Goal: Task Accomplishment & Management: Complete application form

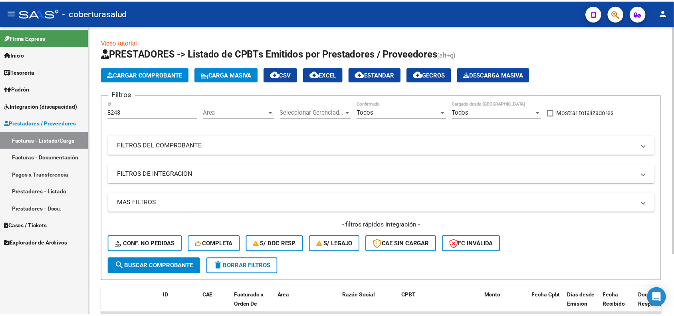
scroll to position [76, 0]
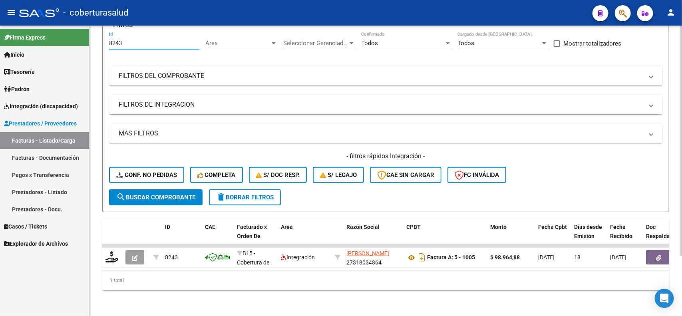
drag, startPoint x: 121, startPoint y: 38, endPoint x: 100, endPoint y: 41, distance: 20.6
click at [100, 41] on div "Video tutorial PRESTADORES -> Listado de CPBTs Emitidos por Prestadores / Prove…" at bounding box center [385, 136] width 592 height 360
paste input "4"
type input "8244"
click at [137, 194] on span "search Buscar Comprobante" at bounding box center [155, 197] width 79 height 7
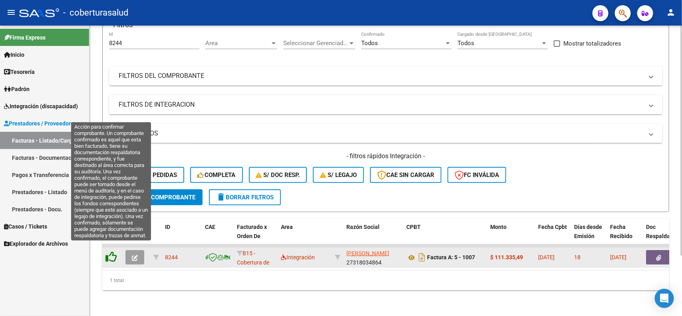
click at [112, 251] on icon at bounding box center [110, 256] width 11 height 11
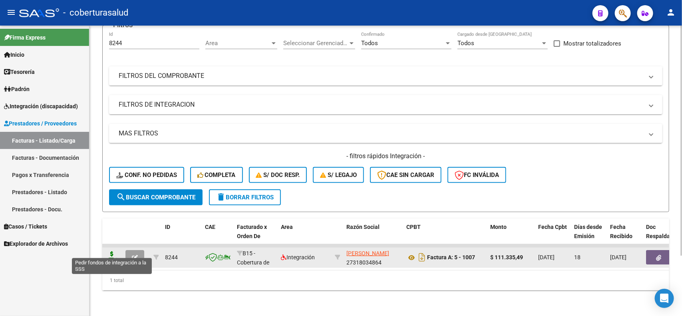
click at [110, 253] on icon at bounding box center [111, 256] width 13 height 11
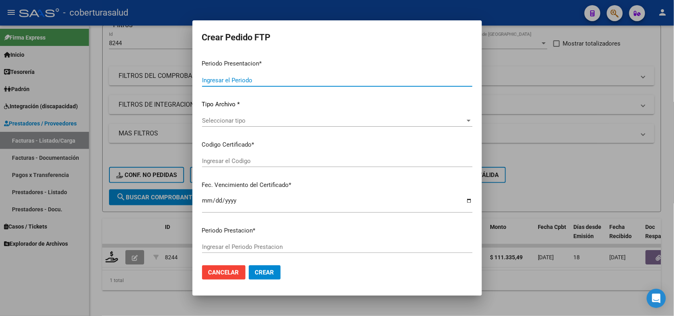
type input "202508"
type input "$ 111.335,49"
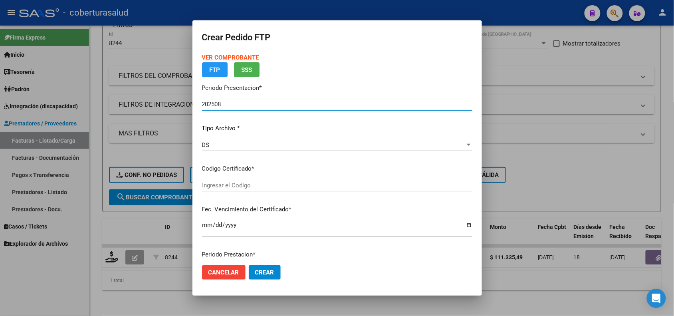
type input "ARG02000506743302023110920281109SAL124"
type input "[DATE]"
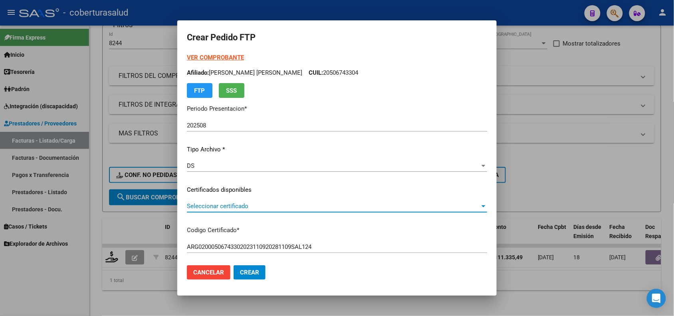
click at [236, 207] on span "Seleccionar certificado" at bounding box center [333, 205] width 293 height 7
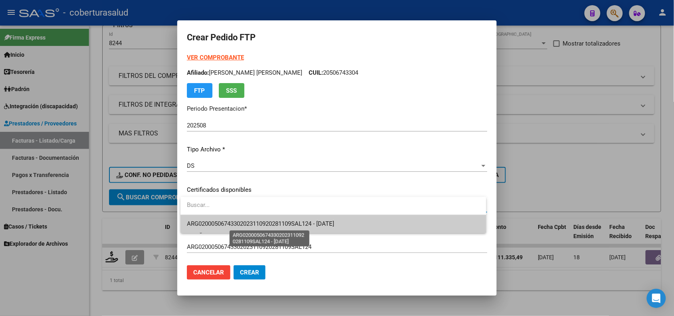
click at [238, 220] on span "ARG02000506743302023110920281109SAL124 - [DATE]" at bounding box center [260, 223] width 147 height 7
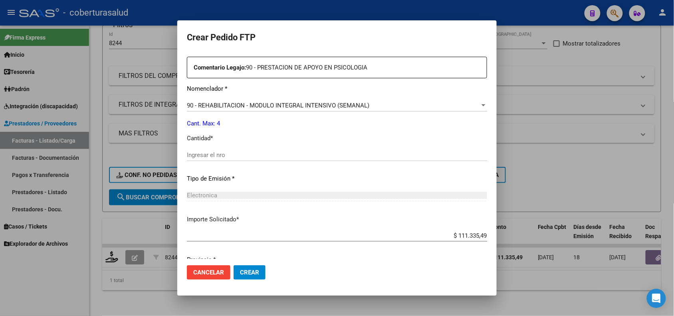
scroll to position [299, 0]
click at [218, 155] on input "Ingresar el nro" at bounding box center [337, 153] width 300 height 7
type input "4"
click at [254, 274] on span "Crear" at bounding box center [249, 272] width 19 height 7
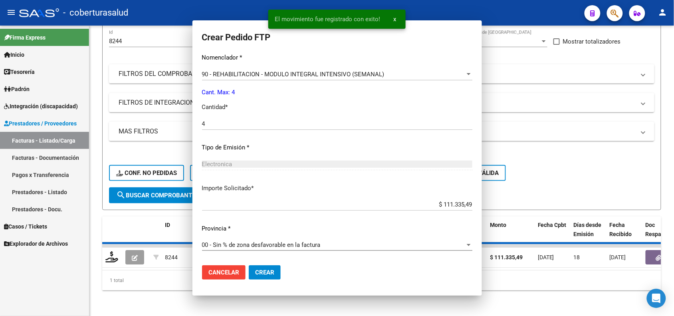
scroll to position [0, 0]
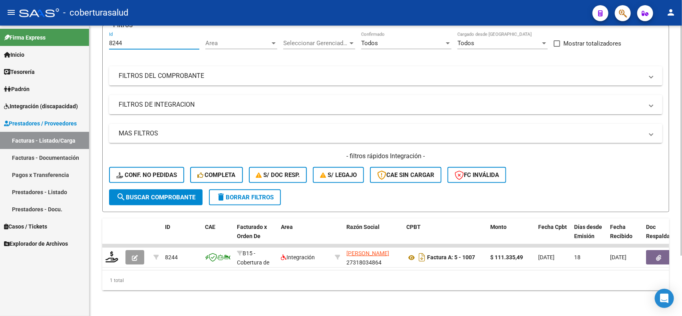
drag, startPoint x: 133, startPoint y: 39, endPoint x: 101, endPoint y: 40, distance: 31.6
click at [101, 40] on div "Video tutorial PRESTADORES -> Listado de CPBTs Emitidos por Prestadores / Prove…" at bounding box center [385, 136] width 592 height 360
paste input "7729"
type input "7729"
click at [137, 194] on span "search Buscar Comprobante" at bounding box center [155, 197] width 79 height 7
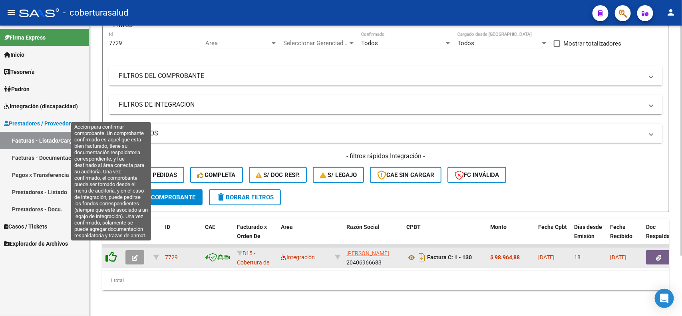
click at [110, 252] on icon at bounding box center [110, 256] width 11 height 11
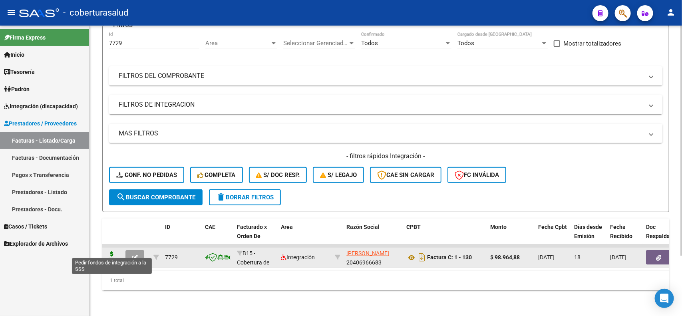
click at [109, 252] on icon at bounding box center [111, 256] width 13 height 11
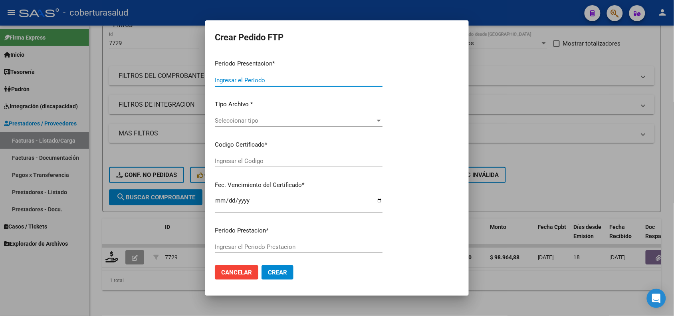
type input "202508"
type input "$ 98.964,88"
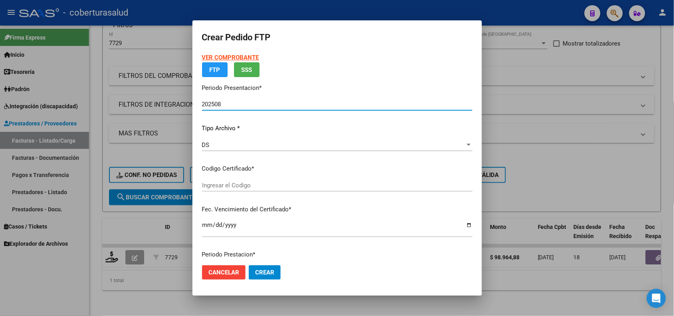
type input "ARG02000584801322024050920290509JUJ135"
type input "2029-05-09"
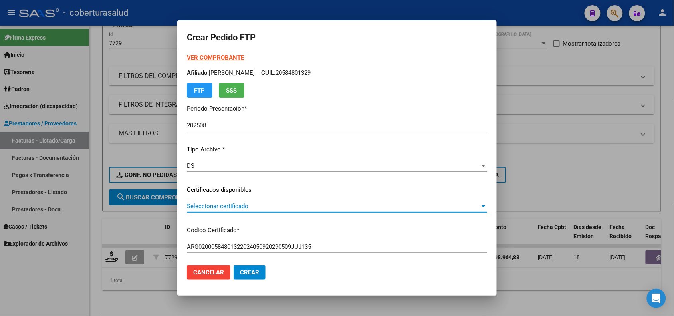
click at [250, 204] on span "Seleccionar certificado" at bounding box center [333, 205] width 293 height 7
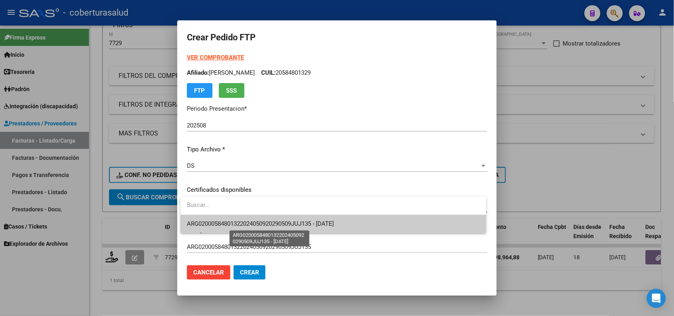
click at [254, 226] on span "ARG02000584801322024050920290509JUJ135 - 2029-05-09" at bounding box center [260, 223] width 147 height 7
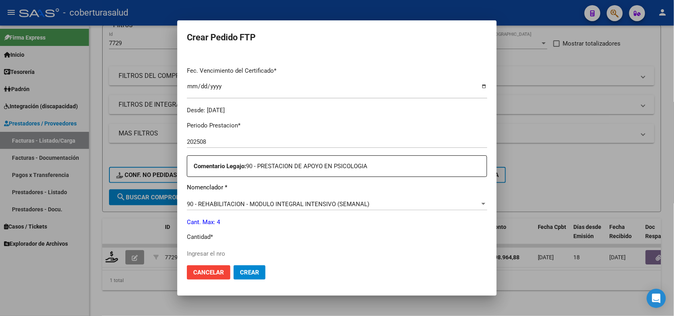
scroll to position [250, 0]
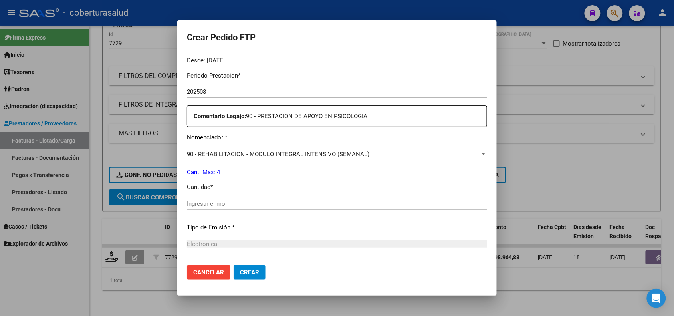
click at [235, 202] on input "Ingresar el nro" at bounding box center [337, 203] width 300 height 7
type input "4"
click at [256, 275] on span "Crear" at bounding box center [249, 272] width 19 height 7
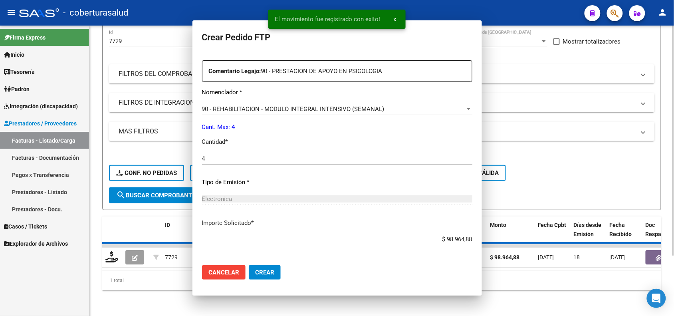
scroll to position [0, 0]
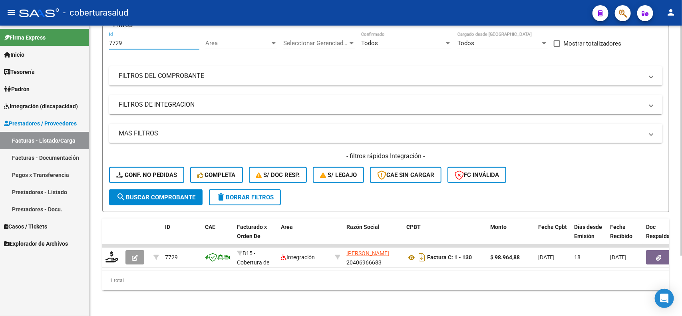
drag, startPoint x: 128, startPoint y: 38, endPoint x: 96, endPoint y: 42, distance: 31.8
click at [96, 42] on div "Video tutorial PRESTADORES -> Listado de CPBTs Emitidos por Prestadores / Prove…" at bounding box center [385, 136] width 592 height 360
paste input "8246"
type input "8246"
click at [134, 194] on span "search Buscar Comprobante" at bounding box center [155, 197] width 79 height 7
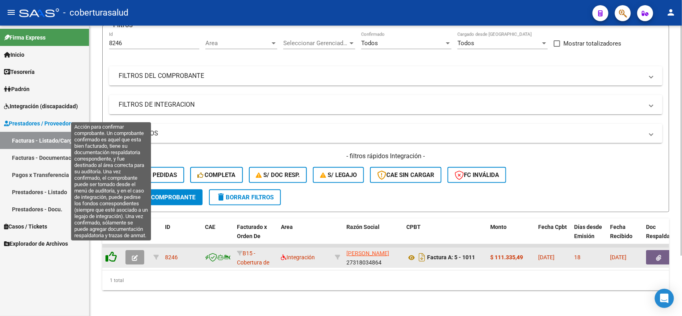
click at [111, 254] on icon at bounding box center [110, 256] width 11 height 11
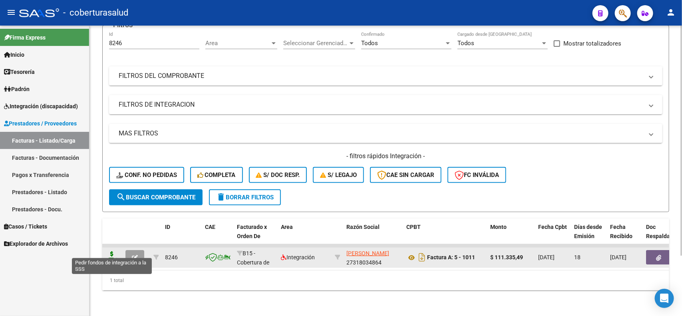
click at [109, 252] on icon at bounding box center [111, 256] width 13 height 11
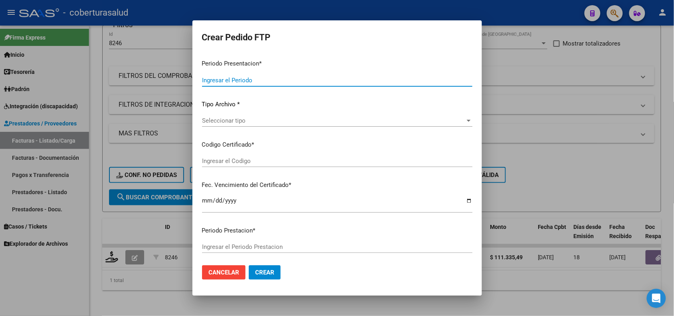
type input "202508"
type input "$ 111.335,49"
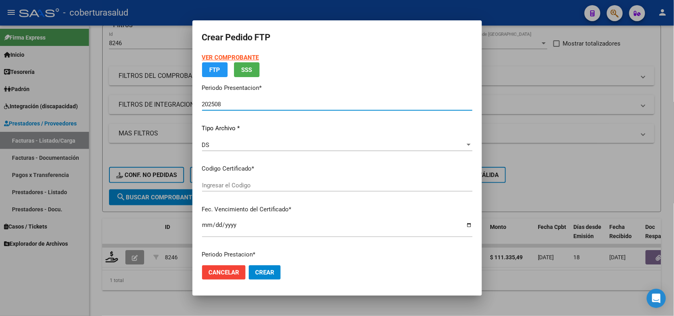
type input "ARG01000550931832023013020280130SAL123"
type input "[DATE]"
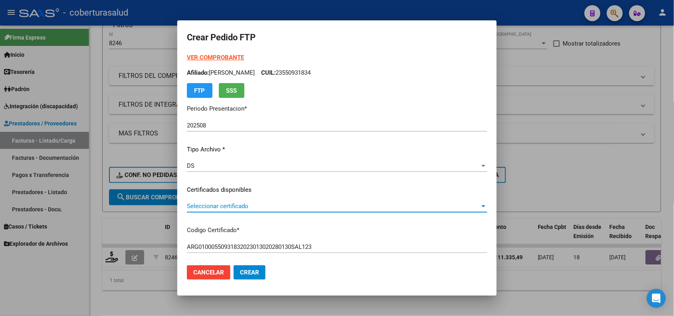
click at [268, 208] on span "Seleccionar certificado" at bounding box center [333, 205] width 293 height 7
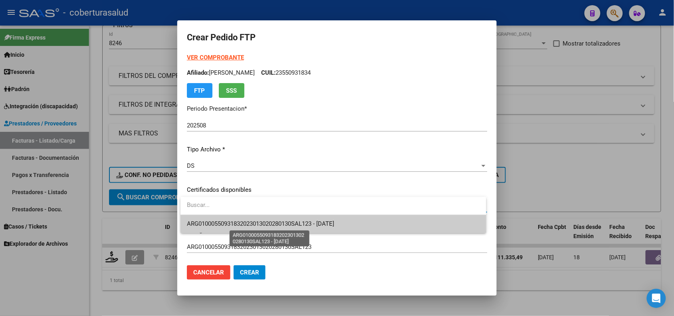
click at [266, 224] on span "ARG01000550931832023013020280130SAL123 - [DATE]" at bounding box center [260, 223] width 147 height 7
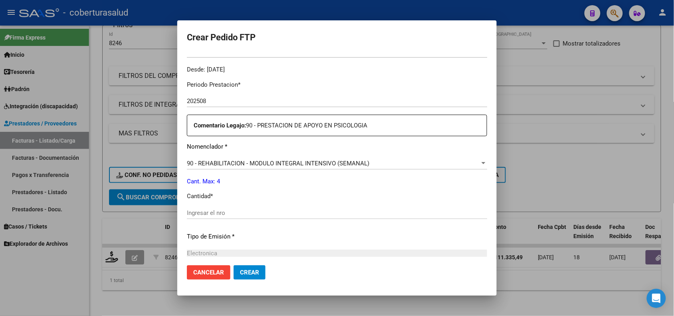
scroll to position [250, 0]
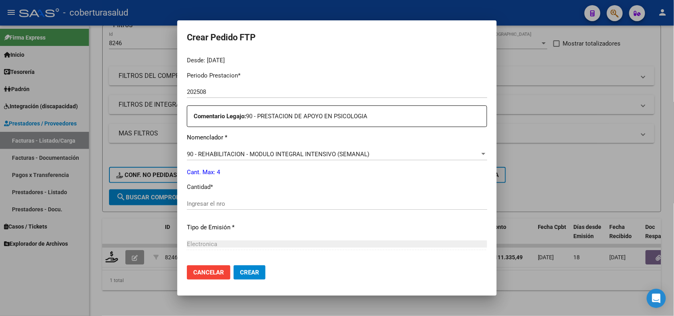
click at [228, 198] on div "Ingresar el nro" at bounding box center [337, 204] width 300 height 12
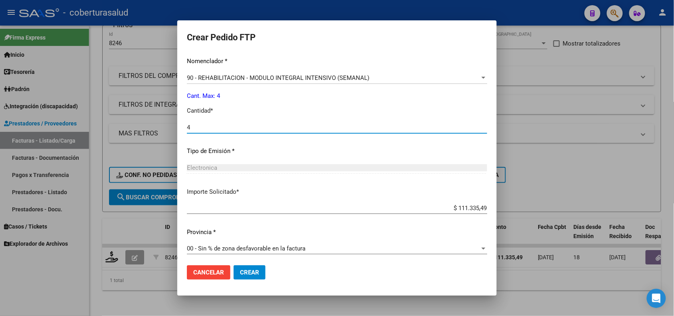
scroll to position [329, 0]
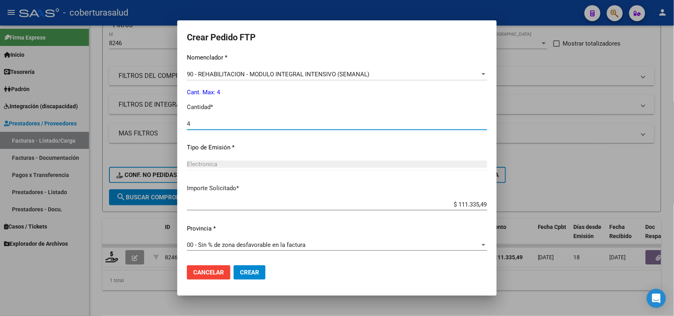
type input "4"
click at [260, 269] on button "Crear" at bounding box center [250, 272] width 32 height 14
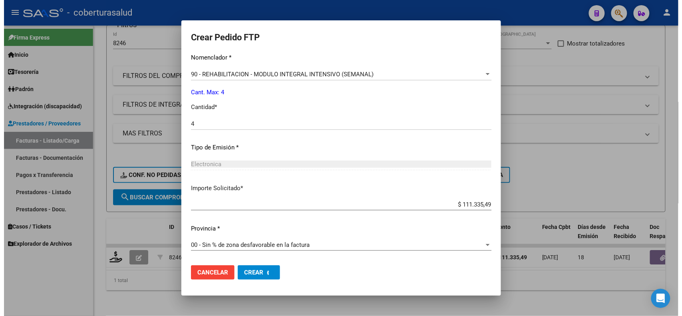
scroll to position [0, 0]
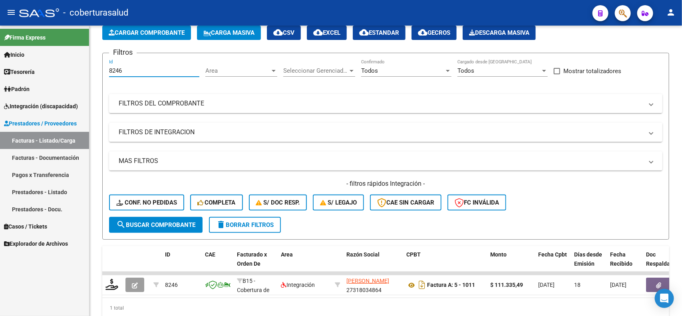
drag, startPoint x: 145, startPoint y: 38, endPoint x: 80, endPoint y: 33, distance: 65.3
click at [80, 33] on mat-sidenav-container "Firma Express Inicio Calendario SSS Instructivos Contacto OS Tesorería Extracto…" at bounding box center [341, 171] width 682 height 290
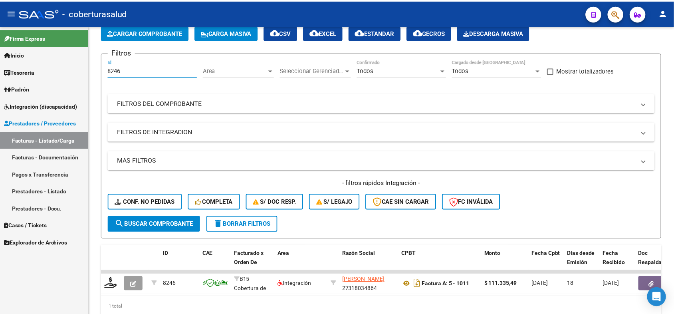
scroll to position [39, 0]
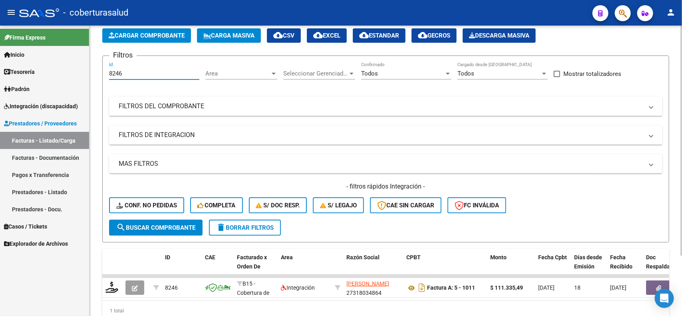
paste input "814"
type input "8814"
click at [162, 214] on div "- filtros rápidos Integración - Conf. no pedidas Completa S/ Doc Resp. S/ legaj…" at bounding box center [385, 201] width 553 height 38
click at [162, 220] on button "search Buscar Comprobante" at bounding box center [155, 228] width 93 height 16
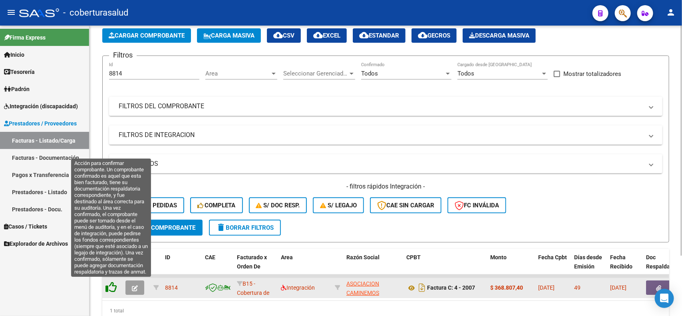
click at [111, 284] on icon at bounding box center [110, 287] width 11 height 11
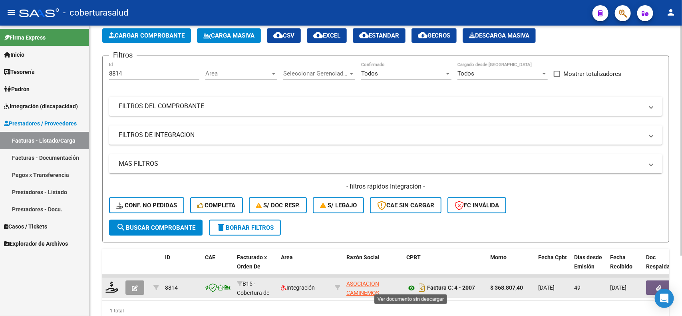
click at [408, 285] on icon at bounding box center [411, 288] width 10 height 10
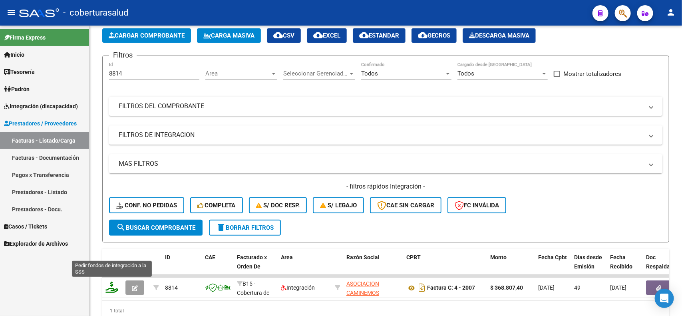
click at [115, 285] on icon at bounding box center [111, 287] width 13 height 11
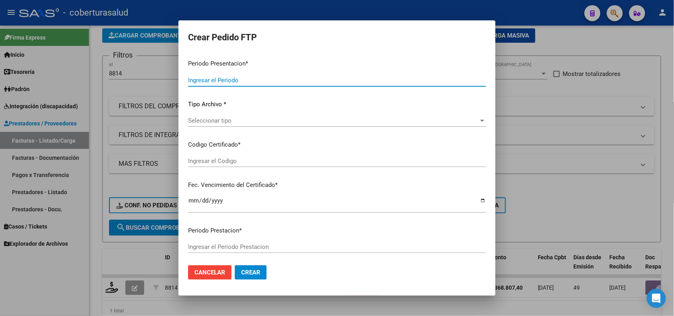
type input "202508"
type input "202507"
type input "$ 368.807,40"
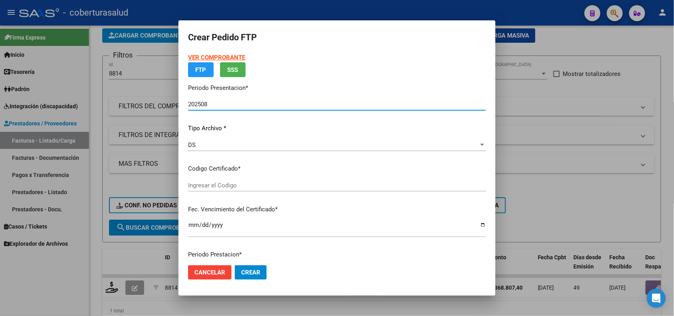
type input "ARG02000522745632023071120330711JUJ135"
type input "2033-07-10"
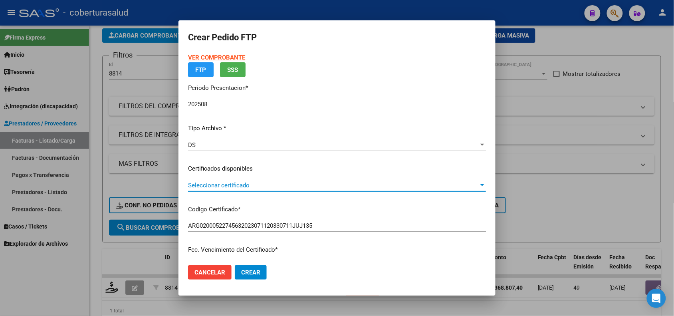
click at [265, 186] on span "Seleccionar certificado" at bounding box center [333, 185] width 291 height 7
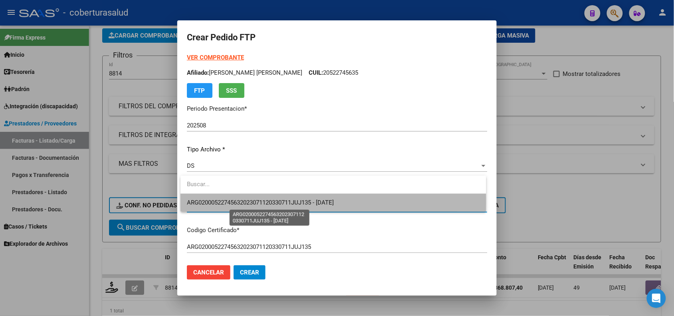
click at [269, 201] on span "ARG02000522745632023071120330711JUJ135 - 2033-07-10" at bounding box center [260, 202] width 147 height 7
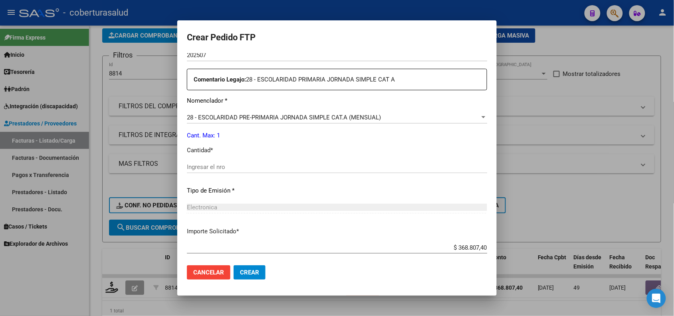
scroll to position [299, 0]
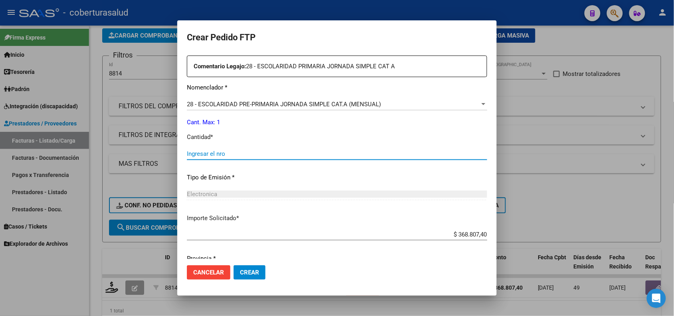
click at [222, 152] on input "Ingresar el nro" at bounding box center [337, 153] width 300 height 7
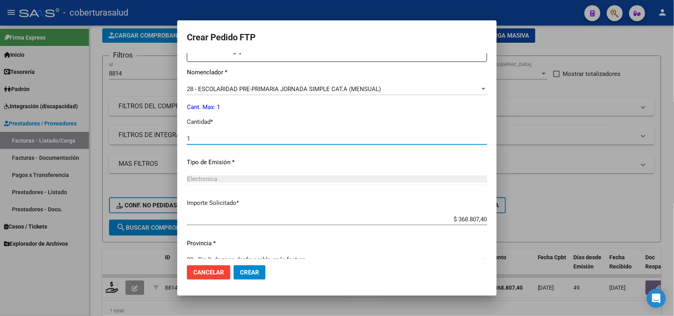
scroll to position [329, 0]
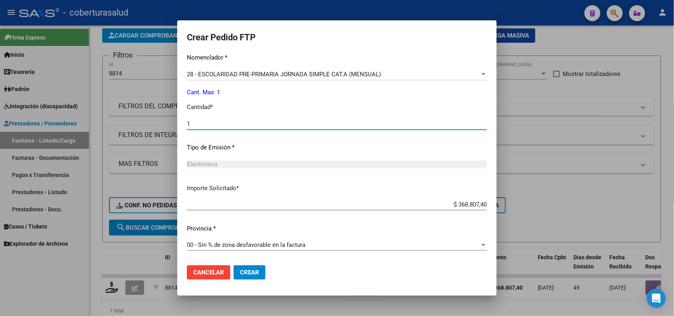
type input "1"
click at [252, 270] on span "Crear" at bounding box center [249, 272] width 19 height 7
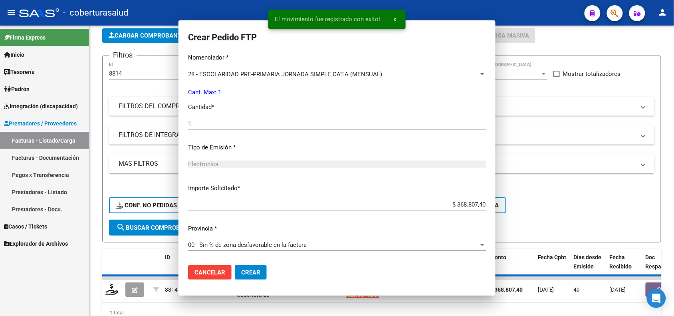
scroll to position [0, 0]
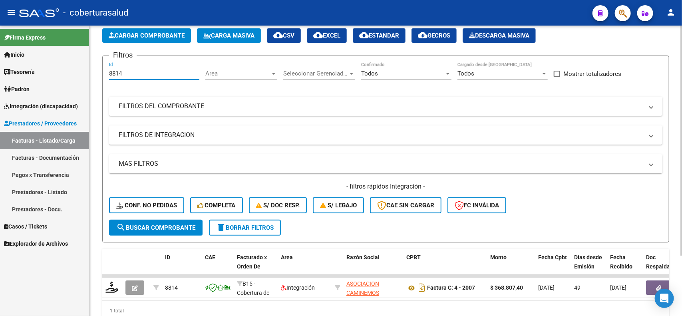
drag, startPoint x: 127, startPoint y: 73, endPoint x: 105, endPoint y: 73, distance: 22.0
click at [105, 73] on form "Filtros 8814 Id Area Area Seleccionar Gerenciador Seleccionar Gerenciador Todos…" at bounding box center [385, 149] width 567 height 187
paste input "247"
type input "8247"
click at [180, 224] on span "search Buscar Comprobante" at bounding box center [155, 227] width 79 height 7
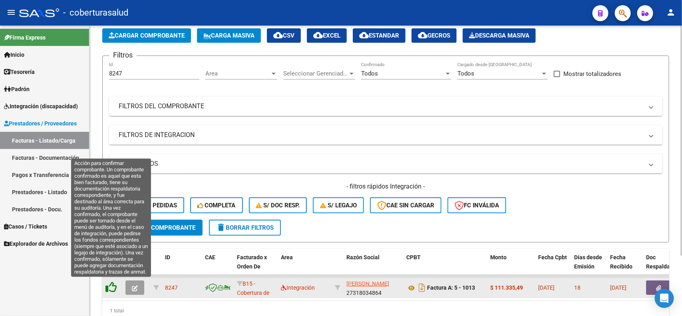
click at [106, 286] on icon at bounding box center [110, 287] width 11 height 11
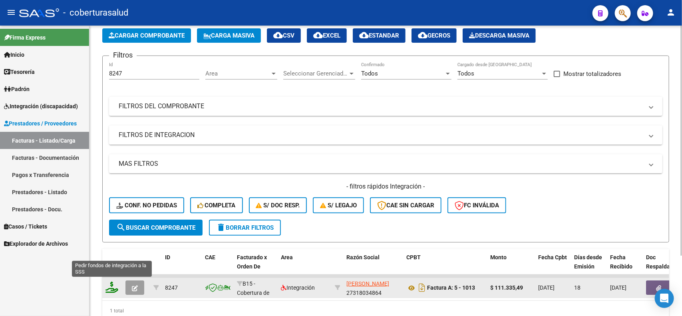
click at [111, 287] on icon at bounding box center [111, 287] width 13 height 11
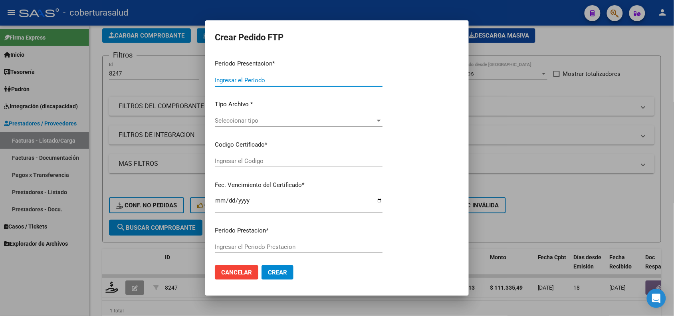
type input "202508"
type input "$ 111.335,49"
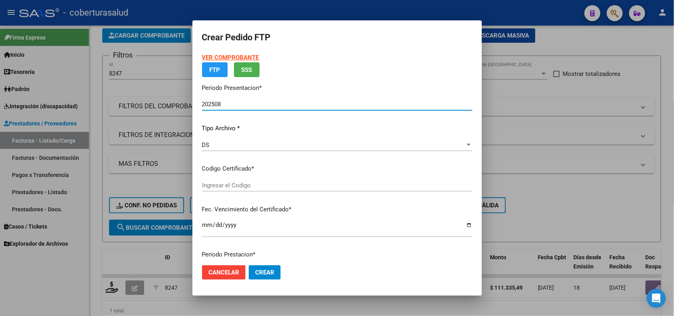
type input "ARG02000556438292022021020270210SAL123"
type input "[DATE]"
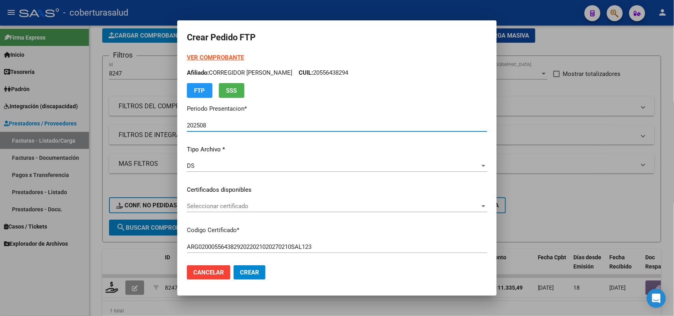
click at [256, 205] on span "Seleccionar certificado" at bounding box center [333, 205] width 293 height 7
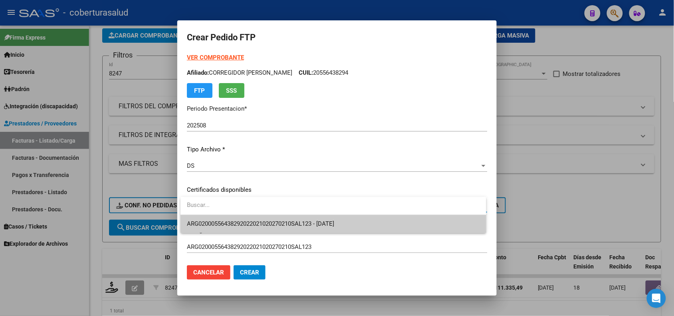
click at [260, 236] on div at bounding box center [337, 158] width 674 height 316
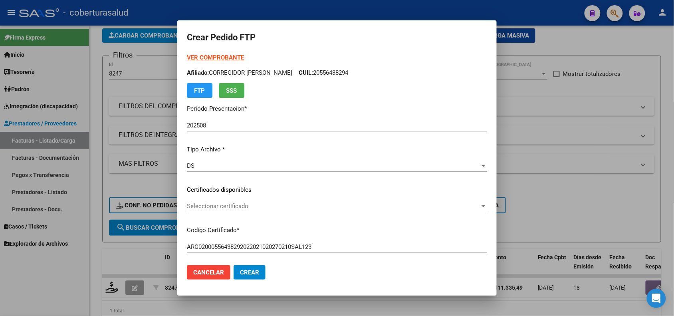
click at [256, 208] on span "Seleccionar certificado" at bounding box center [333, 205] width 293 height 7
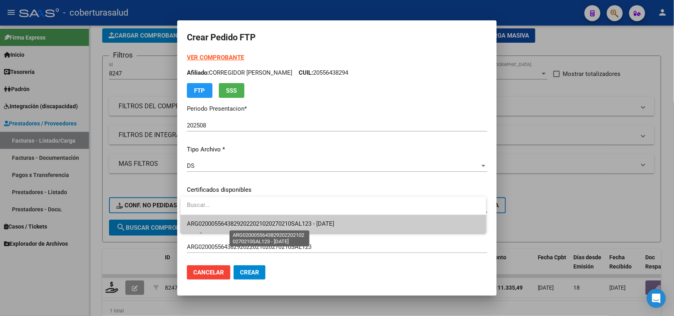
click at [254, 223] on span "ARG02000556438292022021020270210SAL123 - [DATE]" at bounding box center [260, 223] width 147 height 7
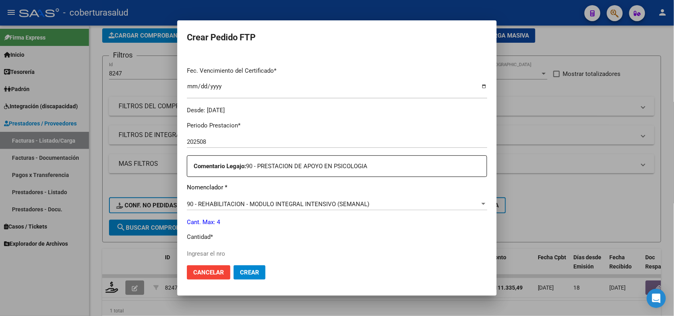
scroll to position [250, 0]
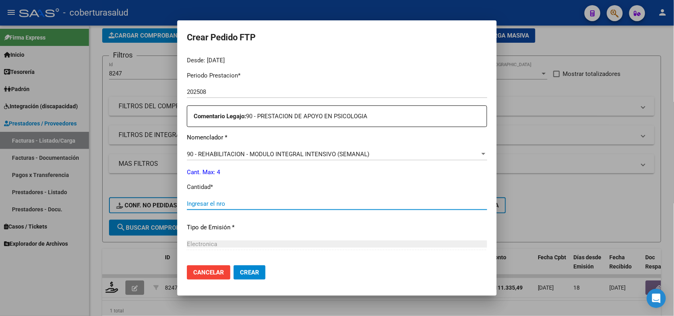
click at [232, 206] on input "Ingresar el nro" at bounding box center [337, 203] width 300 height 7
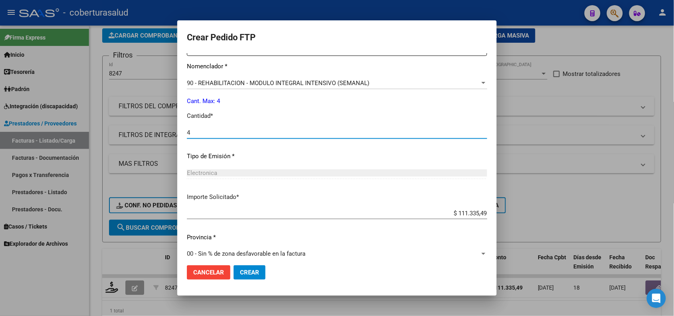
scroll to position [329, 0]
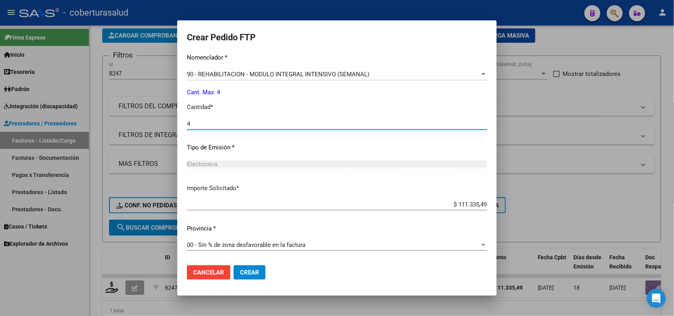
type input "4"
click at [256, 268] on button "Crear" at bounding box center [250, 272] width 32 height 14
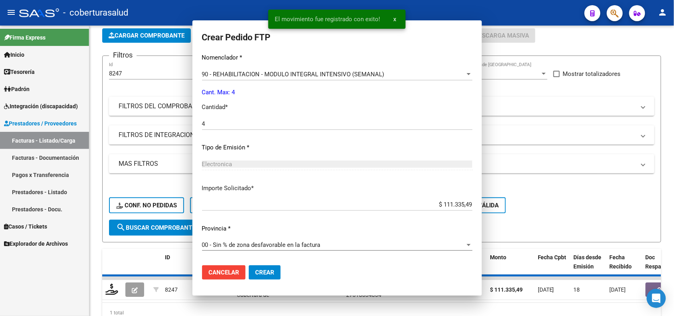
scroll to position [0, 0]
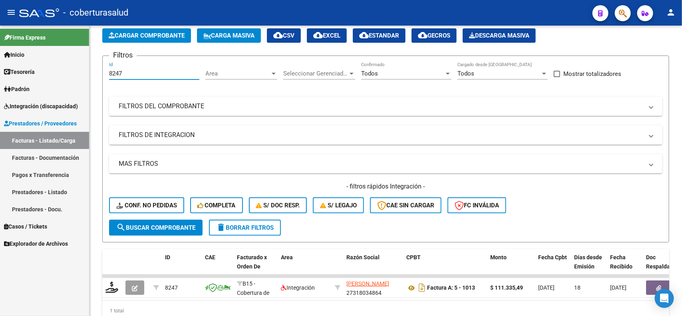
drag, startPoint x: 136, startPoint y: 69, endPoint x: 86, endPoint y: 71, distance: 50.0
click at [86, 71] on mat-sidenav-container "Firma Express Inicio Calendario SSS Instructivos Contacto OS Tesorería Extracto…" at bounding box center [341, 171] width 682 height 290
paste input "8"
type input "8248"
click at [142, 224] on span "search Buscar Comprobante" at bounding box center [155, 227] width 79 height 7
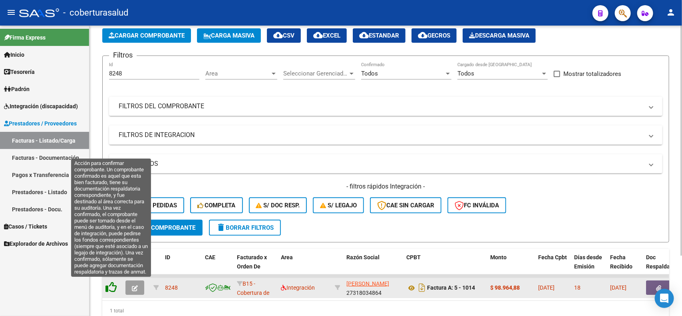
click at [114, 286] on icon at bounding box center [110, 287] width 11 height 11
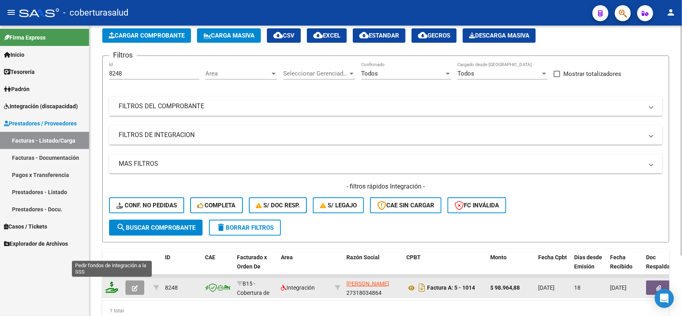
click at [110, 282] on icon at bounding box center [111, 287] width 13 height 11
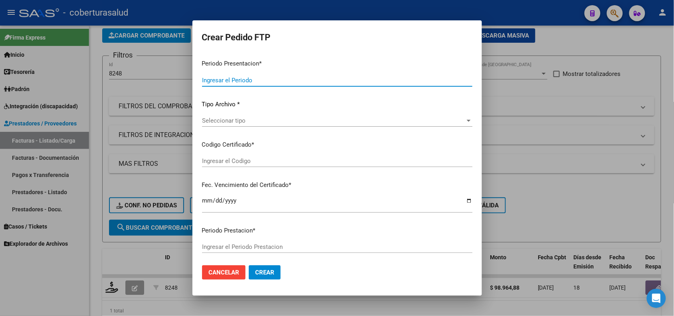
type input "202508"
type input "$ 98.964,88"
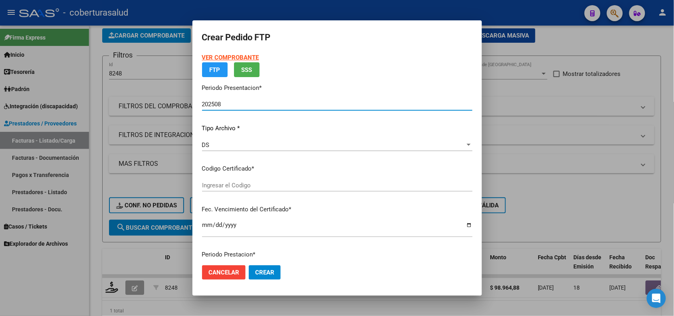
type input "ARG01000491400442021112320281123SAL124"
type input "[DATE]"
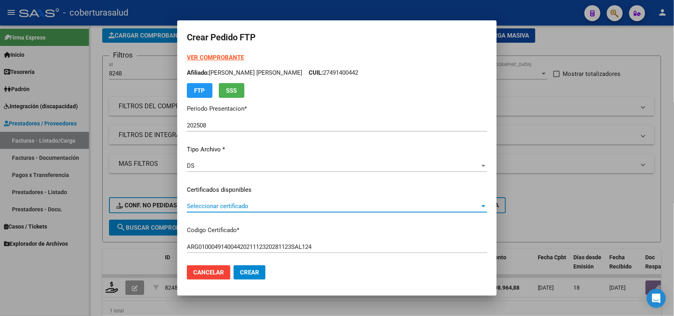
click at [255, 207] on span "Seleccionar certificado" at bounding box center [333, 205] width 293 height 7
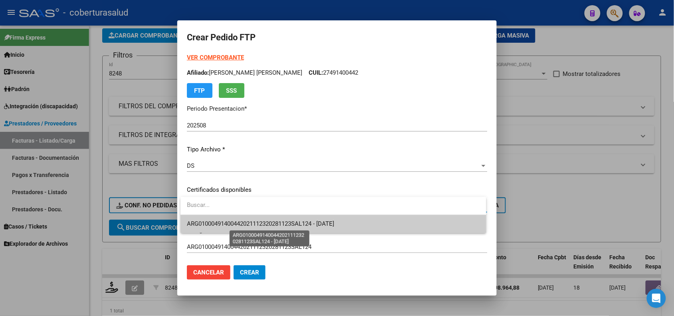
click at [258, 223] on span "ARG01000491400442021112320281123SAL124 - [DATE]" at bounding box center [260, 223] width 147 height 7
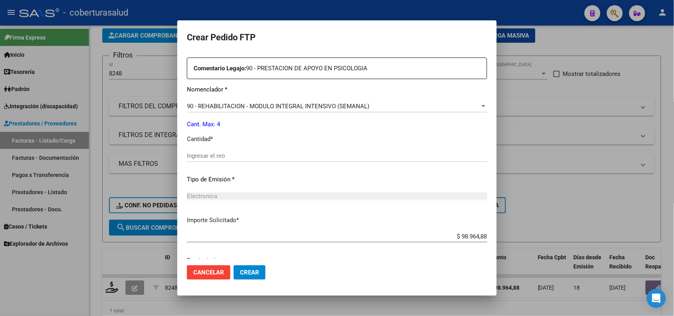
scroll to position [299, 0]
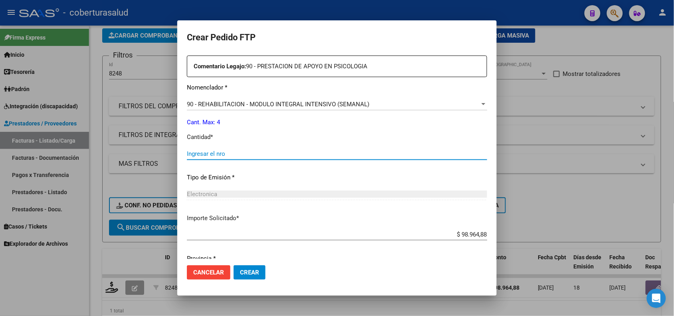
click at [210, 154] on input "Ingresar el nro" at bounding box center [337, 153] width 300 height 7
type input "4"
click at [252, 274] on span "Crear" at bounding box center [249, 272] width 19 height 7
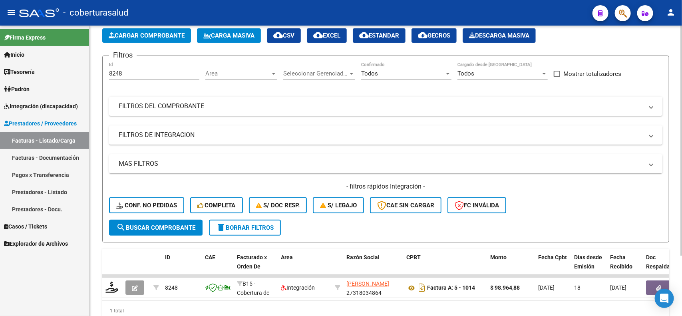
drag, startPoint x: 132, startPoint y: 68, endPoint x: 97, endPoint y: 73, distance: 35.9
click at [97, 73] on div "Video tutorial PRESTADORES -> Listado de CPBTs Emitidos por Prestadores / Prove…" at bounding box center [385, 166] width 592 height 360
drag, startPoint x: 123, startPoint y: 73, endPoint x: 96, endPoint y: 73, distance: 26.4
click at [96, 73] on div "Video tutorial PRESTADORES -> Listado de CPBTs Emitidos por Prestadores / Prove…" at bounding box center [385, 166] width 592 height 360
paste input "9"
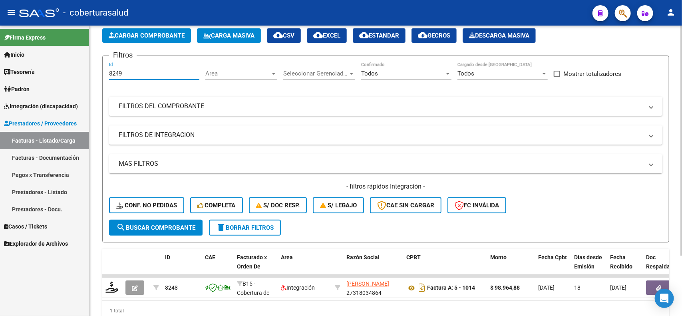
type input "8249"
click at [149, 224] on span "search Buscar Comprobante" at bounding box center [155, 227] width 79 height 7
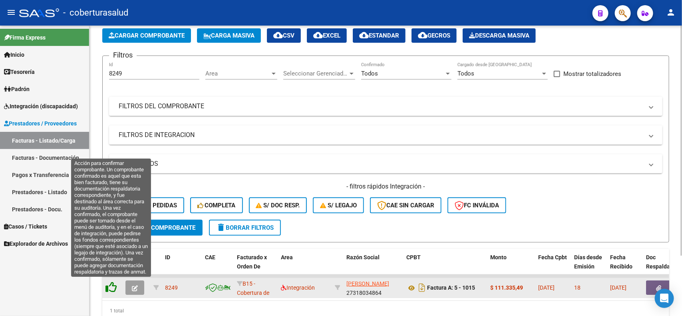
click at [112, 285] on icon at bounding box center [110, 287] width 11 height 11
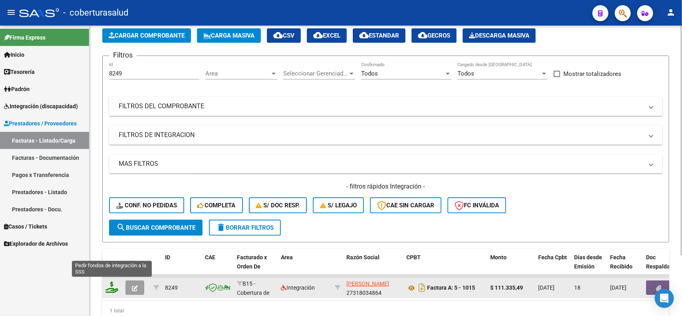
click at [114, 282] on icon at bounding box center [111, 287] width 13 height 11
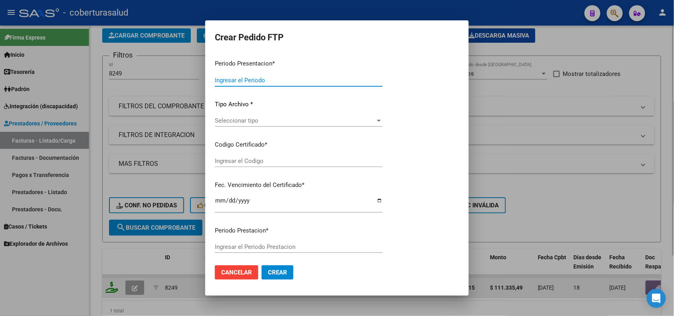
type input "202508"
type input "$ 111.335,49"
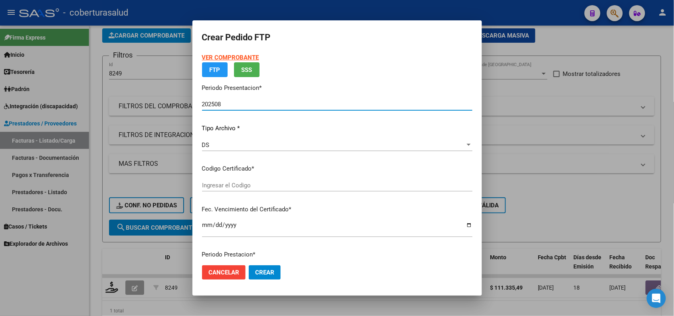
type input "ARG01000560107532024081420290814SAL122"
type input "[DATE]"
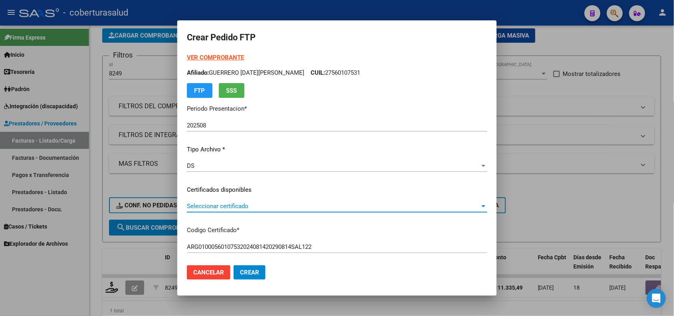
click at [238, 208] on span "Seleccionar certificado" at bounding box center [333, 205] width 293 height 7
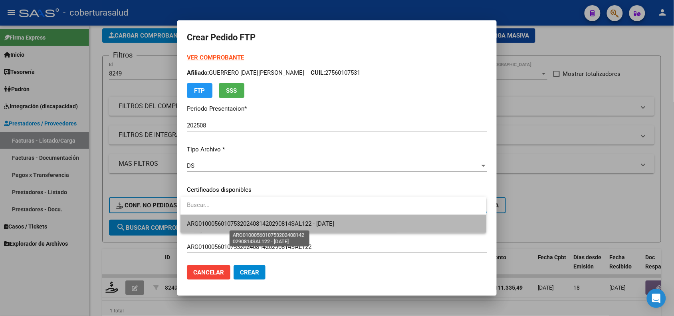
click at [238, 220] on span "ARG01000560107532024081420290814SAL122 - [DATE]" at bounding box center [260, 223] width 147 height 7
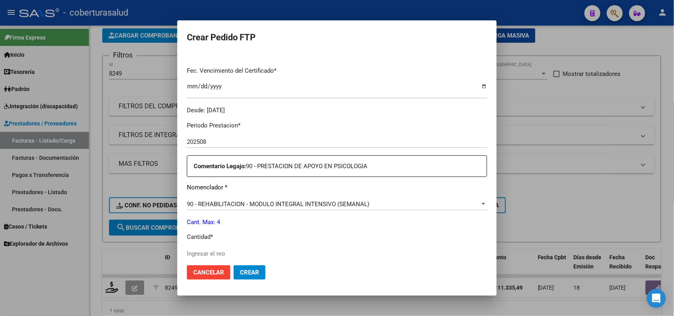
scroll to position [250, 0]
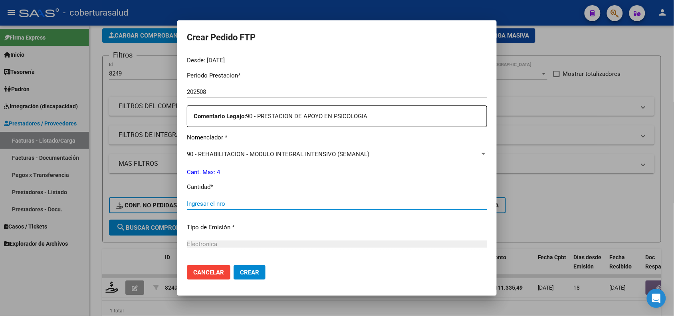
click at [206, 204] on input "Ingresar el nro" at bounding box center [337, 203] width 300 height 7
type input "4"
click at [247, 267] on button "Crear" at bounding box center [250, 272] width 32 height 14
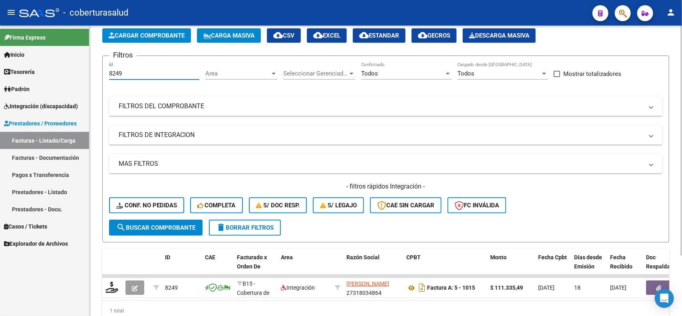
drag, startPoint x: 132, startPoint y: 71, endPoint x: 105, endPoint y: 74, distance: 27.3
click at [105, 74] on form "Filtros 8249 Id Area Area Seleccionar Gerenciador Seleccionar Gerenciador Todos…" at bounding box center [385, 149] width 567 height 187
paste input "50"
type input "8250"
click at [174, 221] on button "search Buscar Comprobante" at bounding box center [155, 228] width 93 height 16
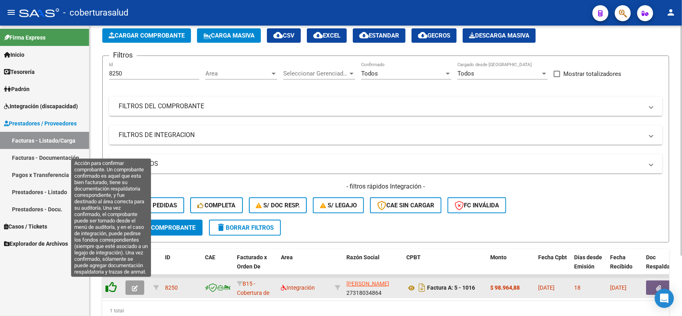
click at [111, 285] on icon at bounding box center [110, 287] width 11 height 11
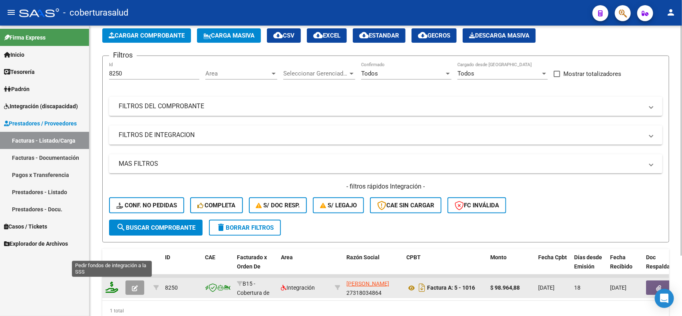
click at [113, 286] on icon at bounding box center [111, 287] width 13 height 11
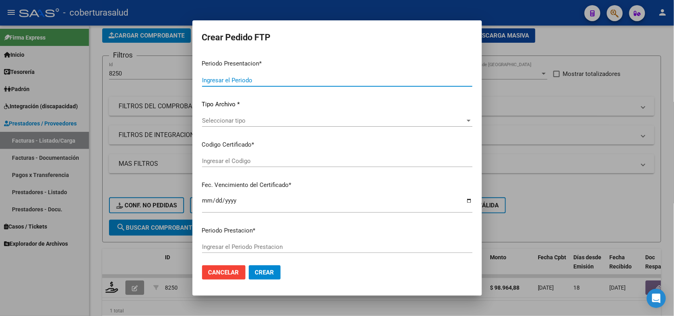
type input "202508"
type input "$ 98.964,88"
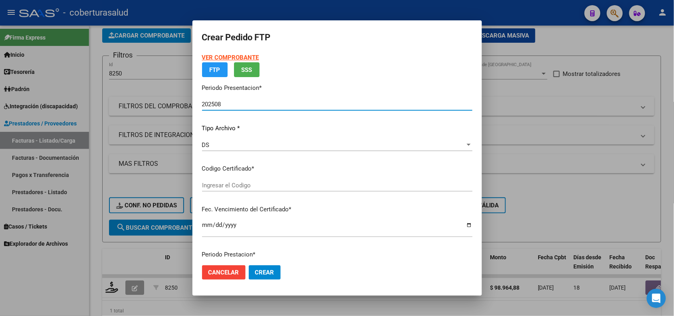
type input "ARG01000576948032023081120250811SAL122"
type input "[DATE]"
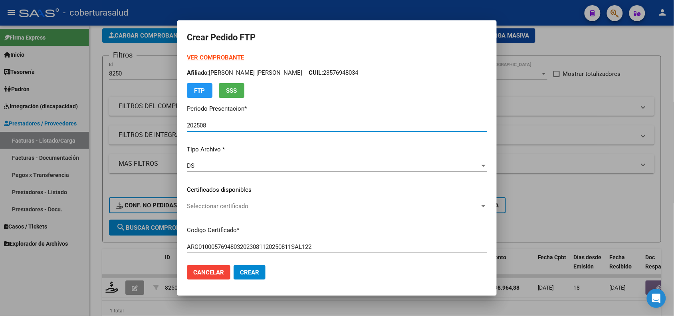
click at [224, 207] on span "Seleccionar certificado" at bounding box center [333, 205] width 293 height 7
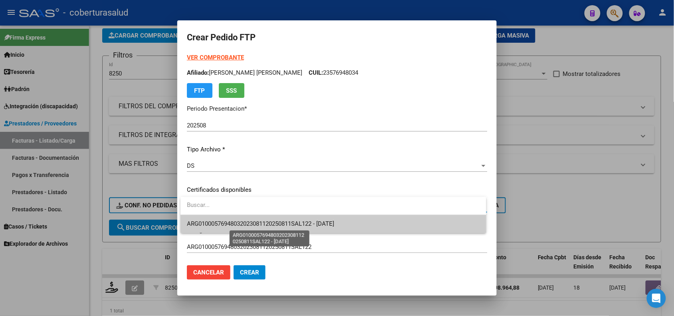
click at [228, 225] on span "ARG01000576948032023081120250811SAL122 - [DATE]" at bounding box center [260, 223] width 147 height 7
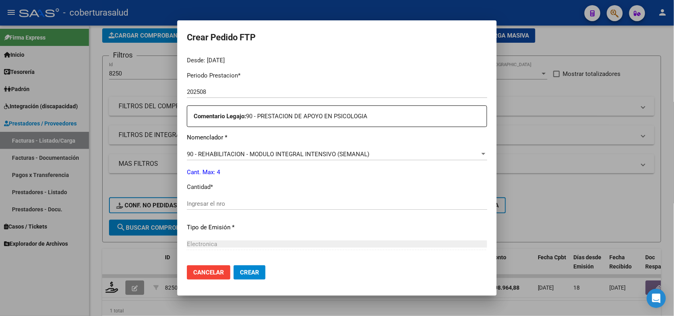
click at [218, 198] on div "Ingresar el nro" at bounding box center [337, 204] width 300 height 12
type input "4"
click at [254, 272] on span "Crear" at bounding box center [249, 272] width 19 height 7
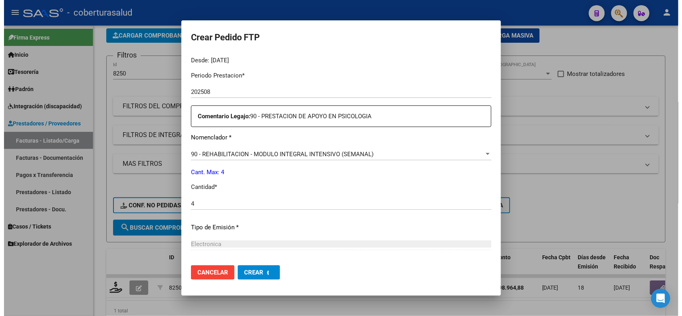
scroll to position [0, 0]
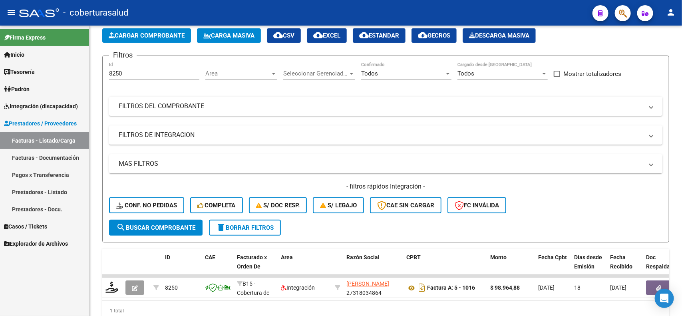
click at [33, 106] on span "Integración (discapacidad)" at bounding box center [41, 106] width 74 height 9
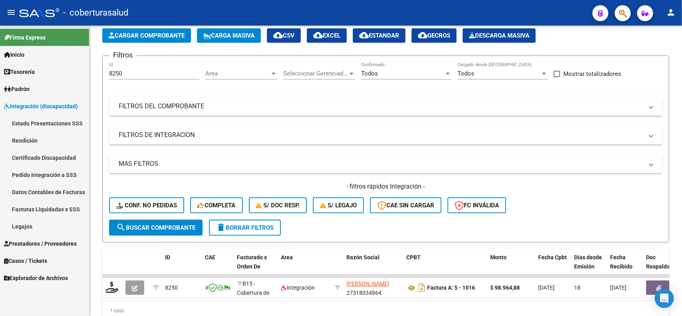
click at [23, 170] on link "Pedido Integración a SSS" at bounding box center [44, 174] width 89 height 17
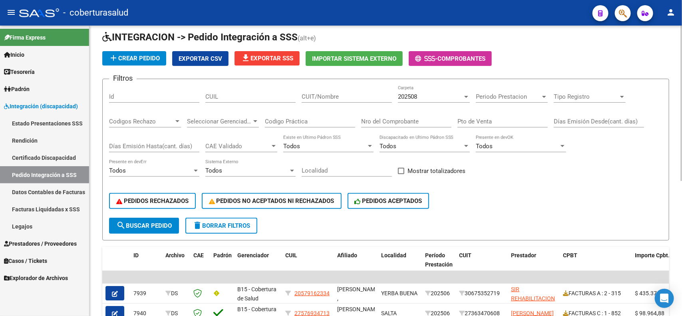
scroll to position [39, 0]
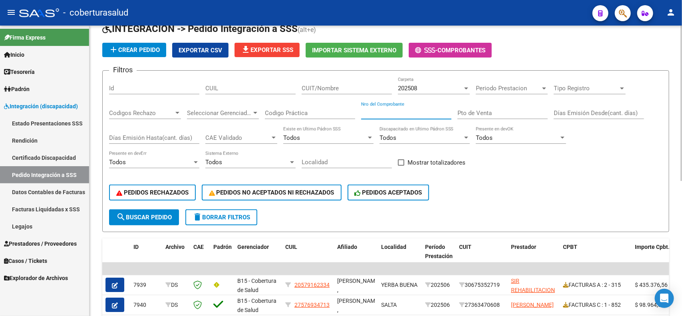
click at [401, 110] on input "Nro del Comprobante" at bounding box center [406, 112] width 90 height 7
type input "2007"
click at [154, 214] on span "search Buscar Pedido" at bounding box center [144, 217] width 56 height 7
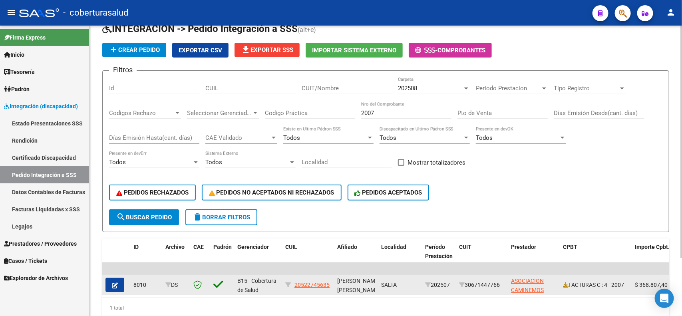
click at [123, 284] on button "button" at bounding box center [114, 285] width 19 height 14
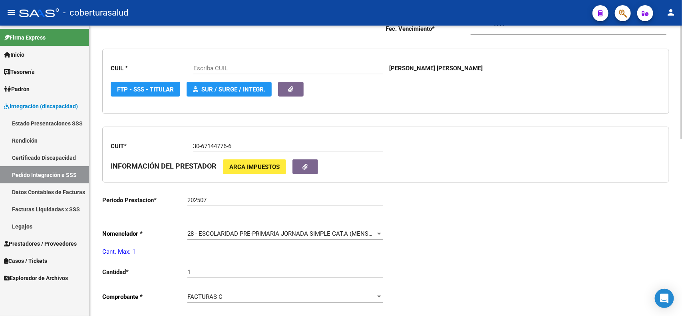
type input "20522745635"
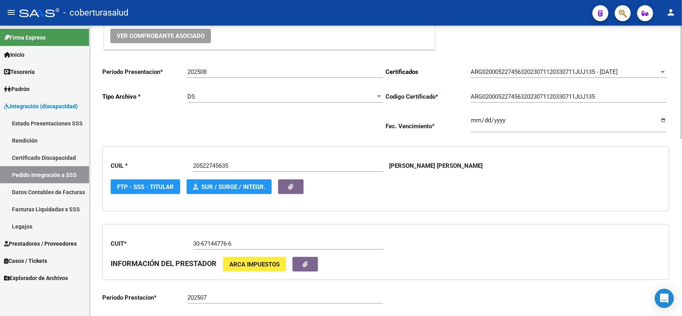
scroll to position [100, 0]
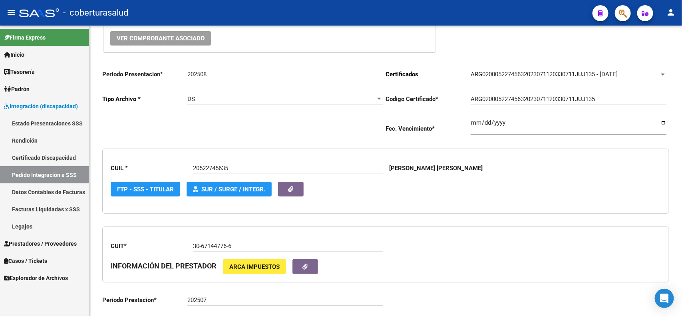
click at [16, 108] on span "Integración (discapacidad)" at bounding box center [41, 106] width 74 height 9
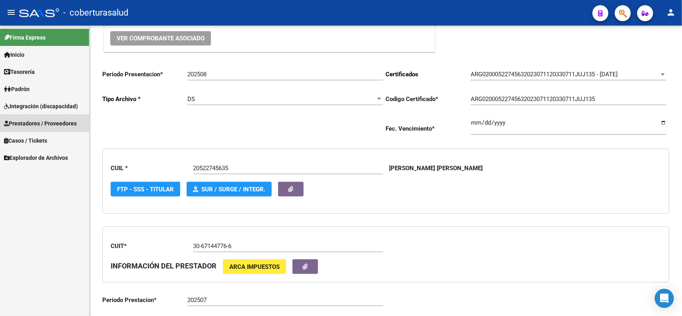
click at [22, 125] on span "Prestadores / Proveedores" at bounding box center [40, 123] width 73 height 9
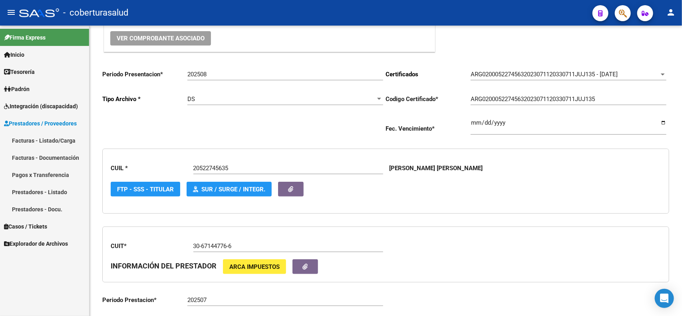
click at [23, 140] on link "Facturas - Listado/Carga" at bounding box center [44, 140] width 89 height 17
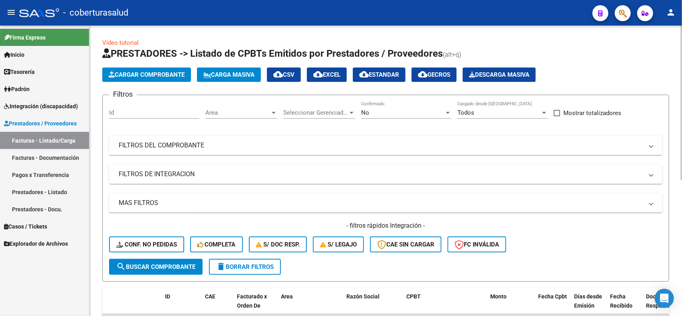
click at [442, 113] on div "No" at bounding box center [402, 112] width 83 height 7
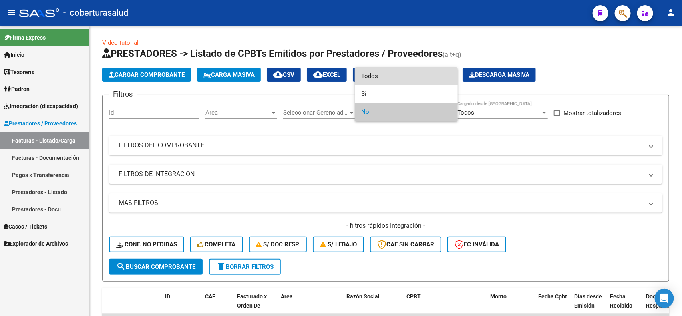
click at [376, 78] on span "Todos" at bounding box center [406, 76] width 90 height 18
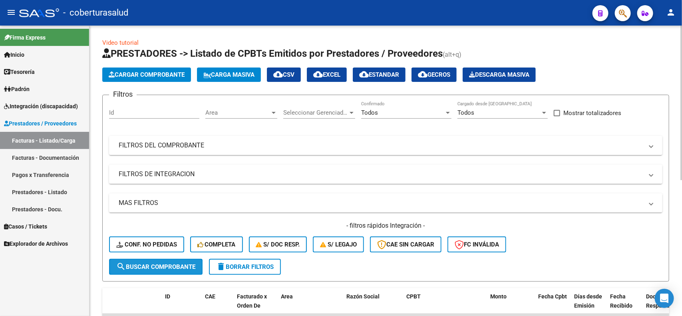
click at [153, 264] on span "search Buscar Comprobante" at bounding box center [155, 266] width 79 height 7
click at [428, 115] on div "Todos" at bounding box center [402, 112] width 83 height 7
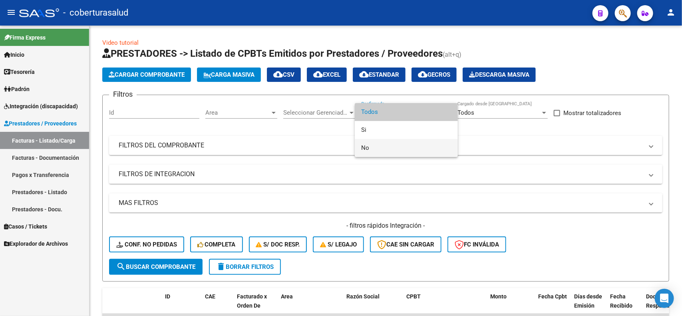
click at [372, 152] on span "No" at bounding box center [406, 148] width 90 height 18
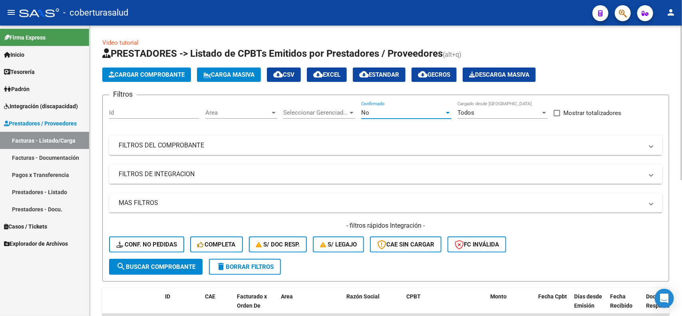
click at [154, 264] on span "search Buscar Comprobante" at bounding box center [155, 266] width 79 height 7
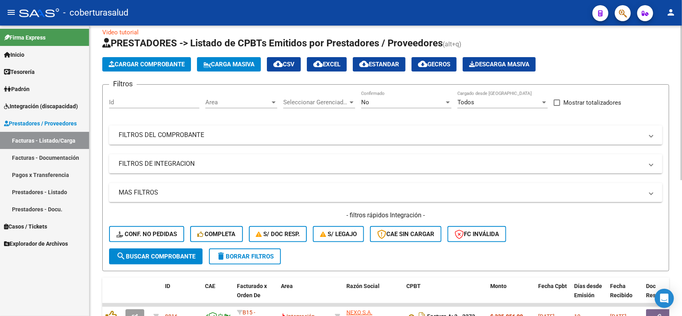
scroll to position [6, 0]
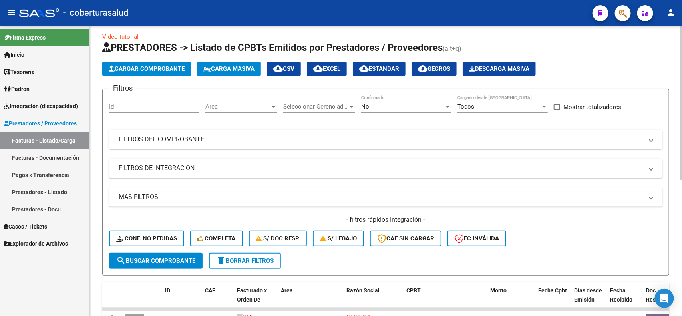
click at [130, 107] on input "Id" at bounding box center [154, 106] width 90 height 7
paste input "7801"
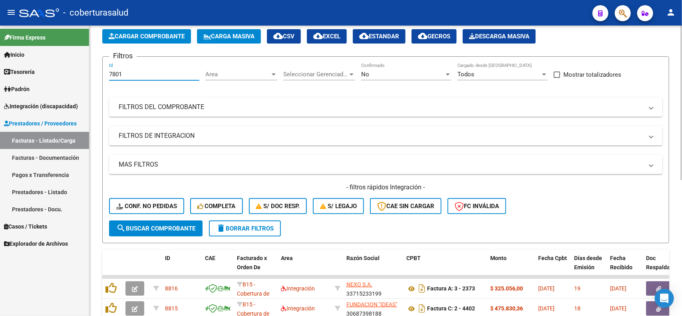
scroll to position [56, 0]
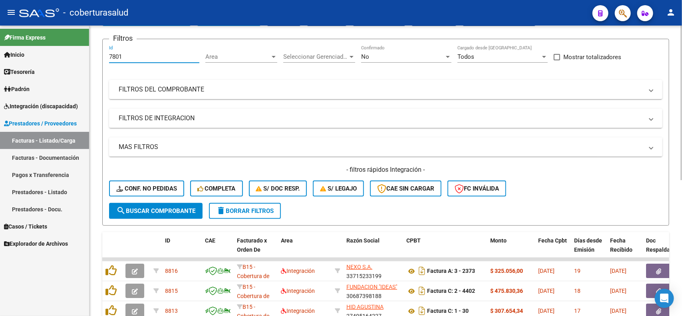
type input "7801"
click at [137, 214] on button "search Buscar Comprobante" at bounding box center [155, 211] width 93 height 16
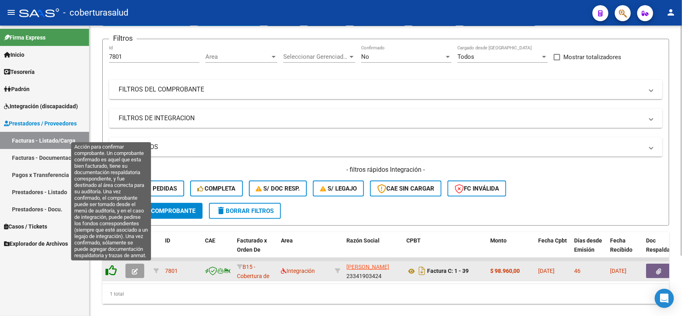
click at [115, 270] on icon at bounding box center [110, 270] width 11 height 11
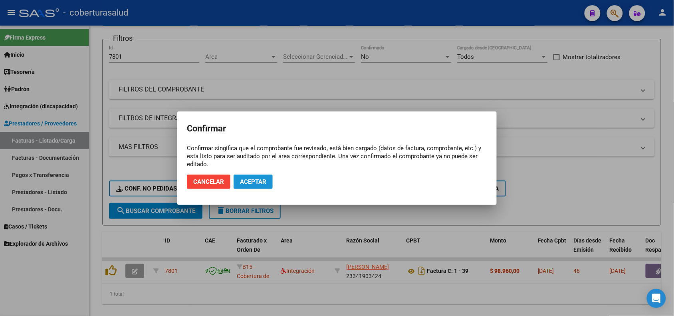
click at [253, 182] on span "Aceptar" at bounding box center [253, 181] width 26 height 7
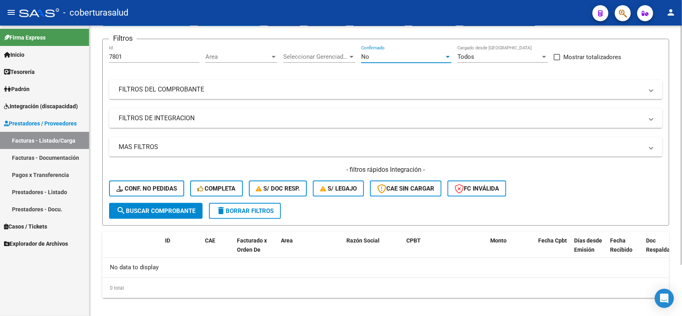
click at [406, 53] on div "No" at bounding box center [402, 56] width 83 height 7
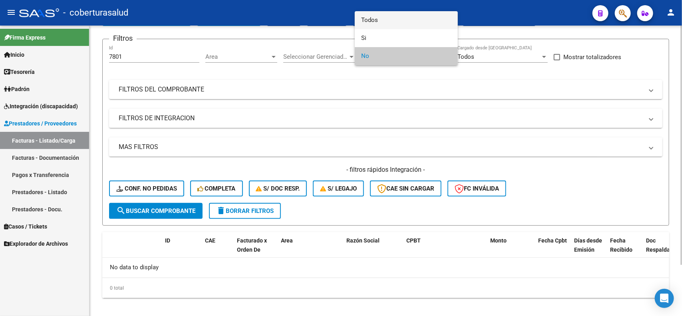
drag, startPoint x: 379, startPoint y: 22, endPoint x: 249, endPoint y: 55, distance: 134.6
click at [379, 22] on span "Todos" at bounding box center [406, 20] width 90 height 18
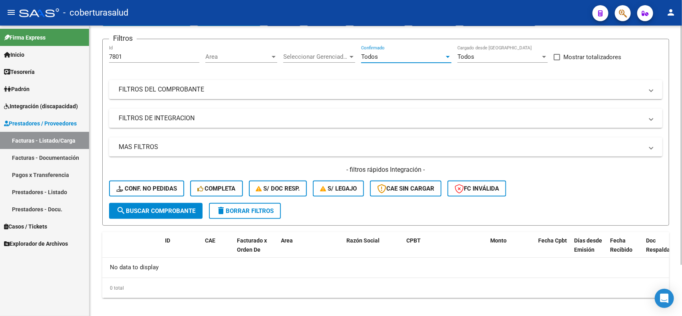
click at [145, 207] on span "search Buscar Comprobante" at bounding box center [155, 210] width 79 height 7
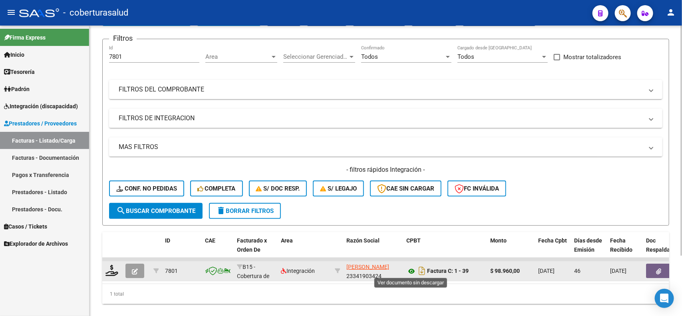
click at [406, 268] on icon at bounding box center [411, 271] width 10 height 10
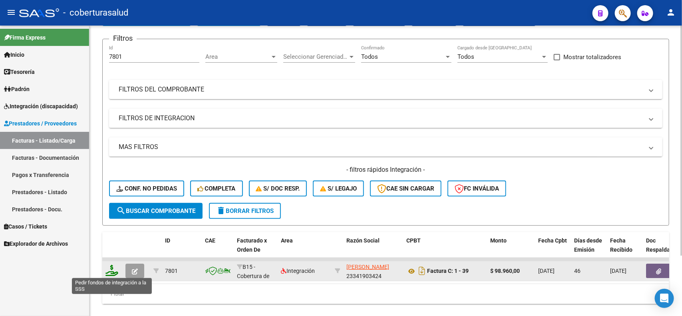
click at [112, 268] on icon at bounding box center [111, 270] width 13 height 11
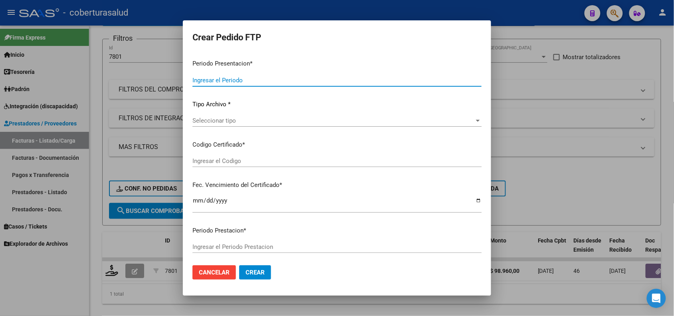
type input "202508"
type input "202507"
type input "$ 98.960,00"
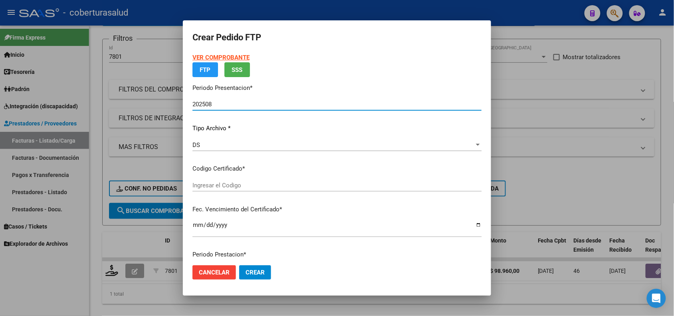
type input "ARG01000576934712024082620290826SAL123"
type input "2029-08-26"
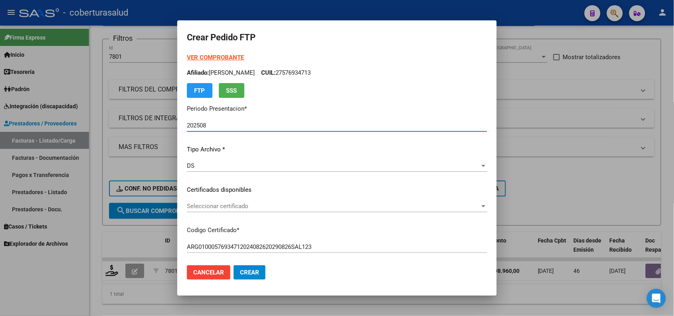
click at [236, 197] on div "VER COMPROBANTE ARCA Padrón Afiliado: VARGAS JULIETA ISABELLA CUIL: 27576934713…" at bounding box center [337, 183] width 300 height 261
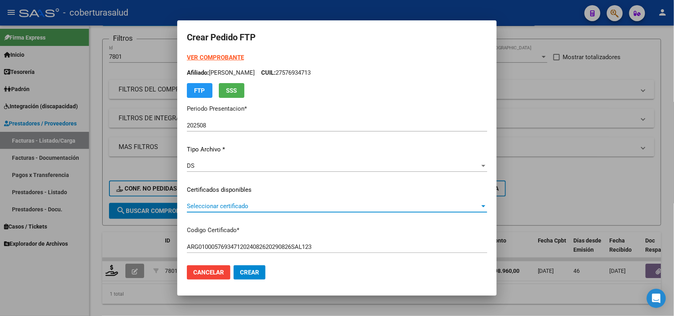
click at [236, 202] on span "Seleccionar certificado" at bounding box center [333, 205] width 293 height 7
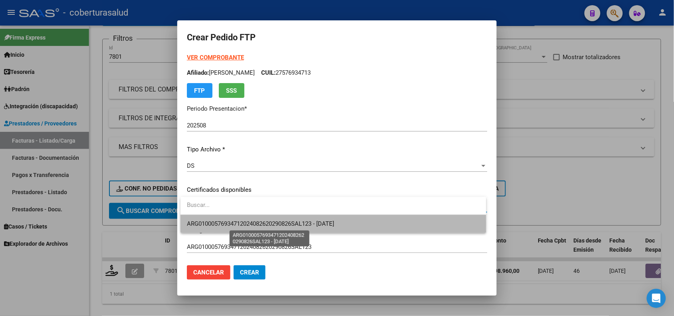
click at [249, 224] on span "ARG01000576934712024082620290826SAL123 - 2029-08-26" at bounding box center [260, 223] width 147 height 7
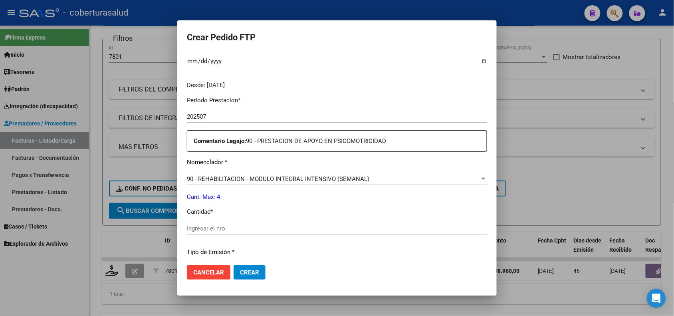
scroll to position [250, 0]
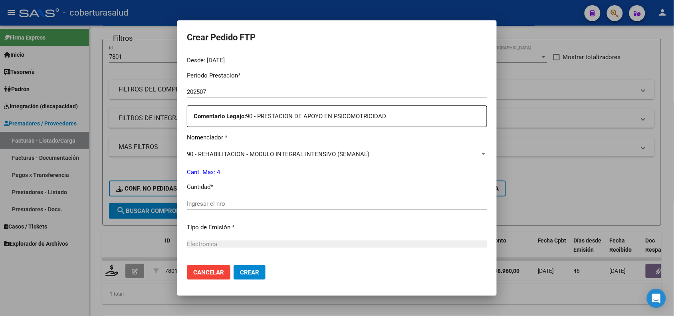
click at [212, 200] on input "Ingresar el nro" at bounding box center [337, 203] width 300 height 7
type input "4"
click at [242, 269] on span "Crear" at bounding box center [249, 272] width 19 height 7
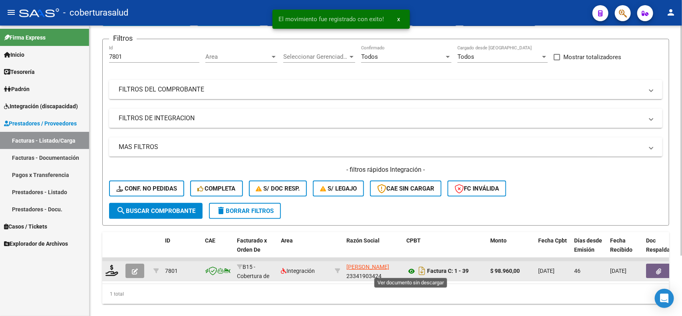
click at [408, 270] on icon at bounding box center [411, 271] width 10 height 10
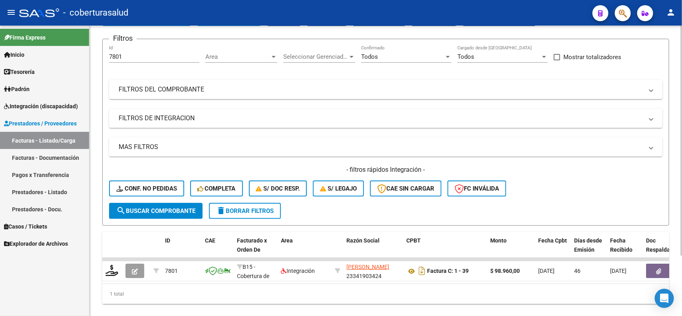
click at [145, 293] on div "1 total" at bounding box center [385, 294] width 567 height 20
drag, startPoint x: 130, startPoint y: 54, endPoint x: 84, endPoint y: 53, distance: 46.3
click at [84, 53] on mat-sidenav-container "Firma Express Inicio Calendario SSS Instructivos Contacto OS Tesorería Extracto…" at bounding box center [341, 171] width 682 height 290
paste input "8092"
type input "8092"
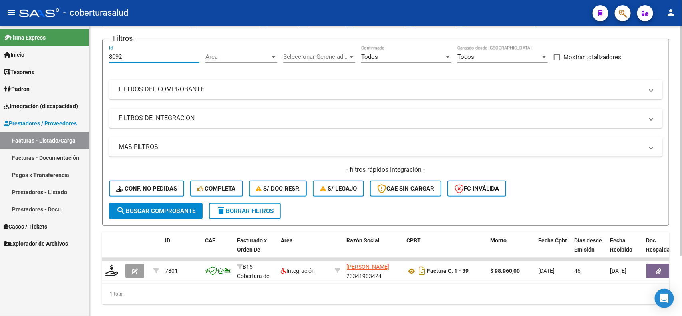
click at [141, 209] on span "search Buscar Comprobante" at bounding box center [155, 210] width 79 height 7
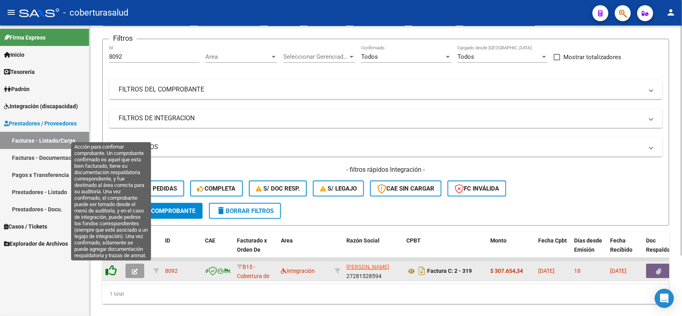
click at [115, 270] on icon at bounding box center [110, 270] width 11 height 11
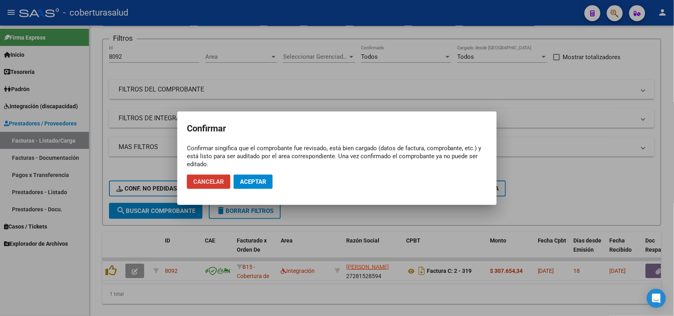
click at [255, 186] on button "Aceptar" at bounding box center [253, 181] width 39 height 14
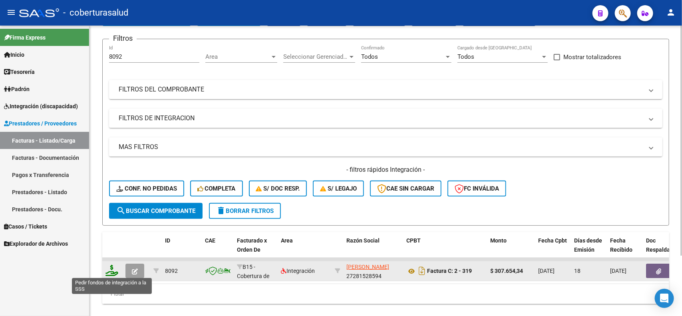
click at [113, 268] on icon at bounding box center [111, 270] width 13 height 11
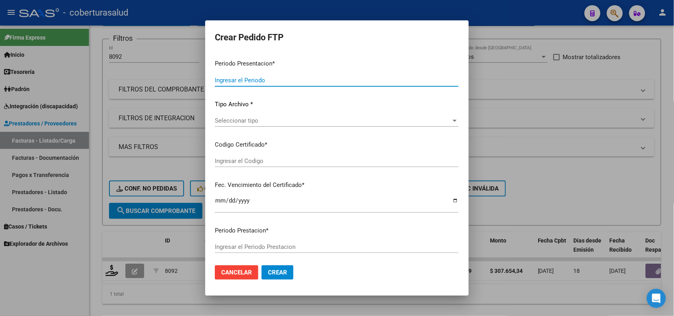
type input "202508"
type input "$ 307.654,34"
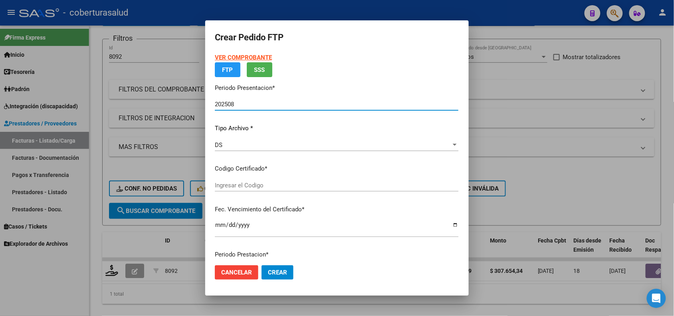
type input "ARG02000541719002021091520260915MZA496"
type input "2026-09-15"
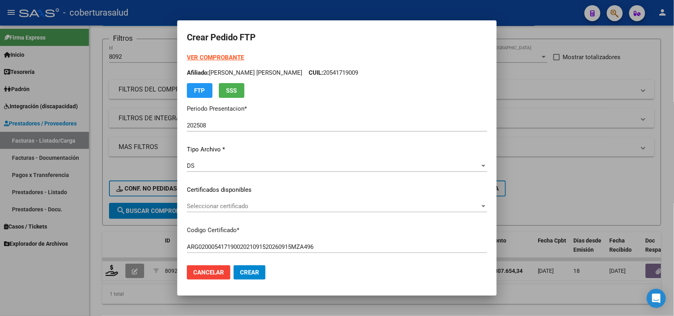
click at [256, 202] on div "Seleccionar certificado Seleccionar certificado" at bounding box center [337, 206] width 300 height 12
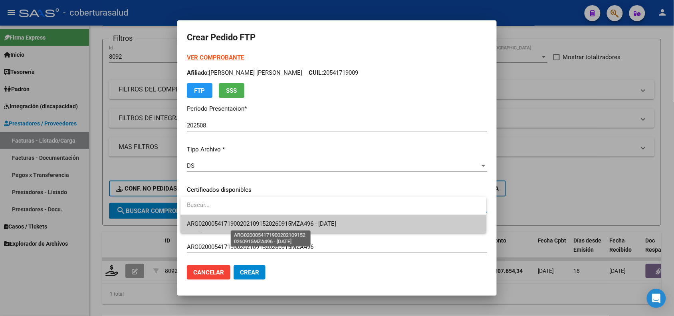
click at [256, 220] on span "ARG02000541719002021091520260915MZA496 - 2026-09-15" at bounding box center [261, 223] width 149 height 7
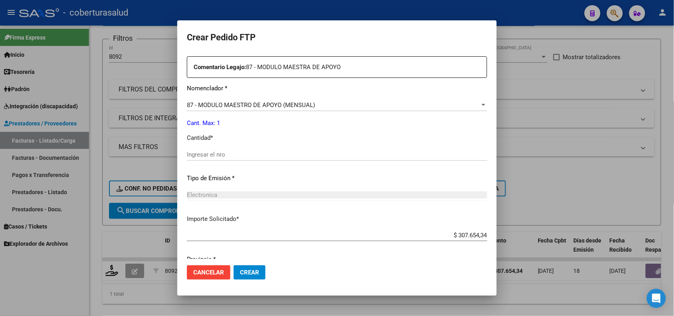
scroll to position [299, 0]
click at [213, 158] on div "Ingresar el nro" at bounding box center [337, 154] width 300 height 12
type input "1"
click at [248, 266] on button "Crear" at bounding box center [250, 272] width 32 height 14
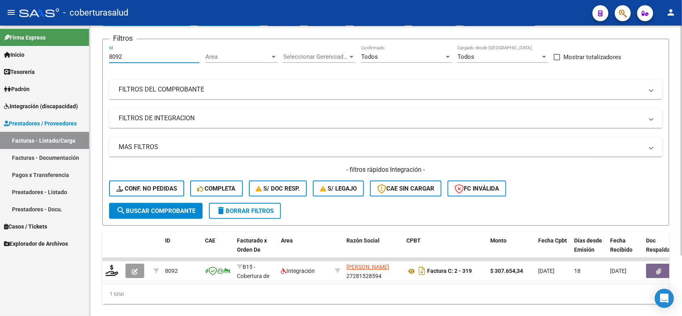
drag, startPoint x: 130, startPoint y: 55, endPoint x: 93, endPoint y: 53, distance: 37.2
click at [93, 53] on div "Video tutorial PRESTADORES -> Listado de CPBTs Emitidos por Prestadores / Prove…" at bounding box center [385, 150] width 592 height 360
paste input "803"
type input "8803"
click at [126, 203] on button "search Buscar Comprobante" at bounding box center [155, 211] width 93 height 16
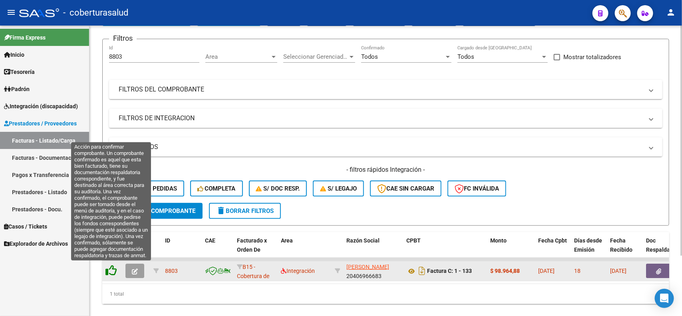
click at [116, 268] on icon at bounding box center [110, 270] width 11 height 11
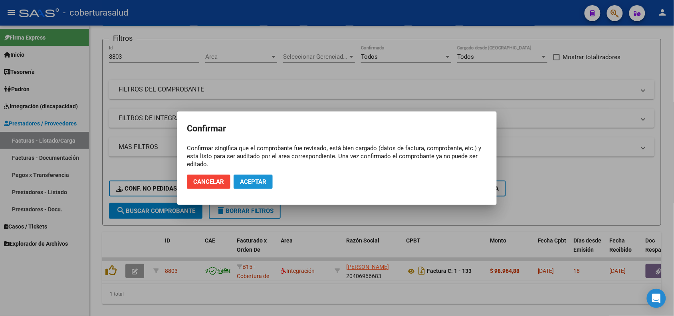
click at [246, 188] on button "Aceptar" at bounding box center [253, 181] width 39 height 14
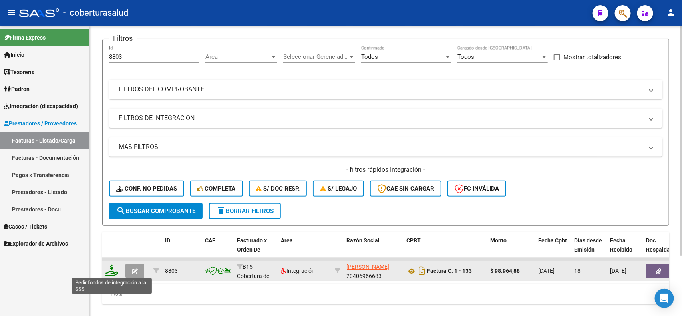
click at [113, 268] on icon at bounding box center [111, 270] width 13 height 11
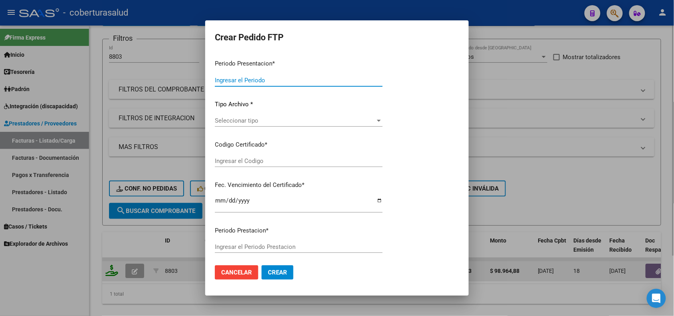
type input "202508"
type input "$ 98.964,88"
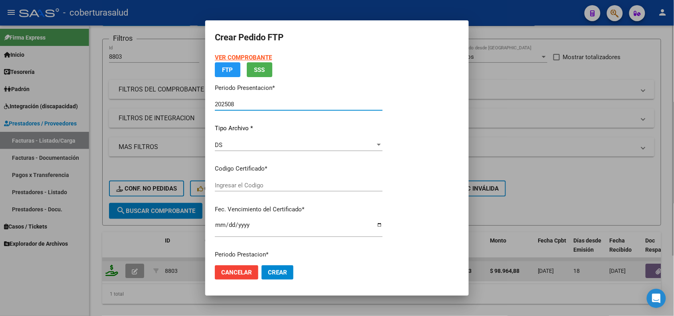
type input "ARG02000567551452022080320270803JUJ135"
type input "2027-08-03"
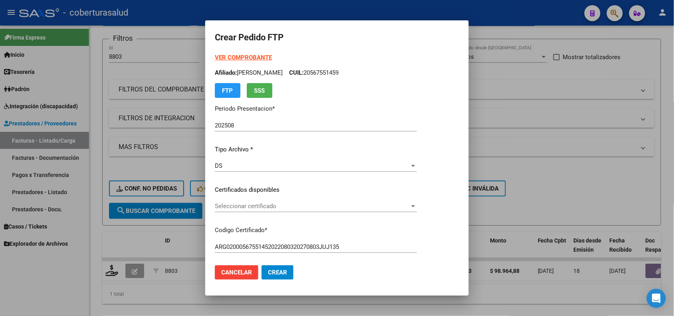
click at [263, 196] on div "VER COMPROBANTE ARCA Padrón Afiliado: LUNA FELIPE NICOLAS CUIL: 20567551459 FTP…" at bounding box center [316, 183] width 202 height 261
click at [262, 200] on div "Seleccionar certificado Seleccionar certificado" at bounding box center [316, 206] width 202 height 12
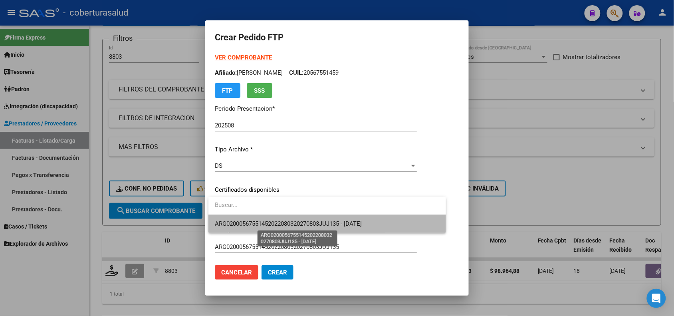
click at [264, 220] on span "ARG02000567551452022080320270803JUJ135 - 2027-08-03" at bounding box center [288, 223] width 147 height 7
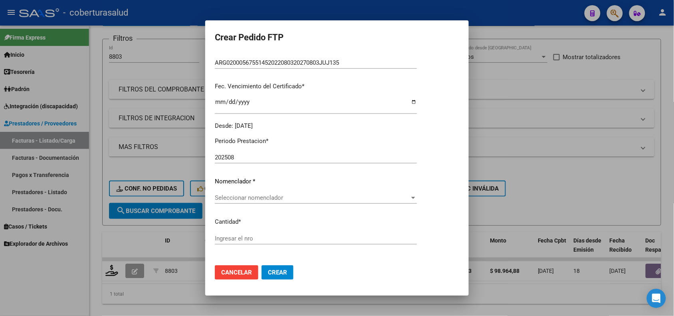
scroll to position [200, 0]
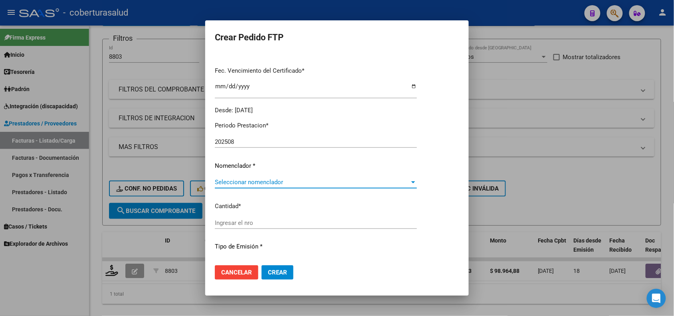
click at [249, 182] on span "Seleccionar nomenclador" at bounding box center [312, 181] width 195 height 7
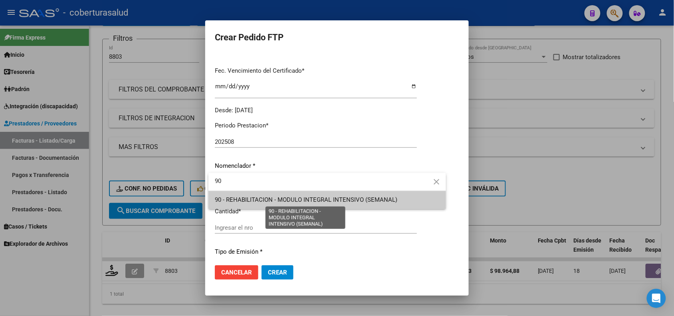
type input "90"
click at [270, 202] on span "90 - REHABILITACION - MODULO INTEGRAL INTENSIVO (SEMANAL)" at bounding box center [306, 199] width 182 height 7
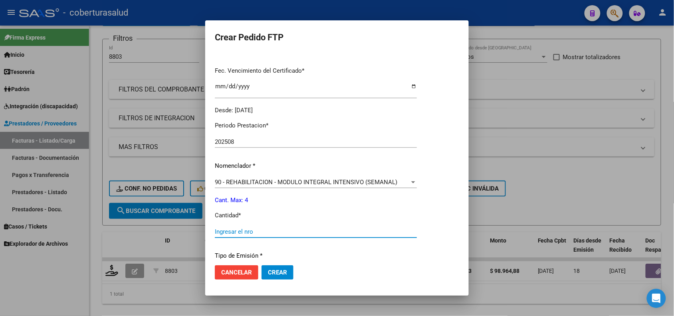
click at [242, 228] on input "Ingresar el nro" at bounding box center [316, 231] width 202 height 7
type input "4"
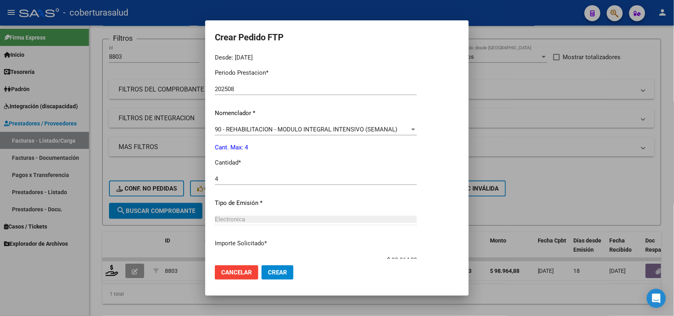
scroll to position [307, 0]
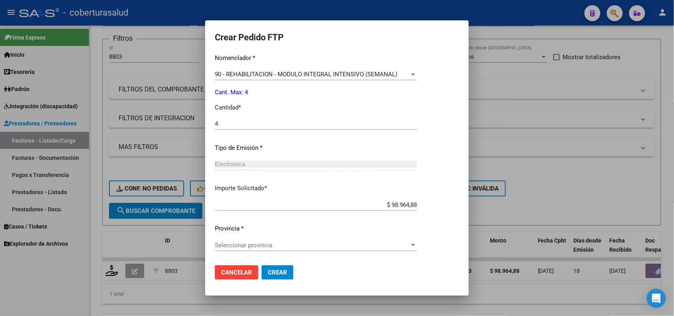
click at [234, 244] on span "Seleccionar provincia" at bounding box center [312, 245] width 195 height 7
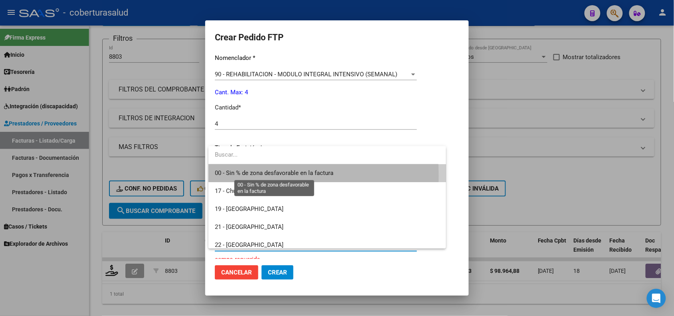
click at [244, 176] on span "00 - Sin % de zona desfavorable en la factura" at bounding box center [274, 172] width 119 height 7
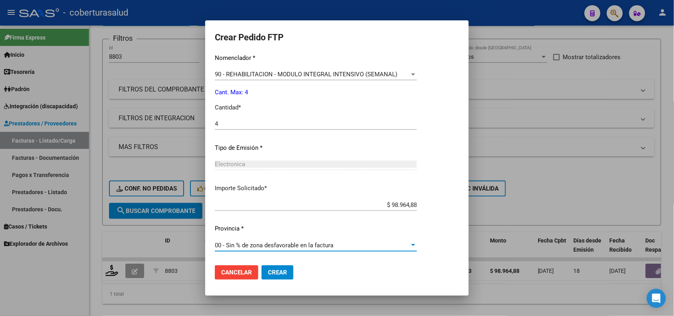
click at [276, 266] on button "Crear" at bounding box center [278, 272] width 32 height 14
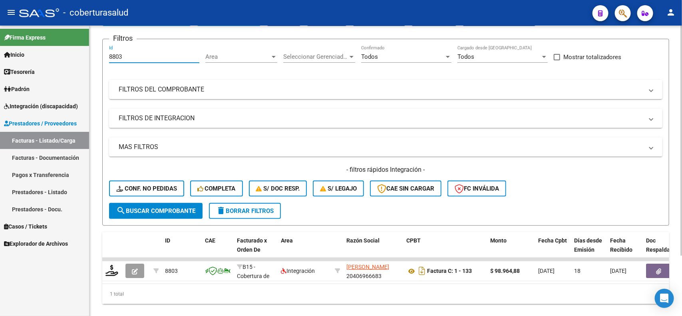
drag, startPoint x: 130, startPoint y: 56, endPoint x: 102, endPoint y: 58, distance: 28.0
click at [102, 58] on form "Filtros 8803 Id Area Area Seleccionar Gerenciador Seleccionar Gerenciador Todos…" at bounding box center [385, 132] width 567 height 187
paste input "252"
type input "8252"
click at [137, 211] on span "search Buscar Comprobante" at bounding box center [155, 210] width 79 height 7
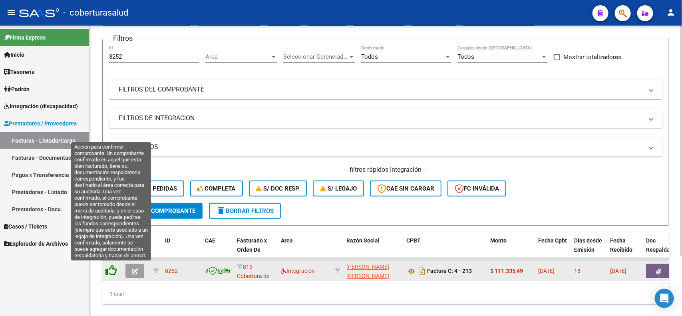
click at [110, 268] on icon at bounding box center [110, 270] width 11 height 11
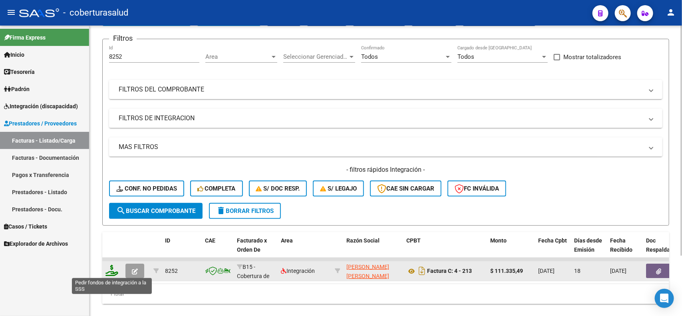
click at [109, 270] on icon at bounding box center [111, 270] width 13 height 11
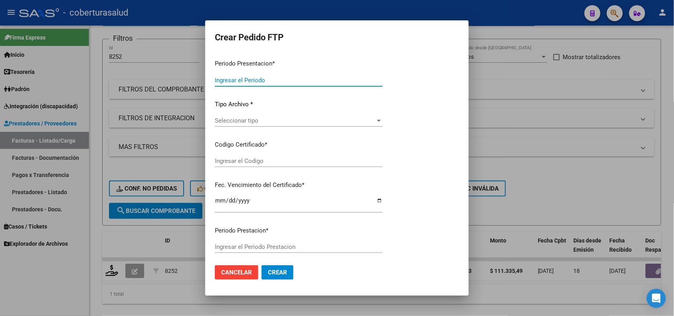
type input "202508"
type input "$ 111.335,49"
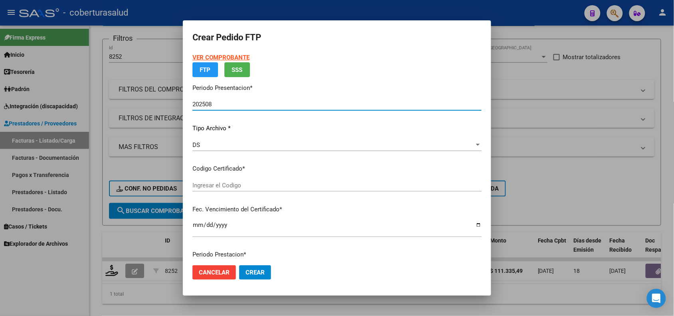
type input "ARG02000557259012022110120271101TUC136"
type input "[DATE]"
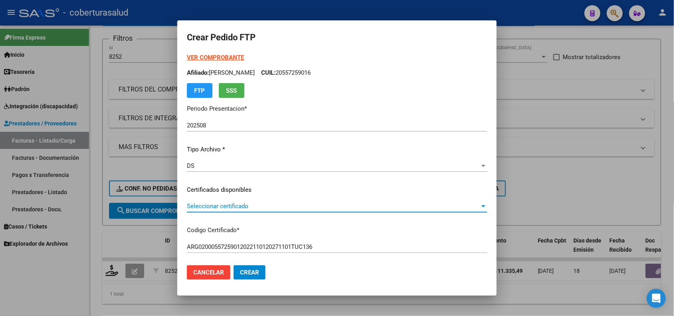
click at [259, 205] on span "Seleccionar certificado" at bounding box center [333, 205] width 293 height 7
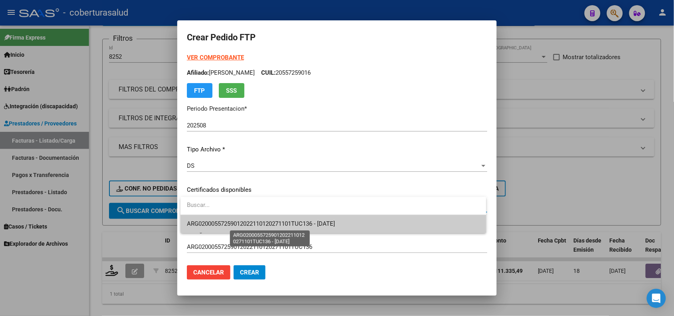
click at [256, 225] on span "ARG02000557259012022110120271101TUC136 - [DATE]" at bounding box center [261, 223] width 148 height 7
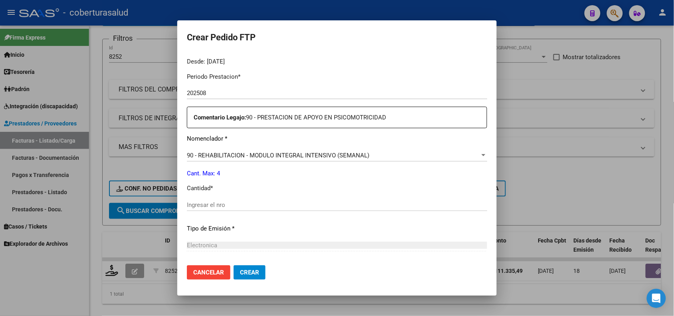
scroll to position [250, 0]
click at [222, 204] on input "Ingresar el nro" at bounding box center [337, 203] width 300 height 7
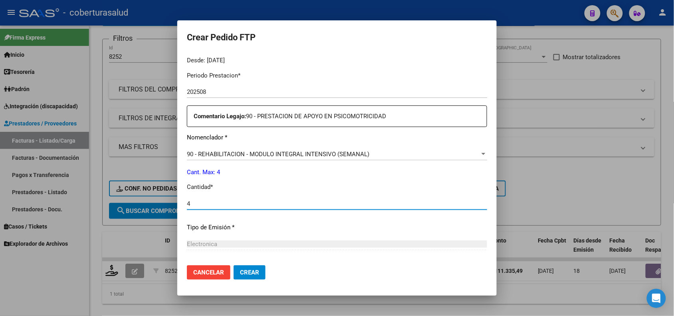
type input "4"
click at [245, 264] on mat-dialog-actions "Cancelar Crear" at bounding box center [337, 272] width 300 height 27
click at [245, 269] on span "Crear" at bounding box center [249, 272] width 19 height 7
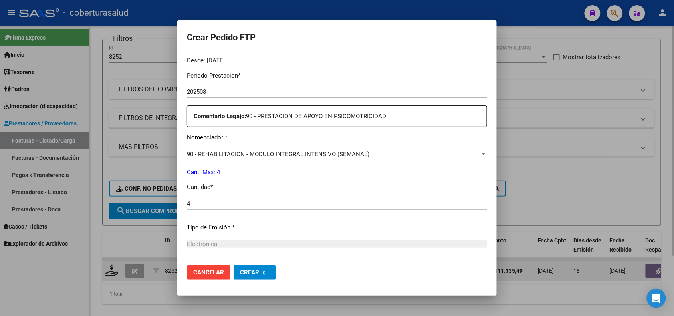
scroll to position [0, 0]
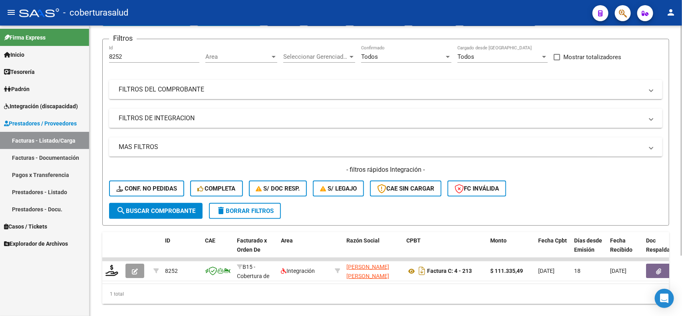
click at [221, 292] on div "1 total" at bounding box center [385, 294] width 567 height 20
drag, startPoint x: 130, startPoint y: 57, endPoint x: 105, endPoint y: 63, distance: 25.8
click at [105, 63] on form "Filtros 8252 Id Area Area Seleccionar Gerenciador Seleccionar Gerenciador Todos…" at bounding box center [385, 132] width 567 height 187
paste input "461"
type input "8461"
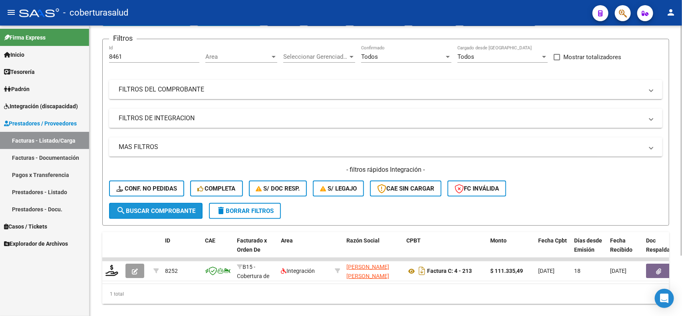
click at [157, 205] on button "search Buscar Comprobante" at bounding box center [155, 211] width 93 height 16
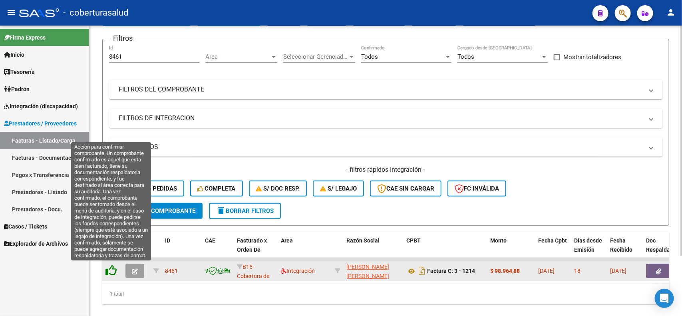
click at [112, 272] on icon at bounding box center [110, 270] width 11 height 11
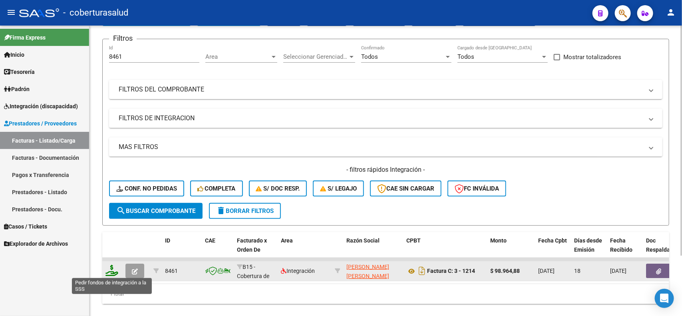
click at [114, 269] on icon at bounding box center [111, 270] width 13 height 11
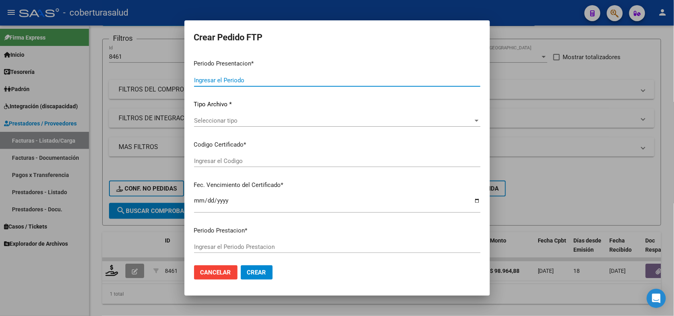
type input "202508"
type input "$ 98.964,88"
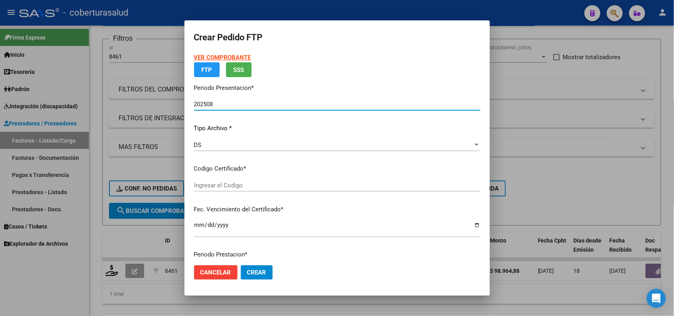
type input "ARG0100053805629202121420261214TUC136"
type input "[DATE]"
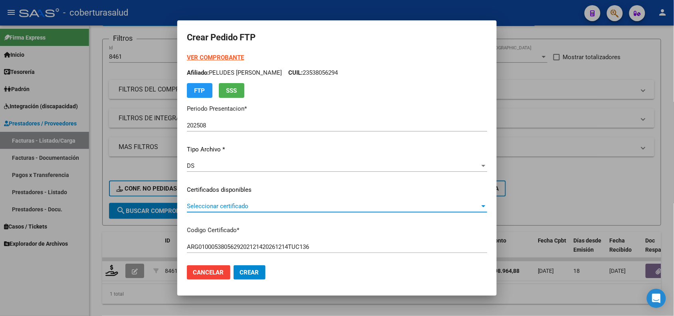
click at [233, 206] on span "Seleccionar certificado" at bounding box center [333, 205] width 293 height 7
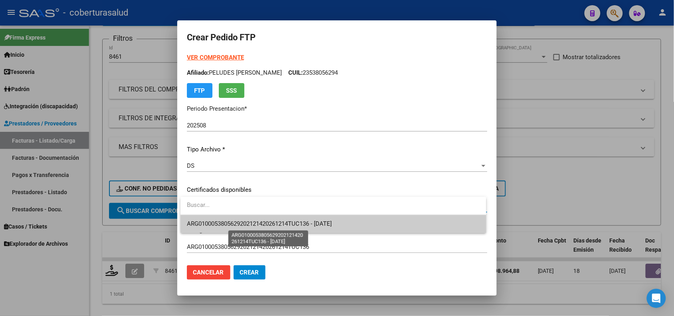
click at [242, 220] on span "ARG0100053805629202121420261214TUC136 - [DATE]" at bounding box center [259, 223] width 145 height 7
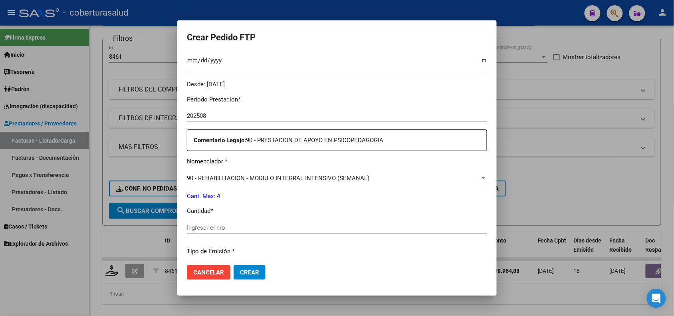
scroll to position [250, 0]
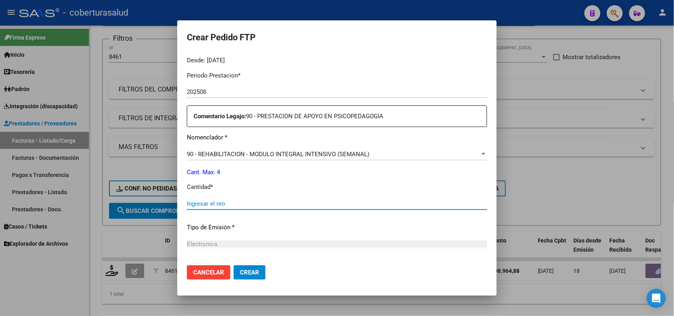
click at [206, 203] on input "Ingresar el nro" at bounding box center [337, 203] width 300 height 7
type input "4"
click at [240, 267] on button "Crear" at bounding box center [250, 272] width 32 height 14
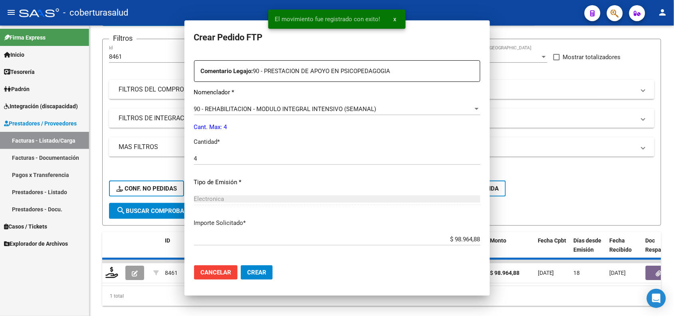
scroll to position [204, 0]
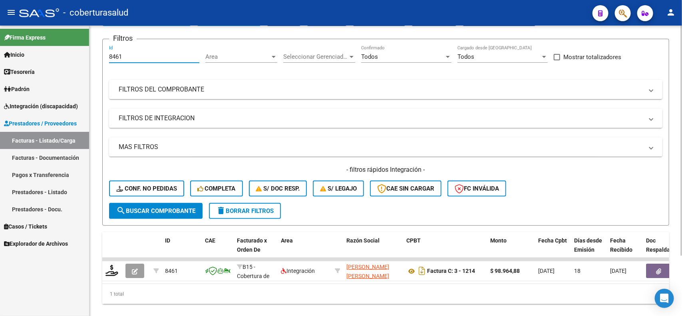
drag, startPoint x: 132, startPoint y: 56, endPoint x: 93, endPoint y: 57, distance: 39.1
click at [93, 57] on div "Video tutorial PRESTADORES -> Listado de CPBTs Emitidos por Prestadores / Prove…" at bounding box center [385, 150] width 592 height 360
paste input "7735"
type input "7735"
click at [144, 210] on span "search Buscar Comprobante" at bounding box center [155, 210] width 79 height 7
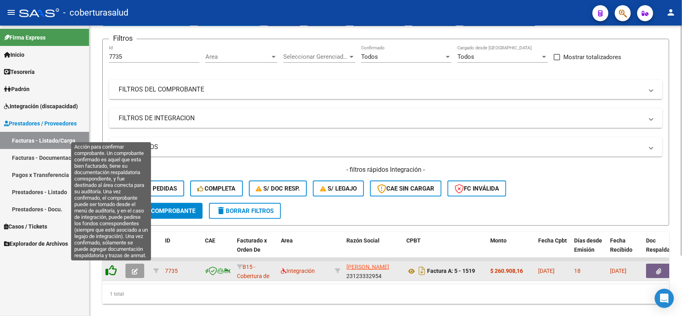
click at [112, 268] on icon at bounding box center [110, 270] width 11 height 11
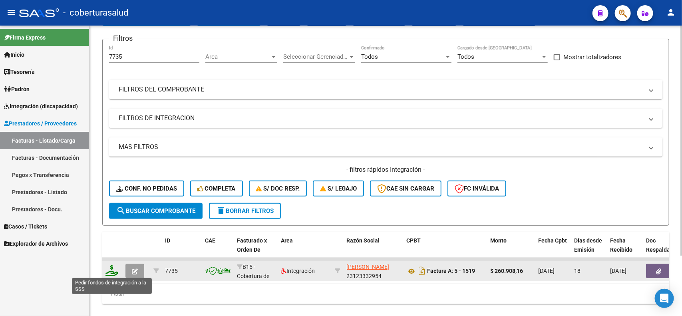
click at [112, 268] on icon at bounding box center [111, 270] width 13 height 11
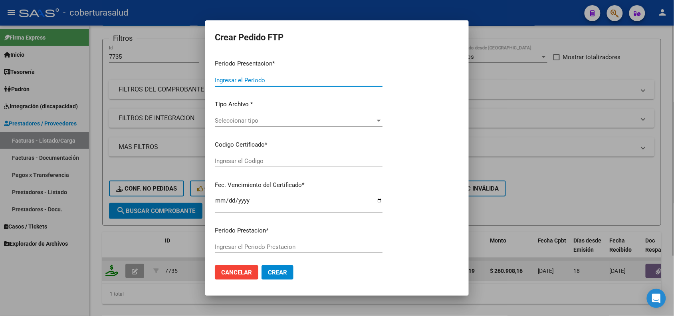
type input "202508"
type input "$ 260.908,16"
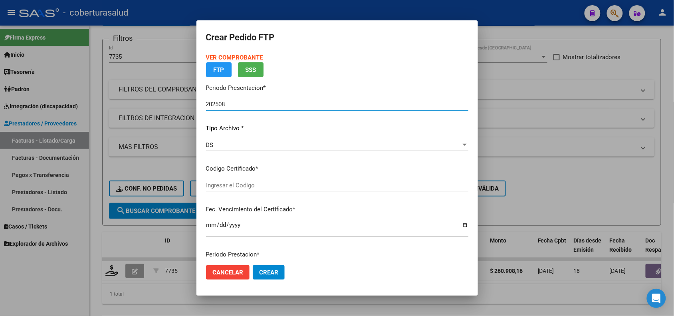
type input "ARG02000586495502021061620250618COR234"
type input "2025-06-18"
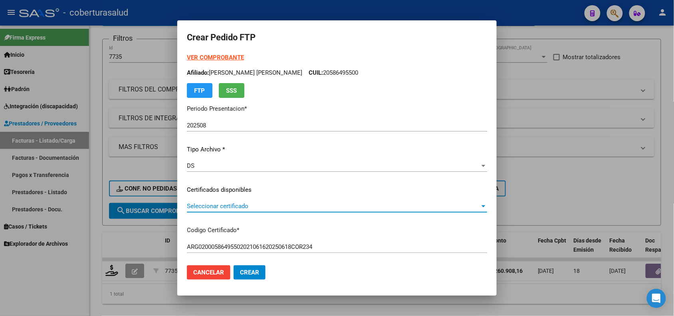
click at [234, 208] on span "Seleccionar certificado" at bounding box center [333, 205] width 293 height 7
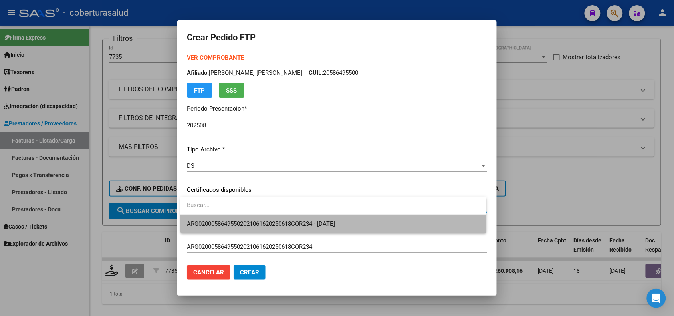
click at [236, 218] on span "ARG02000586495502021061620250618COR234 - 2025-06-18" at bounding box center [333, 224] width 293 height 18
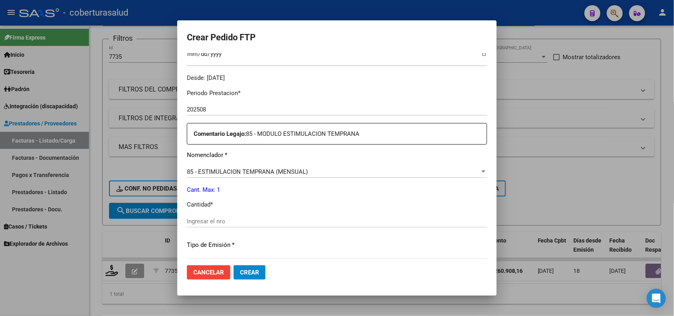
scroll to position [250, 0]
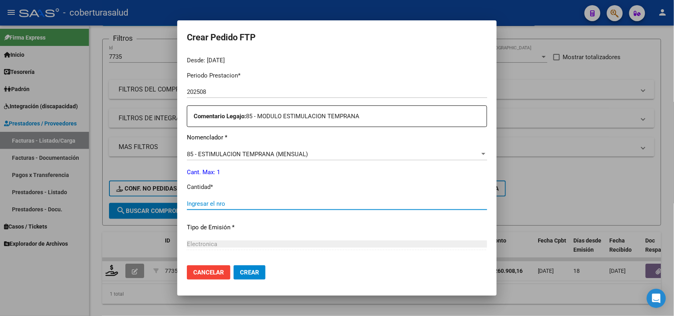
click at [210, 206] on input "Ingresar el nro" at bounding box center [337, 203] width 300 height 7
type input "1"
click at [244, 274] on span "Crear" at bounding box center [249, 272] width 19 height 7
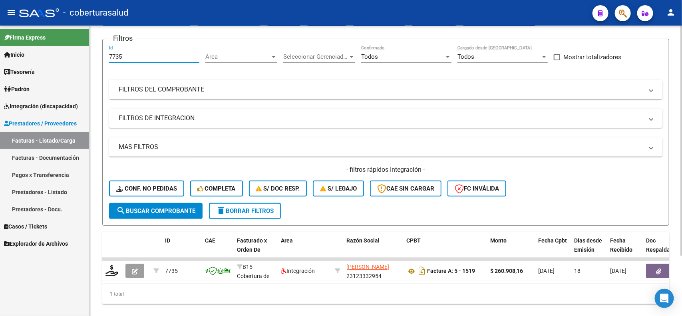
drag, startPoint x: 137, startPoint y: 56, endPoint x: 98, endPoint y: 59, distance: 38.8
click at [98, 59] on div "Video tutorial PRESTADORES -> Listado de CPBTs Emitidos por Prestadores / Prove…" at bounding box center [385, 150] width 592 height 360
paste input "8549"
type input "8549"
click at [146, 204] on button "search Buscar Comprobante" at bounding box center [155, 211] width 93 height 16
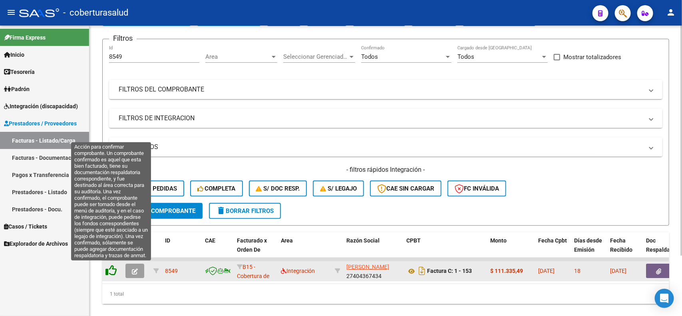
click at [109, 268] on icon at bounding box center [110, 270] width 11 height 11
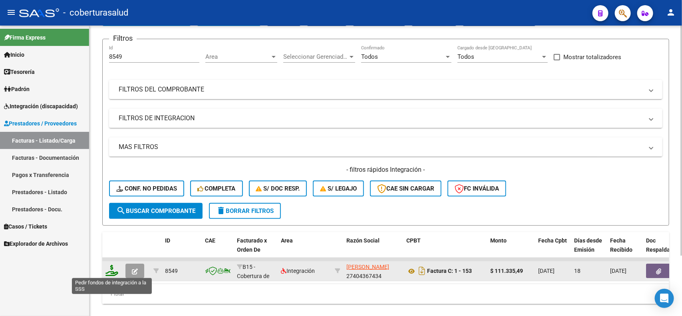
click at [106, 272] on icon at bounding box center [111, 270] width 13 height 11
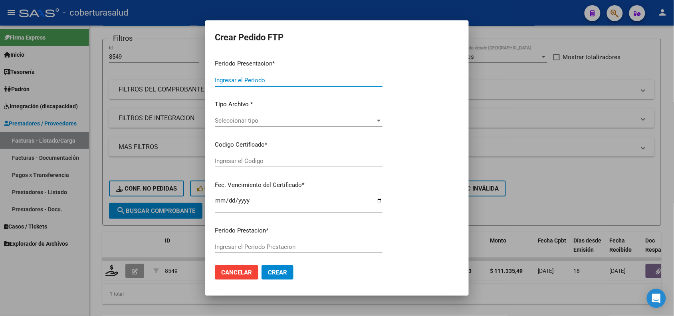
type input "202508"
type input "$ 111.335,49"
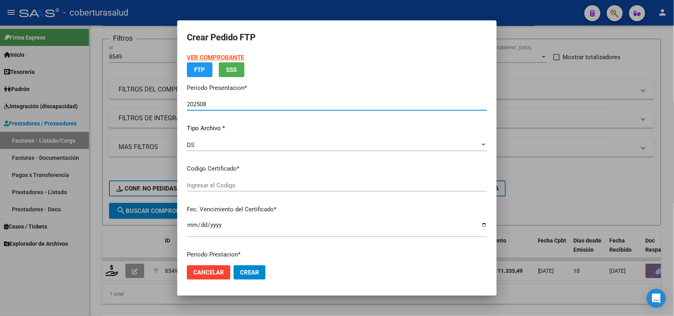
type input "ARG02000575007432022012120260121TUC136"
type input "2026-01-21"
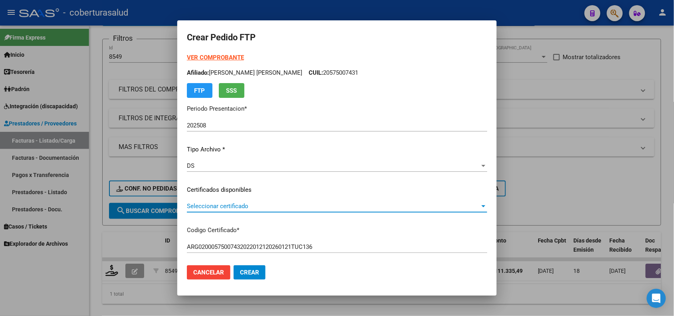
click at [240, 204] on span "Seleccionar certificado" at bounding box center [333, 205] width 293 height 7
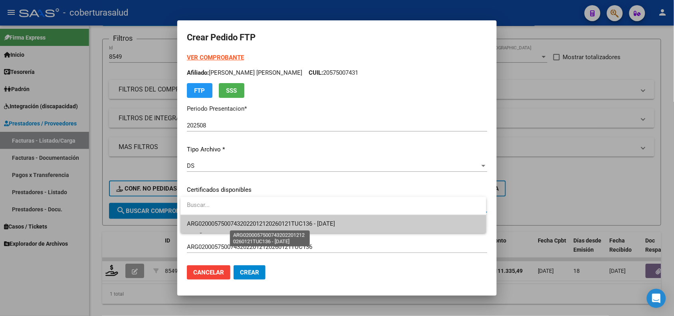
click at [244, 227] on span "ARG02000575007432022012120260121TUC136 - 2026-01-21" at bounding box center [261, 223] width 148 height 7
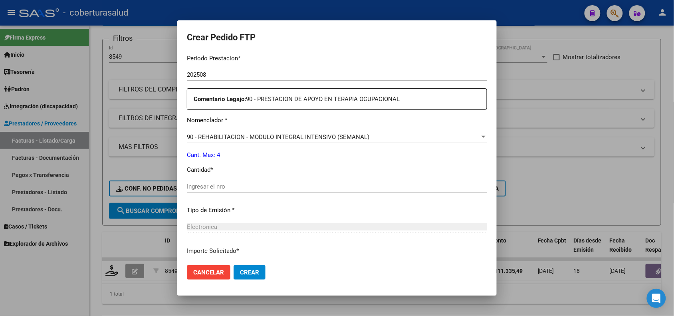
scroll to position [250, 0]
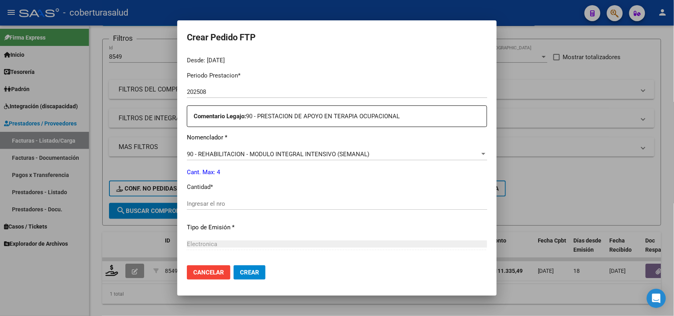
click at [214, 201] on input "Ingresar el nro" at bounding box center [337, 203] width 300 height 7
type input "4"
click at [242, 268] on button "Crear" at bounding box center [250, 272] width 32 height 14
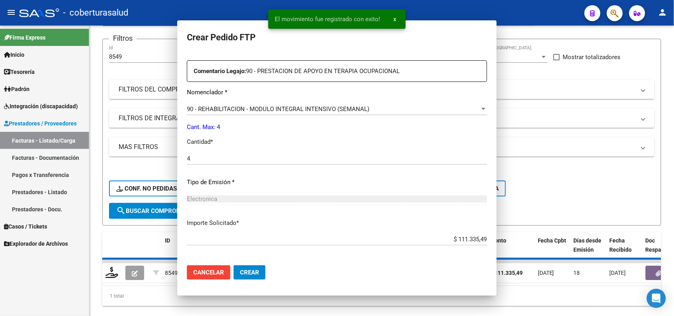
scroll to position [0, 0]
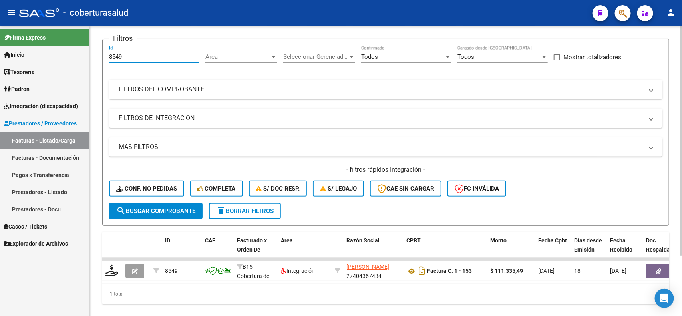
drag, startPoint x: 124, startPoint y: 55, endPoint x: 105, endPoint y: 61, distance: 20.0
click at [105, 61] on form "Filtros 8549 Id Area Area Seleccionar Gerenciador Seleccionar Gerenciador Todos…" at bounding box center [385, 132] width 567 height 187
paste input "50"
type input "8550"
click at [146, 211] on span "search Buscar Comprobante" at bounding box center [155, 210] width 79 height 7
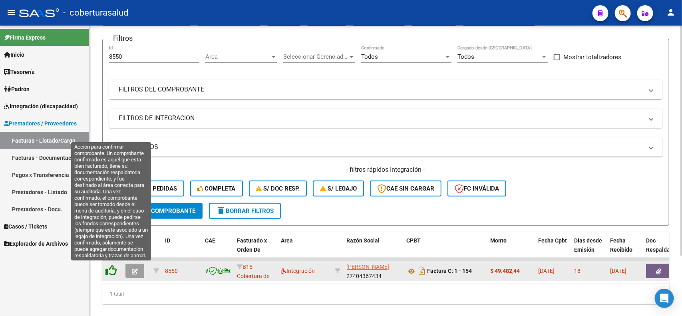
click at [113, 274] on icon at bounding box center [110, 270] width 11 height 11
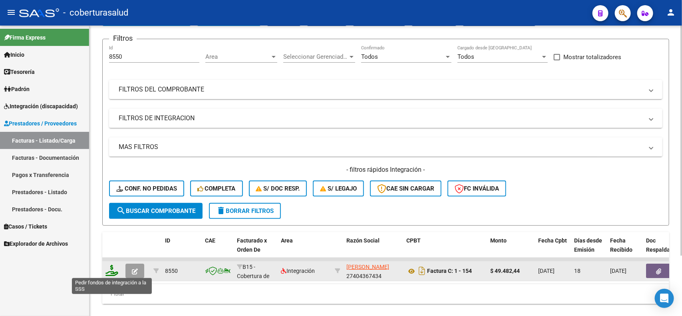
click at [113, 269] on icon at bounding box center [111, 270] width 13 height 11
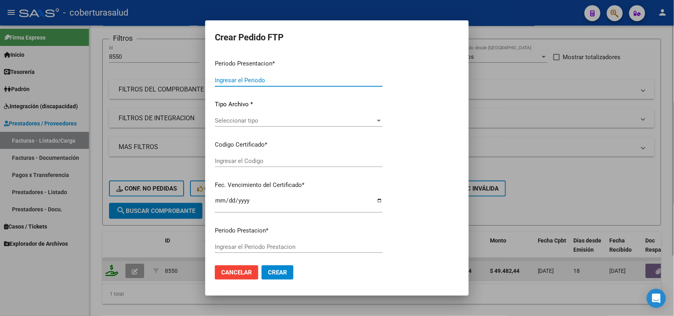
type input "202508"
type input "$ 49.482,44"
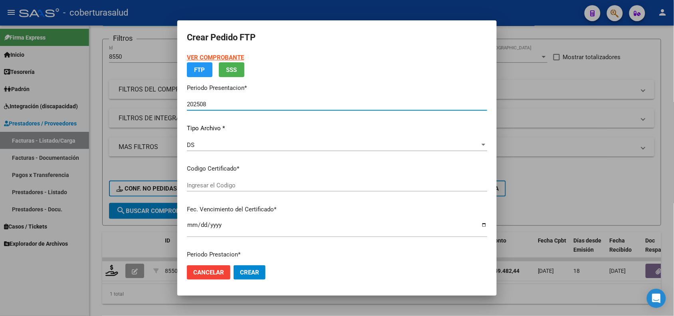
type input "ARG02000562201322022020820250208SGO116"
type input "2025-02-08"
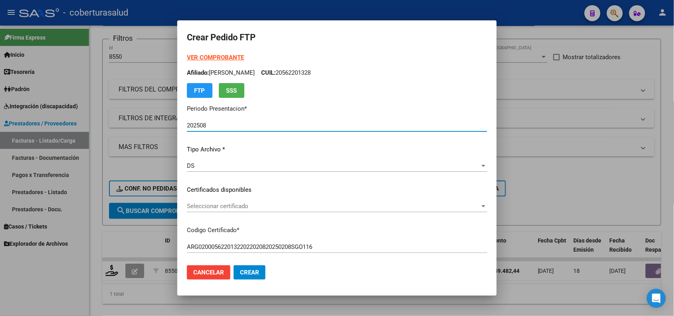
click at [232, 206] on span "Seleccionar certificado" at bounding box center [333, 205] width 293 height 7
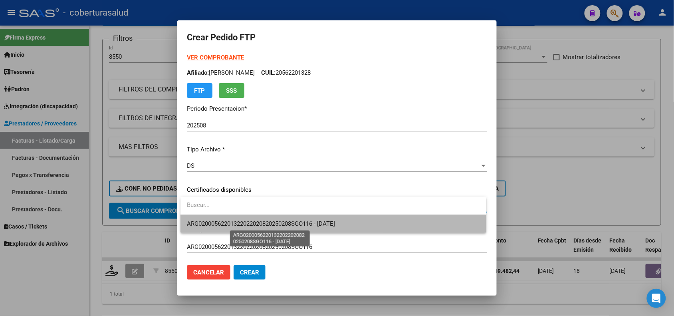
click at [232, 222] on span "ARG02000562201322022020820250208SGO116 - 2025-02-08" at bounding box center [261, 223] width 148 height 7
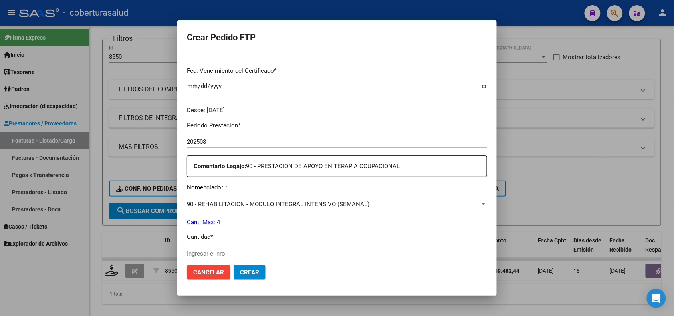
scroll to position [250, 0]
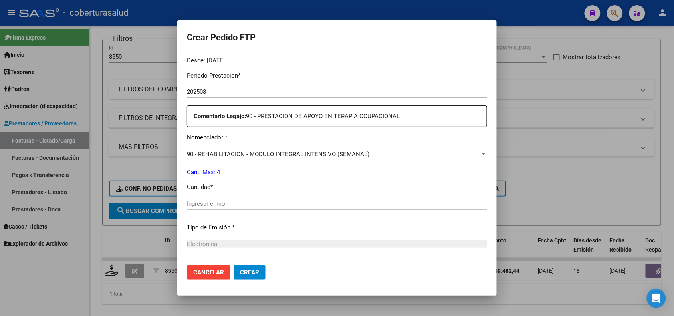
click at [228, 203] on input "Ingresar el nro" at bounding box center [337, 203] width 300 height 7
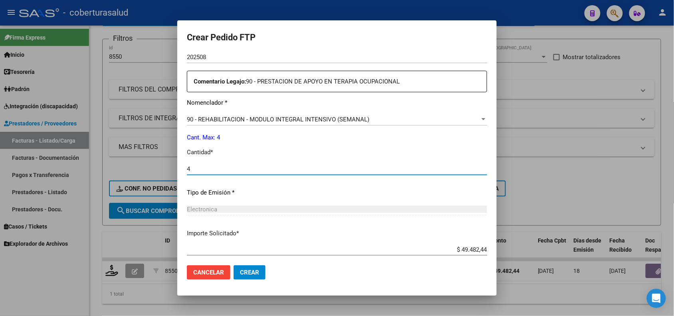
scroll to position [329, 0]
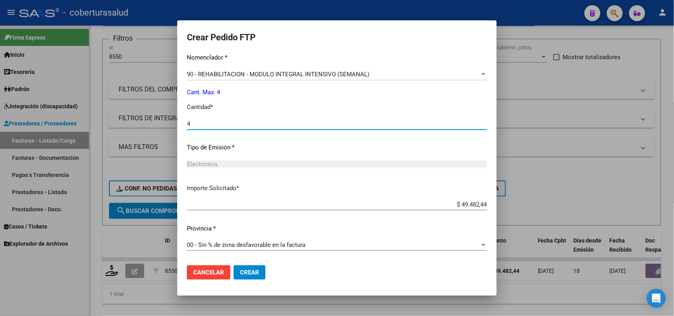
type input "4"
click at [246, 271] on span "Crear" at bounding box center [249, 272] width 19 height 7
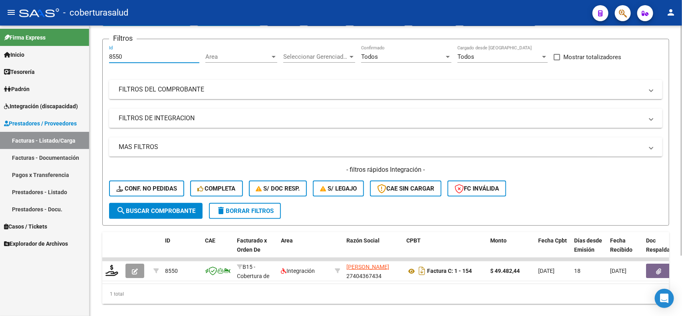
drag, startPoint x: 125, startPoint y: 55, endPoint x: 99, endPoint y: 61, distance: 26.3
click at [99, 61] on div "Video tutorial PRESTADORES -> Listado de CPBTs Emitidos por Prestadores / Prove…" at bounding box center [385, 150] width 592 height 360
paste input "11"
type input "8511"
click at [144, 207] on span "search Buscar Comprobante" at bounding box center [155, 210] width 79 height 7
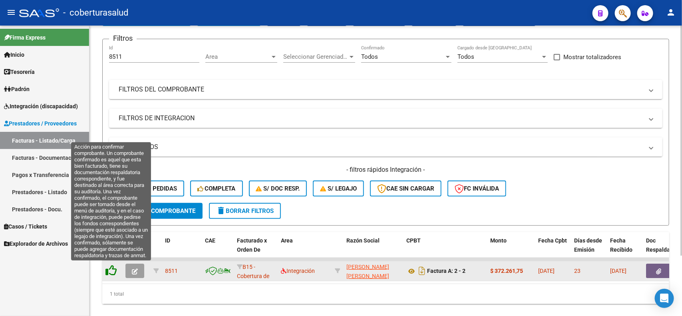
click at [114, 269] on icon at bounding box center [110, 270] width 11 height 11
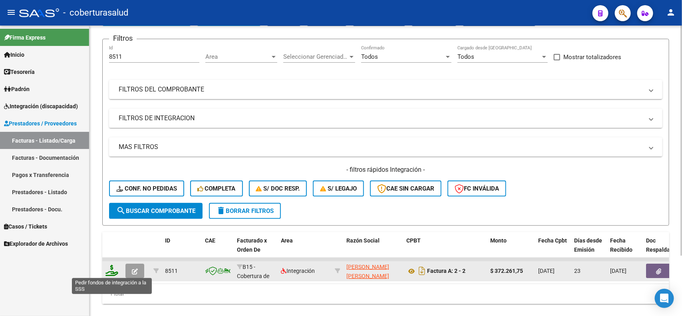
click at [109, 265] on icon at bounding box center [111, 270] width 13 height 11
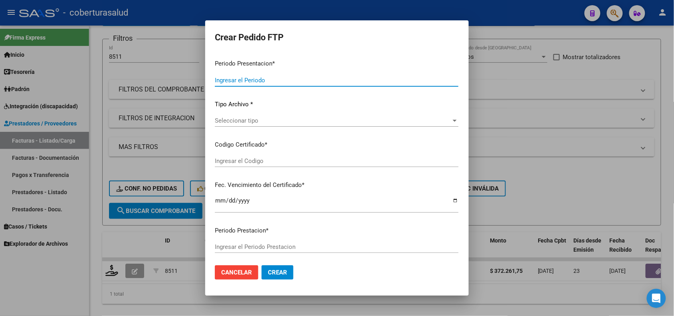
type input "202508"
type input "202507"
type input "$ 372.261,75"
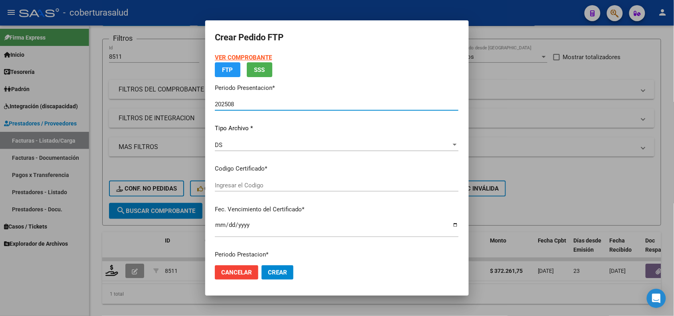
type input "ARG02000530428392023032720280327SAL124"
type input "2028-03-27"
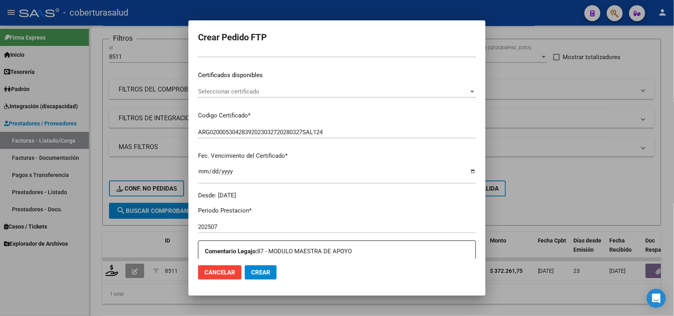
scroll to position [100, 0]
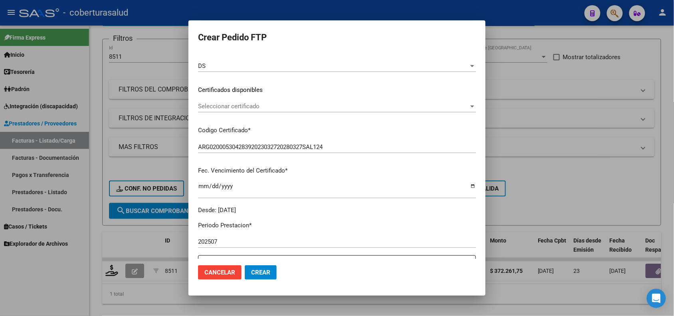
click at [243, 105] on span "Seleccionar certificado" at bounding box center [333, 106] width 271 height 7
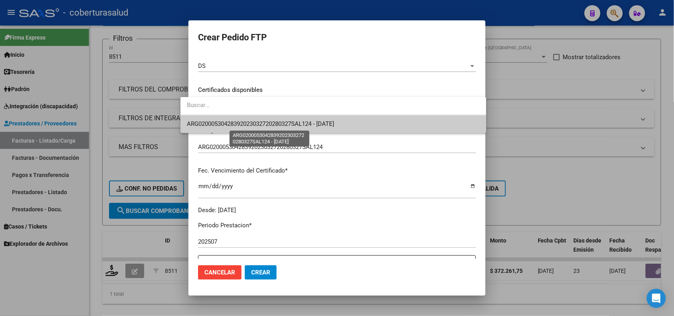
click at [243, 122] on span "ARG02000530428392023032720280327SAL124 - 2028-03-27" at bounding box center [260, 123] width 147 height 7
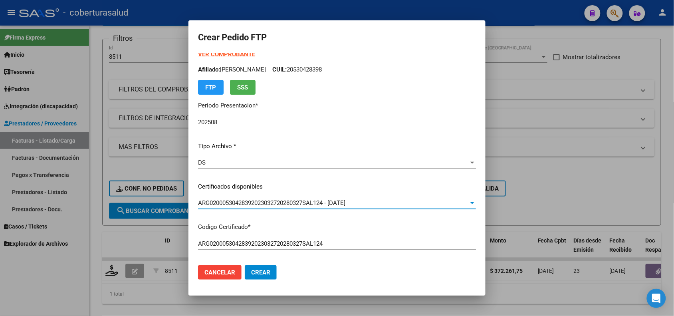
scroll to position [0, 0]
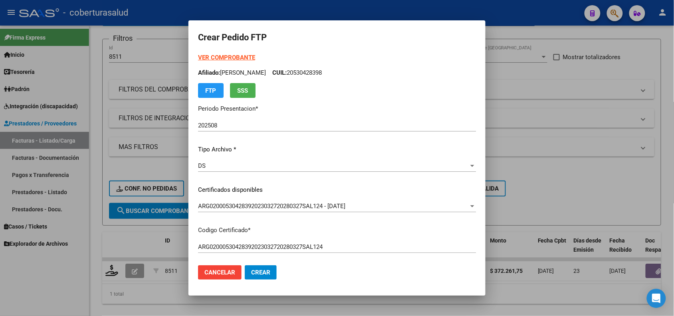
click at [213, 54] on strong "VER COMPROBANTE" at bounding box center [226, 57] width 57 height 7
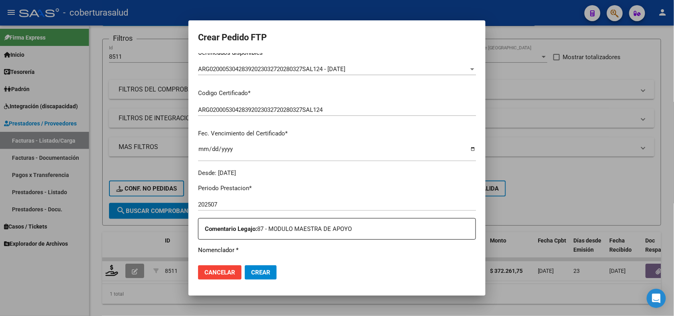
scroll to position [150, 0]
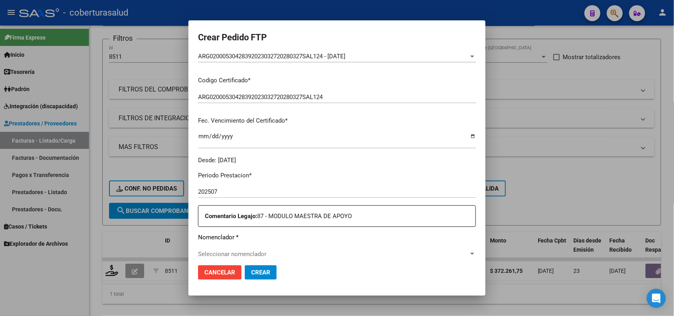
click at [256, 78] on p "Codigo Certificado *" at bounding box center [337, 80] width 278 height 9
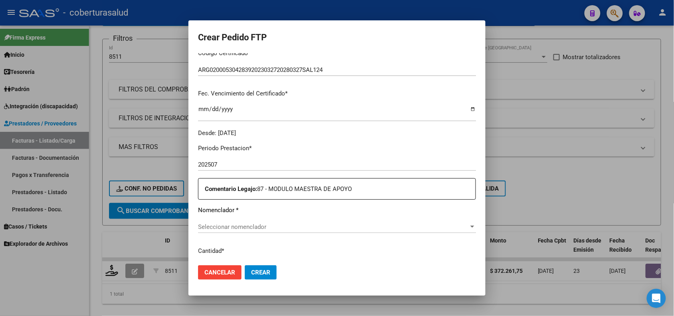
scroll to position [200, 0]
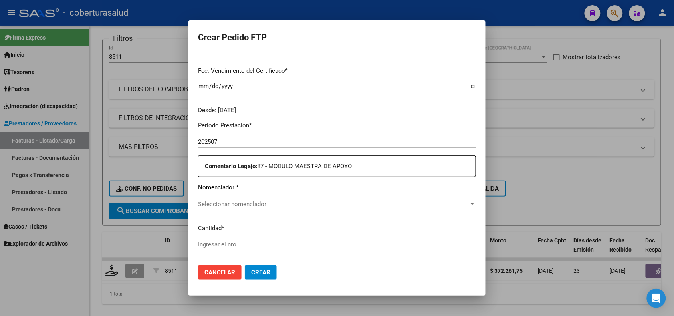
click at [211, 142] on input "202507" at bounding box center [337, 141] width 278 height 7
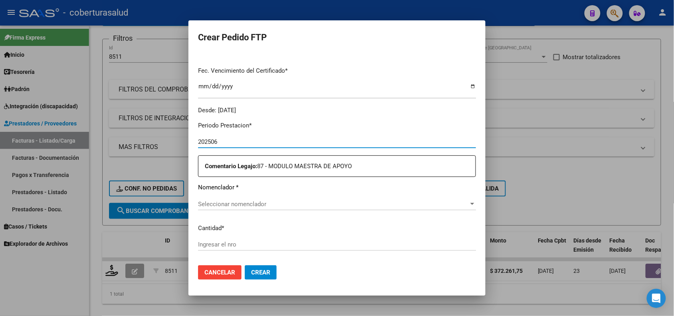
type input "202506"
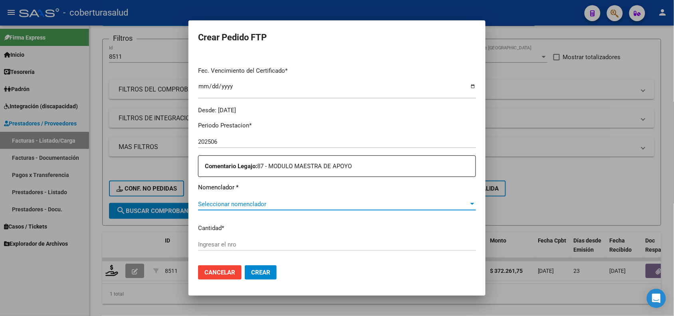
click at [219, 204] on span "Seleccionar nomenclador" at bounding box center [333, 203] width 271 height 7
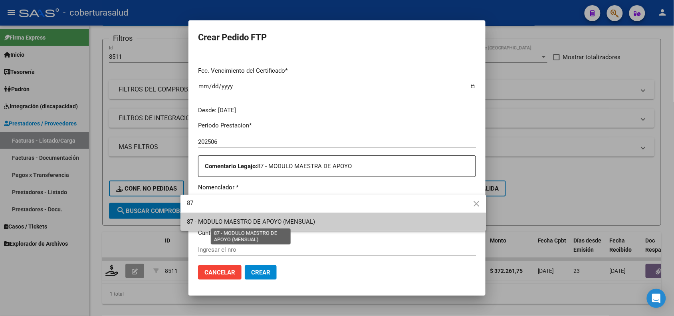
type input "87"
click at [236, 221] on span "87 - MODULO MAESTRO DE APOYO (MENSUAL)" at bounding box center [251, 221] width 128 height 7
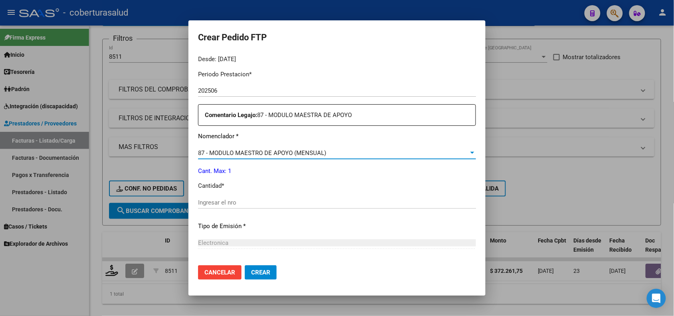
scroll to position [299, 0]
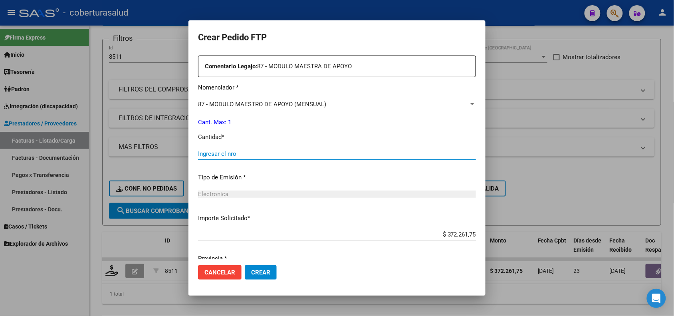
click at [204, 156] on input "Ingresar el nro" at bounding box center [337, 153] width 278 height 7
type input "1"
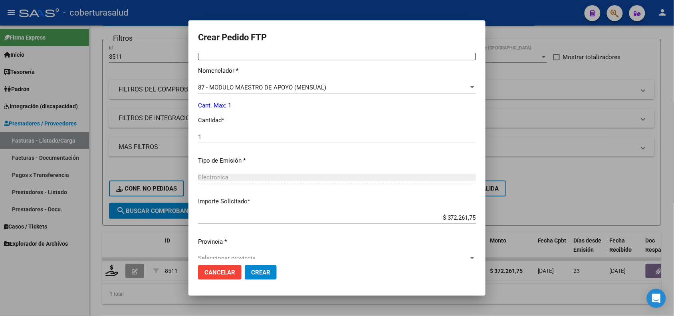
scroll to position [329, 0]
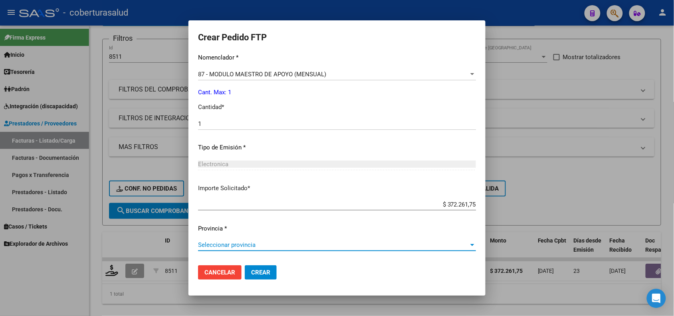
click at [234, 246] on span "Seleccionar provincia" at bounding box center [333, 244] width 271 height 7
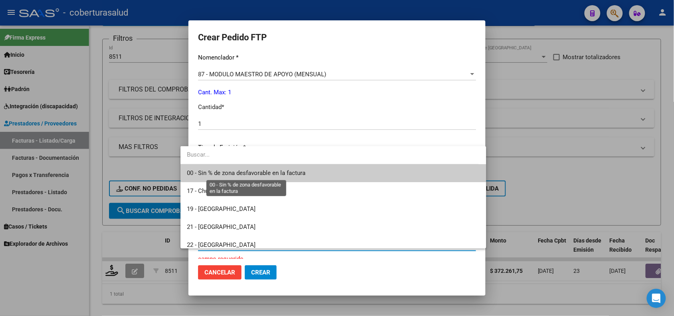
click at [213, 176] on span "00 - Sin % de zona desfavorable en la factura" at bounding box center [246, 172] width 119 height 7
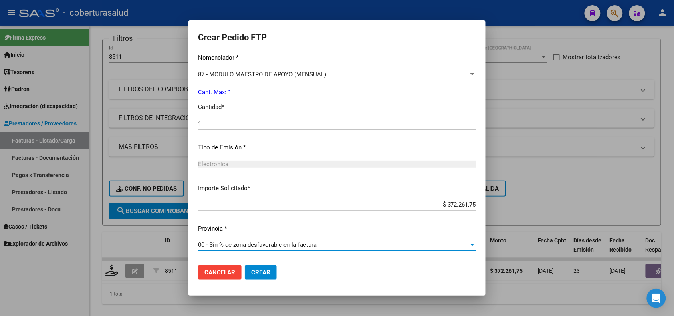
click at [246, 268] on button "Crear" at bounding box center [261, 272] width 32 height 14
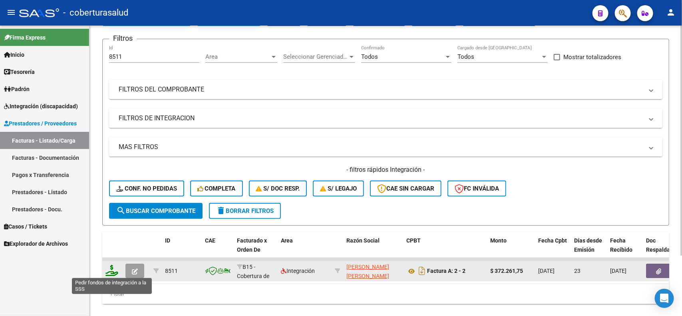
click at [116, 270] on icon at bounding box center [111, 270] width 13 height 11
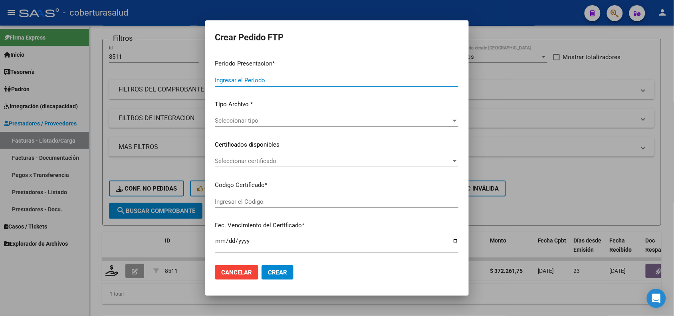
type input "202508"
type input "202507"
type input "$ 372.261,75"
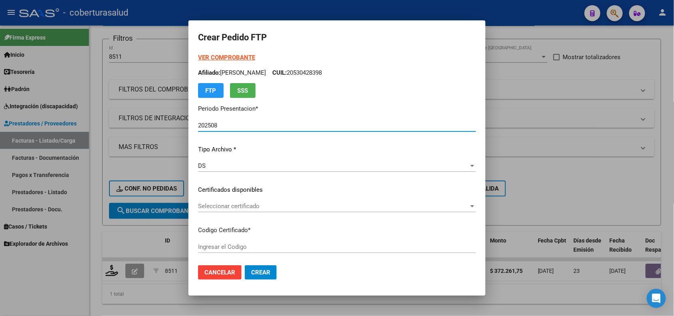
type input "ARG02000530428392023032720280327SAL124"
type input "2028-03-27"
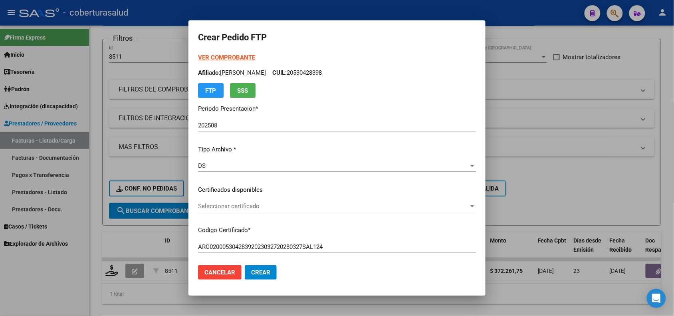
click at [61, 290] on div at bounding box center [337, 158] width 674 height 316
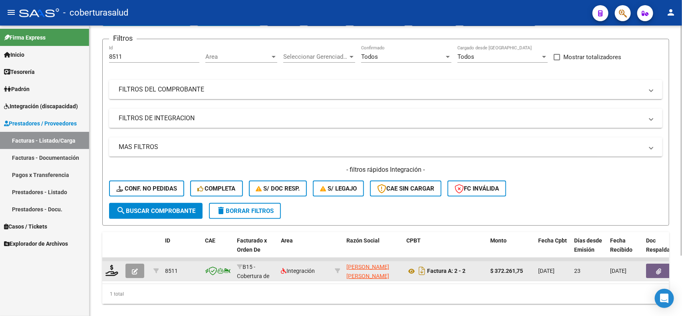
click at [135, 270] on icon "button" at bounding box center [135, 271] width 6 height 6
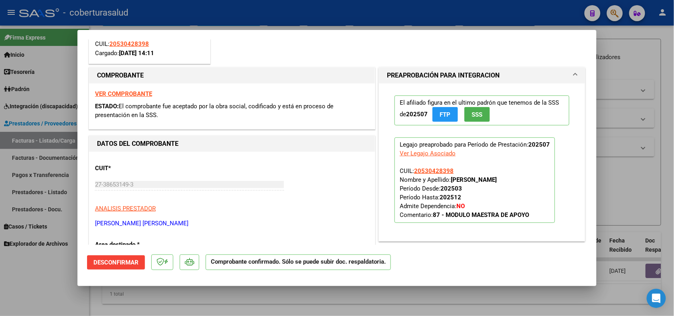
scroll to position [100, 0]
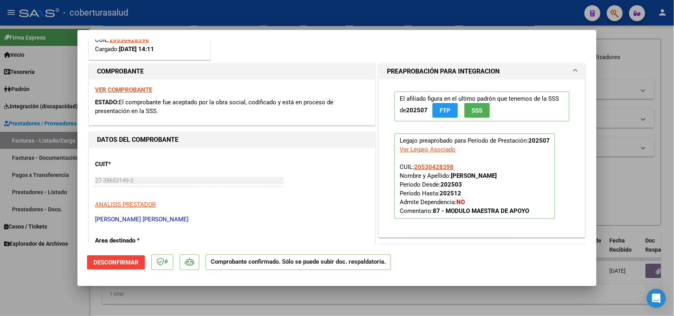
click at [80, 300] on div at bounding box center [337, 158] width 674 height 316
type input "$ 0,00"
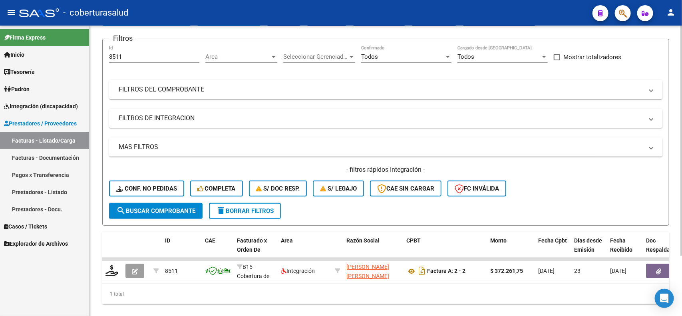
click at [155, 302] on div "1 total" at bounding box center [385, 294] width 567 height 20
drag, startPoint x: 128, startPoint y: 55, endPoint x: 102, endPoint y: 57, distance: 26.0
click at [102, 57] on form "Filtros 8511 Id Area Area Seleccionar Gerenciador Seleccionar Gerenciador Todos…" at bounding box center [385, 132] width 567 height 187
paste input "459"
type input "8459"
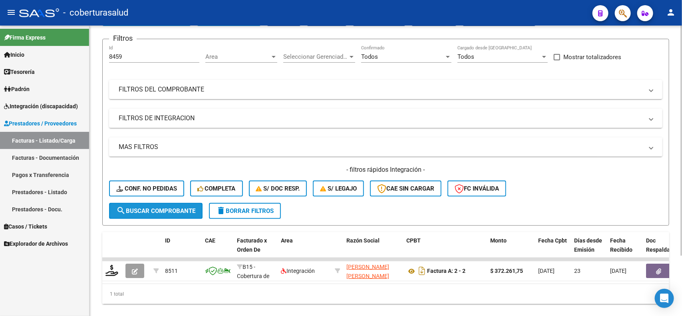
click at [165, 203] on button "search Buscar Comprobante" at bounding box center [155, 211] width 93 height 16
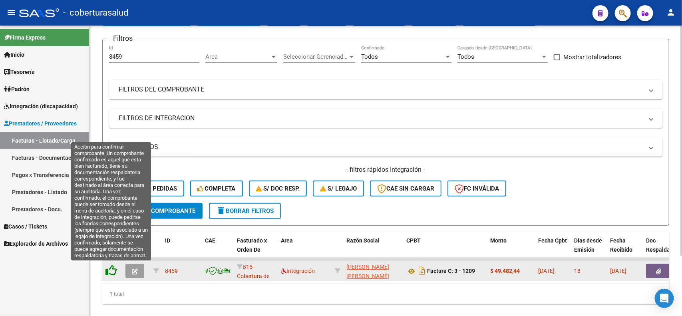
click at [111, 272] on icon at bounding box center [110, 270] width 11 height 11
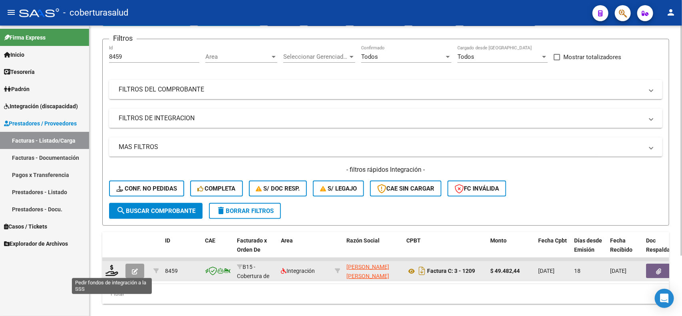
click at [111, 272] on icon at bounding box center [111, 270] width 13 height 11
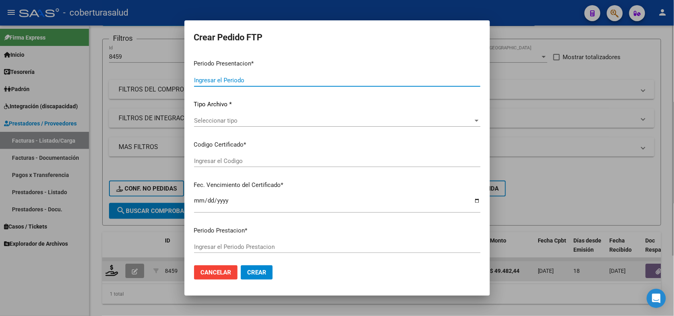
type input "202508"
type input "$ 49.482,44"
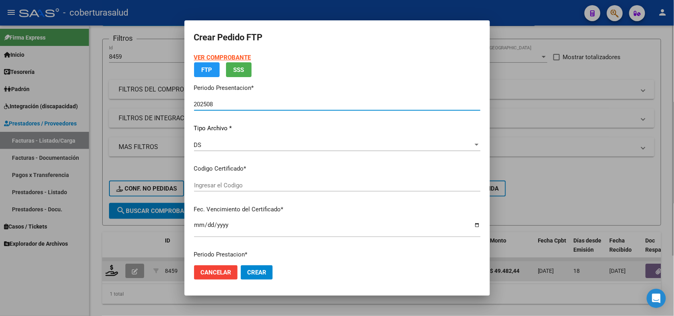
type input "ARG02000572845342023111420281114TUC139"
type input "[DATE]"
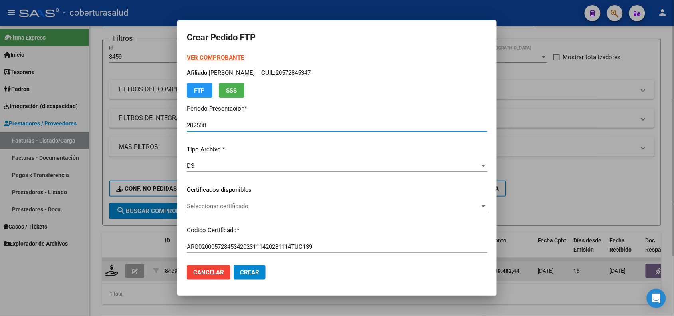
click at [222, 210] on div "Seleccionar certificado Seleccionar certificado" at bounding box center [337, 206] width 300 height 12
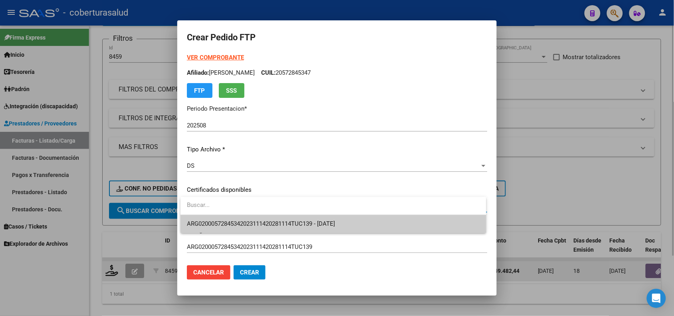
click at [228, 219] on span "ARG02000572845342023111420281114TUC139 - [DATE]" at bounding box center [333, 224] width 293 height 18
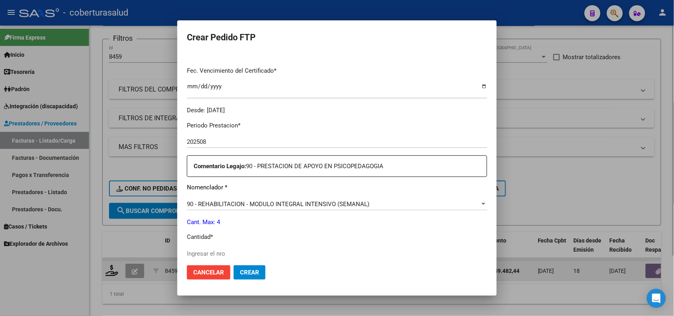
scroll to position [250, 0]
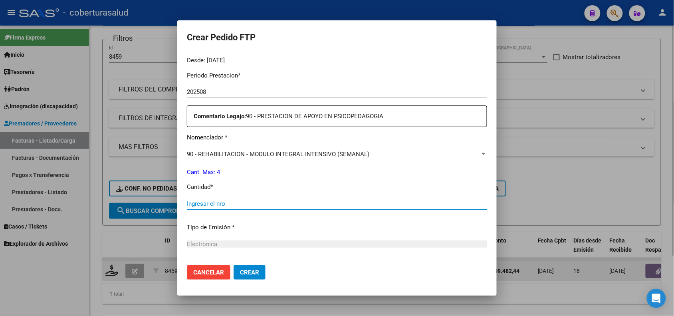
click at [254, 206] on input "Ingresar el nro" at bounding box center [337, 203] width 300 height 7
click at [226, 205] on input "Ingresar el nro" at bounding box center [337, 203] width 300 height 7
type input "9"
type input "4"
click at [242, 266] on button "Crear" at bounding box center [250, 272] width 32 height 14
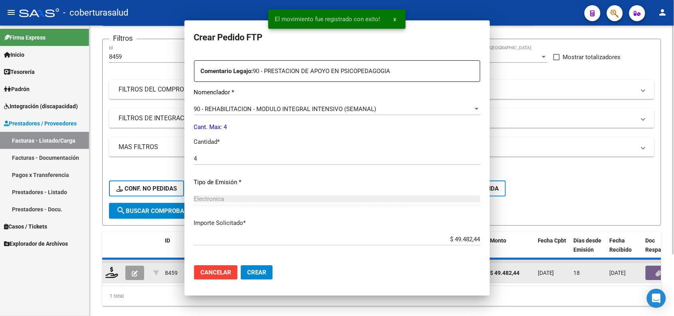
scroll to position [204, 0]
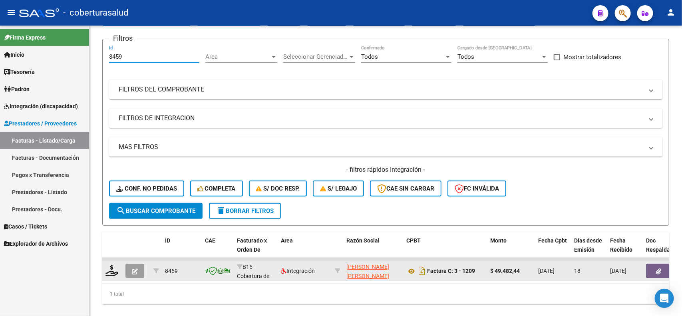
drag, startPoint x: 103, startPoint y: 56, endPoint x: 85, endPoint y: 56, distance: 17.6
click at [85, 56] on mat-sidenav-container "Firma Express Inicio Calendario SSS Instructivos Contacto OS Tesorería Extracto…" at bounding box center [341, 171] width 682 height 290
paste input "46"
type input "8446"
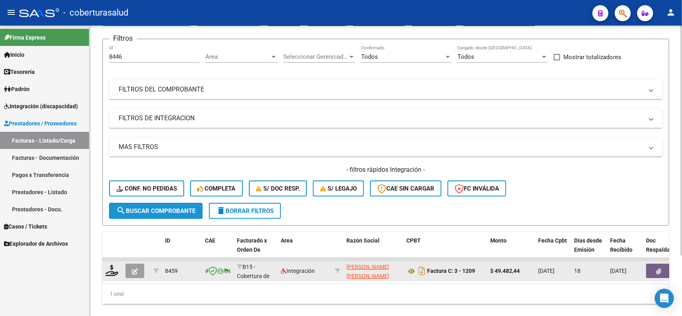
click at [150, 207] on span "search Buscar Comprobante" at bounding box center [155, 210] width 79 height 7
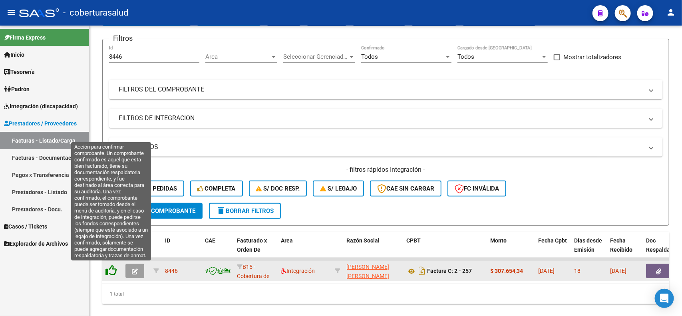
click at [109, 266] on icon at bounding box center [110, 270] width 11 height 11
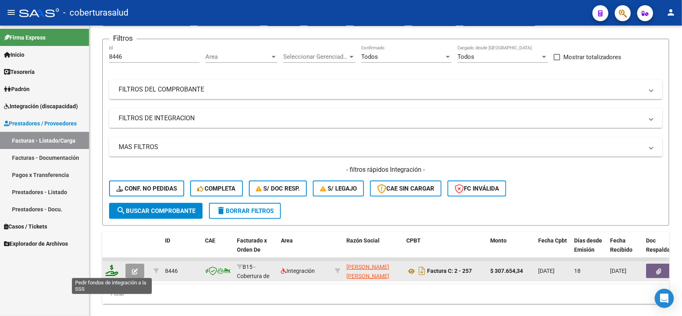
click at [112, 274] on icon at bounding box center [111, 270] width 13 height 11
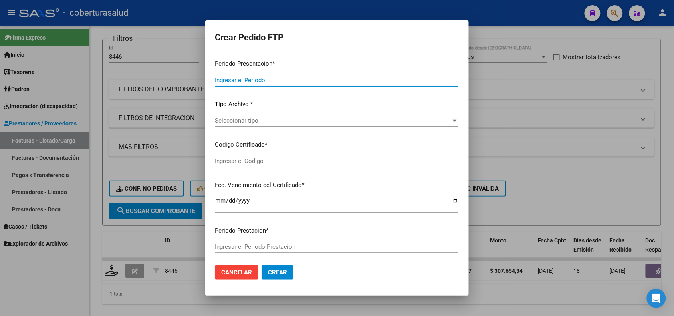
type input "202508"
type input "$ 307.654,34"
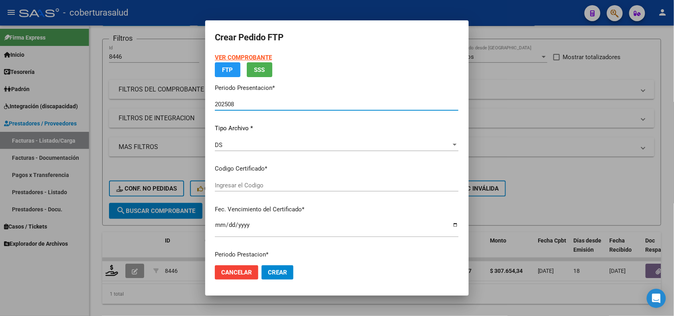
type input "ARG02000555603832023112920251129TUC136"
type input "2025-11-29"
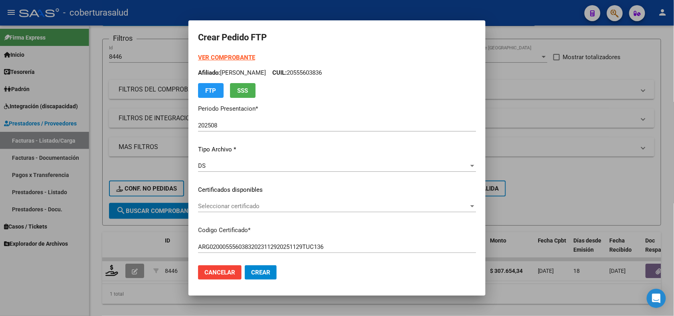
click at [244, 197] on div "VER COMPROBANTE ARCA Padrón Afiliado: PIZARRO LUKAS MANUEL CUIL: 20555603836 FT…" at bounding box center [337, 183] width 278 height 261
click at [243, 204] on span "Seleccionar certificado" at bounding box center [333, 205] width 271 height 7
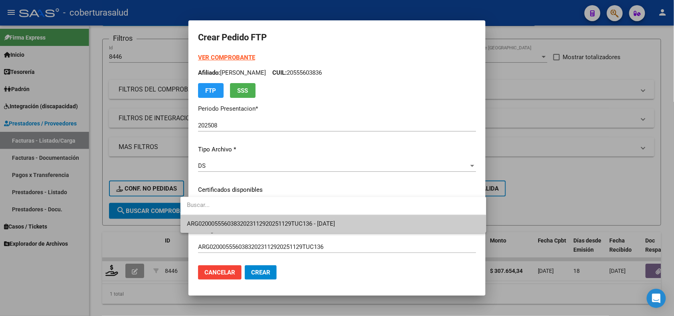
click at [252, 228] on span "ARG02000555603832023112920251129TUC136 - 2025-11-29" at bounding box center [333, 224] width 293 height 18
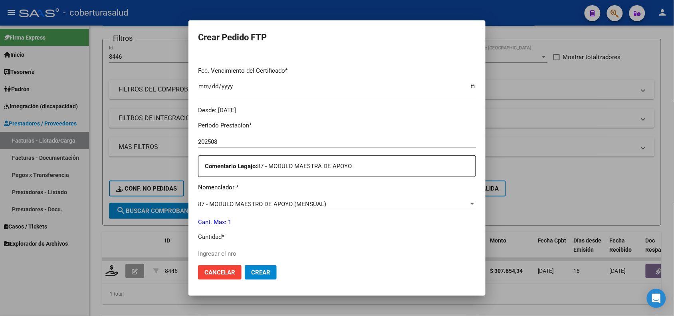
scroll to position [250, 0]
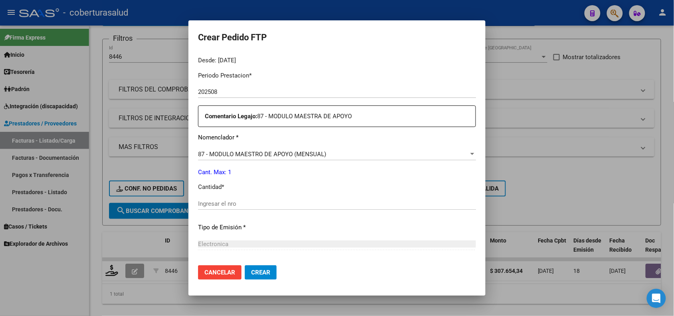
click at [226, 198] on div "Ingresar el nro" at bounding box center [337, 204] width 278 height 12
type input "1"
click at [254, 270] on span "Crear" at bounding box center [260, 272] width 19 height 7
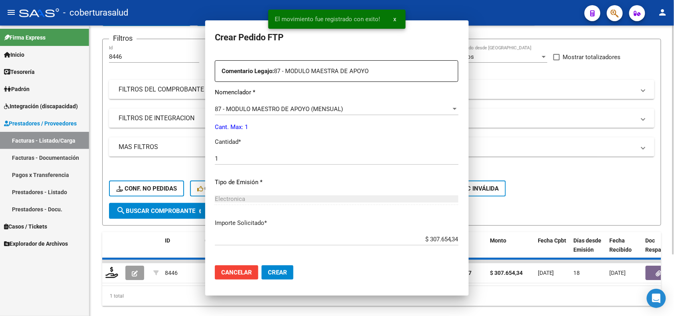
scroll to position [0, 0]
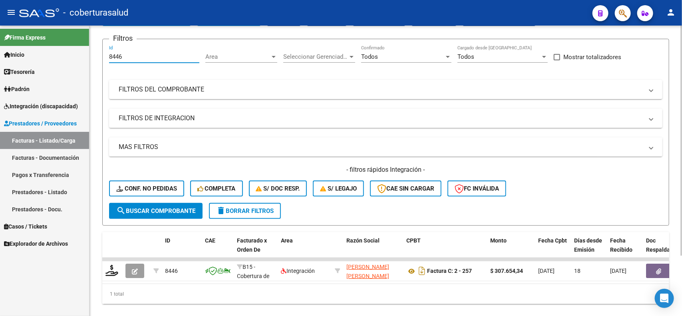
drag, startPoint x: 120, startPoint y: 55, endPoint x: 106, endPoint y: 57, distance: 13.7
click at [106, 57] on form "Filtros 8446 Id Area Area Seleccionar Gerenciador Seleccionar Gerenciador Todos…" at bounding box center [385, 132] width 567 height 187
drag, startPoint x: 125, startPoint y: 53, endPoint x: 97, endPoint y: 54, distance: 27.6
click at [97, 54] on div "Video tutorial PRESTADORES -> Listado de CPBTs Emitidos por Prestadores / Prove…" at bounding box center [385, 150] width 592 height 360
paste input "5"
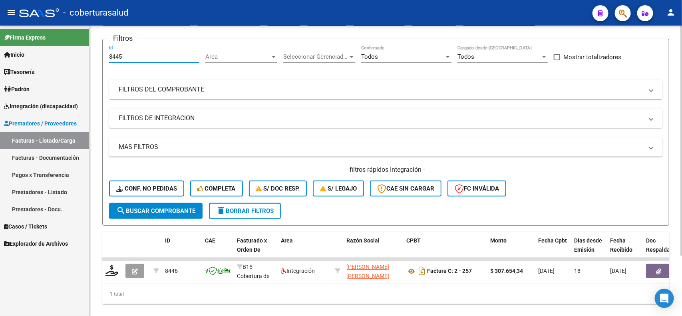
type input "8445"
click at [127, 208] on span "search Buscar Comprobante" at bounding box center [155, 210] width 79 height 7
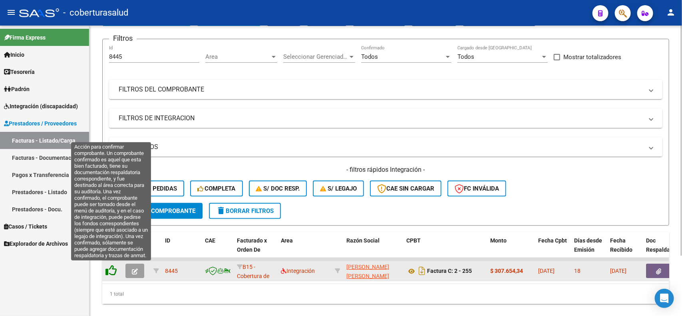
click at [108, 270] on icon at bounding box center [110, 270] width 11 height 11
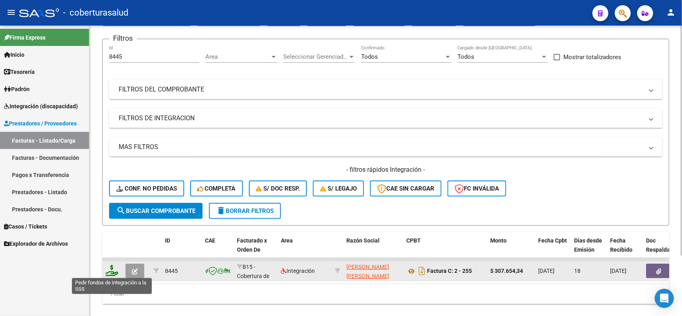
click at [110, 269] on icon at bounding box center [111, 270] width 13 height 11
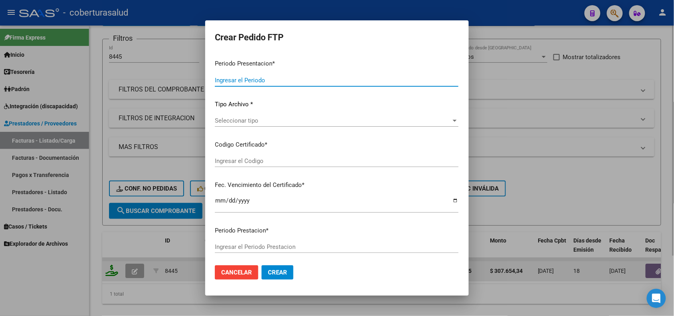
type input "202508"
type input "$ 307.654,34"
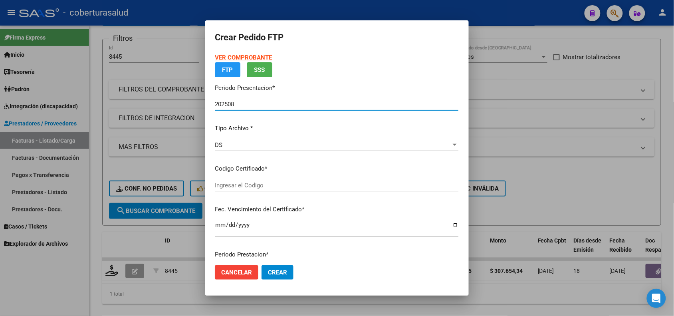
type input "ARG02000557247242024072620290726TUC136"
type input "2029-07-26"
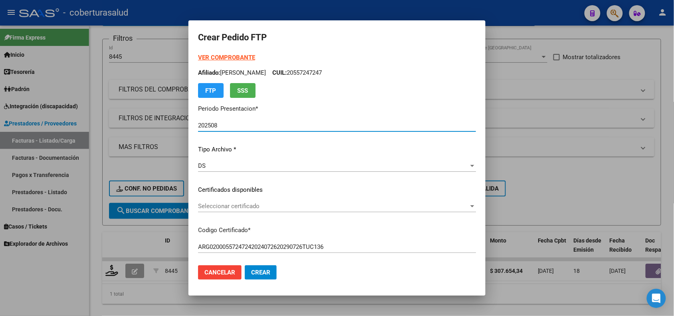
click at [263, 206] on span "Seleccionar certificado" at bounding box center [333, 205] width 271 height 7
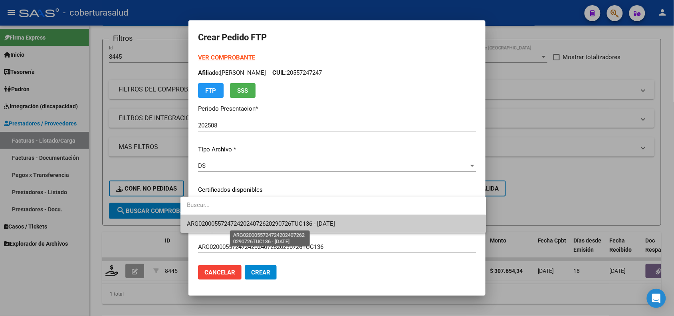
click at [267, 221] on span "ARG02000557247242024072620290726TUC136 - 2029-07-26" at bounding box center [261, 223] width 148 height 7
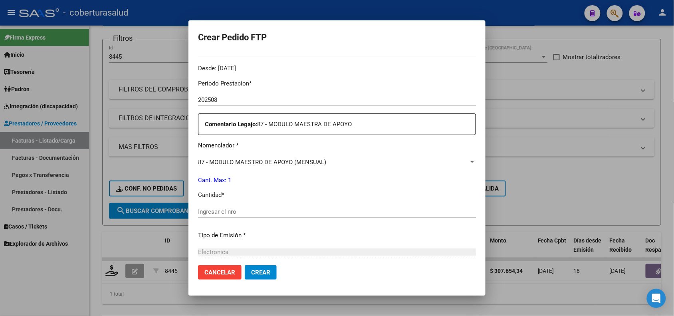
scroll to position [250, 0]
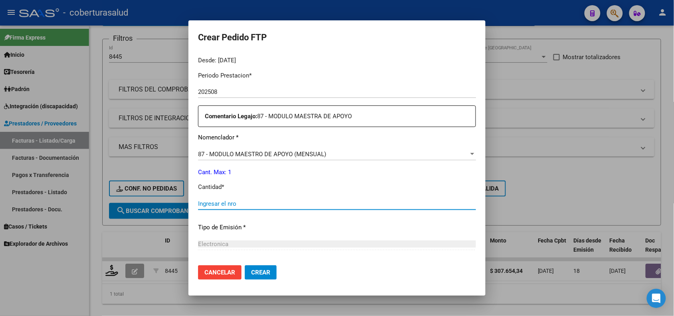
click at [246, 204] on input "Ingresar el nro" at bounding box center [337, 203] width 278 height 7
type input "1"
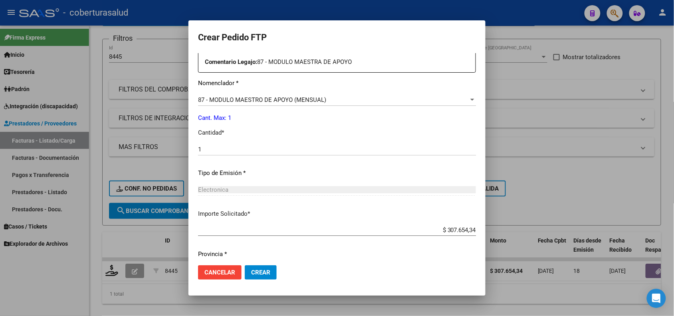
scroll to position [329, 0]
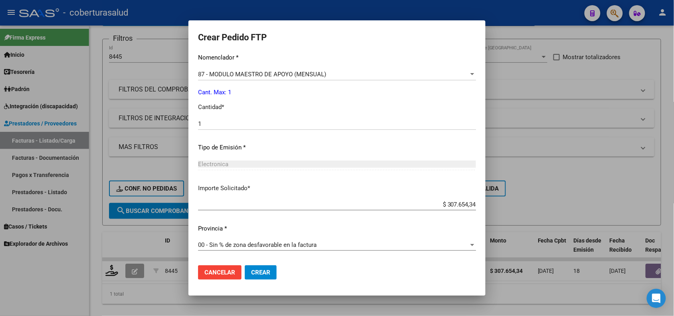
click at [255, 274] on span "Crear" at bounding box center [260, 272] width 19 height 7
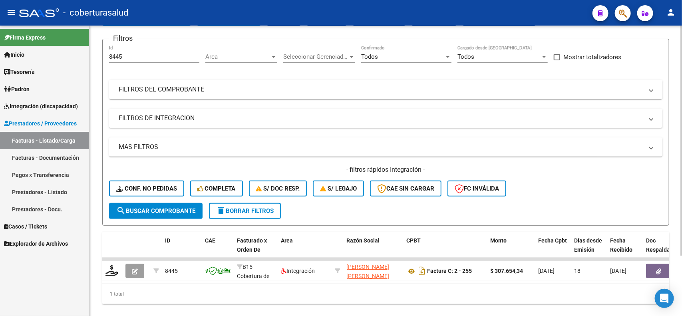
click at [252, 298] on div "1 total" at bounding box center [385, 294] width 567 height 20
drag, startPoint x: 129, startPoint y: 54, endPoint x: 95, endPoint y: 60, distance: 34.5
click at [95, 60] on div "Video tutorial PRESTADORES -> Listado de CPBTs Emitidos por Prestadores / Prove…" at bounding box center [385, 150] width 592 height 360
paste input "502"
type input "8502"
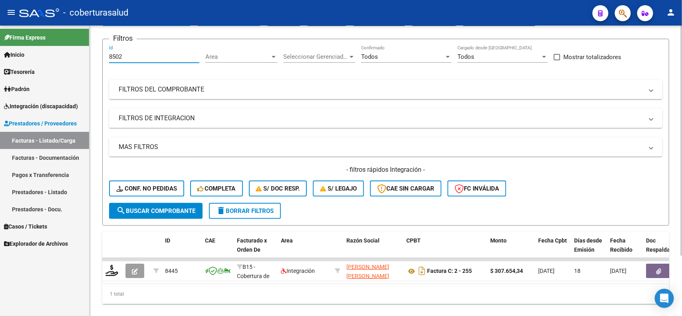
click at [151, 207] on span "search Buscar Comprobante" at bounding box center [155, 210] width 79 height 7
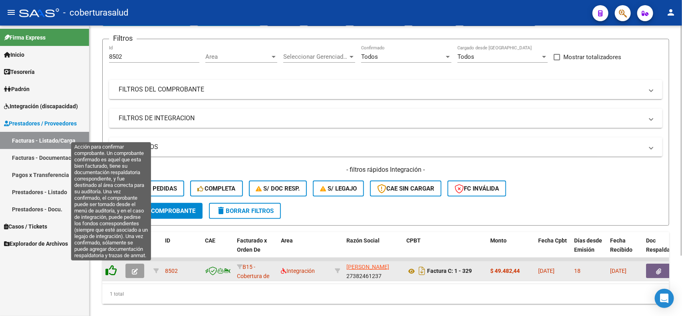
click at [115, 266] on icon at bounding box center [110, 270] width 11 height 11
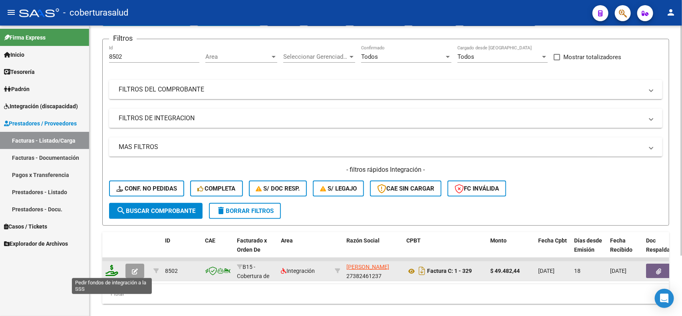
click at [113, 270] on icon at bounding box center [111, 270] width 13 height 11
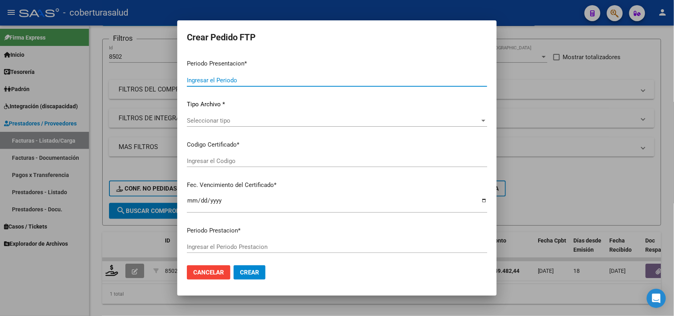
type input "202508"
type input "$ 49.482,44"
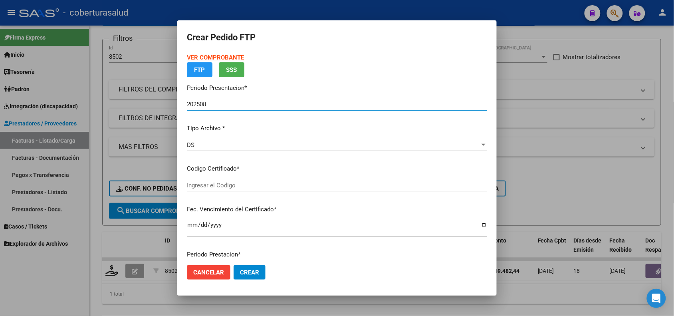
type input "ARG01000585047042024080520290805TUC136"
type input "2029-08-05"
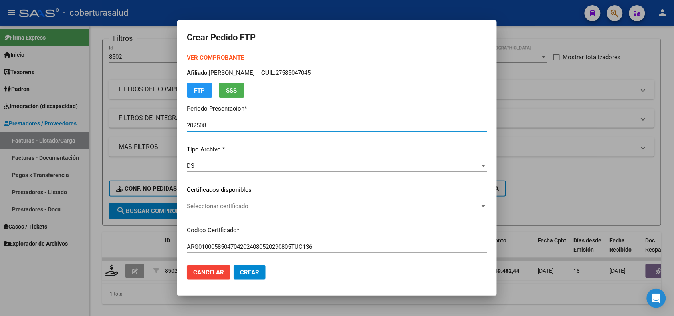
click at [238, 206] on span "Seleccionar certificado" at bounding box center [333, 205] width 293 height 7
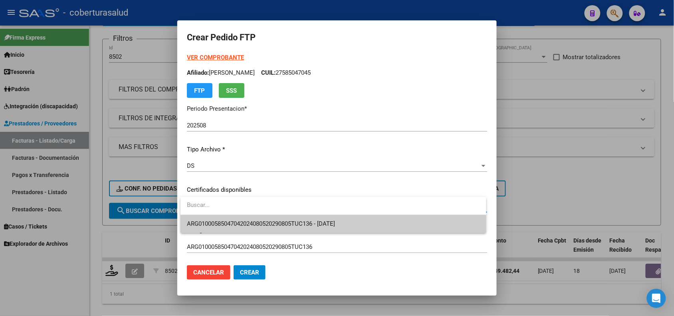
click at [248, 220] on span "ARG01000585047042024080520290805TUC136 - 2029-08-05" at bounding box center [333, 224] width 293 height 18
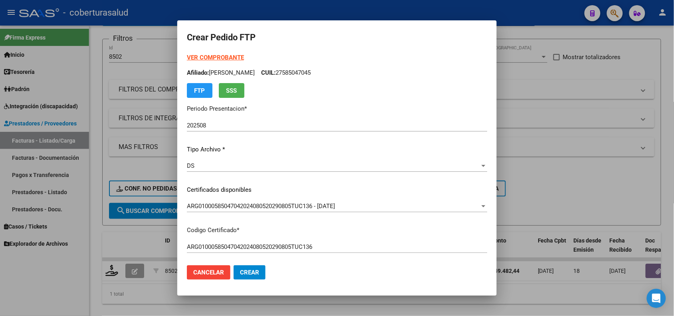
drag, startPoint x: 331, startPoint y: 70, endPoint x: 295, endPoint y: 73, distance: 36.0
click at [293, 74] on p "Afiliado: SUCAR BERNABELLA CUIL: 27585047045" at bounding box center [337, 72] width 300 height 9
copy p "27585047045"
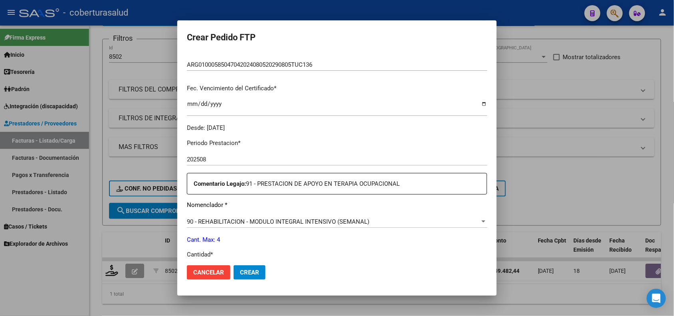
scroll to position [200, 0]
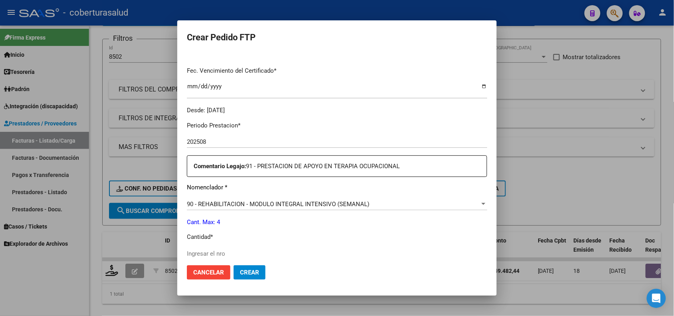
click at [262, 234] on p "Cantidad *" at bounding box center [337, 236] width 300 height 9
drag, startPoint x: 251, startPoint y: 166, endPoint x: 412, endPoint y: 168, distance: 160.9
click at [412, 168] on p "Comentario Legajo: 91 - PRESTACION DE APOYO EN TERAPIA OCUPACIONAL" at bounding box center [340, 166] width 293 height 9
click at [337, 226] on div "Periodo Prestacion * 202508 Ingresar el Periodo Prestacion Comentario Legajo: 9…" at bounding box center [337, 252] width 300 height 274
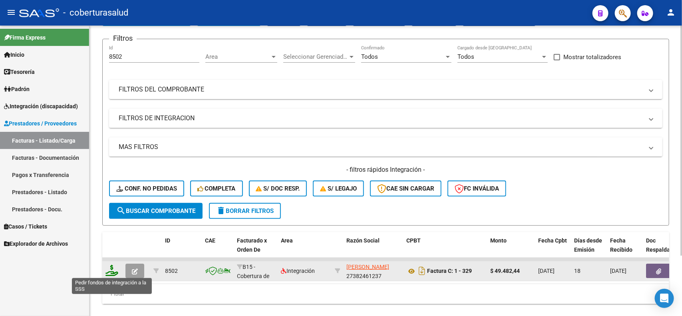
click at [112, 270] on icon at bounding box center [111, 270] width 13 height 11
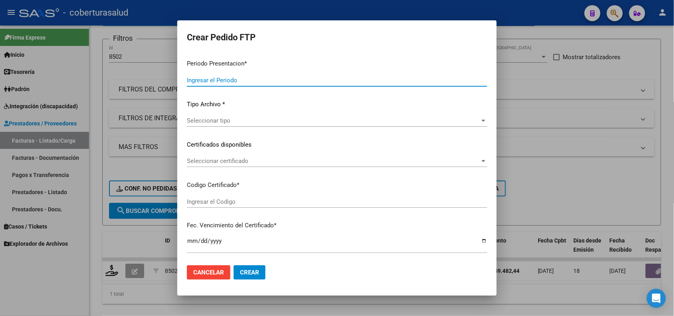
type input "202508"
type input "$ 49.482,44"
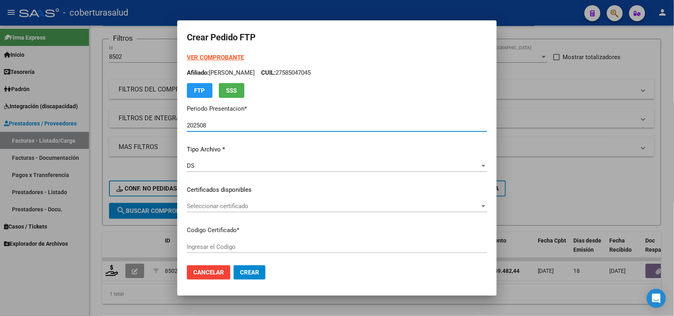
type input "ARG01000585047042024080520290805TUC136"
type input "2029-08-05"
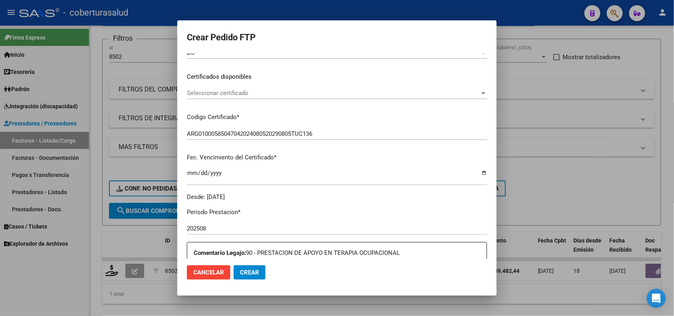
scroll to position [100, 0]
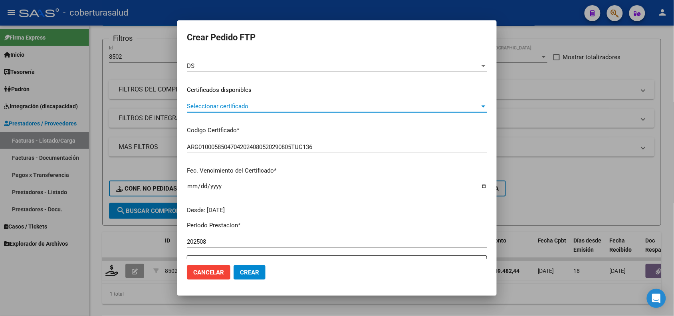
click at [248, 109] on span "Seleccionar certificado" at bounding box center [333, 106] width 293 height 7
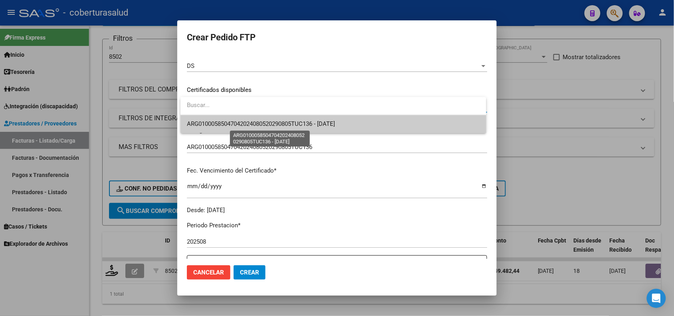
click at [254, 126] on span "ARG01000585047042024080520290805TUC136 - 2029-08-05" at bounding box center [261, 123] width 148 height 7
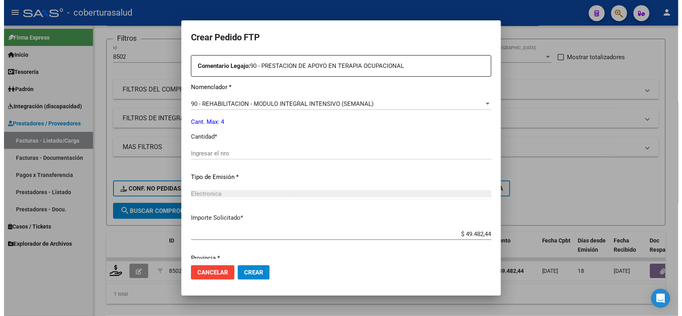
scroll to position [329, 0]
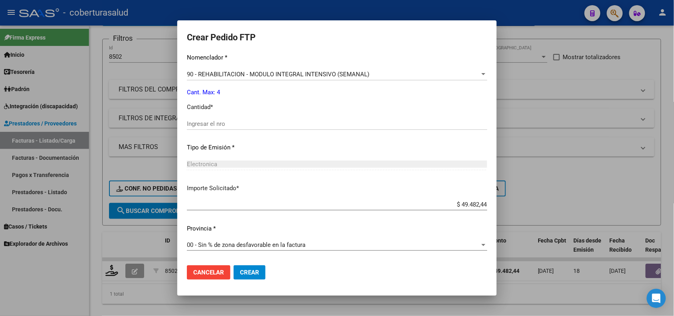
click at [226, 123] on input "Ingresar el nro" at bounding box center [337, 123] width 300 height 7
type input "4"
click at [254, 268] on button "Crear" at bounding box center [250, 272] width 32 height 14
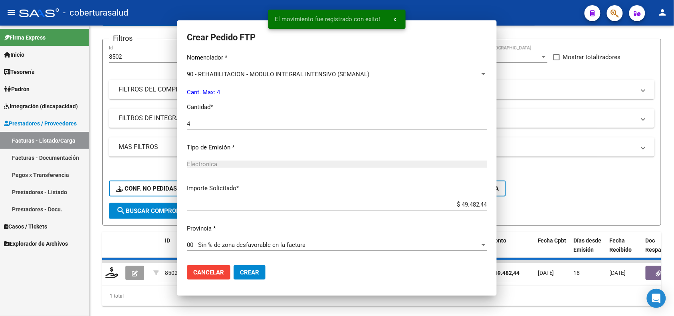
scroll to position [0, 0]
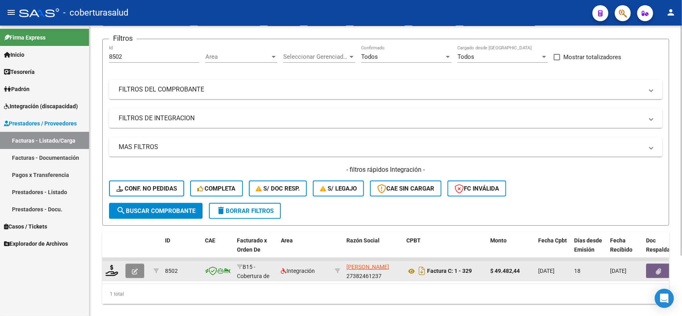
click at [132, 268] on icon "button" at bounding box center [135, 271] width 6 height 6
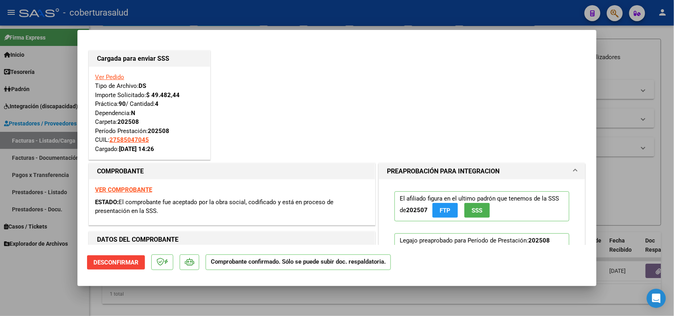
click at [77, 297] on div at bounding box center [337, 158] width 674 height 316
type input "$ 0,00"
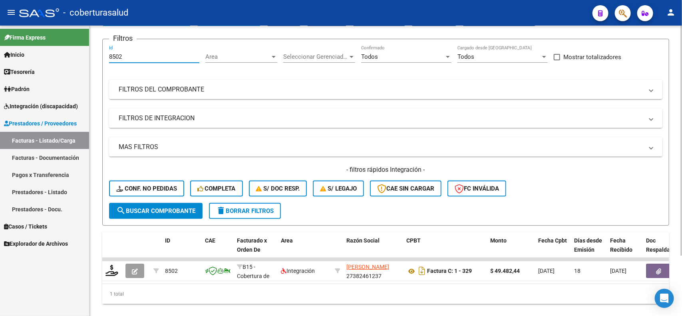
drag, startPoint x: 127, startPoint y: 56, endPoint x: 96, endPoint y: 59, distance: 30.9
click at [96, 59] on div "Video tutorial PRESTADORES -> Listado de CPBTs Emitidos por Prestadores / Prove…" at bounding box center [385, 150] width 592 height 360
paste input "7997"
type input "7997"
click at [170, 211] on span "search Buscar Comprobante" at bounding box center [155, 210] width 79 height 7
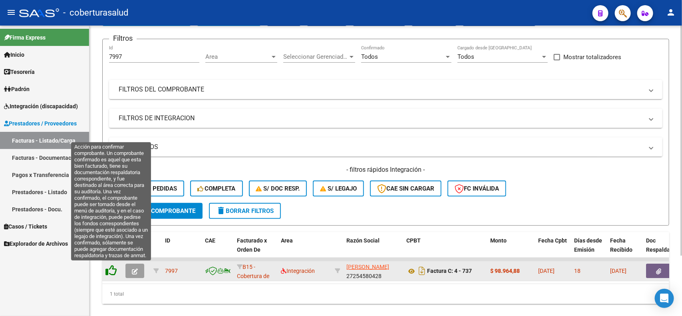
click at [112, 270] on icon at bounding box center [110, 270] width 11 height 11
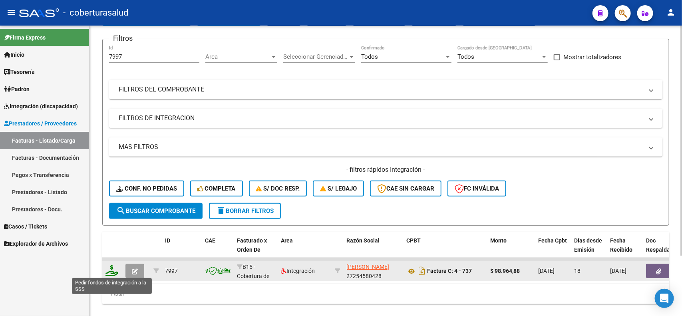
click at [112, 270] on icon at bounding box center [111, 270] width 13 height 11
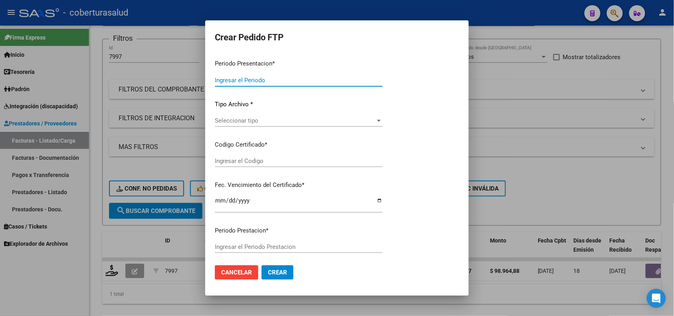
type input "202508"
type input "$ 98.964,88"
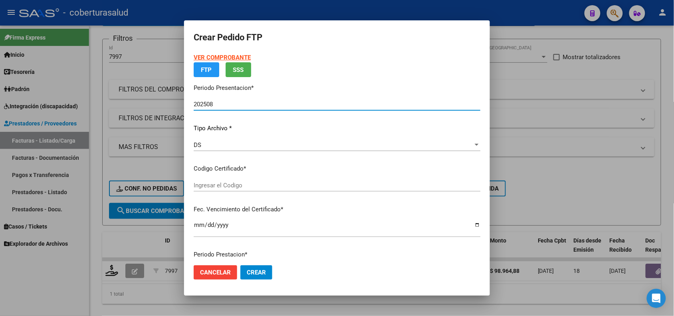
type input "ARG02000562362212023091120280911JUJ135"
type input "[DATE]"
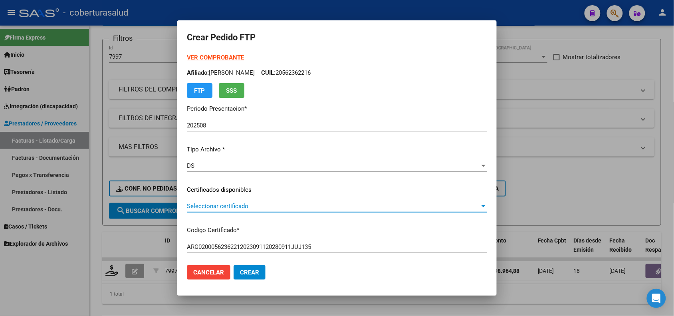
click at [262, 205] on span "Seleccionar certificado" at bounding box center [333, 205] width 293 height 7
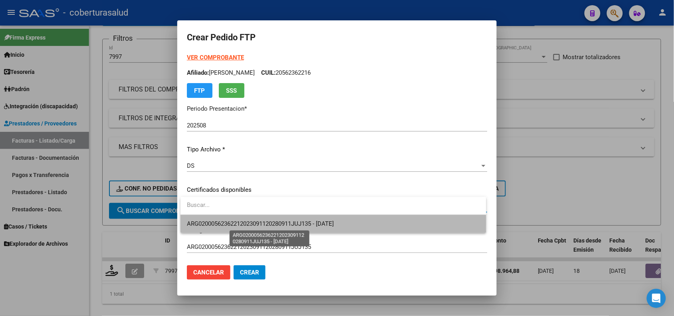
click at [270, 222] on span "ARG02000562362212023091120280911JUJ135 - [DATE]" at bounding box center [260, 223] width 147 height 7
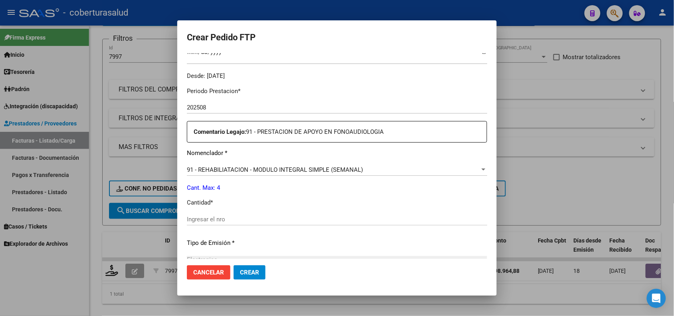
scroll to position [250, 0]
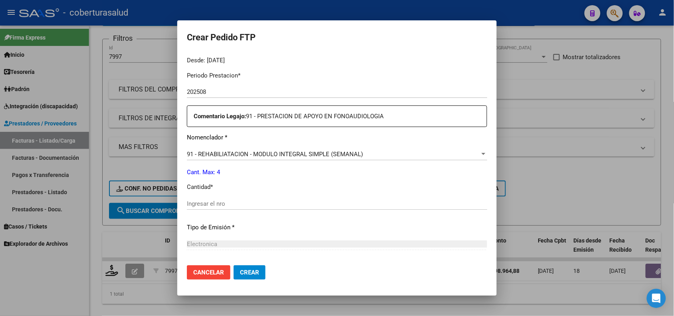
click at [219, 198] on div "Ingresar el nro" at bounding box center [337, 204] width 300 height 12
type input "4"
click at [194, 153] on span "91 - REHABILIATACION - MODULO INTEGRAL SIMPLE (SEMANAL)" at bounding box center [275, 154] width 176 height 7
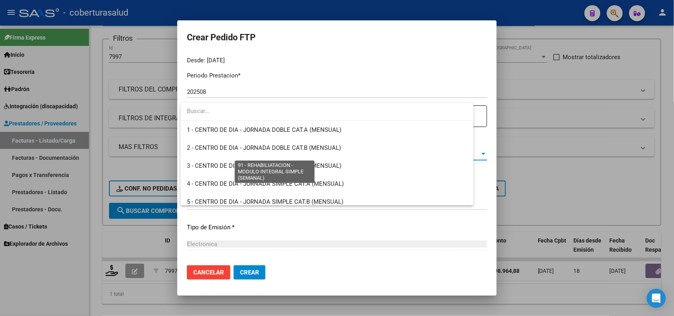
scroll to position [1593, 0]
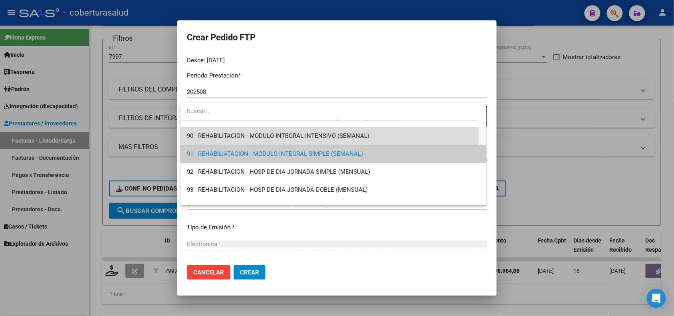
click at [186, 133] on mat-option "90 - REHABILITACION - MODULO INTEGRAL INTENSIVO (SEMANAL)" at bounding box center [332, 136] width 305 height 18
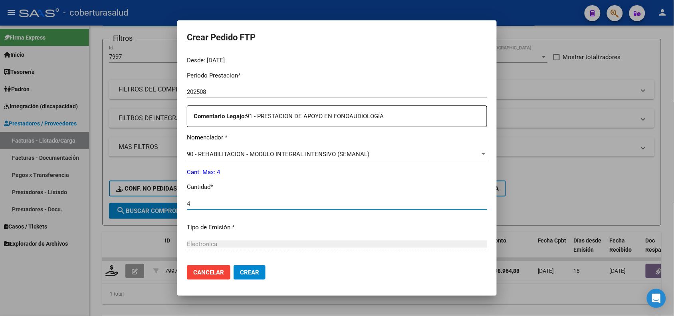
drag, startPoint x: 197, startPoint y: 204, endPoint x: 184, endPoint y: 204, distance: 12.8
click at [184, 204] on mat-dialog-content "VER COMPROBANTE ARCA Padrón Afiliado: AVENDAÑO VALENTINO MATEO CUIL: 2056236221…" at bounding box center [336, 155] width 319 height 205
click at [225, 203] on input "4" at bounding box center [337, 203] width 300 height 7
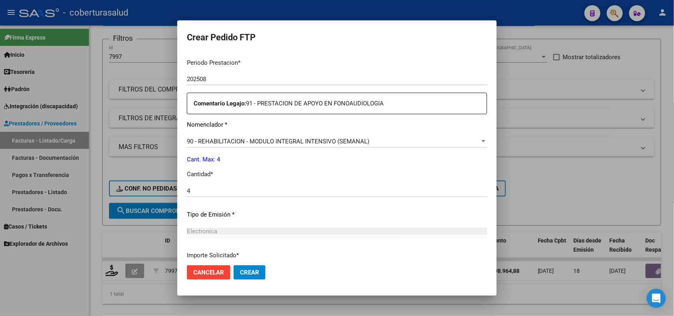
scroll to position [180, 0]
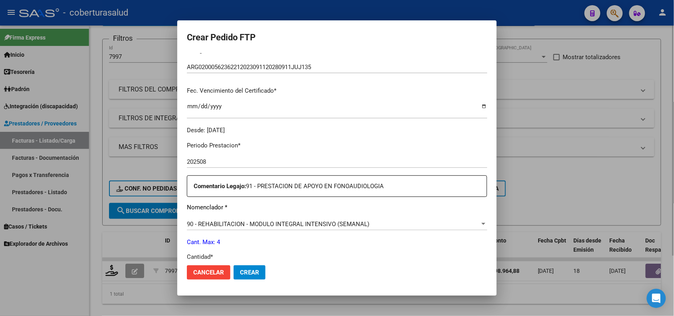
drag, startPoint x: 148, startPoint y: 302, endPoint x: 145, endPoint y: 298, distance: 4.6
click at [146, 300] on div at bounding box center [337, 158] width 674 height 316
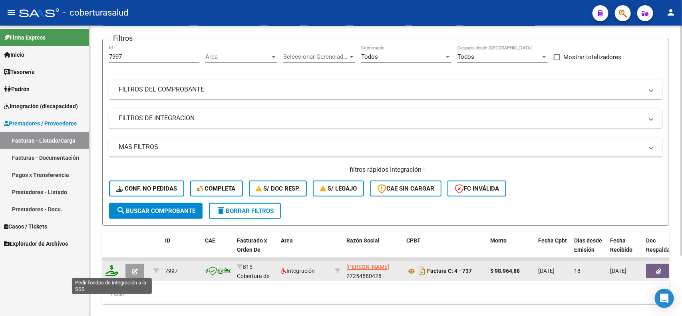
click at [108, 268] on icon at bounding box center [111, 270] width 13 height 11
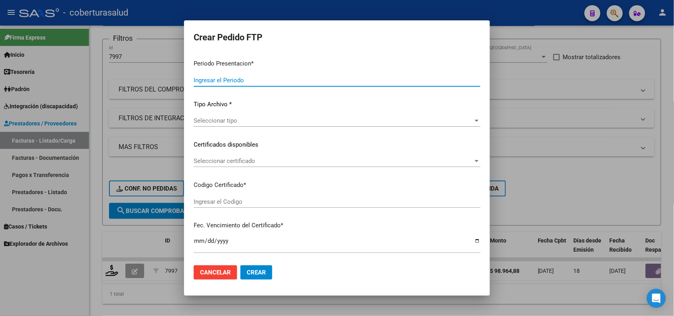
type input "202508"
type input "$ 98.964,88"
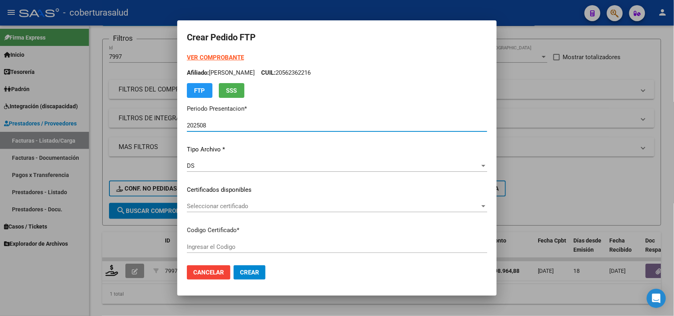
type input "ARG02000562362212023091120280911JUJ135"
type input "[DATE]"
click at [248, 205] on span "Seleccionar certificado" at bounding box center [333, 205] width 293 height 7
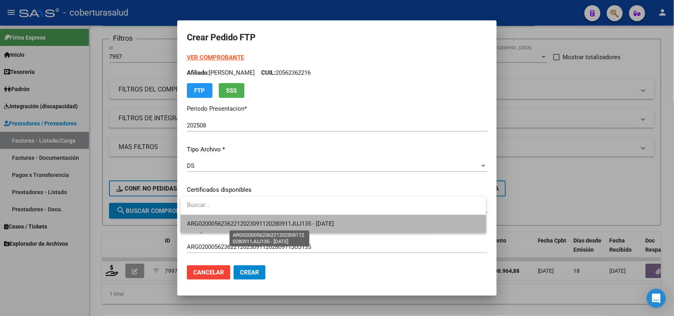
click at [256, 222] on span "ARG02000562362212023091120280911JUJ135 - [DATE]" at bounding box center [260, 223] width 147 height 7
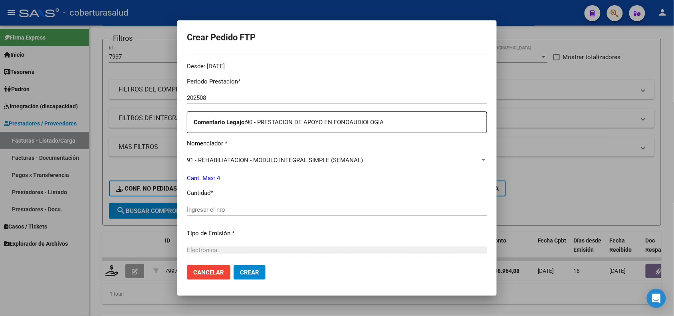
scroll to position [250, 0]
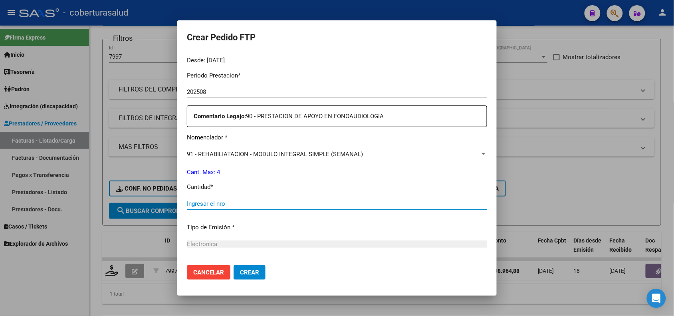
click at [228, 204] on input "Ingresar el nro" at bounding box center [337, 203] width 300 height 7
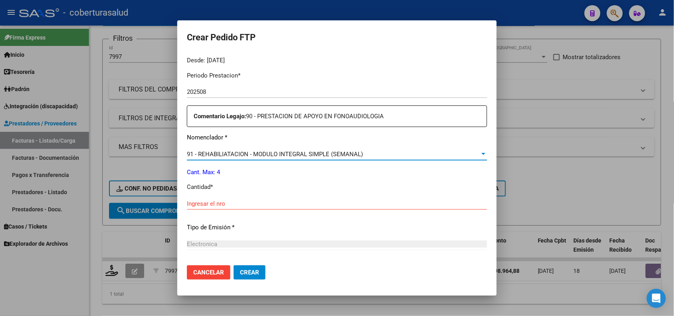
click at [210, 155] on span "91 - REHABILIATACION - MODULO INTEGRAL SIMPLE (SEMANAL)" at bounding box center [275, 154] width 176 height 7
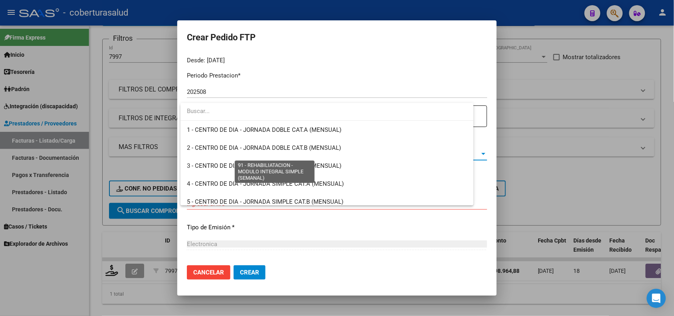
scroll to position [1593, 0]
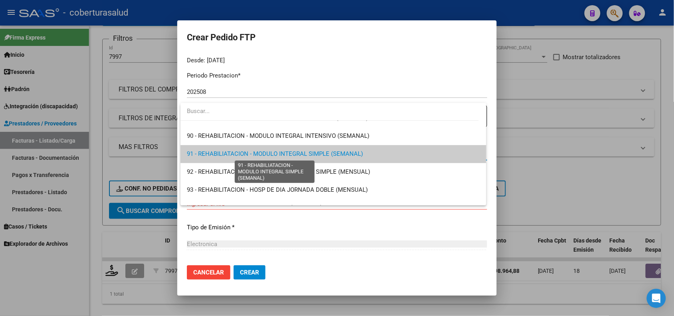
type input "4"
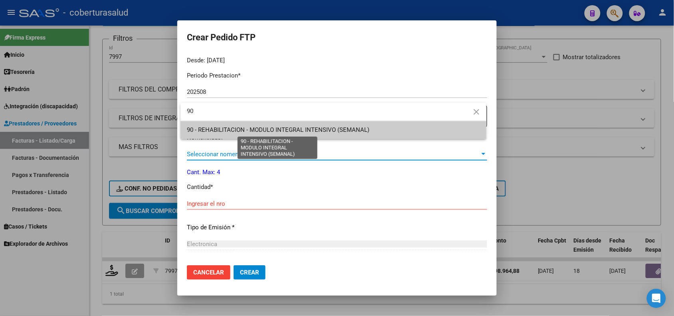
type input "90"
click at [234, 128] on span "90 - REHABILITACION - MODULO INTEGRAL INTENSIVO (SEMANAL)" at bounding box center [278, 129] width 182 height 7
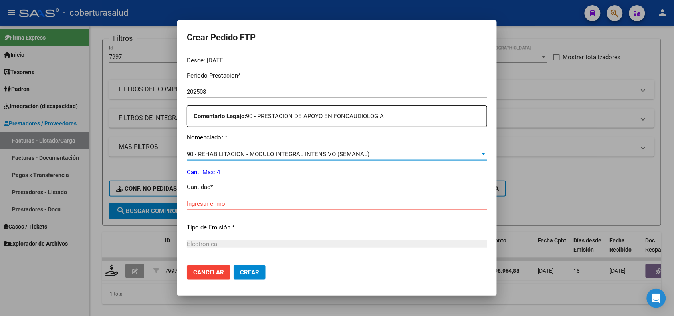
click at [202, 202] on input "Ingresar el nro" at bounding box center [337, 203] width 300 height 7
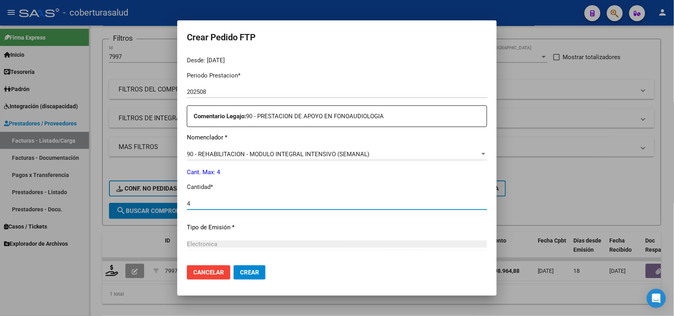
type input "4"
click at [249, 276] on button "Crear" at bounding box center [250, 272] width 32 height 14
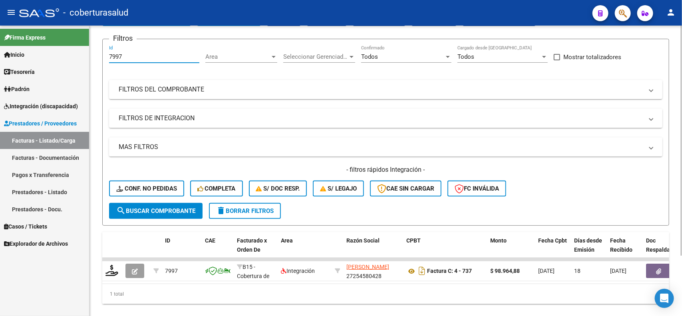
drag, startPoint x: 107, startPoint y: 58, endPoint x: 91, endPoint y: 58, distance: 15.6
click at [91, 58] on div "Video tutorial PRESTADORES -> Listado de CPBTs Emitidos por Prestadores / Prove…" at bounding box center [385, 150] width 592 height 360
paste input "8436"
type input "8436"
click at [157, 212] on span "search Buscar Comprobante" at bounding box center [155, 210] width 79 height 7
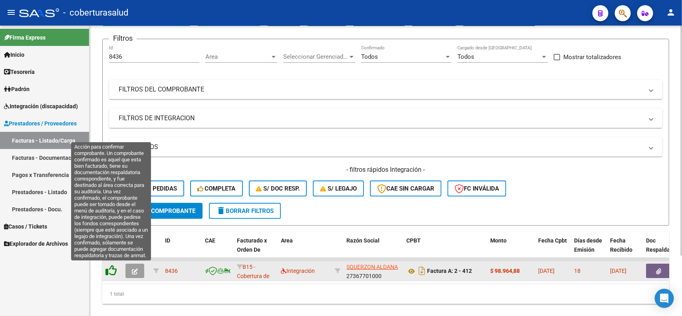
click at [112, 271] on icon at bounding box center [110, 270] width 11 height 11
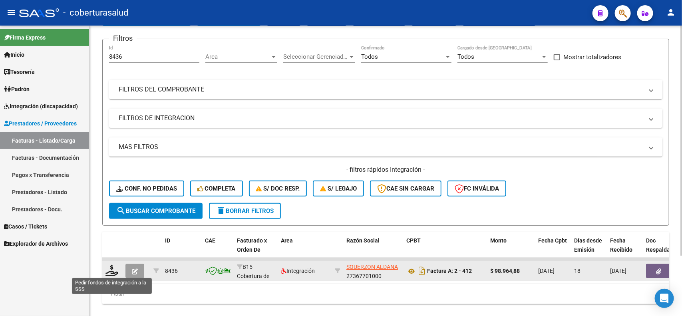
click at [112, 271] on icon at bounding box center [111, 270] width 13 height 11
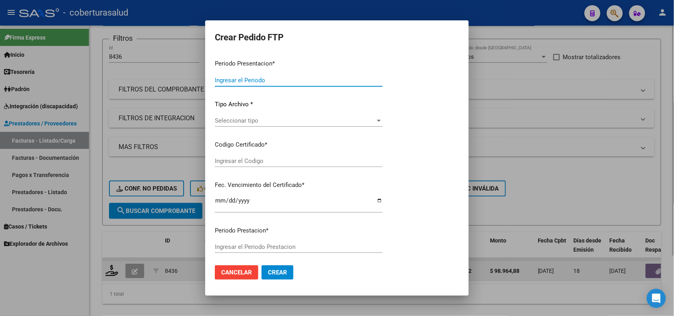
type input "202508"
type input "$ 98.964,88"
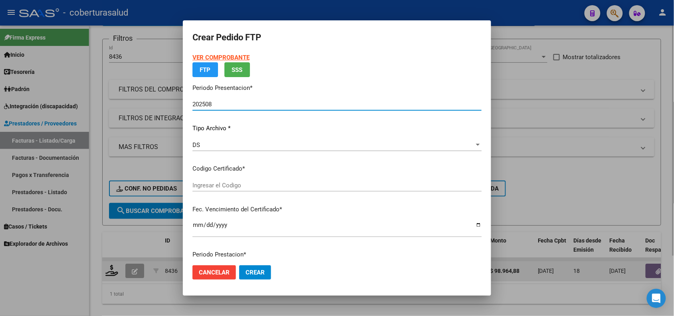
type input "ARG02000575118352024102120291021SAL123"
type input "[DATE]"
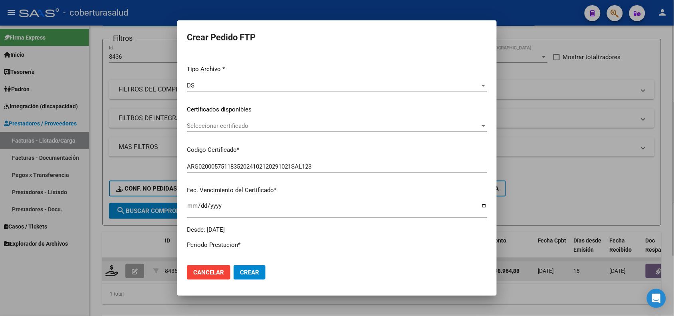
scroll to position [100, 0]
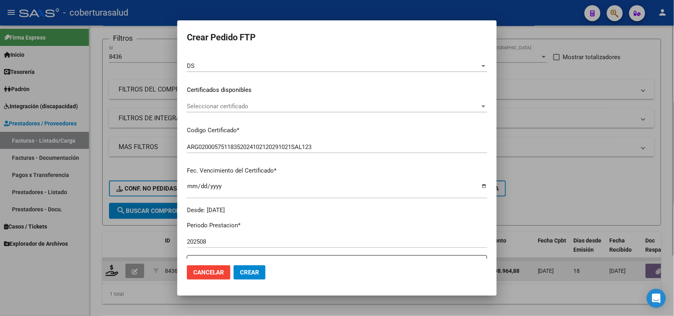
click at [258, 104] on span "Seleccionar certificado" at bounding box center [333, 106] width 293 height 7
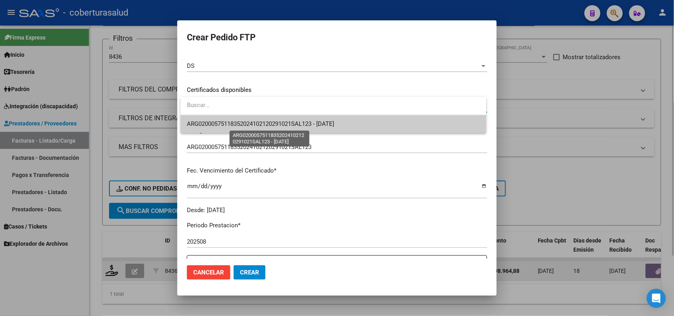
click at [261, 126] on span "ARG02000575118352024102120291021SAL123 - [DATE]" at bounding box center [260, 123] width 147 height 7
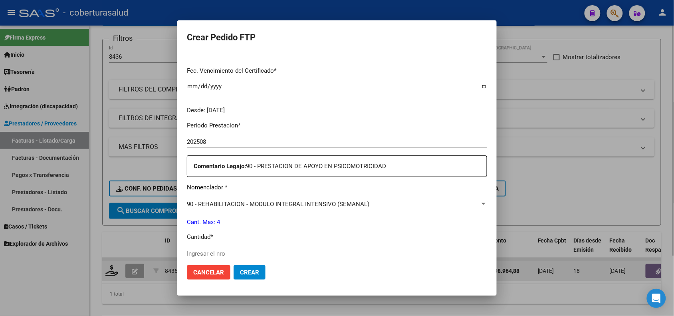
scroll to position [250, 0]
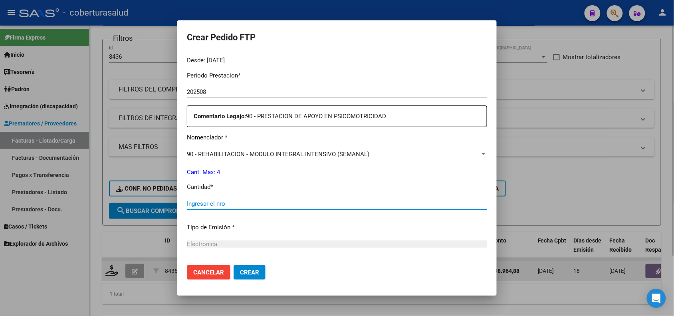
click at [220, 202] on input "Ingresar el nro" at bounding box center [337, 203] width 300 height 7
type input "4"
click at [256, 272] on span "Crear" at bounding box center [249, 272] width 19 height 7
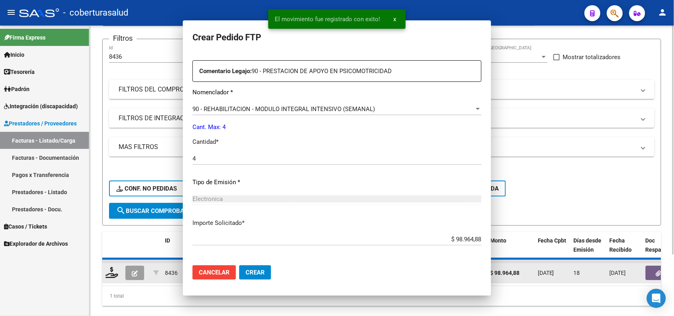
scroll to position [0, 0]
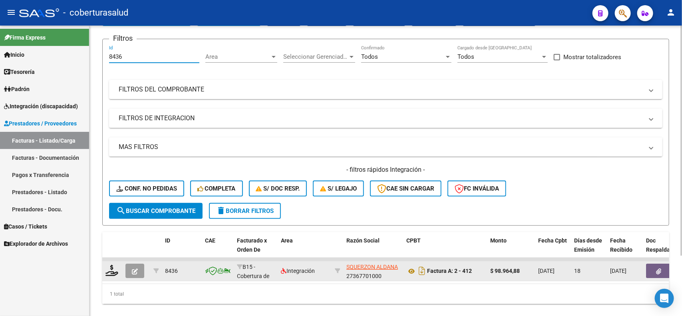
drag, startPoint x: 117, startPoint y: 57, endPoint x: 99, endPoint y: 56, distance: 17.6
click at [99, 56] on div "Video tutorial PRESTADORES -> Listado de CPBTs Emitidos por Prestadores / Prove…" at bounding box center [385, 150] width 592 height 360
paste input "7"
type input "8437"
click at [135, 207] on span "search Buscar Comprobante" at bounding box center [155, 210] width 79 height 7
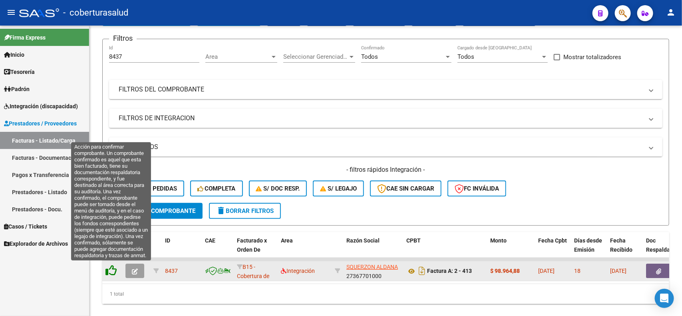
click at [109, 270] on icon at bounding box center [110, 270] width 11 height 11
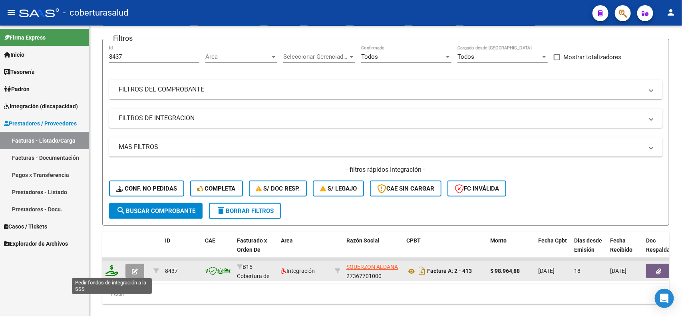
click at [109, 270] on icon at bounding box center [111, 270] width 13 height 11
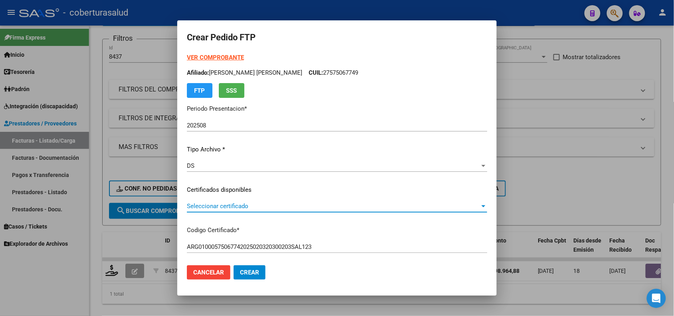
click at [260, 209] on span "Seleccionar certificado" at bounding box center [333, 205] width 293 height 7
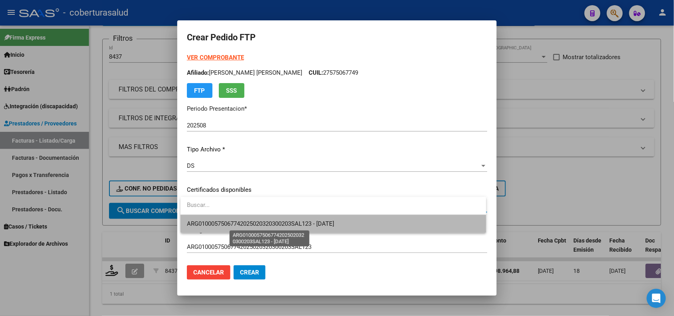
click at [264, 222] on span "ARG01000575067742025020320300203SAL123 - 2030-02-03" at bounding box center [260, 223] width 147 height 7
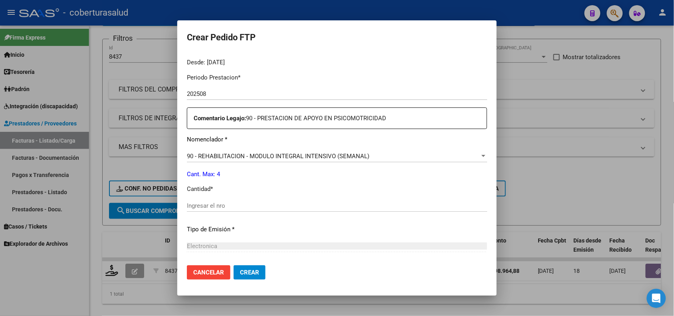
scroll to position [250, 0]
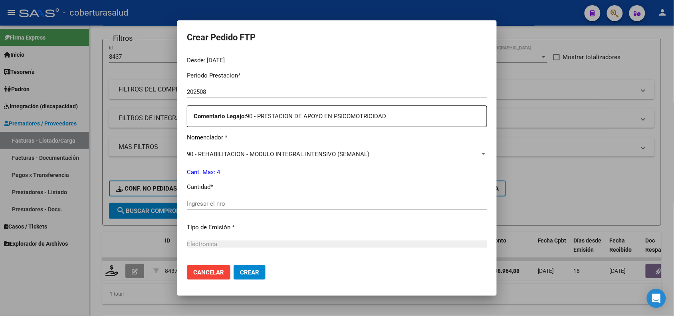
click at [206, 206] on input "Ingresar el nro" at bounding box center [337, 203] width 300 height 7
click at [255, 271] on span "Crear" at bounding box center [249, 272] width 19 height 7
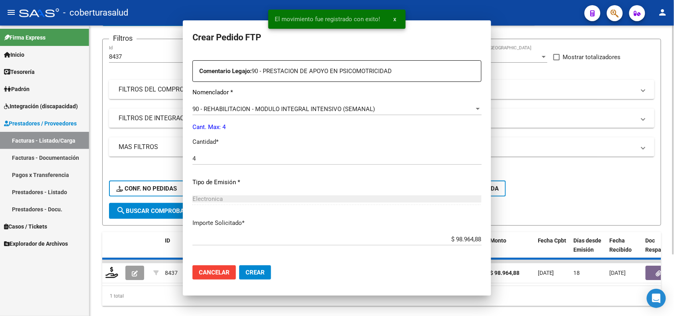
scroll to position [0, 0]
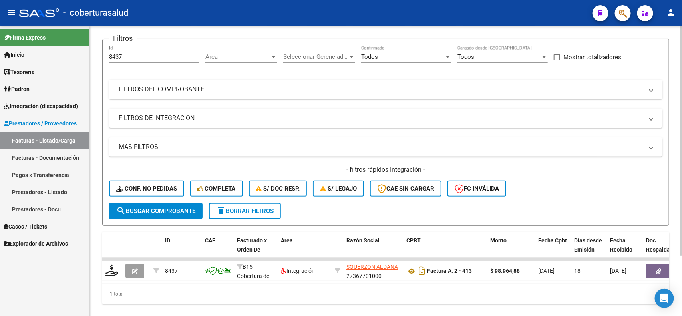
click at [178, 59] on input "8437" at bounding box center [154, 56] width 90 height 7
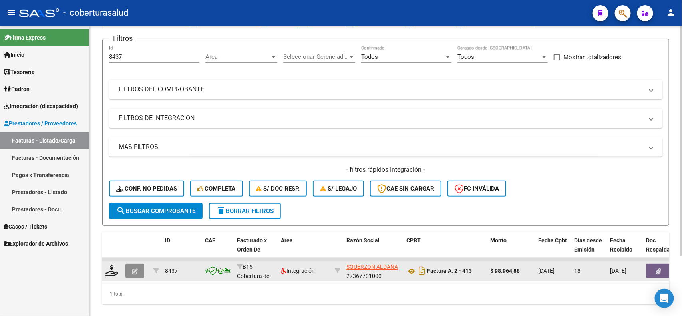
click at [128, 270] on button "button" at bounding box center [134, 271] width 19 height 14
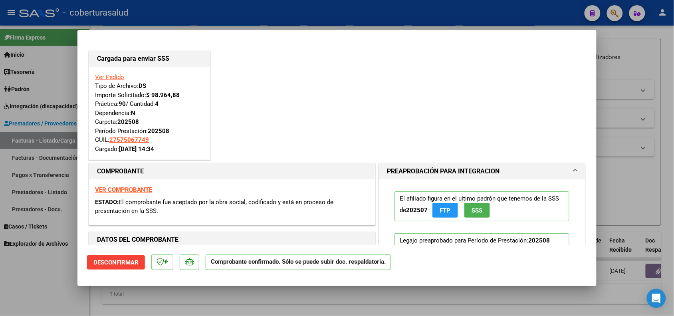
click at [87, 302] on div at bounding box center [337, 158] width 674 height 316
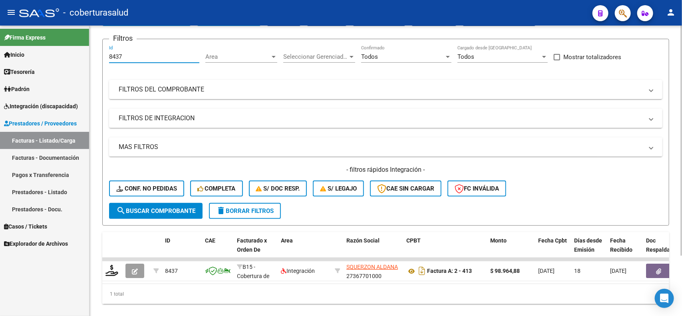
drag, startPoint x: 124, startPoint y: 58, endPoint x: 103, endPoint y: 56, distance: 21.2
click at [103, 56] on form "Filtros 8437 Id Area Area Seleccionar Gerenciador Seleccionar Gerenciador Todos…" at bounding box center [385, 132] width 567 height 187
paste input "60"
click at [137, 203] on button "search Buscar Comprobante" at bounding box center [155, 211] width 93 height 16
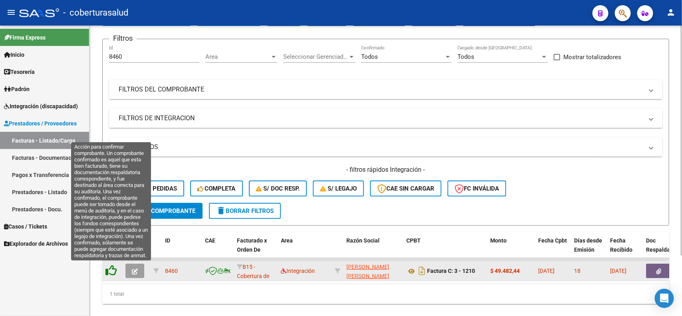
click at [109, 268] on icon at bounding box center [110, 270] width 11 height 11
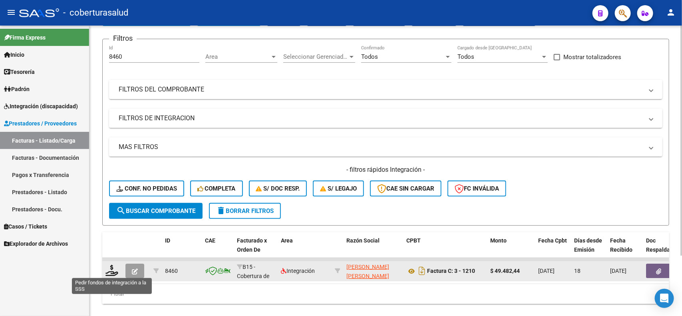
click at [109, 268] on icon at bounding box center [111, 270] width 13 height 11
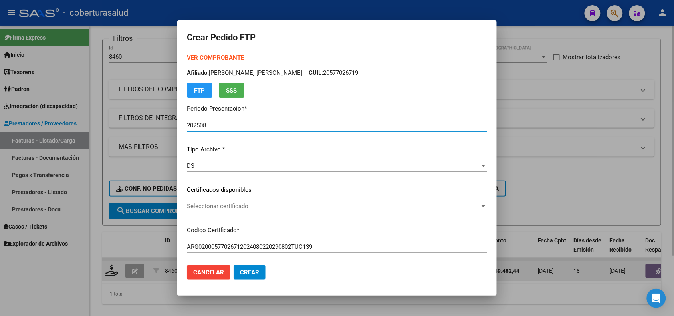
click at [248, 200] on div "Seleccionar certificado Seleccionar certificado" at bounding box center [337, 206] width 300 height 12
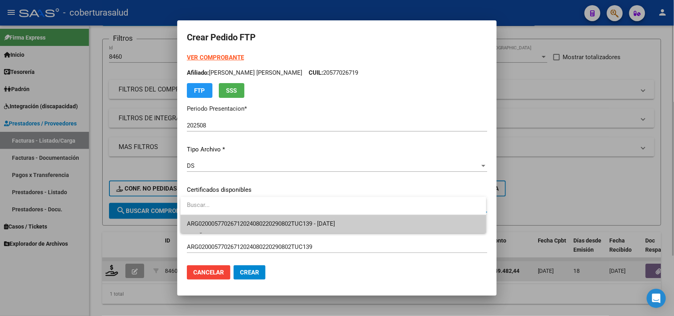
click at [250, 216] on span "ARG02000577026712024080220290802TUC139 - [DATE]" at bounding box center [333, 224] width 293 height 18
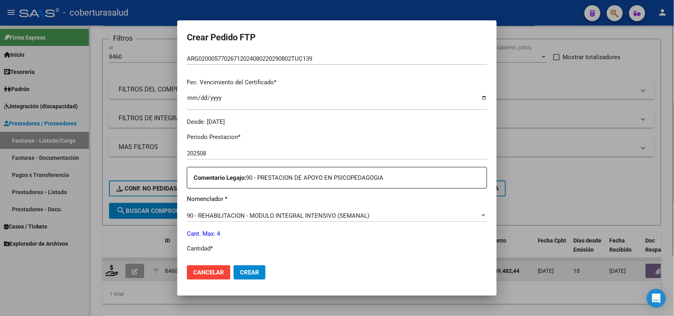
scroll to position [250, 0]
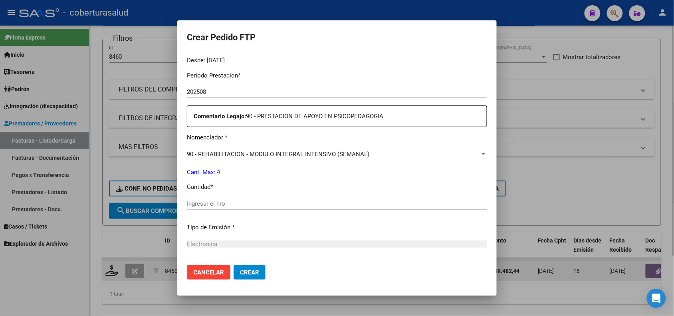
click at [242, 208] on div "Ingresar el nro" at bounding box center [337, 204] width 300 height 12
click at [254, 269] on span "Crear" at bounding box center [249, 272] width 19 height 7
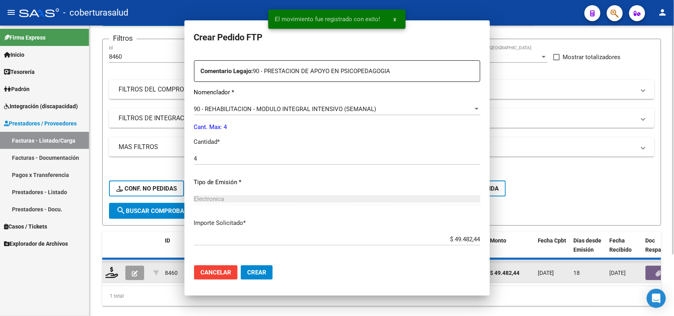
scroll to position [204, 0]
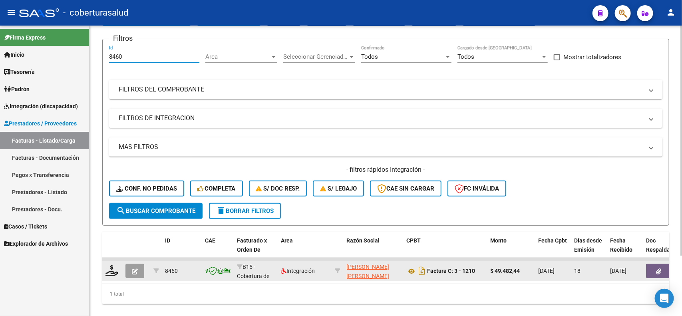
drag, startPoint x: 143, startPoint y: 57, endPoint x: 101, endPoint y: 57, distance: 41.9
click at [101, 57] on div "Video tutorial PRESTADORES -> Listado de CPBTs Emitidos por Prestadores / Prove…" at bounding box center [385, 150] width 592 height 360
paste input "3"
click at [173, 207] on span "search Buscar Comprobante" at bounding box center [155, 210] width 79 height 7
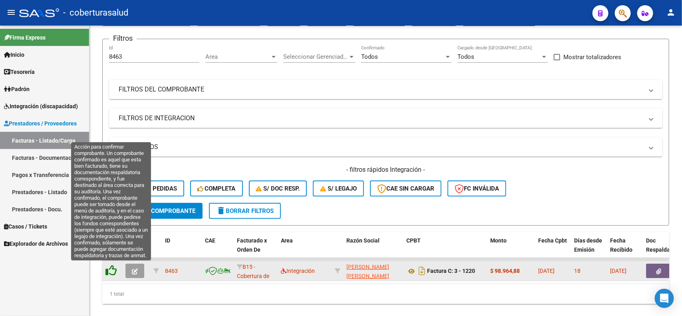
click at [111, 266] on icon at bounding box center [110, 270] width 11 height 11
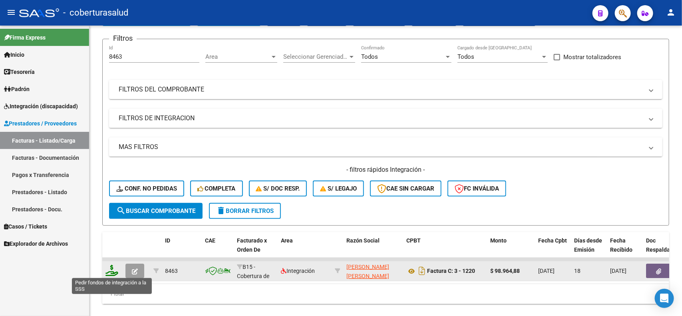
click at [113, 272] on icon at bounding box center [111, 270] width 13 height 11
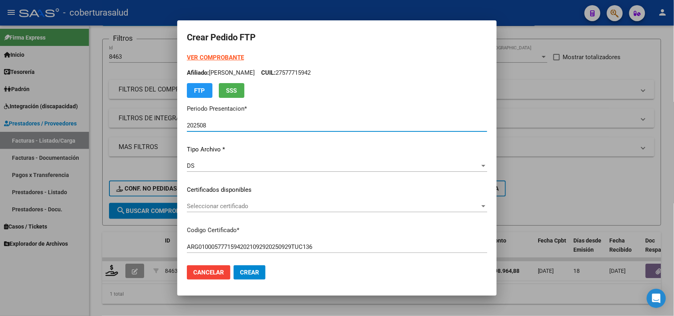
click at [254, 200] on div "Seleccionar certificado Seleccionar certificado" at bounding box center [337, 206] width 300 height 12
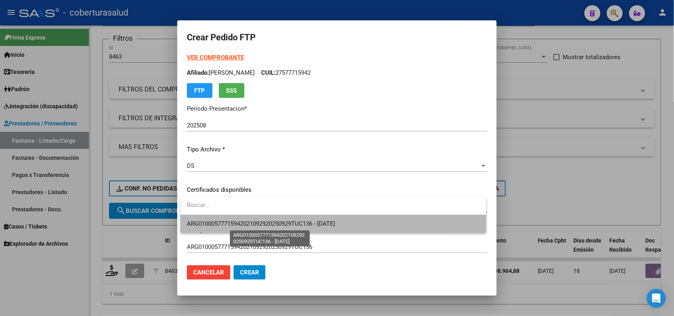
click at [262, 220] on span "ARG01000577715942021092920250929TUC136 - 2025-09-29" at bounding box center [261, 223] width 148 height 7
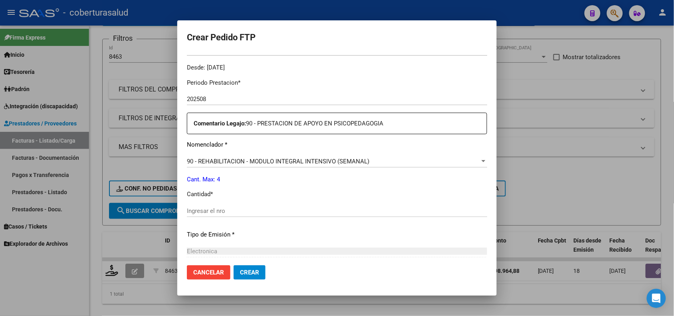
scroll to position [250, 0]
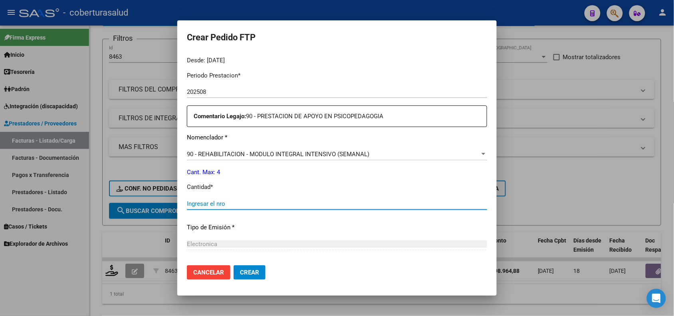
click at [240, 202] on input "Ingresar el nro" at bounding box center [337, 203] width 300 height 7
click at [246, 268] on button "Crear" at bounding box center [250, 272] width 32 height 14
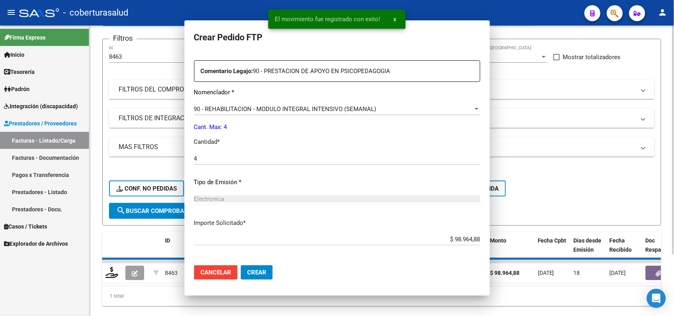
scroll to position [0, 0]
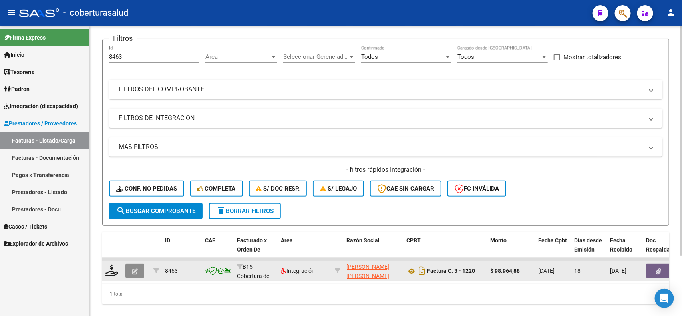
click at [138, 272] on button "button" at bounding box center [134, 271] width 19 height 14
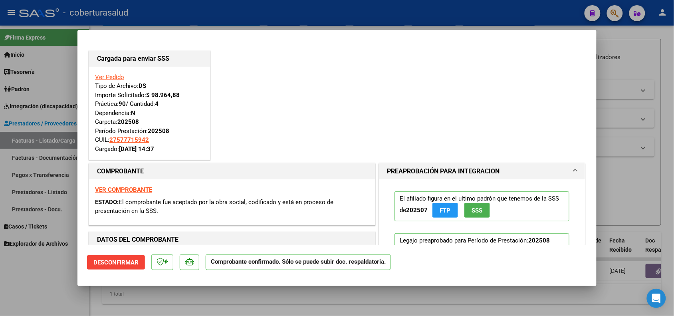
click at [77, 282] on mat-dialog-container "Cargada para enviar SSS Ver Pedido Tipo de Archivo: DS Importe Solicitado: $ 98…" at bounding box center [336, 158] width 519 height 256
click at [64, 282] on div at bounding box center [337, 158] width 674 height 316
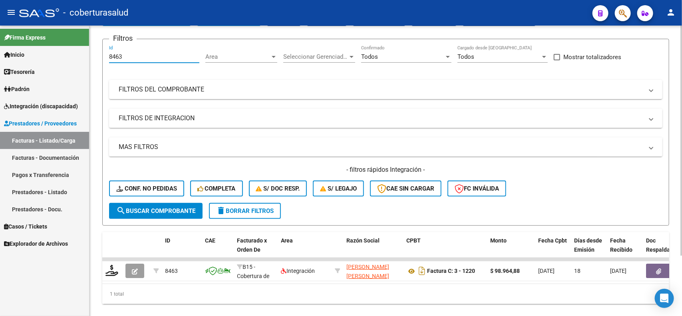
drag, startPoint x: 128, startPoint y: 56, endPoint x: 97, endPoint y: 54, distance: 31.6
click at [97, 54] on div "Video tutorial PRESTADORES -> Listado de CPBTs Emitidos por Prestadores / Prove…" at bounding box center [385, 150] width 592 height 360
paste input "7847"
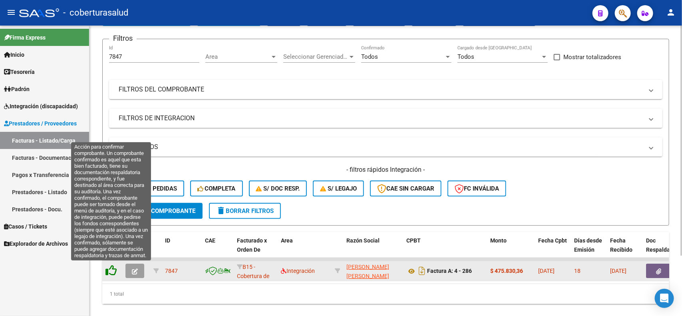
click at [112, 266] on icon at bounding box center [110, 270] width 11 height 11
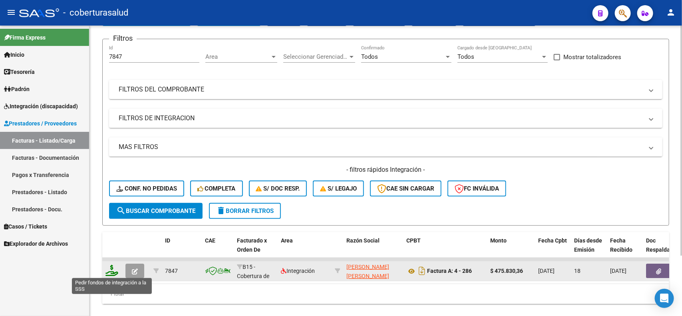
click at [108, 270] on icon at bounding box center [111, 270] width 13 height 11
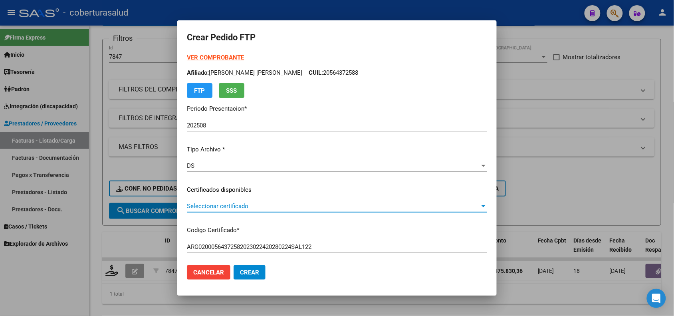
click at [246, 205] on span "Seleccionar certificado" at bounding box center [333, 205] width 293 height 7
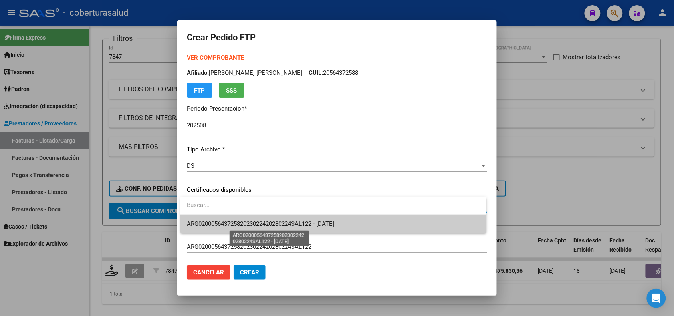
click at [253, 222] on span "ARG02000564372582023022420280224SAL122 - 2028-02-24" at bounding box center [260, 223] width 147 height 7
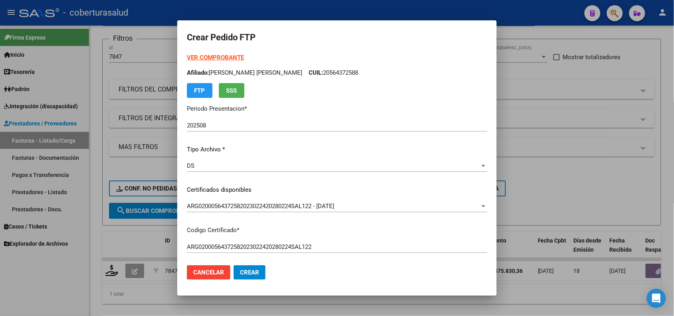
click at [206, 57] on strong "VER COMPROBANTE" at bounding box center [215, 57] width 57 height 7
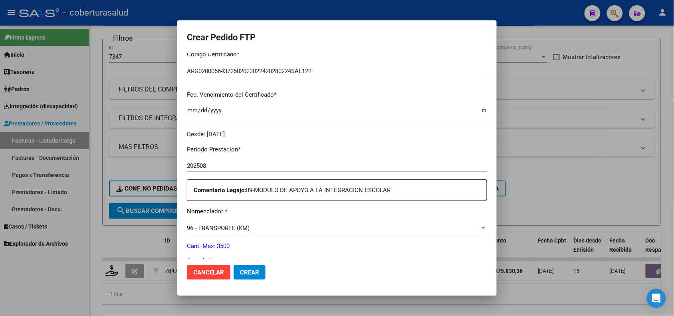
scroll to position [200, 0]
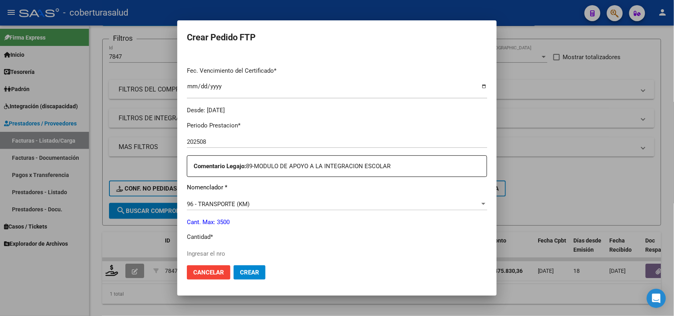
click at [213, 137] on div "202508 Ingresar el Periodo Prestacion" at bounding box center [337, 142] width 300 height 12
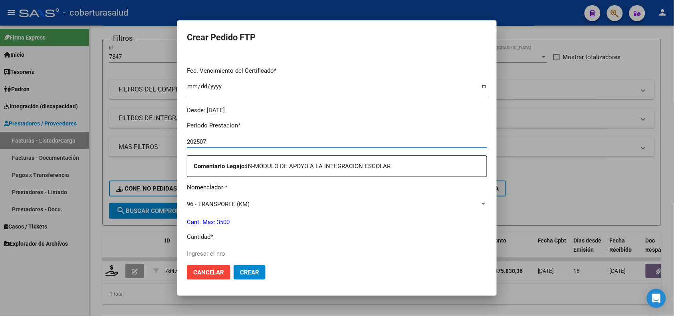
click at [212, 150] on div "202507 Ingresar el Periodo Prestacion" at bounding box center [337, 146] width 300 height 20
click at [212, 142] on input "202507" at bounding box center [337, 141] width 300 height 7
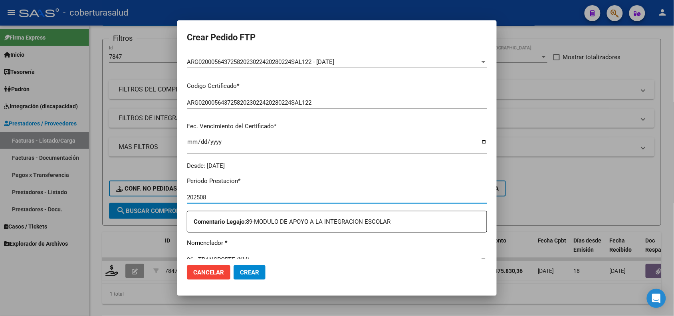
scroll to position [150, 0]
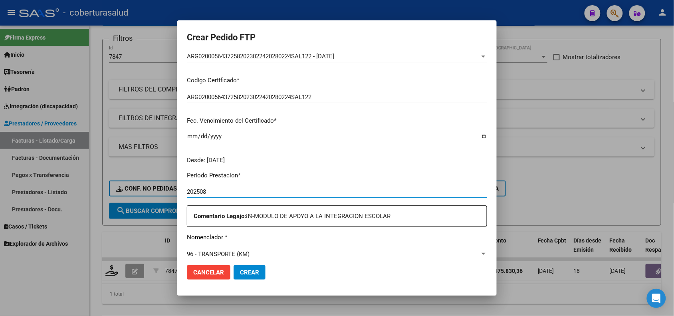
click at [227, 188] on input "202508" at bounding box center [337, 191] width 300 height 7
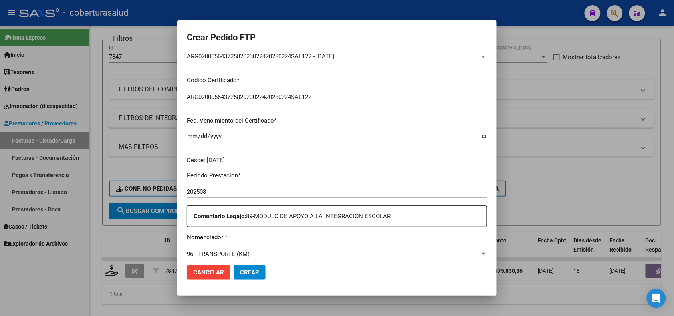
click at [210, 190] on input "202508" at bounding box center [337, 191] width 300 height 7
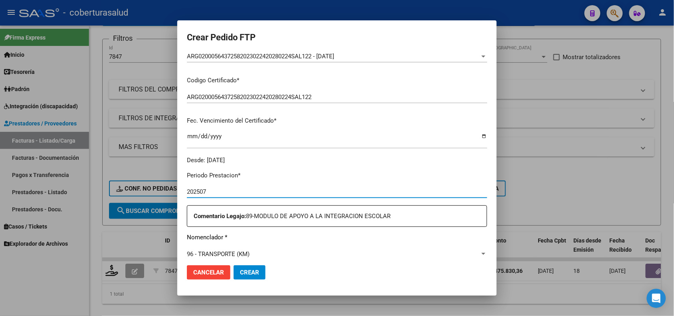
click at [311, 251] on div "96 - TRANSPORTE (KM)" at bounding box center [333, 253] width 293 height 7
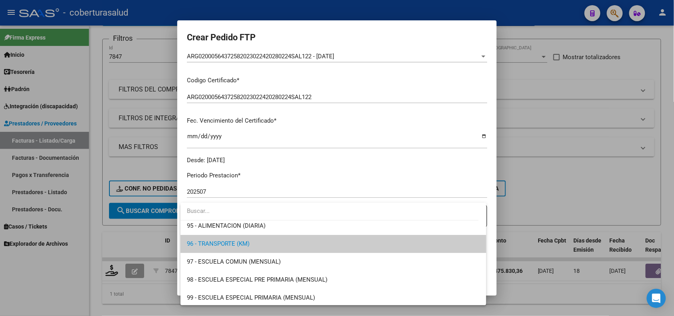
scroll to position [1694, 0]
click at [272, 206] on input "dropdown search" at bounding box center [329, 211] width 298 height 18
click at [285, 194] on div at bounding box center [337, 158] width 674 height 316
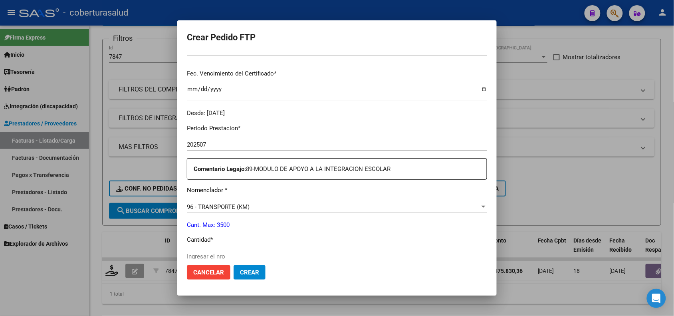
scroll to position [200, 0]
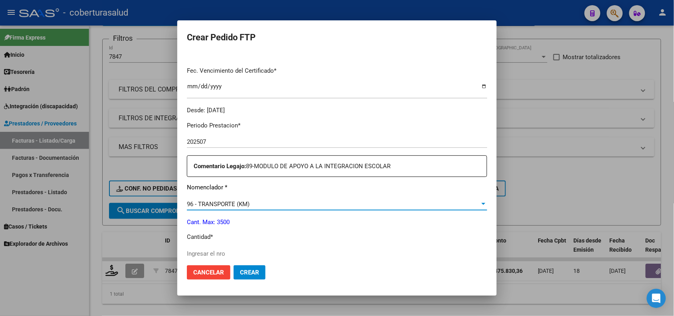
click at [265, 206] on div "96 - TRANSPORTE (KM)" at bounding box center [333, 203] width 293 height 7
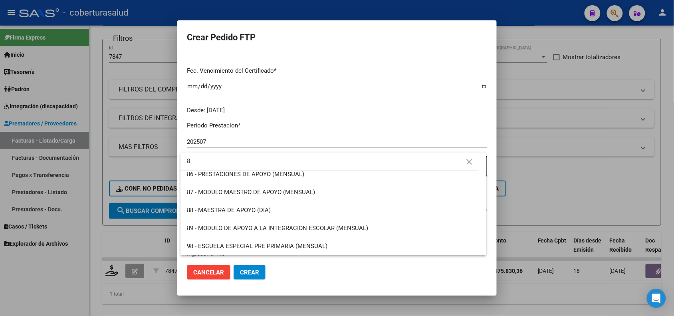
scroll to position [0, 0]
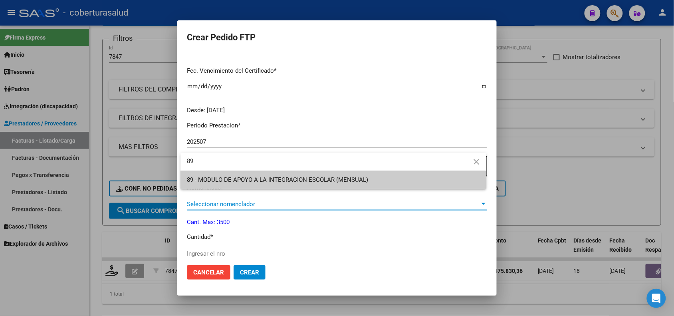
click at [265, 206] on div at bounding box center [337, 158] width 674 height 316
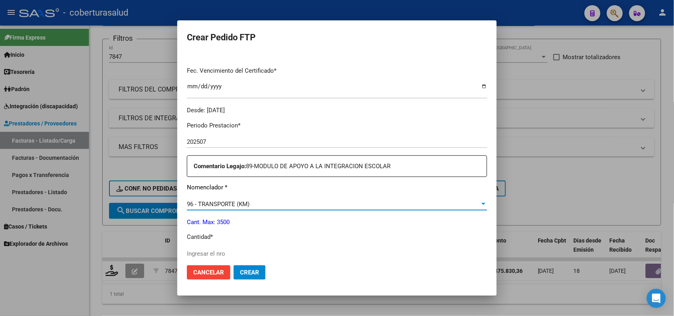
click at [254, 202] on div "96 - TRANSPORTE (KM)" at bounding box center [333, 203] width 293 height 7
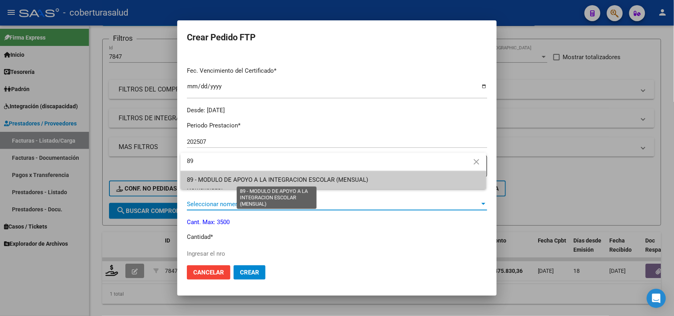
click at [258, 181] on span "89 - MODULO DE APOYO A LA INTEGRACION ESCOLAR (MENSUAL)" at bounding box center [277, 179] width 181 height 7
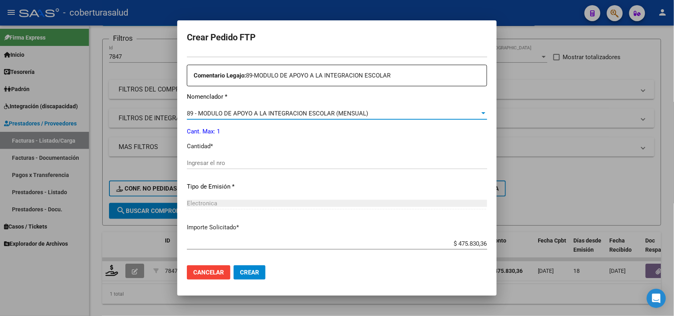
scroll to position [299, 0]
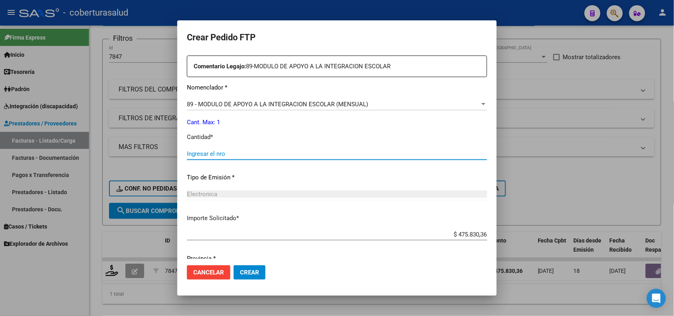
click at [205, 155] on input "Ingresar el nro" at bounding box center [337, 153] width 300 height 7
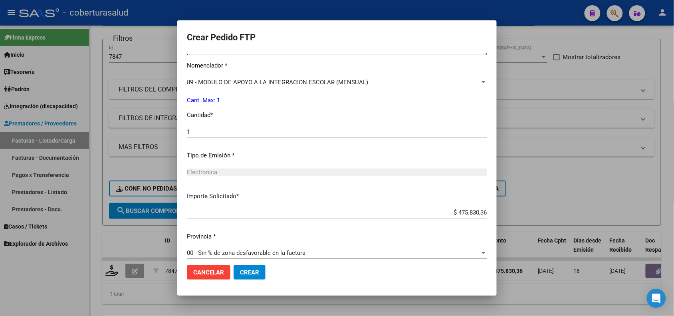
scroll to position [329, 0]
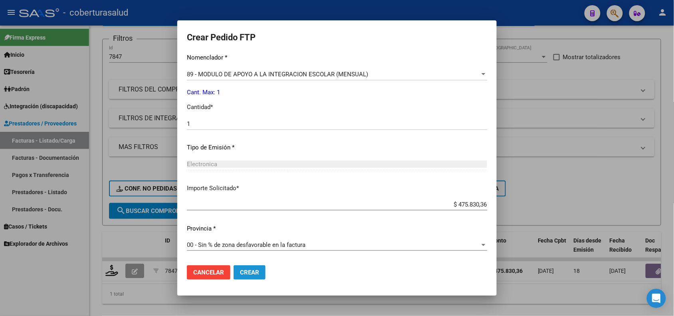
click at [256, 272] on span "Crear" at bounding box center [249, 272] width 19 height 7
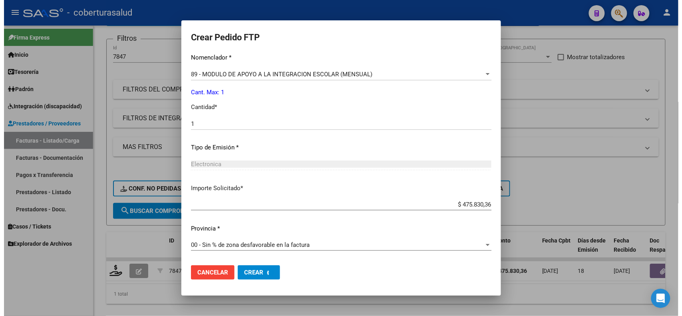
scroll to position [0, 0]
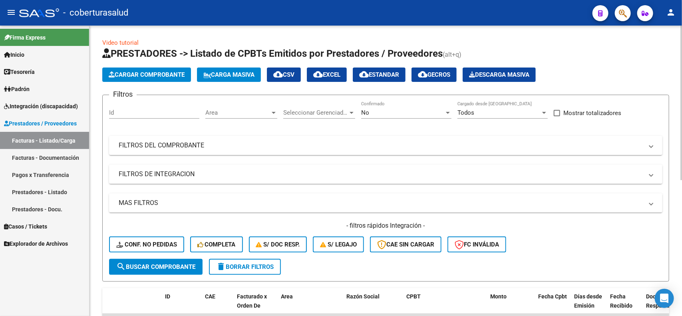
click at [163, 184] on div "Filtros Id Area Area Seleccionar Gerenciador Seleccionar Gerenciador No Confirm…" at bounding box center [385, 179] width 553 height 157
click at [164, 178] on mat-expansion-panel-header "FILTROS DE INTEGRACION" at bounding box center [385, 174] width 553 height 19
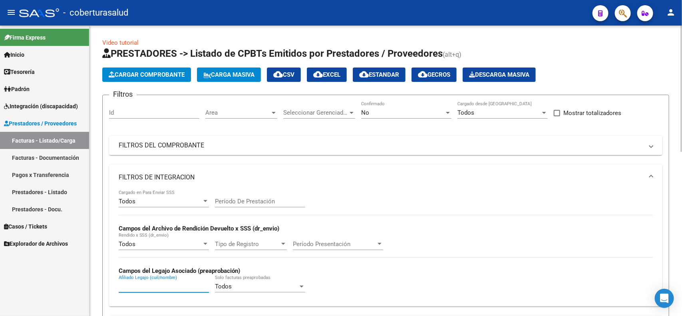
click at [167, 284] on input "Afiliado Legajo (cuil/nombre)" at bounding box center [164, 286] width 90 height 7
paste input "27585047045"
type input "27585047045"
click at [387, 114] on div "No" at bounding box center [402, 112] width 83 height 7
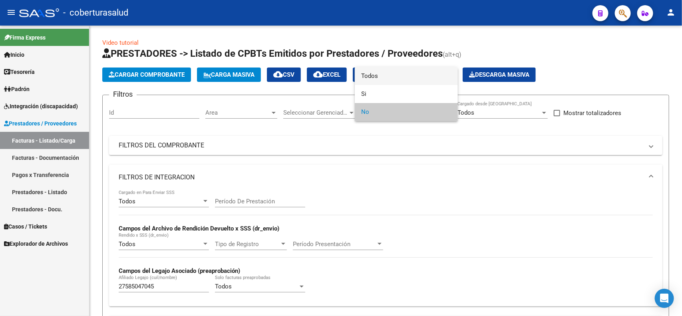
click at [372, 74] on span "Todos" at bounding box center [406, 76] width 90 height 18
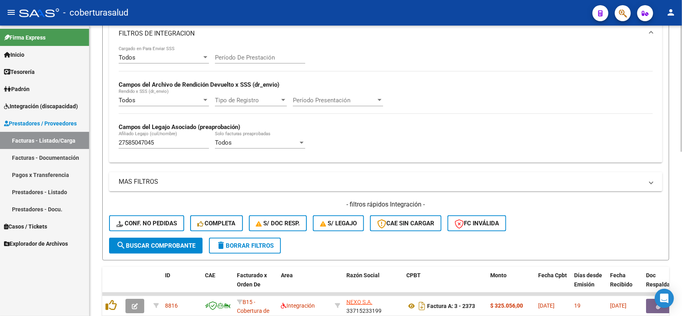
scroll to position [150, 0]
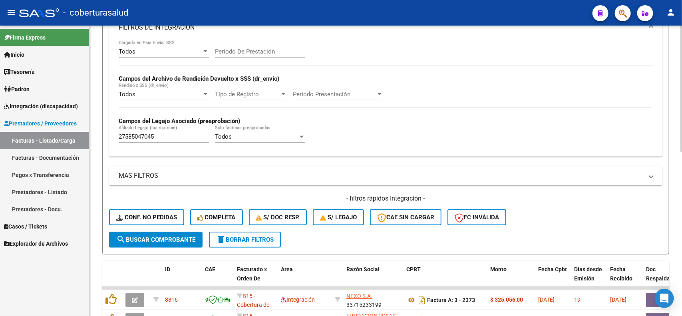
click at [147, 236] on span "search Buscar Comprobante" at bounding box center [155, 239] width 79 height 7
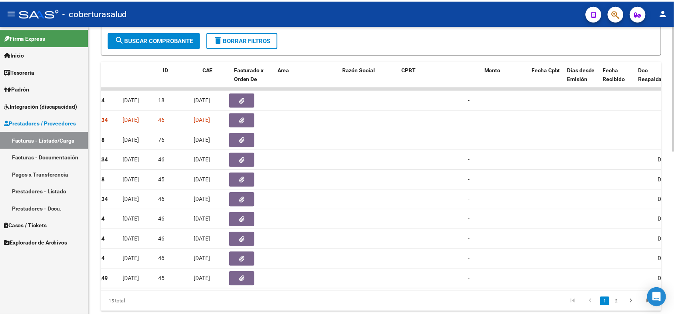
scroll to position [0, 0]
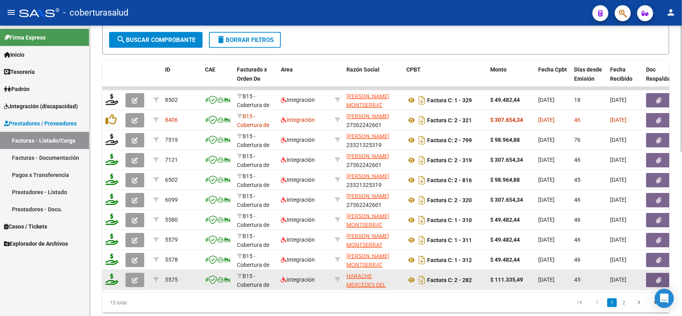
click at [131, 276] on button "button" at bounding box center [134, 280] width 19 height 14
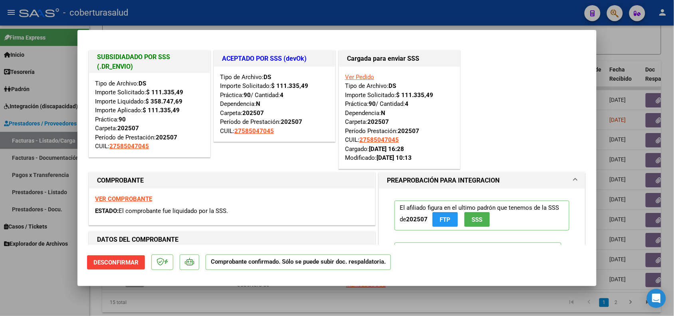
click at [131, 298] on div at bounding box center [337, 158] width 674 height 316
type input "$ 0,00"
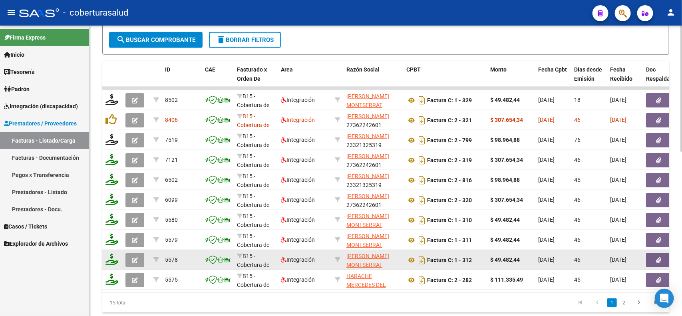
click at [132, 260] on icon "button" at bounding box center [135, 260] width 6 height 6
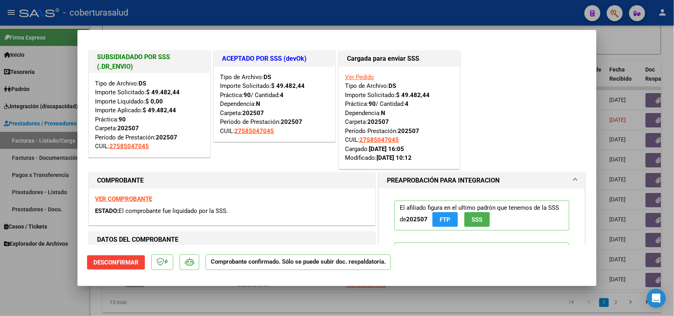
click at [152, 310] on div at bounding box center [337, 158] width 674 height 316
type input "$ 0,00"
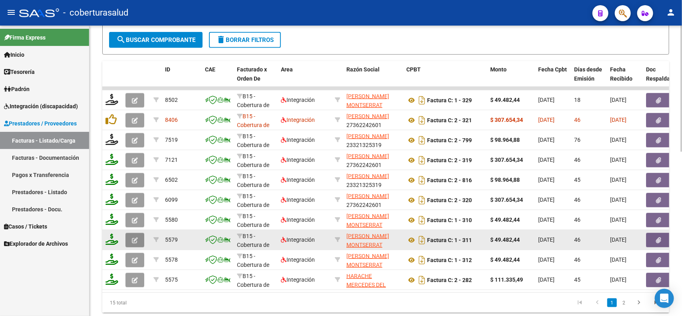
click at [132, 237] on icon "button" at bounding box center [135, 240] width 6 height 6
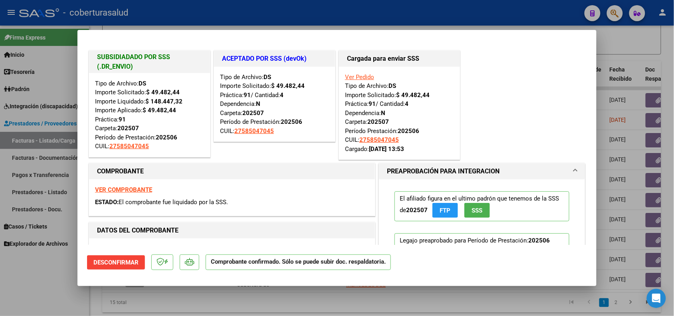
click at [163, 308] on div at bounding box center [337, 158] width 674 height 316
type input "$ 0,00"
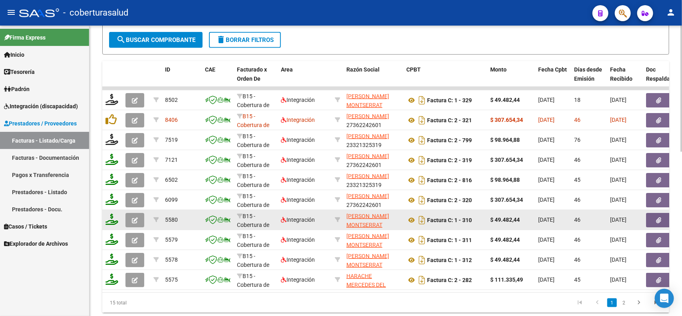
click at [132, 213] on button "button" at bounding box center [134, 220] width 19 height 14
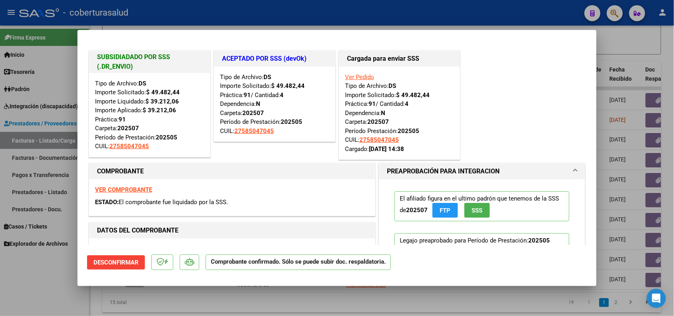
click at [159, 303] on div at bounding box center [337, 158] width 674 height 316
type input "$ 0,00"
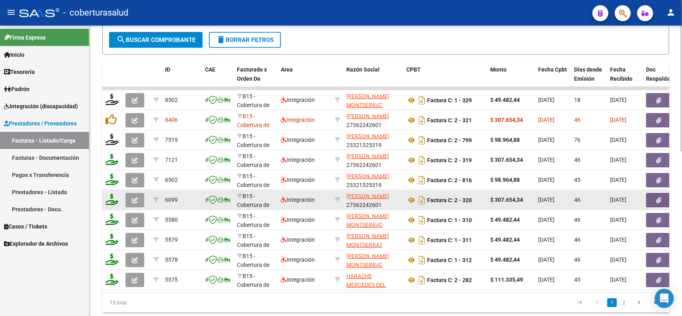
click at [133, 190] on datatable-body-cell at bounding box center [136, 200] width 28 height 20
click at [133, 196] on span "button" at bounding box center [135, 199] width 6 height 7
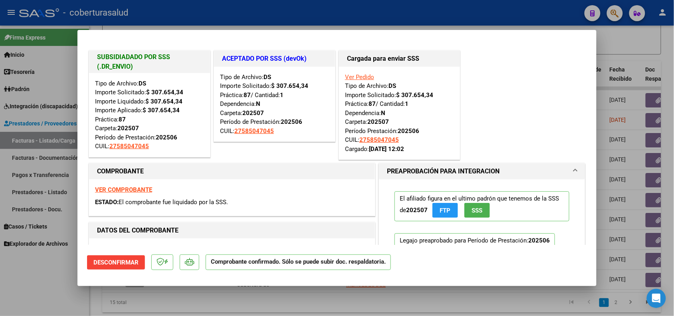
click at [190, 302] on div at bounding box center [337, 158] width 674 height 316
type input "$ 0,00"
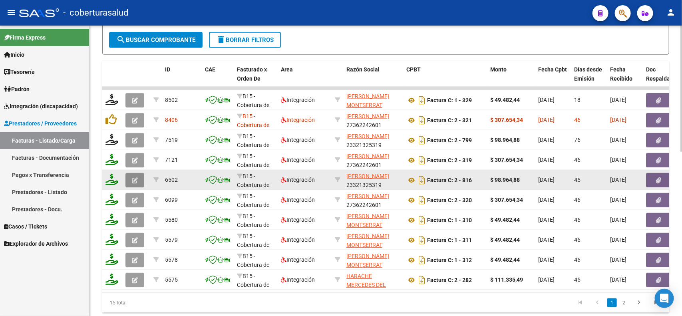
click at [134, 177] on icon "button" at bounding box center [135, 180] width 6 height 6
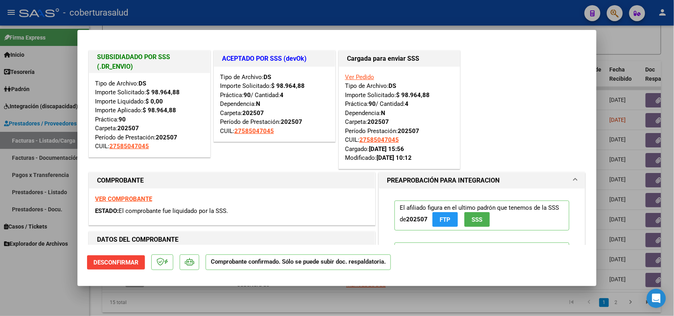
click at [183, 308] on div at bounding box center [337, 158] width 674 height 316
type input "$ 0,00"
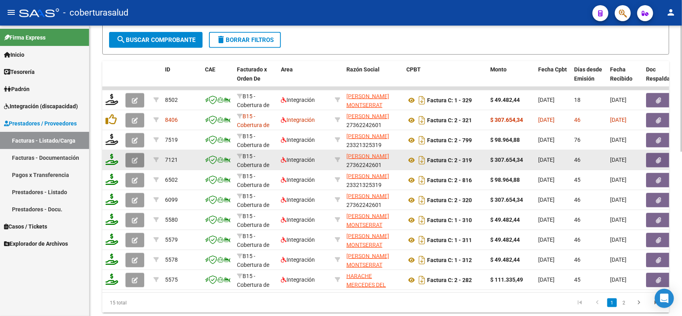
click at [132, 157] on icon "button" at bounding box center [135, 160] width 6 height 6
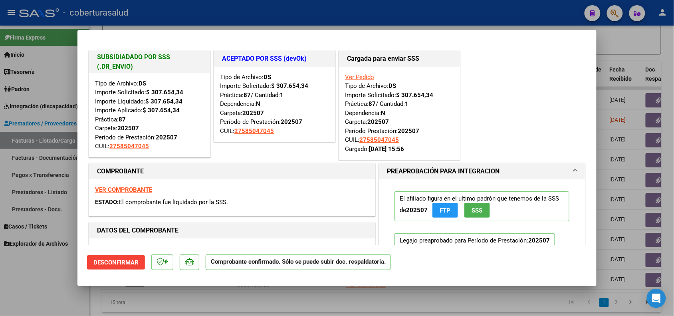
click at [184, 301] on div at bounding box center [337, 158] width 674 height 316
type input "$ 0,00"
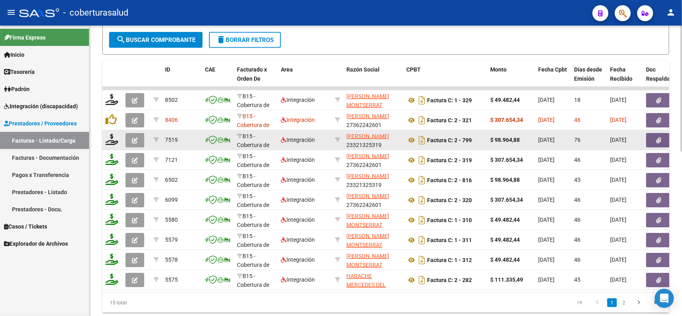
click at [134, 141] on icon "button" at bounding box center [135, 140] width 6 height 6
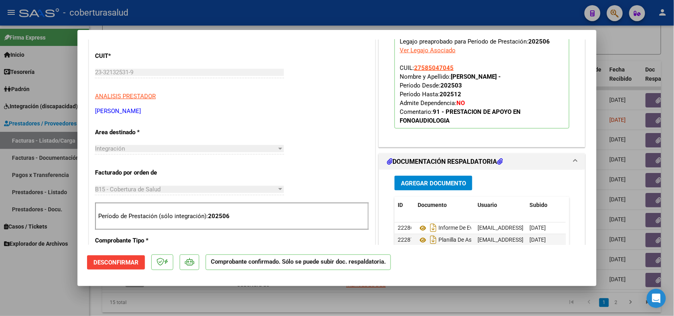
scroll to position [299, 0]
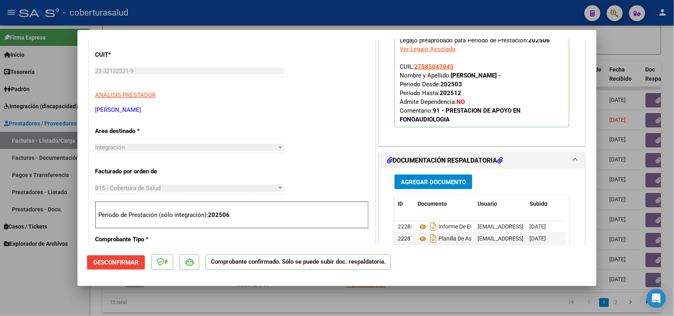
click at [160, 303] on div at bounding box center [337, 158] width 674 height 316
type input "$ 0,00"
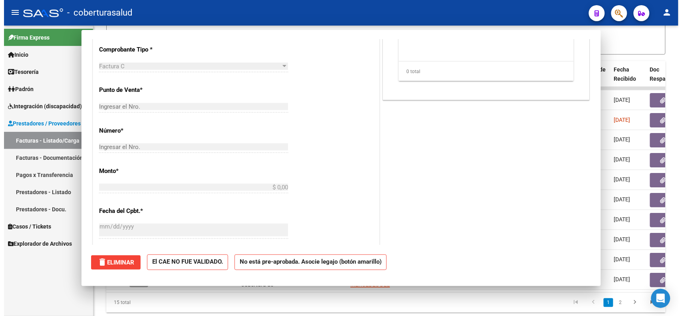
scroll to position [0, 0]
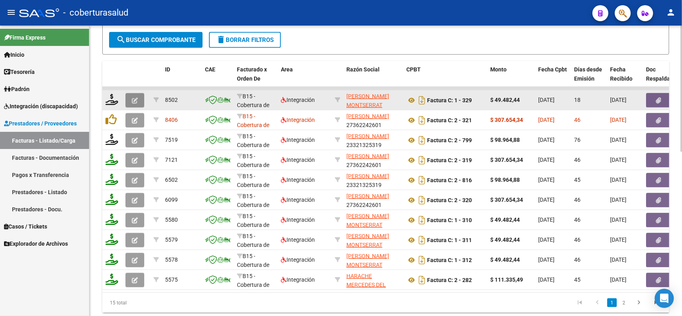
click at [132, 101] on icon "button" at bounding box center [135, 100] width 6 height 6
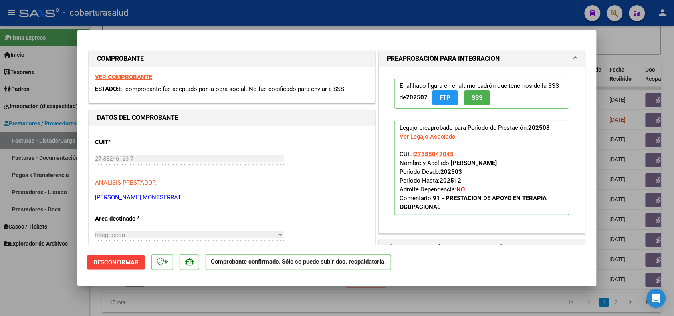
click at [57, 294] on div at bounding box center [337, 158] width 674 height 316
type input "$ 0,00"
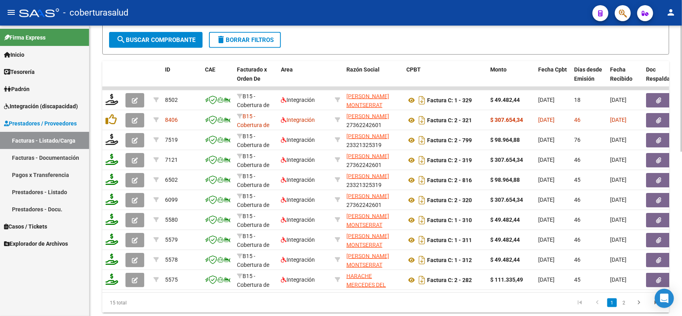
click at [200, 302] on div "15 total" at bounding box center [158, 303] width 112 height 20
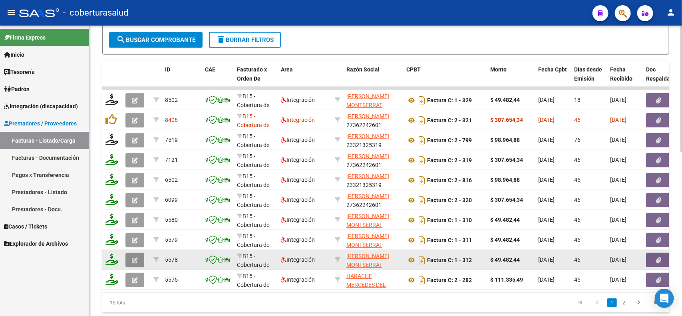
click at [138, 262] on button "button" at bounding box center [134, 260] width 19 height 14
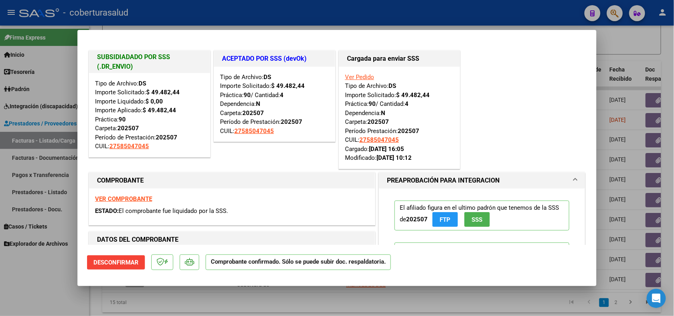
click at [178, 304] on div at bounding box center [337, 158] width 674 height 316
type input "$ 0,00"
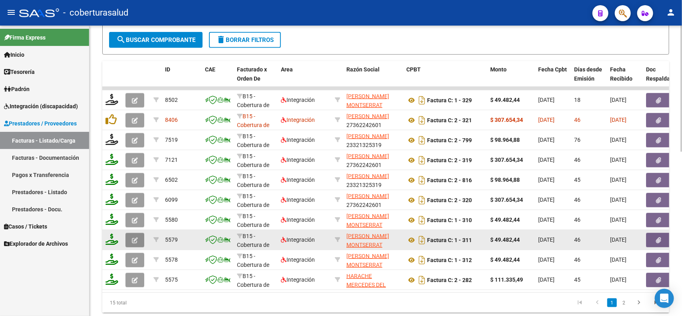
click at [130, 236] on button "button" at bounding box center [134, 240] width 19 height 14
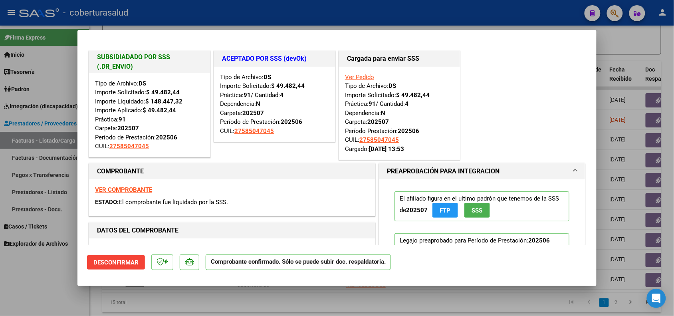
click at [216, 307] on div at bounding box center [337, 158] width 674 height 316
type input "$ 0,00"
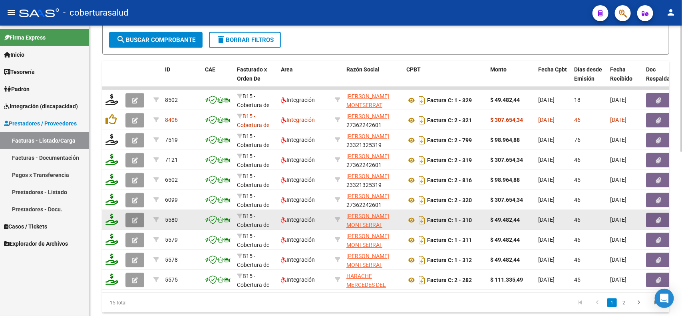
click at [138, 218] on button "button" at bounding box center [134, 220] width 19 height 14
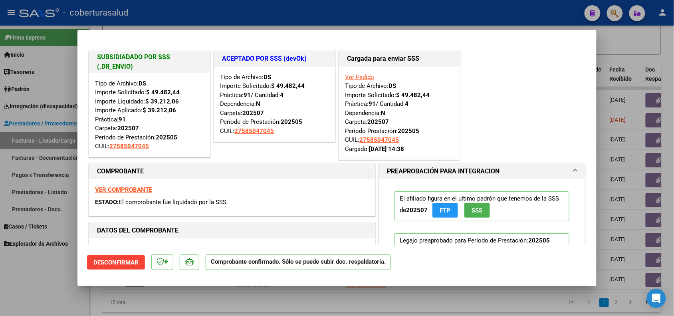
click at [232, 307] on div at bounding box center [337, 158] width 674 height 316
type input "$ 0,00"
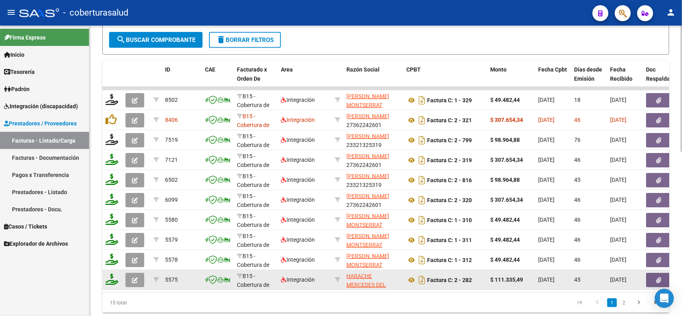
click at [134, 277] on icon "button" at bounding box center [135, 280] width 6 height 6
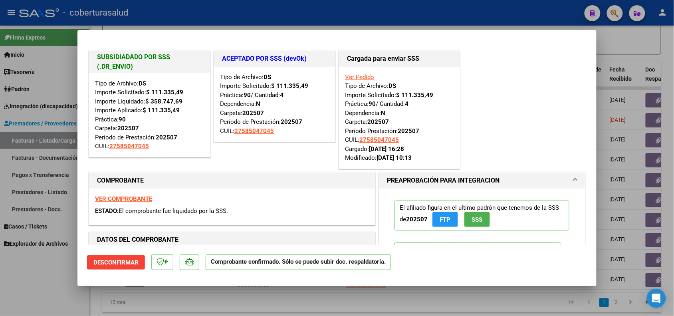
click at [192, 312] on div at bounding box center [337, 158] width 674 height 316
type input "$ 0,00"
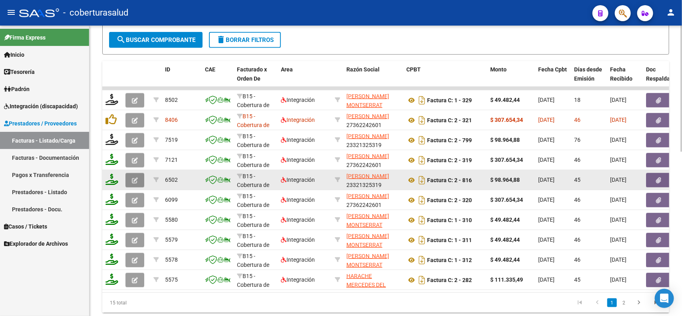
click at [131, 181] on button "button" at bounding box center [134, 180] width 19 height 14
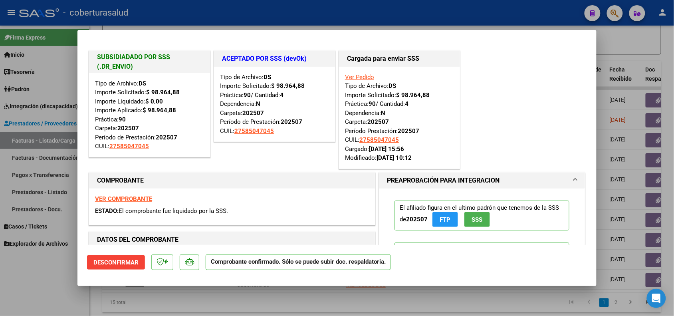
click at [154, 302] on div at bounding box center [337, 158] width 674 height 316
type input "$ 0,00"
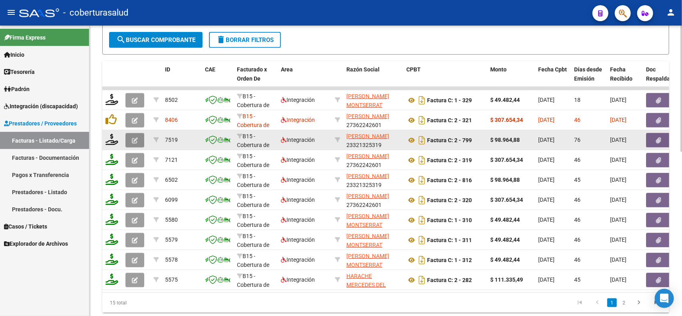
click at [132, 137] on icon "button" at bounding box center [135, 140] width 6 height 6
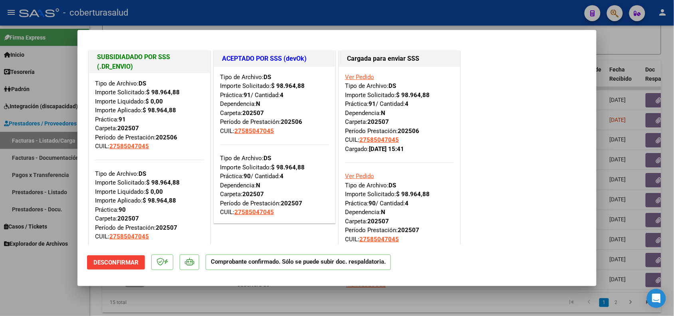
click at [154, 305] on div at bounding box center [337, 158] width 674 height 316
type input "$ 0,00"
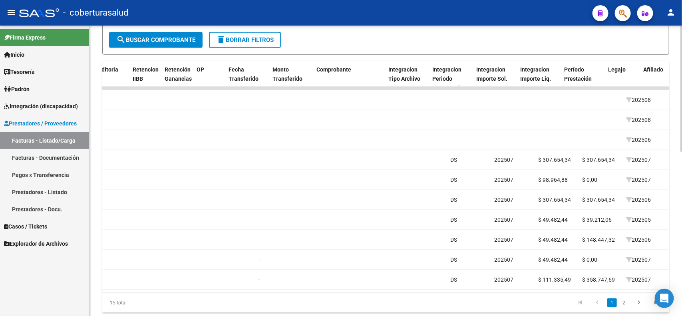
scroll to position [0, 719]
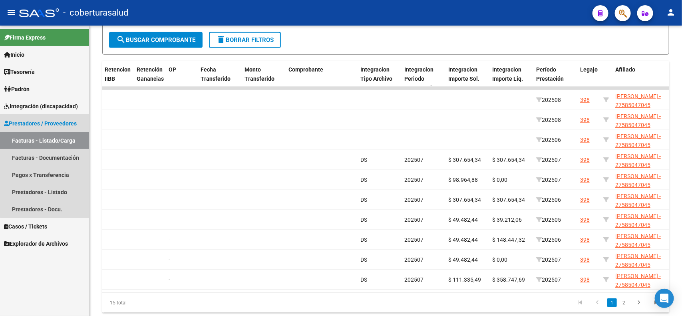
click at [52, 119] on span "Prestadores / Proveedores" at bounding box center [40, 123] width 73 height 9
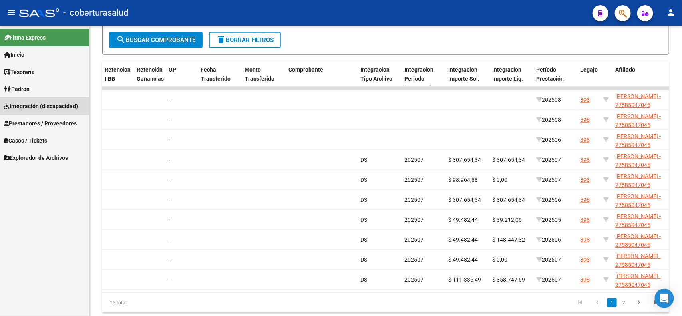
click at [30, 102] on span "Integración (discapacidad)" at bounding box center [41, 106] width 74 height 9
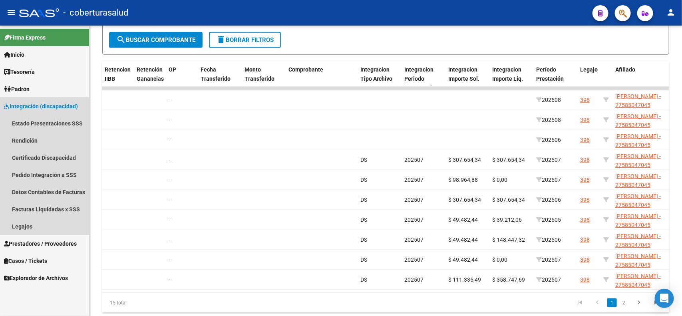
click at [34, 104] on span "Integración (discapacidad)" at bounding box center [41, 106] width 74 height 9
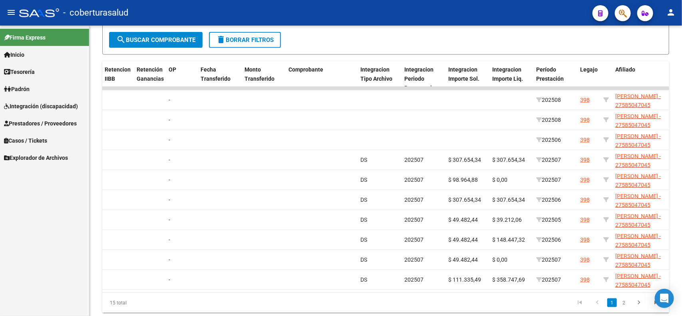
click at [36, 122] on span "Prestadores / Proveedores" at bounding box center [40, 123] width 73 height 9
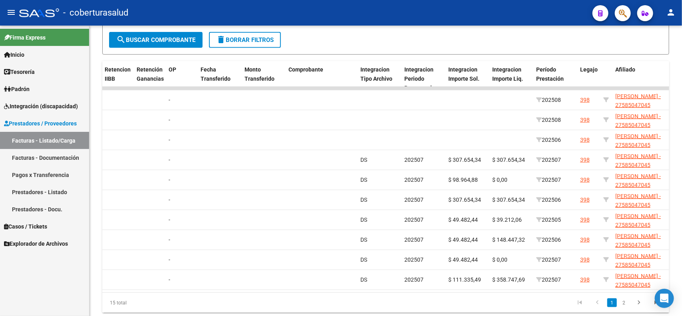
click at [36, 138] on link "Facturas - Listado/Carga" at bounding box center [44, 140] width 89 height 17
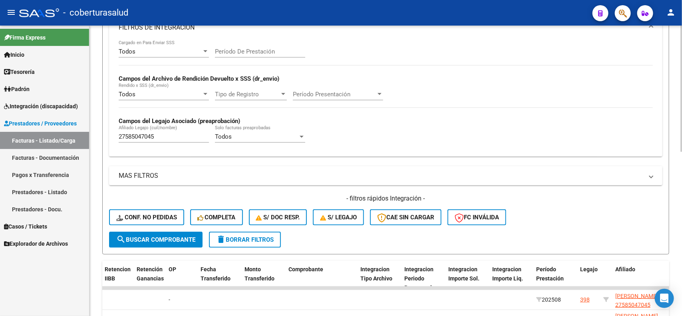
scroll to position [0, 0]
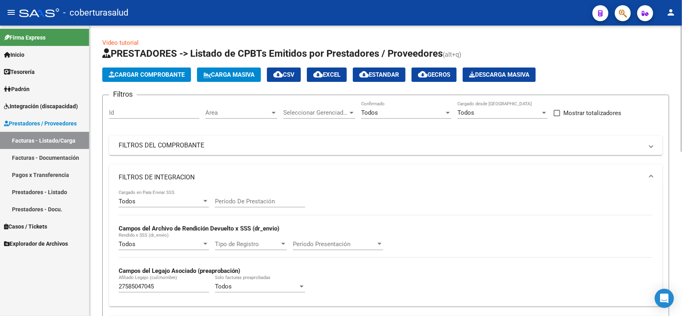
click at [168, 176] on mat-panel-title "FILTROS DE INTEGRACION" at bounding box center [381, 177] width 524 height 9
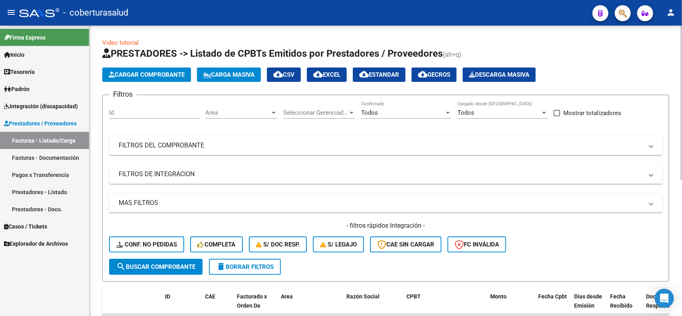
scroll to position [50, 0]
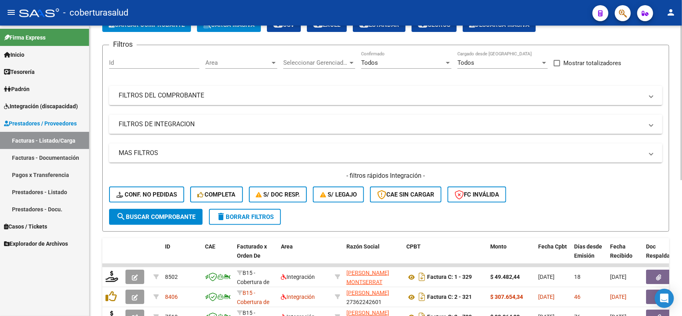
click at [142, 56] on div "Id" at bounding box center [154, 60] width 90 height 17
paste input "7847"
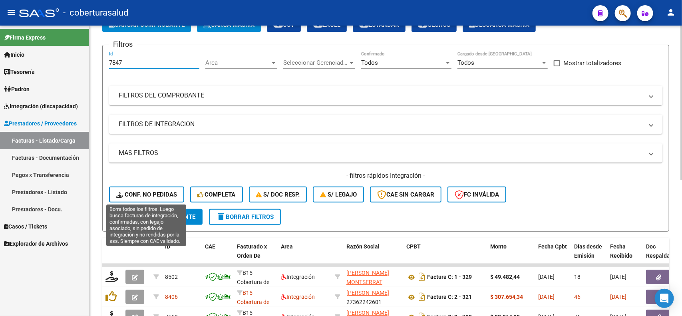
type input "7847"
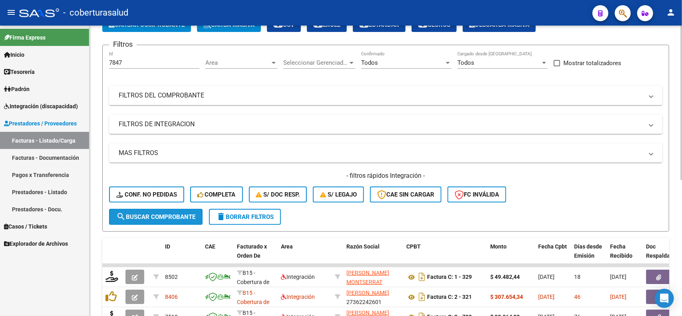
click at [162, 213] on span "search Buscar Comprobante" at bounding box center [155, 216] width 79 height 7
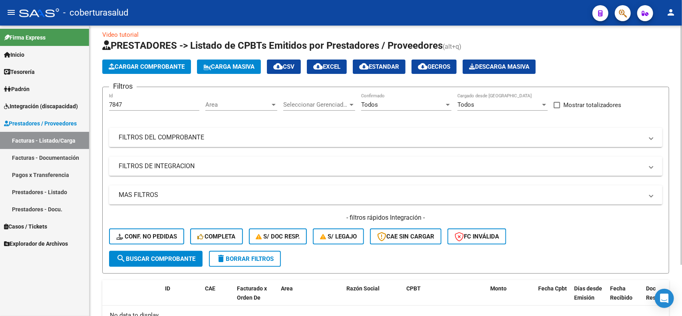
scroll to position [0, 0]
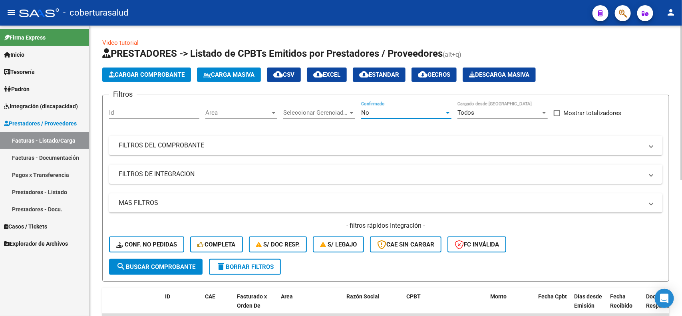
click at [434, 114] on div "No" at bounding box center [402, 112] width 83 height 7
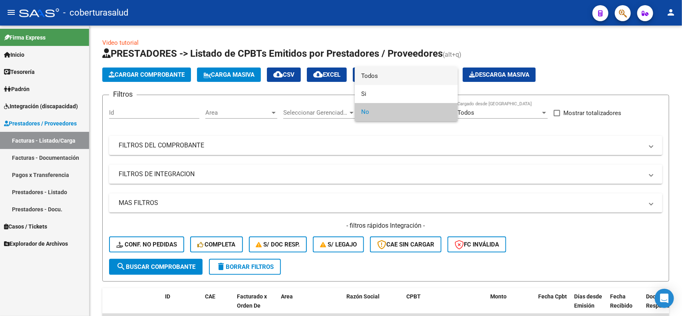
click at [381, 76] on span "Todos" at bounding box center [406, 76] width 90 height 18
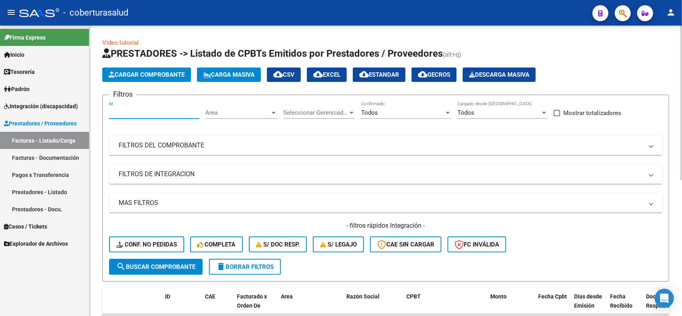
click at [131, 113] on input "Id" at bounding box center [154, 112] width 90 height 7
paste input "7847"
type input "7847"
click at [140, 266] on span "search Buscar Comprobante" at bounding box center [155, 266] width 79 height 7
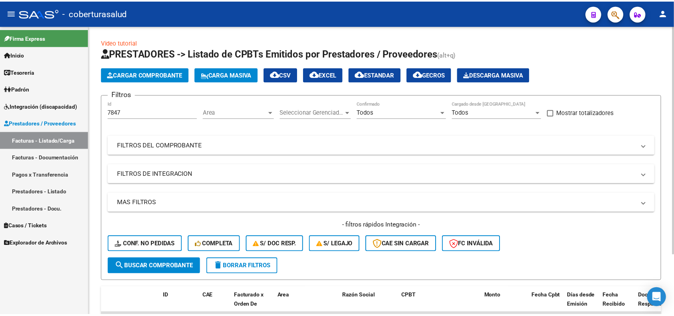
scroll to position [76, 0]
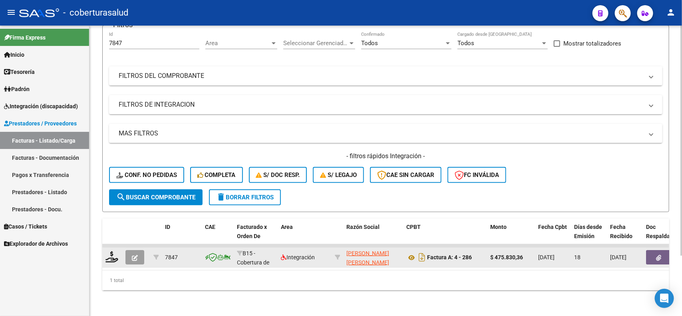
click at [134, 255] on icon "button" at bounding box center [135, 258] width 6 height 6
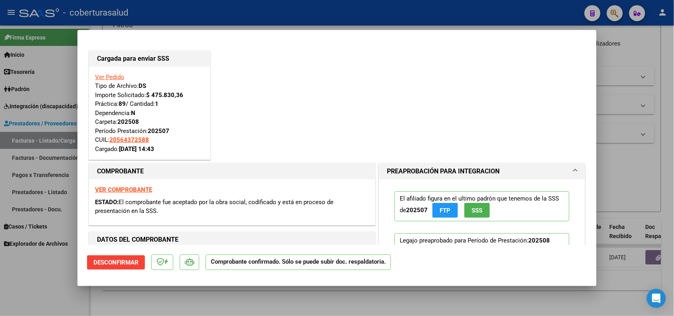
drag, startPoint x: 174, startPoint y: 132, endPoint x: 94, endPoint y: 130, distance: 80.3
click at [94, 130] on div "Ver Pedido Tipo de Archivo: DS Importe Solicitado: $ 475.830,36 Práctica: 89 / …" at bounding box center [149, 113] width 121 height 93
click at [112, 120] on div "Ver Pedido Tipo de Archivo: DS Importe Solicitado: $ 475.830,36 Práctica: 89 / …" at bounding box center [149, 113] width 109 height 81
click at [147, 300] on div at bounding box center [337, 158] width 674 height 316
type input "$ 0,00"
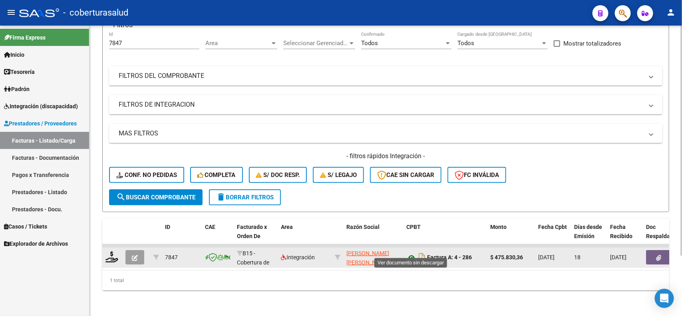
click at [408, 253] on icon at bounding box center [411, 258] width 10 height 10
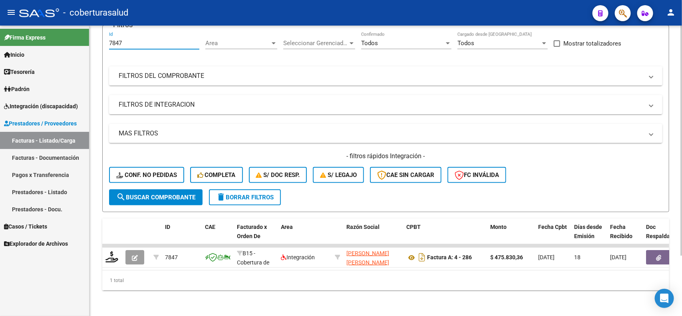
drag, startPoint x: 135, startPoint y: 37, endPoint x: 98, endPoint y: 36, distance: 36.4
click at [98, 36] on div "Video tutorial PRESTADORES -> Listado de CPBTs Emitidos por Prestadores / Prove…" at bounding box center [385, 136] width 592 height 360
paste input "8438"
type input "8438"
click at [165, 194] on span "search Buscar Comprobante" at bounding box center [155, 197] width 79 height 7
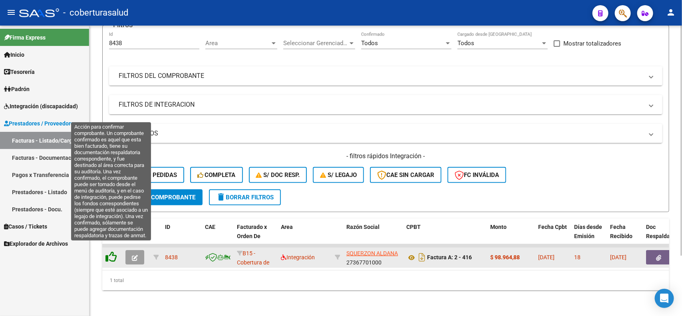
click at [108, 251] on icon at bounding box center [110, 256] width 11 height 11
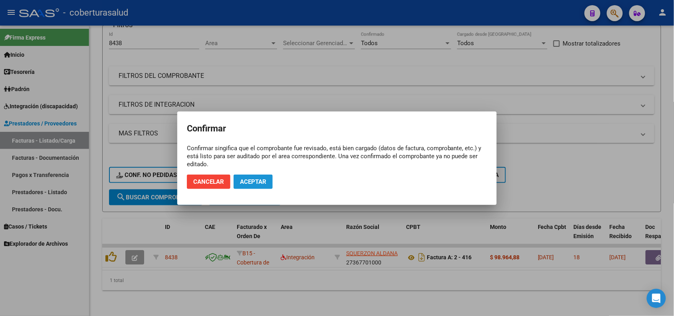
click at [248, 180] on span "Aceptar" at bounding box center [253, 181] width 26 height 7
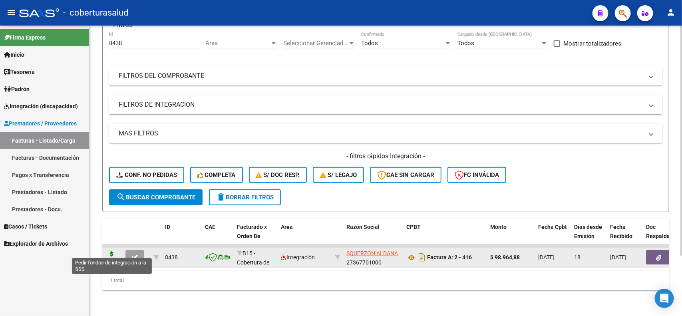
click at [112, 251] on icon at bounding box center [111, 256] width 13 height 11
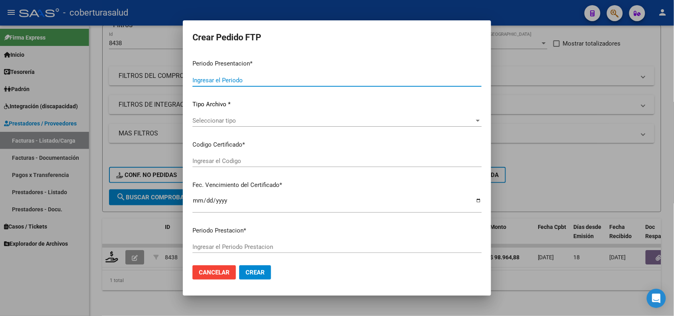
type input "202508"
type input "$ 98.964,88"
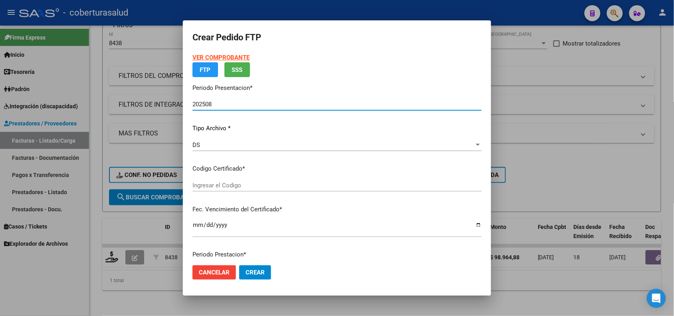
type input "ARG02000556438292022021020270210SAL123"
type input "[DATE]"
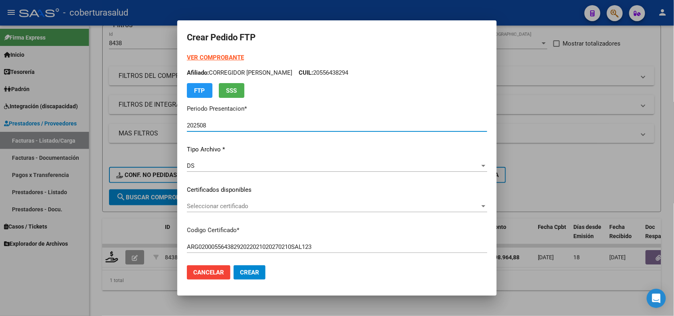
click at [234, 205] on span "Seleccionar certificado" at bounding box center [333, 205] width 293 height 7
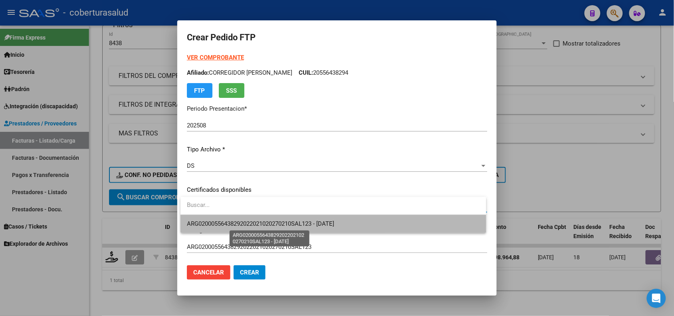
click at [232, 224] on span "ARG02000556438292022021020270210SAL123 - [DATE]" at bounding box center [260, 223] width 147 height 7
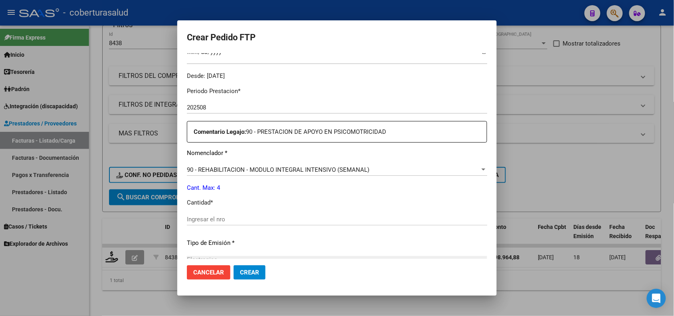
scroll to position [299, 0]
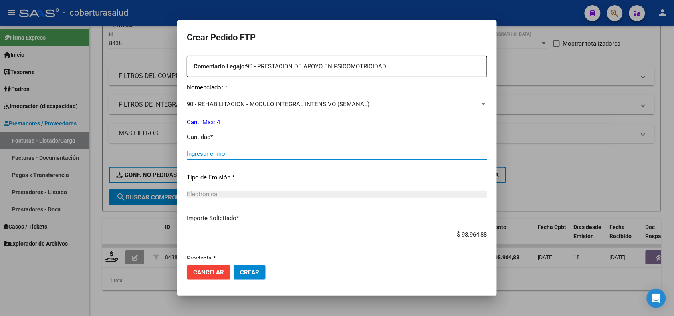
click at [232, 154] on input "Ingresar el nro" at bounding box center [337, 153] width 300 height 7
type input "4"
click at [254, 270] on span "Crear" at bounding box center [249, 272] width 19 height 7
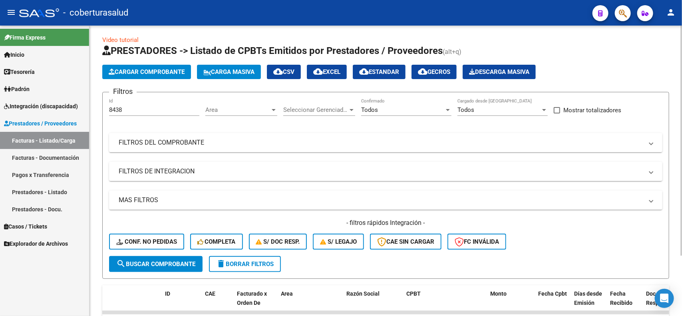
scroll to position [0, 0]
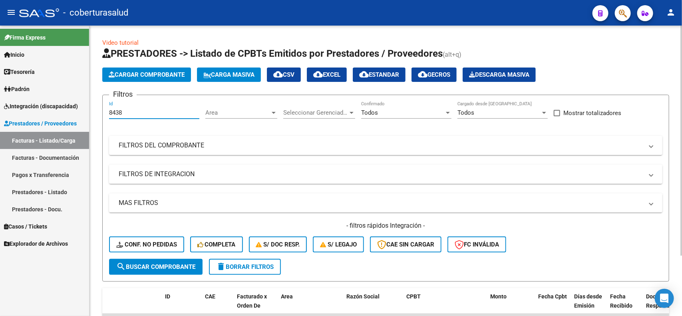
drag, startPoint x: 127, startPoint y: 113, endPoint x: 102, endPoint y: 109, distance: 25.1
click at [102, 109] on form "Filtros 8438 Id Area Area Seleccionar Gerenciador Seleccionar Gerenciador Todos…" at bounding box center [385, 188] width 567 height 187
paste input "9"
type input "8439"
click at [159, 268] on span "search Buscar Comprobante" at bounding box center [155, 266] width 79 height 7
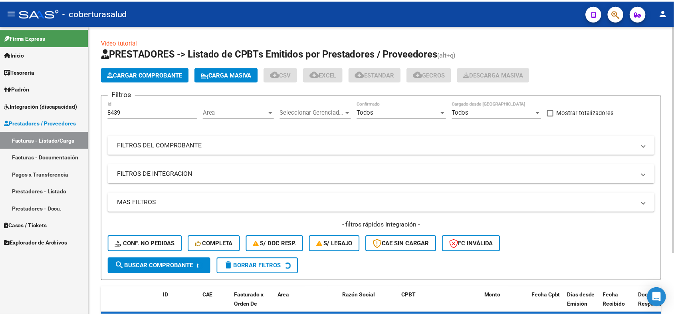
scroll to position [50, 0]
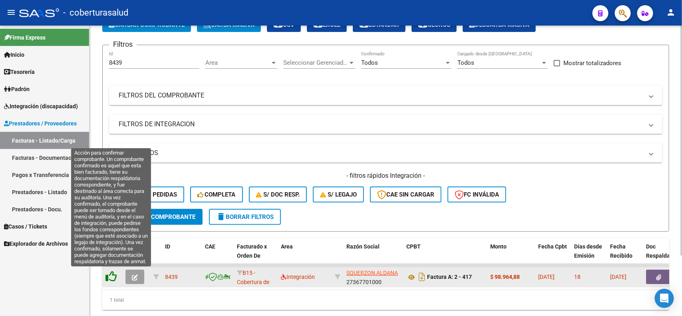
click at [111, 276] on icon at bounding box center [110, 276] width 11 height 11
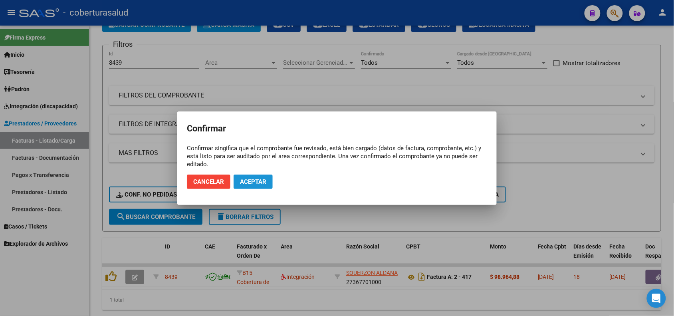
click at [243, 185] on button "Aceptar" at bounding box center [253, 181] width 39 height 14
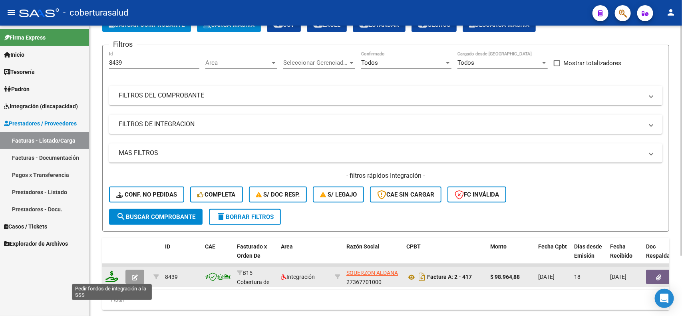
click at [108, 278] on icon at bounding box center [111, 276] width 13 height 11
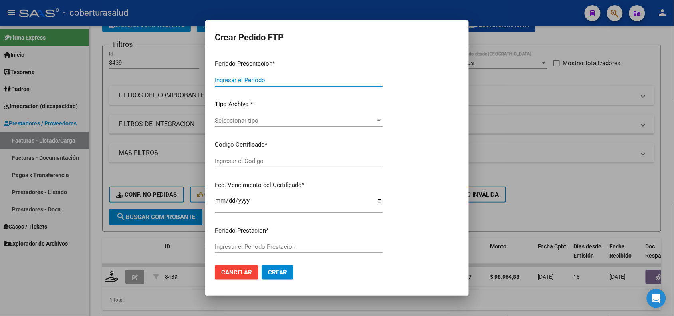
type input "202508"
type input "$ 98.964,88"
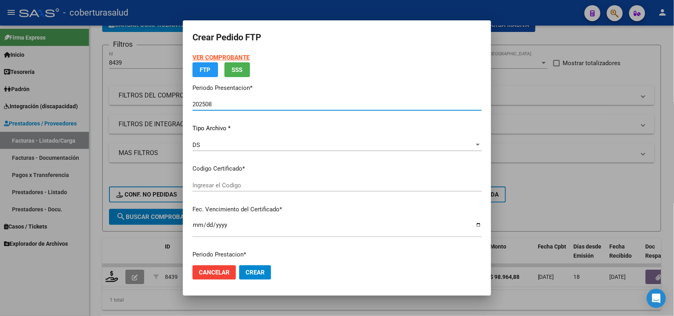
type input "ARG01000491400442021112320281123SAL124"
type input "[DATE]"
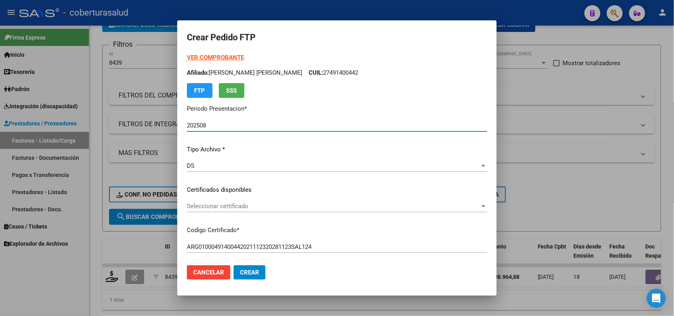
click at [260, 206] on span "Seleccionar certificado" at bounding box center [333, 205] width 293 height 7
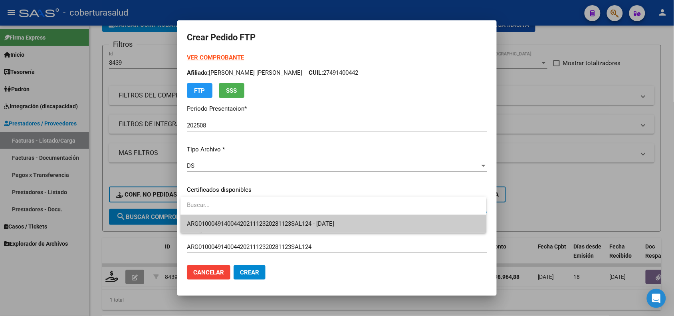
click at [249, 233] on div at bounding box center [337, 158] width 674 height 316
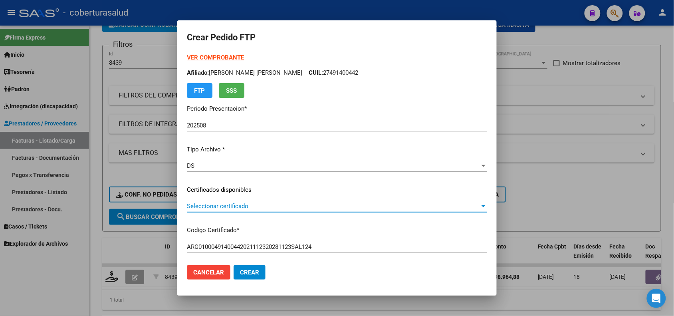
click at [258, 206] on span "Seleccionar certificado" at bounding box center [333, 205] width 293 height 7
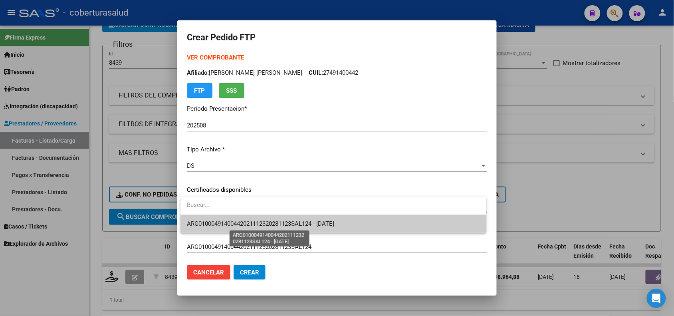
click at [254, 220] on span "ARG01000491400442021112320281123SAL124 - [DATE]" at bounding box center [260, 223] width 147 height 7
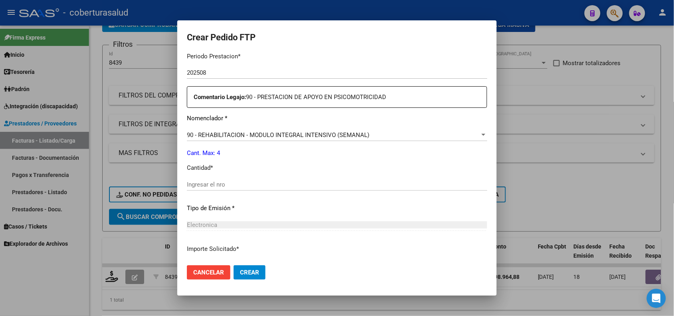
scroll to position [299, 0]
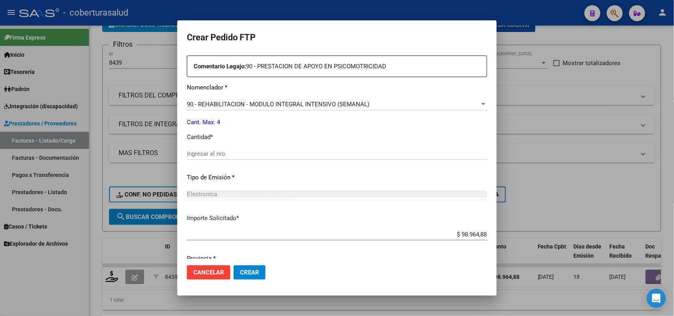
click at [218, 155] on input "Ingresar el nro" at bounding box center [337, 153] width 300 height 7
type input "4"
click at [248, 270] on span "Crear" at bounding box center [249, 272] width 19 height 7
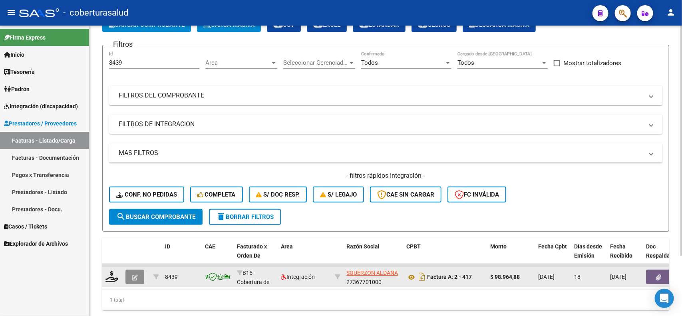
click at [129, 280] on button "button" at bounding box center [134, 277] width 19 height 14
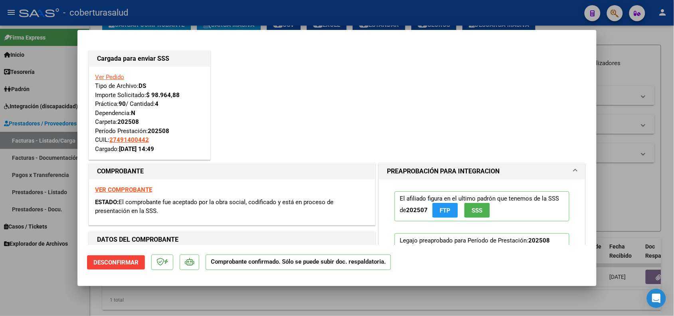
click at [159, 305] on div at bounding box center [337, 158] width 674 height 316
type input "$ 0,00"
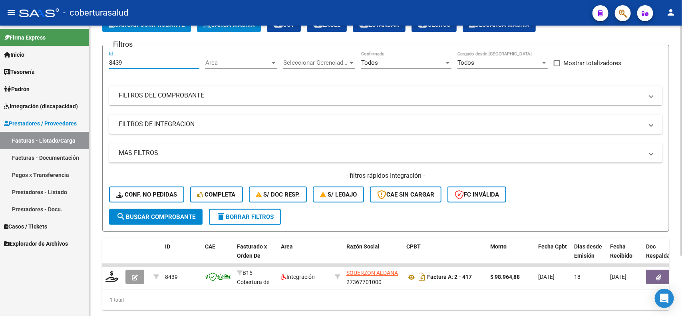
drag, startPoint x: 129, startPoint y: 63, endPoint x: 100, endPoint y: 60, distance: 29.2
click at [100, 60] on div "Video tutorial PRESTADORES -> Listado de CPBTs Emitidos por Prestadores / Prove…" at bounding box center [385, 156] width 592 height 360
paste input "40"
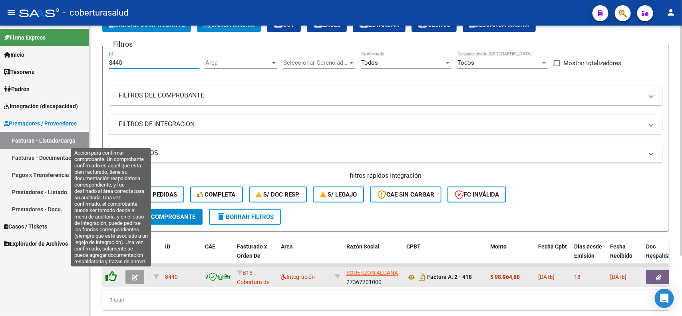
type input "8440"
click at [112, 275] on icon at bounding box center [110, 276] width 11 height 11
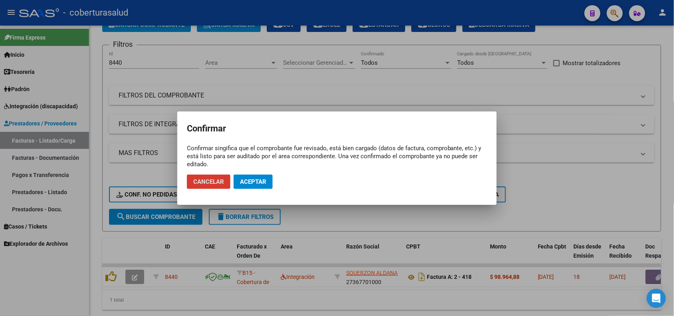
click at [246, 180] on span "Aceptar" at bounding box center [253, 181] width 26 height 7
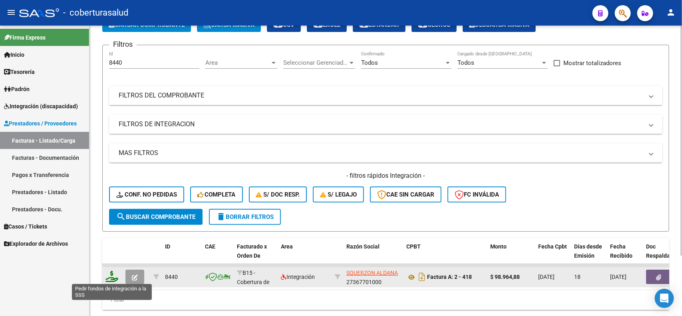
click at [116, 277] on icon at bounding box center [111, 276] width 13 height 11
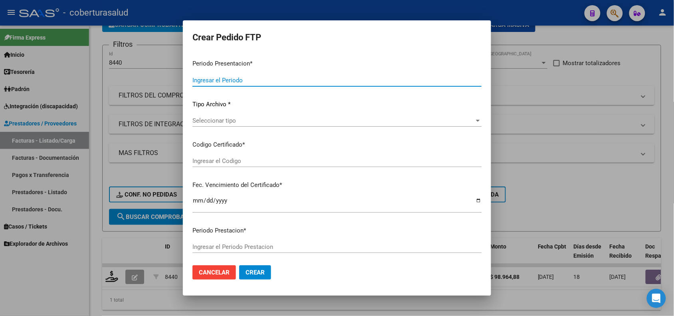
type input "202508"
type input "$ 98.964,88"
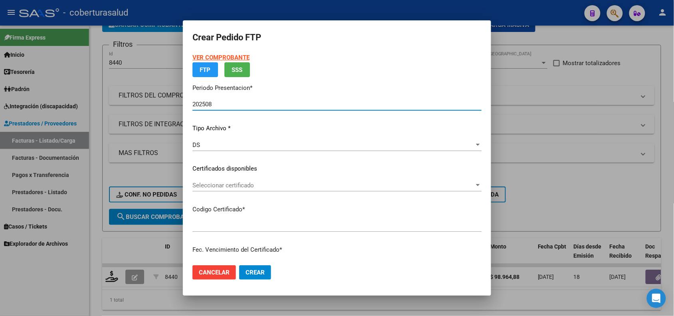
type input "ARG01000560107532024081420290814SAL122"
type input "[DATE]"
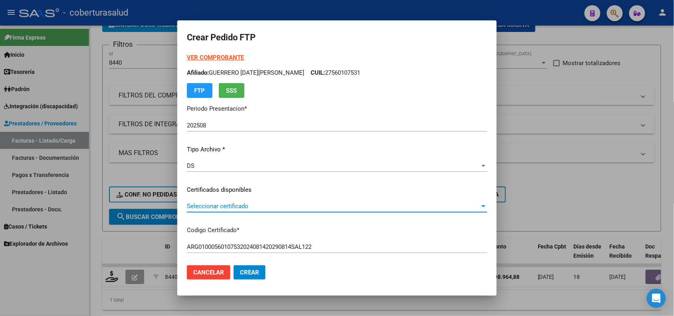
click at [224, 204] on span "Seleccionar certificado" at bounding box center [333, 205] width 293 height 7
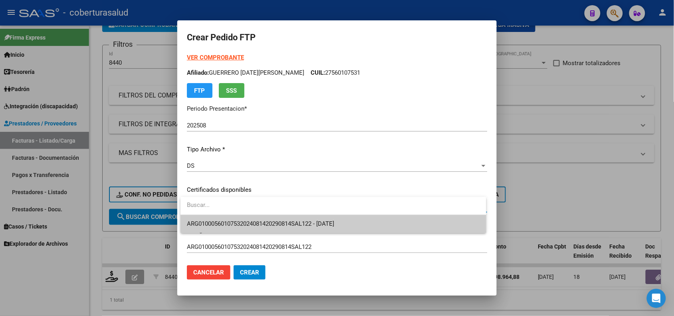
click at [229, 228] on span "ARG01000560107532024081420290814SAL122 - [DATE]" at bounding box center [333, 224] width 293 height 18
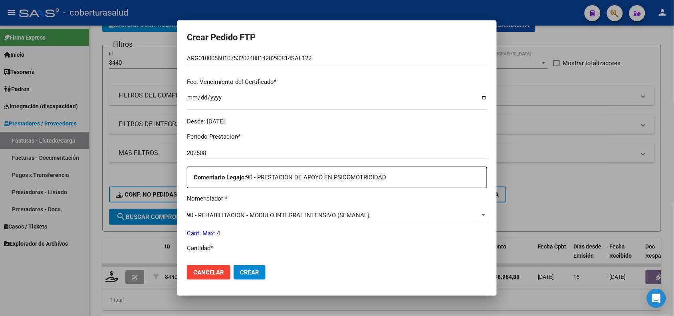
scroll to position [250, 0]
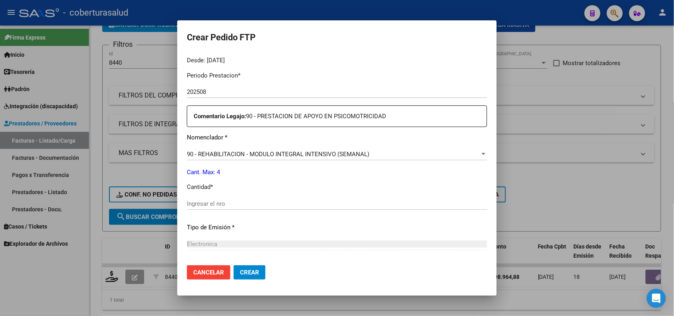
click at [222, 207] on div "Ingresar el nro" at bounding box center [337, 204] width 300 height 12
type input "4"
click at [258, 271] on span "Crear" at bounding box center [249, 272] width 19 height 7
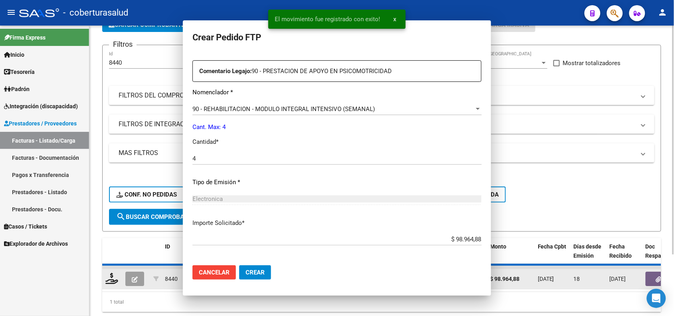
scroll to position [0, 0]
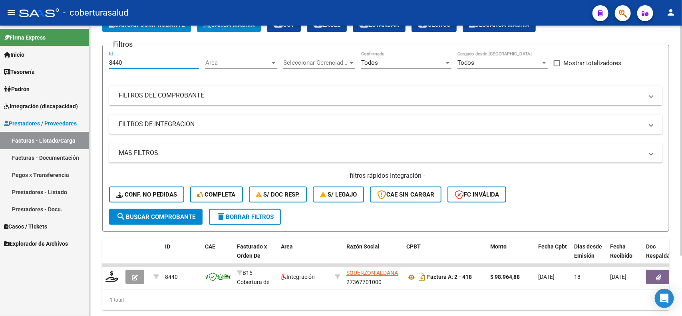
drag, startPoint x: 126, startPoint y: 63, endPoint x: 96, endPoint y: 65, distance: 30.0
click at [96, 65] on div "Video tutorial PRESTADORES -> Listado de CPBTs Emitidos por Prestadores / Prove…" at bounding box center [385, 156] width 592 height 360
paste input "1"
type input "8441"
click at [161, 218] on span "search Buscar Comprobante" at bounding box center [155, 216] width 79 height 7
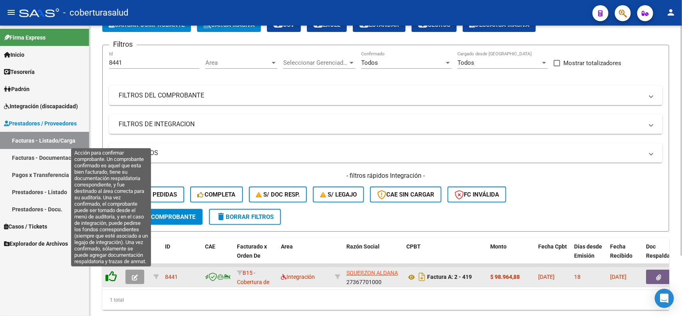
click at [111, 280] on icon at bounding box center [110, 276] width 11 height 11
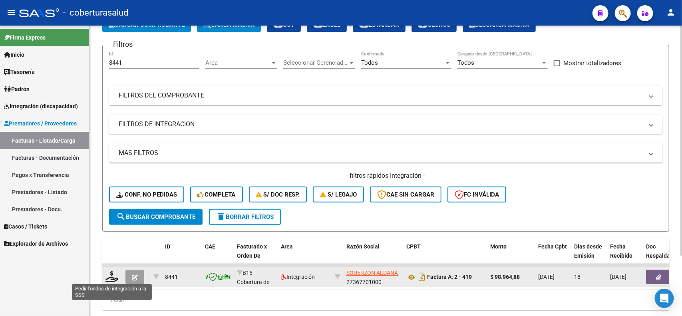
click at [111, 276] on icon at bounding box center [111, 276] width 13 height 11
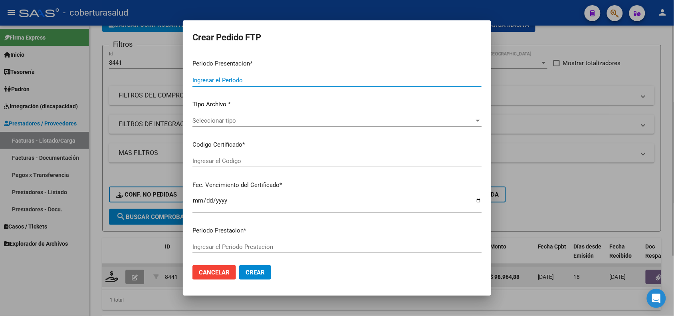
type input "202508"
type input "$ 98.964,88"
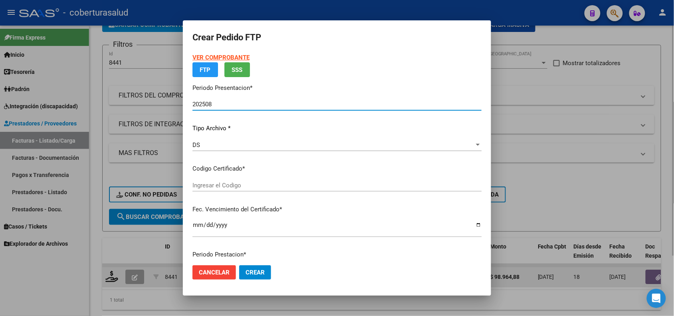
type input "ARG01000547996472024090620340906SAL122"
type input "[DATE]"
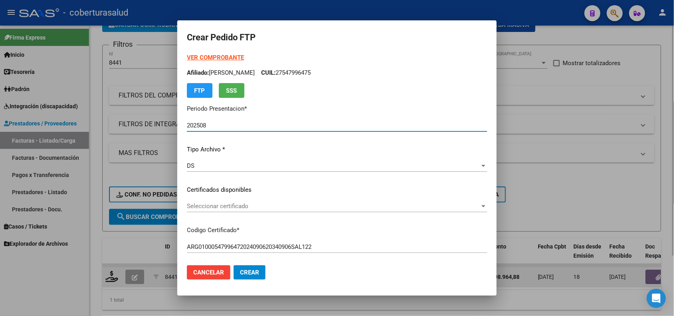
click at [262, 208] on span "Seleccionar certificado" at bounding box center [333, 205] width 293 height 7
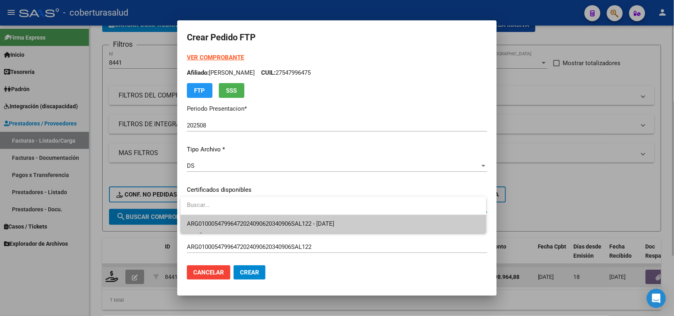
click at [261, 222] on span "ARG01000547996472024090620340906SAL122 - [DATE]" at bounding box center [260, 223] width 147 height 7
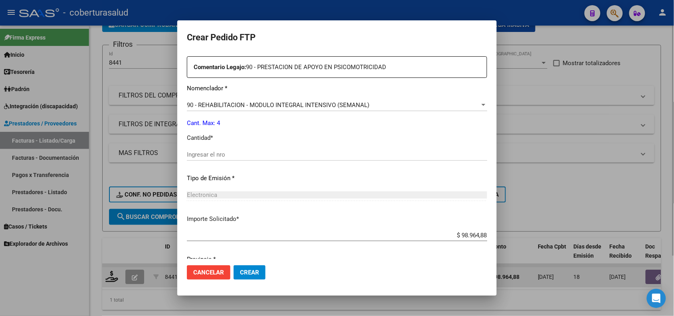
scroll to position [299, 0]
click at [223, 154] on input "Ingresar el nro" at bounding box center [337, 153] width 300 height 7
type input "4"
click at [248, 272] on span "Crear" at bounding box center [249, 272] width 19 height 7
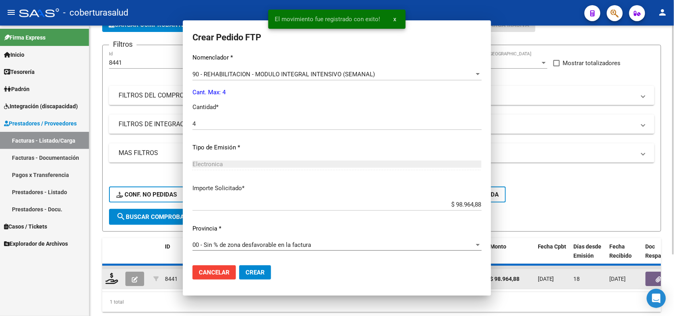
scroll to position [0, 0]
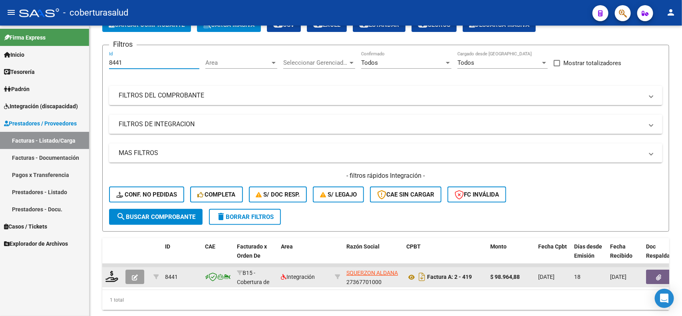
drag, startPoint x: 124, startPoint y: 65, endPoint x: 80, endPoint y: 67, distance: 44.4
click at [80, 67] on mat-sidenav-container "Firma Express Inicio Calendario SSS Instructivos Contacto OS Tesorería Extracto…" at bounding box center [341, 171] width 682 height 290
paste input "2"
type input "8442"
click at [156, 214] on span "search Buscar Comprobante" at bounding box center [155, 216] width 79 height 7
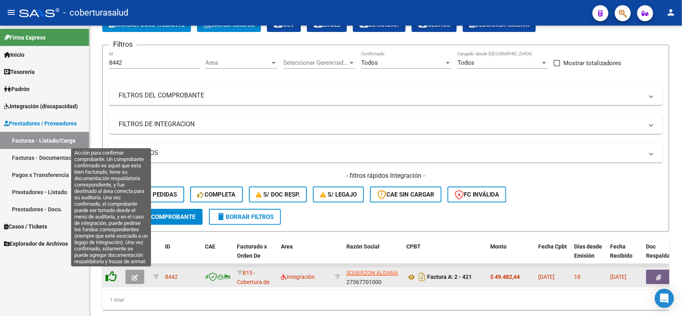
click at [113, 274] on icon at bounding box center [110, 276] width 11 height 11
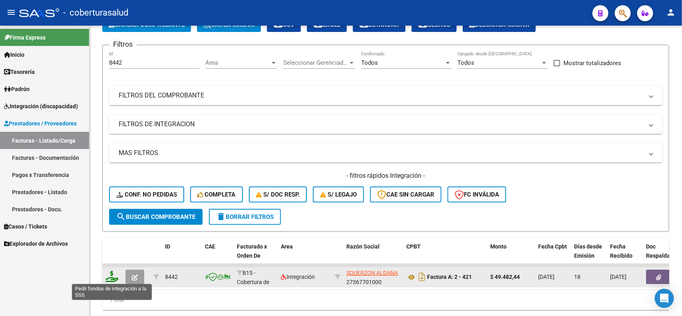
click at [115, 278] on icon at bounding box center [111, 276] width 13 height 11
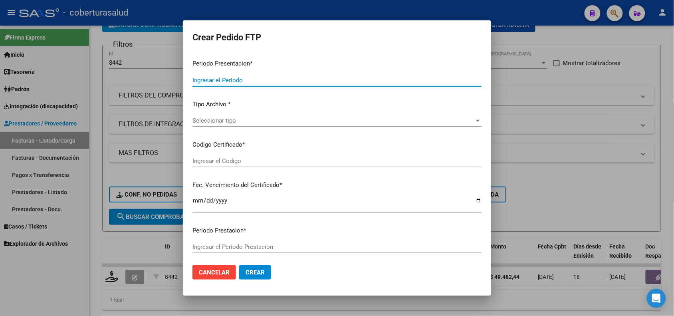
type input "202508"
type input "$ 49.482,44"
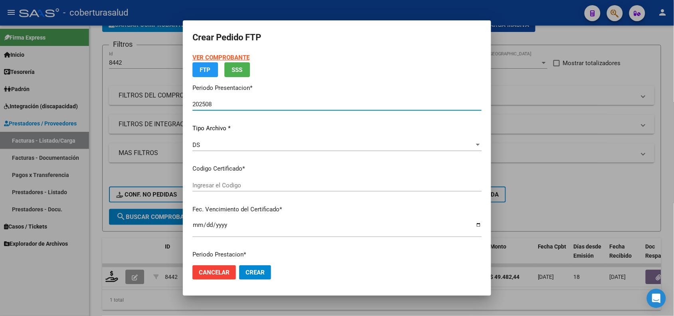
type input "ARG01000482094042024103020341030SAL123"
type input "[DATE]"
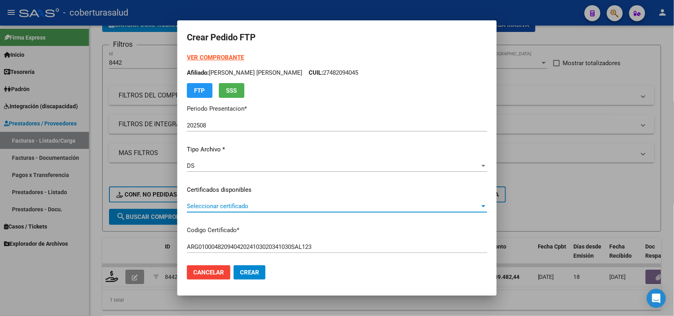
click at [303, 207] on span "Seleccionar certificado" at bounding box center [333, 205] width 293 height 7
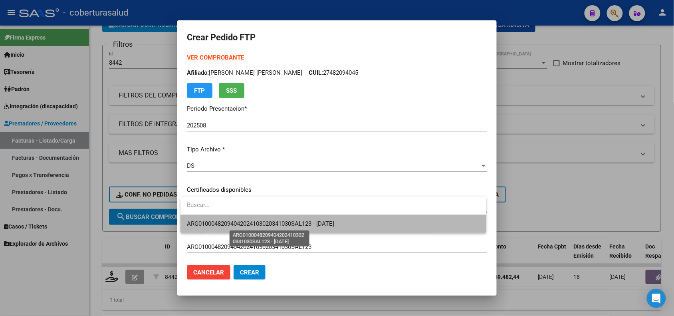
click at [304, 226] on span "ARG01000482094042024103020341030SAL123 - [DATE]" at bounding box center [260, 223] width 147 height 7
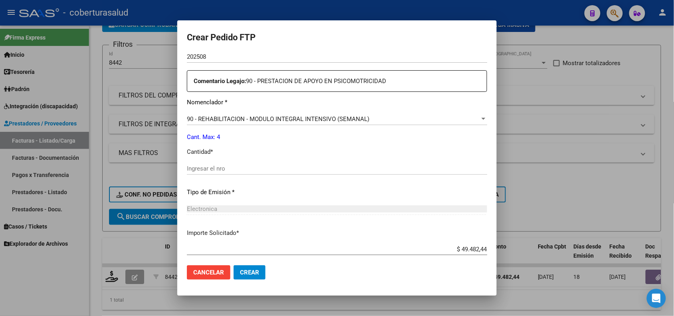
scroll to position [299, 0]
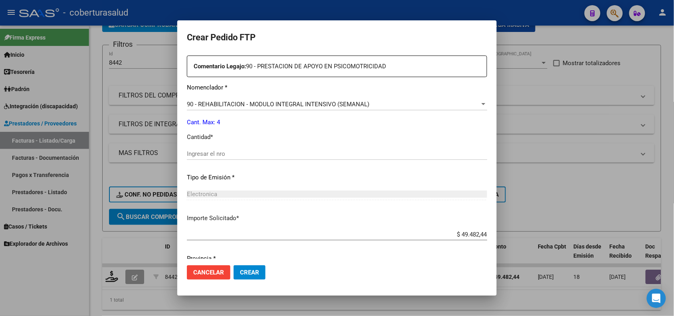
click at [220, 156] on input "Ingresar el nro" at bounding box center [337, 153] width 300 height 7
type input "4"
click at [244, 275] on span "Crear" at bounding box center [249, 272] width 19 height 7
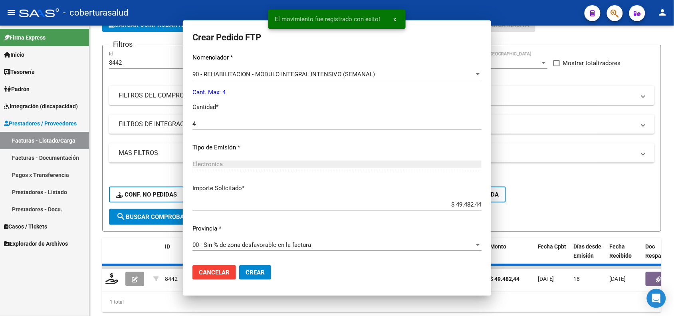
scroll to position [0, 0]
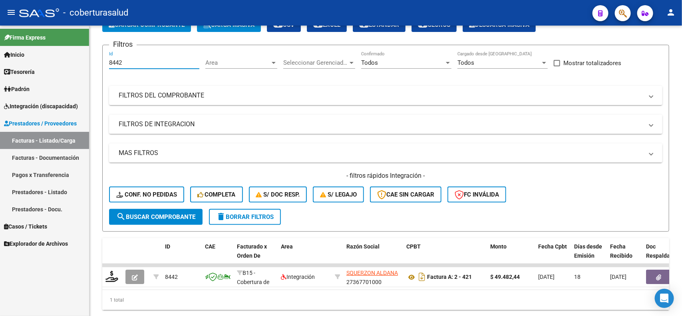
drag, startPoint x: 123, startPoint y: 62, endPoint x: 89, endPoint y: 60, distance: 34.4
click at [89, 60] on mat-sidenav-container "Firma Express Inicio Calendario SSS Instructivos Contacto OS Tesorería Extracto…" at bounding box center [341, 171] width 682 height 290
paste input "3"
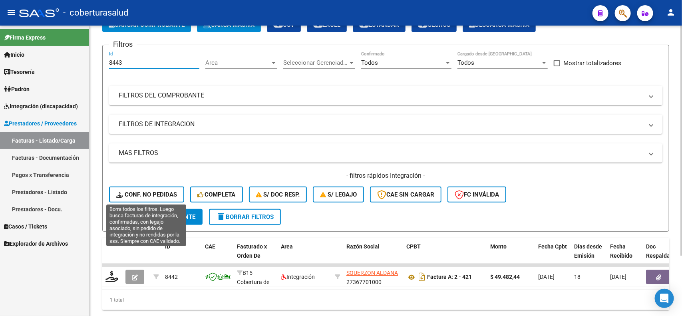
type input "8443"
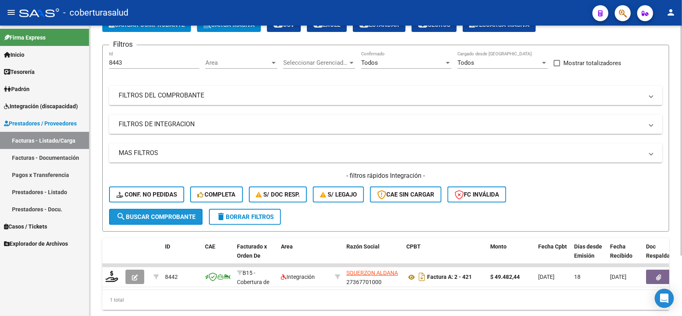
click at [157, 211] on button "search Buscar Comprobante" at bounding box center [155, 217] width 93 height 16
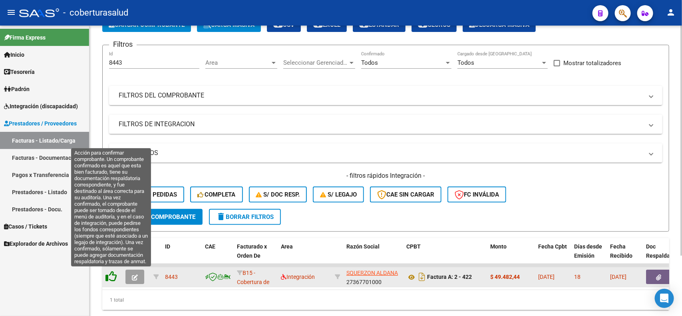
click at [112, 275] on icon at bounding box center [110, 276] width 11 height 11
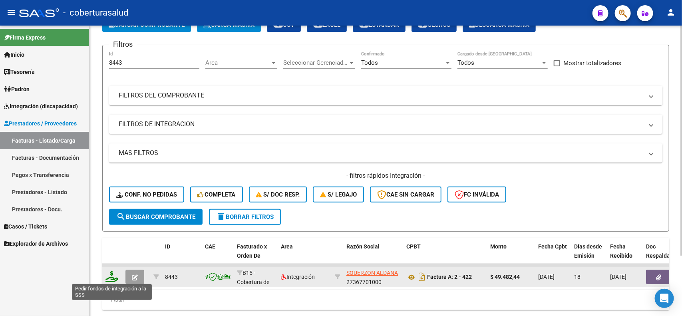
click at [114, 276] on icon at bounding box center [111, 276] width 13 height 11
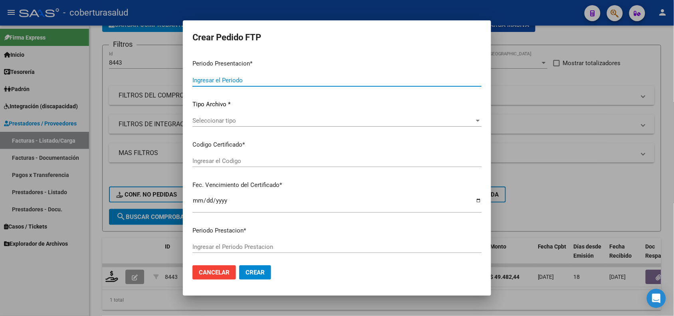
type input "202508"
type input "$ 49.482,44"
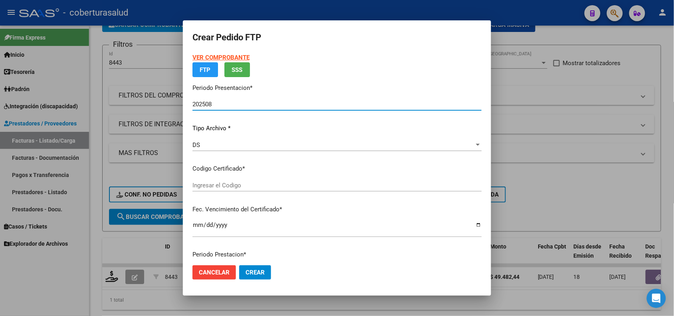
type input "ARG02000462334782024103099991230SAL123"
type input "[DATE]"
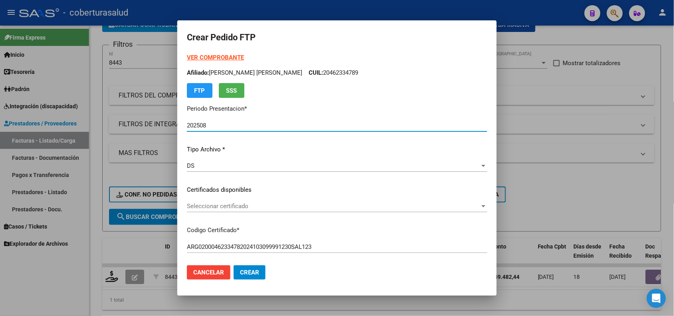
click at [266, 208] on span "Seleccionar certificado" at bounding box center [333, 205] width 293 height 7
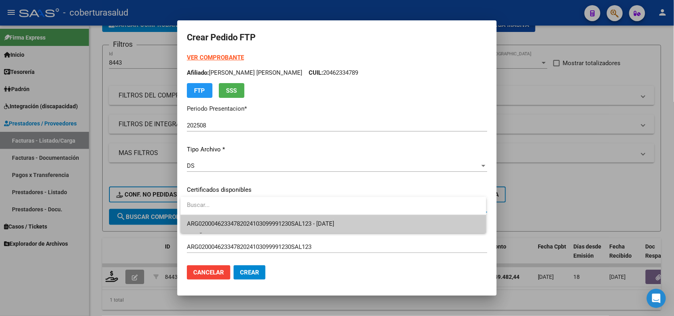
click at [278, 231] on span "ARG02000462334782024103099991230SAL123 - [DATE]" at bounding box center [333, 224] width 293 height 18
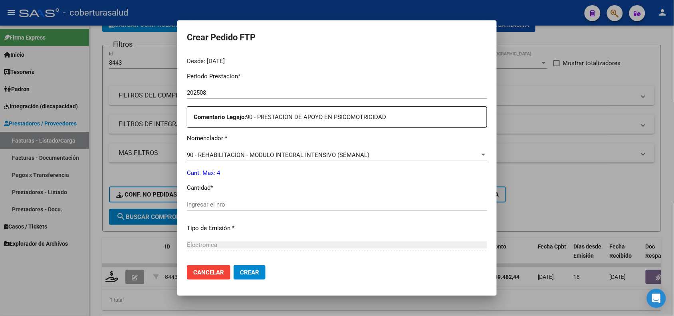
scroll to position [250, 0]
click at [230, 201] on input "Ingresar el nro" at bounding box center [337, 203] width 300 height 7
type input "4"
click at [252, 272] on span "Crear" at bounding box center [249, 272] width 19 height 7
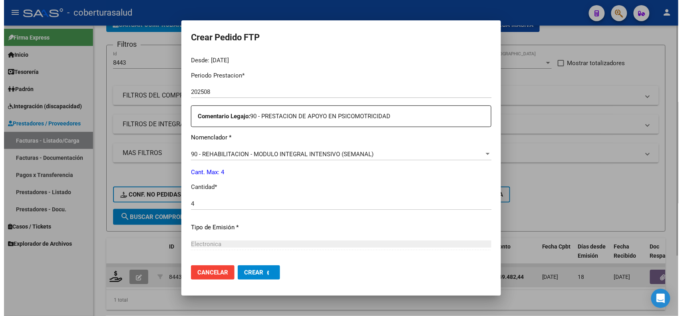
scroll to position [0, 0]
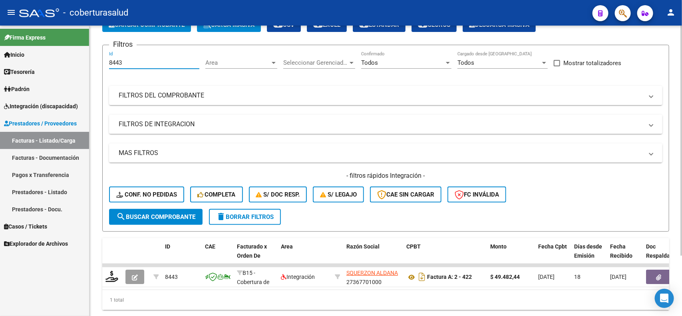
drag, startPoint x: 127, startPoint y: 63, endPoint x: 95, endPoint y: 61, distance: 32.0
click at [95, 61] on div "Video tutorial PRESTADORES -> Listado de CPBTs Emitidos por Prestadores / Prove…" at bounding box center [385, 156] width 592 height 360
paste input "7998"
type input "7998"
click at [136, 213] on span "search Buscar Comprobante" at bounding box center [155, 216] width 79 height 7
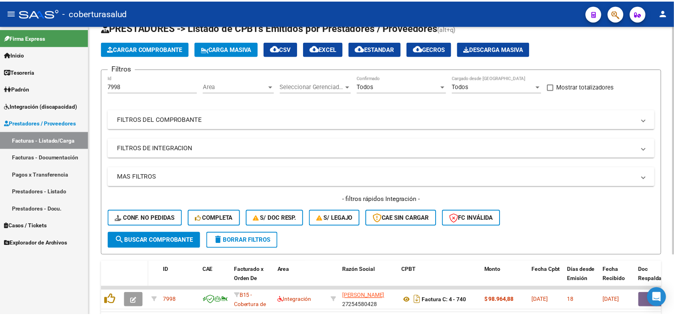
scroll to position [76, 0]
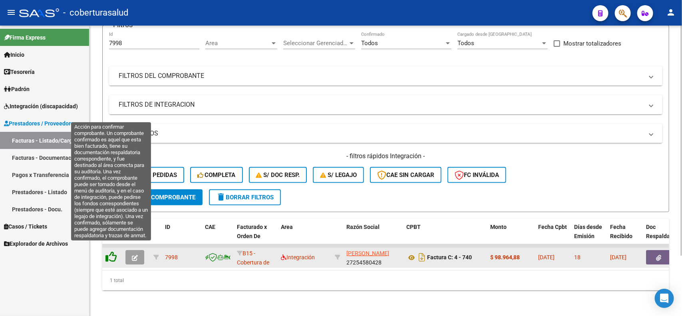
click at [109, 251] on icon at bounding box center [110, 256] width 11 height 11
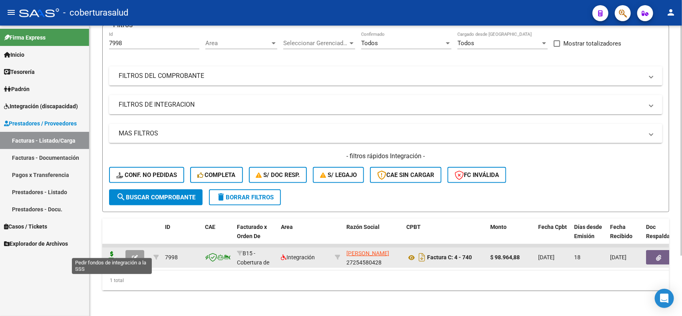
click at [110, 252] on icon at bounding box center [111, 256] width 13 height 11
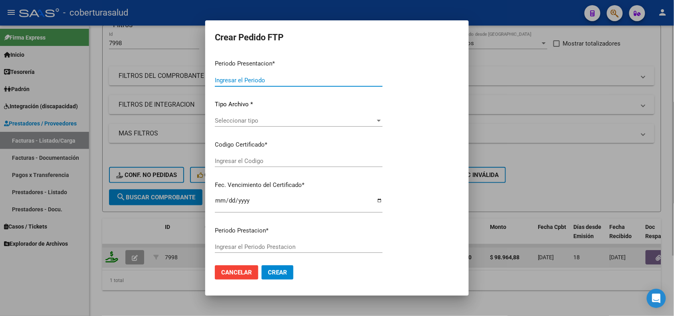
type input "202508"
type input "$ 98.964,88"
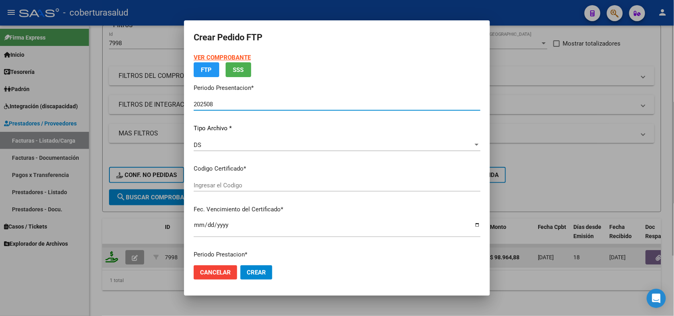
type input "ARG01000531264672022040120270401JUJ135"
type input "[DATE]"
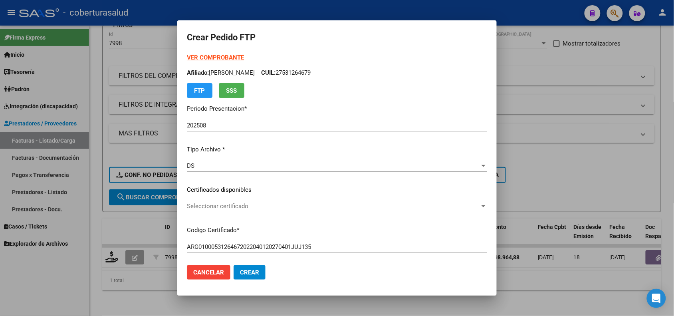
click at [210, 210] on div "Seleccionar certificado Seleccionar certificado" at bounding box center [337, 206] width 300 height 12
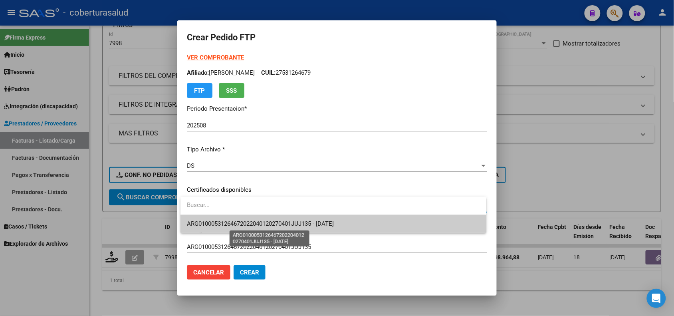
click at [221, 223] on span "ARG01000531264672022040120270401JUJ135 - [DATE]" at bounding box center [260, 223] width 147 height 7
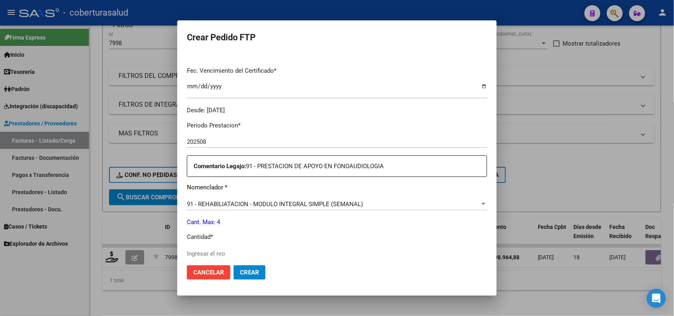
scroll to position [250, 0]
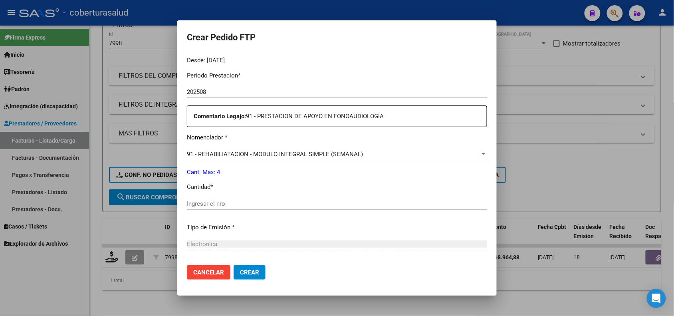
click at [220, 204] on input "Ingresar el nro" at bounding box center [337, 203] width 300 height 7
type input "4"
click at [242, 270] on span "Crear" at bounding box center [249, 272] width 19 height 7
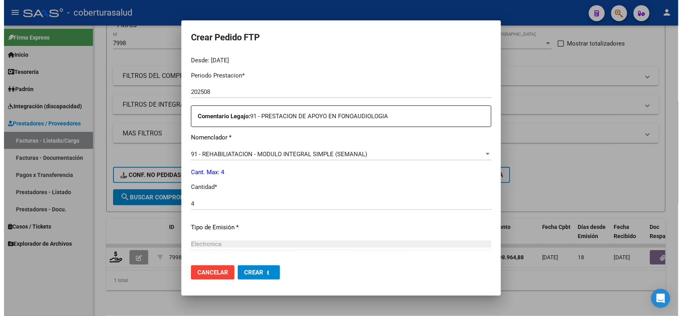
scroll to position [0, 0]
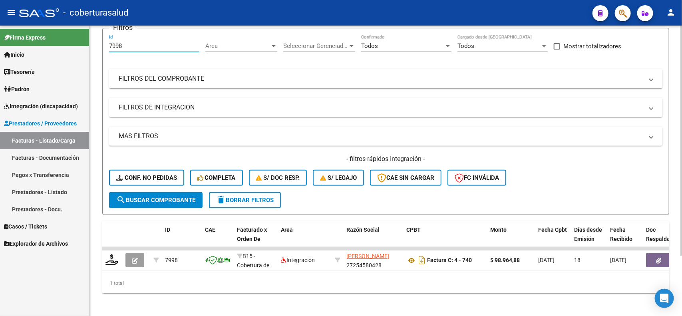
drag, startPoint x: 122, startPoint y: 35, endPoint x: 90, endPoint y: 33, distance: 32.4
click at [90, 33] on div "Video tutorial PRESTADORES -> Listado de CPBTs Emitidos por Prestadores / Prove…" at bounding box center [385, 139] width 592 height 360
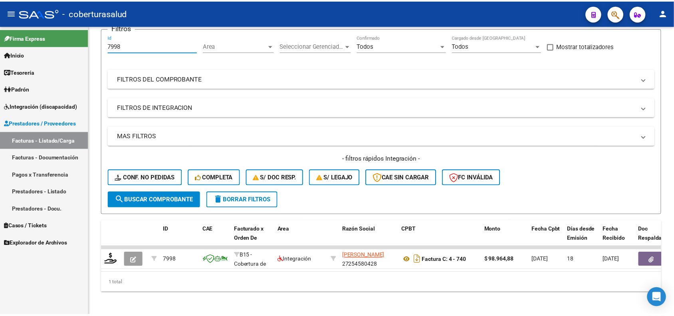
scroll to position [62, 0]
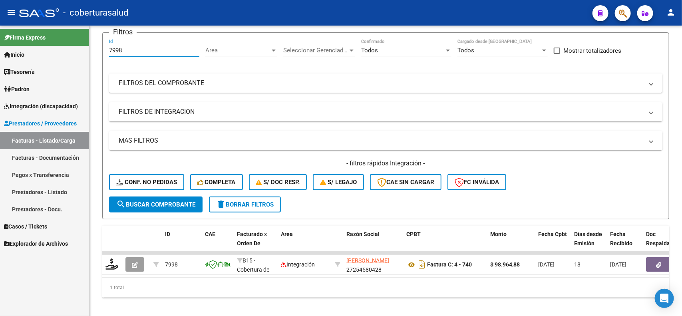
paste input "63"
type input "7963"
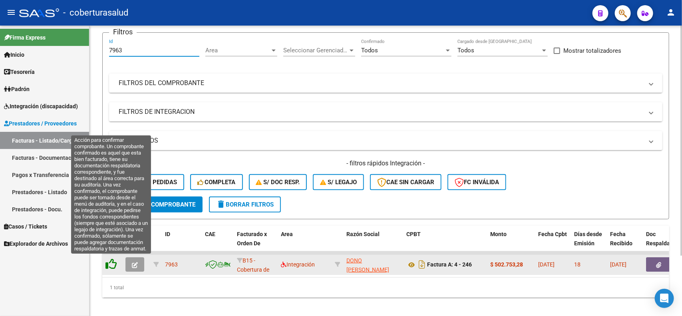
click at [110, 266] on icon at bounding box center [110, 263] width 11 height 11
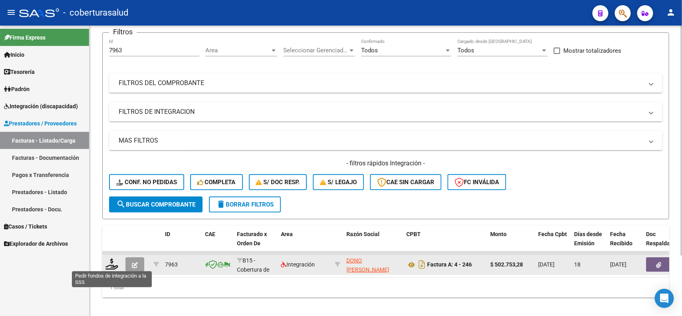
click at [110, 266] on icon at bounding box center [111, 263] width 13 height 11
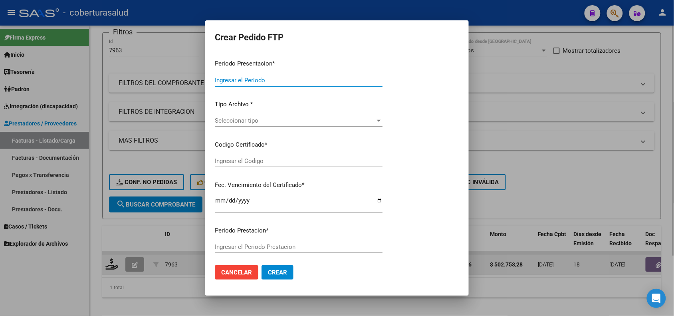
type input "202508"
type input "$ 502.753,28"
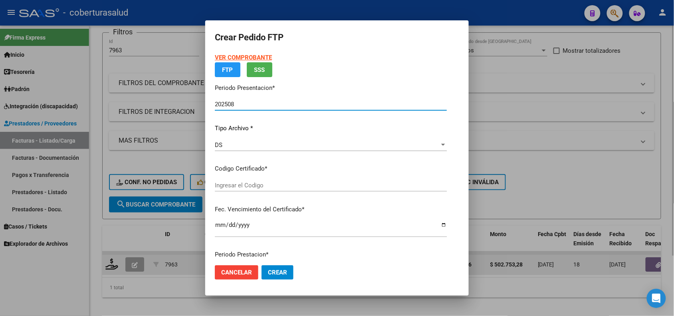
type input "ARG02000567654832023120720281207COR234"
type input "[DATE]"
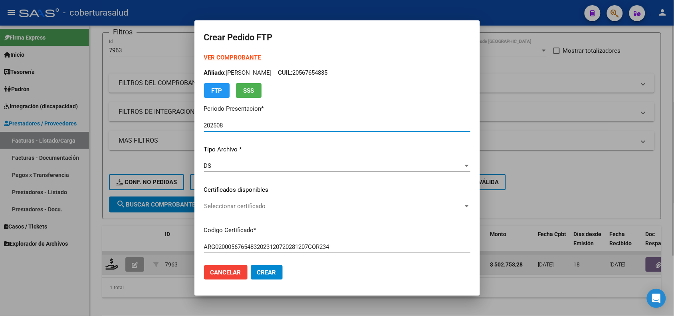
click at [228, 206] on span "Seleccionar certificado" at bounding box center [333, 205] width 259 height 7
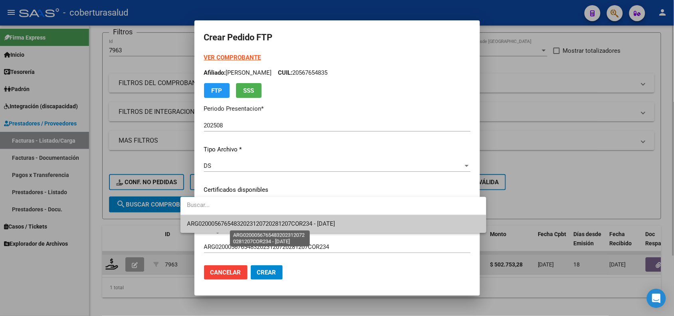
click at [234, 226] on span "ARG02000567654832023120720281207COR234 - [DATE]" at bounding box center [261, 223] width 148 height 7
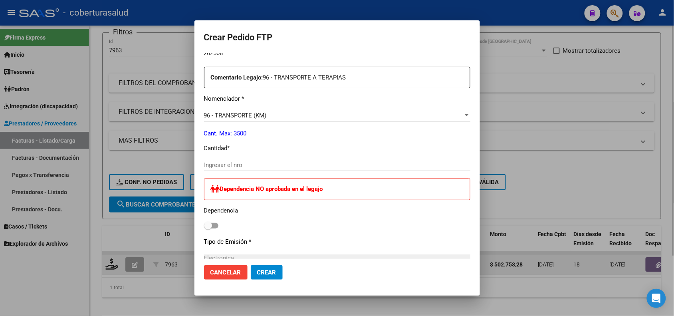
scroll to position [299, 0]
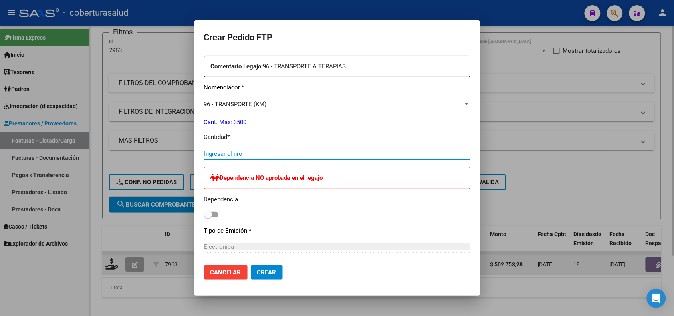
click at [227, 157] on input "Ingresar el nro" at bounding box center [337, 153] width 266 height 7
type input "928"
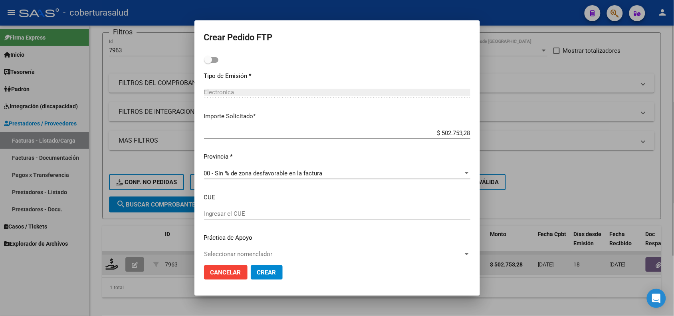
scroll to position [463, 0]
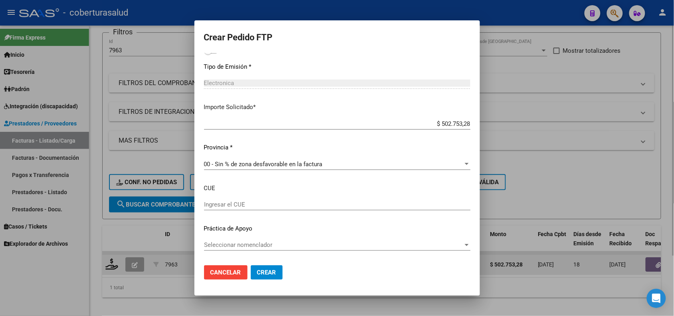
click at [257, 270] on span "Crear" at bounding box center [266, 272] width 19 height 7
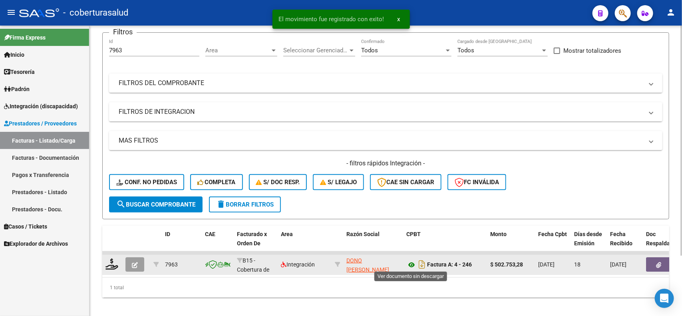
click at [410, 265] on icon at bounding box center [411, 265] width 10 height 10
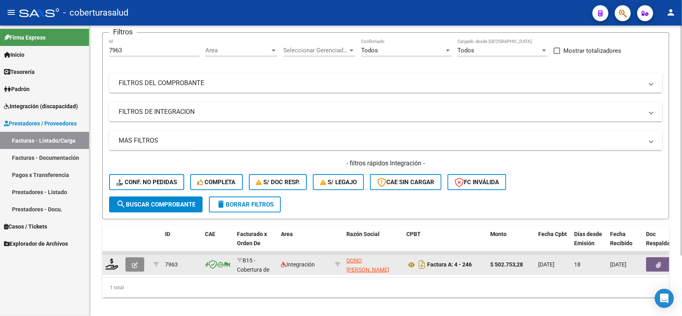
click at [132, 262] on icon "button" at bounding box center [135, 265] width 6 height 6
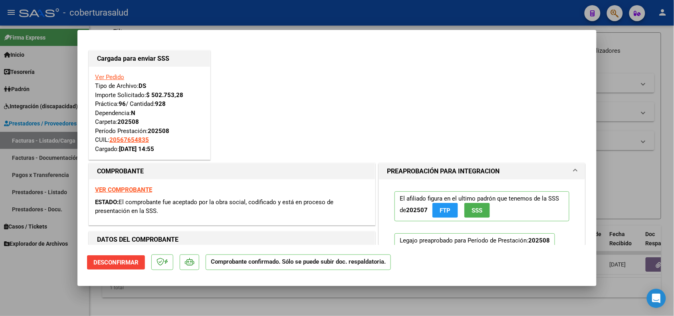
click at [78, 300] on div at bounding box center [337, 158] width 674 height 316
type input "$ 0,00"
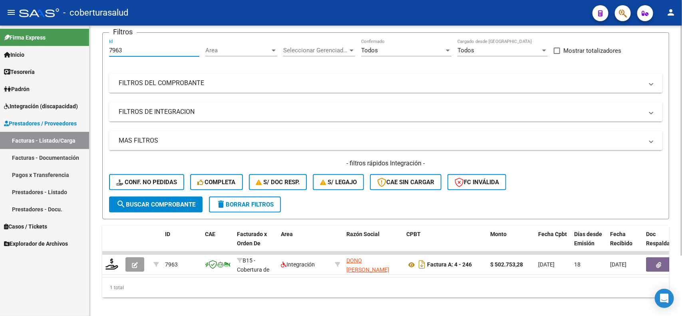
drag, startPoint x: 123, startPoint y: 49, endPoint x: 92, endPoint y: 50, distance: 30.4
click at [92, 50] on div "Video tutorial PRESTADORES -> Listado de CPBTs Emitidos por Prestadores / Prove…" at bounding box center [385, 143] width 592 height 360
paste input "4"
type input "7964"
click at [147, 202] on span "search Buscar Comprobante" at bounding box center [155, 204] width 79 height 7
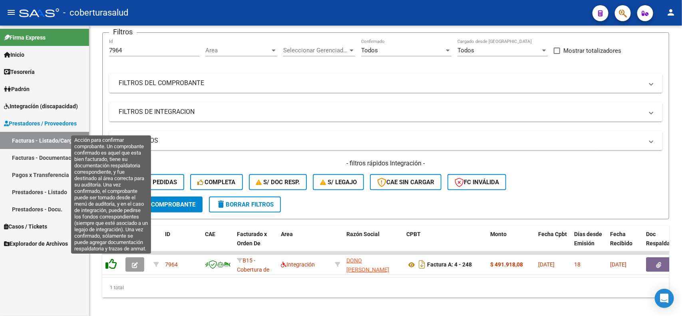
click at [113, 262] on icon at bounding box center [110, 263] width 11 height 11
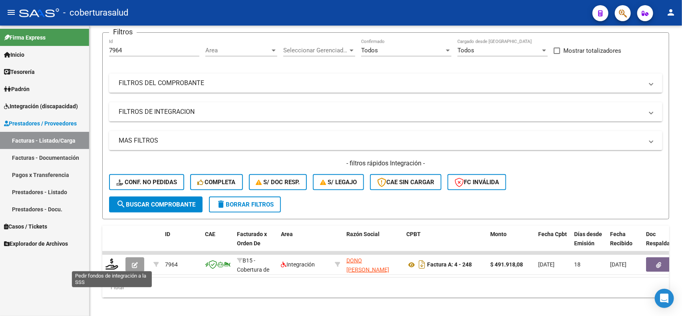
click at [113, 262] on icon at bounding box center [111, 263] width 13 height 11
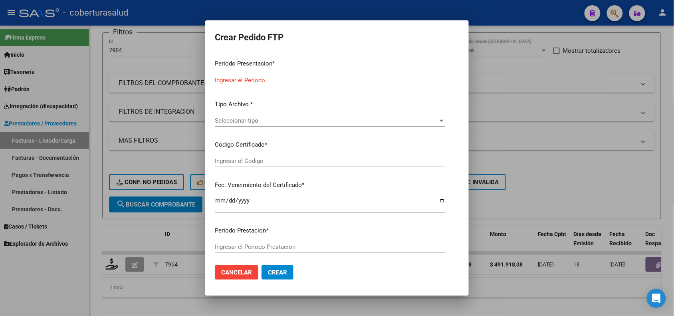
type input "202508"
type input "$ 491.918,08"
type input "ARG02000571544692024030620260306COR540"
type input "[DATE]"
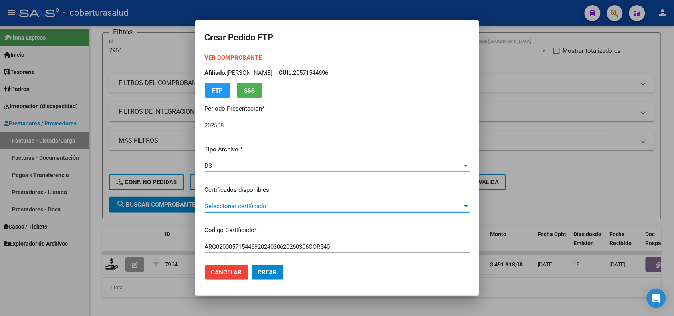
click at [236, 204] on span "Seleccionar certificado" at bounding box center [334, 205] width 258 height 7
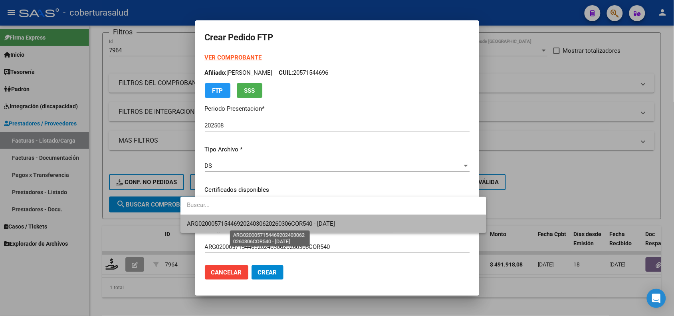
click at [237, 221] on span "ARG02000571544692024030620260306COR540 - [DATE]" at bounding box center [261, 223] width 148 height 7
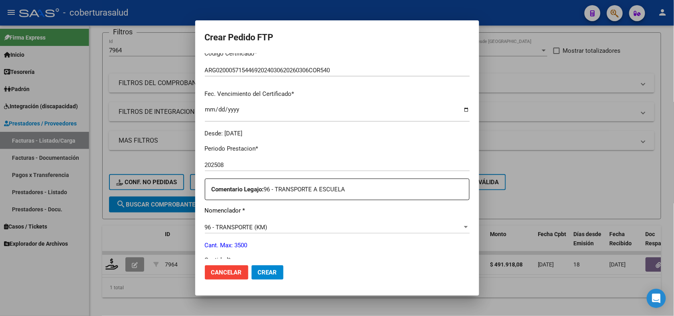
scroll to position [250, 0]
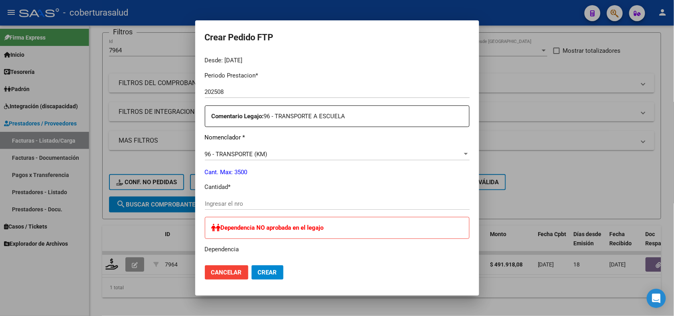
click at [214, 200] on input "Ingresar el nro" at bounding box center [337, 203] width 265 height 7
type input "908"
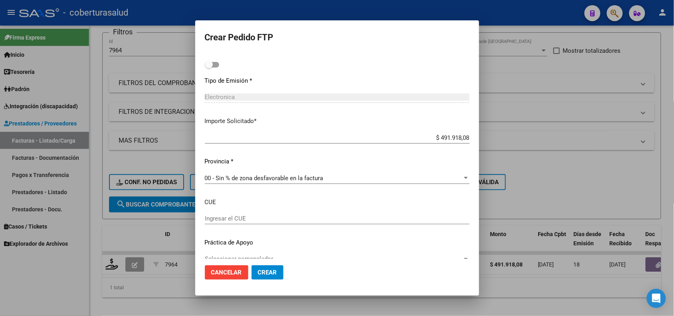
scroll to position [463, 0]
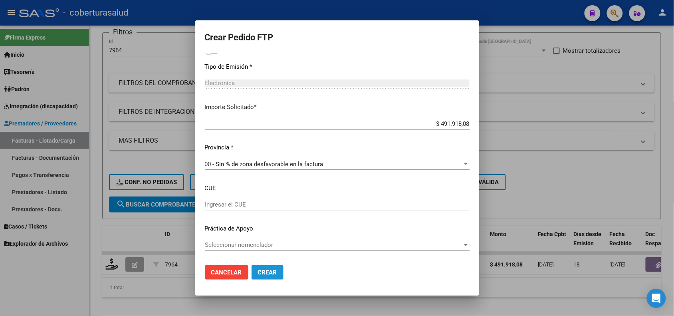
click at [258, 272] on span "Crear" at bounding box center [267, 272] width 19 height 7
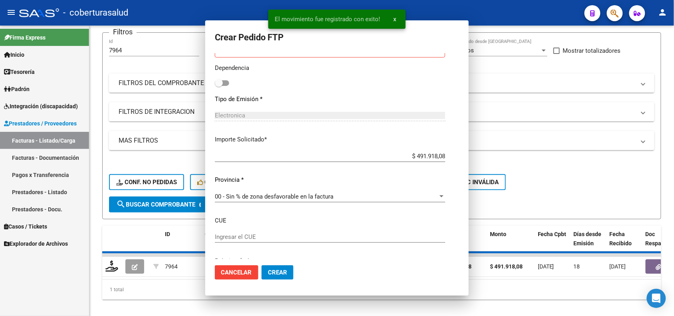
scroll to position [0, 0]
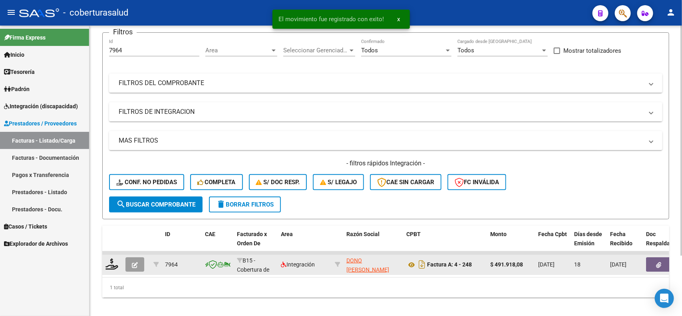
click at [131, 261] on button "button" at bounding box center [134, 264] width 19 height 14
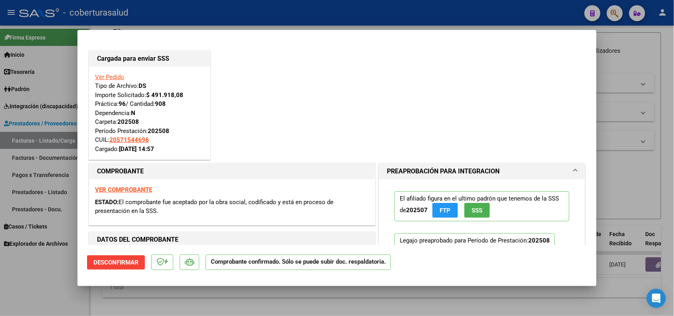
click at [155, 295] on div at bounding box center [337, 158] width 674 height 316
type input "$ 0,00"
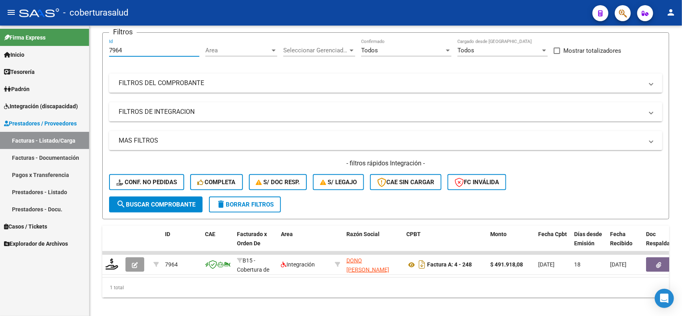
drag, startPoint x: 124, startPoint y: 50, endPoint x: 85, endPoint y: 49, distance: 39.5
click at [85, 49] on mat-sidenav-container "Firma Express Inicio Calendario SSS Instructivos Contacto OS Tesorería Extracto…" at bounding box center [341, 171] width 682 height 290
paste input "99"
type input "7999"
click at [135, 201] on span "search Buscar Comprobante" at bounding box center [155, 204] width 79 height 7
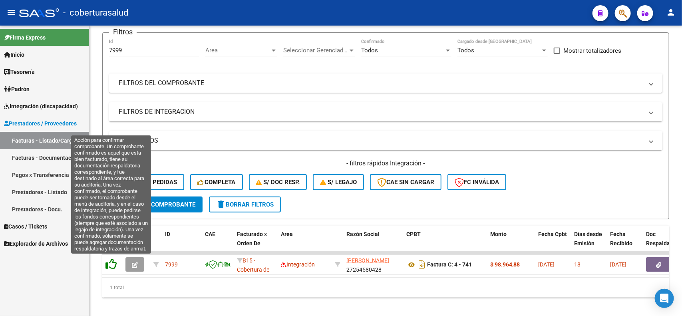
click at [112, 265] on icon at bounding box center [110, 263] width 11 height 11
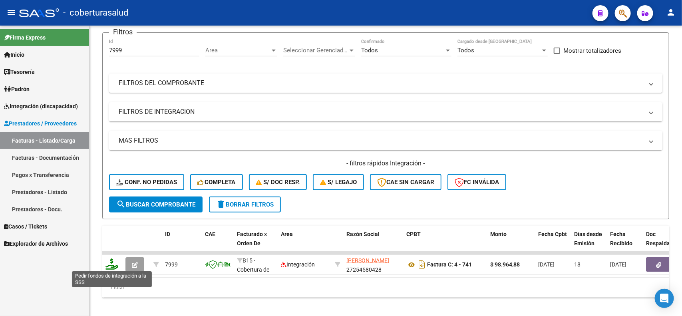
click at [111, 261] on icon at bounding box center [111, 263] width 13 height 11
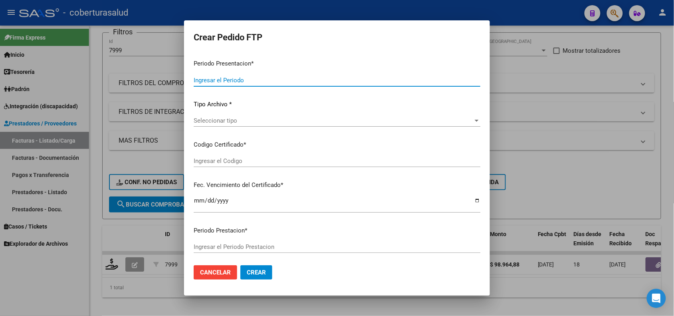
type input "202508"
type input "$ 98.964,88"
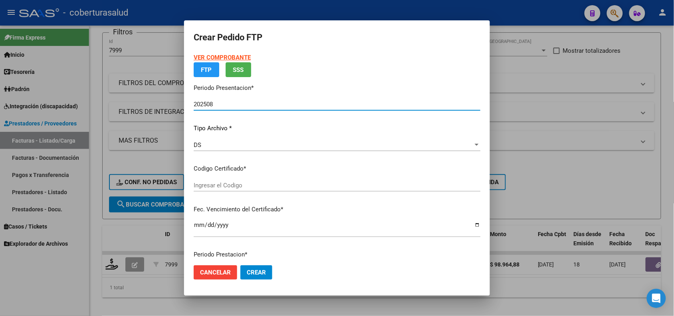
type input "ARG01000562322162022102720271027JUJ135"
type input "[DATE]"
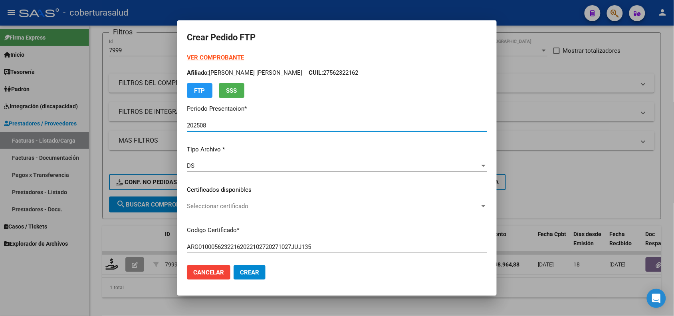
click at [230, 204] on span "Seleccionar certificado" at bounding box center [333, 205] width 293 height 7
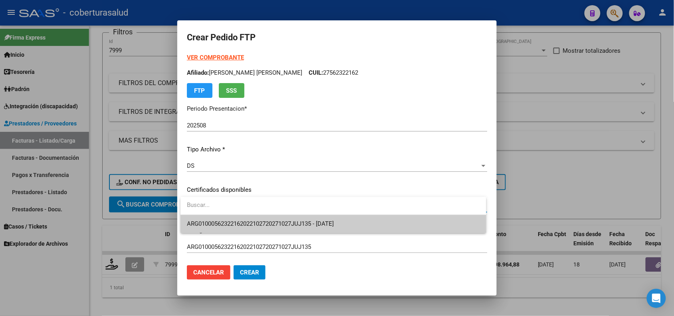
click at [233, 216] on span "ARG01000562322162022102720271027JUJ135 - [DATE]" at bounding box center [333, 224] width 293 height 18
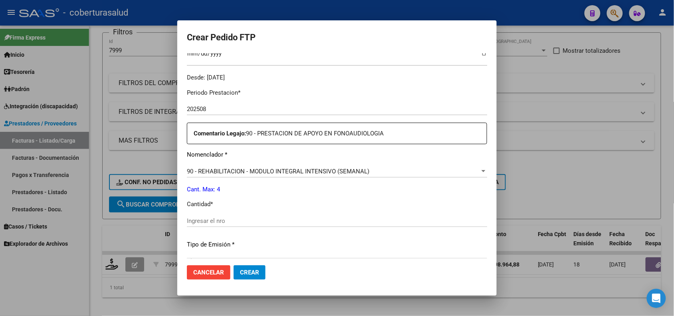
scroll to position [250, 0]
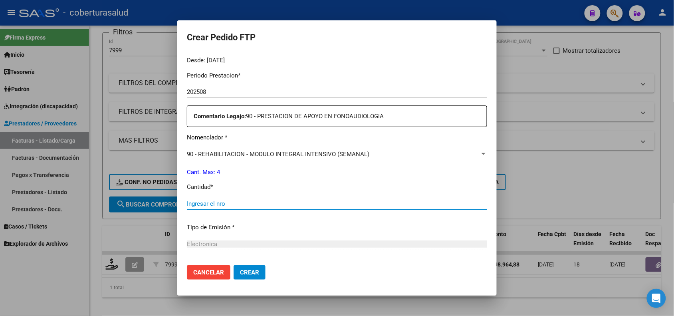
click at [210, 204] on input "Ingresar el nro" at bounding box center [337, 203] width 300 height 7
type input "4"
click at [246, 274] on span "Crear" at bounding box center [249, 272] width 19 height 7
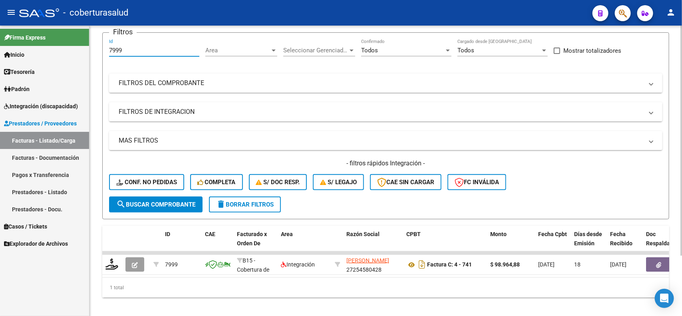
drag, startPoint x: 122, startPoint y: 49, endPoint x: 91, endPoint y: 47, distance: 31.2
click at [92, 49] on div "Video tutorial PRESTADORES -> Listado de CPBTs Emitidos por Prestadores / Prove…" at bounding box center [385, 143] width 592 height 360
paste input "8106"
type input "8106"
click at [140, 205] on span "search Buscar Comprobante" at bounding box center [155, 204] width 79 height 7
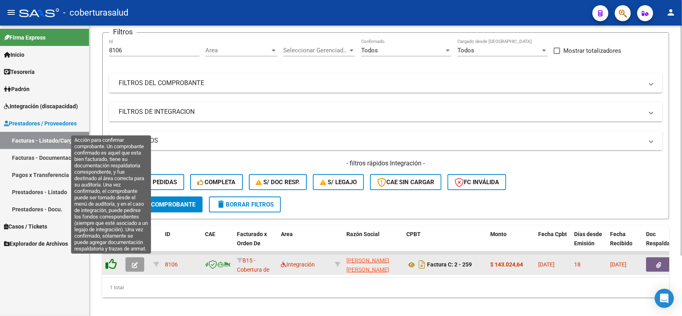
click at [114, 266] on icon at bounding box center [110, 263] width 11 height 11
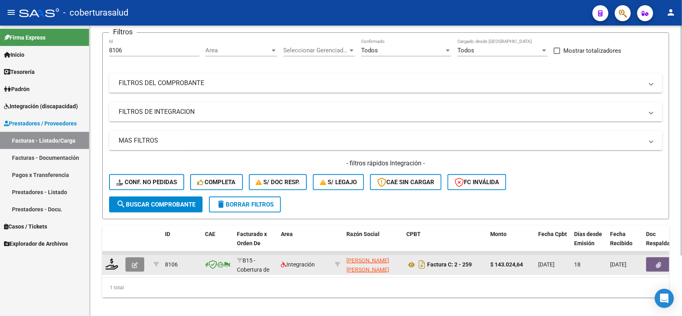
click at [136, 264] on icon "button" at bounding box center [135, 265] width 6 height 6
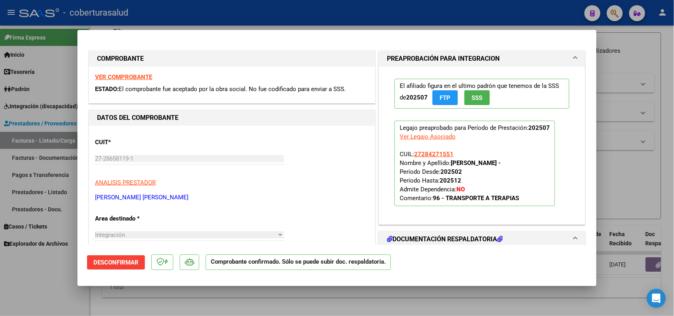
click at [178, 300] on div at bounding box center [337, 158] width 674 height 316
type input "$ 0,00"
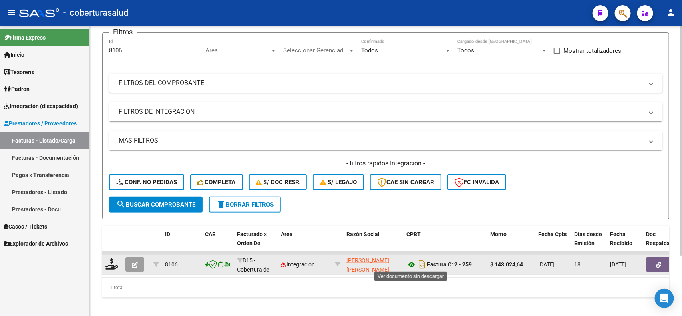
click at [410, 264] on icon at bounding box center [411, 265] width 10 height 10
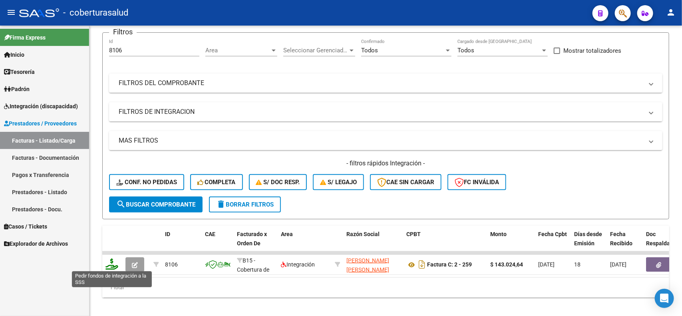
click at [109, 261] on icon at bounding box center [111, 263] width 13 height 11
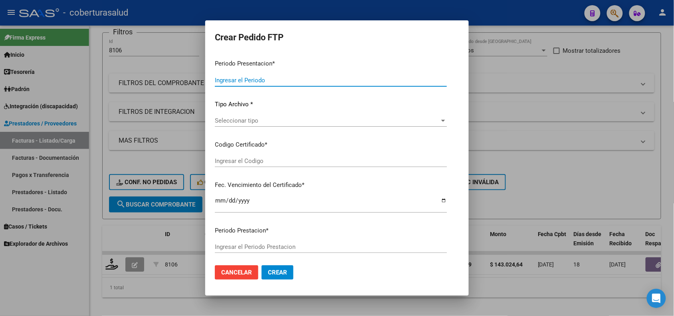
type input "202508"
type input "202507"
type input "$ 143.024,64"
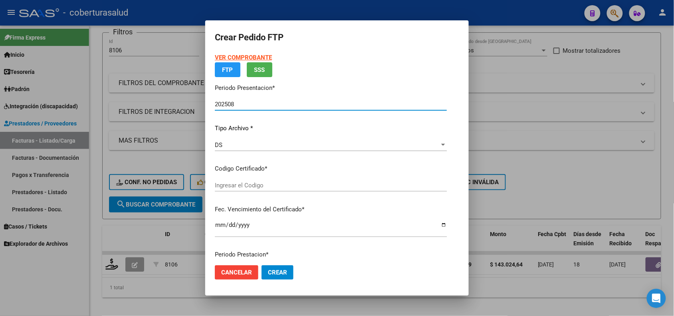
type input "ARG01000284271552022091420250914COR234"
type input "[DATE]"
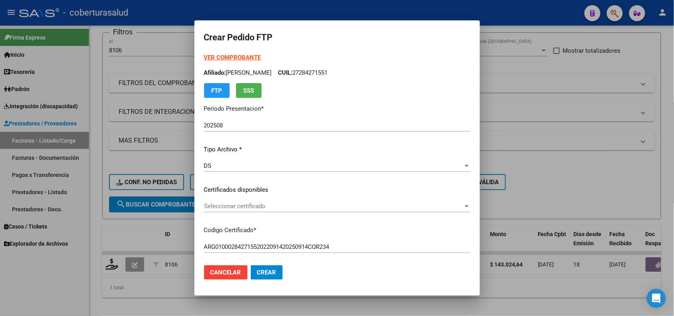
click at [244, 199] on div "VER COMPROBANTE ARCA Padrón Afiliado: [PERSON_NAME]: 27284271551 FTP SSS Period…" at bounding box center [337, 183] width 266 height 261
click at [244, 202] on span "Seleccionar certificado" at bounding box center [333, 205] width 259 height 7
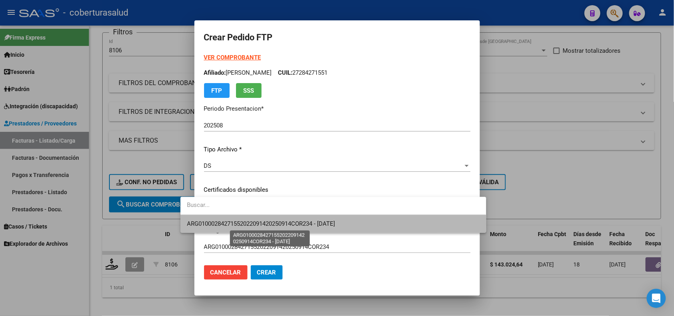
click at [259, 224] on span "ARG01000284271552022091420250914COR234 - [DATE]" at bounding box center [261, 223] width 148 height 7
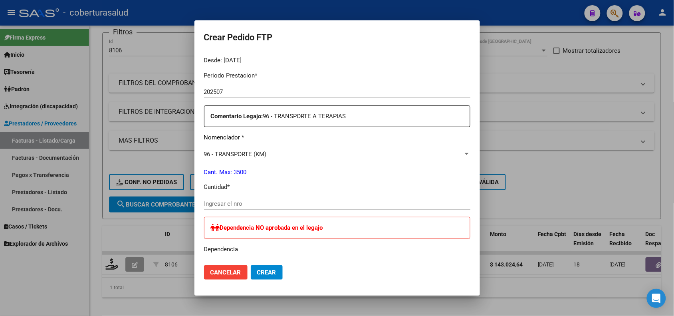
click at [215, 92] on input "202507" at bounding box center [337, 91] width 266 height 7
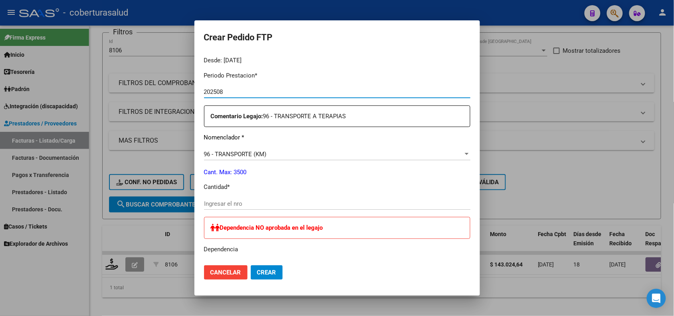
type input "202508"
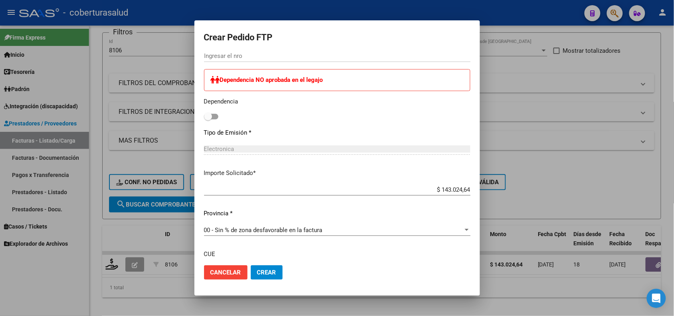
scroll to position [399, 0]
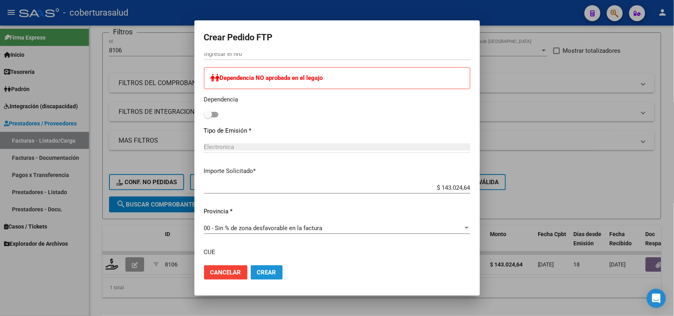
click at [257, 272] on span "Crear" at bounding box center [266, 272] width 19 height 7
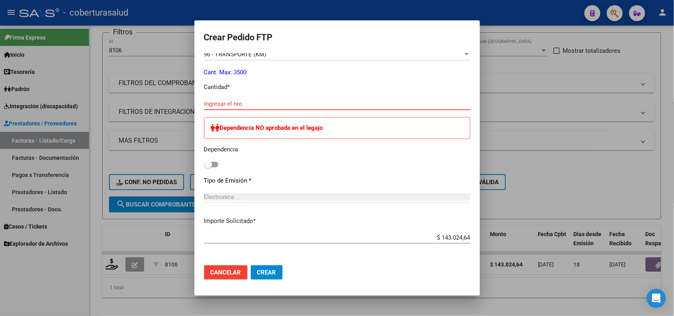
click at [248, 104] on input "Ingresar el nro" at bounding box center [337, 103] width 266 height 7
type input "264"
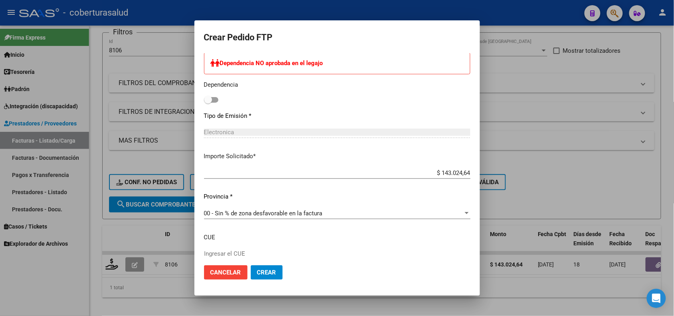
scroll to position [449, 0]
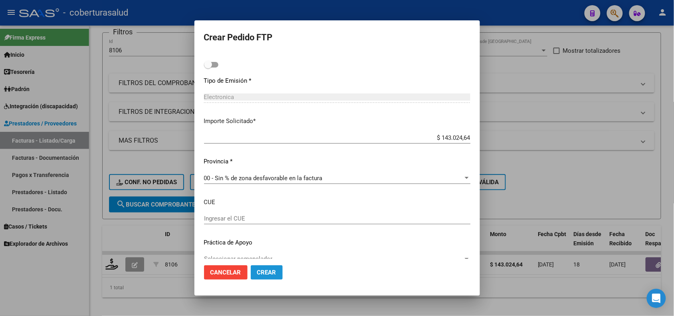
click at [257, 269] on span "Crear" at bounding box center [266, 272] width 19 height 7
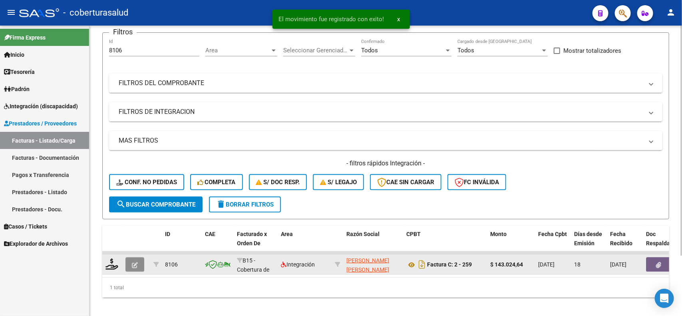
click at [138, 262] on button "button" at bounding box center [134, 264] width 19 height 14
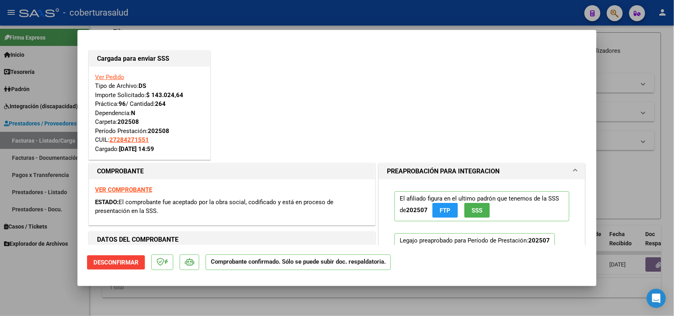
click at [77, 297] on div at bounding box center [337, 158] width 674 height 316
type input "$ 0,00"
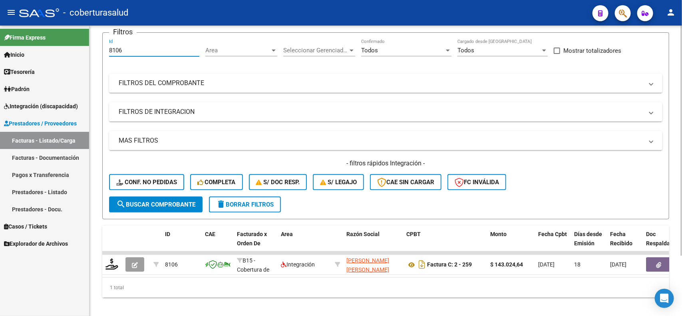
drag, startPoint x: 126, startPoint y: 46, endPoint x: 92, endPoint y: 55, distance: 35.2
click at [92, 55] on div "Video tutorial PRESTADORES -> Listado de CPBTs Emitidos por Prestadores / Prove…" at bounding box center [385, 143] width 592 height 360
paste input "590"
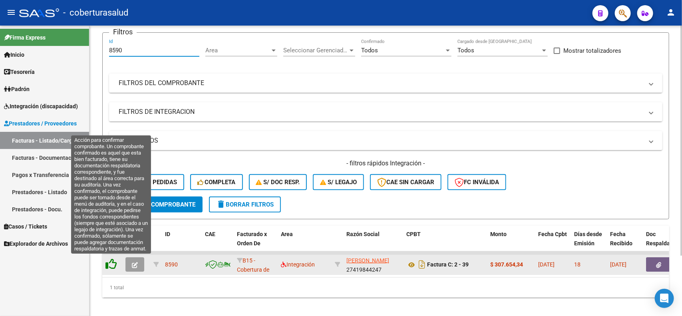
type input "8590"
click at [109, 264] on icon at bounding box center [110, 263] width 11 height 11
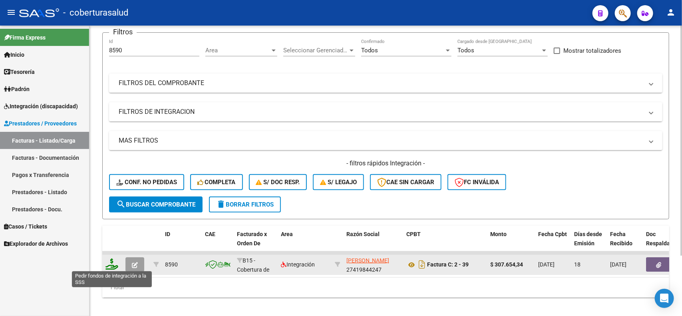
click at [111, 263] on icon at bounding box center [111, 263] width 13 height 11
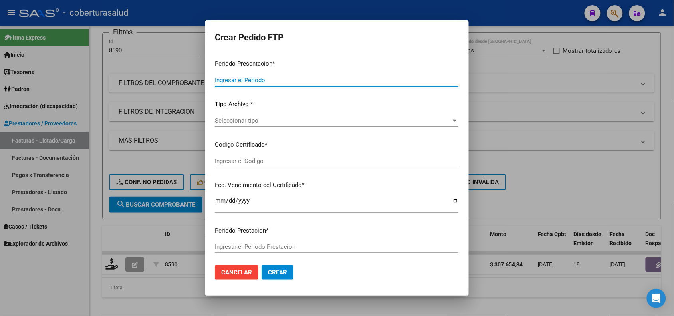
type input "202508"
type input "$ 307.654,34"
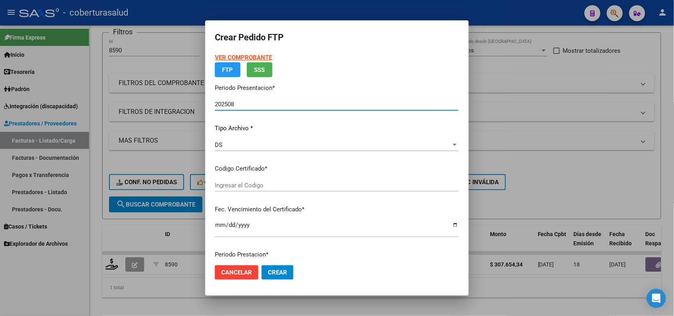
type input "ARG02000552081002020061020250610TUC139"
type input "[DATE]"
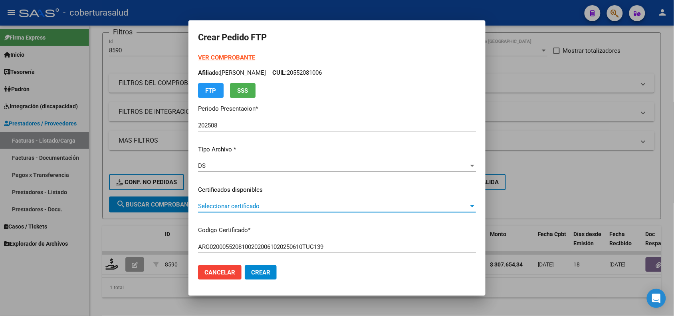
click at [253, 204] on span "Seleccionar certificado" at bounding box center [333, 205] width 271 height 7
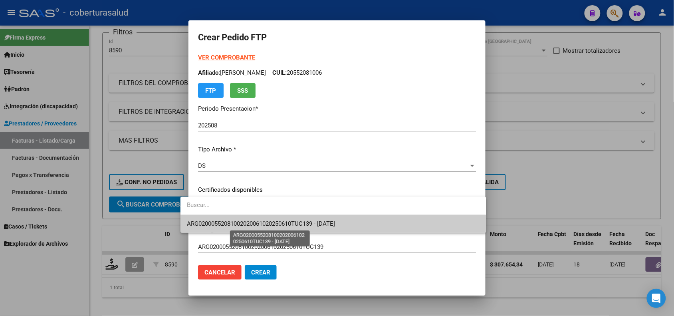
click at [257, 222] on span "ARG02000552081002020061020250610TUC139 - [DATE]" at bounding box center [261, 223] width 148 height 7
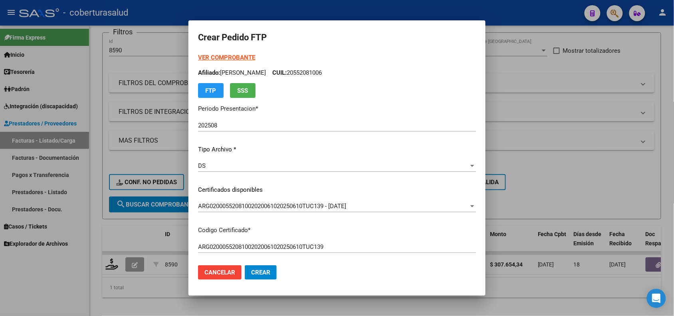
click at [214, 60] on strong "VER COMPROBANTE" at bounding box center [226, 57] width 57 height 7
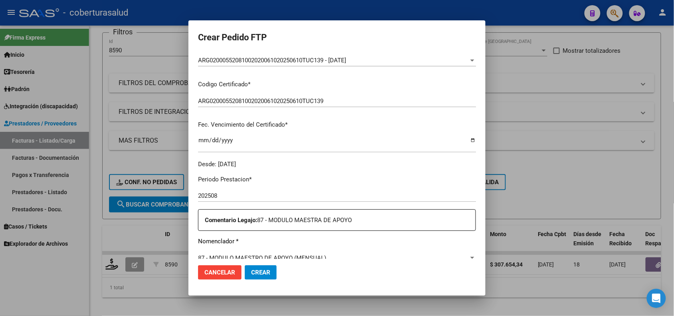
scroll to position [150, 0]
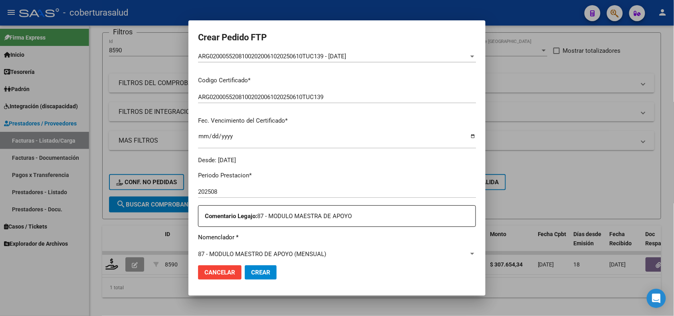
click at [232, 193] on input "202508" at bounding box center [337, 191] width 278 height 7
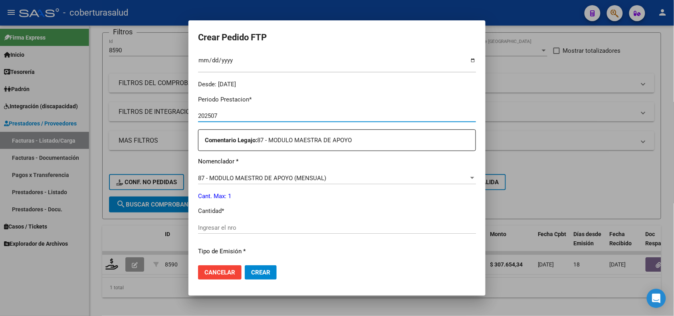
scroll to position [250, 0]
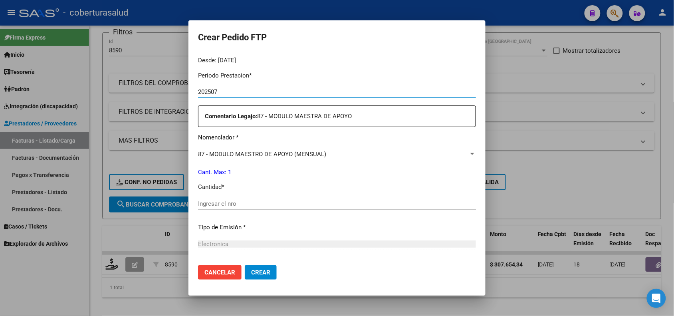
type input "202507"
click at [228, 206] on input "Ingresar el nro" at bounding box center [337, 203] width 278 height 7
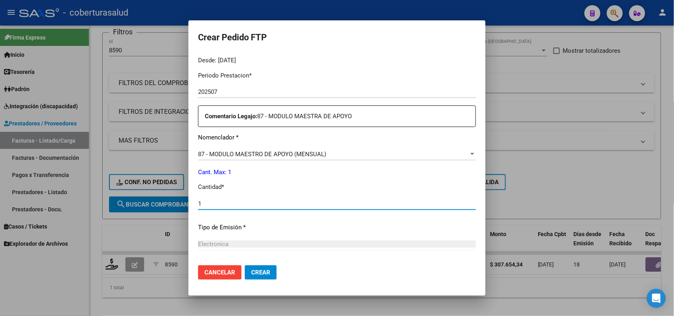
type input "1"
click at [245, 272] on button "Crear" at bounding box center [261, 272] width 32 height 14
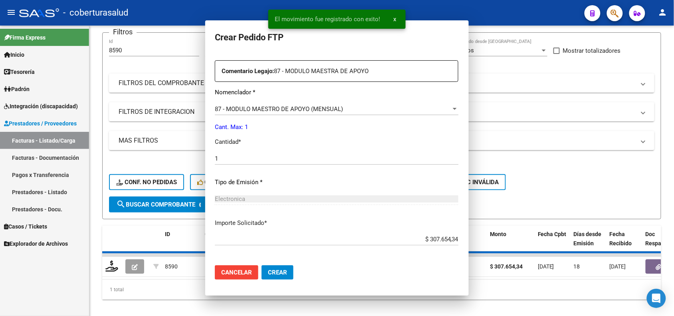
scroll to position [204, 0]
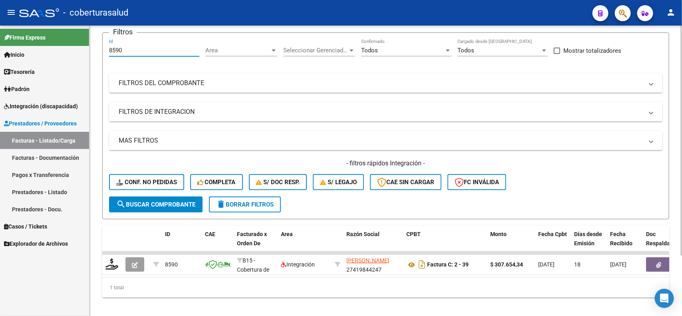
drag, startPoint x: 123, startPoint y: 50, endPoint x: 98, endPoint y: 48, distance: 24.8
click at [99, 48] on div "Video tutorial PRESTADORES -> Listado de CPBTs Emitidos por Prestadores / Prove…" at bounding box center [385, 143] width 592 height 360
paste input "466"
type input "8466"
click at [155, 204] on span "search Buscar Comprobante" at bounding box center [155, 204] width 79 height 7
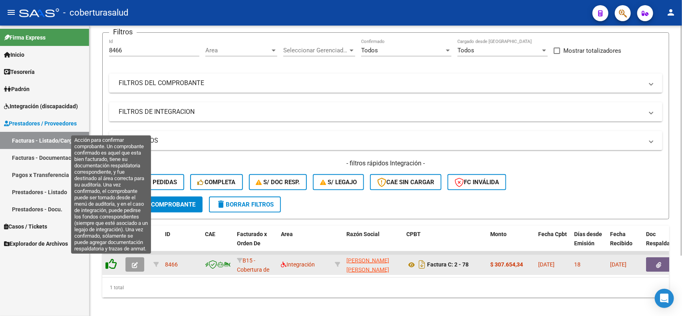
click at [112, 262] on icon at bounding box center [110, 263] width 11 height 11
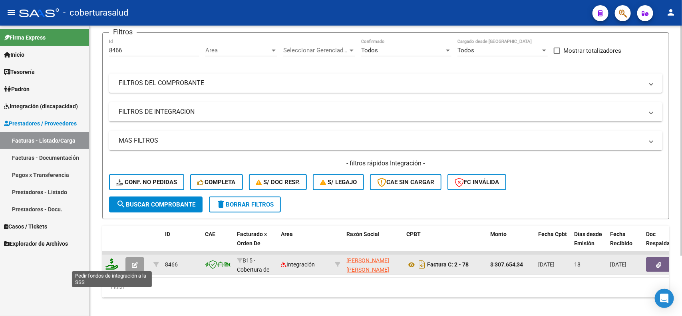
click at [110, 260] on icon at bounding box center [111, 263] width 13 height 11
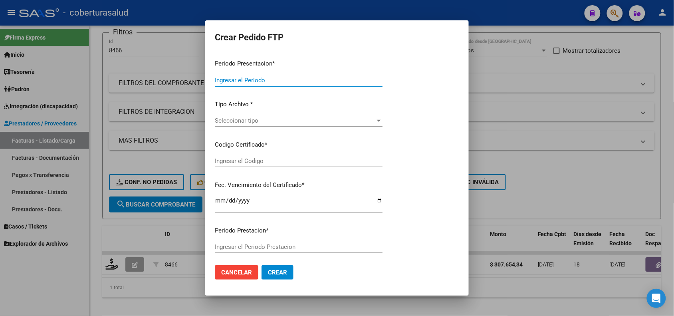
type input "202508"
type input "$ 307.654,34"
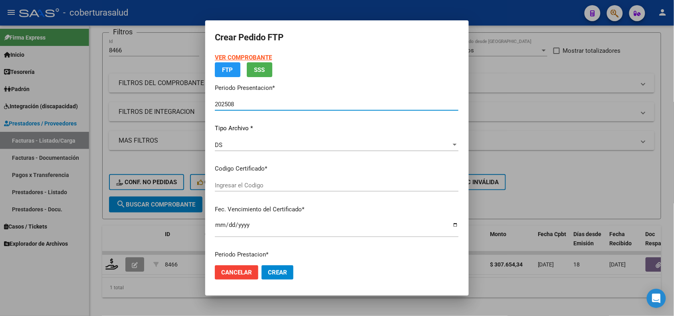
type input "ARG02000545579722021062220260622SAL122"
type input "[DATE]"
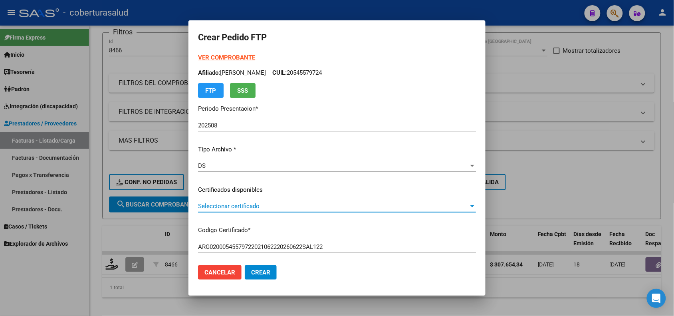
click at [307, 206] on span "Seleccionar certificado" at bounding box center [333, 205] width 271 height 7
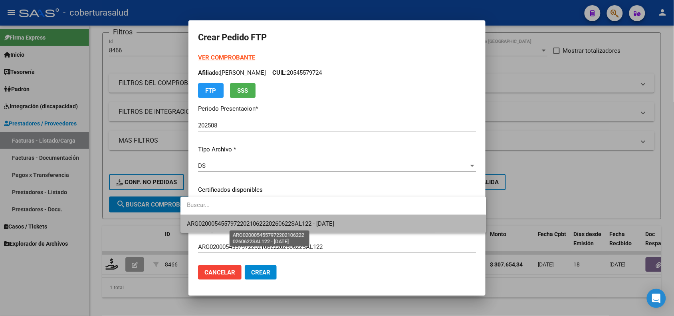
drag, startPoint x: 308, startPoint y: 225, endPoint x: 324, endPoint y: 114, distance: 112.1
click at [309, 224] on span "ARG02000545579722021062220260622SAL122 - [DATE]" at bounding box center [260, 223] width 147 height 7
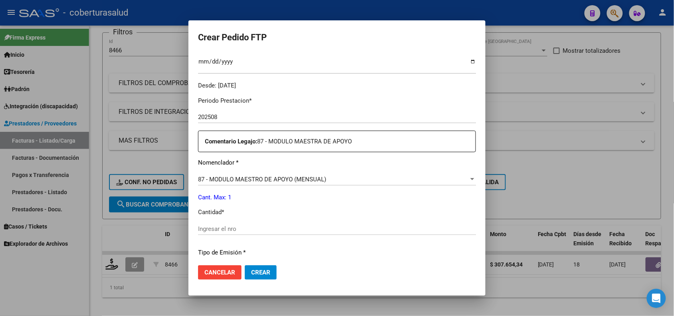
scroll to position [250, 0]
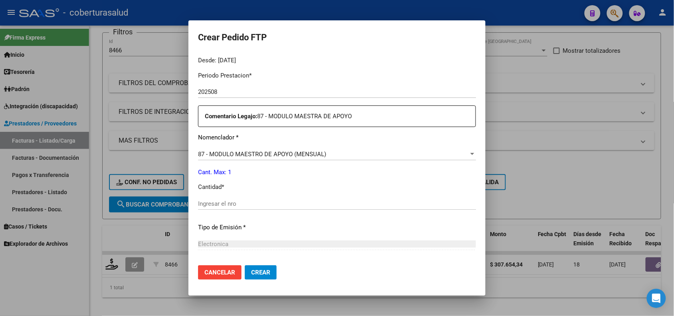
click at [221, 196] on div "Periodo Prestacion * 202508 Ingresar el Periodo Prestacion Comentario Legajo: 8…" at bounding box center [337, 202] width 278 height 274
click at [224, 202] on input "Ingresar el nro" at bounding box center [337, 203] width 278 height 7
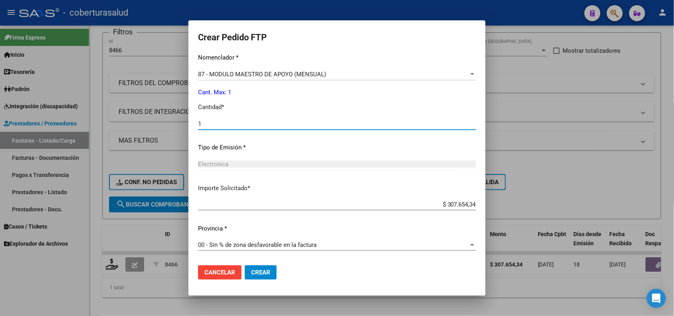
type input "1"
click at [251, 274] on span "Crear" at bounding box center [260, 272] width 19 height 7
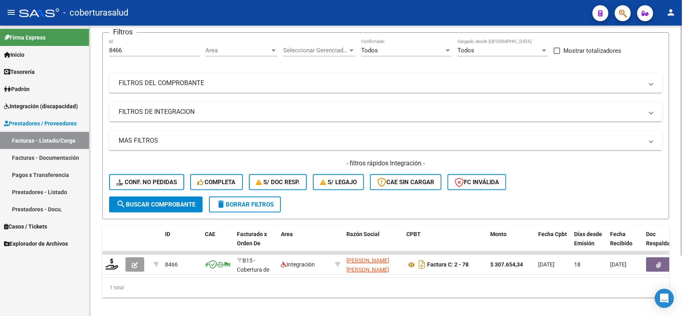
click at [155, 288] on div "1 total" at bounding box center [385, 288] width 567 height 20
drag, startPoint x: 126, startPoint y: 48, endPoint x: 92, endPoint y: 56, distance: 34.4
click at [92, 56] on div "Video tutorial PRESTADORES -> Listado de CPBTs Emitidos por Prestadores / Prove…" at bounding box center [385, 143] width 592 height 360
paste input "7"
type input "8467"
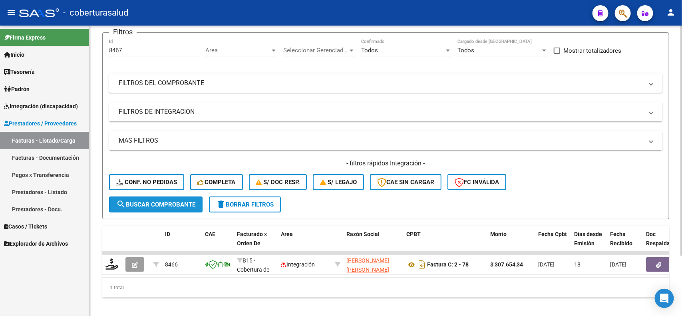
click at [132, 201] on span "search Buscar Comprobante" at bounding box center [155, 204] width 79 height 7
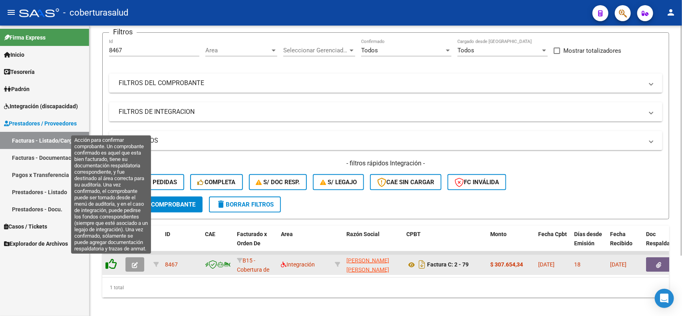
click at [112, 262] on icon at bounding box center [110, 263] width 11 height 11
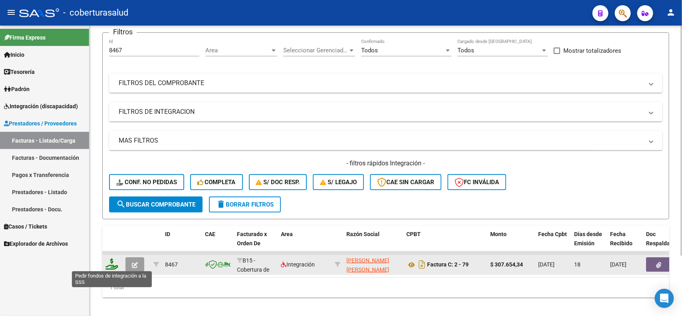
click at [110, 264] on icon at bounding box center [111, 263] width 13 height 11
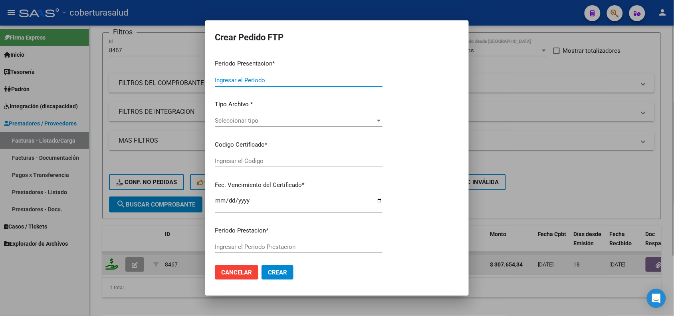
type input "202508"
type input "$ 307.654,34"
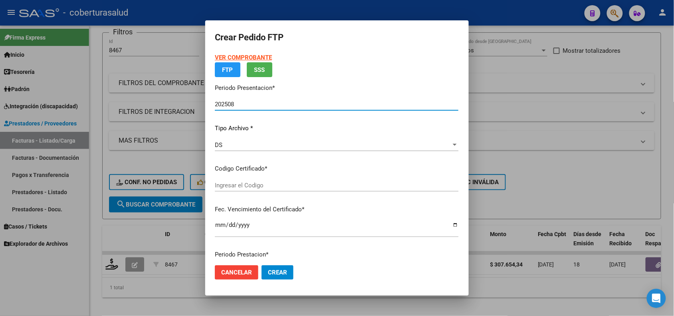
type input "ARG02000569142402024102520291025SAL124"
type input "[DATE]"
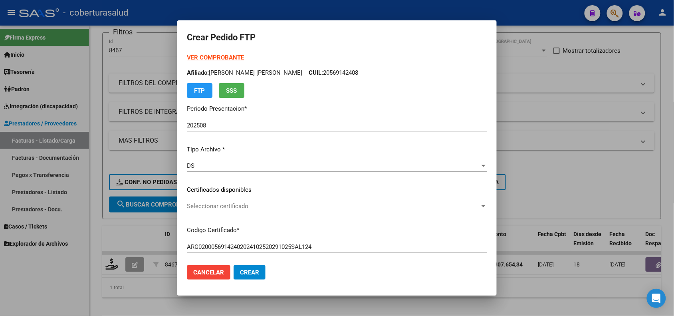
click at [244, 200] on div "Seleccionar certificado Seleccionar certificado" at bounding box center [337, 206] width 300 height 12
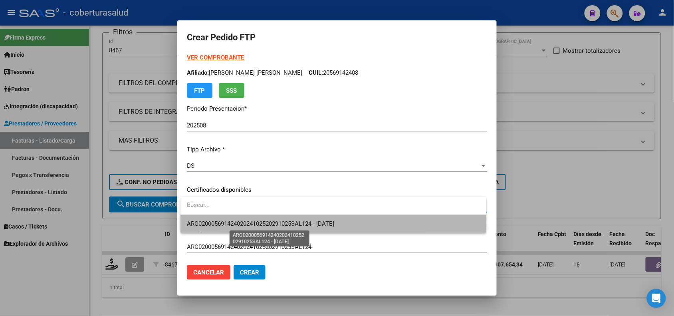
click at [252, 221] on span "ARG02000569142402024102520291025SAL124 - [DATE]" at bounding box center [260, 223] width 147 height 7
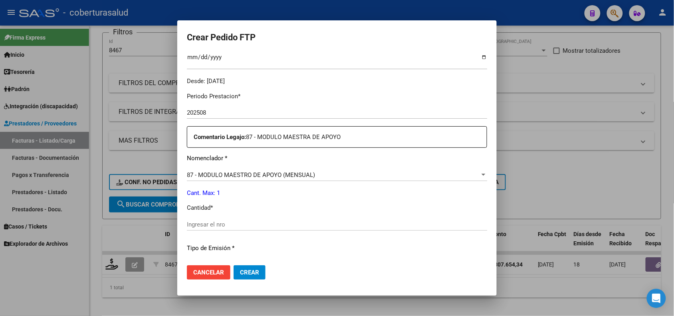
scroll to position [250, 0]
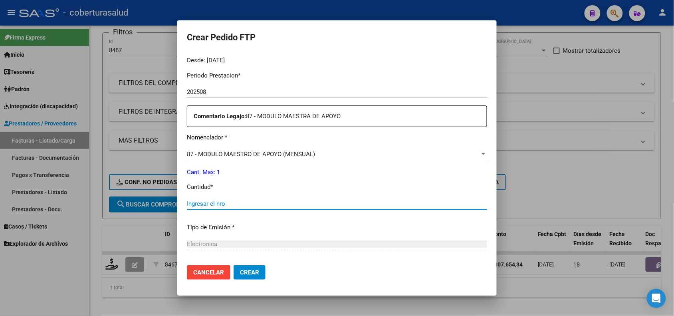
click at [206, 204] on input "Ingresar el nro" at bounding box center [337, 203] width 300 height 7
type input "1"
click at [262, 270] on button "Crear" at bounding box center [250, 272] width 32 height 14
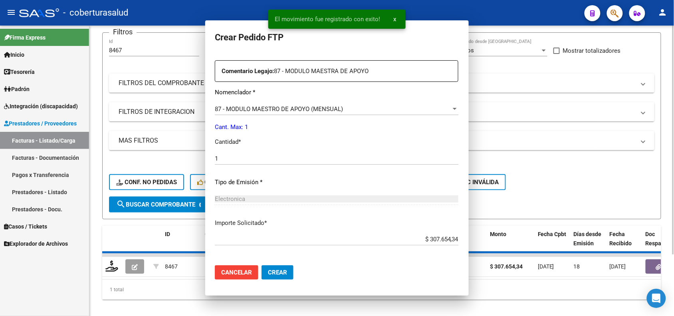
scroll to position [0, 0]
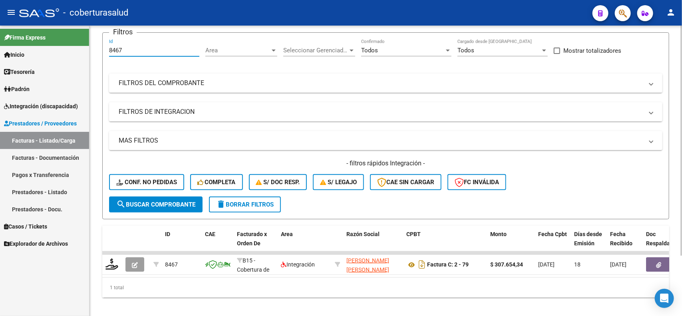
drag, startPoint x: 111, startPoint y: 54, endPoint x: 101, endPoint y: 52, distance: 9.7
click at [101, 52] on div "Video tutorial PRESTADORES -> Listado de CPBTs Emitidos por Prestadores / Prove…" at bounding box center [385, 143] width 592 height 360
paste input "076"
type input "8076"
click at [146, 204] on span "search Buscar Comprobante" at bounding box center [155, 204] width 79 height 7
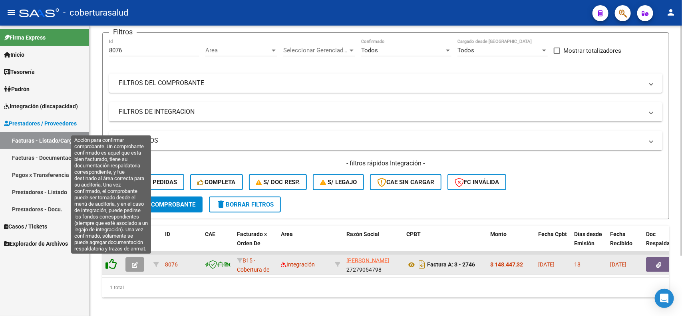
click at [112, 259] on icon at bounding box center [110, 263] width 11 height 11
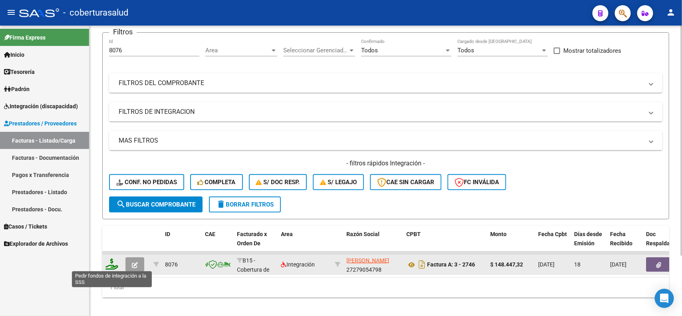
click at [111, 266] on icon at bounding box center [111, 263] width 13 height 11
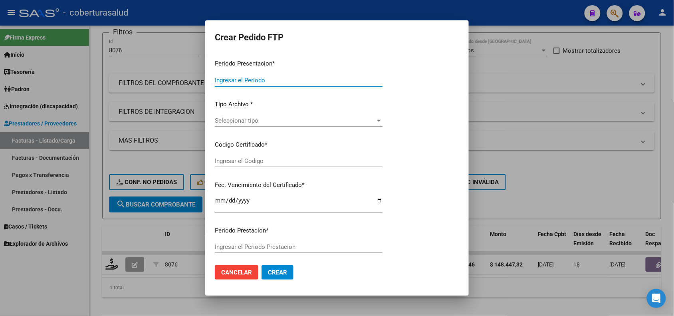
type input "202508"
type input "$ 148.447,32"
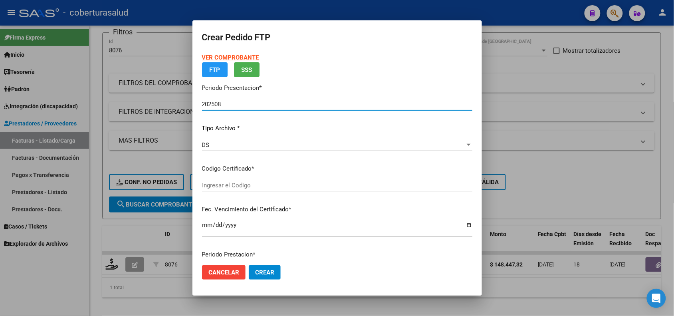
type input "ARG02000556438212024022920290228SAL123"
type input "[DATE]"
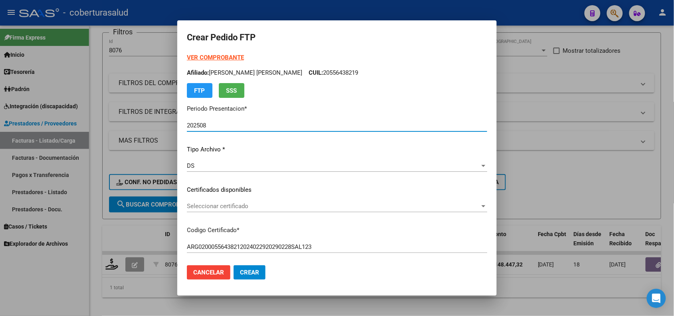
click at [242, 203] on span "Seleccionar certificado" at bounding box center [333, 205] width 293 height 7
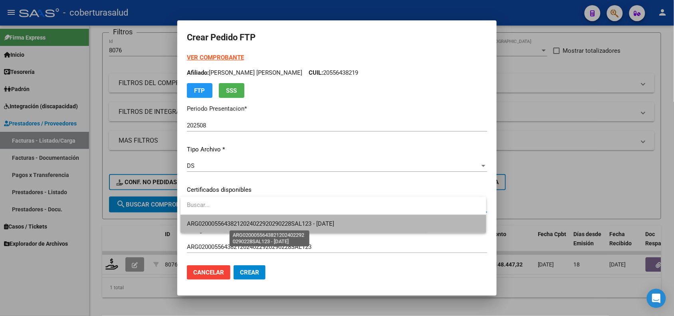
click at [254, 222] on span "ARG02000556438212024022920290228SAL123 - [DATE]" at bounding box center [260, 223] width 147 height 7
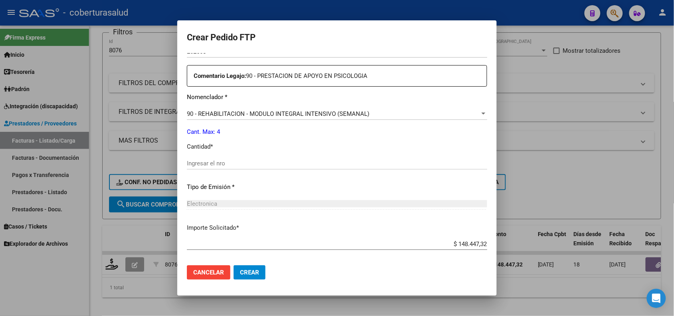
scroll to position [299, 0]
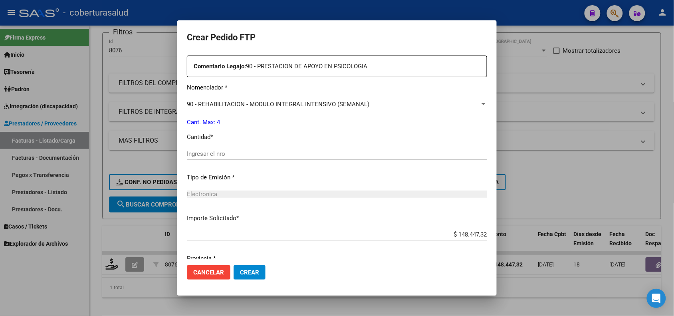
click at [215, 151] on input "Ingresar el nro" at bounding box center [337, 153] width 300 height 7
type input "4"
click at [256, 269] on span "Crear" at bounding box center [249, 272] width 19 height 7
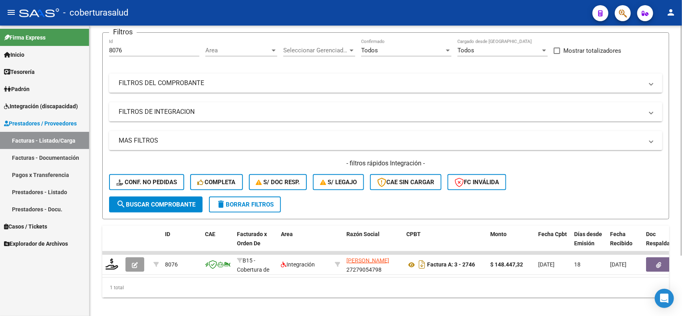
drag, startPoint x: 129, startPoint y: 52, endPoint x: 93, endPoint y: 49, distance: 36.1
click at [93, 49] on div "Video tutorial PRESTADORES -> Listado de CPBTs Emitidos por Prestadores / Prove…" at bounding box center [385, 143] width 592 height 360
click at [176, 204] on span "search Buscar Comprobante" at bounding box center [155, 204] width 79 height 7
click at [158, 49] on input "8076" at bounding box center [154, 50] width 90 height 7
drag, startPoint x: 142, startPoint y: 49, endPoint x: 86, endPoint y: 51, distance: 56.3
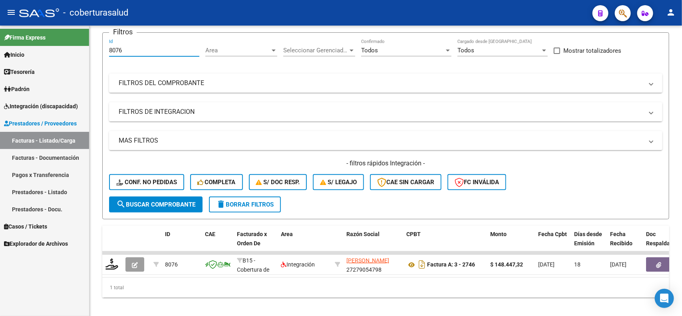
click at [86, 51] on mat-sidenav-container "Firma Express Inicio Calendario SSS Instructivos Contacto OS Tesorería Extracto…" at bounding box center [341, 171] width 682 height 290
paste input "5"
type input "8075"
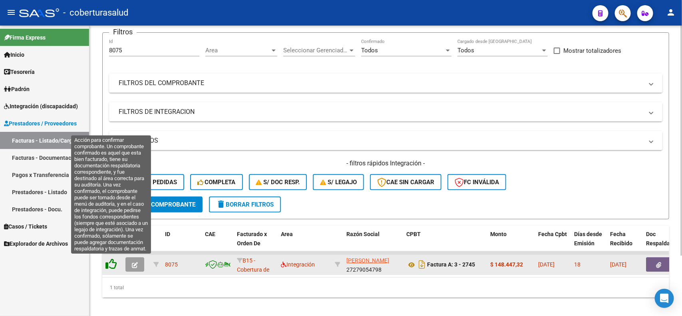
click at [113, 266] on icon at bounding box center [110, 263] width 11 height 11
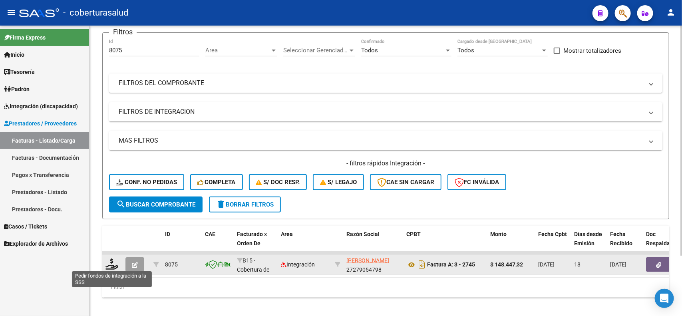
click at [113, 266] on icon at bounding box center [111, 263] width 13 height 11
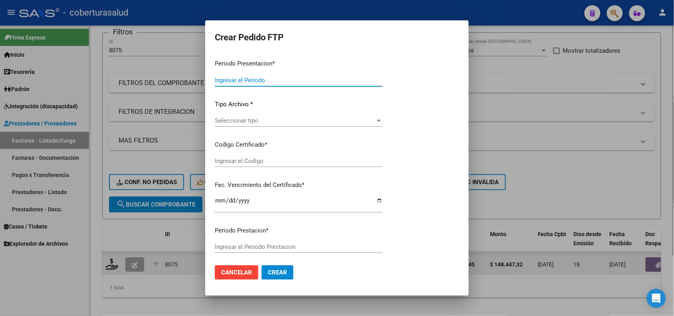
type input "202508"
type input "$ 148.447,32"
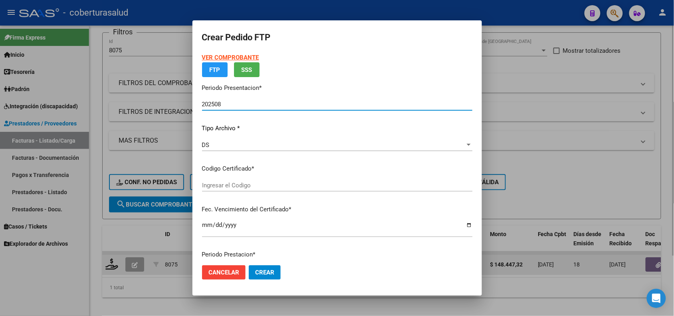
type input "ARG02000543925942021082020260820SAL123"
type input "[DATE]"
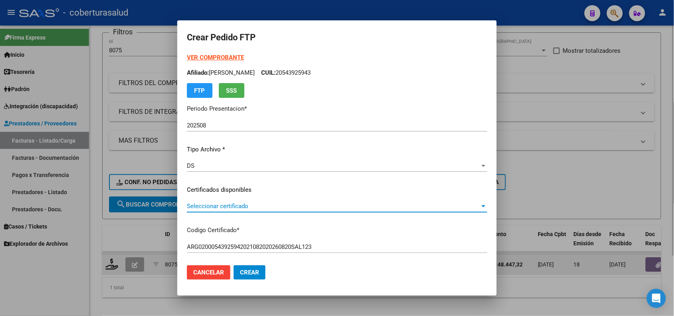
click at [246, 204] on span "Seleccionar certificado" at bounding box center [333, 205] width 293 height 7
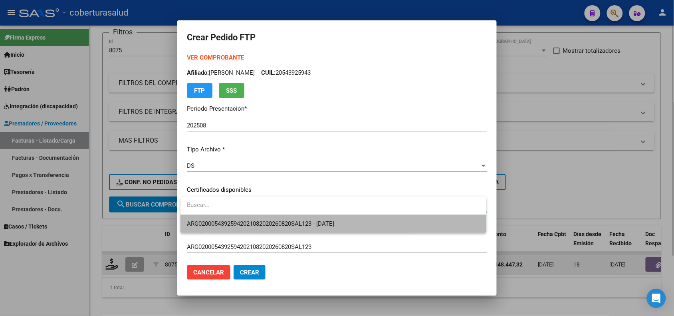
click at [246, 217] on span "ARG02000543925942021082020260820SAL123 - [DATE]" at bounding box center [333, 224] width 293 height 18
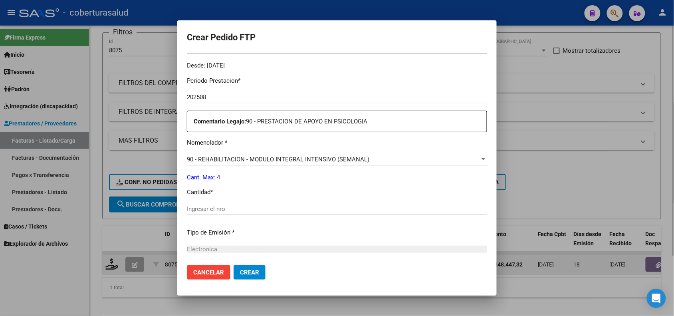
scroll to position [250, 0]
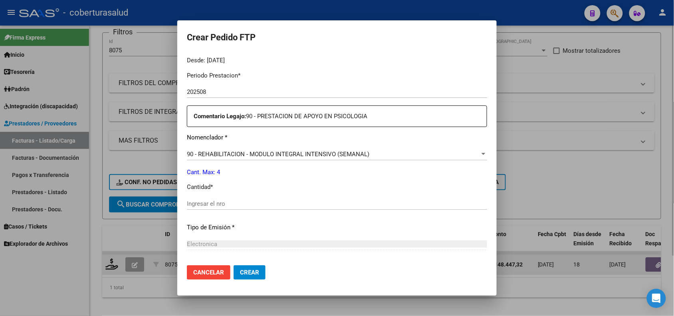
click at [201, 202] on input "Ingresar el nro" at bounding box center [337, 203] width 300 height 7
type input "4"
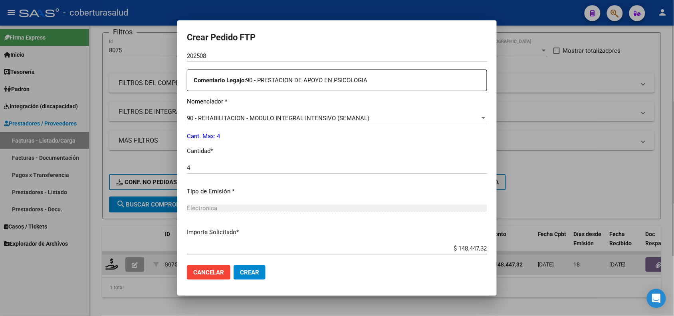
scroll to position [329, 0]
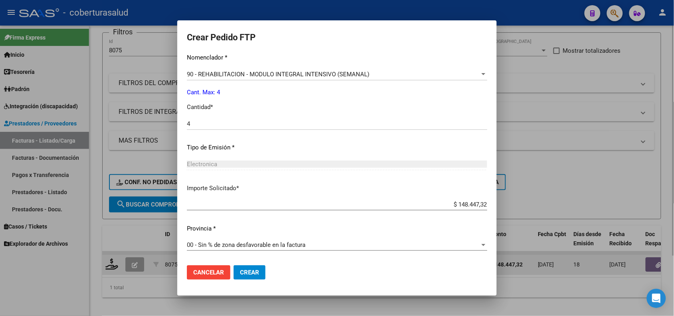
click at [256, 276] on span "Crear" at bounding box center [249, 272] width 19 height 7
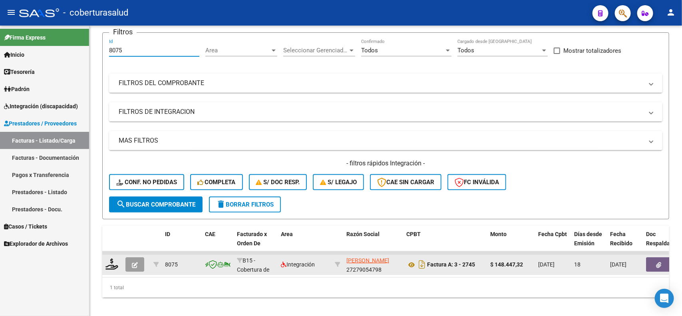
drag, startPoint x: 121, startPoint y: 51, endPoint x: 85, endPoint y: 48, distance: 36.0
click at [91, 51] on div "Video tutorial PRESTADORES -> Listado de CPBTs Emitidos por Prestadores / Prove…" at bounding box center [385, 143] width 592 height 360
paste input "7"
type input "8077"
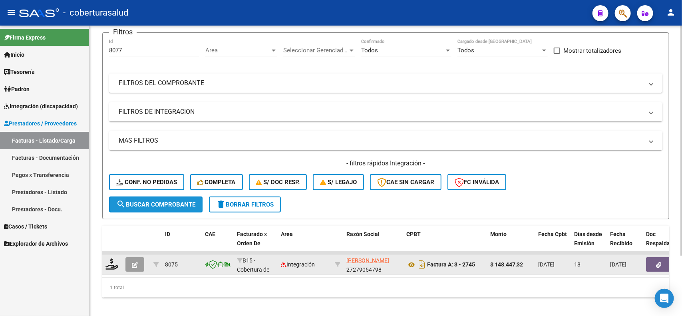
click at [163, 201] on span "search Buscar Comprobante" at bounding box center [155, 204] width 79 height 7
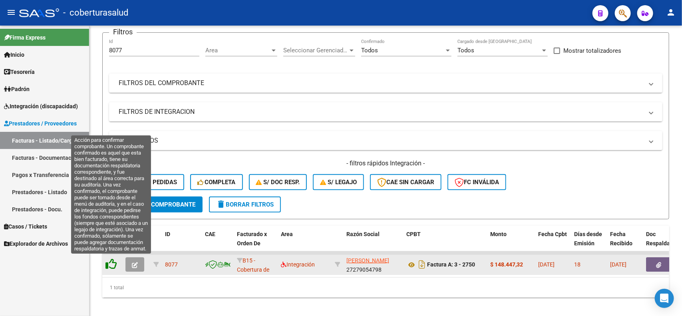
click at [112, 266] on icon at bounding box center [110, 263] width 11 height 11
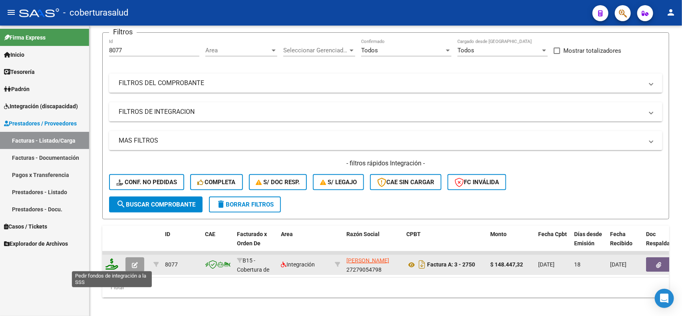
click at [112, 264] on icon at bounding box center [111, 263] width 13 height 11
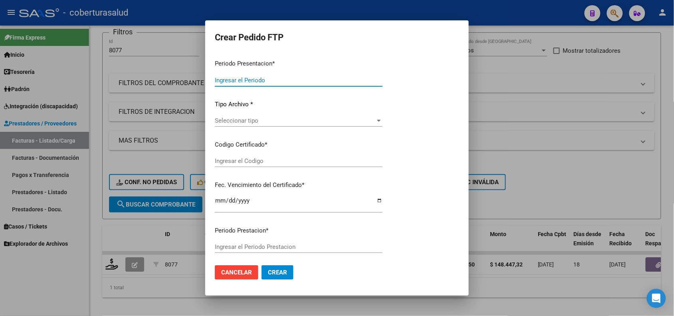
type input "202508"
type input "$ 148.447,32"
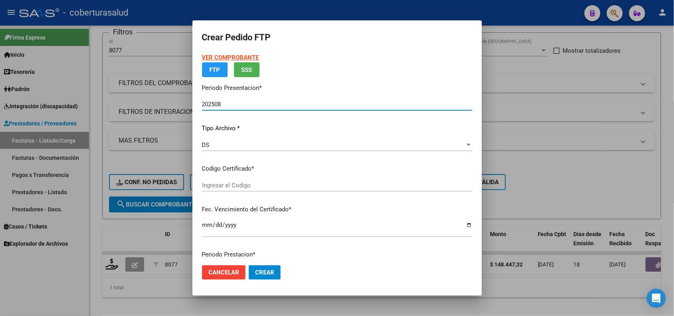
type input "ARG01000566712842023010420280104SAL124"
type input "[DATE]"
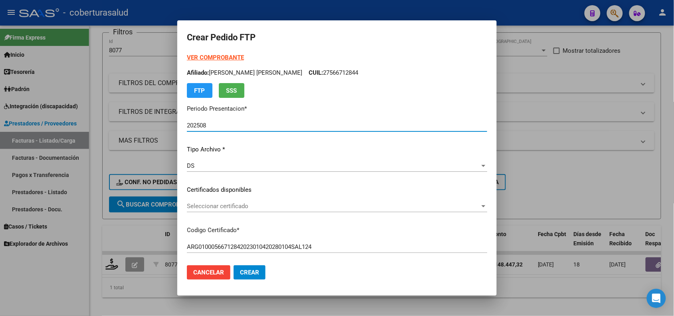
click at [254, 201] on div "Seleccionar certificado Seleccionar certificado" at bounding box center [337, 206] width 300 height 12
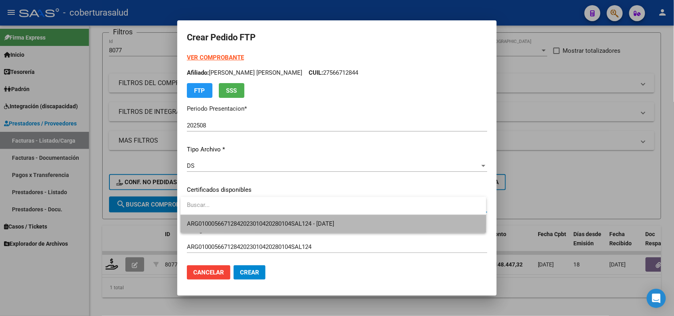
click at [254, 216] on span "ARG01000566712842023010420280104SAL124 - [DATE]" at bounding box center [333, 224] width 293 height 18
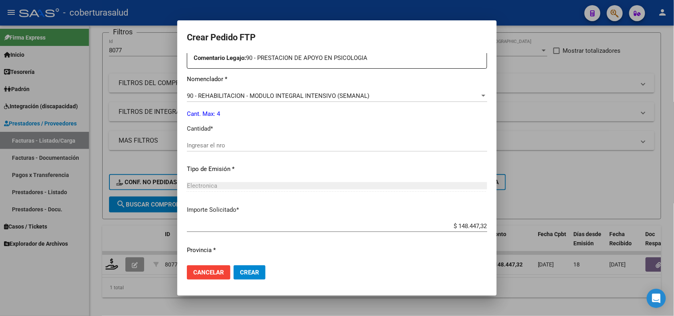
scroll to position [329, 0]
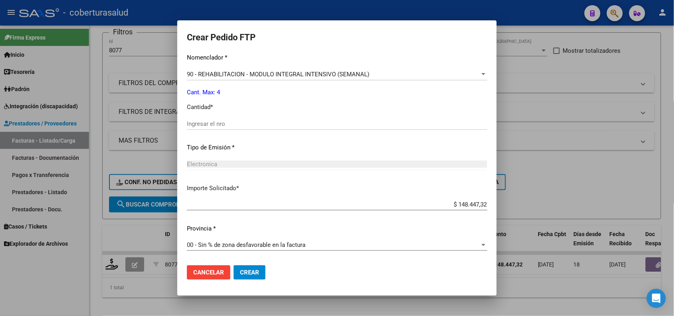
click at [220, 123] on input "Ingresar el nro" at bounding box center [337, 123] width 300 height 7
type input "4"
click at [256, 270] on span "Crear" at bounding box center [249, 272] width 19 height 7
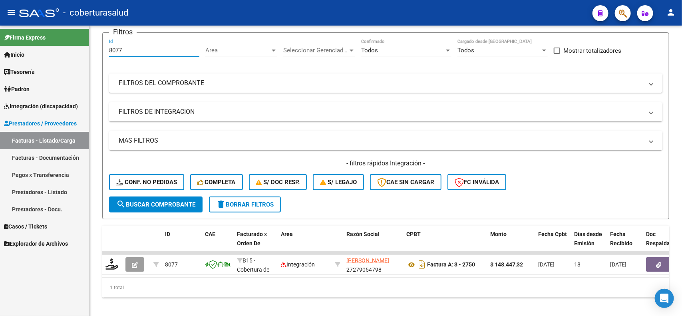
drag, startPoint x: 94, startPoint y: 54, endPoint x: 74, endPoint y: 55, distance: 20.0
click at [74, 55] on mat-sidenav-container "Firma Express Inicio Calendario SSS Instructivos Contacto OS Tesorería Extracto…" at bounding box center [341, 171] width 682 height 290
paste input "399"
type input "8399"
click at [150, 204] on span "search Buscar Comprobante" at bounding box center [155, 204] width 79 height 7
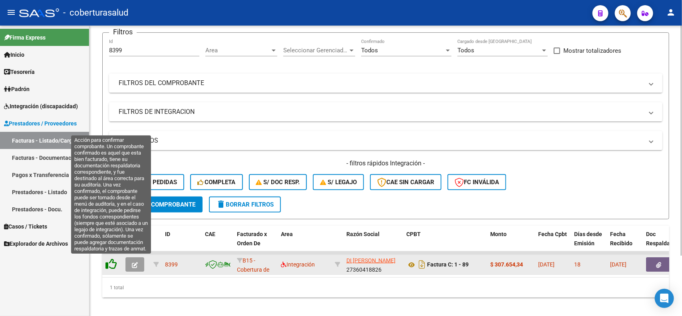
click at [107, 265] on icon at bounding box center [110, 263] width 11 height 11
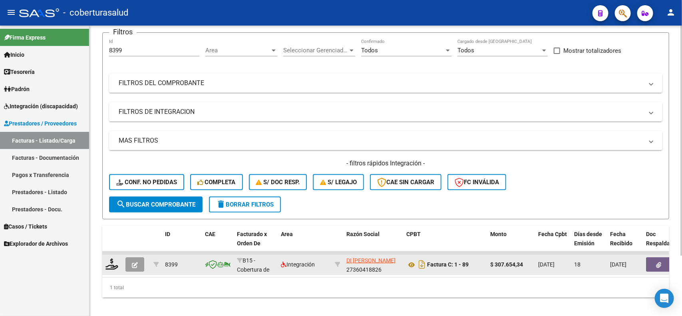
click at [109, 268] on div at bounding box center [112, 264] width 14 height 12
click at [109, 265] on icon at bounding box center [111, 263] width 13 height 11
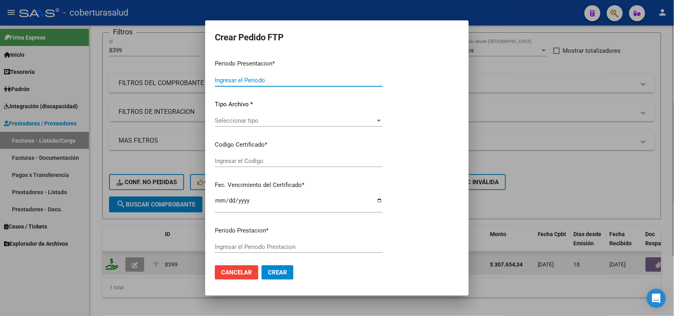
type input "202508"
type input "$ 307.654,34"
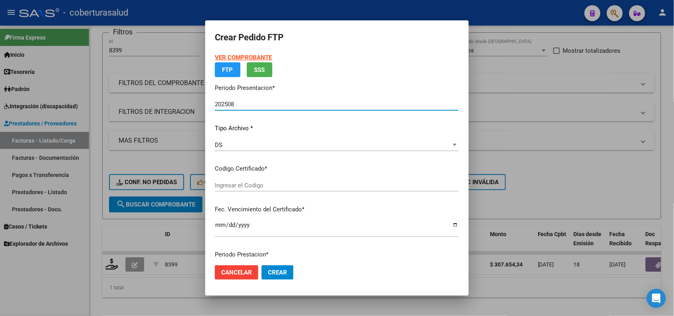
type input "ARG02000557259012022110120271101TUC136"
type input "[DATE]"
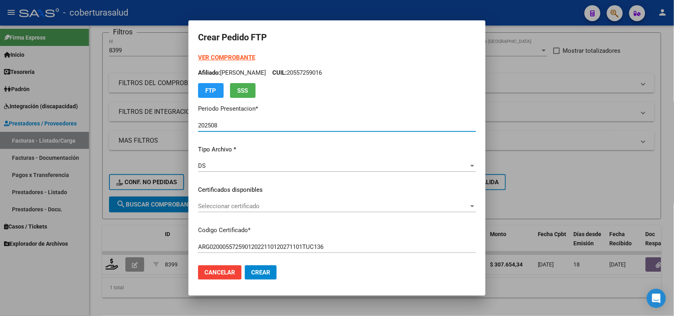
click at [252, 204] on span "Seleccionar certificado" at bounding box center [333, 205] width 271 height 7
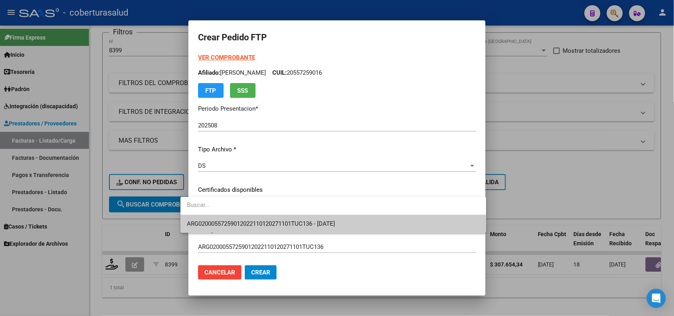
click at [256, 220] on span "ARG02000557259012022110120271101TUC136 - [DATE]" at bounding box center [333, 224] width 293 height 18
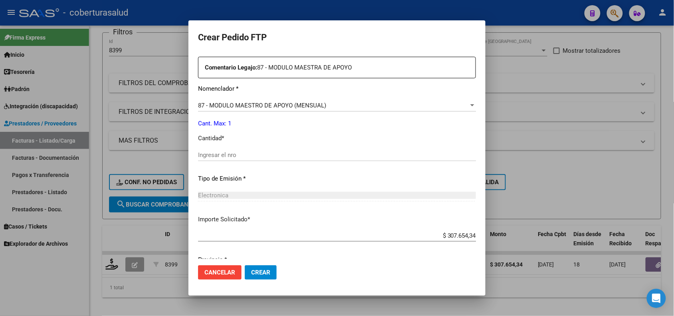
scroll to position [299, 0]
click at [220, 161] on div "Ingresar el nro" at bounding box center [337, 158] width 278 height 20
click at [220, 154] on input "Ingresar el nro" at bounding box center [337, 153] width 278 height 7
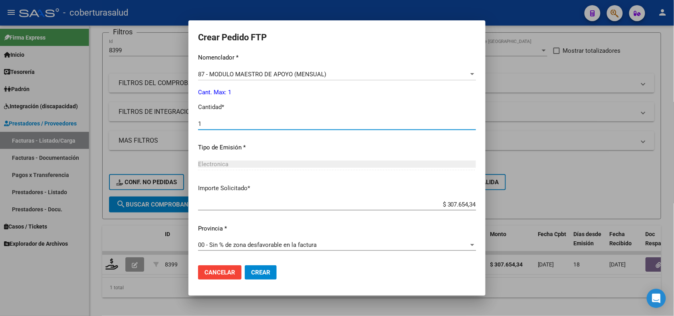
type input "1"
click at [251, 272] on span "Crear" at bounding box center [260, 272] width 19 height 7
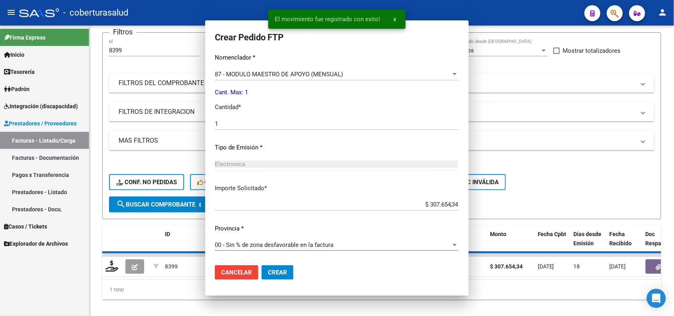
scroll to position [284, 0]
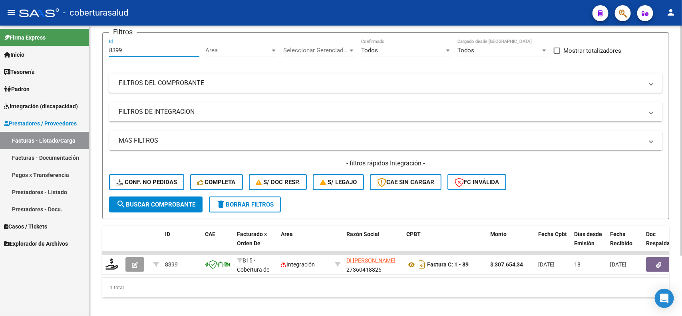
drag, startPoint x: 123, startPoint y: 48, endPoint x: 100, endPoint y: 50, distance: 22.8
click at [101, 50] on div "Video tutorial PRESTADORES -> Listado de CPBTs Emitidos por Prestadores / Prove…" at bounding box center [385, 143] width 592 height 360
paste input "176"
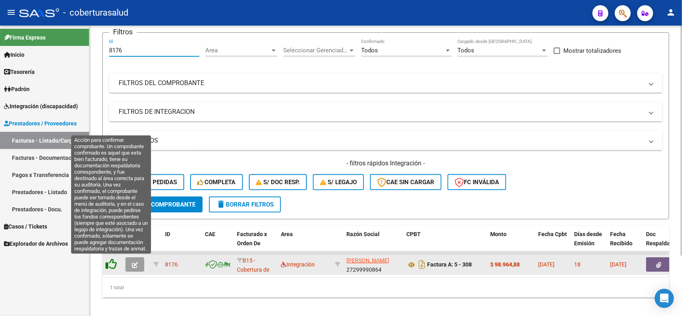
type input "8176"
click at [109, 262] on icon at bounding box center [110, 263] width 11 height 11
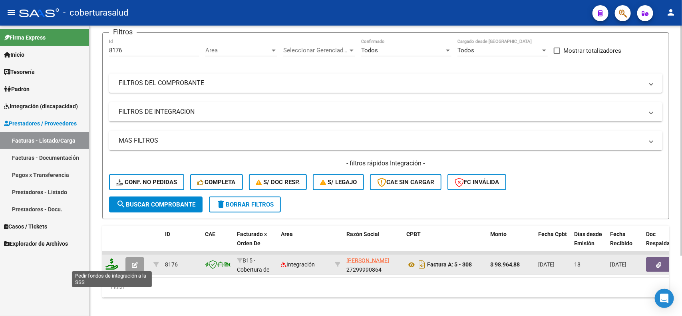
click at [112, 266] on icon at bounding box center [111, 263] width 13 height 11
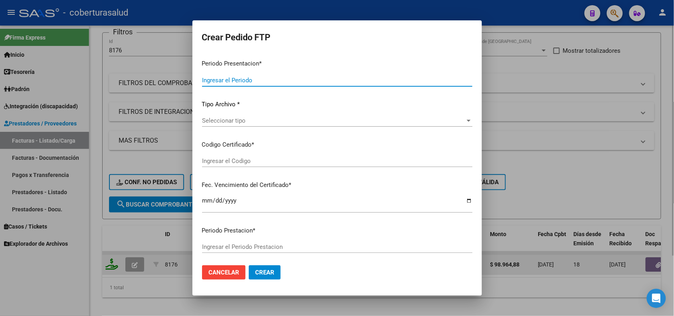
type input "202508"
type input "$ 98.964,88"
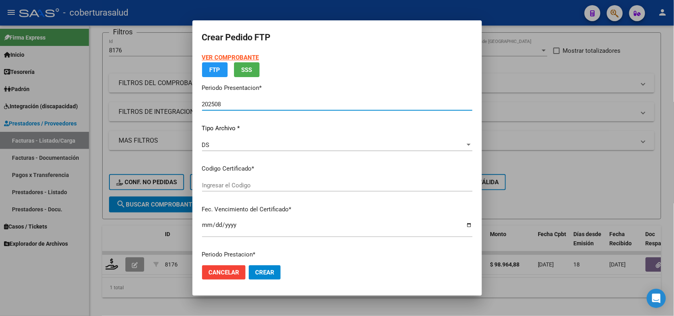
type input "ARG02000572845342023111420281114TUC139"
type input "[DATE]"
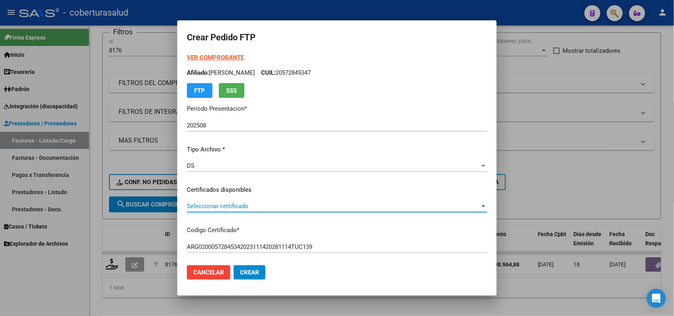
click at [231, 206] on span "Seleccionar certificado" at bounding box center [333, 205] width 293 height 7
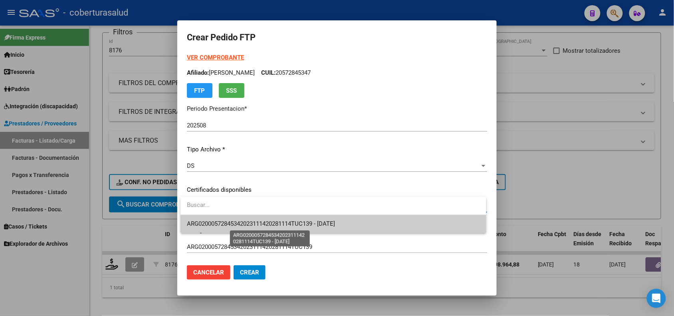
click at [238, 222] on span "ARG02000572845342023111420281114TUC139 - [DATE]" at bounding box center [261, 223] width 148 height 7
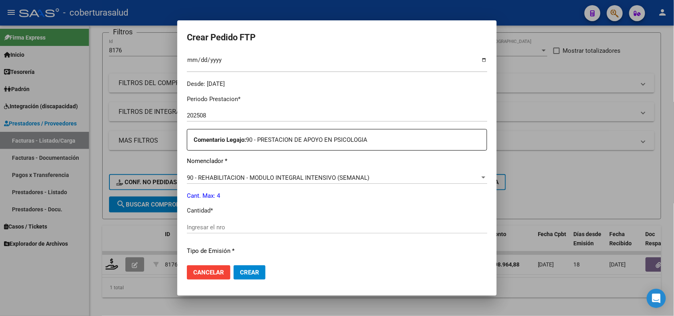
scroll to position [250, 0]
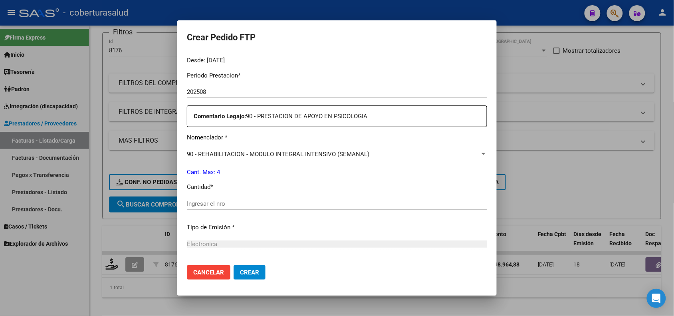
click at [234, 208] on div "Ingresar el nro" at bounding box center [337, 204] width 300 height 12
click at [233, 205] on input "Ingresar el nro" at bounding box center [337, 203] width 300 height 7
type input "4"
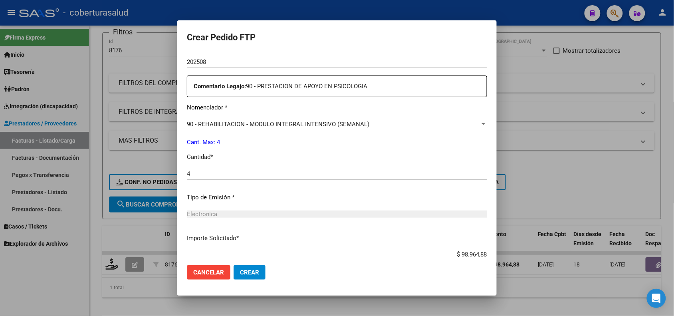
scroll to position [329, 0]
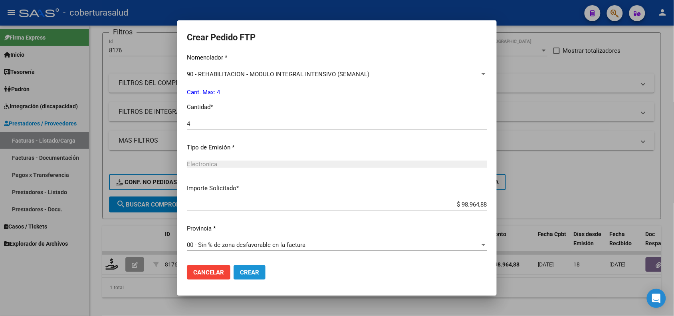
click at [251, 270] on span "Crear" at bounding box center [249, 272] width 19 height 7
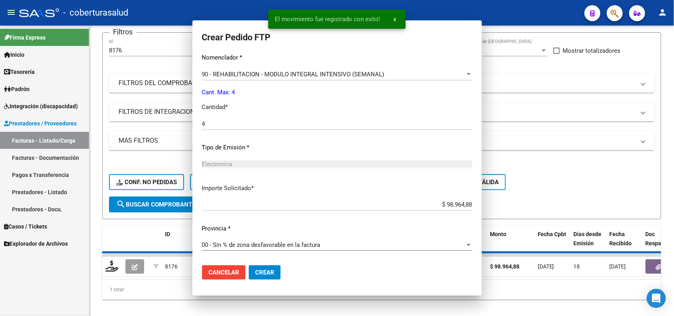
scroll to position [0, 0]
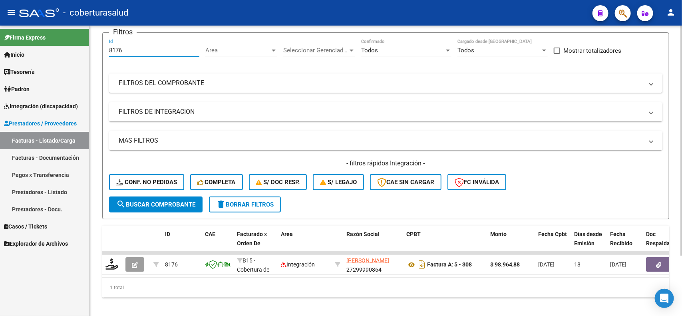
drag, startPoint x: 124, startPoint y: 52, endPoint x: 106, endPoint y: 52, distance: 18.0
click at [106, 52] on form "Filtros 8176 Id Area Area Seleccionar Gerenciador Seleccionar Gerenciador Todos…" at bounding box center [385, 125] width 567 height 187
paste input "078"
type input "8078"
click at [144, 201] on span "search Buscar Comprobante" at bounding box center [155, 204] width 79 height 7
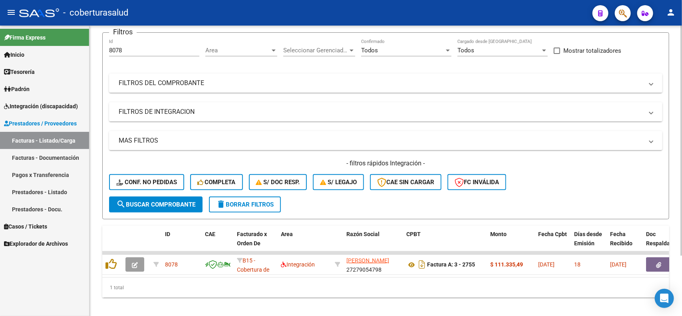
click at [176, 295] on div "1 total" at bounding box center [385, 288] width 567 height 20
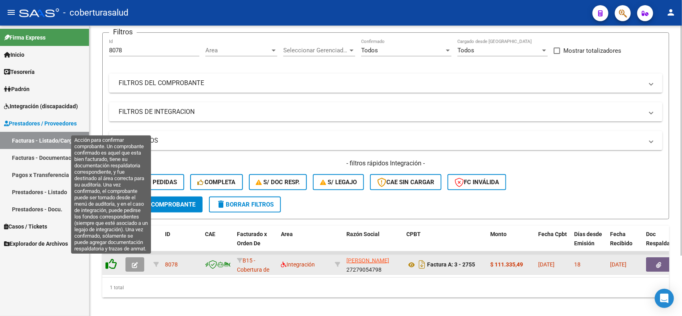
click at [113, 263] on icon at bounding box center [110, 263] width 11 height 11
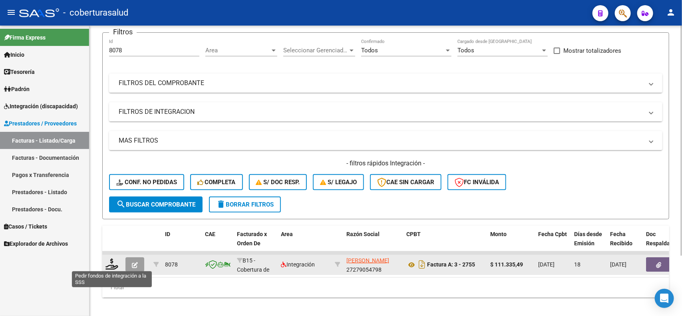
click at [113, 263] on icon at bounding box center [111, 263] width 13 height 11
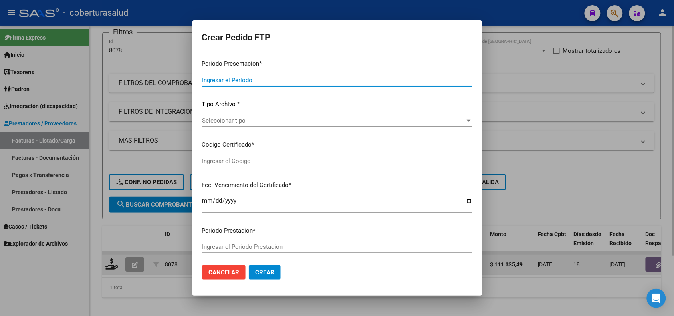
type input "202508"
type input "$ 111.335,49"
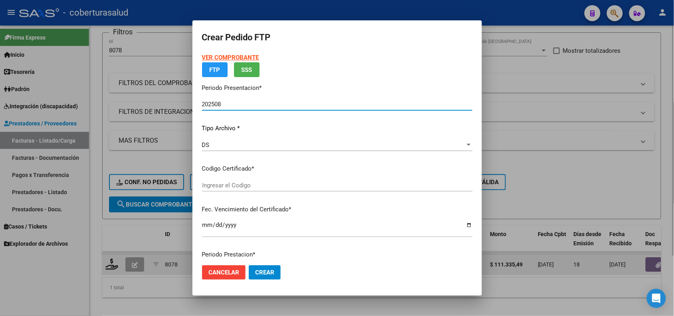
type input "ARG02000572788262024091020290910SAL123"
type input "[DATE]"
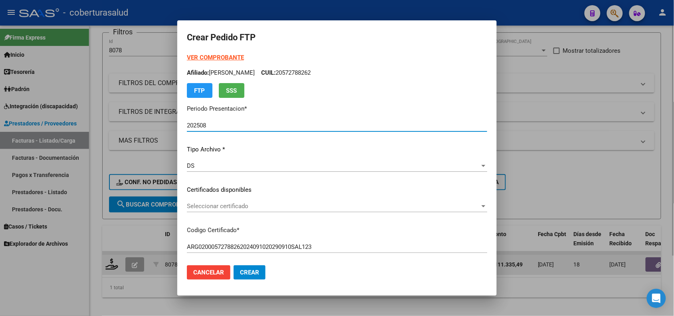
click at [245, 204] on span "Seleccionar certificado" at bounding box center [333, 205] width 293 height 7
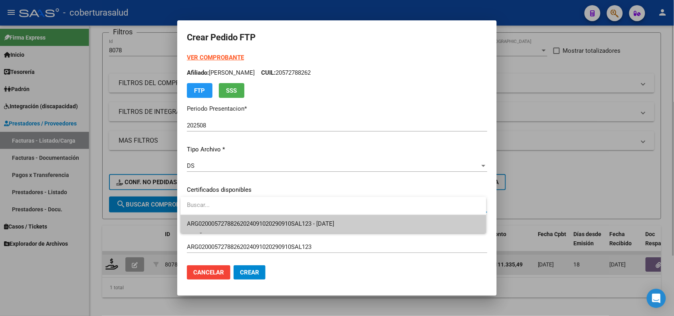
click at [252, 220] on span "ARG02000572788262024091020290910SAL123 - [DATE]" at bounding box center [260, 223] width 147 height 7
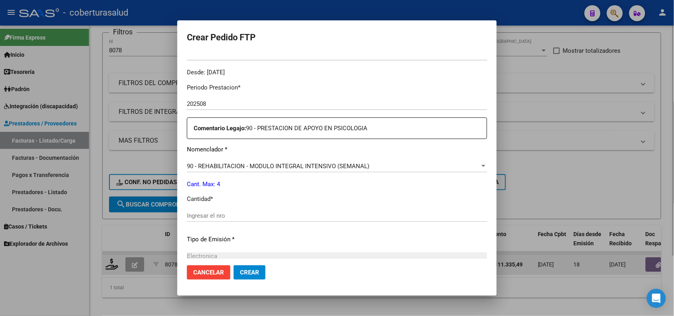
scroll to position [299, 0]
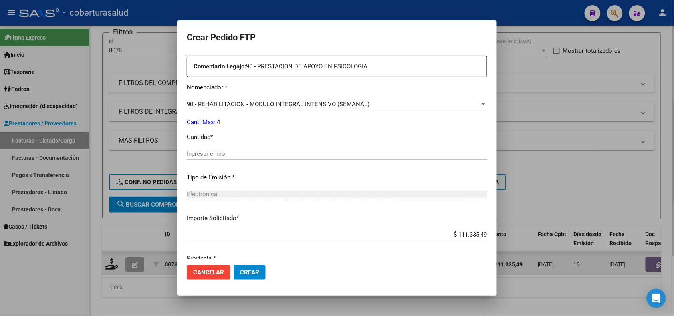
click at [212, 146] on div "Periodo Prestacion * 202508 Ingresar el Periodo Prestacion Comentario Legajo: 9…" at bounding box center [337, 152] width 300 height 274
click at [212, 151] on input "Ingresar el nro" at bounding box center [337, 153] width 300 height 7
type input "4"
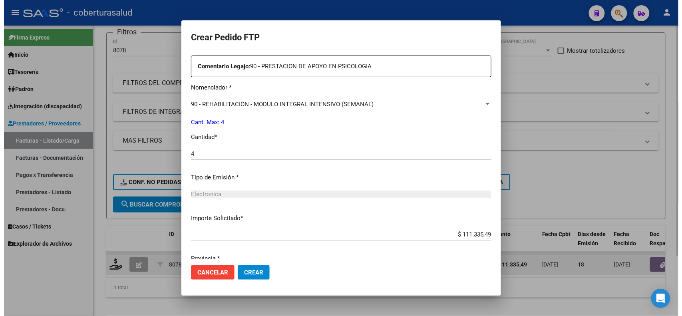
scroll to position [329, 0]
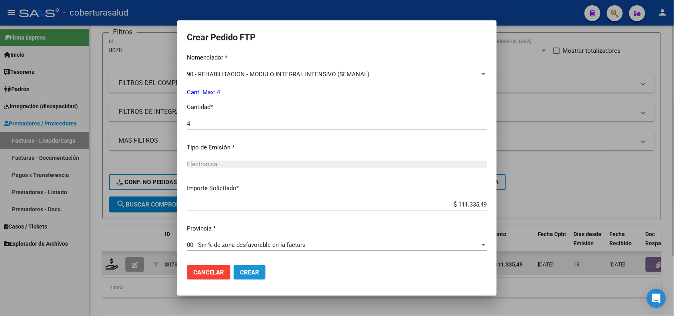
click at [254, 270] on span "Crear" at bounding box center [249, 272] width 19 height 7
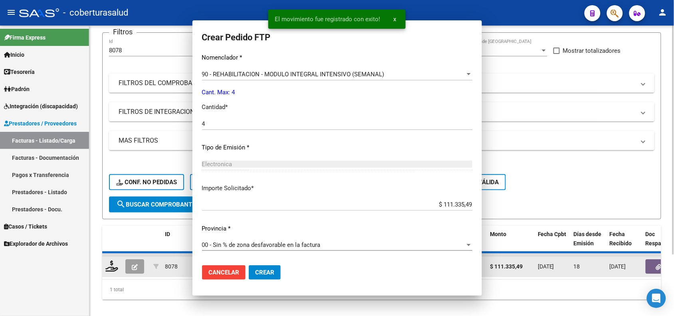
scroll to position [0, 0]
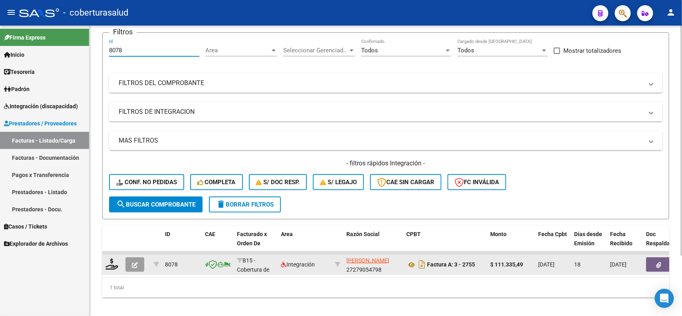
drag, startPoint x: 121, startPoint y: 48, endPoint x: 104, endPoint y: 52, distance: 17.5
click at [104, 52] on form "Filtros 8078 Id Area Area Seleccionar Gerenciador Seleccionar Gerenciador Todos…" at bounding box center [385, 125] width 567 height 187
paste input "9"
type input "8079"
click at [163, 198] on button "search Buscar Comprobante" at bounding box center [155, 204] width 93 height 16
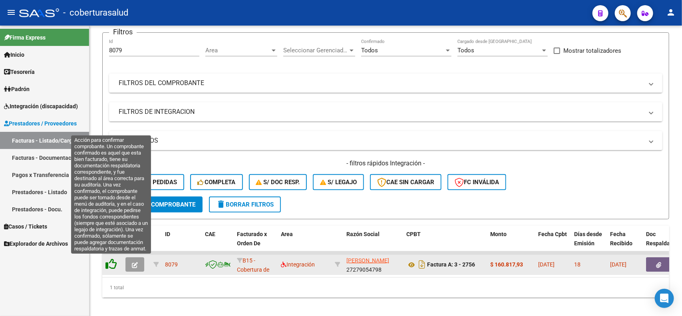
click at [115, 262] on icon at bounding box center [110, 263] width 11 height 11
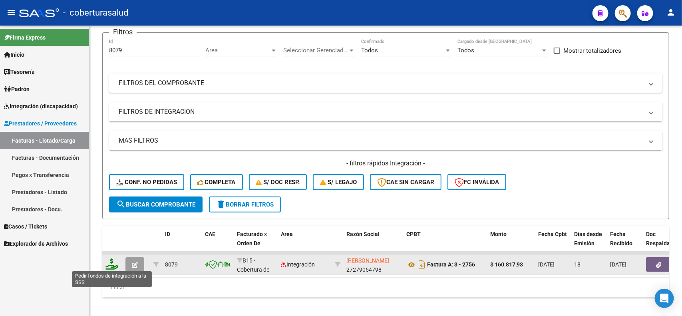
click at [114, 263] on icon at bounding box center [111, 263] width 13 height 11
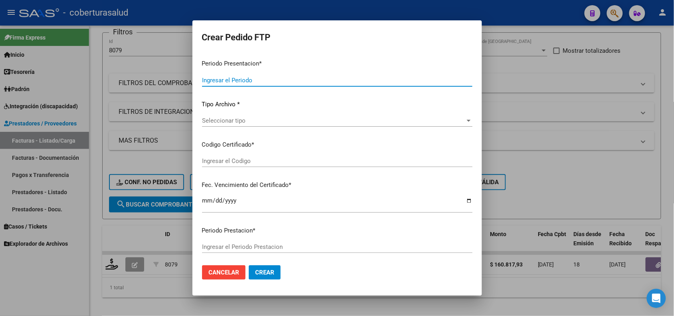
type input "202508"
type input "$ 160.817,93"
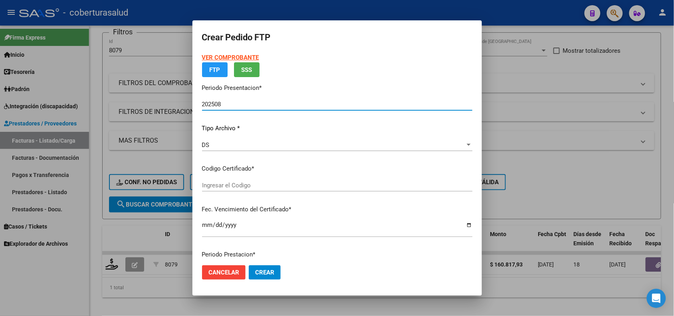
type input "ARG01000531960492023071220280712SAL122"
type input "[DATE]"
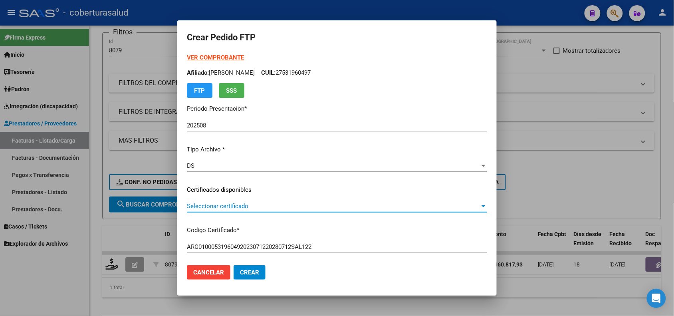
click at [266, 204] on span "Seleccionar certificado" at bounding box center [333, 205] width 293 height 7
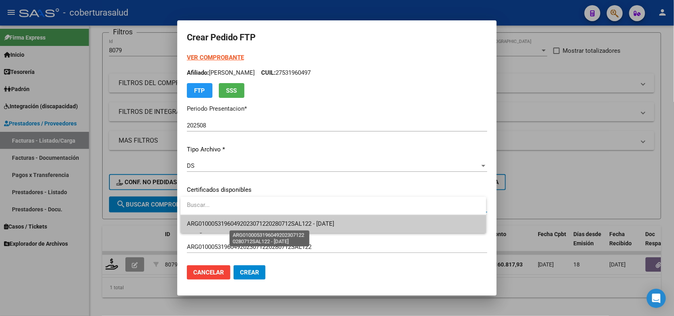
click at [264, 225] on span "ARG01000531960492023071220280712SAL122 - [DATE]" at bounding box center [260, 223] width 147 height 7
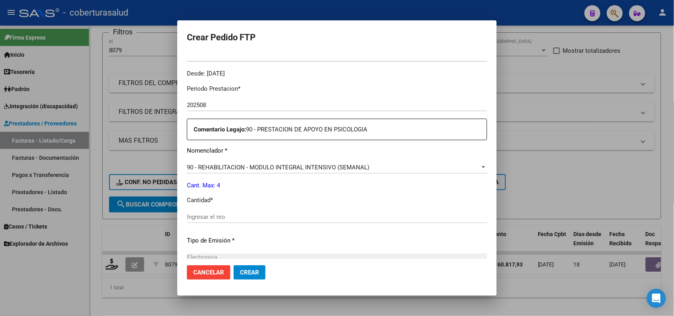
scroll to position [250, 0]
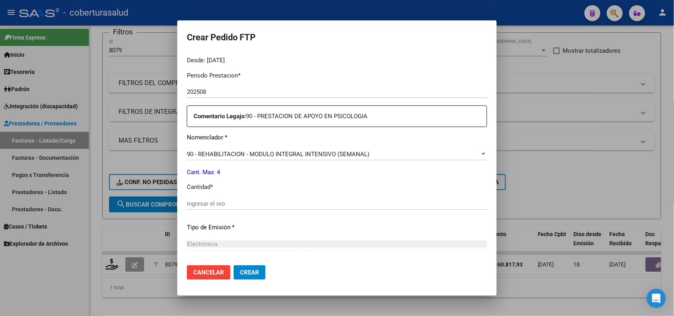
click at [232, 198] on div "Ingresar el nro" at bounding box center [337, 204] width 300 height 12
click at [230, 202] on input "Ingresar el nro" at bounding box center [337, 203] width 300 height 7
type input "4"
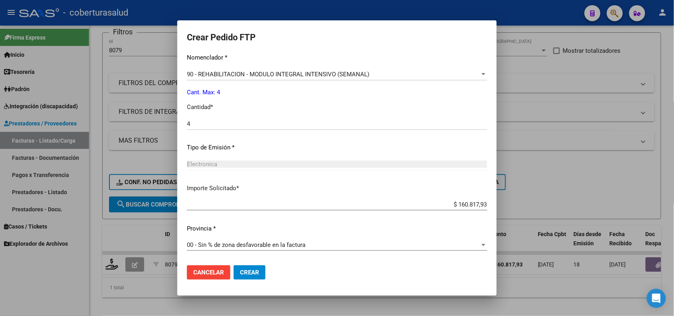
click at [245, 270] on span "Crear" at bounding box center [249, 272] width 19 height 7
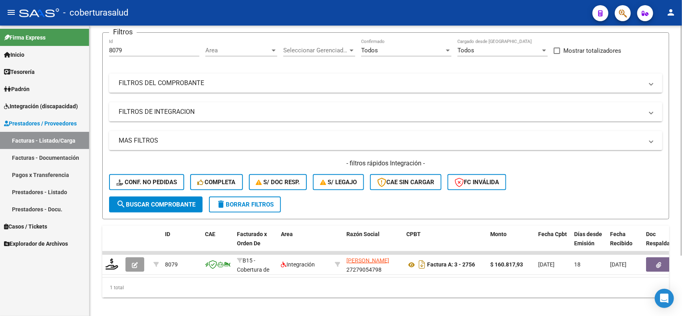
click at [205, 295] on div "1 total" at bounding box center [385, 288] width 567 height 20
drag, startPoint x: 129, startPoint y: 52, endPoint x: 99, endPoint y: 50, distance: 30.0
click at [99, 50] on div "Video tutorial PRESTADORES -> Listado de CPBTs Emitidos por Prestadores / Prove…" at bounding box center [385, 143] width 592 height 360
paste input "447"
type input "8447"
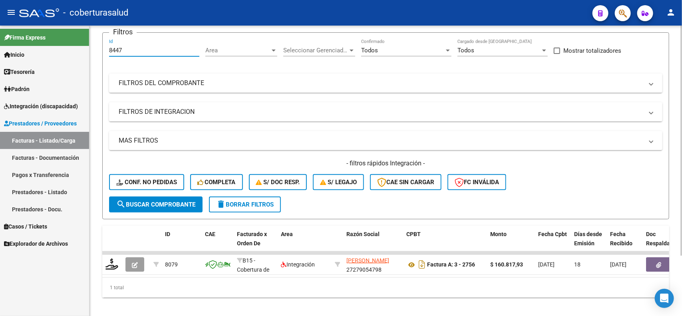
drag, startPoint x: 138, startPoint y: 204, endPoint x: 150, endPoint y: 208, distance: 12.6
click at [139, 205] on span "search Buscar Comprobante" at bounding box center [155, 204] width 79 height 7
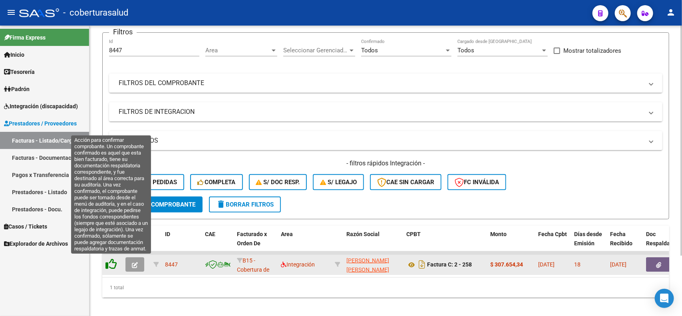
click at [111, 262] on icon at bounding box center [110, 263] width 11 height 11
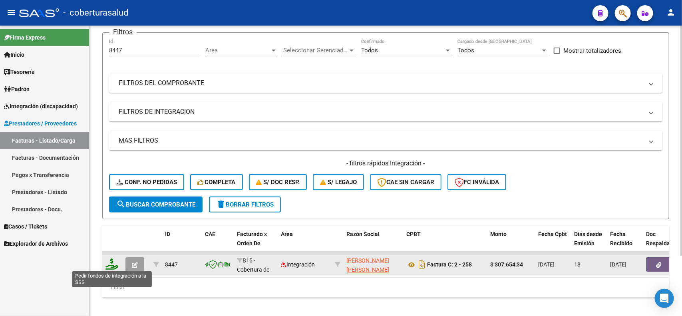
click at [109, 265] on icon at bounding box center [111, 263] width 13 height 11
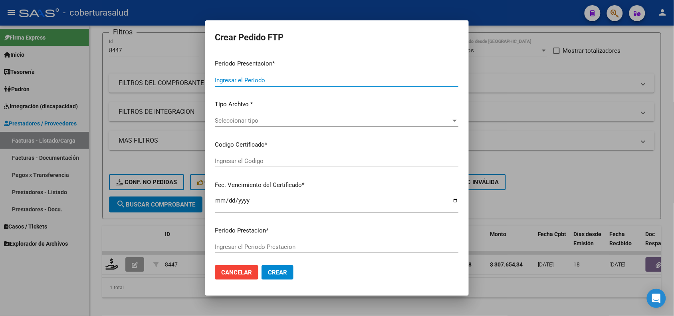
type input "202508"
type input "$ 307.654,34"
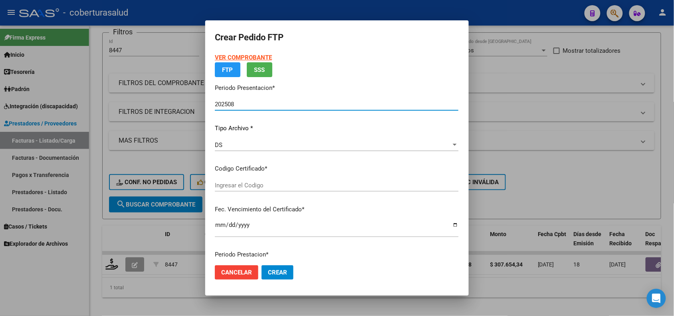
type input "ARG02000578604222023121420281214TUC139"
type input "[DATE]"
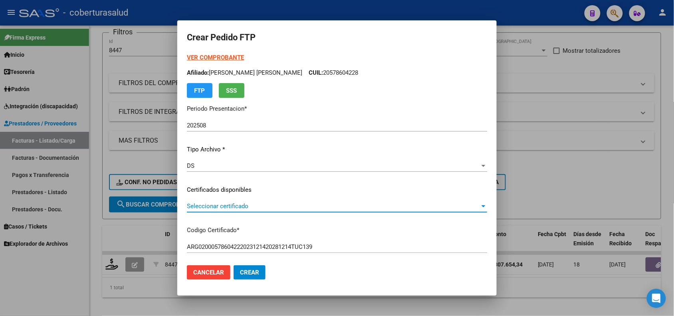
click at [245, 206] on span "Seleccionar certificado" at bounding box center [333, 205] width 293 height 7
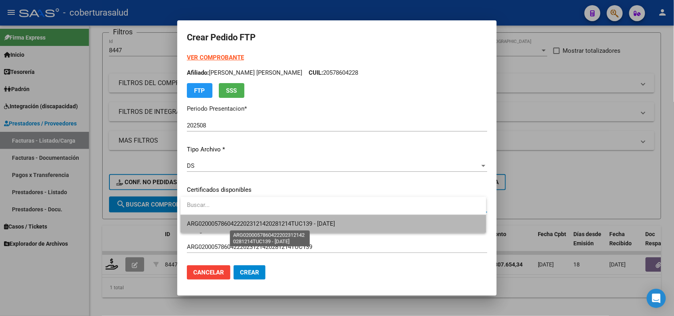
click at [255, 223] on span "ARG02000578604222023121420281214TUC139 - [DATE]" at bounding box center [261, 223] width 148 height 7
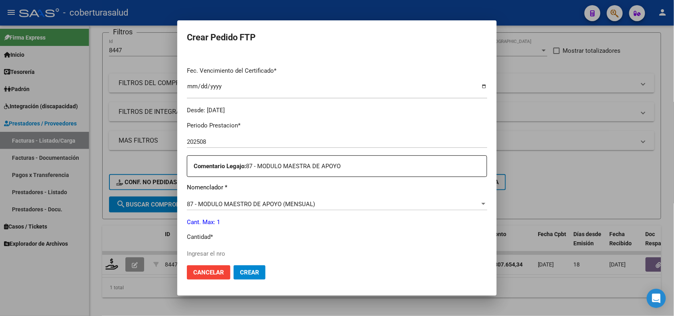
scroll to position [250, 0]
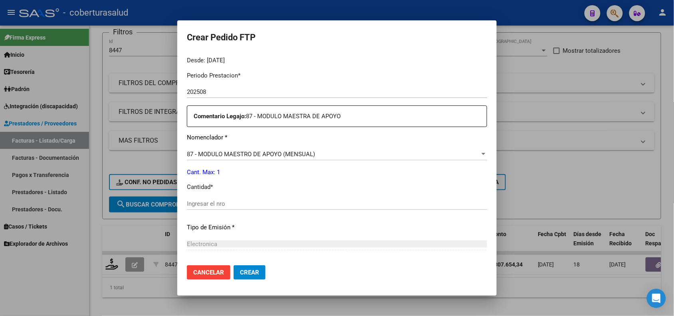
click at [236, 205] on input "Ingresar el nro" at bounding box center [337, 203] width 300 height 7
type input "1"
click at [252, 272] on span "Crear" at bounding box center [249, 272] width 19 height 7
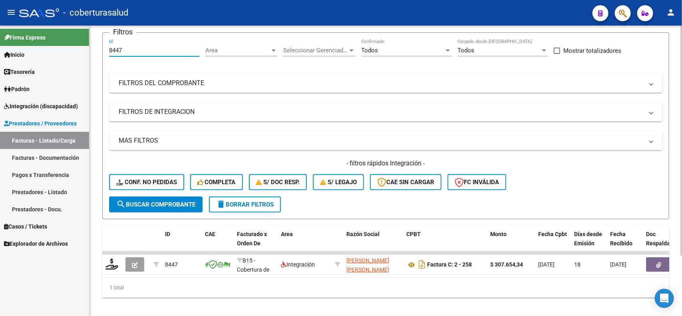
drag, startPoint x: 122, startPoint y: 47, endPoint x: 90, endPoint y: 52, distance: 32.4
click at [90, 52] on div "Video tutorial PRESTADORES -> Listado de CPBTs Emitidos por Prestadores / Prove…" at bounding box center [385, 143] width 592 height 360
paste input "7715"
type input "7715"
click at [142, 202] on span "search Buscar Comprobante" at bounding box center [155, 204] width 79 height 7
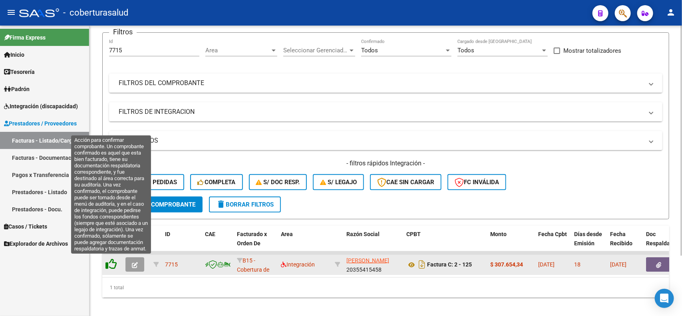
click at [113, 264] on icon at bounding box center [110, 263] width 11 height 11
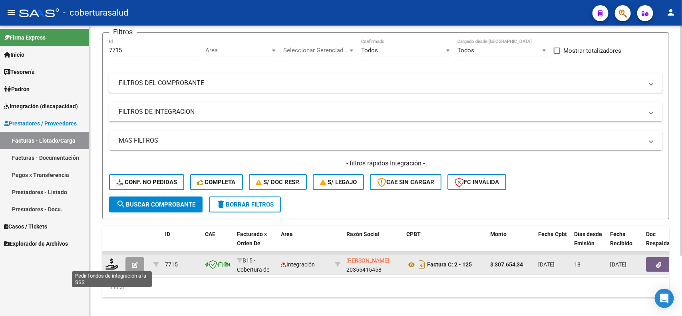
click at [113, 264] on icon at bounding box center [111, 263] width 13 height 11
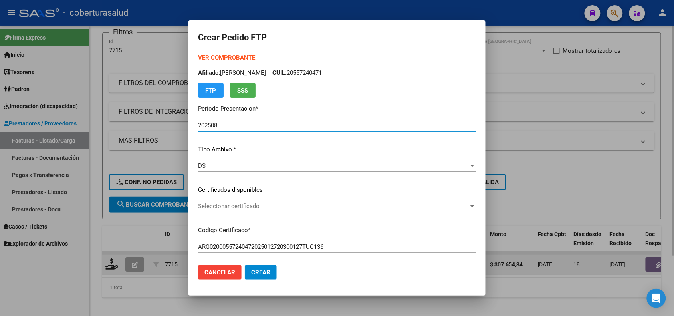
click at [282, 203] on span "Seleccionar certificado" at bounding box center [333, 205] width 271 height 7
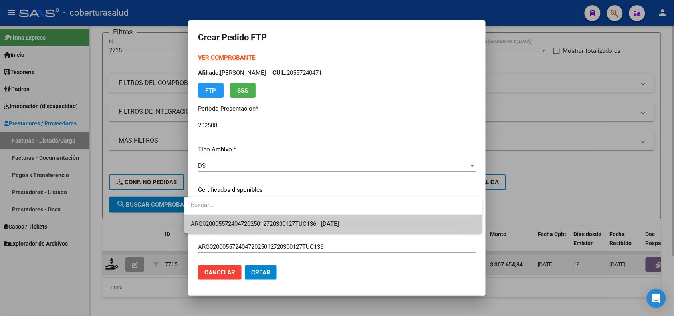
click at [282, 219] on span "ARG02000557240472025012720300127TUC136 - [DATE]" at bounding box center [333, 224] width 285 height 18
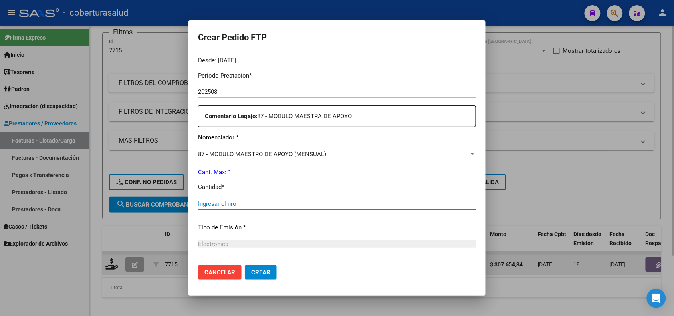
click at [232, 200] on input "Ingresar el nro" at bounding box center [337, 203] width 278 height 7
click at [251, 270] on span "Crear" at bounding box center [260, 272] width 19 height 7
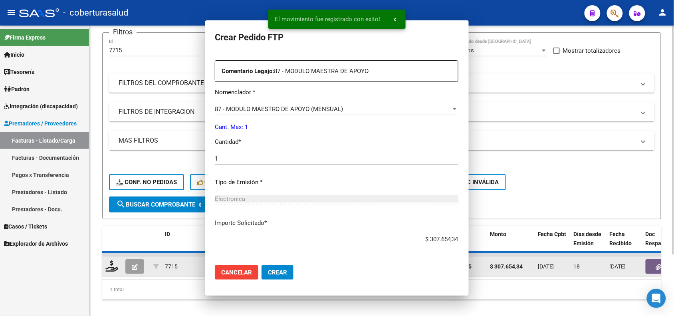
scroll to position [0, 0]
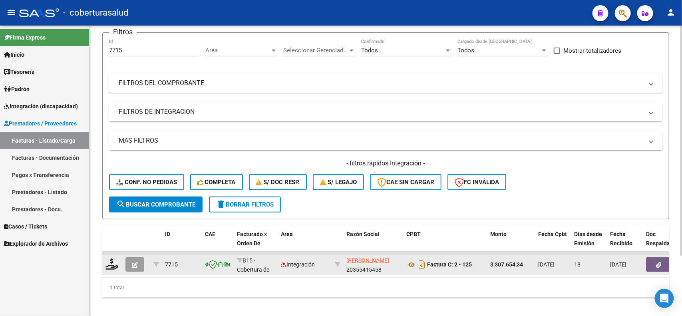
drag, startPoint x: 133, startPoint y: 42, endPoint x: 95, endPoint y: 46, distance: 38.5
click at [95, 46] on div "Video tutorial PRESTADORES -> Listado de CPBTs Emitidos por Prestadores / Prove…" at bounding box center [385, 143] width 592 height 360
drag, startPoint x: 123, startPoint y: 47, endPoint x: 79, endPoint y: 50, distance: 43.6
click at [79, 50] on mat-sidenav-container "Firma Express Inicio Calendario SSS Instructivos Contacto OS Tesorería Extracto…" at bounding box center [341, 171] width 682 height 290
paste input "6"
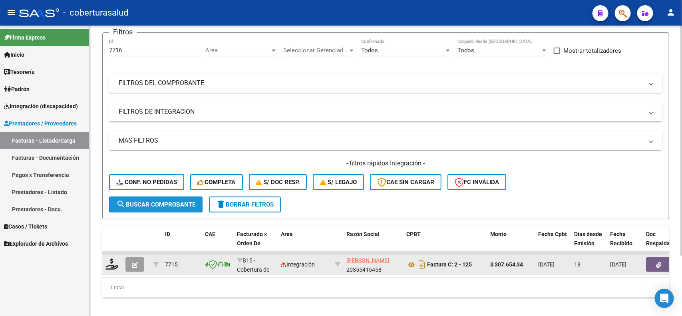
click at [140, 204] on span "search Buscar Comprobante" at bounding box center [155, 204] width 79 height 7
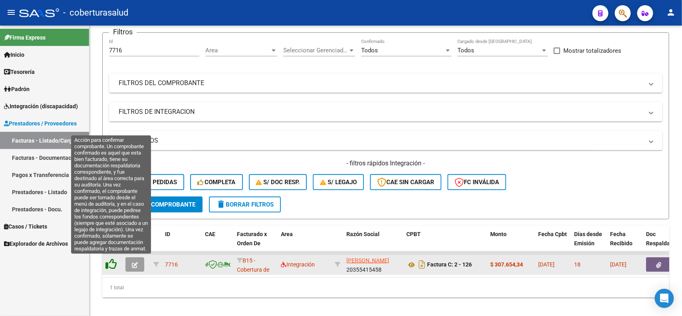
click at [107, 266] on icon at bounding box center [110, 263] width 11 height 11
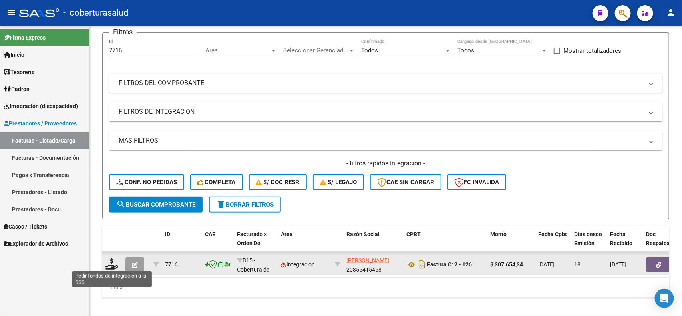
click at [107, 266] on icon at bounding box center [111, 263] width 13 height 11
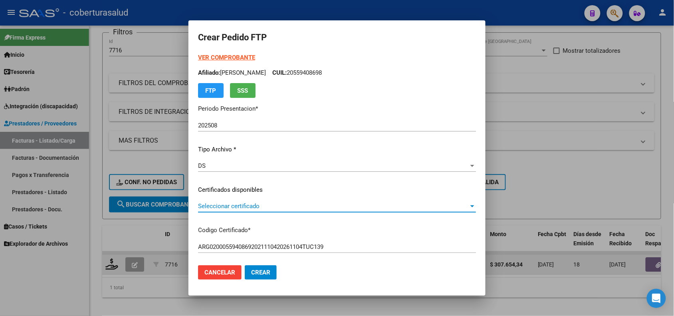
click at [223, 202] on span "Seleccionar certificado" at bounding box center [333, 205] width 271 height 7
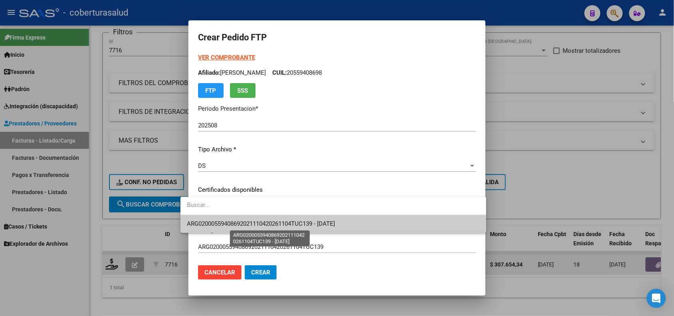
click at [226, 224] on span "ARG02000559408692021110420261104TUC139 - [DATE]" at bounding box center [261, 223] width 148 height 7
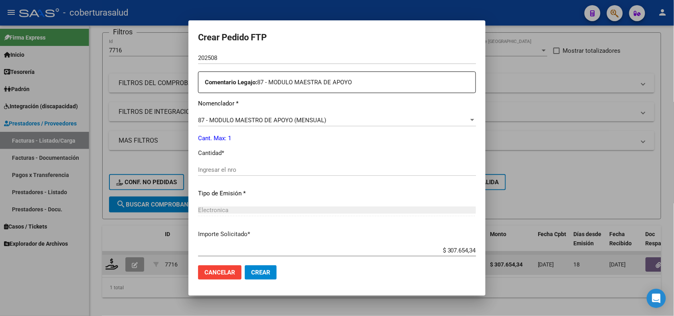
scroll to position [299, 0]
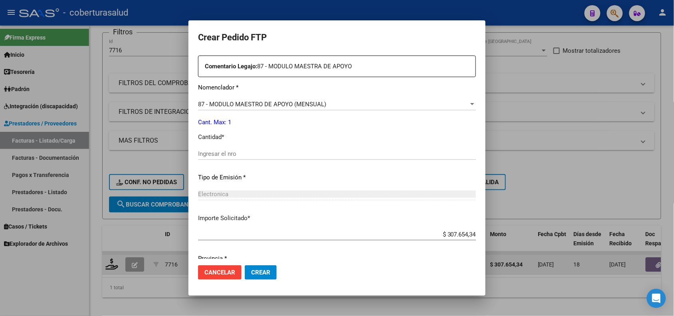
click at [213, 153] on input "Ingresar el nro" at bounding box center [337, 153] width 278 height 7
click at [251, 270] on span "Crear" at bounding box center [260, 272] width 19 height 7
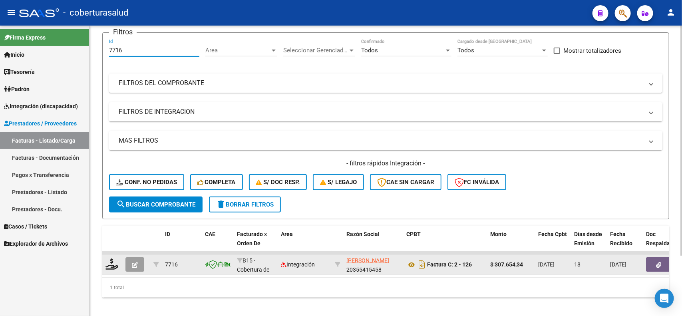
drag, startPoint x: 128, startPoint y: 47, endPoint x: 95, endPoint y: 54, distance: 33.5
click at [95, 54] on div "Video tutorial PRESTADORES -> Listado de CPBTs Emitidos por Prestadores / Prove…" at bounding box center [385, 143] width 592 height 360
paste input "8173"
click at [189, 206] on span "search Buscar Comprobante" at bounding box center [155, 204] width 79 height 7
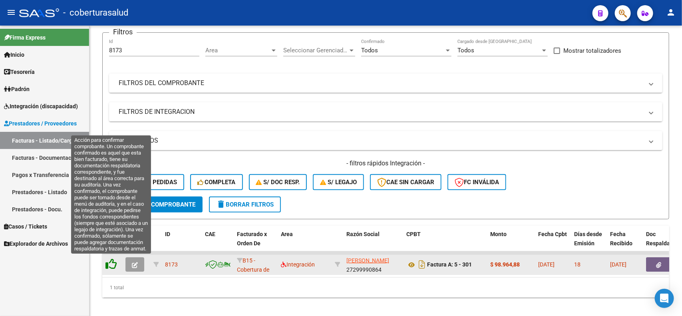
click at [107, 260] on icon at bounding box center [110, 263] width 11 height 11
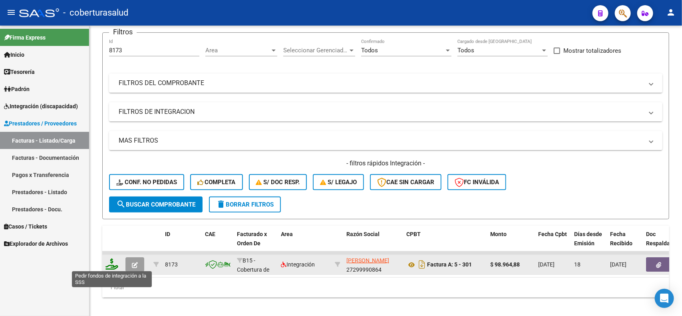
click at [110, 264] on icon at bounding box center [111, 263] width 13 height 11
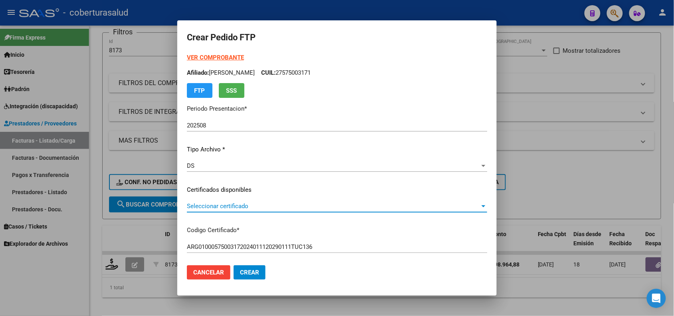
click at [262, 208] on span "Seleccionar certificado" at bounding box center [333, 205] width 293 height 7
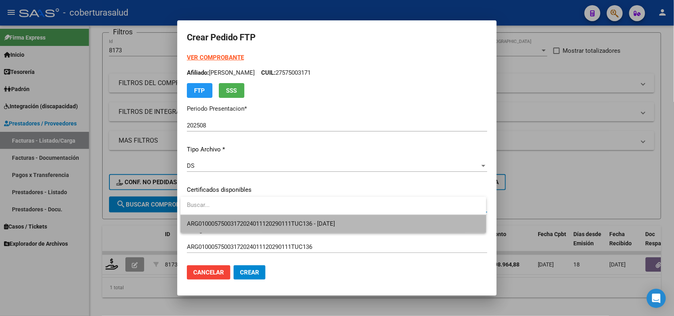
click at [273, 218] on span "ARG01000575003172024011120290111TUC136 - [DATE]" at bounding box center [333, 224] width 293 height 18
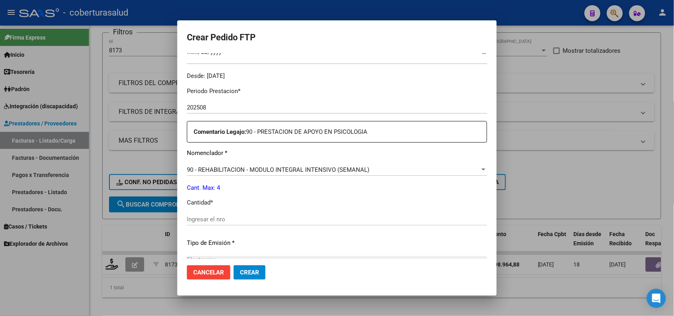
scroll to position [250, 0]
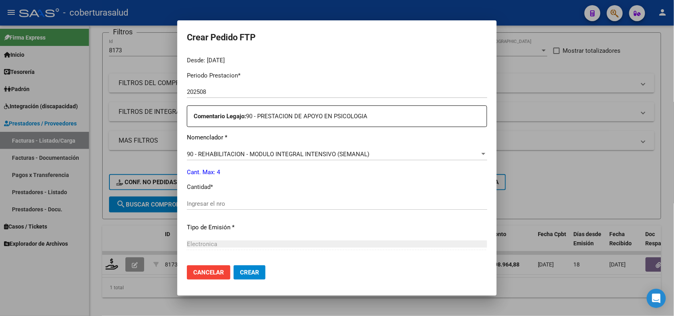
click at [219, 208] on div "Ingresar el nro" at bounding box center [337, 204] width 300 height 12
click at [218, 206] on input "Ingresar el nro" at bounding box center [337, 203] width 300 height 7
click at [250, 269] on span "Crear" at bounding box center [249, 272] width 19 height 7
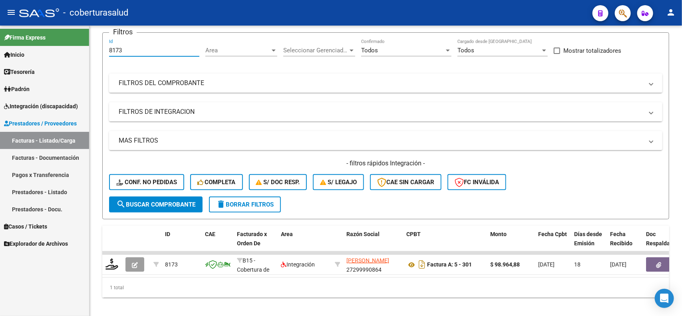
drag, startPoint x: 131, startPoint y: 50, endPoint x: 78, endPoint y: 57, distance: 52.7
click at [79, 57] on mat-sidenav-container "Firma Express Inicio Calendario SSS Instructivos Contacto OS Tesorería Extracto…" at bounding box center [341, 171] width 682 height 290
paste input "4"
click at [144, 206] on span "search Buscar Comprobante" at bounding box center [155, 204] width 79 height 7
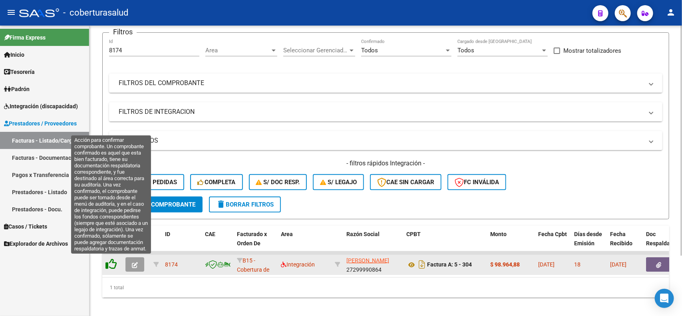
click at [113, 261] on icon at bounding box center [110, 263] width 11 height 11
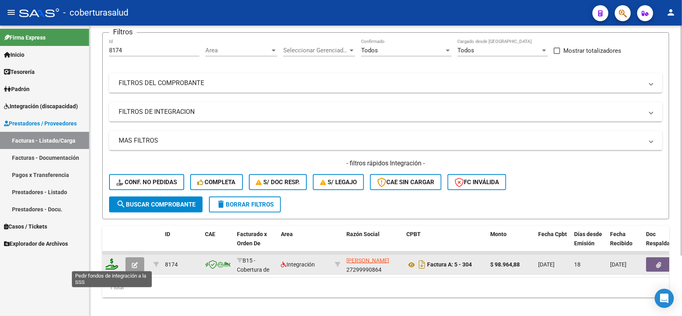
click at [113, 262] on icon at bounding box center [111, 263] width 13 height 11
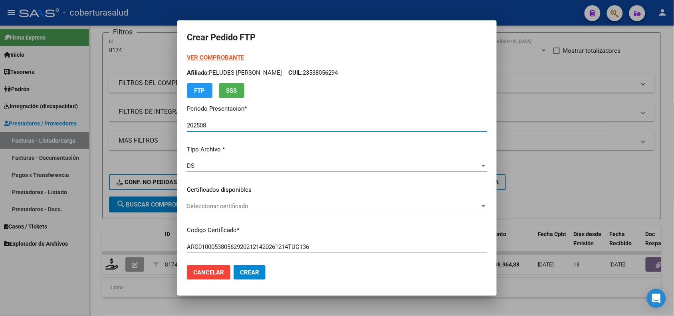
click at [232, 208] on span "Seleccionar certificado" at bounding box center [333, 205] width 293 height 7
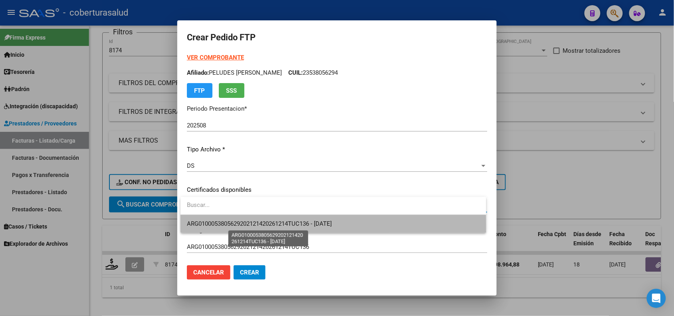
click at [234, 226] on span "ARG0100053805629202121420261214TUC136 - [DATE]" at bounding box center [259, 223] width 145 height 7
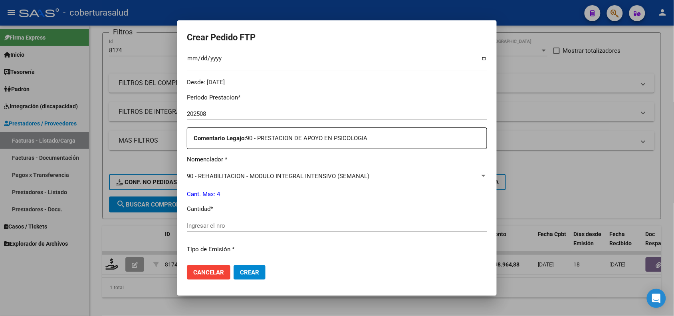
scroll to position [250, 0]
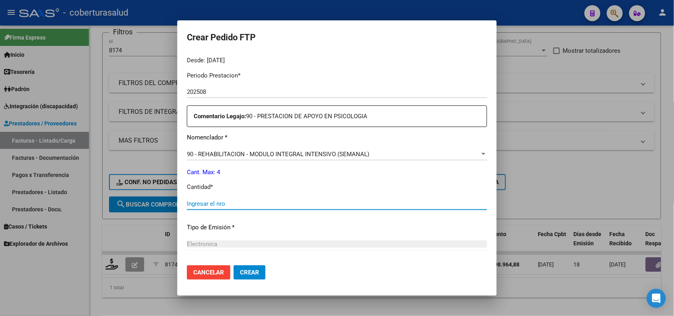
click at [212, 205] on input "Ingresar el nro" at bounding box center [337, 203] width 300 height 7
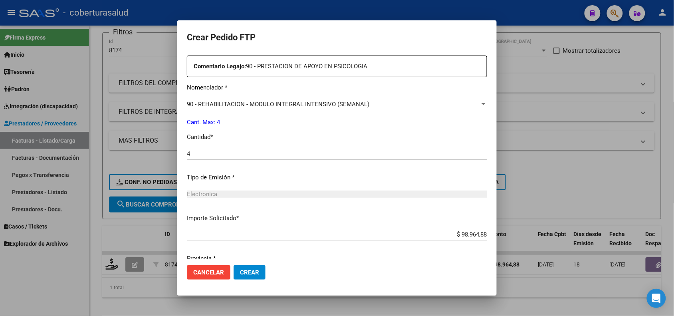
scroll to position [329, 0]
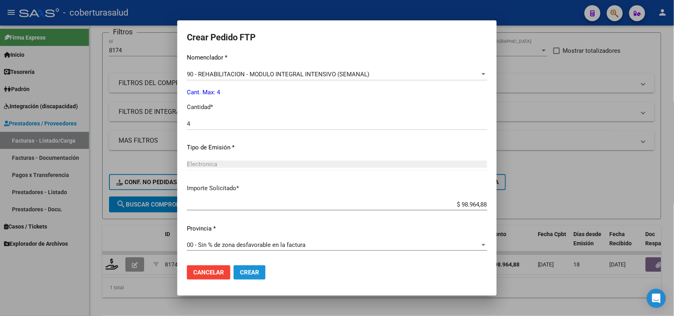
click at [252, 274] on span "Crear" at bounding box center [249, 272] width 19 height 7
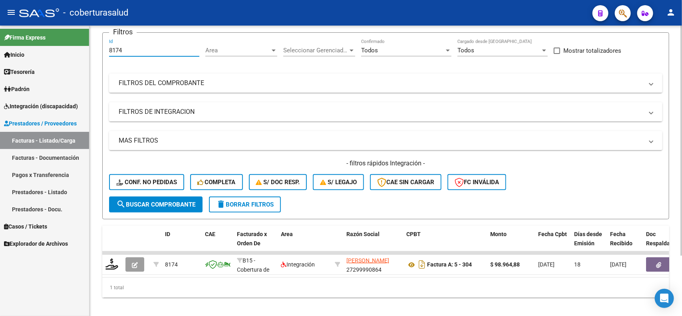
drag, startPoint x: 125, startPoint y: 50, endPoint x: 94, endPoint y: 49, distance: 31.2
click at [94, 49] on div "Video tutorial PRESTADORES -> Listado de CPBTs Emitidos por Prestadores / Prove…" at bounding box center [385, 143] width 592 height 360
paste input "537"
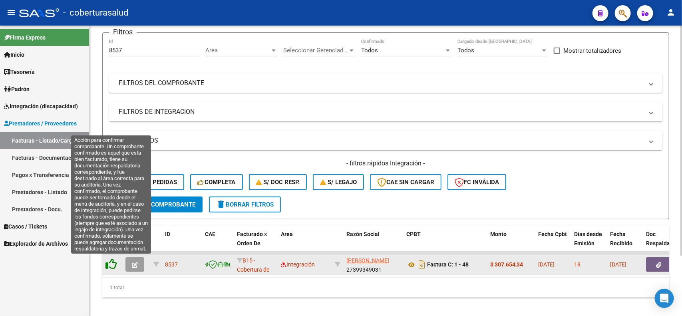
click at [111, 262] on icon at bounding box center [110, 263] width 11 height 11
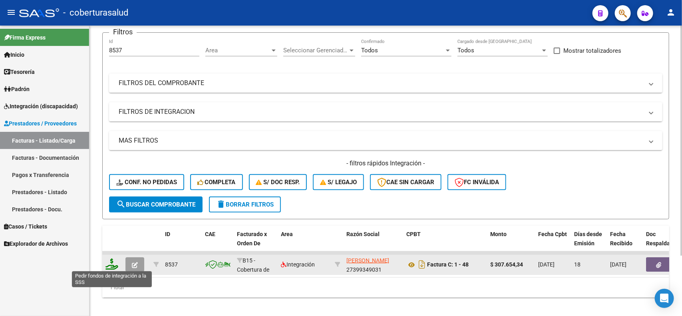
click at [115, 265] on icon at bounding box center [111, 263] width 13 height 11
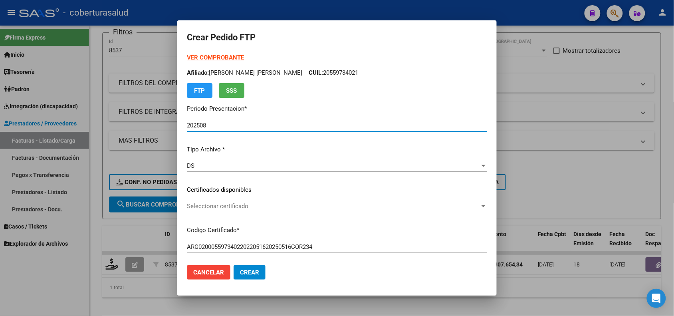
click at [262, 203] on span "Seleccionar certificado" at bounding box center [333, 205] width 293 height 7
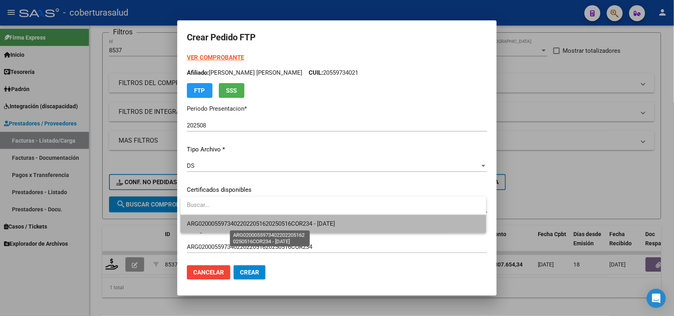
click at [262, 220] on span "ARG02000559734022022051620250516COR234 - [DATE]" at bounding box center [261, 223] width 148 height 7
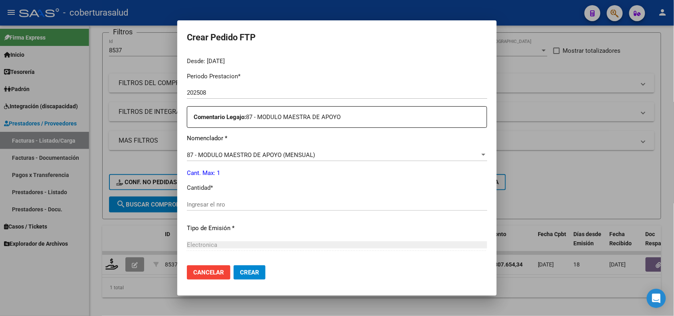
scroll to position [250, 0]
click at [210, 205] on input "Ingresar el nro" at bounding box center [337, 203] width 300 height 7
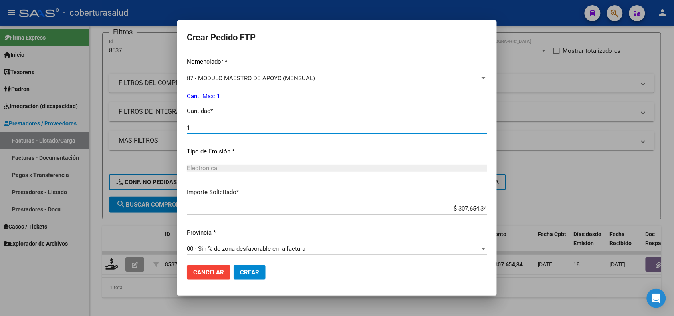
scroll to position [329, 0]
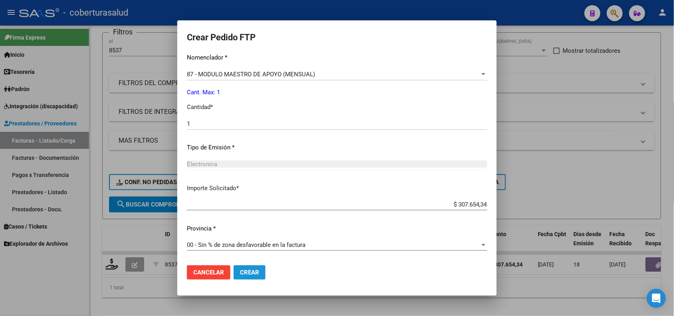
click at [246, 270] on span "Crear" at bounding box center [249, 272] width 19 height 7
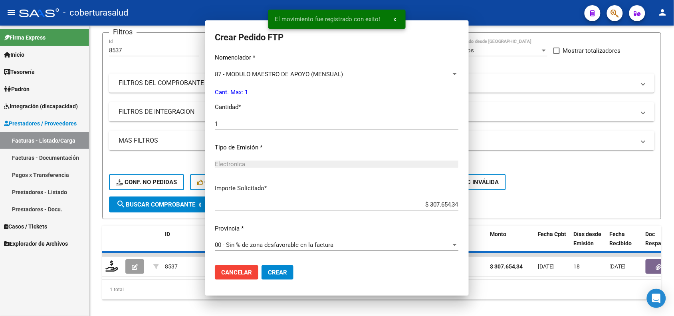
scroll to position [284, 0]
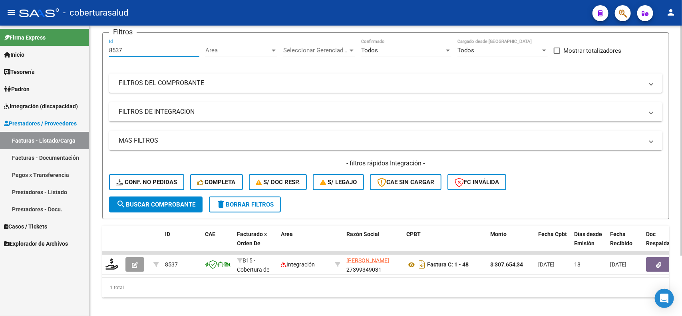
drag, startPoint x: 131, startPoint y: 55, endPoint x: 109, endPoint y: 57, distance: 22.1
click at [109, 57] on div "8537 Id" at bounding box center [154, 51] width 90 height 25
paste input "103"
click at [162, 202] on span "search Buscar Comprobante" at bounding box center [155, 204] width 79 height 7
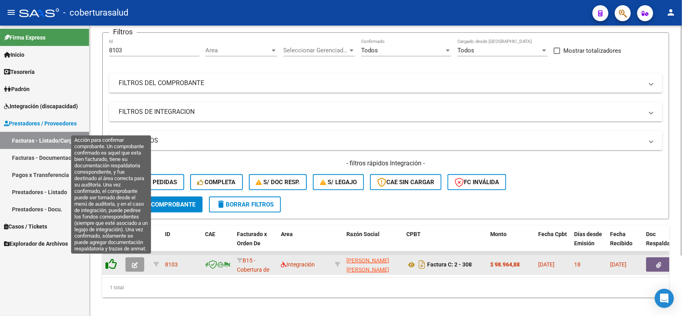
click at [110, 264] on icon at bounding box center [110, 263] width 11 height 11
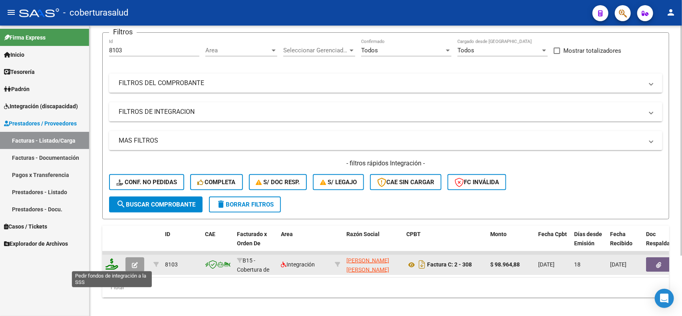
click at [113, 261] on icon at bounding box center [111, 263] width 13 height 11
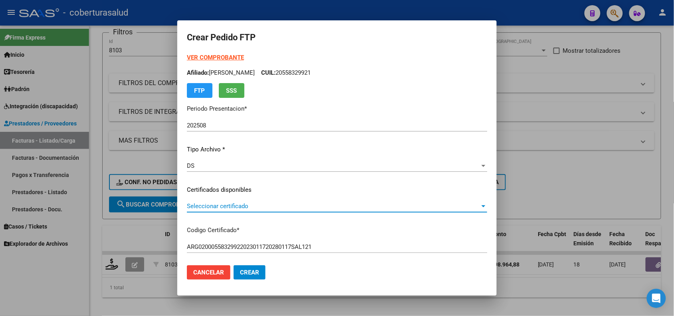
click at [204, 206] on span "Seleccionar certificado" at bounding box center [333, 205] width 293 height 7
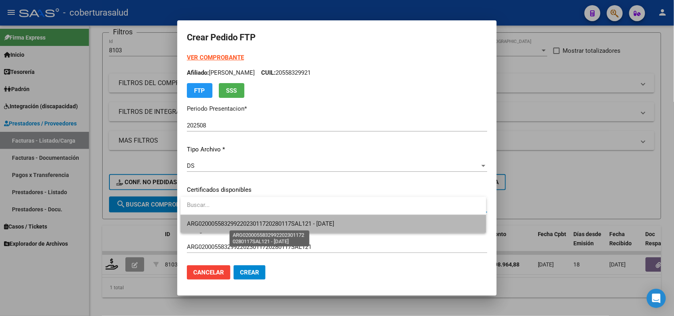
click at [214, 223] on span "ARG02000558329922023011720280117SAL121 - [DATE]" at bounding box center [260, 223] width 147 height 7
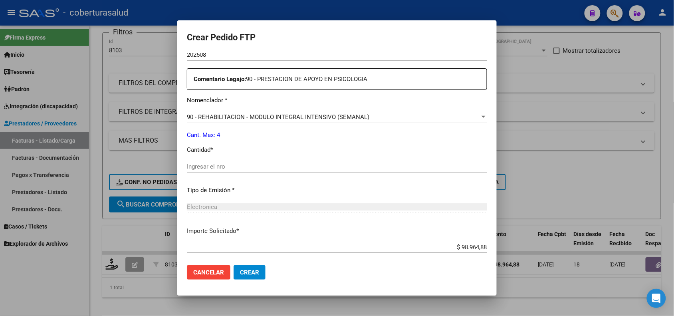
scroll to position [299, 0]
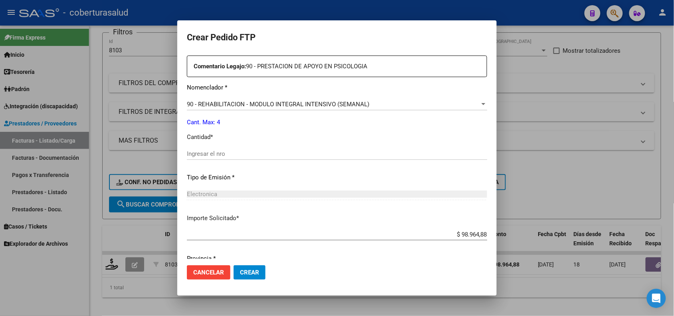
click at [208, 159] on div "Ingresar el nro" at bounding box center [337, 154] width 300 height 12
click at [208, 156] on input "Ingresar el nro" at bounding box center [337, 153] width 300 height 7
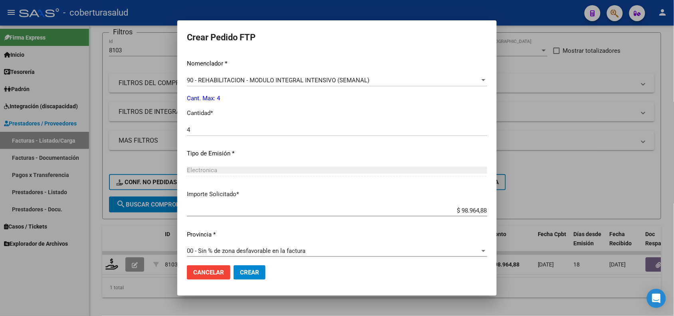
scroll to position [329, 0]
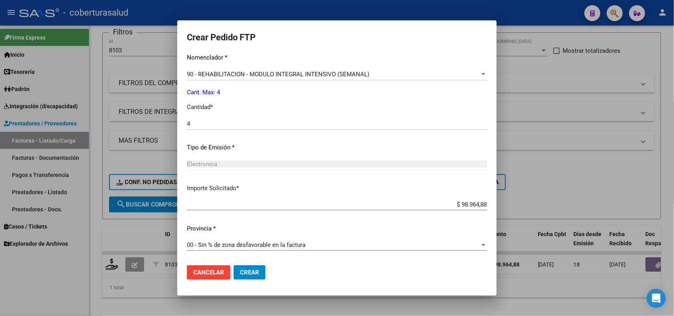
click at [251, 274] on span "Crear" at bounding box center [249, 272] width 19 height 7
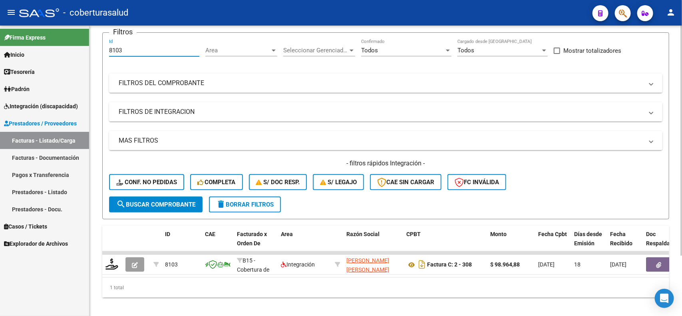
drag, startPoint x: 123, startPoint y: 51, endPoint x: 94, endPoint y: 41, distance: 29.9
click at [97, 44] on div "Video tutorial PRESTADORES -> Listado de CPBTs Emitidos por Prestadores / Prove…" at bounding box center [385, 143] width 592 height 360
paste input "75"
click at [142, 204] on span "search Buscar Comprobante" at bounding box center [155, 204] width 79 height 7
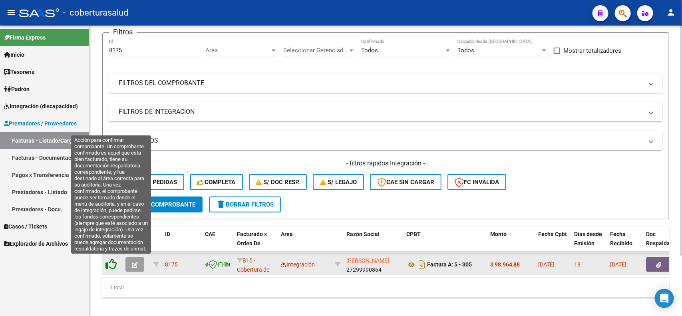
click at [111, 265] on icon at bounding box center [110, 263] width 11 height 11
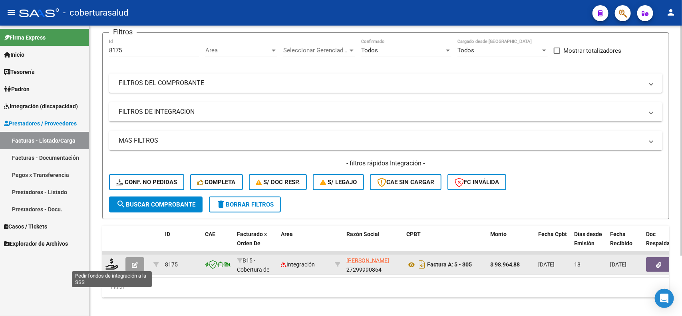
click at [111, 265] on icon at bounding box center [111, 263] width 13 height 11
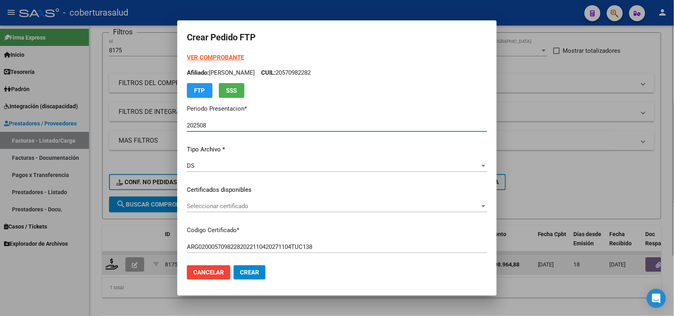
click at [268, 204] on span "Seleccionar certificado" at bounding box center [333, 205] width 293 height 7
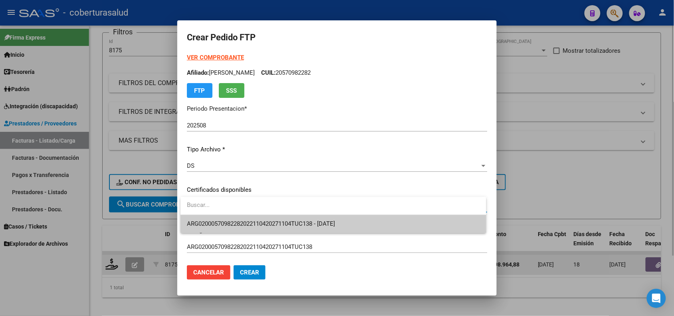
click at [268, 219] on span "ARG02000570982282022110420271104TUC138 - [DATE]" at bounding box center [333, 224] width 293 height 18
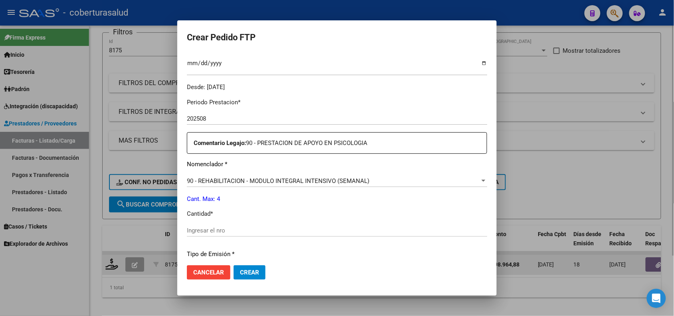
scroll to position [250, 0]
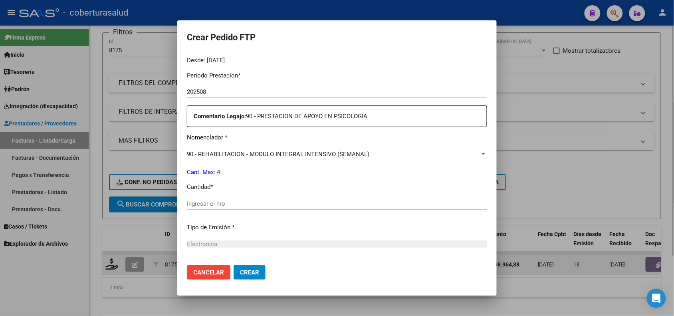
click at [218, 202] on input "Ingresar el nro" at bounding box center [337, 203] width 300 height 7
click at [244, 276] on button "Crear" at bounding box center [250, 272] width 32 height 14
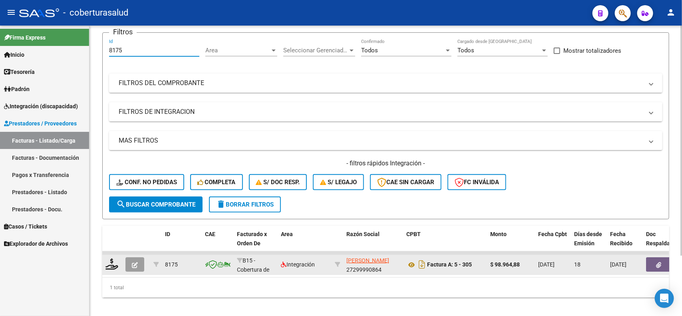
drag, startPoint x: 131, startPoint y: 49, endPoint x: 90, endPoint y: 44, distance: 41.4
click at [90, 44] on div "Video tutorial PRESTADORES -> Listado de CPBTs Emitidos por Prestadores / Prove…" at bounding box center [385, 143] width 592 height 360
paste input "9"
click at [148, 204] on span "search Buscar Comprobante" at bounding box center [155, 204] width 79 height 7
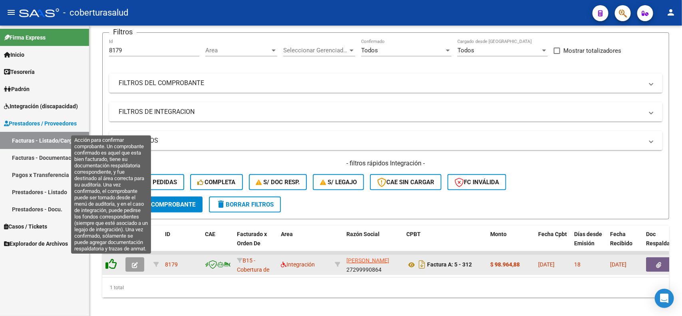
click at [113, 260] on icon at bounding box center [110, 263] width 11 height 11
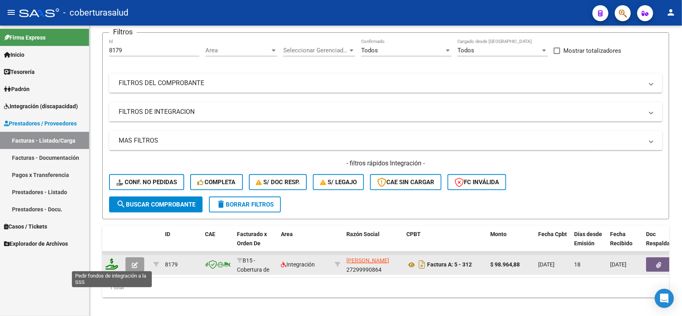
click at [115, 260] on icon at bounding box center [111, 263] width 13 height 11
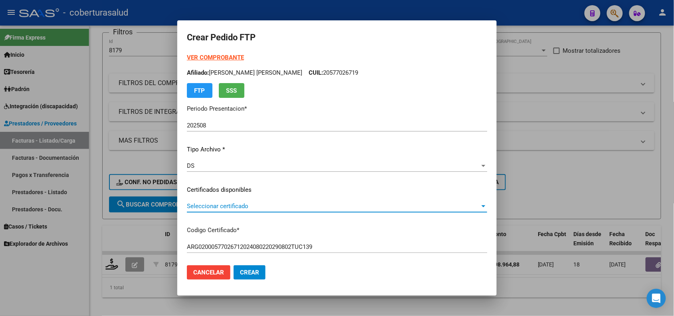
click at [228, 207] on span "Seleccionar certificado" at bounding box center [333, 205] width 293 height 7
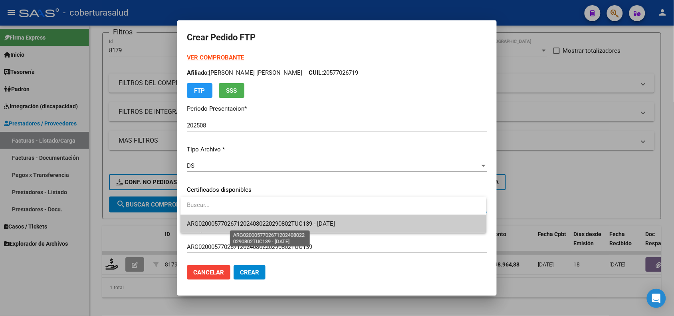
click at [231, 226] on span "ARG02000577026712024080220290802TUC139 - [DATE]" at bounding box center [261, 223] width 148 height 7
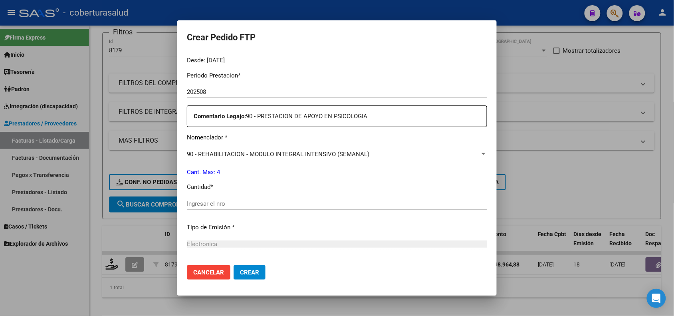
click at [210, 198] on div "Ingresar el nro" at bounding box center [337, 204] width 300 height 12
click at [248, 264] on mat-dialog-actions "Cancelar Crear" at bounding box center [337, 272] width 300 height 27
click at [245, 278] on button "Crear" at bounding box center [250, 272] width 32 height 14
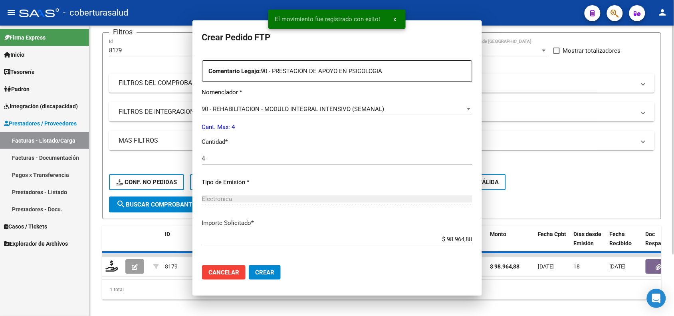
scroll to position [0, 0]
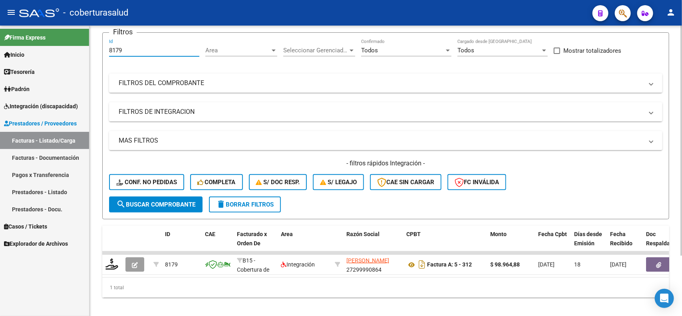
drag, startPoint x: 130, startPoint y: 53, endPoint x: 103, endPoint y: 44, distance: 28.4
click at [103, 44] on form "Filtros 8179 Id Area Area Seleccionar Gerenciador Seleccionar Gerenciador Todos…" at bounding box center [385, 125] width 567 height 187
paste input "027"
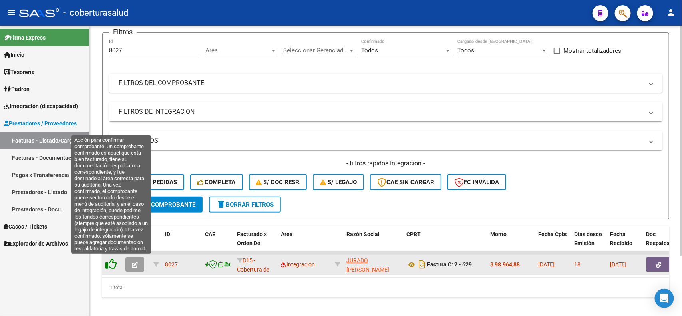
click at [111, 262] on icon at bounding box center [110, 263] width 11 height 11
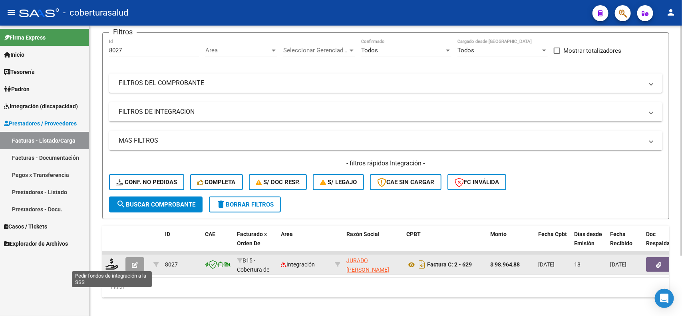
click at [111, 262] on icon at bounding box center [111, 263] width 13 height 11
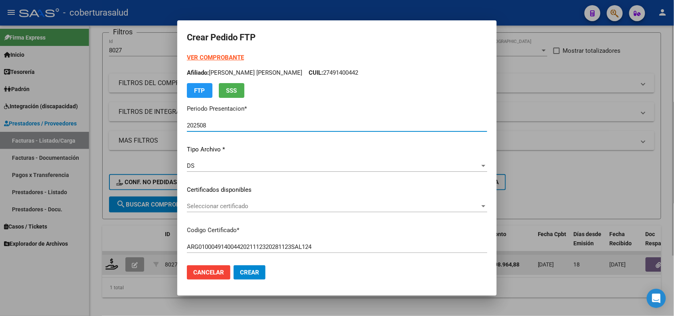
click at [221, 208] on span "Seleccionar certificado" at bounding box center [333, 205] width 293 height 7
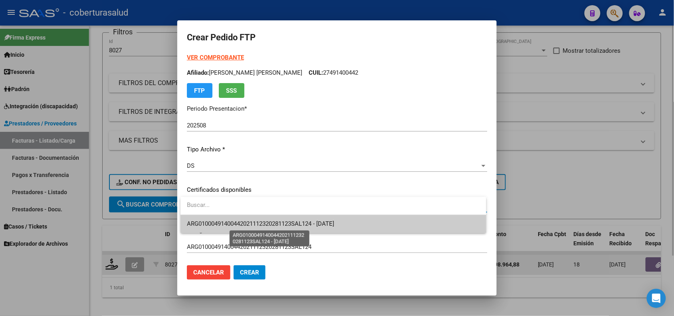
click at [230, 220] on span "ARG01000491400442021112320281123SAL124 - [DATE]" at bounding box center [260, 223] width 147 height 7
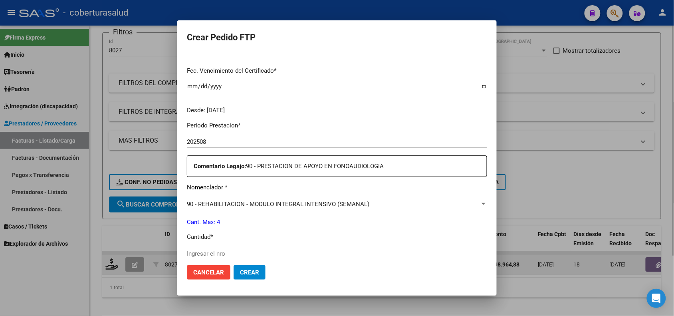
scroll to position [250, 0]
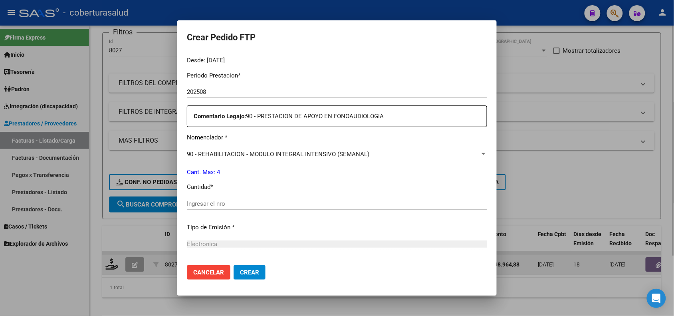
click at [230, 202] on input "Ingresar el nro" at bounding box center [337, 203] width 300 height 7
click at [252, 270] on span "Crear" at bounding box center [249, 272] width 19 height 7
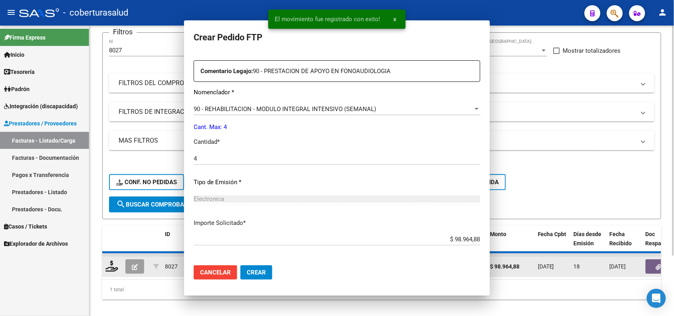
scroll to position [0, 0]
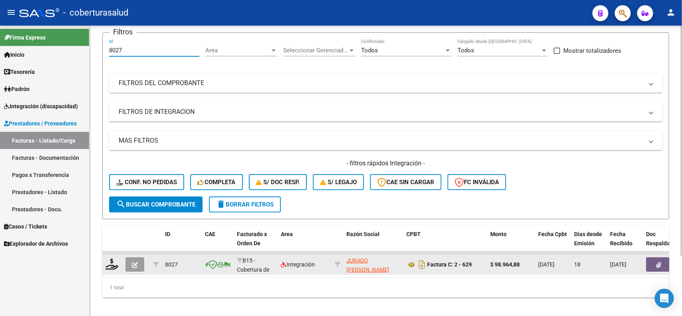
drag, startPoint x: 127, startPoint y: 48, endPoint x: 105, endPoint y: 47, distance: 22.4
click at [105, 47] on form "Filtros 8027 Id Area Area Seleccionar Gerenciador Seleccionar Gerenciador Todos…" at bounding box center [385, 125] width 567 height 187
paste input "17"
click at [134, 201] on span "search Buscar Comprobante" at bounding box center [155, 204] width 79 height 7
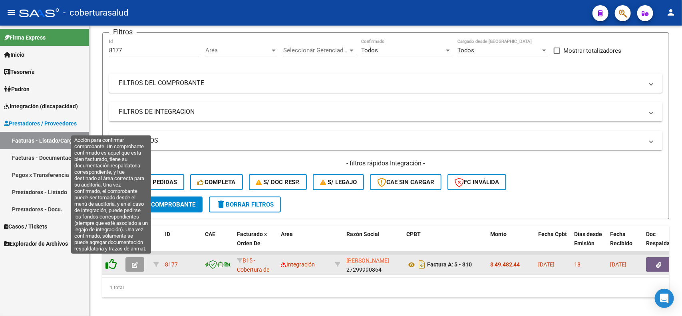
click at [110, 264] on icon at bounding box center [110, 263] width 11 height 11
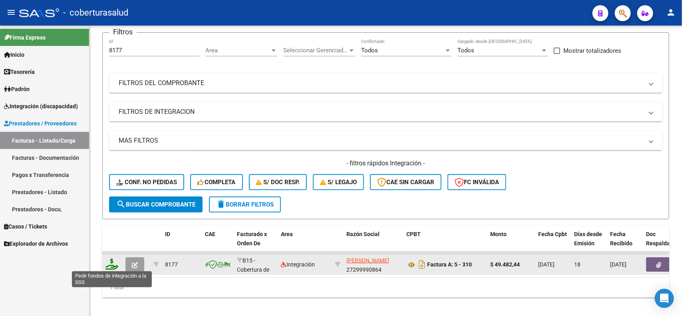
click at [116, 263] on icon at bounding box center [111, 263] width 13 height 11
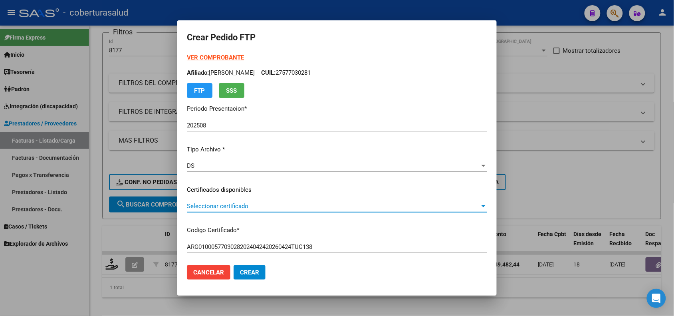
click at [246, 206] on span "Seleccionar certificado" at bounding box center [333, 205] width 293 height 7
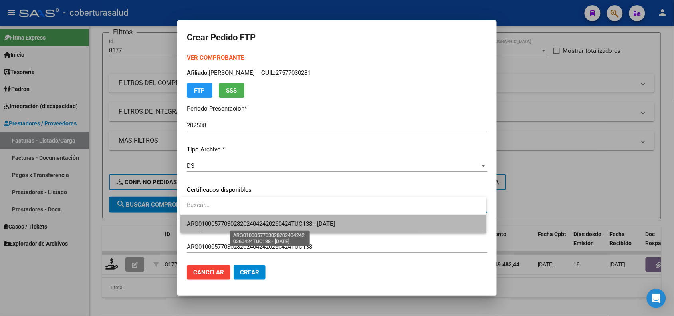
click at [250, 220] on span "ARG01000577030282024042420260424TUC138 - [DATE]" at bounding box center [261, 223] width 148 height 7
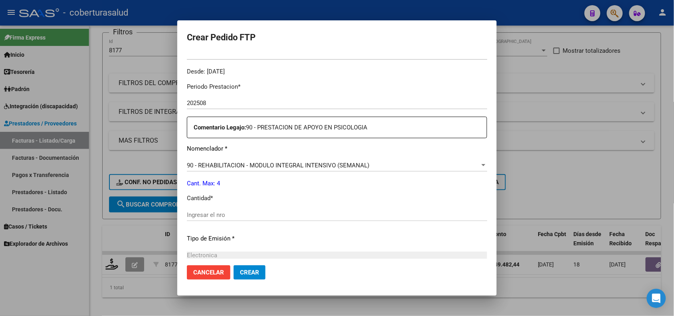
scroll to position [250, 0]
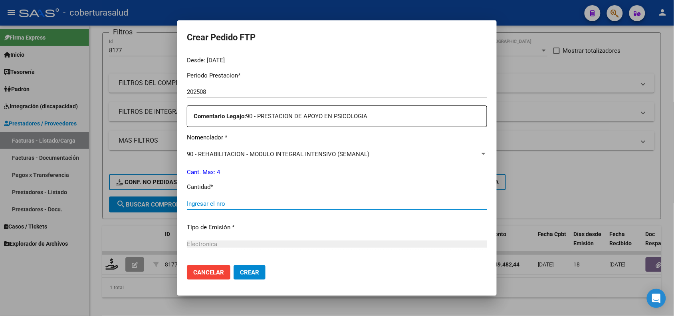
click at [232, 200] on input "Ingresar el nro" at bounding box center [337, 203] width 300 height 7
click at [254, 271] on span "Crear" at bounding box center [249, 272] width 19 height 7
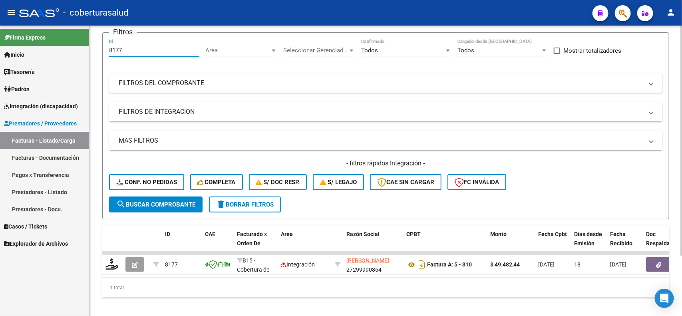
drag, startPoint x: 122, startPoint y: 47, endPoint x: 104, endPoint y: 47, distance: 18.0
click at [104, 47] on form "Filtros 8177 Id Area Area Seleccionar Gerenciador Seleccionar Gerenciador Todos…" at bounding box center [385, 125] width 567 height 187
drag, startPoint x: 108, startPoint y: 47, endPoint x: 316, endPoint y: 31, distance: 208.2
click at [316, 32] on form "Filtros 8177 Id Area Area Seleccionar Gerenciador Seleccionar Gerenciador Todos…" at bounding box center [385, 125] width 567 height 187
drag, startPoint x: 134, startPoint y: 48, endPoint x: 106, endPoint y: 48, distance: 28.0
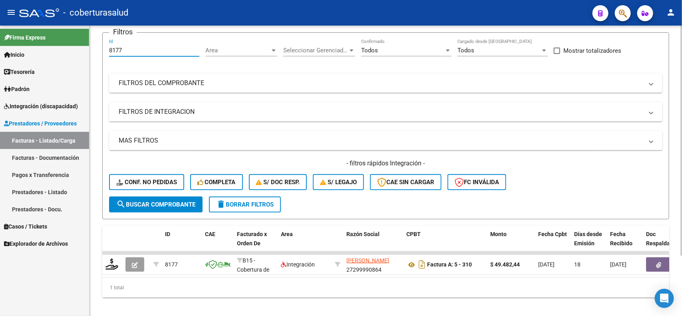
click at [106, 48] on form "Filtros 8177 Id Area Area Seleccionar Gerenciador Seleccionar Gerenciador Todos…" at bounding box center [385, 125] width 567 height 187
paste input "7766"
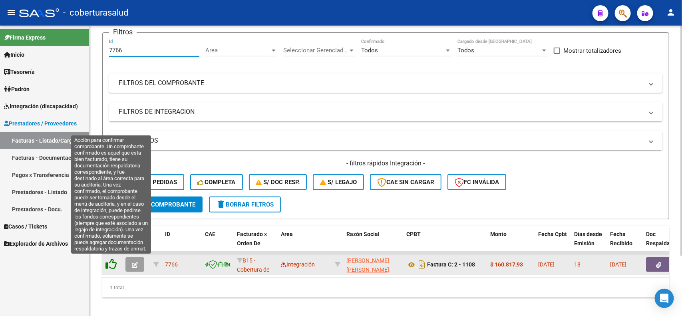
click at [111, 265] on icon at bounding box center [110, 263] width 11 height 11
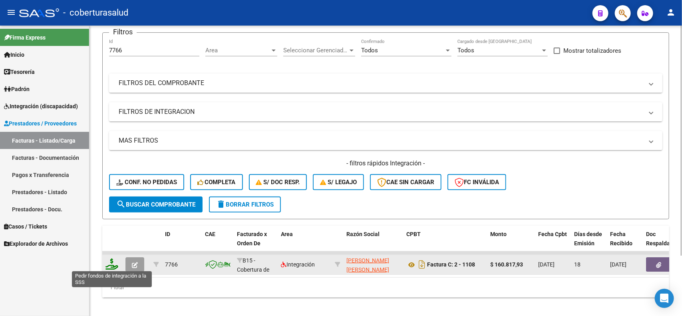
click at [107, 266] on icon at bounding box center [111, 263] width 13 height 11
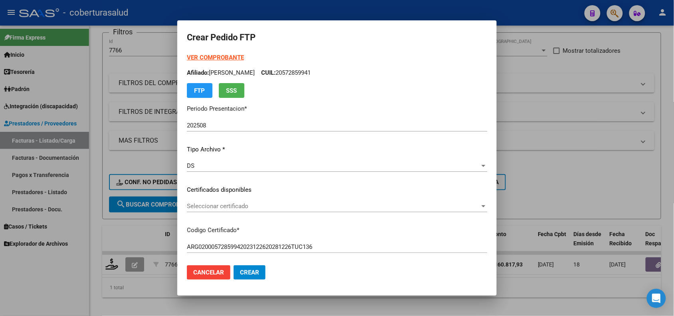
click at [268, 200] on div "Seleccionar certificado Seleccionar certificado" at bounding box center [337, 206] width 300 height 12
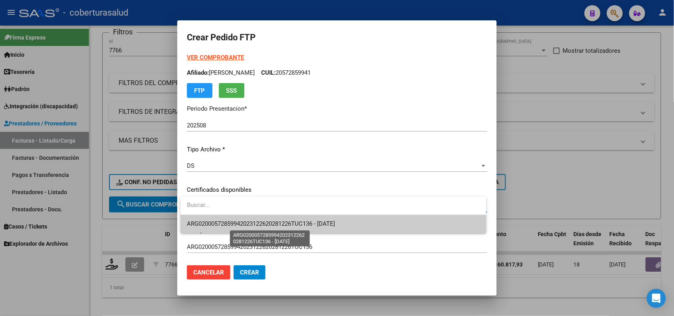
click at [259, 222] on span "ARG02000572859942023122620281226TUC136 - [DATE]" at bounding box center [261, 223] width 148 height 7
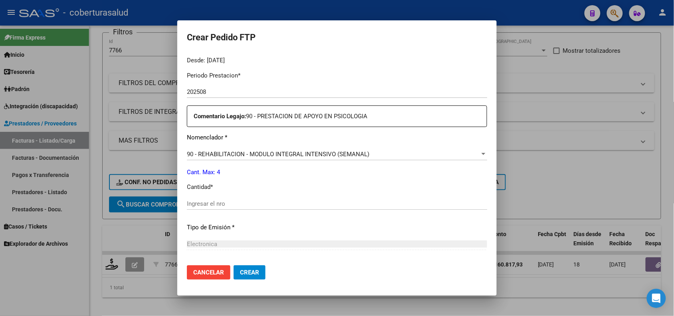
click at [243, 198] on div "Ingresar el nro" at bounding box center [337, 204] width 300 height 12
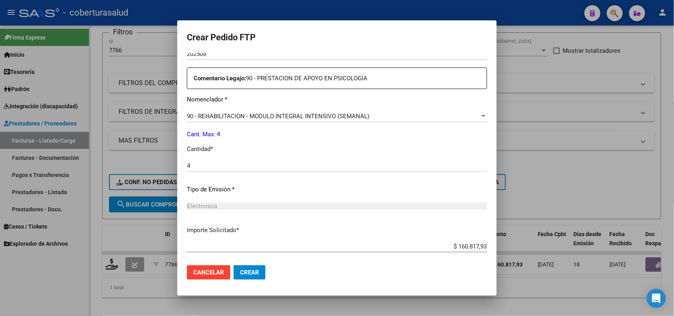
scroll to position [329, 0]
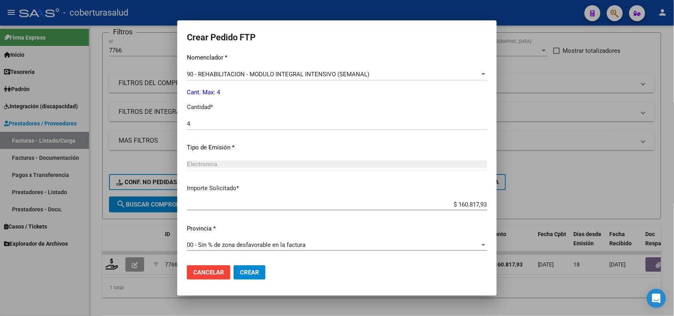
click at [254, 272] on span "Crear" at bounding box center [249, 272] width 19 height 7
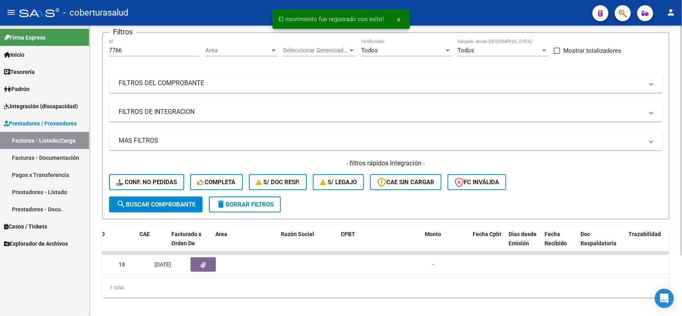
scroll to position [0, 33]
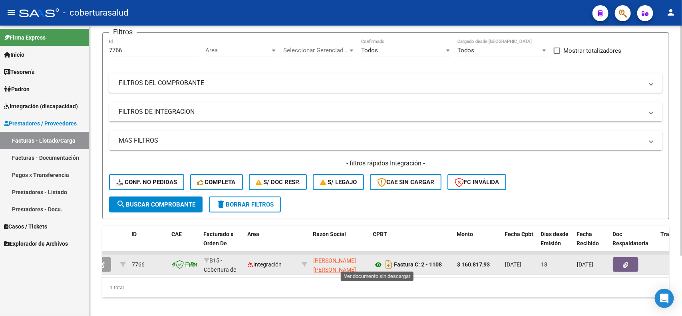
click at [375, 262] on icon at bounding box center [378, 265] width 10 height 10
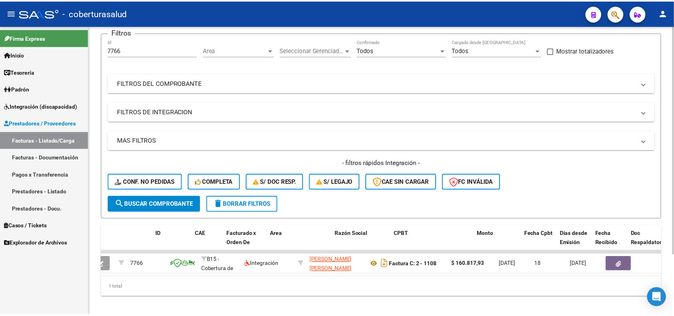
scroll to position [0, 0]
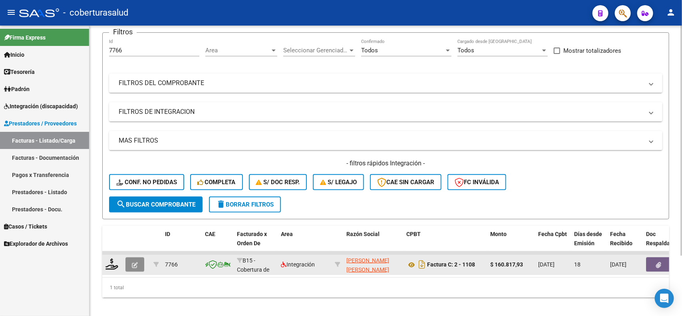
click at [125, 262] on button "button" at bounding box center [134, 264] width 19 height 14
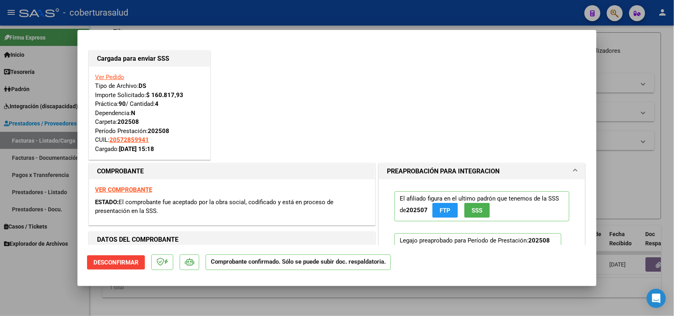
click at [80, 300] on div at bounding box center [337, 158] width 674 height 316
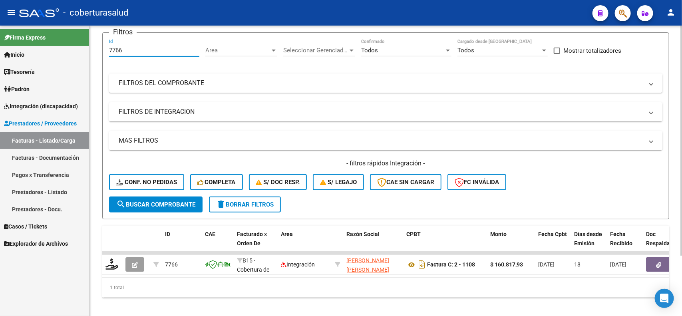
drag, startPoint x: 127, startPoint y: 51, endPoint x: 102, endPoint y: 48, distance: 24.9
click at [102, 48] on form "Filtros 7766 Id Area Area Seleccionar Gerenciador Seleccionar Gerenciador Todos…" at bounding box center [385, 125] width 567 height 187
paste input "8260"
click at [143, 204] on span "search Buscar Comprobante" at bounding box center [155, 204] width 79 height 7
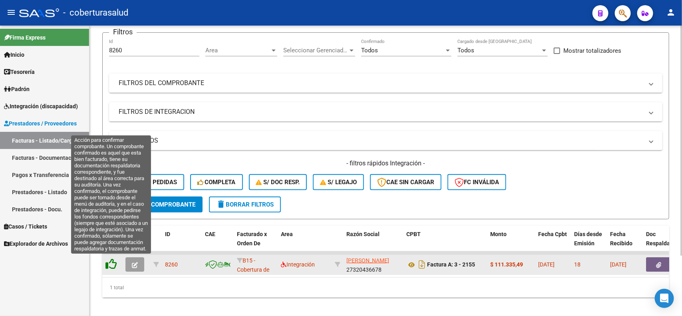
click at [111, 262] on icon at bounding box center [110, 263] width 11 height 11
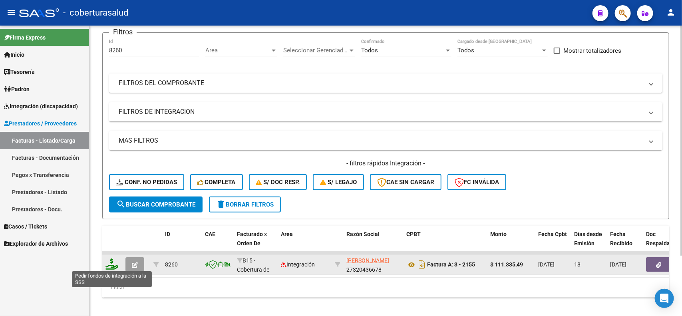
click at [114, 259] on icon at bounding box center [111, 263] width 13 height 11
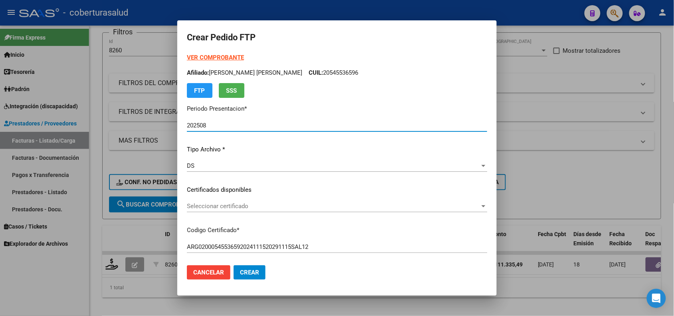
click at [230, 202] on span "Seleccionar certificado" at bounding box center [333, 205] width 293 height 7
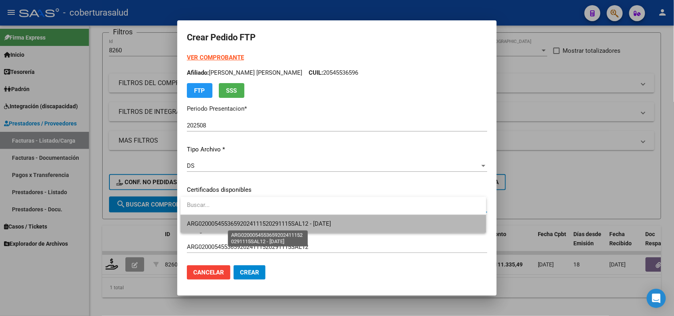
click at [266, 222] on span "ARG02000545536592024111520291115SAL12 - [DATE]" at bounding box center [259, 223] width 144 height 7
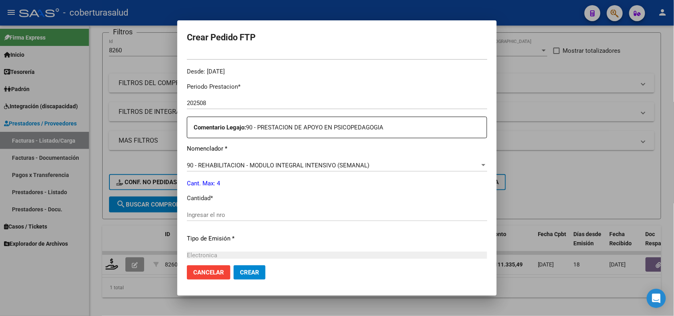
scroll to position [250, 0]
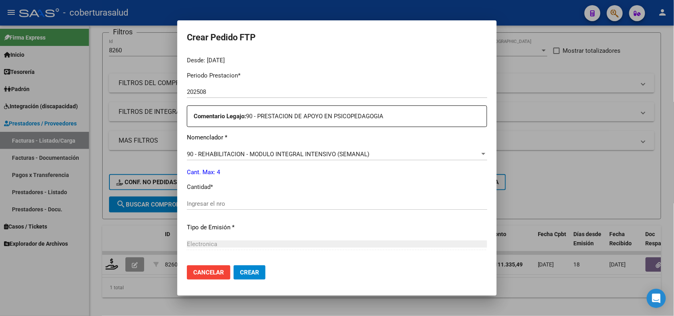
click at [222, 194] on div "Periodo Prestacion * 202508 Ingresar el Periodo Prestacion Comentario Legajo: 9…" at bounding box center [337, 202] width 300 height 274
click at [222, 197] on div "Periodo Prestacion * 202508 Ingresar el Periodo Prestacion Comentario Legajo: 9…" at bounding box center [337, 202] width 300 height 274
click at [216, 200] on input "Ingresar el nro" at bounding box center [337, 203] width 300 height 7
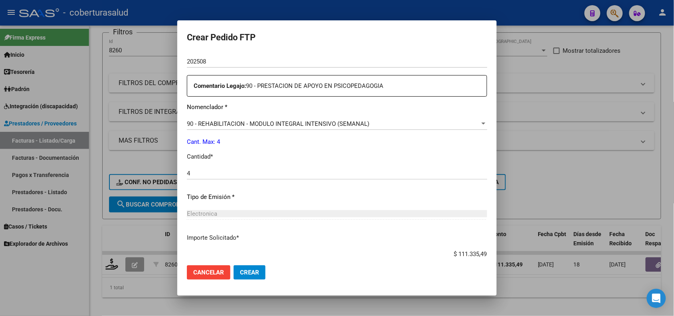
scroll to position [329, 0]
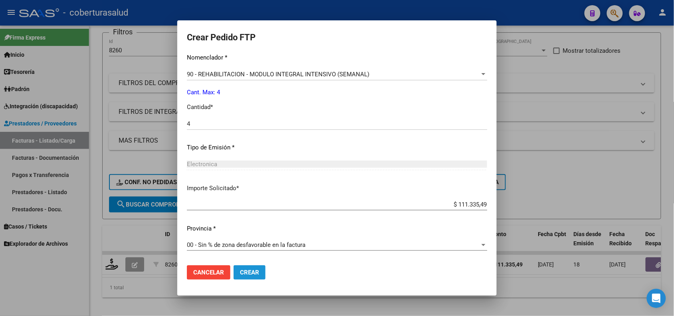
click at [244, 268] on button "Crear" at bounding box center [250, 272] width 32 height 14
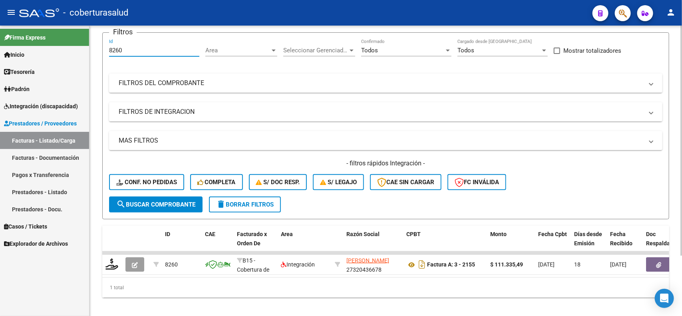
drag, startPoint x: 104, startPoint y: 48, endPoint x: 93, endPoint y: 49, distance: 11.2
click at [93, 49] on div "Video tutorial PRESTADORES -> Listado de CPBTs Emitidos por Prestadores / Prove…" at bounding box center [385, 143] width 592 height 360
paste input "1"
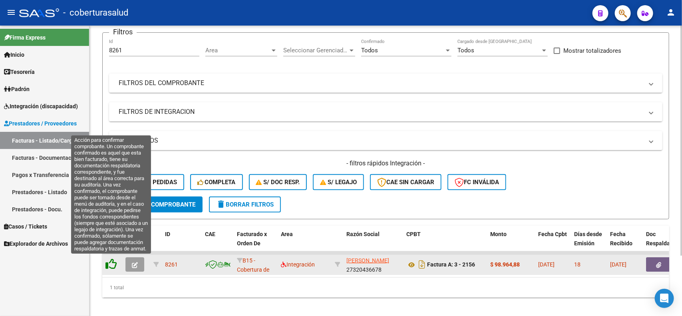
click at [113, 264] on icon at bounding box center [110, 263] width 11 height 11
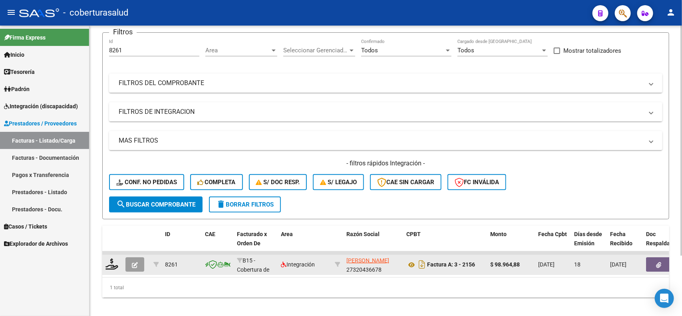
click at [105, 270] on datatable-body-cell at bounding box center [112, 265] width 20 height 20
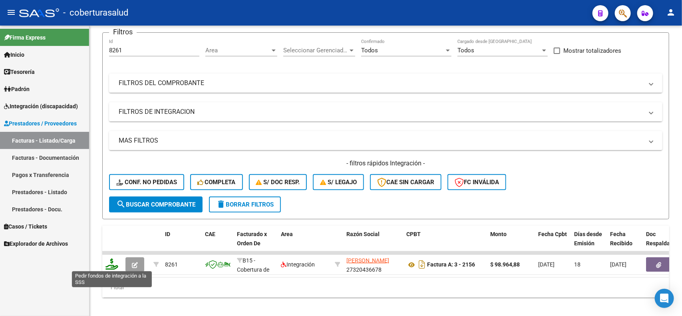
click at [109, 263] on icon at bounding box center [111, 263] width 13 height 11
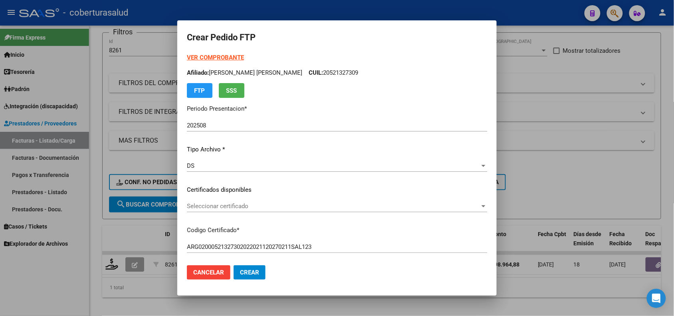
click at [230, 201] on div "Seleccionar certificado Seleccionar certificado" at bounding box center [337, 206] width 300 height 12
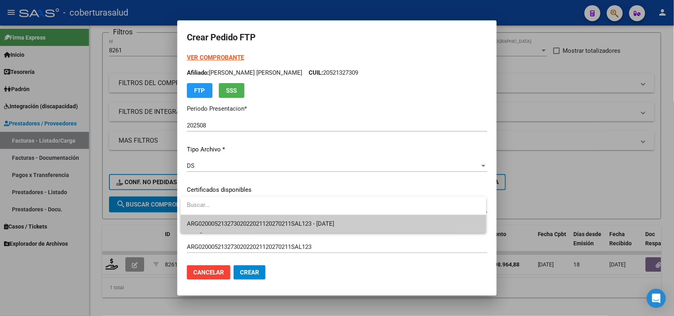
click at [236, 212] on input "dropdown search" at bounding box center [332, 205] width 305 height 18
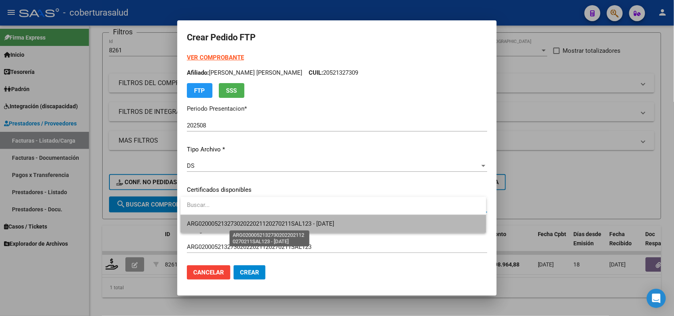
click at [236, 222] on span "ARG02000521327302022021120270211SAL123 - [DATE]" at bounding box center [260, 223] width 147 height 7
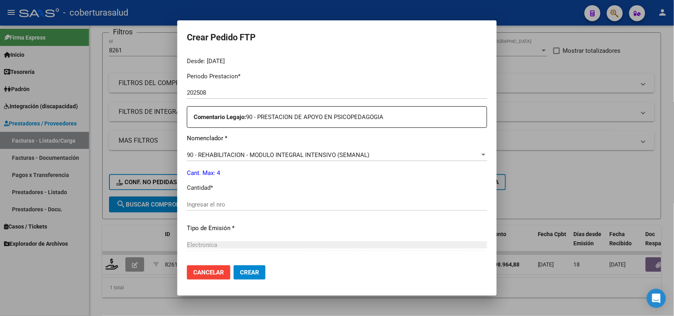
scroll to position [250, 0]
click at [222, 204] on input "Ingresar el nro" at bounding box center [337, 203] width 300 height 7
click at [260, 272] on button "Crear" at bounding box center [250, 272] width 32 height 14
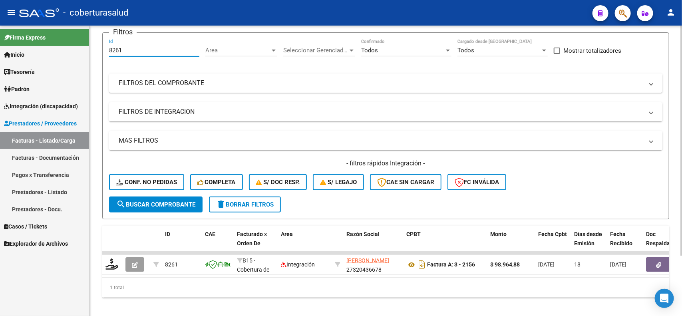
drag, startPoint x: 117, startPoint y: 53, endPoint x: 97, endPoint y: 56, distance: 19.8
click at [97, 56] on div "Video tutorial PRESTADORES -> Listado de CPBTs Emitidos por Prestadores / Prove…" at bounding box center [385, 143] width 592 height 360
paste input "180"
click at [159, 201] on span "search Buscar Comprobante" at bounding box center [155, 204] width 79 height 7
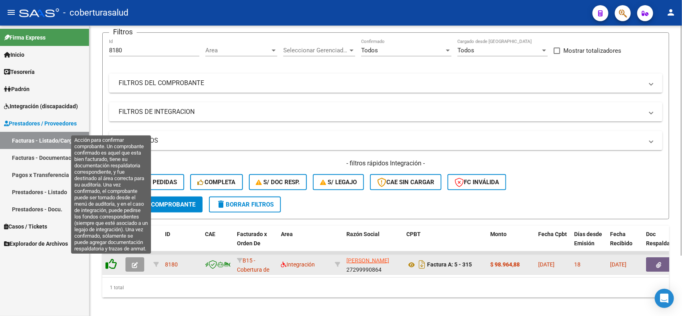
click at [112, 260] on icon at bounding box center [110, 263] width 11 height 11
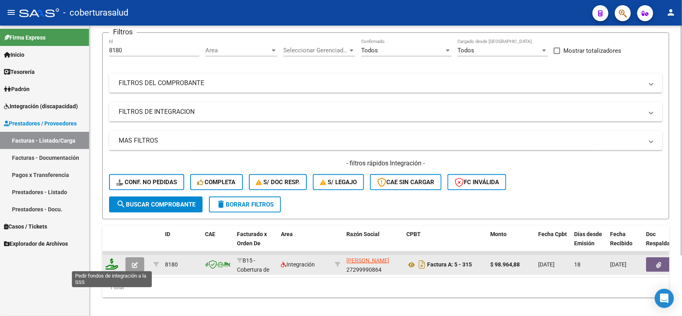
click at [109, 264] on icon at bounding box center [111, 263] width 13 height 11
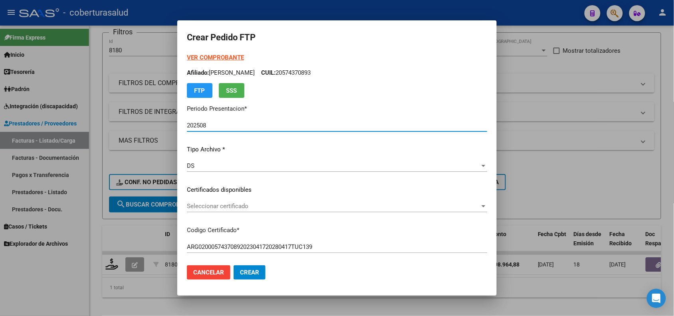
click at [234, 207] on span "Seleccionar certificado" at bounding box center [333, 205] width 293 height 7
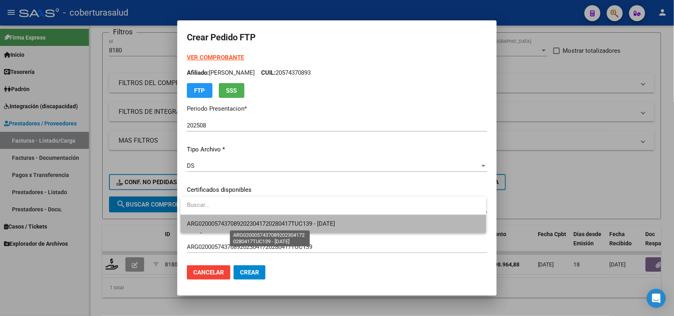
click at [240, 224] on span "ARG02000574370892023041720280417TUC139 - [DATE]" at bounding box center [261, 223] width 148 height 7
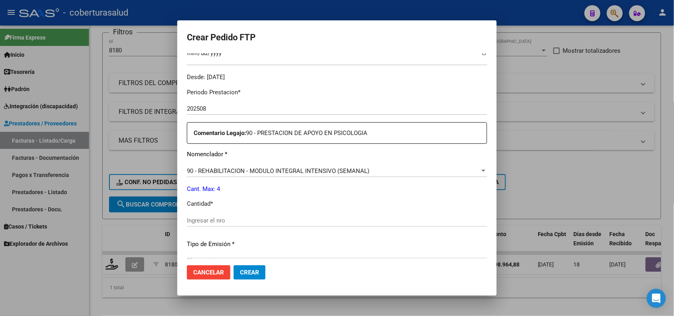
scroll to position [299, 0]
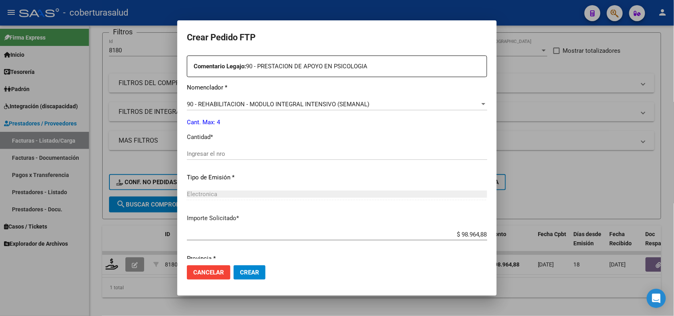
click at [205, 152] on input "Ingresar el nro" at bounding box center [337, 153] width 300 height 7
click at [245, 271] on span "Crear" at bounding box center [249, 272] width 19 height 7
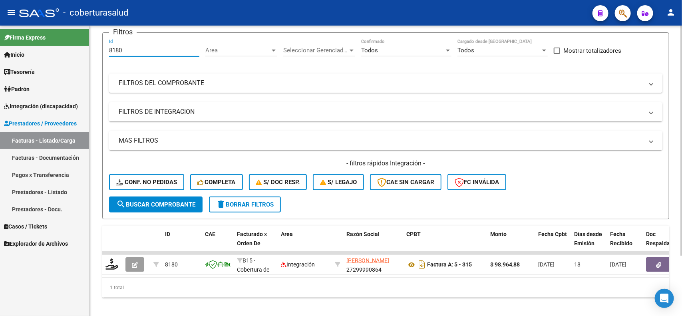
drag, startPoint x: 126, startPoint y: 52, endPoint x: 97, endPoint y: 56, distance: 29.4
click at [97, 56] on div "Video tutorial PRESTADORES -> Listado de CPBTs Emitidos por Prestadores / Prove…" at bounding box center [385, 143] width 592 height 360
paste input "028"
click at [143, 202] on span "search Buscar Comprobante" at bounding box center [155, 204] width 79 height 7
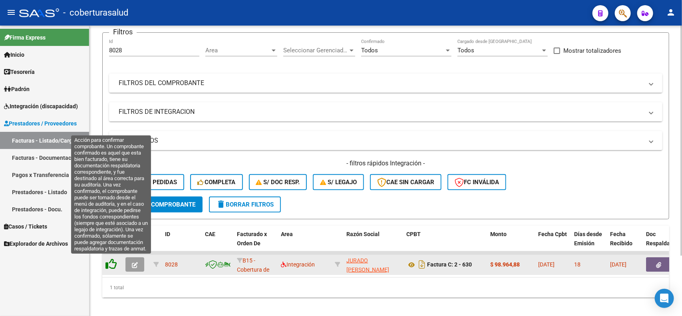
click at [106, 261] on icon at bounding box center [110, 263] width 11 height 11
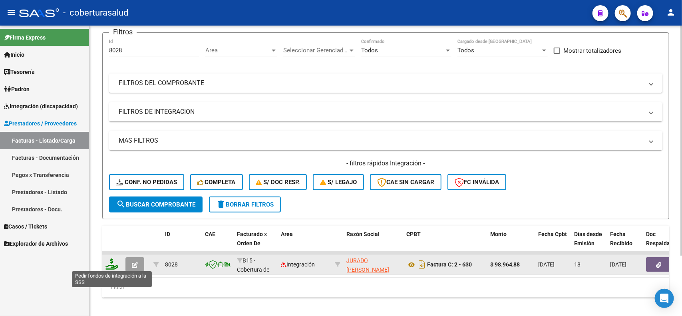
click at [107, 266] on icon at bounding box center [111, 263] width 13 height 11
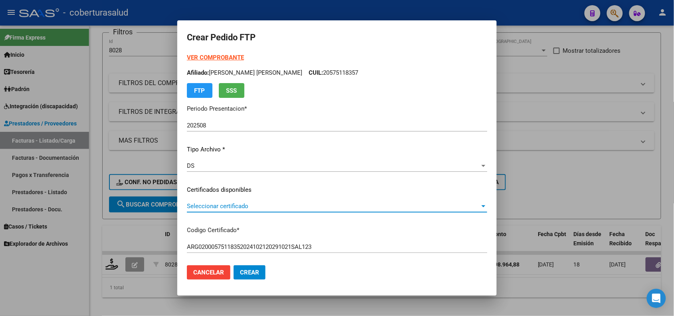
click at [246, 208] on span "Seleccionar certificado" at bounding box center [333, 205] width 293 height 7
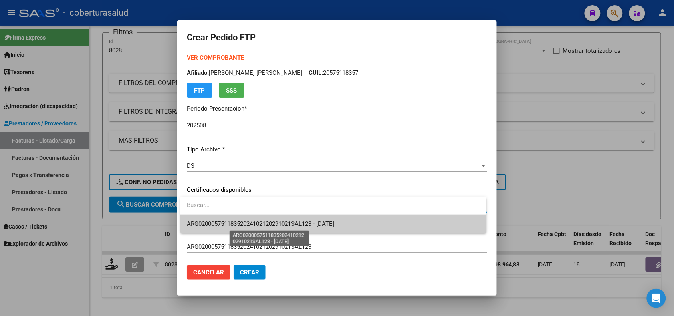
click at [242, 222] on span "ARG02000575118352024102120291021SAL123 - [DATE]" at bounding box center [260, 223] width 147 height 7
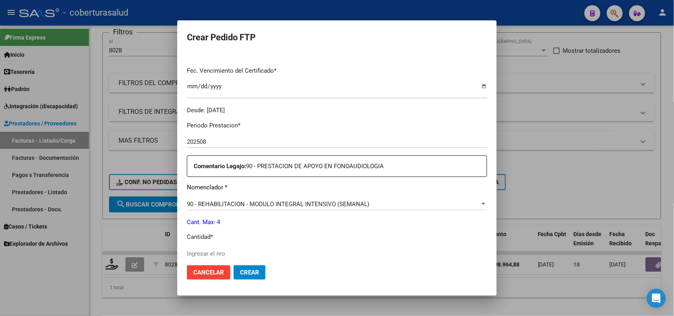
scroll to position [250, 0]
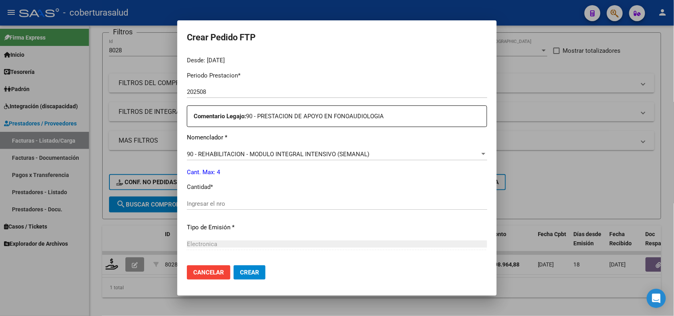
click at [210, 206] on input "Ingresar el nro" at bounding box center [337, 203] width 300 height 7
click at [249, 272] on span "Crear" at bounding box center [249, 272] width 19 height 7
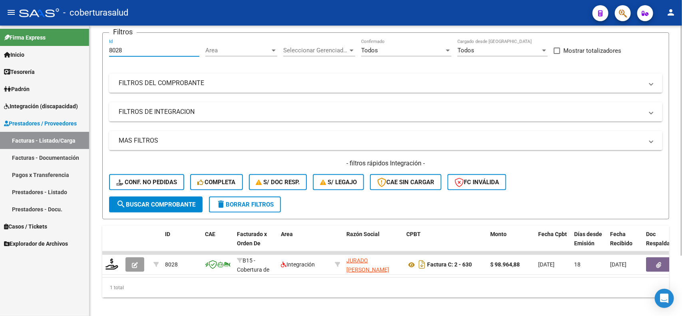
drag, startPoint x: 112, startPoint y: 55, endPoint x: 93, endPoint y: 58, distance: 19.8
click at [93, 58] on div "Video tutorial PRESTADORES -> Listado de CPBTs Emitidos por Prestadores / Prove…" at bounding box center [385, 143] width 592 height 360
paste input "262"
click at [163, 208] on button "search Buscar Comprobante" at bounding box center [155, 204] width 93 height 16
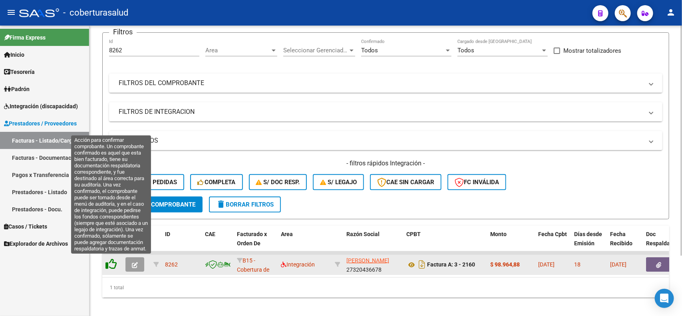
click at [114, 265] on icon at bounding box center [110, 263] width 11 height 11
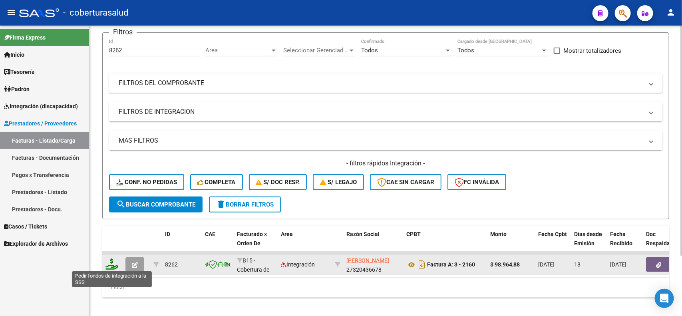
click at [109, 264] on icon at bounding box center [111, 263] width 13 height 11
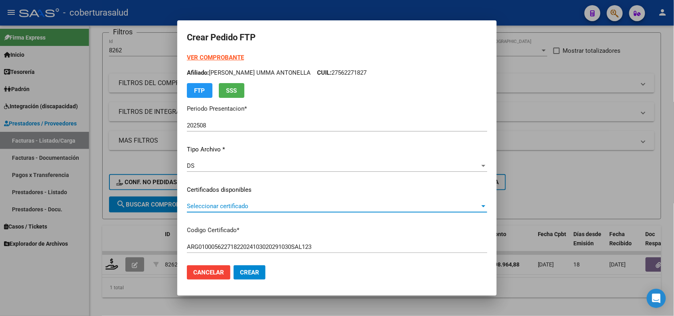
click at [222, 206] on span "Seleccionar certificado" at bounding box center [333, 205] width 293 height 7
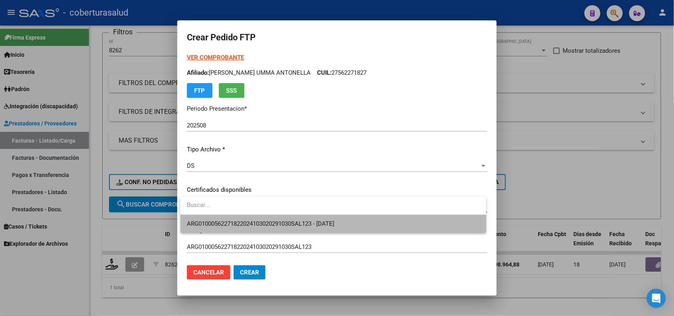
click at [228, 219] on span "ARG01000562271822024103020291030SAL123 - [DATE]" at bounding box center [333, 224] width 293 height 18
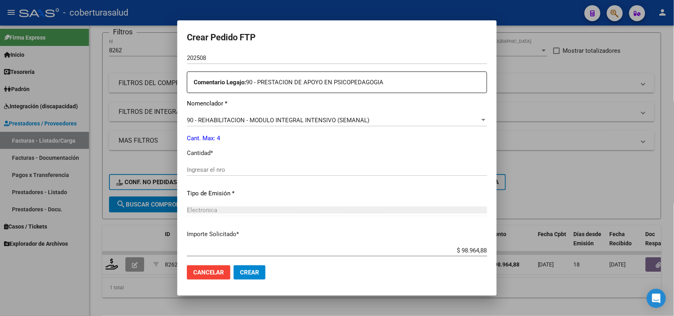
scroll to position [299, 0]
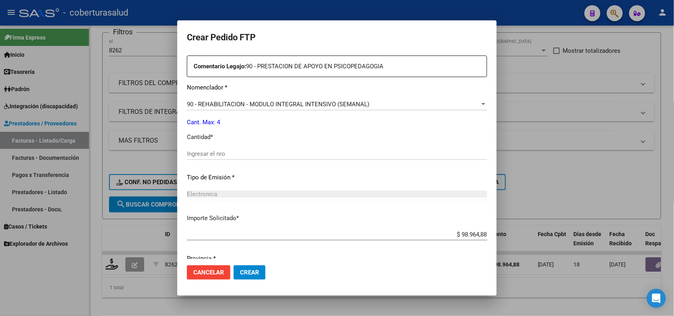
click at [210, 154] on input "Ingresar el nro" at bounding box center [337, 153] width 300 height 7
click at [244, 269] on span "Crear" at bounding box center [249, 272] width 19 height 7
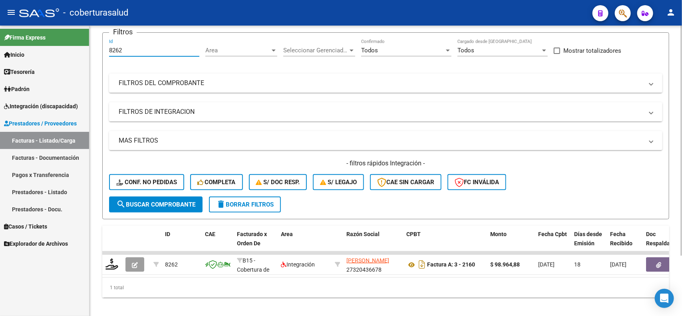
drag, startPoint x: 126, startPoint y: 50, endPoint x: 109, endPoint y: 50, distance: 16.8
click at [109, 50] on input "8262" at bounding box center [154, 50] width 90 height 7
paste input "3"
click at [148, 201] on span "search Buscar Comprobante" at bounding box center [155, 204] width 79 height 7
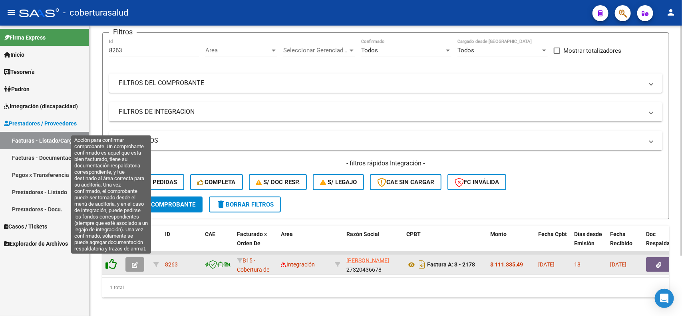
click at [111, 264] on icon at bounding box center [110, 263] width 11 height 11
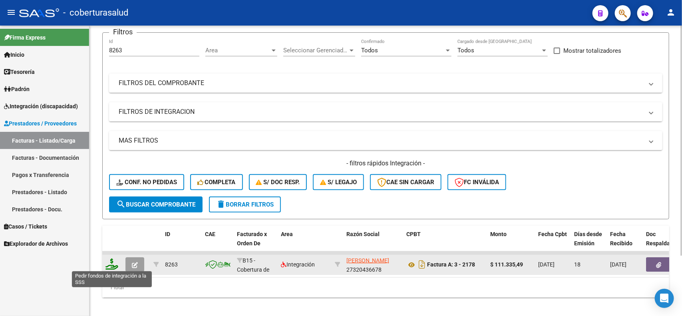
click at [111, 262] on icon at bounding box center [111, 263] width 13 height 11
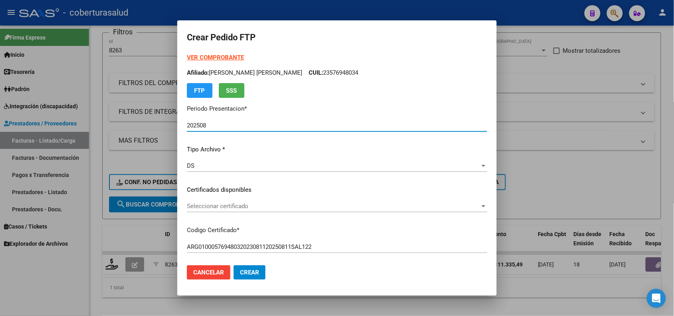
click at [214, 205] on span "Seleccionar certificado" at bounding box center [333, 205] width 293 height 7
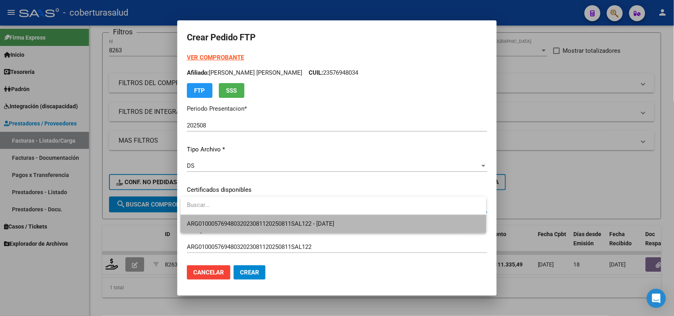
click at [222, 218] on span "ARG01000576948032023081120250811SAL122 - [DATE]" at bounding box center [333, 224] width 293 height 18
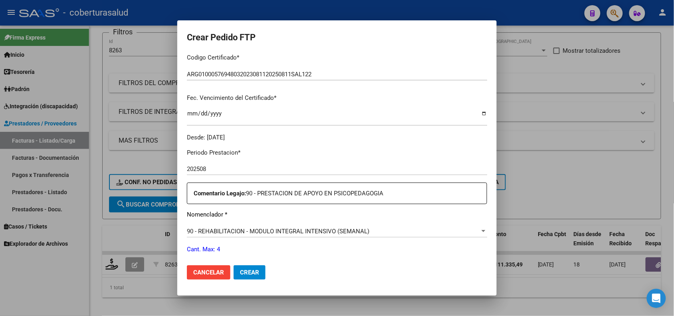
scroll to position [250, 0]
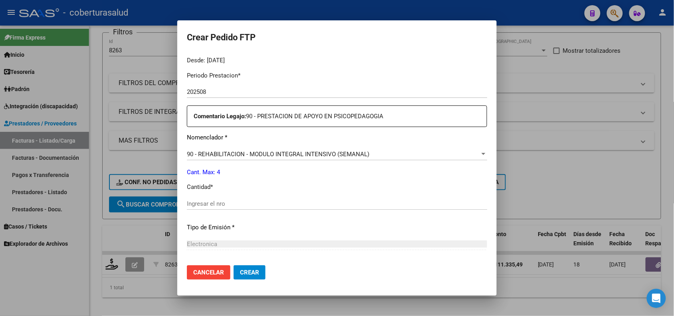
click at [222, 206] on input "Ingresar el nro" at bounding box center [337, 203] width 300 height 7
click at [256, 273] on span "Crear" at bounding box center [249, 272] width 19 height 7
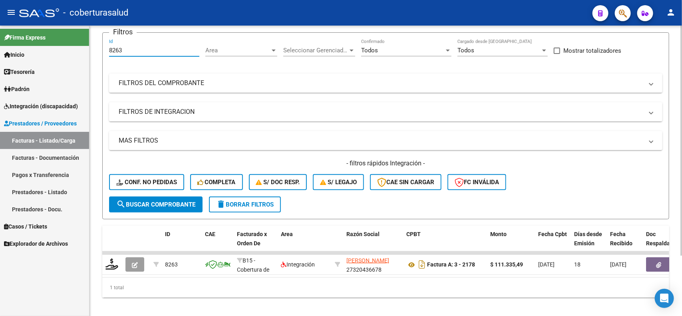
drag, startPoint x: 131, startPoint y: 47, endPoint x: 95, endPoint y: 51, distance: 36.5
click at [95, 51] on div "Video tutorial PRESTADORES -> Listado de CPBTs Emitidos por Prestadores / Prove…" at bounding box center [385, 143] width 592 height 360
paste input "4"
click at [137, 201] on span "search Buscar Comprobante" at bounding box center [155, 204] width 79 height 7
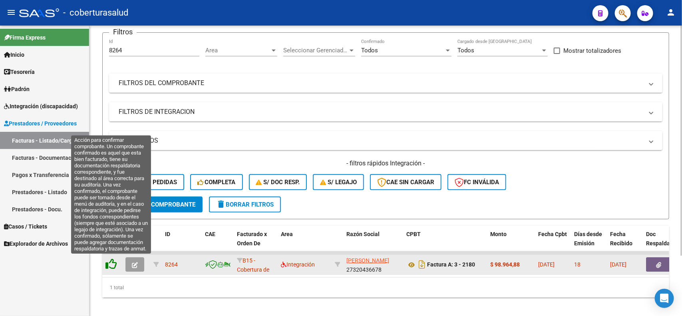
click at [110, 264] on icon at bounding box center [110, 263] width 11 height 11
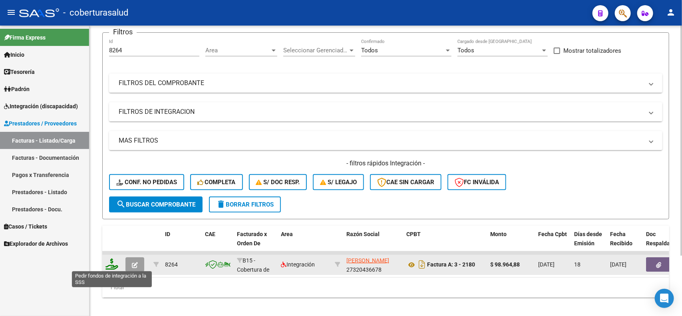
click at [108, 266] on icon at bounding box center [111, 263] width 13 height 11
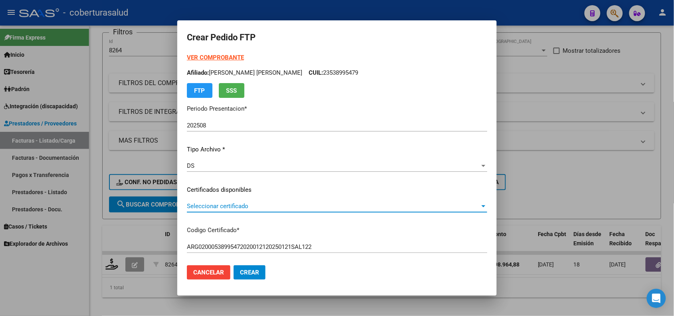
click at [258, 203] on span "Seleccionar certificado" at bounding box center [333, 205] width 293 height 7
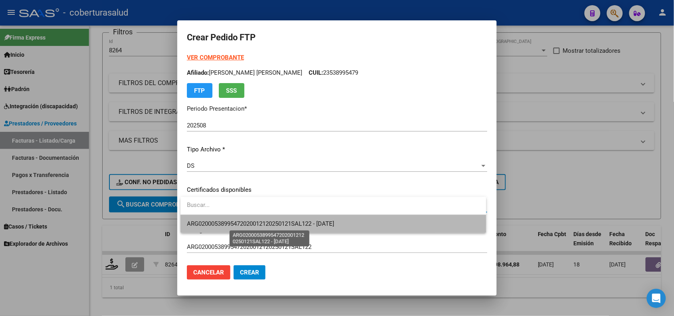
click at [258, 222] on span "ARG02000538995472020012120250121SAL122 - [DATE]" at bounding box center [260, 223] width 147 height 7
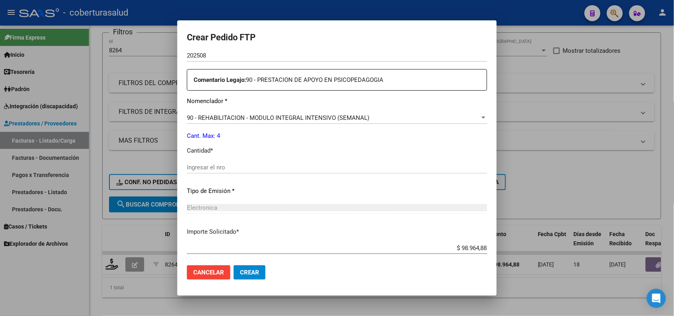
scroll to position [299, 0]
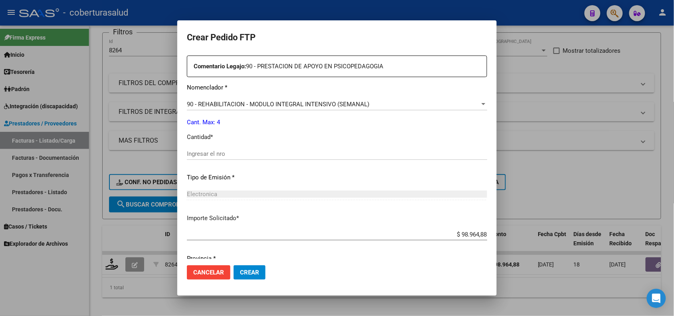
click at [206, 153] on input "Ingresar el nro" at bounding box center [337, 153] width 300 height 7
click at [246, 272] on span "Crear" at bounding box center [249, 272] width 19 height 7
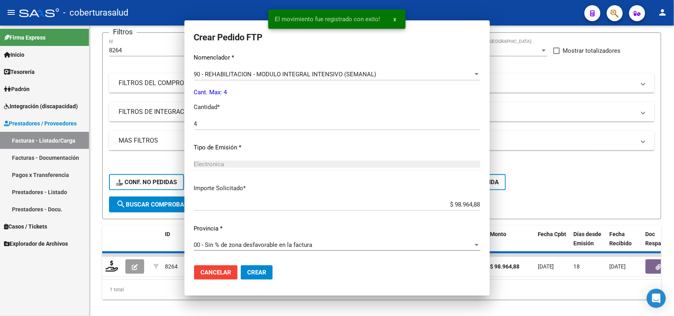
scroll to position [0, 0]
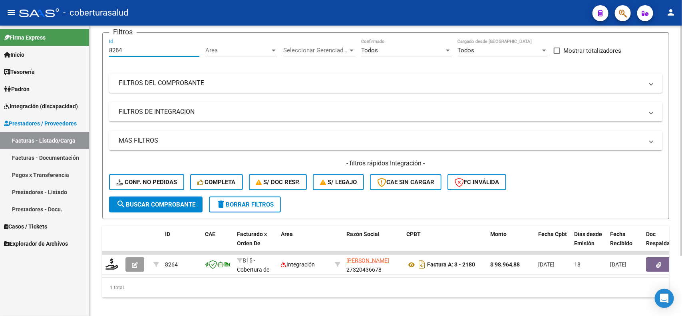
drag, startPoint x: 126, startPoint y: 49, endPoint x: 96, endPoint y: 57, distance: 31.1
click at [96, 57] on div "Video tutorial PRESTADORES -> Listado de CPBTs Emitidos por Prestadores / Prove…" at bounding box center [385, 143] width 592 height 360
paste input "5"
click at [149, 201] on span "search Buscar Comprobante" at bounding box center [155, 204] width 79 height 7
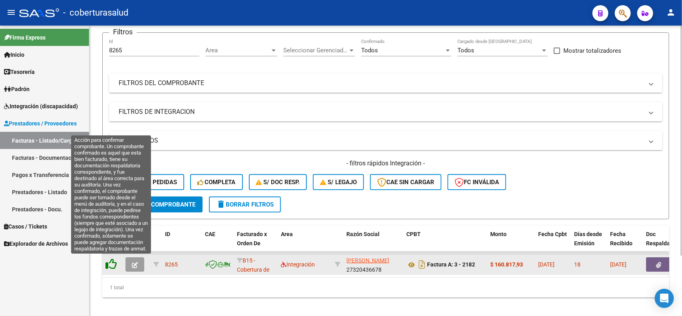
click at [110, 260] on icon at bounding box center [110, 263] width 11 height 11
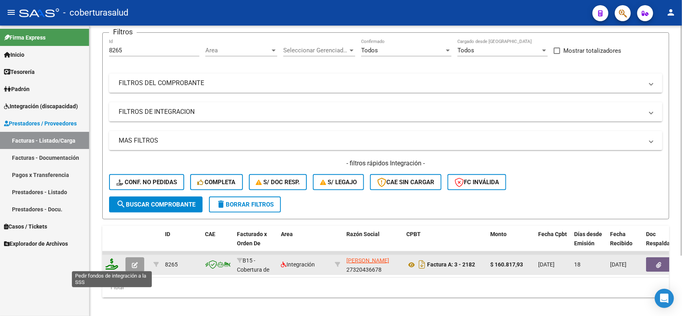
click at [110, 258] on icon at bounding box center [111, 263] width 13 height 11
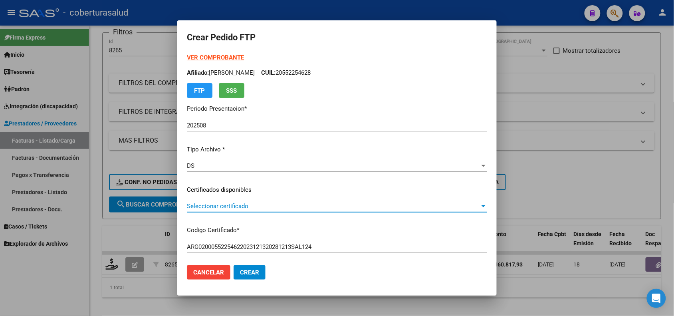
click at [256, 206] on span "Seleccionar certificado" at bounding box center [333, 205] width 293 height 7
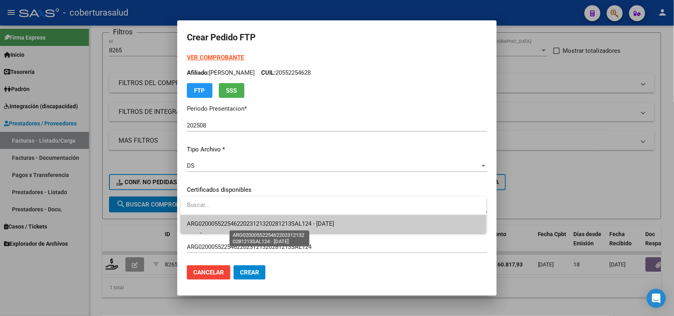
click at [268, 224] on span "ARG02000552254622023121320281213SAL124 - [DATE]" at bounding box center [260, 223] width 147 height 7
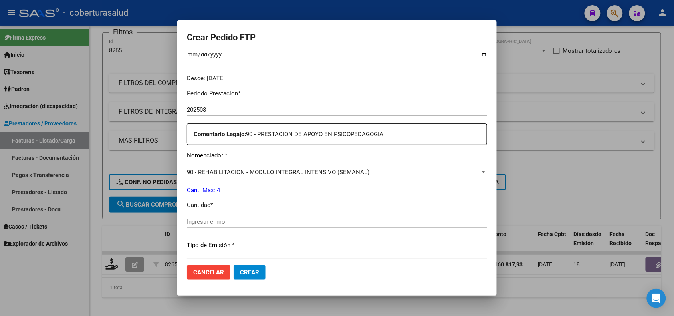
scroll to position [250, 0]
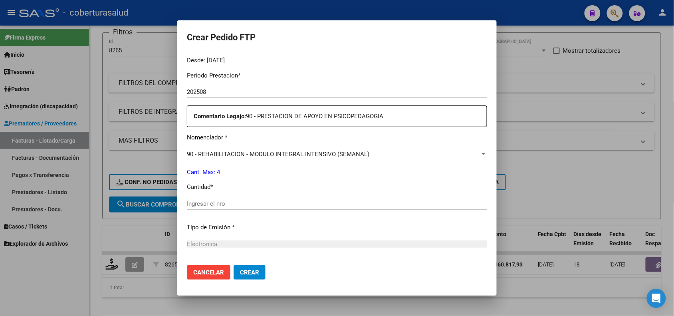
click at [244, 206] on input "Ingresar el nro" at bounding box center [337, 203] width 300 height 7
click at [260, 274] on button "Crear" at bounding box center [250, 272] width 32 height 14
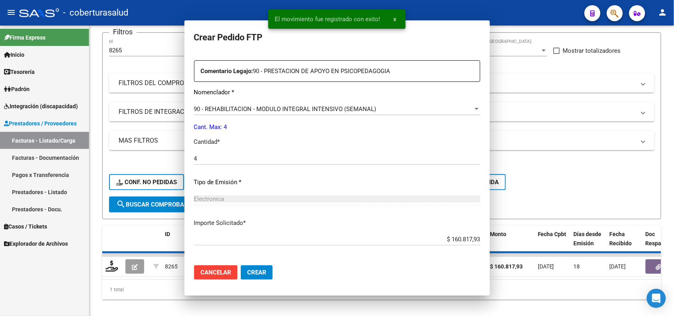
scroll to position [204, 0]
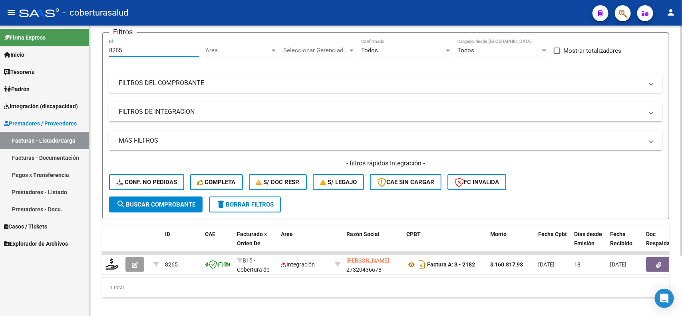
drag, startPoint x: 126, startPoint y: 50, endPoint x: 90, endPoint y: 51, distance: 36.0
click at [90, 51] on div "Video tutorial PRESTADORES -> Listado de CPBTs Emitidos por Prestadores / Prove…" at bounding box center [385, 143] width 592 height 360
paste input "6"
click at [139, 201] on span "search Buscar Comprobante" at bounding box center [155, 204] width 79 height 7
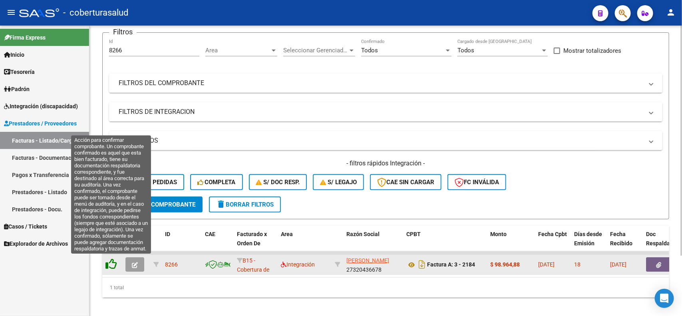
click at [111, 262] on icon at bounding box center [110, 263] width 11 height 11
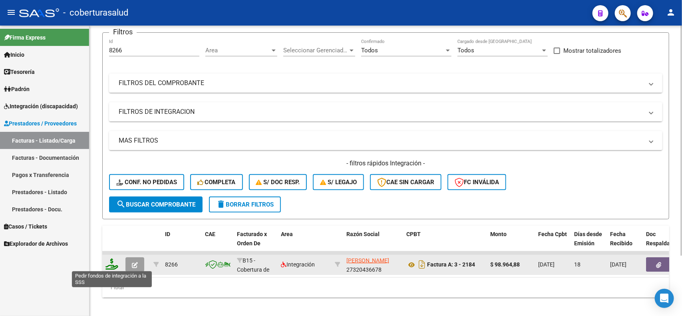
click at [109, 268] on icon at bounding box center [111, 263] width 13 height 11
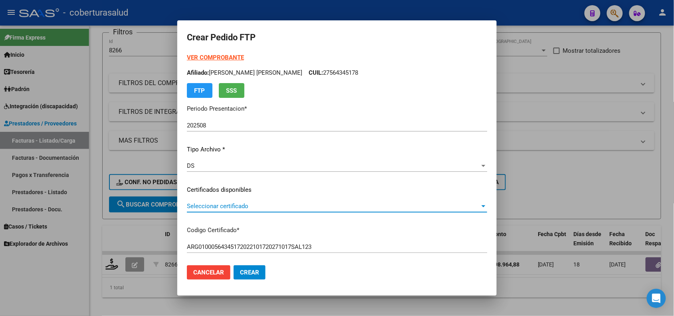
click at [238, 205] on span "Seleccionar certificado" at bounding box center [333, 205] width 293 height 7
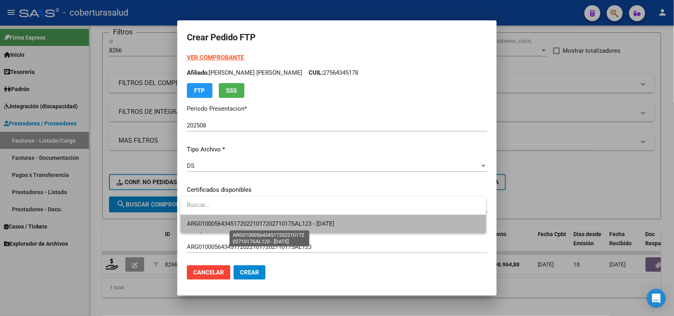
click at [243, 227] on span "ARG01000564345172022101720271017SAL123 - [DATE]" at bounding box center [260, 223] width 147 height 7
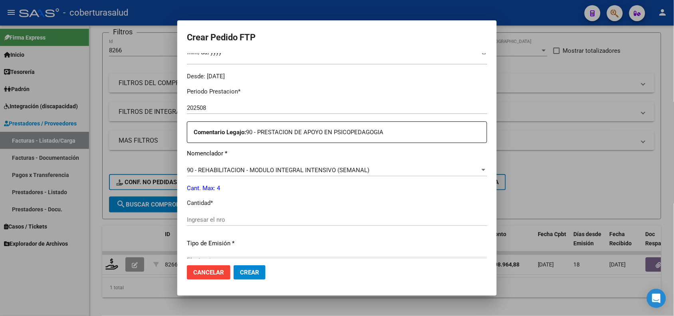
scroll to position [250, 0]
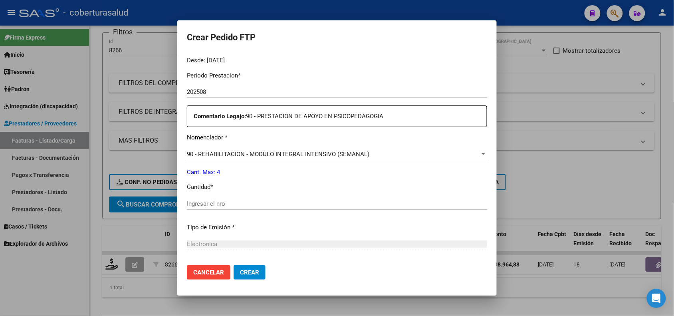
click at [223, 201] on input "Ingresar el nro" at bounding box center [337, 203] width 300 height 7
click at [244, 268] on button "Crear" at bounding box center [250, 272] width 32 height 14
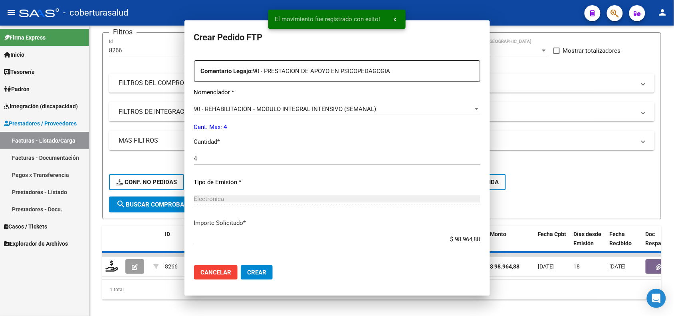
scroll to position [204, 0]
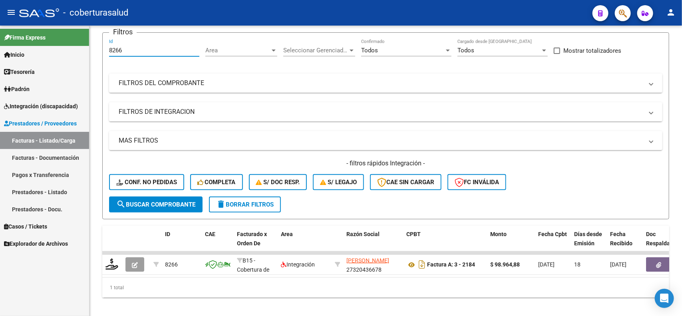
drag, startPoint x: 123, startPoint y: 49, endPoint x: 87, endPoint y: 52, distance: 35.7
click at [87, 52] on mat-sidenav-container "Firma Express Inicio Calendario SSS Instructivos Contacto OS Tesorería Extracto…" at bounding box center [341, 171] width 682 height 290
paste input "20"
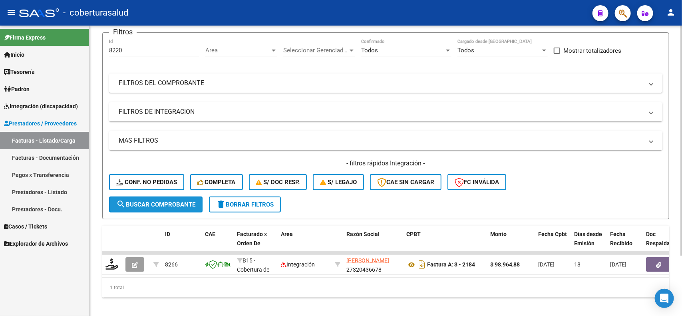
click at [147, 204] on span "search Buscar Comprobante" at bounding box center [155, 204] width 79 height 7
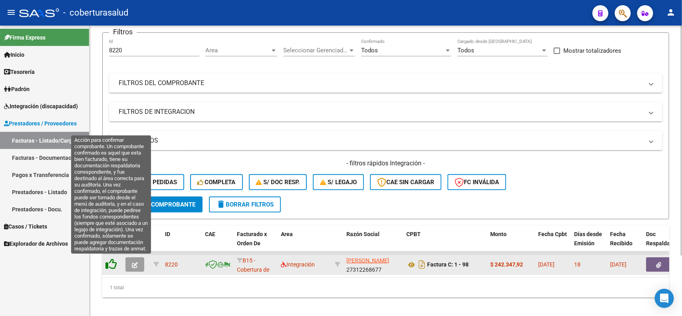
click at [110, 264] on icon at bounding box center [110, 263] width 11 height 11
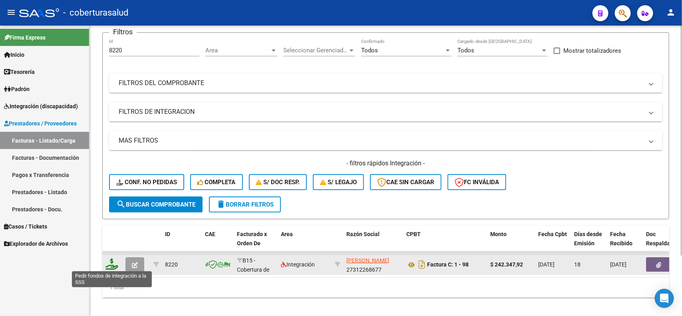
click at [112, 263] on icon at bounding box center [111, 263] width 13 height 11
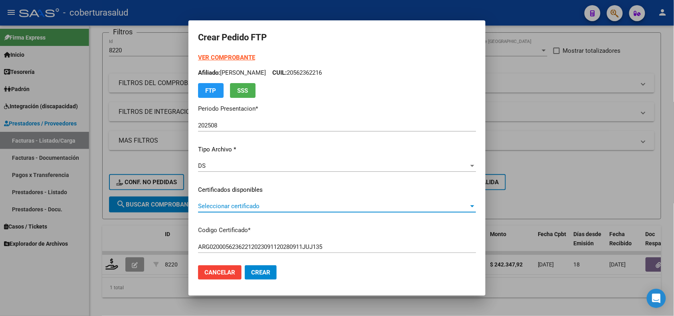
click at [264, 204] on span "Seleccionar certificado" at bounding box center [333, 205] width 271 height 7
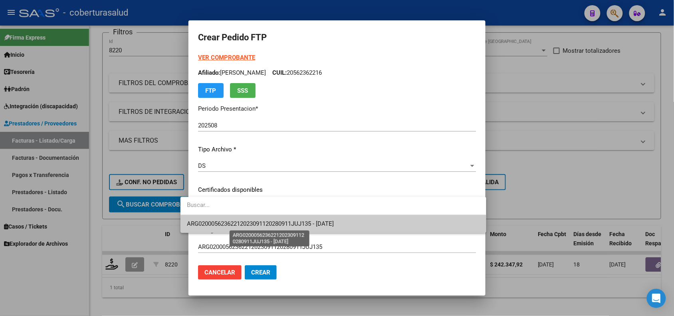
click at [273, 224] on span "ARG02000562362212023091120280911JUJ135 - [DATE]" at bounding box center [260, 223] width 147 height 7
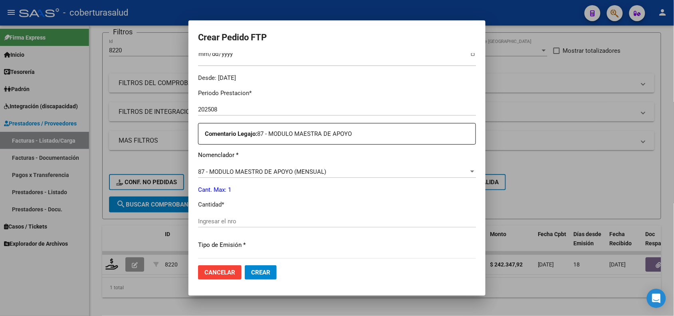
scroll to position [250, 0]
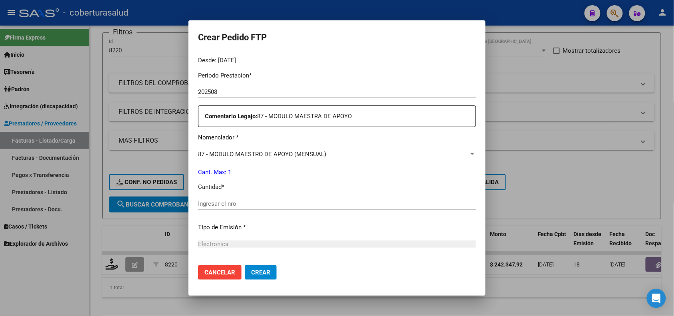
click at [217, 205] on input "Ingresar el nro" at bounding box center [337, 203] width 278 height 7
click at [251, 276] on span "Crear" at bounding box center [260, 272] width 19 height 7
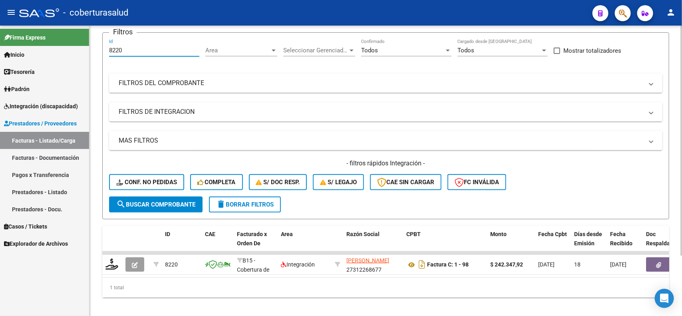
drag, startPoint x: 129, startPoint y: 50, endPoint x: 92, endPoint y: 50, distance: 37.1
click at [92, 50] on div "Video tutorial PRESTADORES -> Listado de CPBTs Emitidos por Prestadores / Prove…" at bounding box center [385, 143] width 592 height 360
paste input "306"
click at [132, 203] on span "search Buscar Comprobante" at bounding box center [155, 204] width 79 height 7
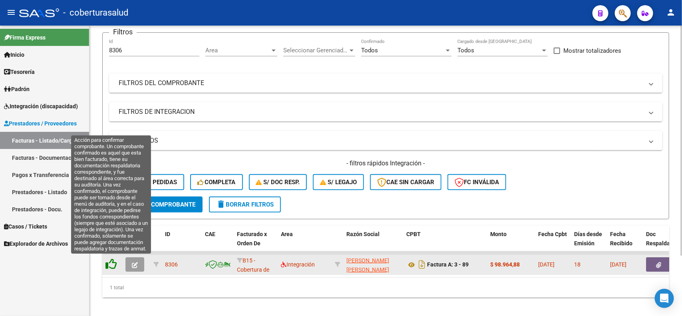
click at [116, 266] on icon at bounding box center [110, 263] width 11 height 11
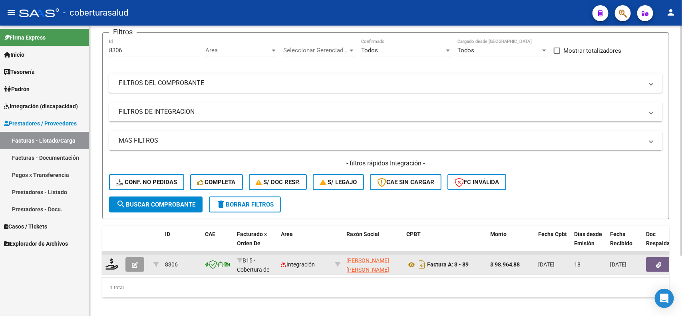
click at [108, 272] on datatable-body-cell at bounding box center [112, 265] width 20 height 20
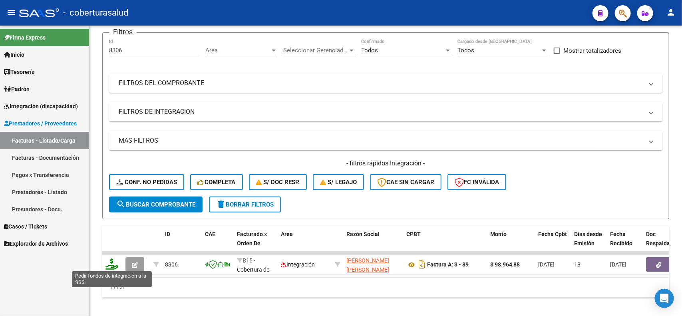
click at [108, 263] on icon at bounding box center [111, 263] width 13 height 11
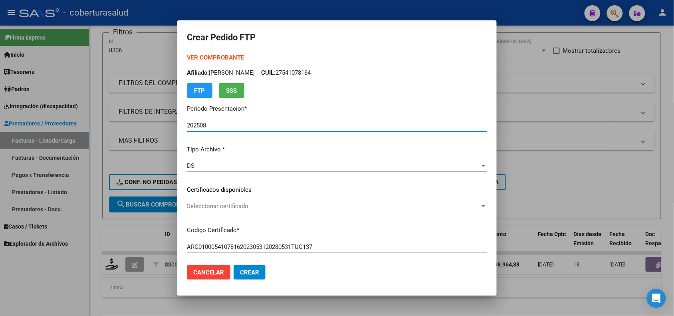
click at [205, 201] on div "Seleccionar certificado Seleccionar certificado" at bounding box center [337, 206] width 300 height 12
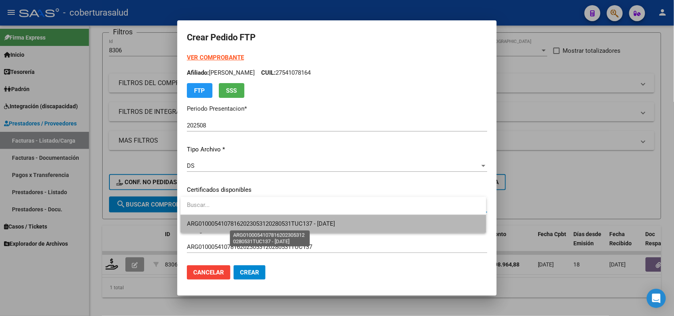
click at [218, 223] on span "ARG01000541078162023053120280531TUC137 - [DATE]" at bounding box center [261, 223] width 148 height 7
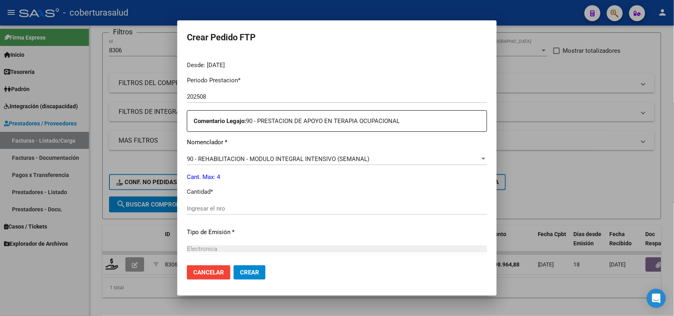
scroll to position [250, 0]
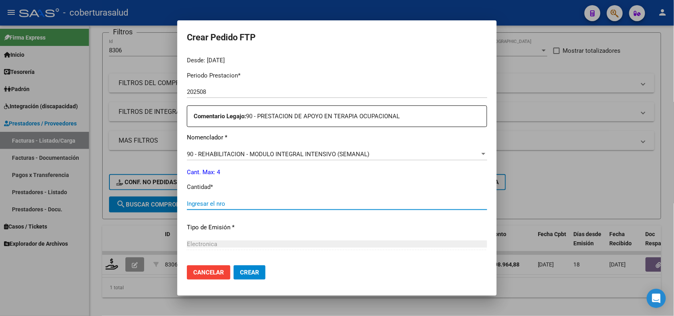
click at [210, 203] on input "Ingresar el nro" at bounding box center [337, 203] width 300 height 7
click at [251, 264] on mat-dialog-actions "Cancelar Crear" at bounding box center [337, 272] width 300 height 27
click at [252, 271] on span "Crear" at bounding box center [249, 272] width 19 height 7
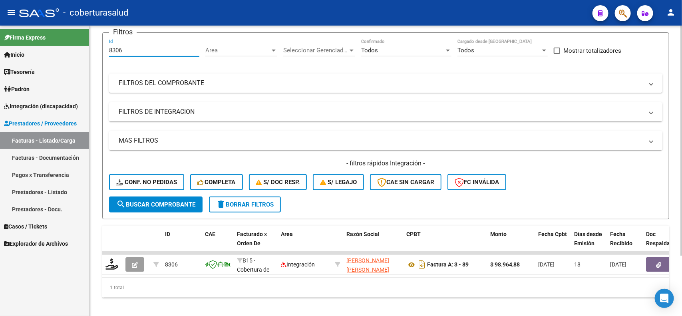
drag, startPoint x: 130, startPoint y: 52, endPoint x: 90, endPoint y: 49, distance: 40.0
click at [90, 49] on div "Video tutorial PRESTADORES -> Listado de CPBTs Emitidos por Prestadores / Prove…" at bounding box center [385, 143] width 592 height 360
paste input "53"
click at [141, 198] on button "search Buscar Comprobante" at bounding box center [155, 204] width 93 height 16
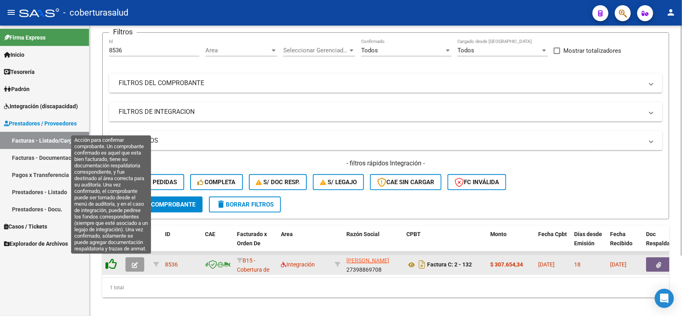
click at [113, 266] on icon at bounding box center [110, 263] width 11 height 11
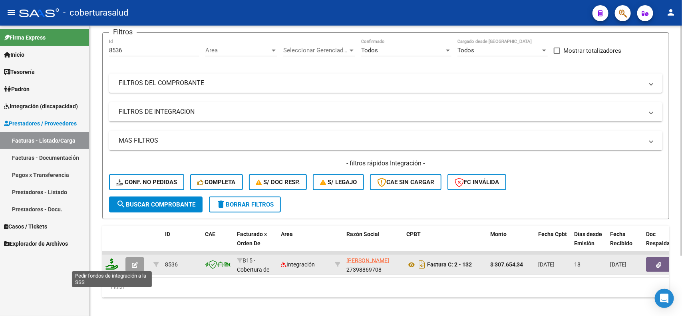
click at [109, 268] on icon at bounding box center [111, 263] width 13 height 11
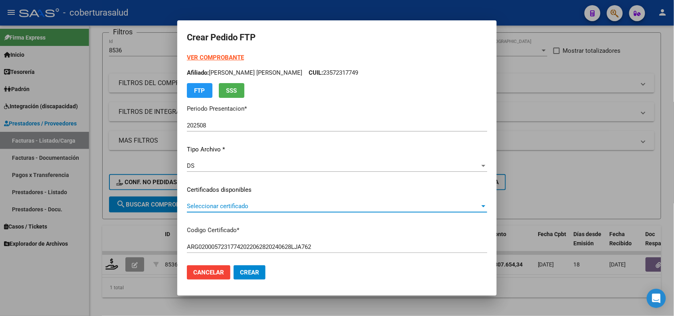
click at [245, 206] on span "Seleccionar certificado" at bounding box center [333, 205] width 293 height 7
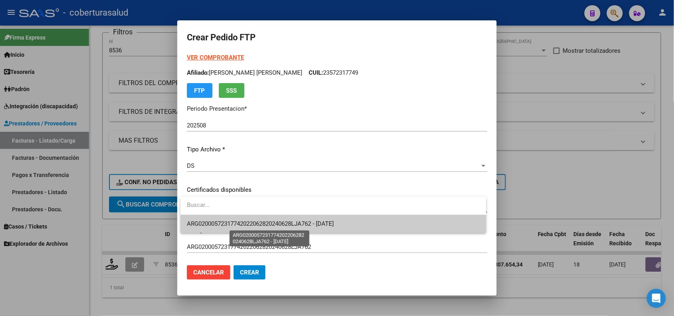
click at [244, 222] on span "ARG02000572317742022062820240628LJA762 - [DATE]" at bounding box center [260, 223] width 147 height 7
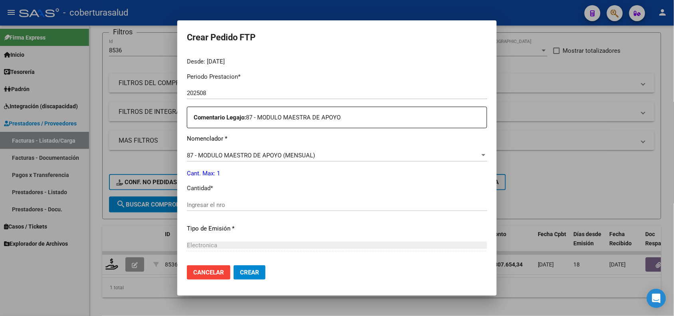
scroll to position [250, 0]
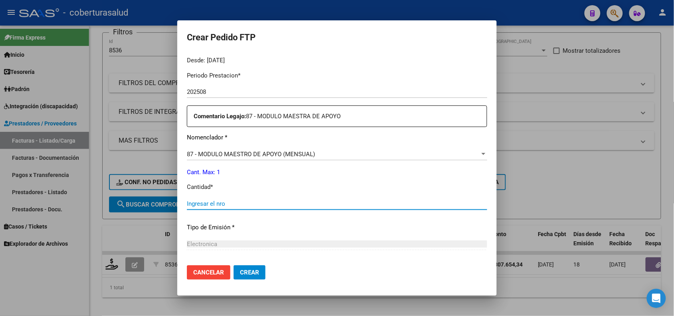
click at [203, 204] on input "Ingresar el nro" at bounding box center [337, 203] width 300 height 7
click at [242, 271] on span "Crear" at bounding box center [249, 272] width 19 height 7
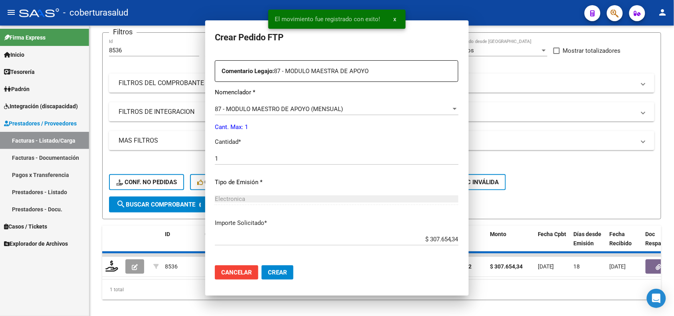
scroll to position [204, 0]
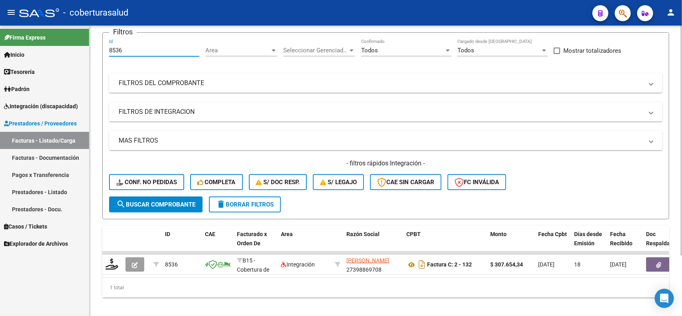
drag, startPoint x: 128, startPoint y: 50, endPoint x: 96, endPoint y: 51, distance: 31.5
click at [97, 52] on div "Video tutorial PRESTADORES -> Listado de CPBTs Emitidos por Prestadores / Prove…" at bounding box center [385, 143] width 592 height 360
paste input "42"
click at [151, 201] on span "search Buscar Comprobante" at bounding box center [155, 204] width 79 height 7
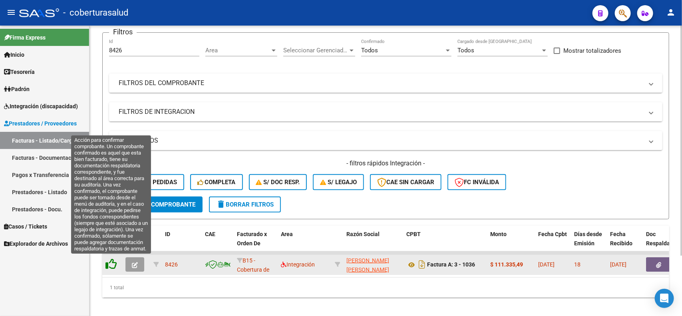
click at [113, 264] on icon at bounding box center [110, 263] width 11 height 11
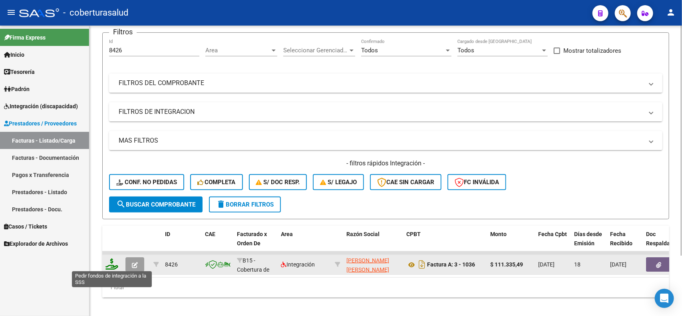
click at [109, 262] on icon at bounding box center [111, 263] width 13 height 11
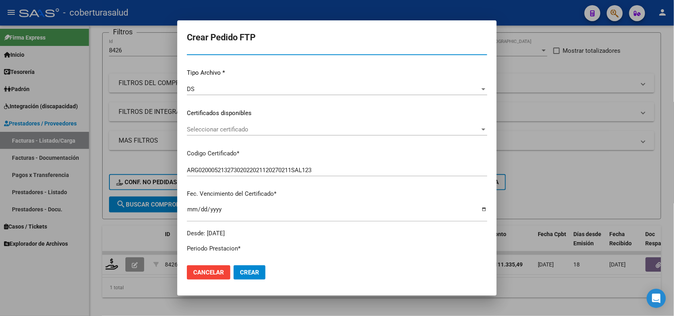
scroll to position [100, 0]
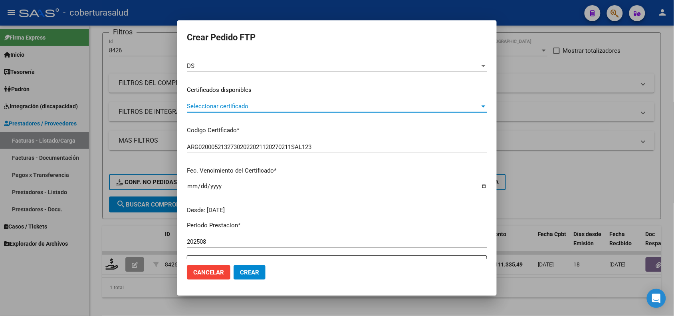
click at [230, 106] on span "Seleccionar certificado" at bounding box center [333, 106] width 293 height 7
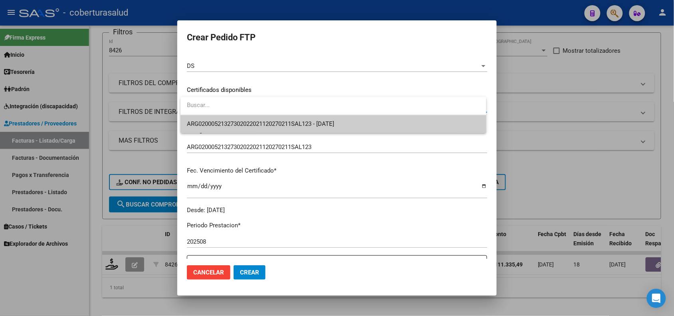
click at [232, 128] on span "ARG02000521327302022021120270211SAL123 - [DATE]" at bounding box center [333, 124] width 293 height 18
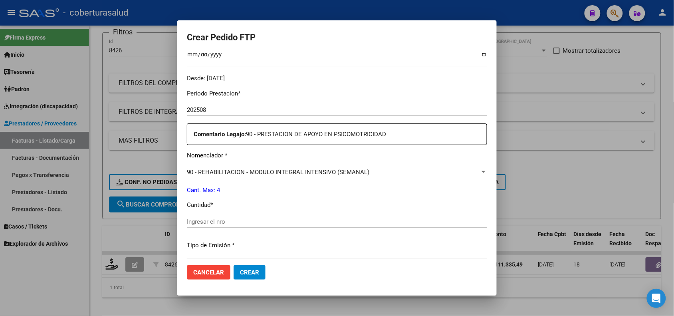
scroll to position [250, 0]
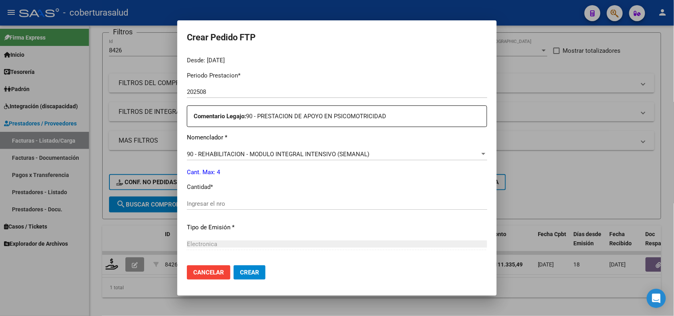
click at [198, 211] on div "Ingresar el nro" at bounding box center [337, 208] width 300 height 20
click at [198, 202] on input "Ingresar el nro" at bounding box center [337, 203] width 300 height 7
click at [238, 276] on button "Crear" at bounding box center [250, 272] width 32 height 14
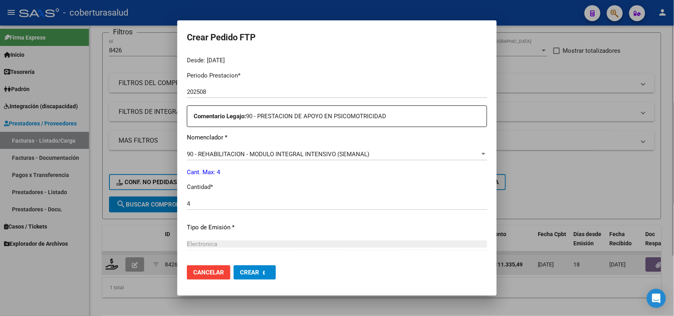
scroll to position [0, 0]
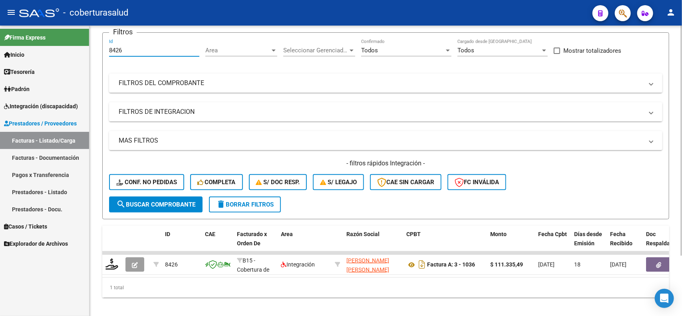
drag, startPoint x: 129, startPoint y: 47, endPoint x: 107, endPoint y: 56, distance: 24.0
click at [107, 56] on form "Filtros 8426 Id Area Area Seleccionar Gerenciador Seleccionar Gerenciador Todos…" at bounding box center [385, 125] width 567 height 187
paste input "7"
click at [149, 208] on button "search Buscar Comprobante" at bounding box center [155, 204] width 93 height 16
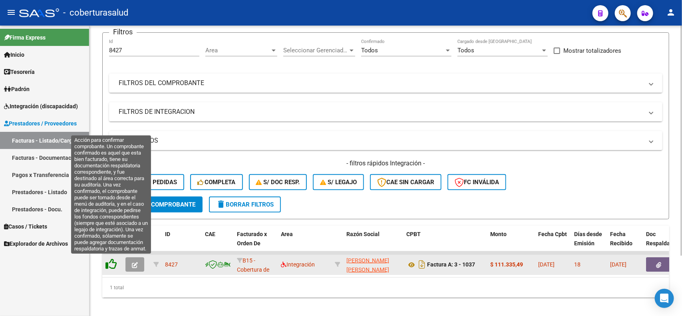
click at [113, 264] on icon at bounding box center [110, 263] width 11 height 11
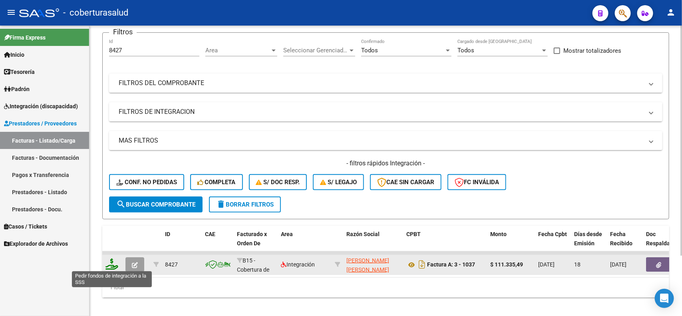
click at [113, 258] on icon at bounding box center [111, 263] width 13 height 11
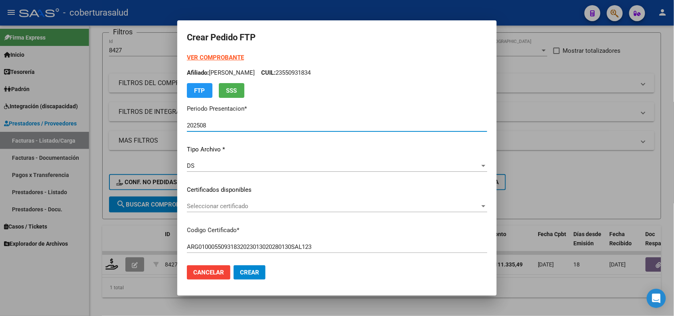
click at [236, 208] on span "Seleccionar certificado" at bounding box center [333, 205] width 293 height 7
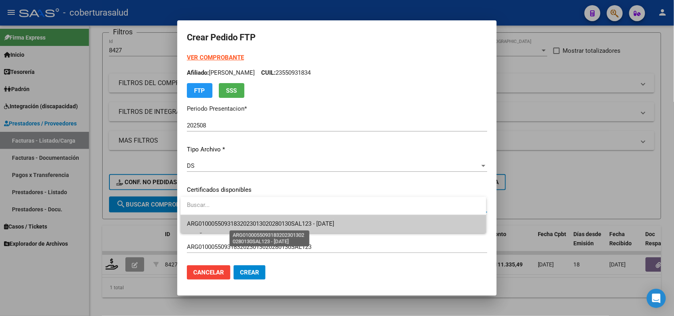
click at [236, 220] on span "ARG01000550931832023013020280130SAL123 - [DATE]" at bounding box center [260, 223] width 147 height 7
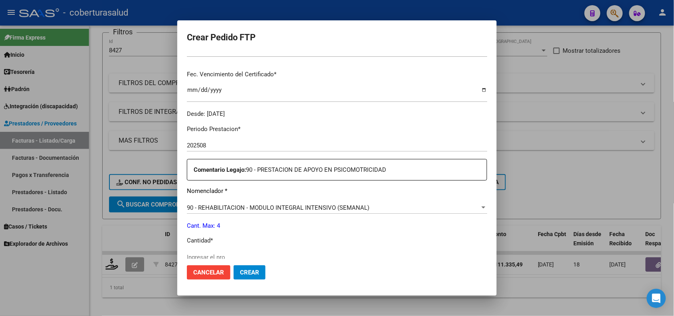
scroll to position [250, 0]
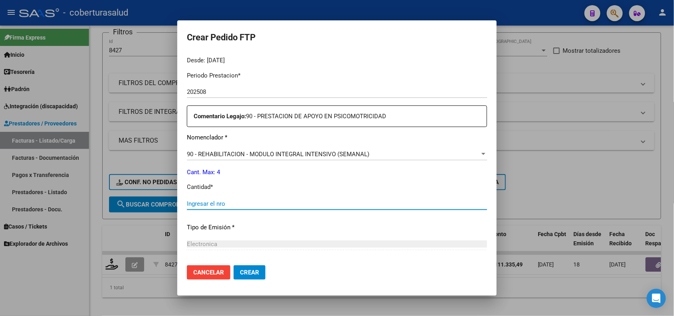
click at [230, 206] on input "Ingresar el nro" at bounding box center [337, 203] width 300 height 7
click at [248, 276] on button "Crear" at bounding box center [250, 272] width 32 height 14
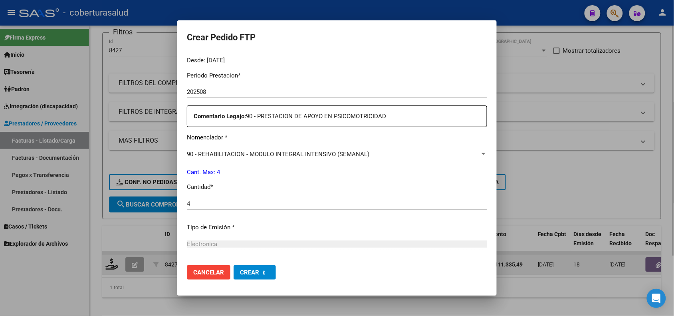
scroll to position [0, 0]
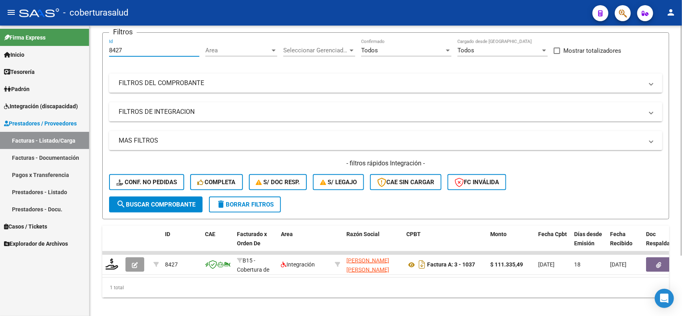
drag, startPoint x: 121, startPoint y: 49, endPoint x: 100, endPoint y: 57, distance: 22.8
click at [100, 57] on div "Video tutorial PRESTADORES -> Listado de CPBTs Emitidos por Prestadores / Prove…" at bounding box center [385, 143] width 592 height 360
paste input "541"
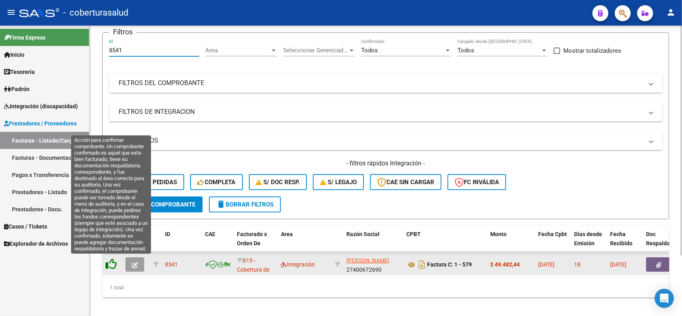
click at [112, 262] on icon at bounding box center [110, 263] width 11 height 11
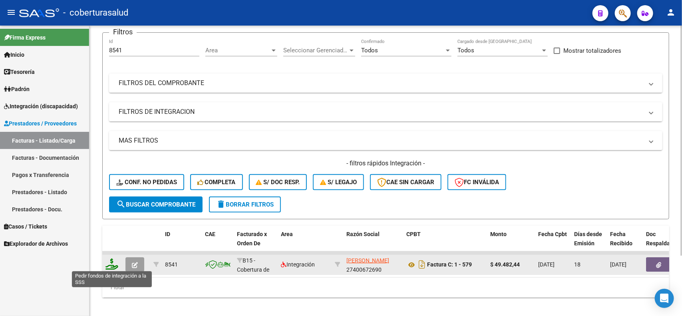
click at [114, 266] on icon at bounding box center [111, 263] width 13 height 11
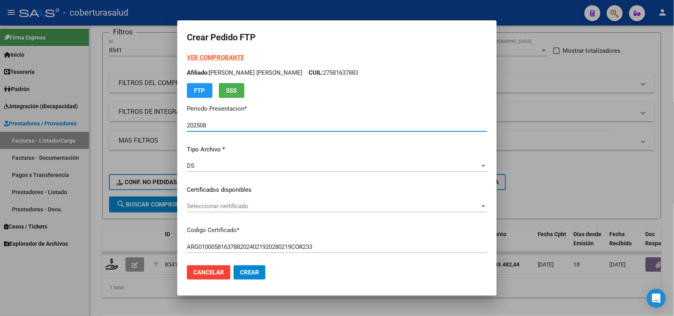
click at [228, 210] on div "Seleccionar certificado Seleccionar certificado" at bounding box center [337, 206] width 300 height 12
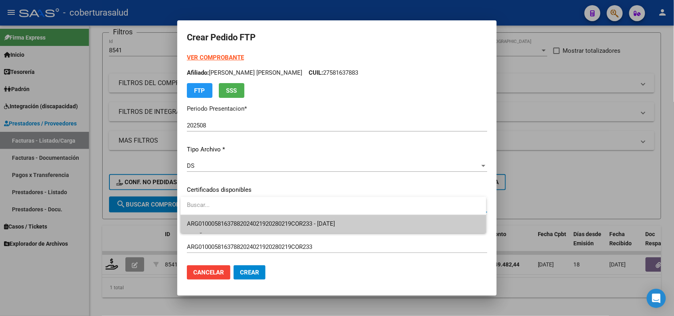
click at [232, 220] on span "ARG01000581637882024021920280219COR233 - [DATE]" at bounding box center [261, 223] width 148 height 7
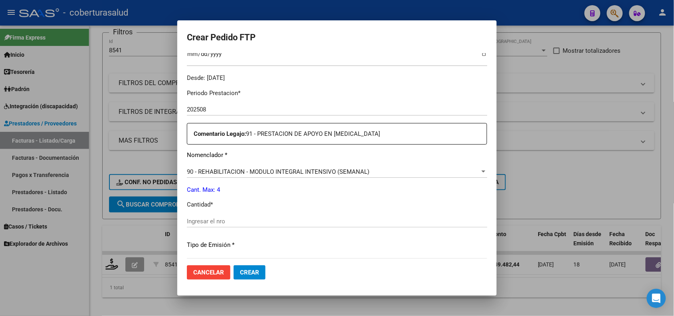
scroll to position [250, 0]
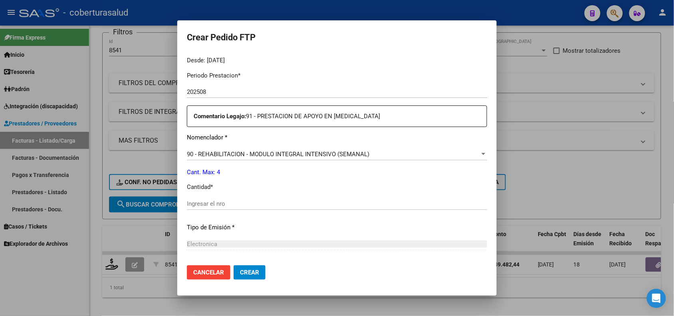
click at [234, 202] on input "Ingresar el nro" at bounding box center [337, 203] width 300 height 7
click at [233, 273] on div "Cancelar Crear" at bounding box center [226, 272] width 79 height 14
click at [236, 272] on button "Crear" at bounding box center [250, 272] width 32 height 14
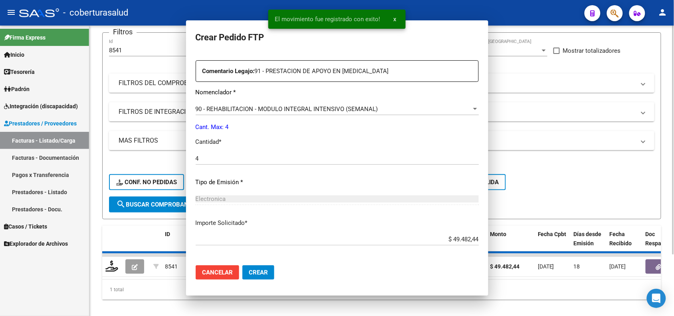
scroll to position [204, 0]
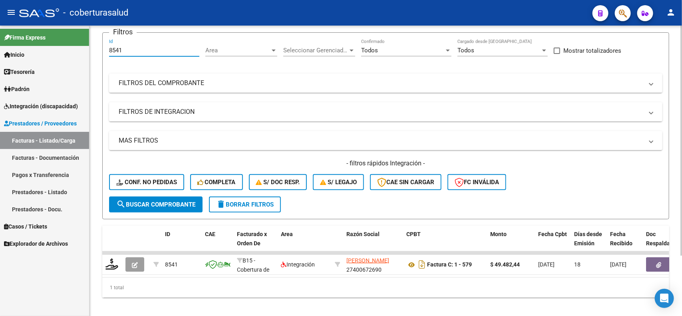
drag, startPoint x: 125, startPoint y: 48, endPoint x: 101, endPoint y: 58, distance: 26.0
click at [101, 58] on div "Video tutorial PRESTADORES -> Listado de CPBTs Emitidos por Prestadores / Prove…" at bounding box center [385, 143] width 592 height 360
paste input "7887"
click at [151, 201] on span "search Buscar Comprobante" at bounding box center [155, 204] width 79 height 7
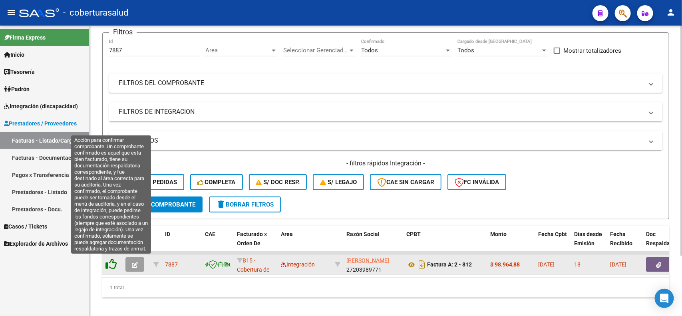
click at [113, 262] on icon at bounding box center [110, 263] width 11 height 11
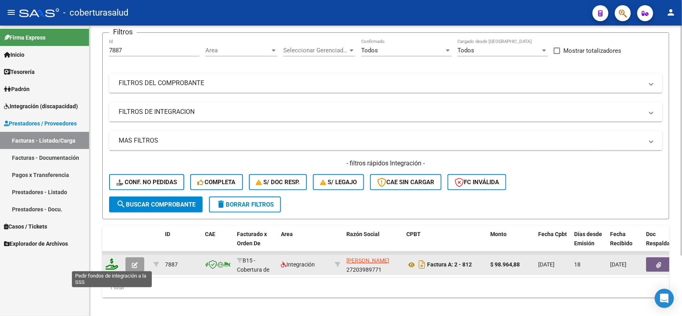
click at [115, 264] on icon at bounding box center [111, 263] width 13 height 11
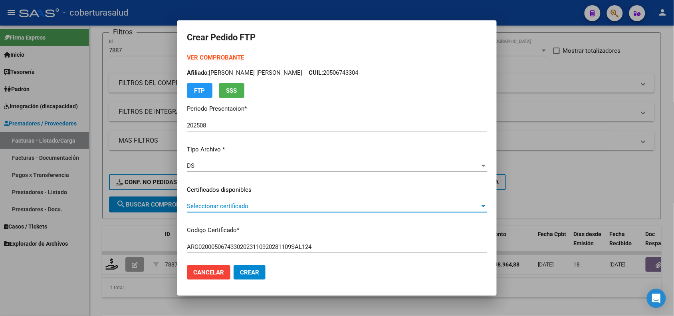
click at [238, 206] on span "Seleccionar certificado" at bounding box center [333, 205] width 293 height 7
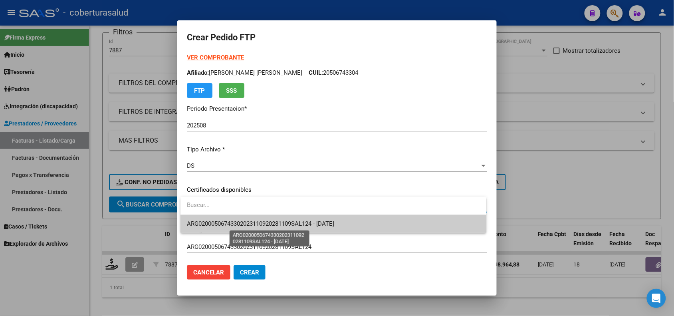
click at [244, 222] on span "ARG02000506743302023110920281109SAL124 - [DATE]" at bounding box center [260, 223] width 147 height 7
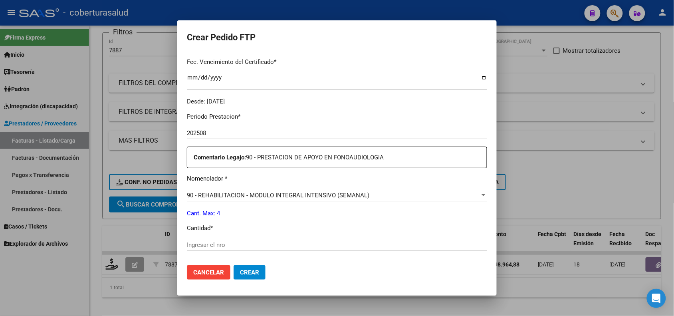
scroll to position [250, 0]
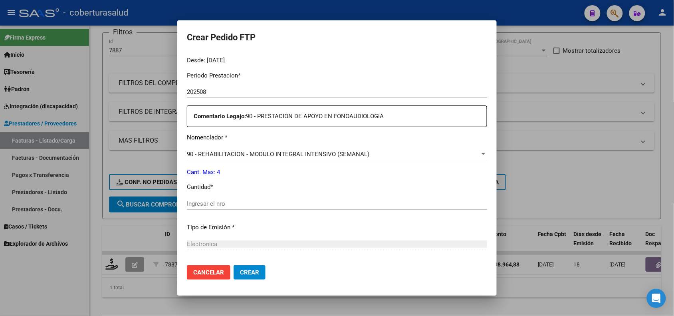
click at [206, 204] on input "Ingresar el nro" at bounding box center [337, 203] width 300 height 7
click at [254, 267] on button "Crear" at bounding box center [250, 272] width 32 height 14
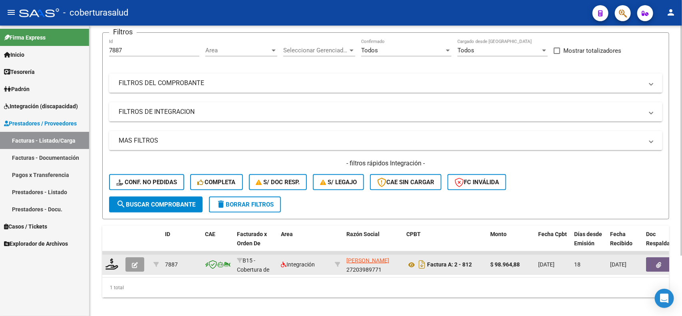
click at [133, 265] on icon "button" at bounding box center [135, 265] width 6 height 6
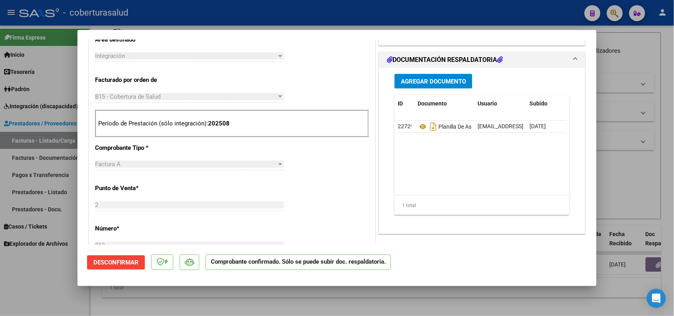
scroll to position [349, 0]
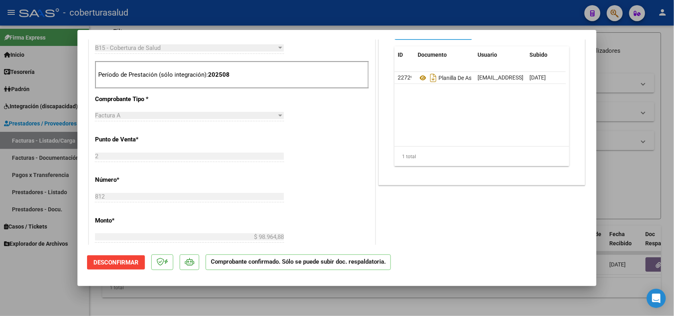
click at [62, 285] on div at bounding box center [337, 158] width 674 height 316
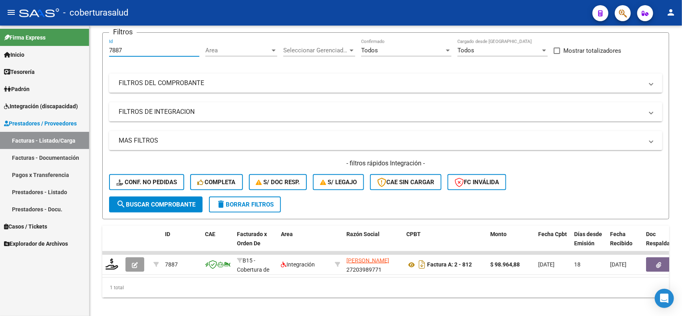
drag, startPoint x: 133, startPoint y: 46, endPoint x: 84, endPoint y: 61, distance: 51.3
click at [84, 61] on mat-sidenav-container "Firma Express Inicio Calendario SSS Instructivos Contacto OS Tesorería Extracto…" at bounding box center [341, 171] width 682 height 290
paste input "8"
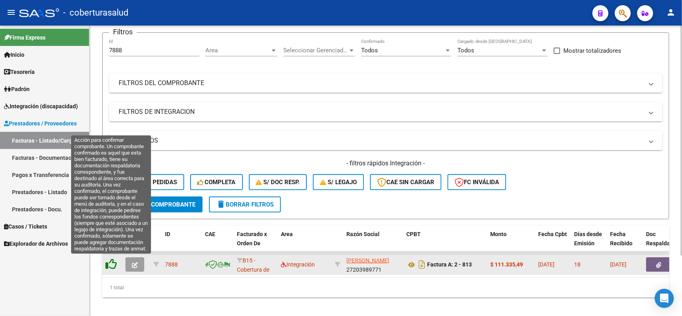
click at [115, 266] on icon at bounding box center [110, 263] width 11 height 11
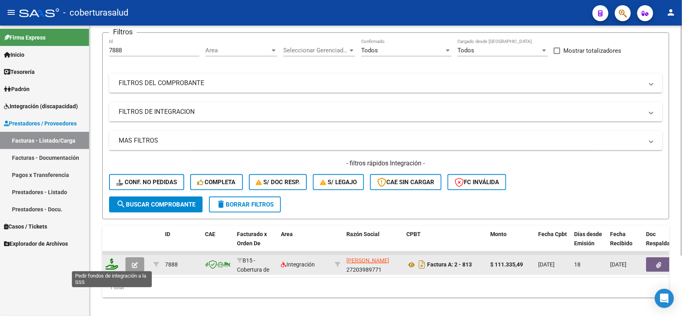
click at [111, 264] on icon at bounding box center [111, 263] width 13 height 11
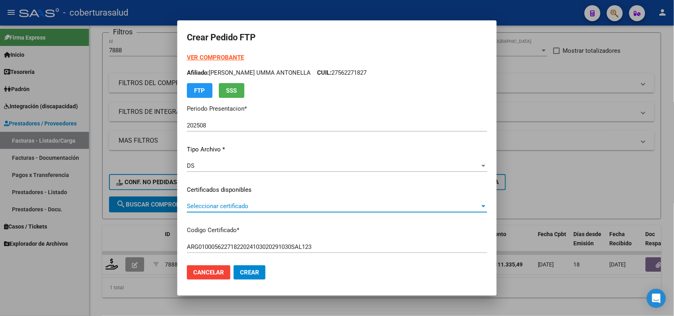
click at [250, 205] on span "Seleccionar certificado" at bounding box center [333, 205] width 293 height 7
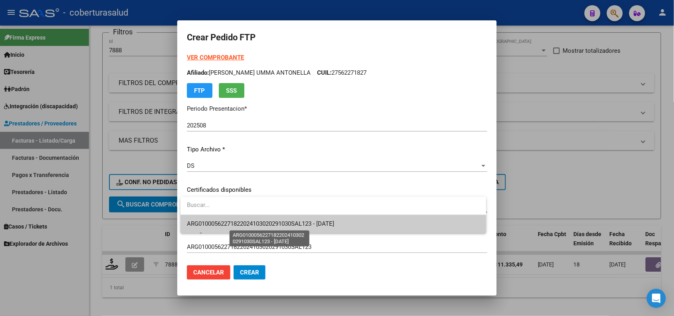
click at [250, 222] on span "ARG01000562271822024103020291030SAL123 - [DATE]" at bounding box center [260, 223] width 147 height 7
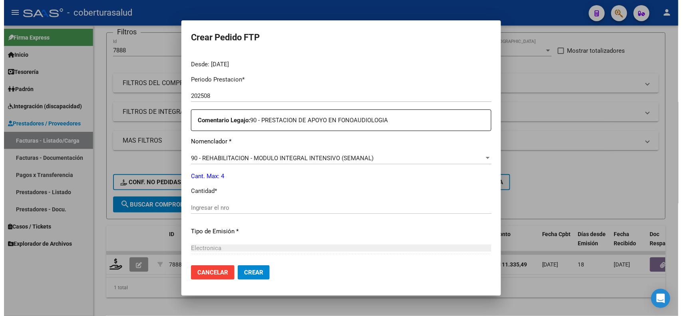
scroll to position [250, 0]
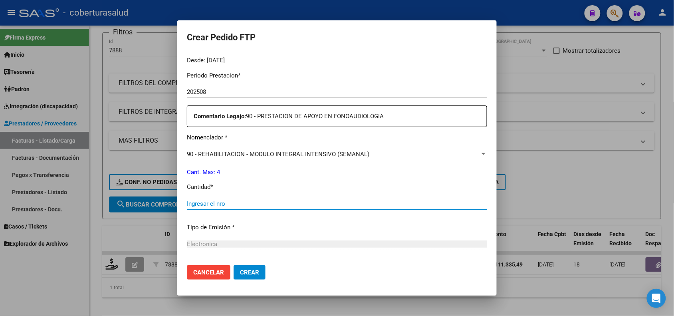
click at [229, 206] on input "Ingresar el nro" at bounding box center [337, 203] width 300 height 7
click at [256, 269] on span "Crear" at bounding box center [249, 272] width 19 height 7
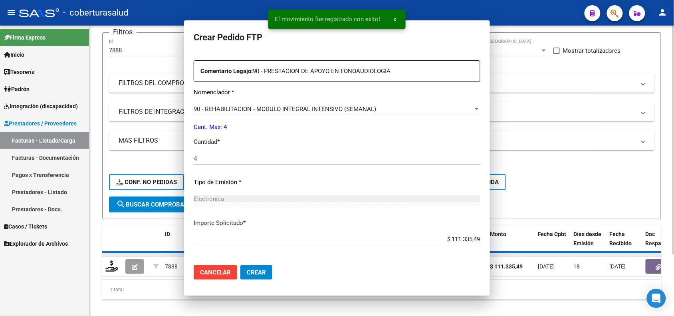
scroll to position [0, 0]
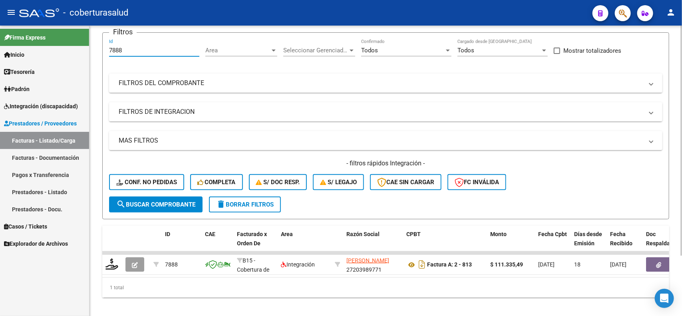
drag, startPoint x: 121, startPoint y: 50, endPoint x: 95, endPoint y: 53, distance: 26.2
click at [95, 53] on div "Video tutorial PRESTADORES -> Listado de CPBTs Emitidos por Prestadores / Prove…" at bounding box center [385, 143] width 592 height 360
paste input "8307"
click at [152, 202] on span "search Buscar Comprobante" at bounding box center [155, 204] width 79 height 7
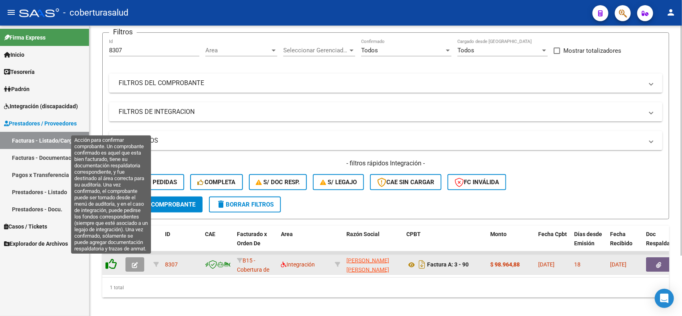
click at [113, 262] on icon at bounding box center [110, 263] width 11 height 11
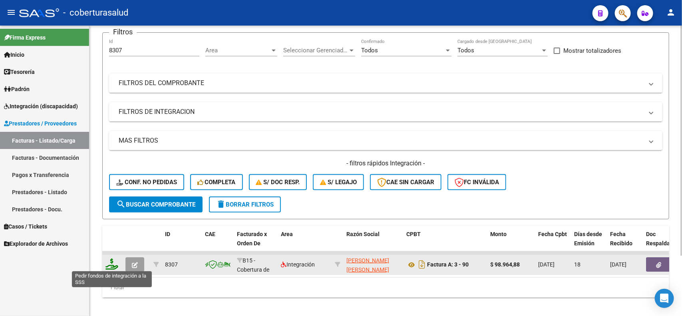
click at [111, 262] on icon at bounding box center [111, 263] width 13 height 11
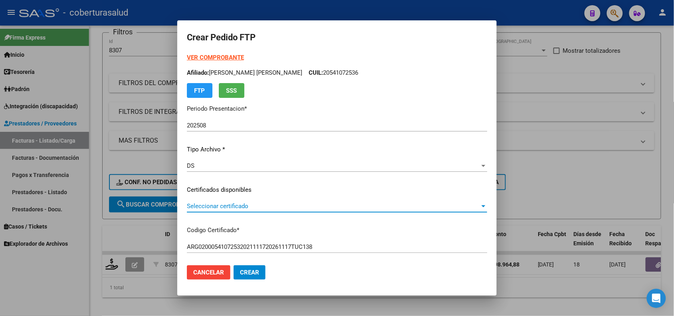
click at [212, 205] on span "Seleccionar certificado" at bounding box center [333, 205] width 293 height 7
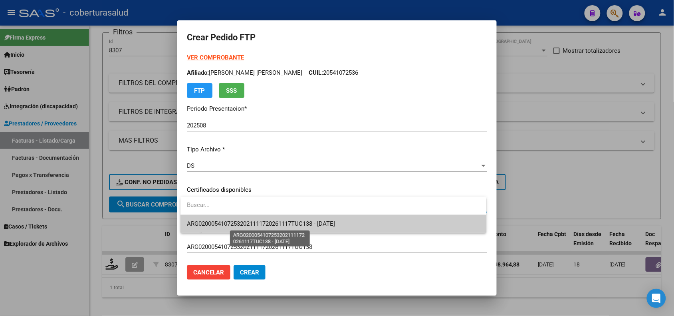
click at [211, 227] on span "ARG02000541072532021111720261117TUC138 - [DATE]" at bounding box center [261, 223] width 148 height 7
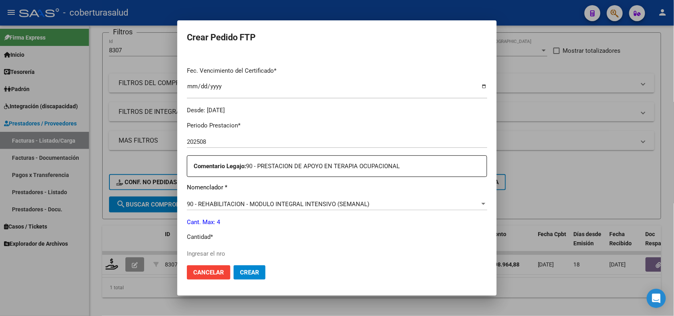
scroll to position [250, 0]
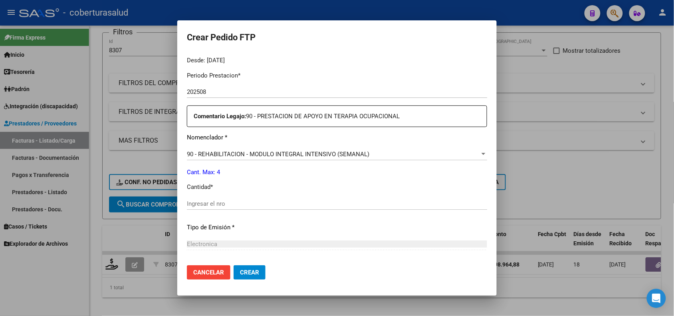
click at [201, 204] on input "Ingresar el nro" at bounding box center [337, 203] width 300 height 7
click at [255, 274] on span "Crear" at bounding box center [249, 272] width 19 height 7
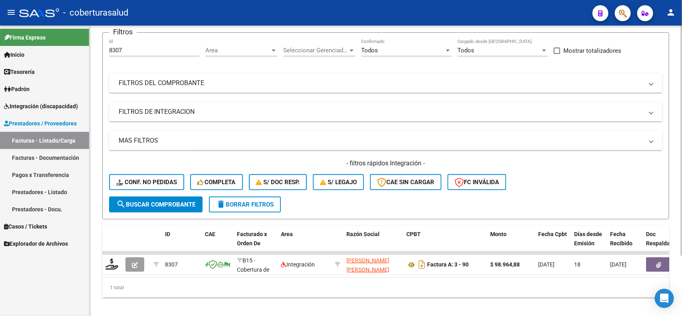
drag, startPoint x: 109, startPoint y: 52, endPoint x: 97, endPoint y: 52, distance: 12.0
click at [97, 52] on div "Video tutorial PRESTADORES -> Listado de CPBTs Emitidos por Prestadores / Prove…" at bounding box center [385, 143] width 592 height 360
click at [158, 63] on div "Filtros 8307 Id Area Area Seleccionar Gerenciador Seleccionar Gerenciador Todos…" at bounding box center [385, 117] width 553 height 157
drag, startPoint x: 142, startPoint y: 53, endPoint x: 103, endPoint y: 50, distance: 39.6
click at [103, 50] on form "Filtros 8307 Id Area Area Seleccionar Gerenciador Seleccionar Gerenciador Todos…" at bounding box center [385, 125] width 567 height 187
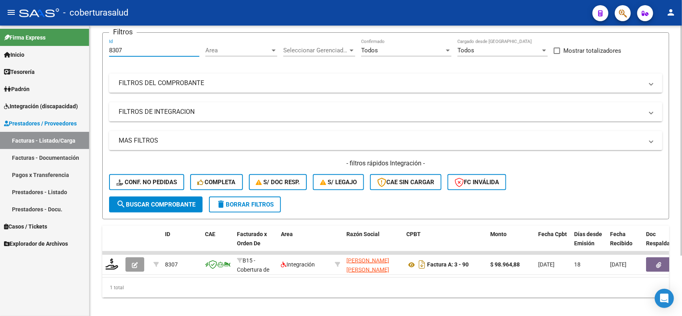
paste input "7889"
click at [166, 204] on span "search Buscar Comprobante" at bounding box center [155, 204] width 79 height 7
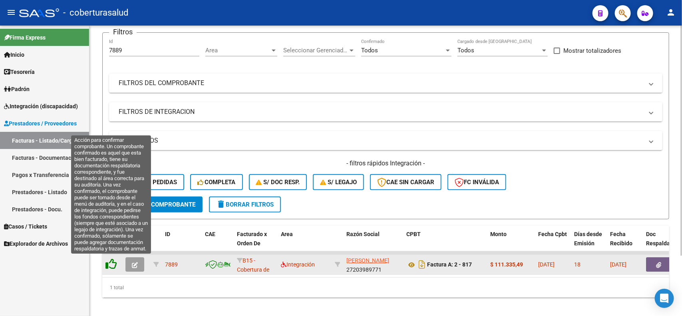
click at [111, 262] on icon at bounding box center [110, 263] width 11 height 11
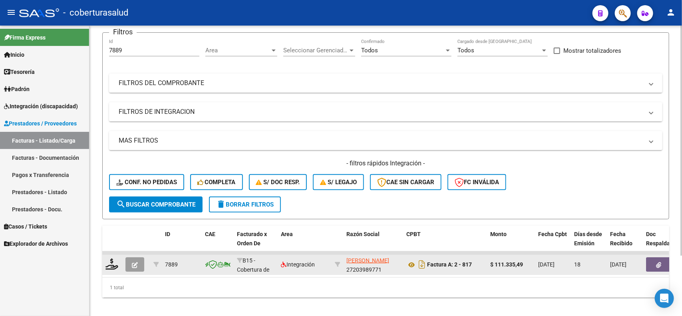
click at [110, 268] on div at bounding box center [112, 264] width 14 height 12
click at [110, 268] on icon at bounding box center [111, 263] width 13 height 11
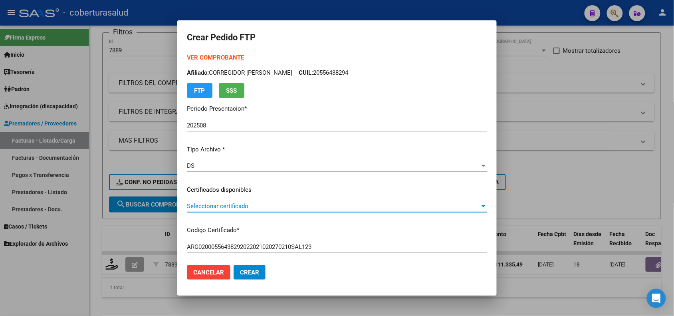
click at [260, 206] on span "Seleccionar certificado" at bounding box center [333, 205] width 293 height 7
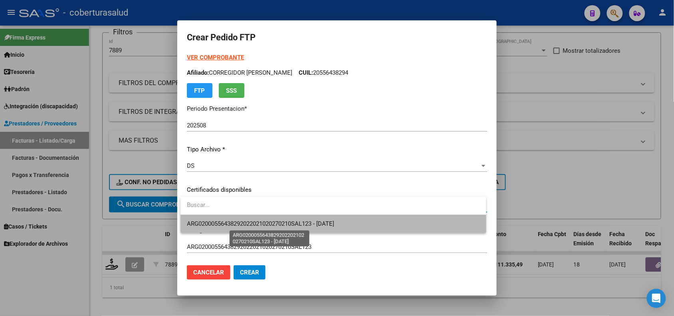
click at [260, 220] on span "ARG02000556438292022021020270210SAL123 - [DATE]" at bounding box center [260, 223] width 147 height 7
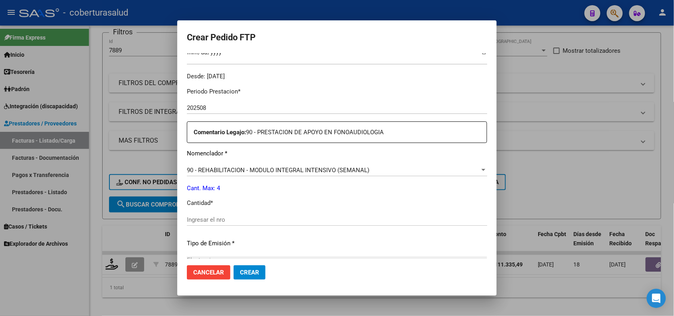
scroll to position [250, 0]
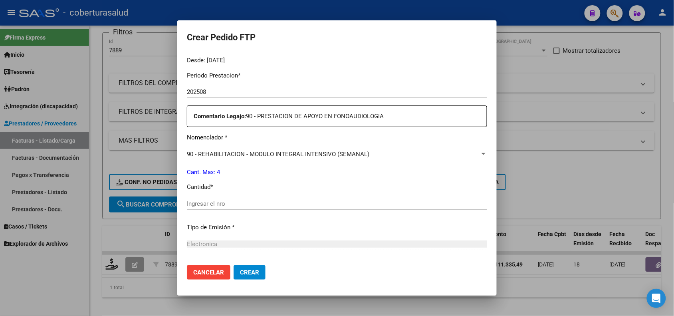
click at [210, 199] on div "Ingresar el nro" at bounding box center [337, 204] width 300 height 12
click at [256, 272] on span "Crear" at bounding box center [249, 272] width 19 height 7
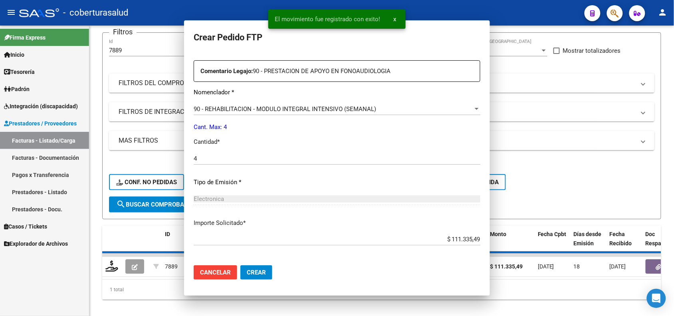
scroll to position [204, 0]
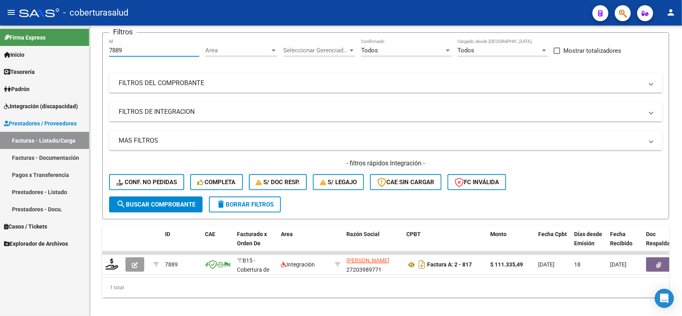
drag, startPoint x: 126, startPoint y: 49, endPoint x: 88, endPoint y: 56, distance: 38.1
click at [88, 56] on mat-sidenav-container "Firma Express Inicio Calendario SSS Instructivos Contacto OS Tesorería Extracto…" at bounding box center [341, 171] width 682 height 290
paste input "802"
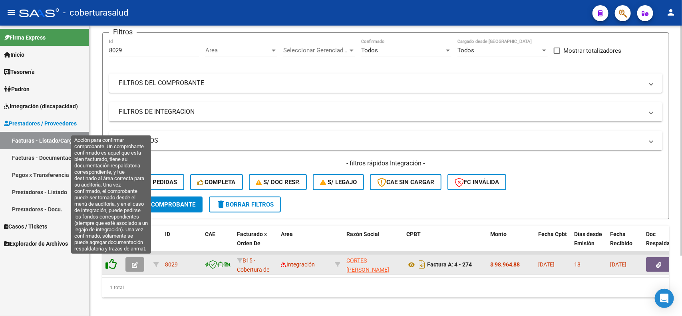
click at [107, 264] on icon at bounding box center [110, 263] width 11 height 11
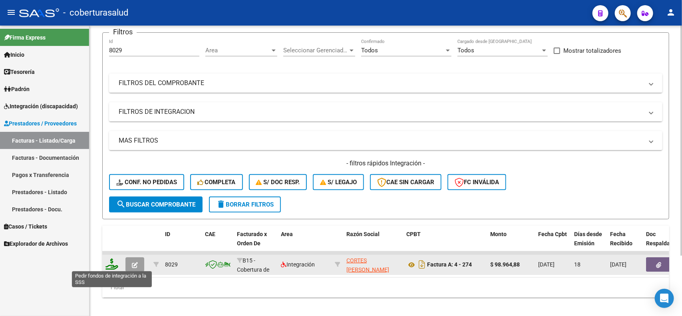
click at [107, 266] on icon at bounding box center [111, 263] width 13 height 11
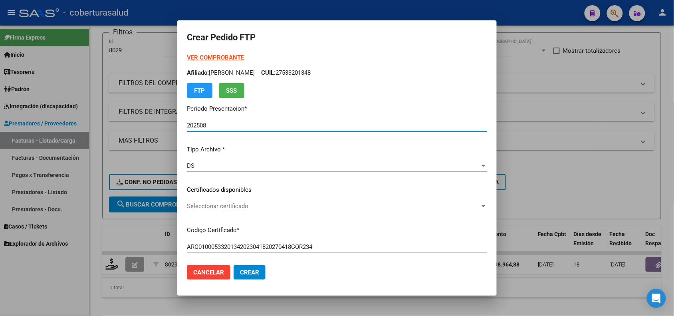
click at [246, 206] on span "Seleccionar certificado" at bounding box center [333, 205] width 293 height 7
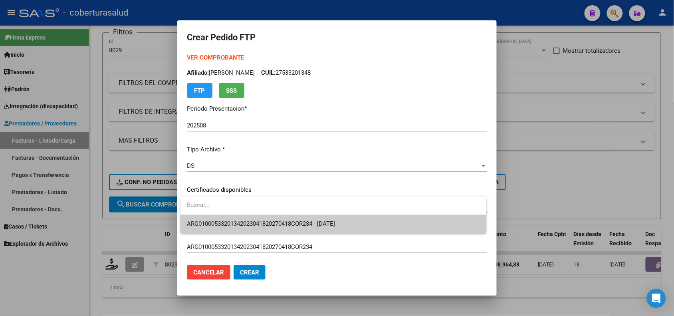
click at [246, 214] on input "dropdown search" at bounding box center [332, 205] width 305 height 18
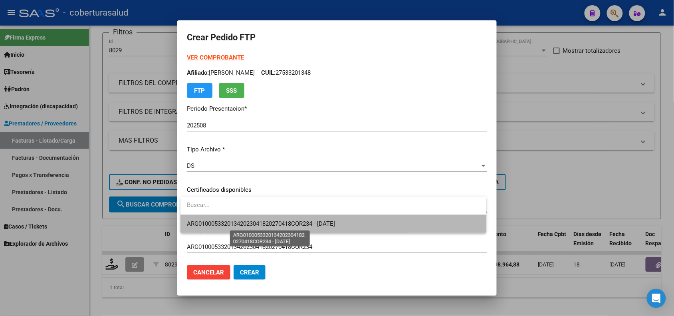
click at [244, 223] on span "ARG01000533201342023041820270418COR234 - [DATE]" at bounding box center [261, 223] width 148 height 7
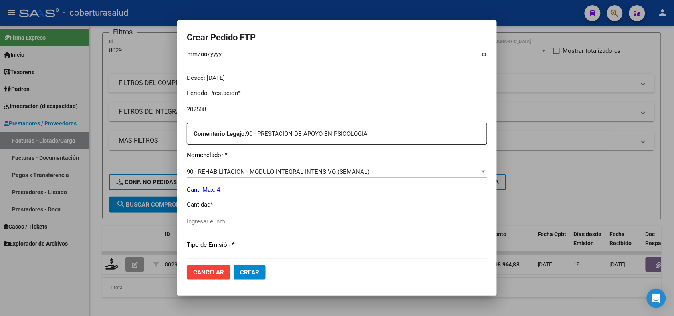
scroll to position [250, 0]
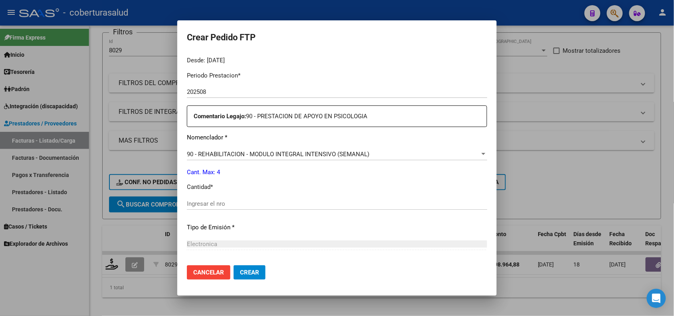
click at [216, 200] on input "Ingresar el nro" at bounding box center [337, 203] width 300 height 7
click at [240, 273] on span "Crear" at bounding box center [249, 272] width 19 height 7
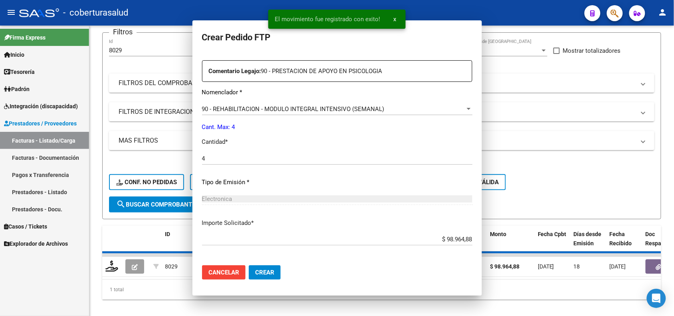
scroll to position [0, 0]
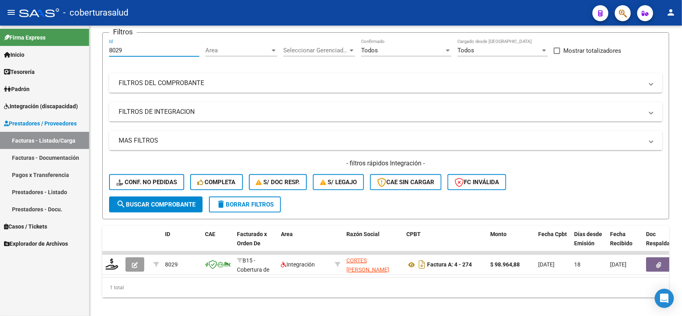
drag, startPoint x: 125, startPoint y: 48, endPoint x: 89, endPoint y: 45, distance: 35.6
click at [89, 45] on mat-sidenav-container "Firma Express Inicio Calendario SSS Instructivos Contacto OS Tesorería Extracto…" at bounding box center [341, 171] width 682 height 290
paste input "7767"
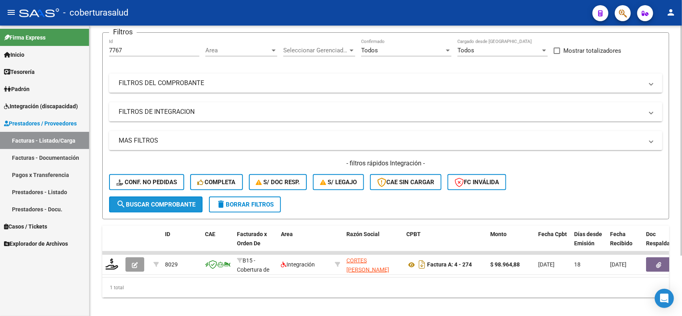
click at [180, 197] on button "search Buscar Comprobante" at bounding box center [155, 204] width 93 height 16
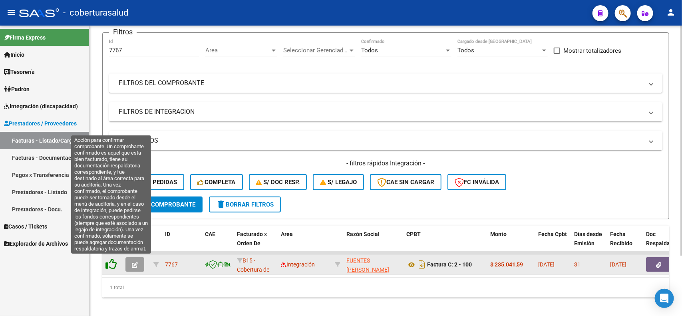
click at [108, 264] on icon at bounding box center [110, 263] width 11 height 11
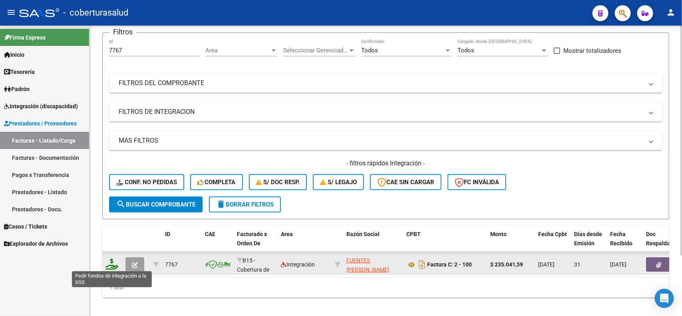
click at [110, 264] on icon at bounding box center [111, 263] width 13 height 11
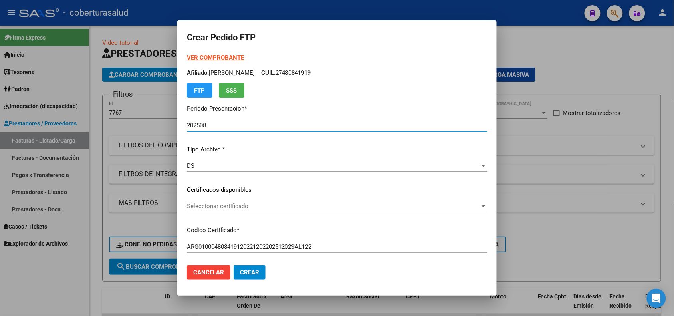
scroll to position [62, 0]
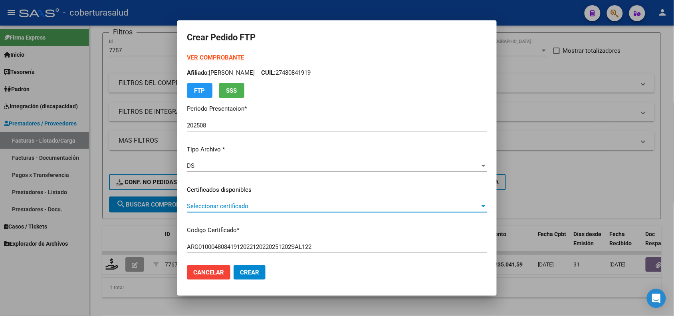
click at [199, 206] on span "Seleccionar certificado" at bounding box center [333, 205] width 293 height 7
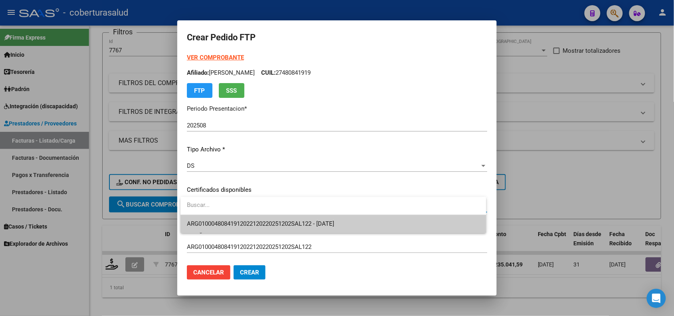
click at [200, 214] on input "dropdown search" at bounding box center [332, 205] width 305 height 18
click at [202, 219] on span "ARG01000480841912022120220251202SAL122 - [DATE]" at bounding box center [333, 224] width 293 height 18
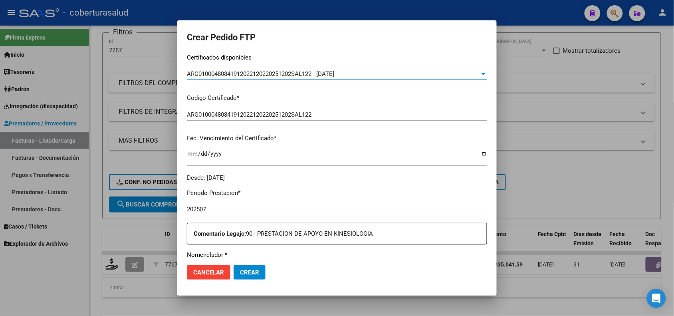
scroll to position [150, 0]
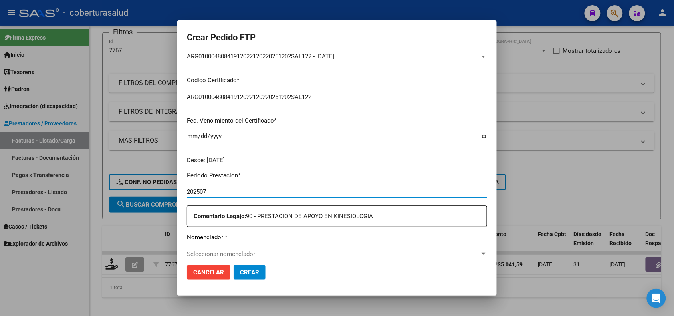
click at [210, 193] on input "202507" at bounding box center [337, 191] width 300 height 7
type input "202506"
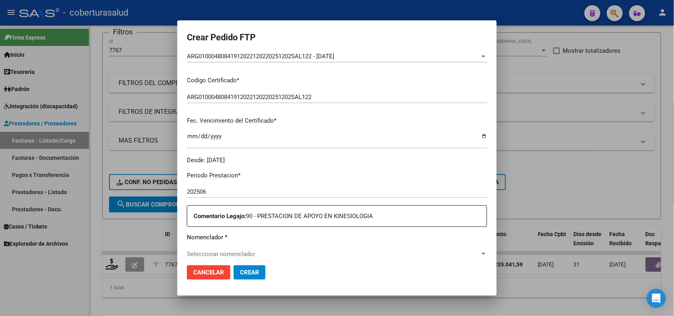
scroll to position [250, 0]
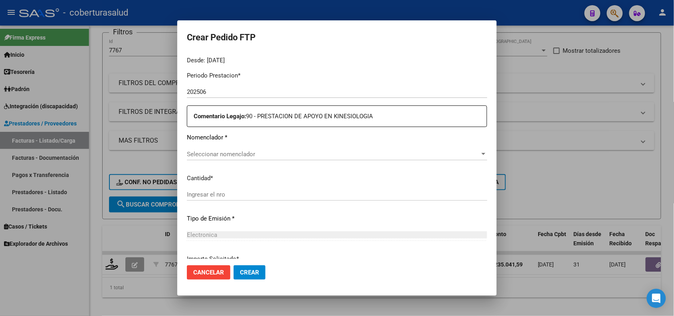
click at [208, 149] on div "Seleccionar nomenclador Seleccionar nomenclador" at bounding box center [337, 154] width 300 height 12
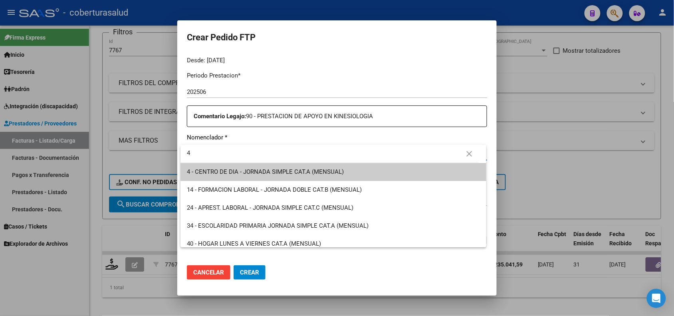
click at [182, 155] on input "4" at bounding box center [329, 153] width 298 height 18
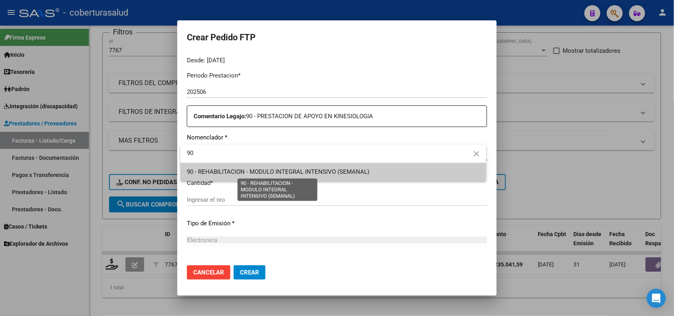
type input "90"
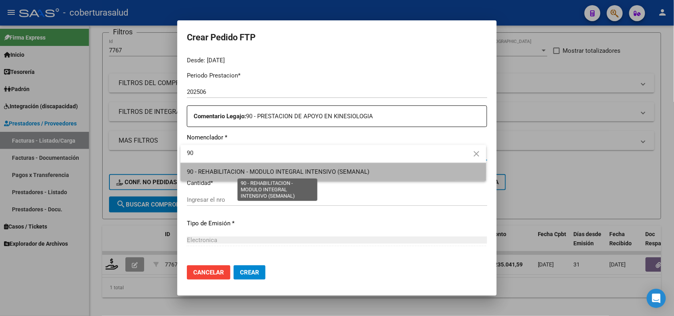
click at [217, 170] on span "90 - REHABILITACION - MODULO INTEGRAL INTENSIVO (SEMANAL)" at bounding box center [278, 171] width 182 height 7
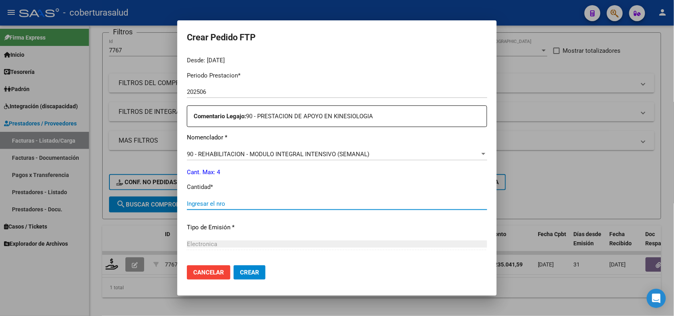
click at [206, 200] on input "Ingresar el nro" at bounding box center [337, 203] width 300 height 7
type input "4"
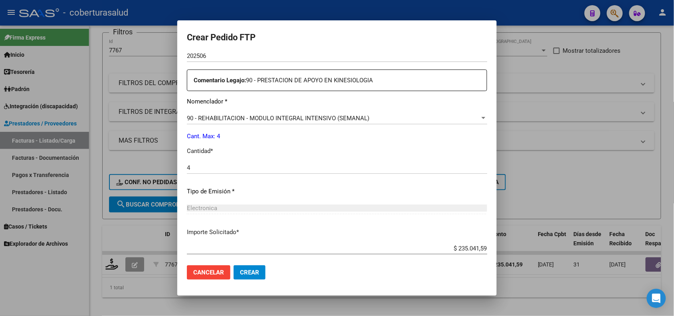
scroll to position [329, 0]
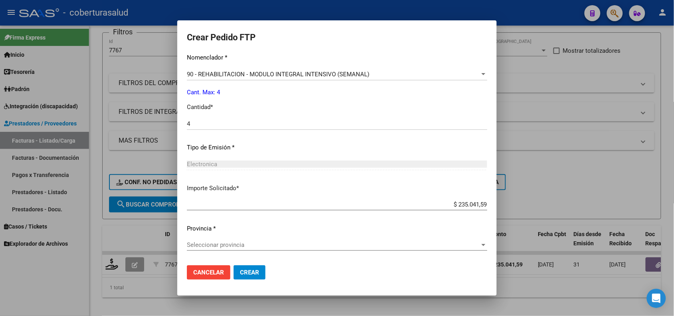
click at [205, 244] on span "Seleccionar provincia" at bounding box center [333, 244] width 293 height 7
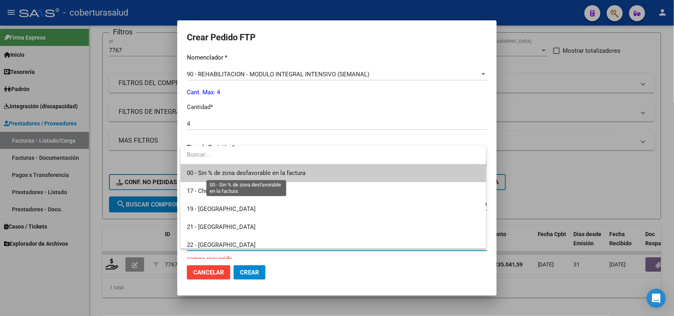
click at [212, 173] on span "00 - Sin % de zona desfavorable en la factura" at bounding box center [246, 172] width 119 height 7
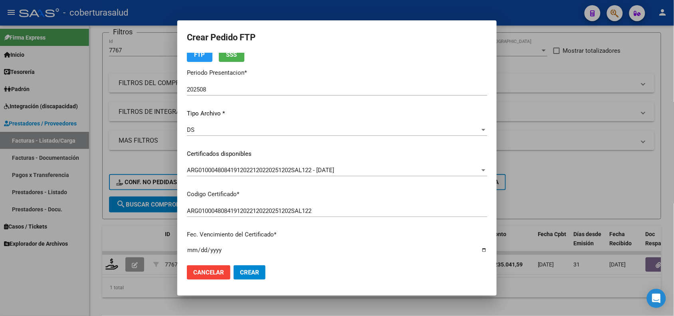
scroll to position [0, 0]
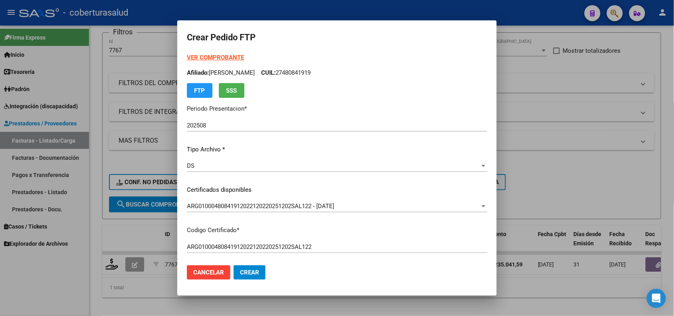
click at [208, 53] on div "VER COMPROBANTE ARCA Padrón Afiliado: HERRERA MORENA LUJAN CUIL: 27480841919 FT…" at bounding box center [337, 75] width 300 height 45
click at [202, 57] on strong "VER COMPROBANTE" at bounding box center [215, 57] width 57 height 7
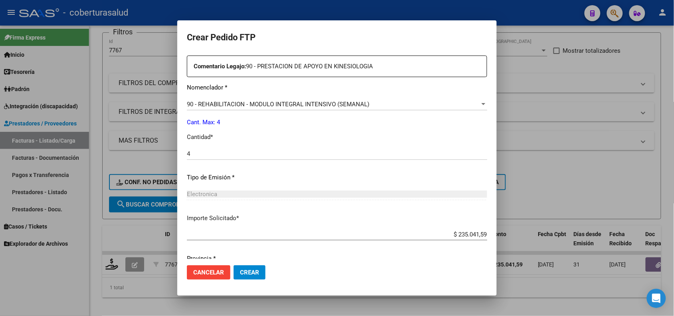
scroll to position [329, 0]
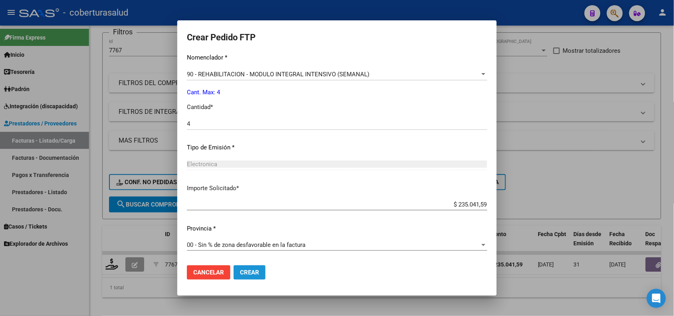
click at [256, 267] on button "Crear" at bounding box center [250, 272] width 32 height 14
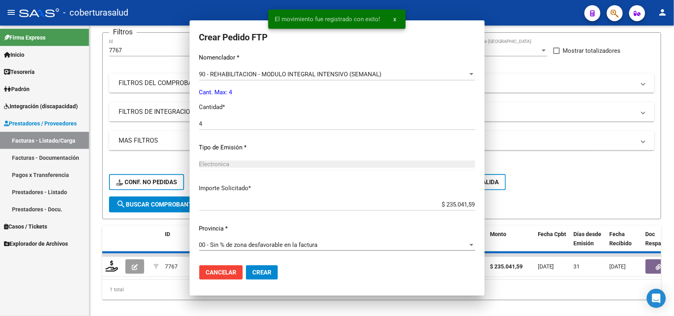
scroll to position [0, 0]
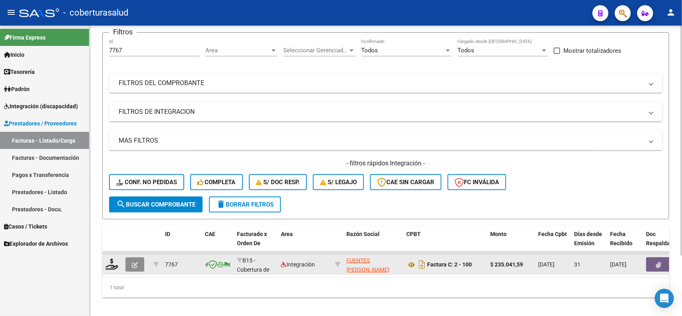
click at [137, 264] on icon "button" at bounding box center [135, 265] width 6 height 6
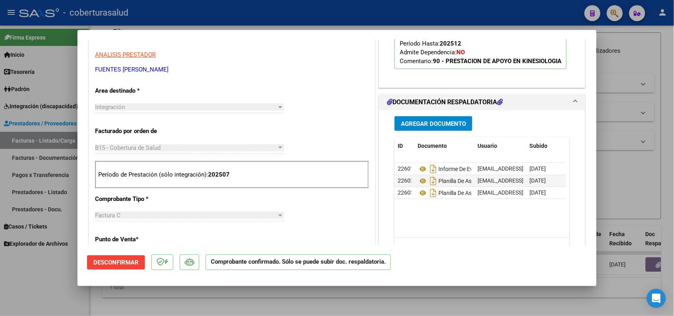
scroll to position [150, 0]
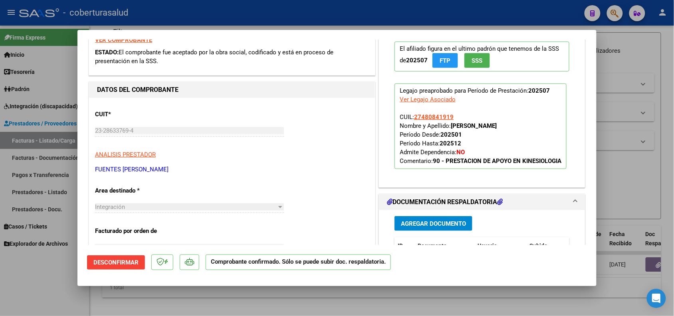
click at [61, 299] on div at bounding box center [337, 158] width 674 height 316
type input "$ 0,00"
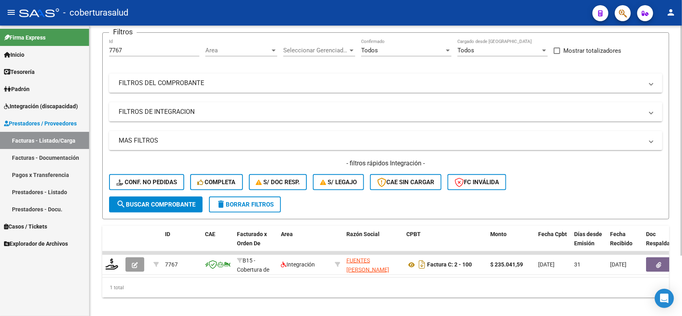
drag, startPoint x: 120, startPoint y: 45, endPoint x: 93, endPoint y: 50, distance: 28.0
click at [93, 50] on div "Video tutorial PRESTADORES -> Listado de CPBTs Emitidos por Prestadores / Prove…" at bounding box center [385, 143] width 592 height 360
drag, startPoint x: 123, startPoint y: 48, endPoint x: 92, endPoint y: 50, distance: 30.8
click at [92, 50] on div "Video tutorial PRESTADORES -> Listado de CPBTs Emitidos por Prestadores / Prove…" at bounding box center [385, 143] width 592 height 360
paste input "8005"
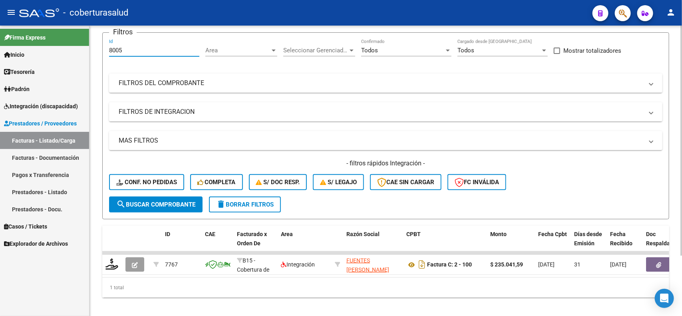
type input "8005"
click at [135, 201] on span "search Buscar Comprobante" at bounding box center [155, 204] width 79 height 7
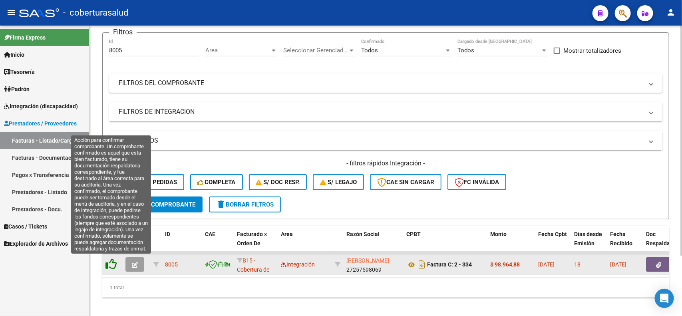
click at [111, 264] on icon at bounding box center [110, 263] width 11 height 11
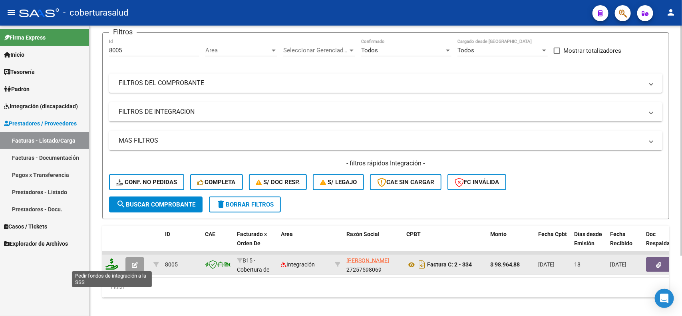
click at [110, 265] on icon at bounding box center [111, 263] width 13 height 11
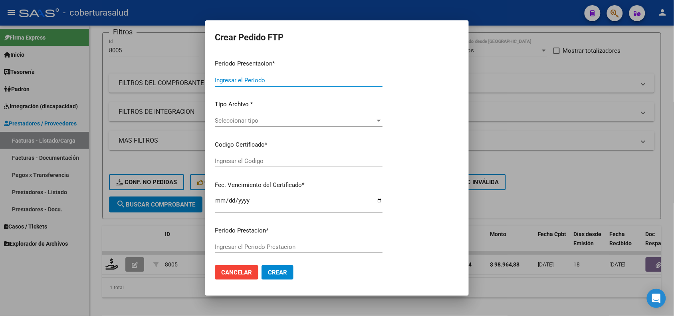
type input "202508"
type input "$ 98.964,88"
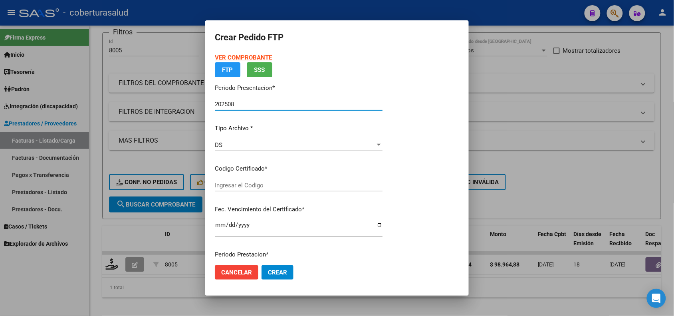
type input "ARG01000506311102021092320260923COR234"
type input "2026-09-23"
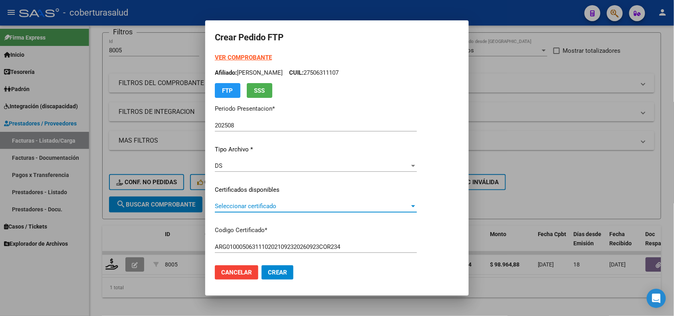
click at [244, 205] on span "Seleccionar certificado" at bounding box center [312, 205] width 195 height 7
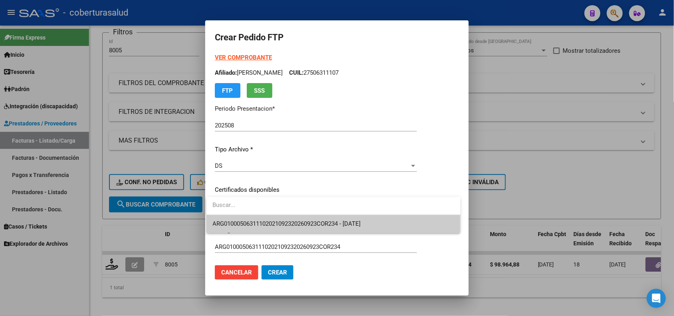
click at [244, 218] on span "ARG01000506311102021092320260923COR234 - 2026-09-23" at bounding box center [334, 224] width 242 height 18
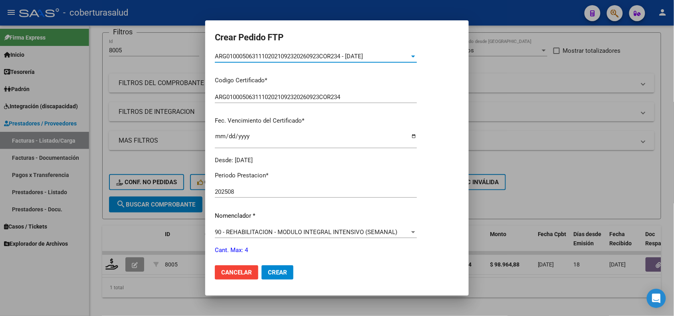
scroll to position [200, 0]
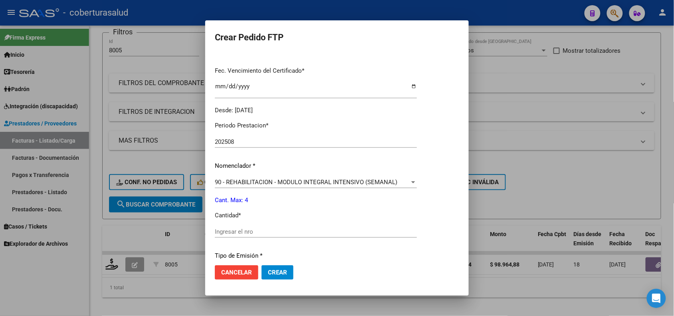
click at [234, 230] on input "Ingresar el nro" at bounding box center [316, 231] width 202 height 7
type input "4"
click at [268, 274] on span "Crear" at bounding box center [277, 272] width 19 height 7
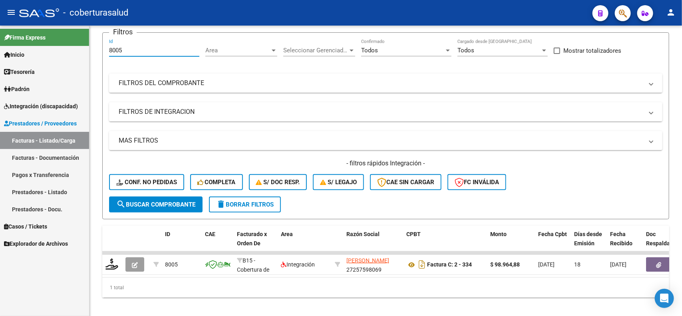
drag, startPoint x: 95, startPoint y: 53, endPoint x: 82, endPoint y: 52, distance: 13.2
click at [82, 52] on mat-sidenav-container "Firma Express Inicio Calendario SSS Instructivos Contacto OS Tesorería Extracto…" at bounding box center [341, 171] width 682 height 290
paste input "601"
type input "8601"
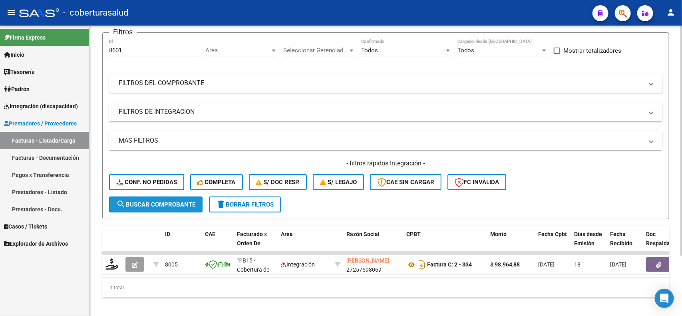
click at [155, 206] on button "search Buscar Comprobante" at bounding box center [155, 204] width 93 height 16
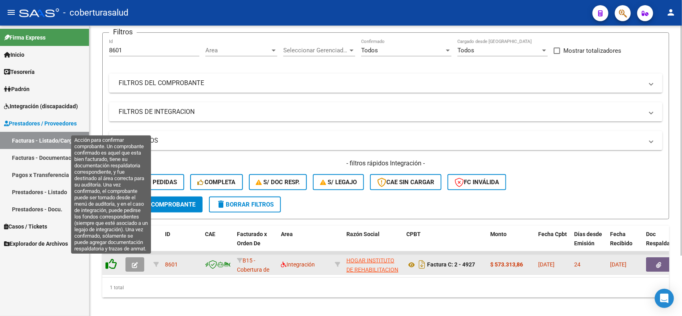
click at [112, 264] on icon at bounding box center [110, 263] width 11 height 11
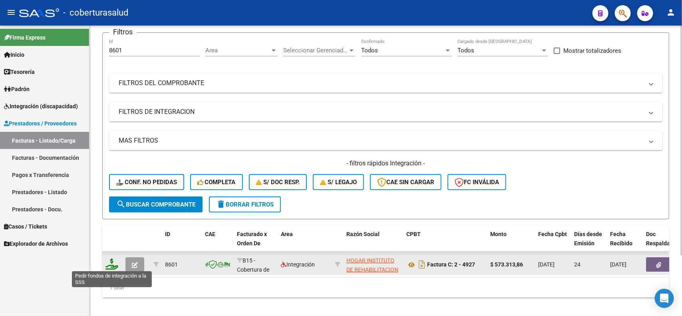
click at [112, 265] on icon at bounding box center [111, 263] width 13 height 11
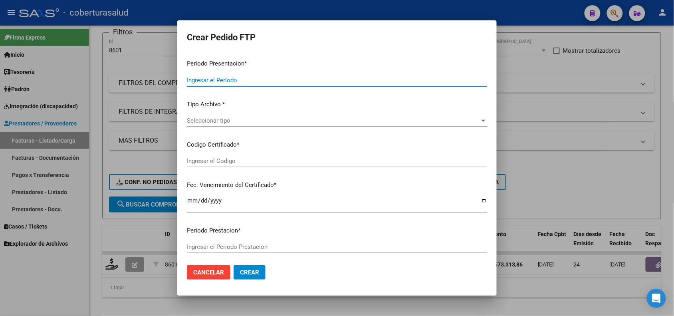
type input "202508"
type input "202507"
type input "$ 573.313,86"
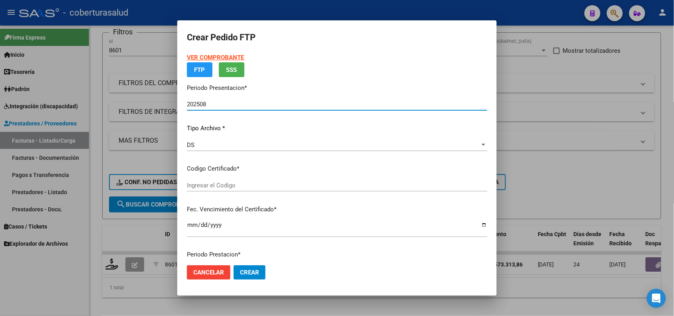
type input "ARG02000556438032023041720300417SAL123"
type input "2030-04-17"
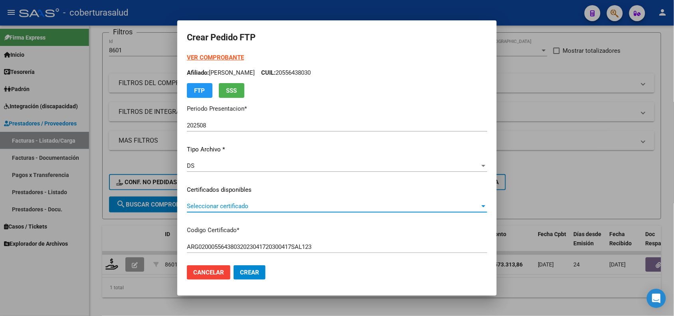
click at [232, 203] on span "Seleccionar certificado" at bounding box center [333, 205] width 293 height 7
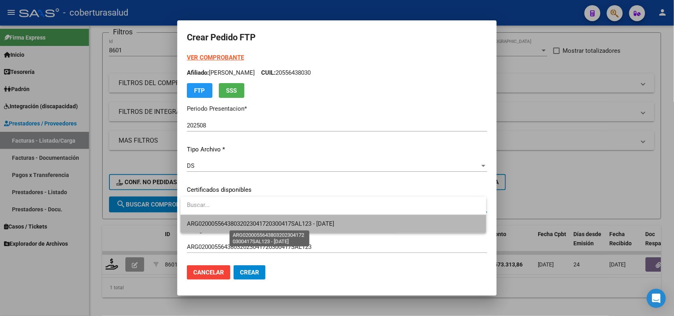
click at [239, 222] on span "ARG02000556438032023041720300417SAL123 - 2030-04-17" at bounding box center [260, 223] width 147 height 7
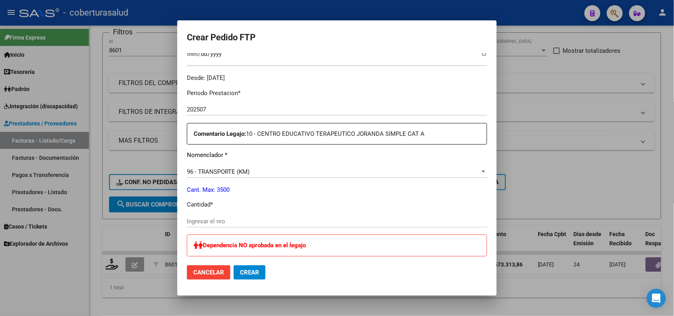
scroll to position [250, 0]
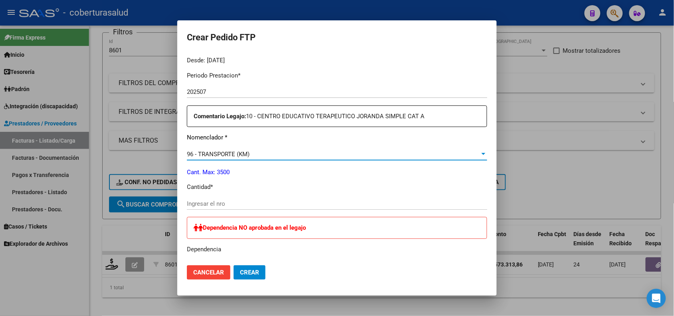
click at [242, 156] on span "96 - TRANSPORTE (KM)" at bounding box center [218, 154] width 63 height 7
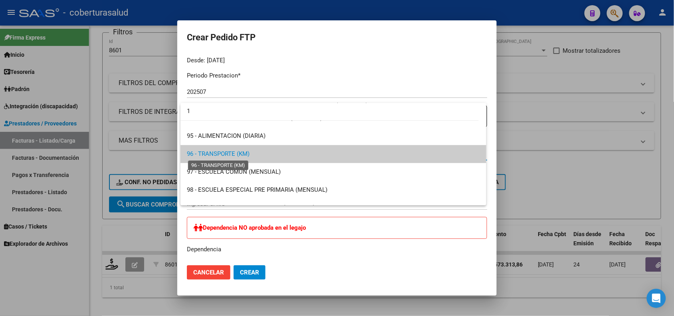
scroll to position [0, 0]
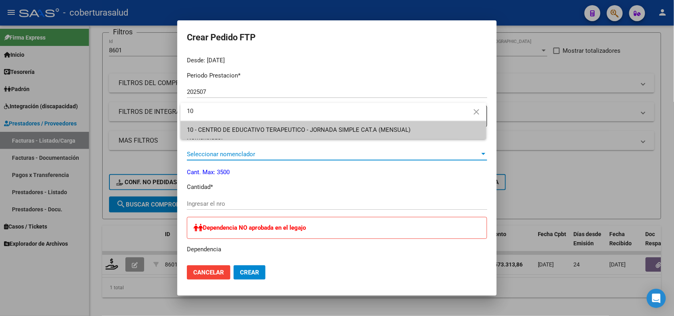
type input "10"
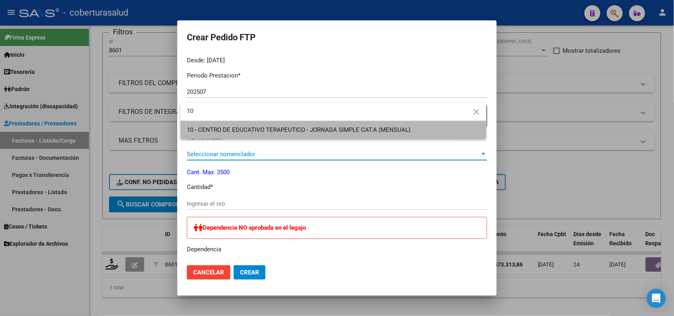
click at [246, 134] on span "10 - CENTRO DE EDUCATIVO TERAPEUTICO - JORNADA SIMPLE CAT.A (MENSUAL)" at bounding box center [333, 130] width 293 height 18
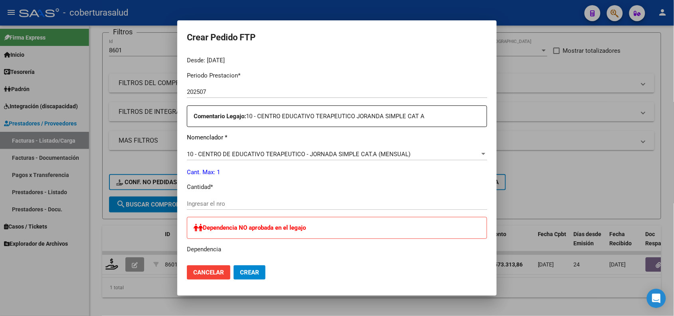
click at [212, 207] on div "Ingresar el nro" at bounding box center [337, 204] width 300 height 12
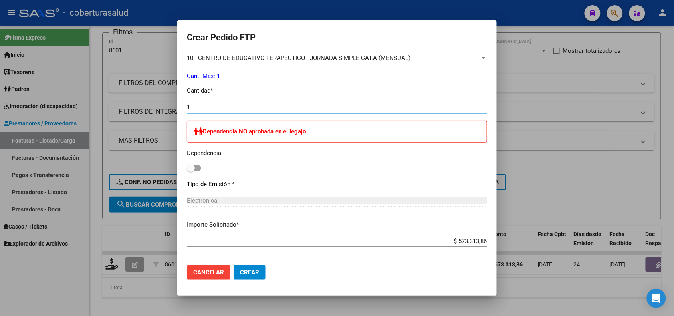
scroll to position [349, 0]
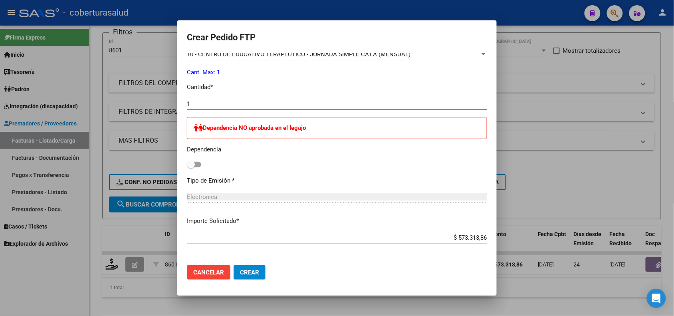
type input "1"
click at [195, 165] on span at bounding box center [194, 165] width 14 height 6
click at [191, 167] on input "checkbox" at bounding box center [190, 167] width 0 height 0
checkbox input "true"
click at [256, 273] on span "Crear" at bounding box center [249, 272] width 19 height 7
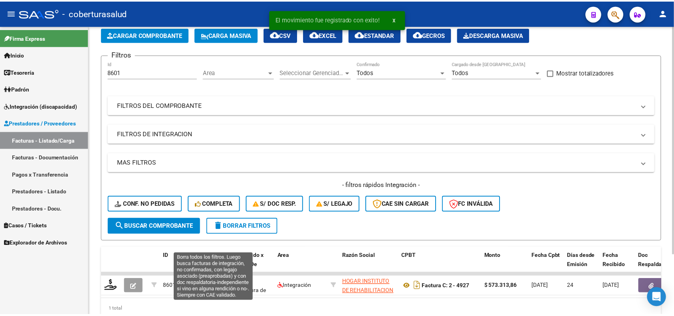
scroll to position [76, 0]
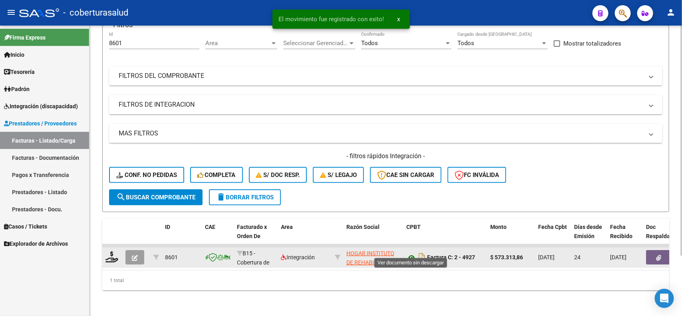
click at [409, 253] on icon at bounding box center [411, 258] width 10 height 10
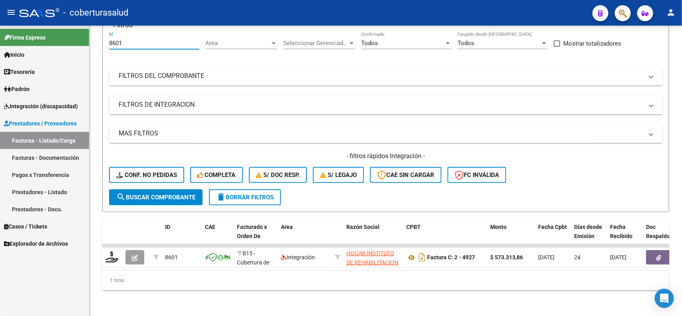
drag, startPoint x: 135, startPoint y: 37, endPoint x: 89, endPoint y: 39, distance: 46.0
click at [89, 39] on mat-sidenav-container "Firma Express Inicio Calendario SSS Instructivos Contacto OS Tesorería Extracto…" at bounding box center [341, 171] width 682 height 290
paste input "414"
type input "8414"
click at [144, 189] on button "search Buscar Comprobante" at bounding box center [155, 197] width 93 height 16
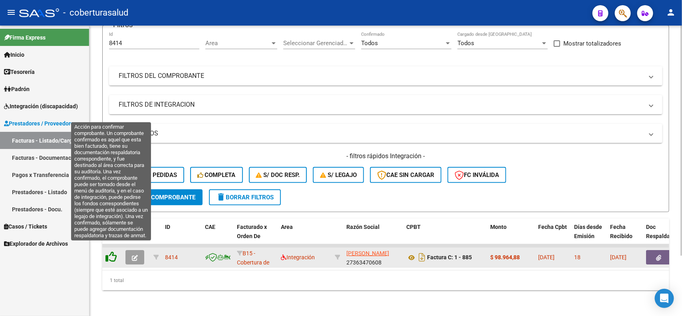
click at [113, 251] on icon at bounding box center [110, 256] width 11 height 11
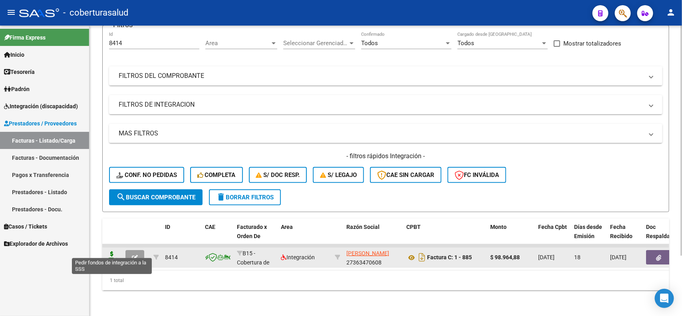
click at [109, 251] on icon at bounding box center [111, 256] width 13 height 11
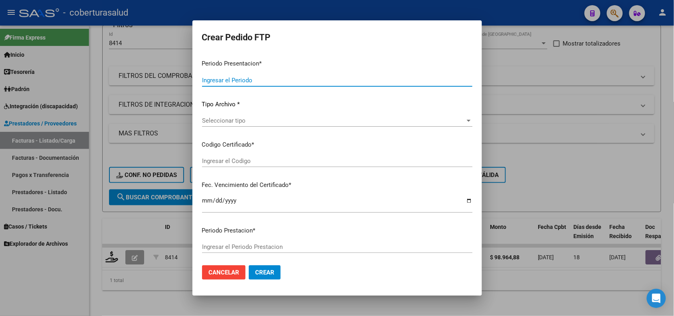
type input "202508"
type input "$ 98.964,88"
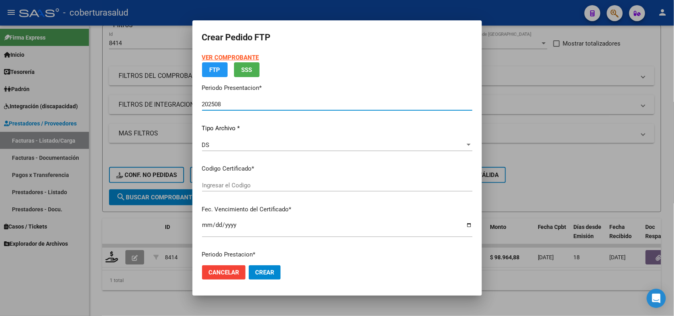
type input "ARG01000576934712024082620290826SAL123"
type input "2029-08-26"
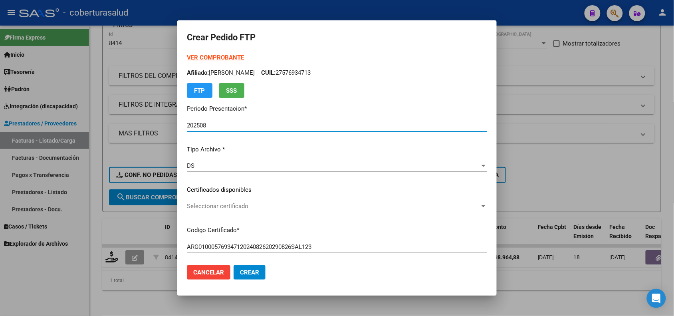
click at [254, 208] on span "Seleccionar certificado" at bounding box center [333, 205] width 293 height 7
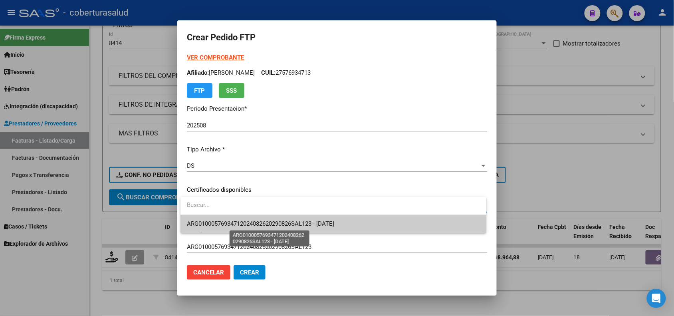
click at [254, 222] on span "ARG01000576934712024082620290826SAL123 - 2029-08-26" at bounding box center [260, 223] width 147 height 7
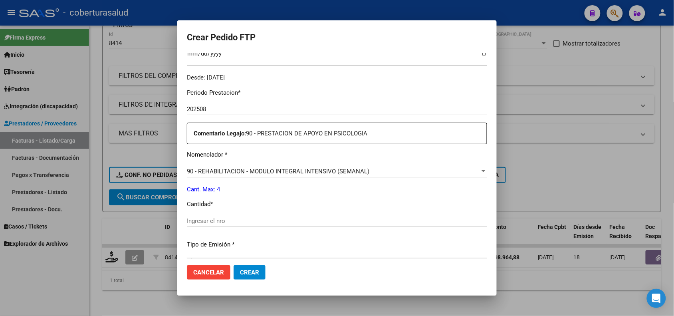
scroll to position [250, 0]
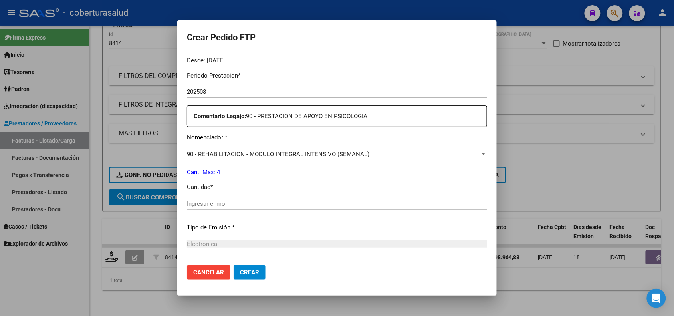
click at [222, 204] on input "Ingresar el nro" at bounding box center [337, 203] width 300 height 7
type input "4"
click at [256, 274] on span "Crear" at bounding box center [249, 272] width 19 height 7
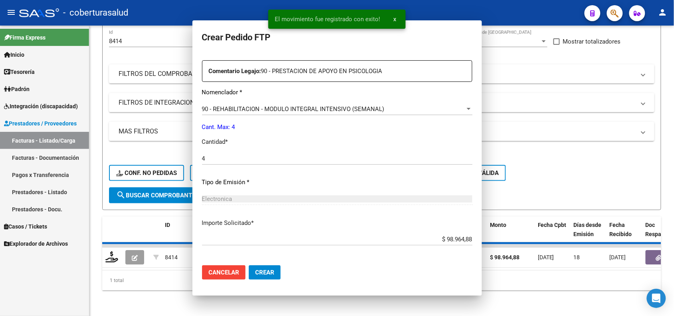
scroll to position [204, 0]
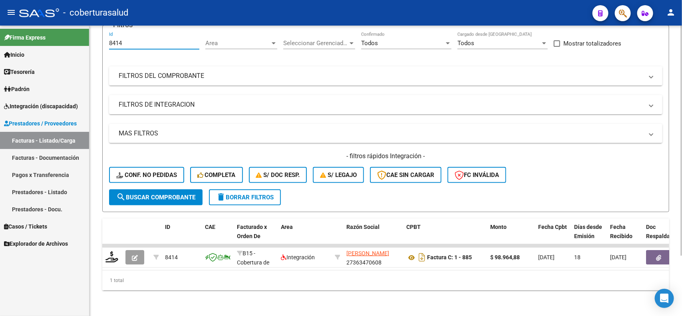
drag, startPoint x: 131, startPoint y: 35, endPoint x: 101, endPoint y: 40, distance: 30.4
click at [101, 40] on div "Video tutorial PRESTADORES -> Listado de CPBTs Emitidos por Prestadores / Prove…" at bounding box center [385, 136] width 592 height 360
paste input "35"
type input "8354"
click at [149, 194] on span "search Buscar Comprobante" at bounding box center [155, 197] width 79 height 7
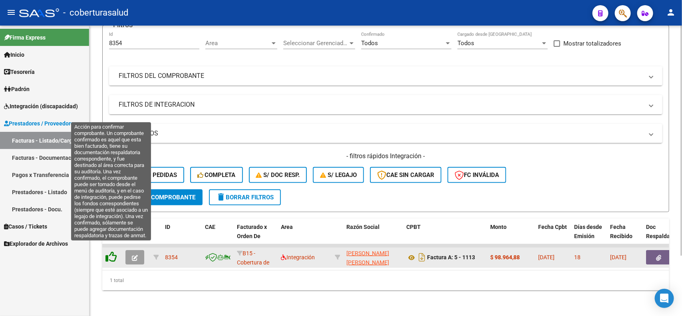
click at [107, 254] on icon at bounding box center [110, 256] width 11 height 11
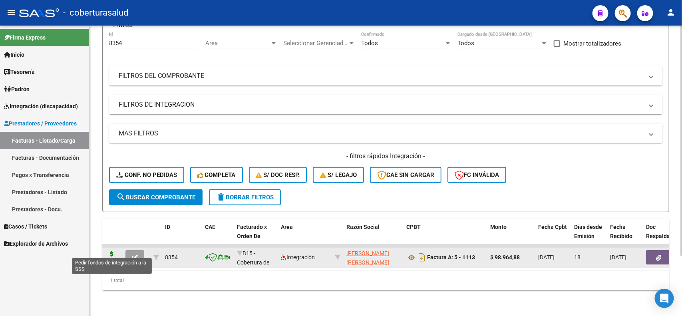
click at [107, 251] on icon at bounding box center [111, 256] width 13 height 11
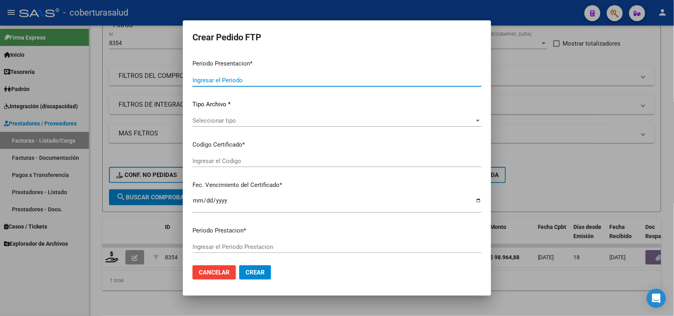
type input "202508"
type input "$ 98.964,88"
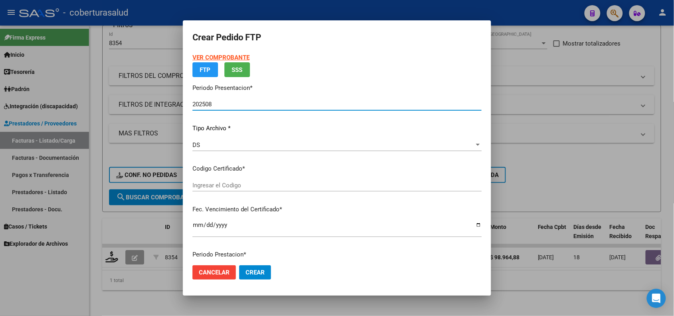
type input "ARG02000572788262024091020290910SAL123"
type input "[DATE]"
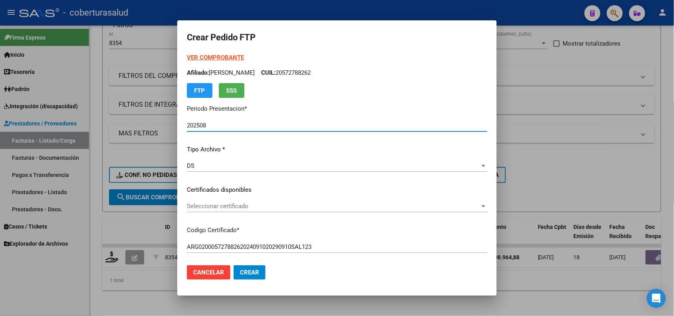
click at [234, 205] on span "Seleccionar certificado" at bounding box center [333, 205] width 293 height 7
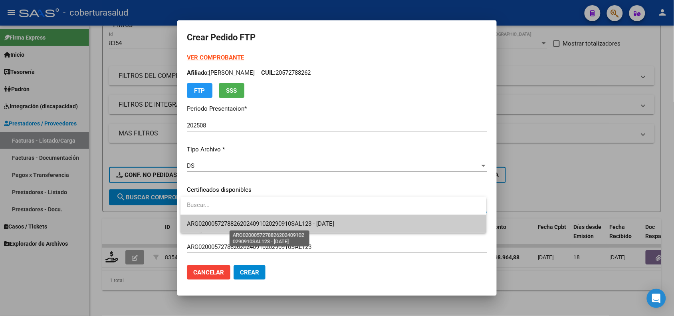
click at [232, 220] on span "ARG02000572788262024091020290910SAL123 - [DATE]" at bounding box center [260, 223] width 147 height 7
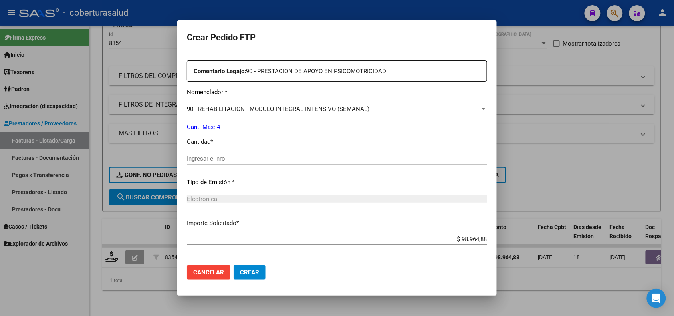
scroll to position [299, 0]
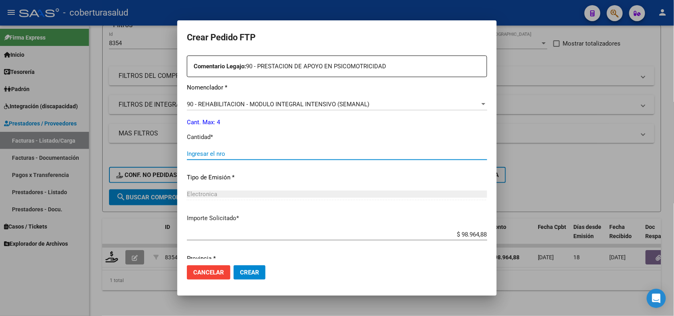
click at [231, 153] on input "Ingresar el nro" at bounding box center [337, 153] width 300 height 7
type input "4"
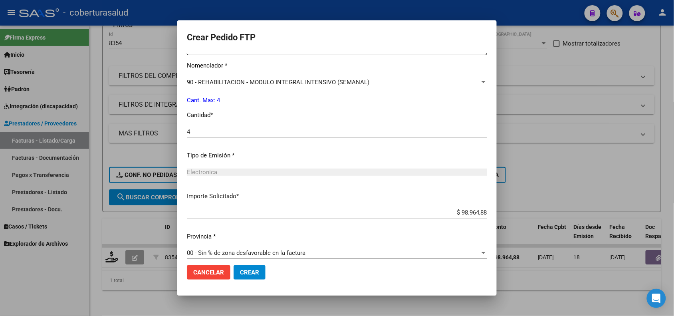
scroll to position [329, 0]
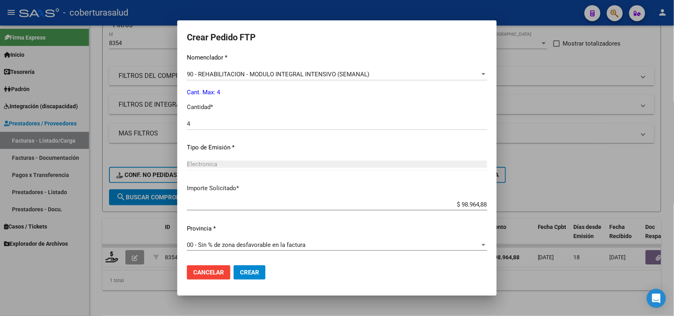
click at [250, 274] on span "Crear" at bounding box center [249, 272] width 19 height 7
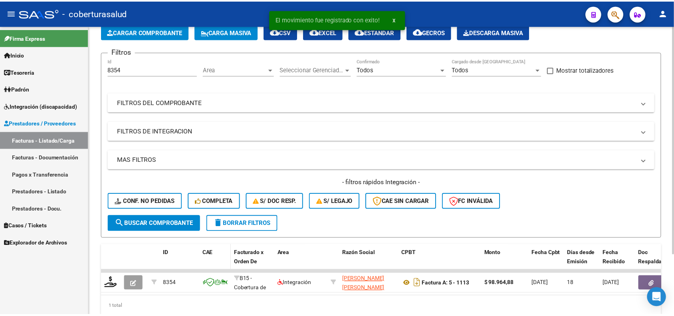
scroll to position [76, 0]
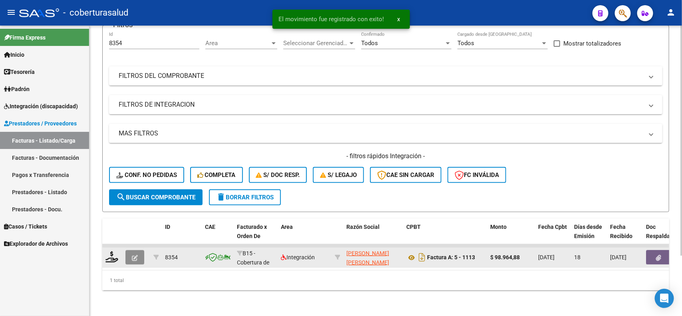
click at [132, 255] on icon "button" at bounding box center [135, 258] width 6 height 6
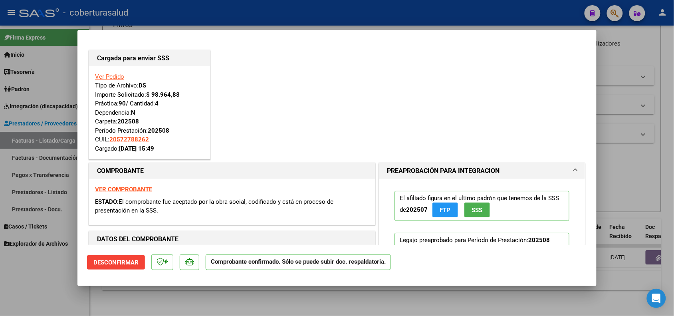
scroll to position [0, 0]
click at [149, 299] on div at bounding box center [337, 158] width 674 height 316
type input "$ 0,00"
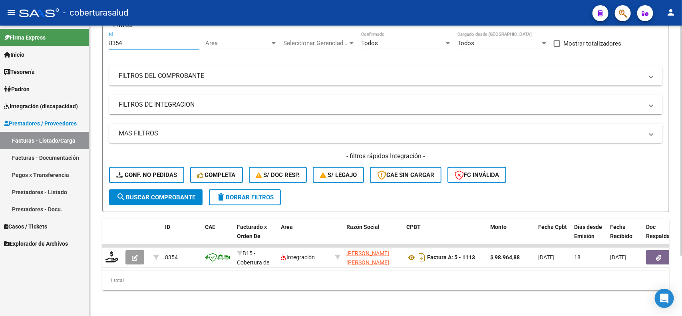
drag, startPoint x: 125, startPoint y: 38, endPoint x: 97, endPoint y: 40, distance: 28.1
click at [97, 40] on div "Video tutorial PRESTADORES -> Listado de CPBTs Emitidos por Prestadores / Prove…" at bounding box center [385, 136] width 592 height 360
paste input "540"
type input "8540"
click at [152, 194] on span "search Buscar Comprobante" at bounding box center [155, 197] width 79 height 7
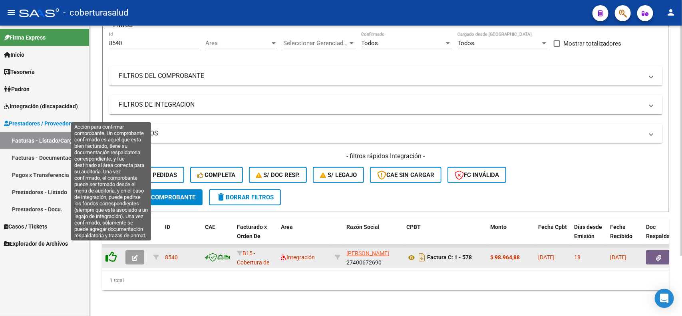
click at [108, 251] on icon at bounding box center [110, 256] width 11 height 11
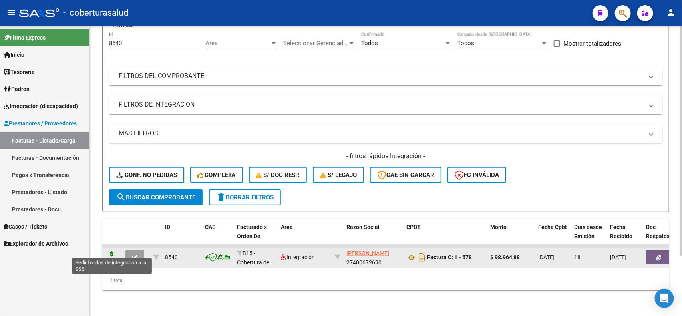
click at [110, 251] on icon at bounding box center [111, 256] width 13 height 11
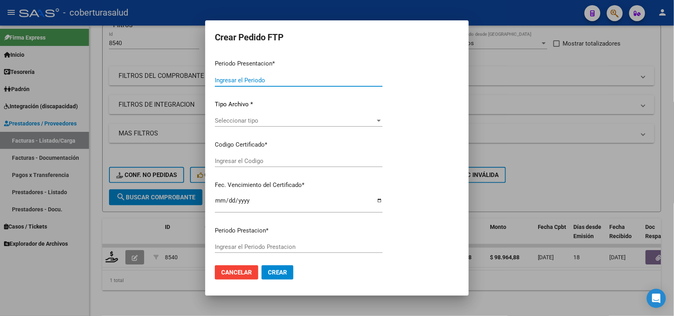
type input "202508"
type input "$ 98.964,88"
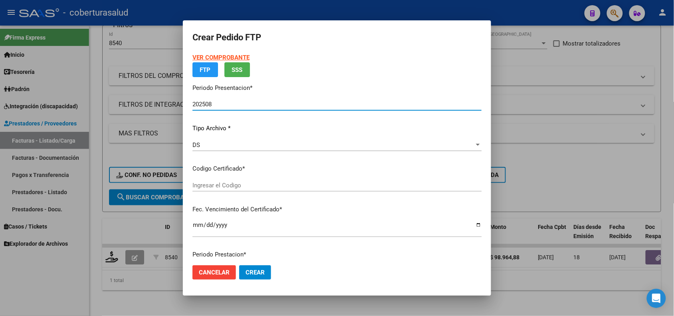
type input "ARG02000577423122023030320250903COR252"
type input "2025-09-03"
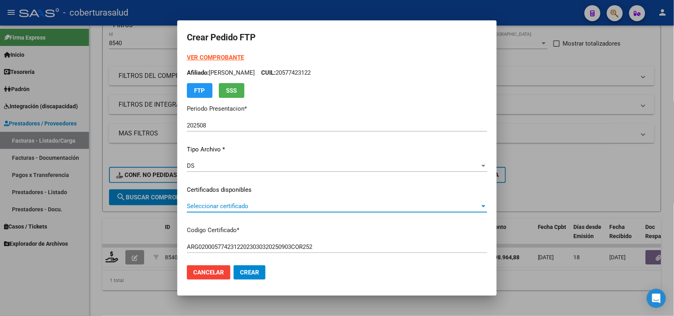
click at [208, 204] on span "Seleccionar certificado" at bounding box center [333, 205] width 293 height 7
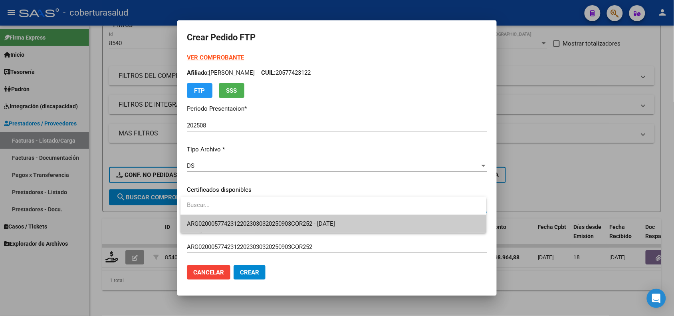
click at [212, 220] on span "ARG02000577423122023030320250903COR252 - 2025-09-03" at bounding box center [333, 224] width 293 height 18
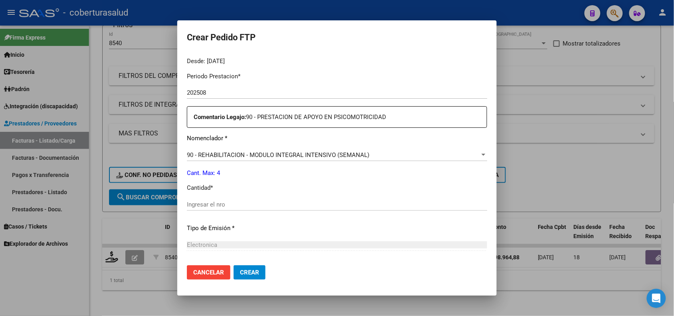
scroll to position [250, 0]
click at [248, 274] on span "Crear" at bounding box center [249, 272] width 19 height 7
click at [231, 206] on input "Ingresar el nro" at bounding box center [337, 203] width 300 height 7
type input "4"
click at [246, 268] on button "Crear" at bounding box center [250, 272] width 32 height 14
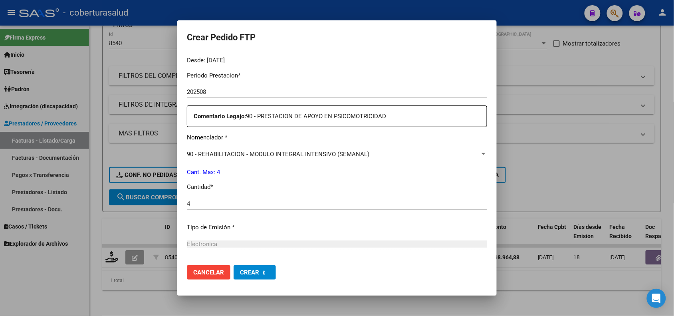
scroll to position [0, 0]
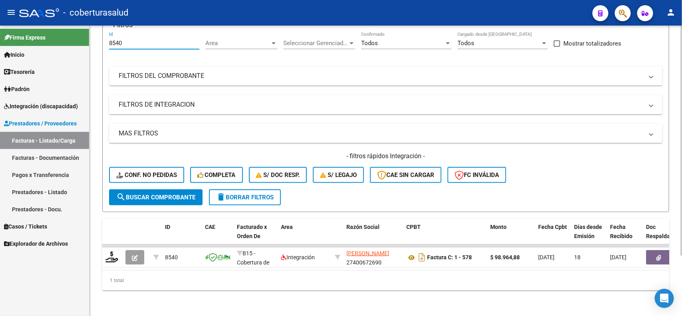
drag, startPoint x: 134, startPoint y: 38, endPoint x: 106, endPoint y: 43, distance: 28.8
click at [106, 43] on form "Filtros 8540 Id Area Area Seleccionar Gerenciador Seleccionar Gerenciador Todos…" at bounding box center [385, 118] width 567 height 187
drag, startPoint x: 112, startPoint y: 31, endPoint x: 111, endPoint y: 35, distance: 4.7
click at [111, 40] on input "8540" at bounding box center [154, 43] width 90 height 7
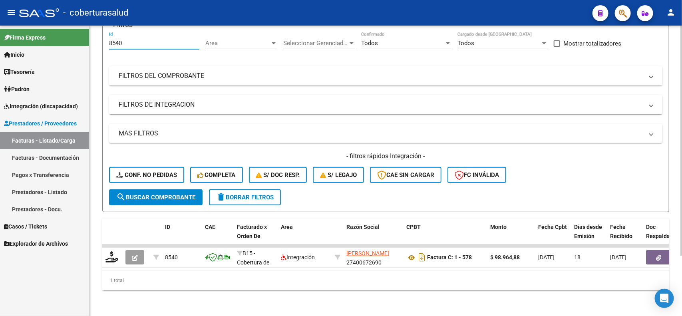
click at [111, 40] on input "8540" at bounding box center [154, 43] width 90 height 7
paste input "7646"
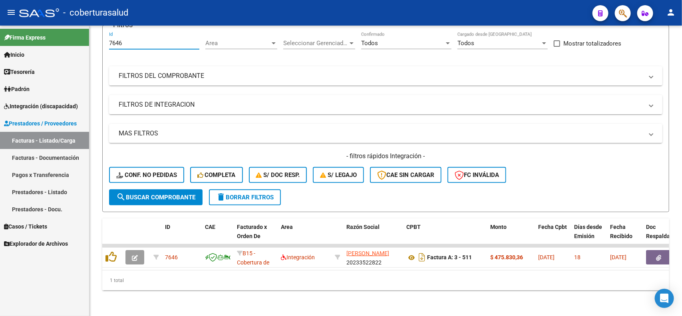
type input "7646"
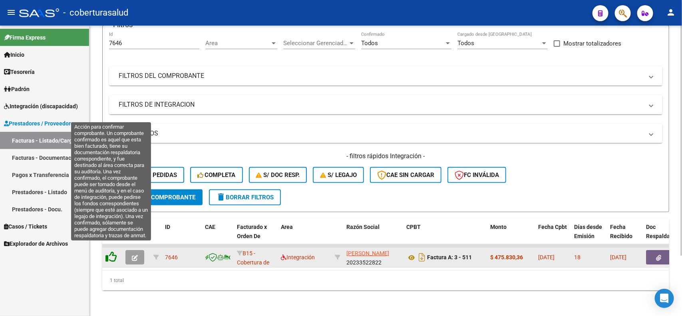
click at [106, 251] on icon at bounding box center [110, 256] width 11 height 11
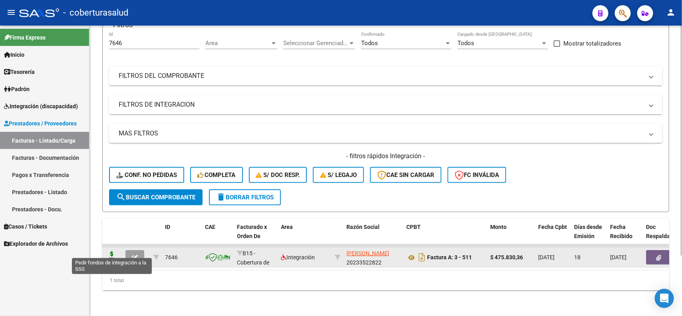
click at [117, 251] on icon at bounding box center [111, 256] width 13 height 11
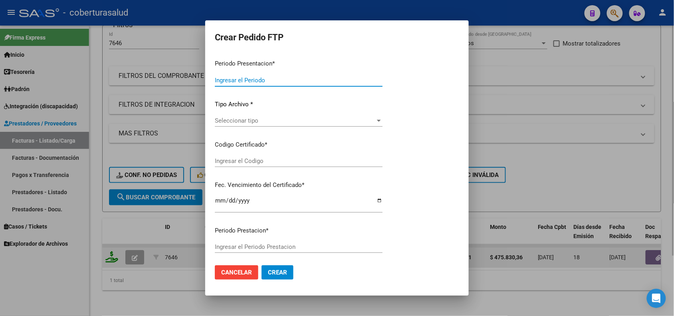
type input "202508"
type input "$ 475.830,36"
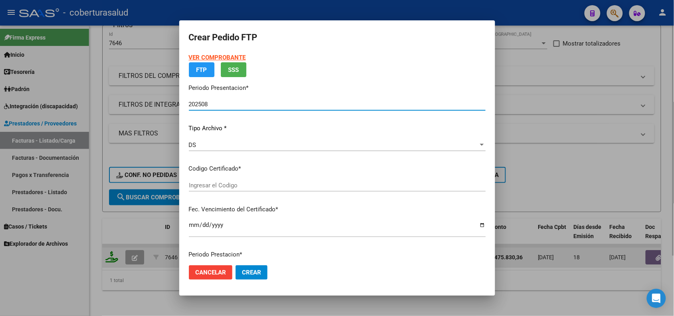
type input "ARG02000513849612021071420260714LJA762"
type input "2026-07-14"
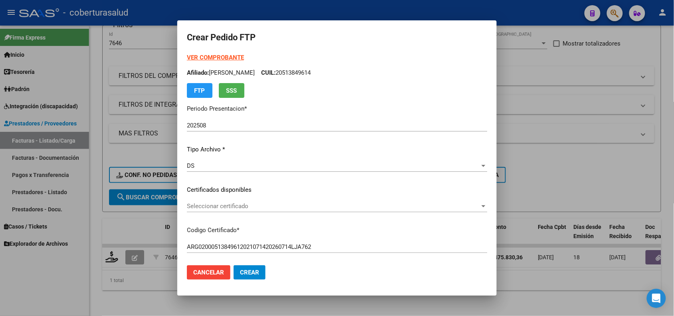
click at [218, 212] on div "Seleccionar certificado Seleccionar certificado" at bounding box center [337, 206] width 300 height 12
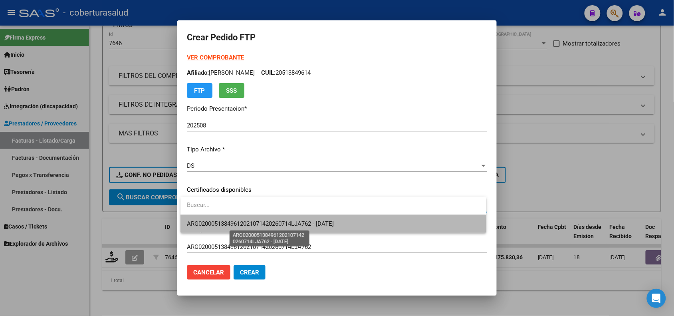
click at [220, 226] on span "ARG02000513849612021071420260714LJA762 - 2026-07-14" at bounding box center [260, 223] width 147 height 7
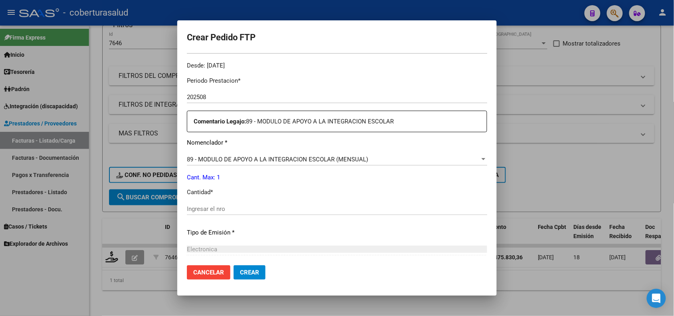
scroll to position [250, 0]
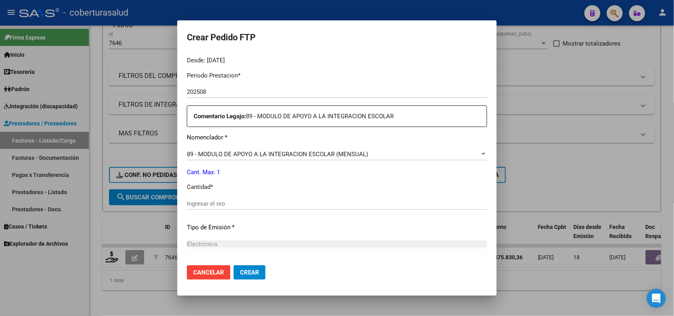
click at [214, 198] on div "Ingresar el nro" at bounding box center [337, 204] width 300 height 12
type input "1"
click at [250, 274] on span "Crear" at bounding box center [249, 272] width 19 height 7
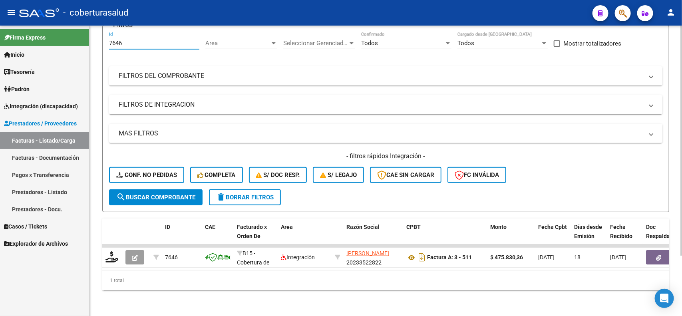
drag, startPoint x: 125, startPoint y: 38, endPoint x: 99, endPoint y: 37, distance: 26.4
click at [99, 37] on div "Video tutorial PRESTADORES -> Listado de CPBTs Emitidos por Prestadores / Prove…" at bounding box center [385, 136] width 592 height 360
paste input "7"
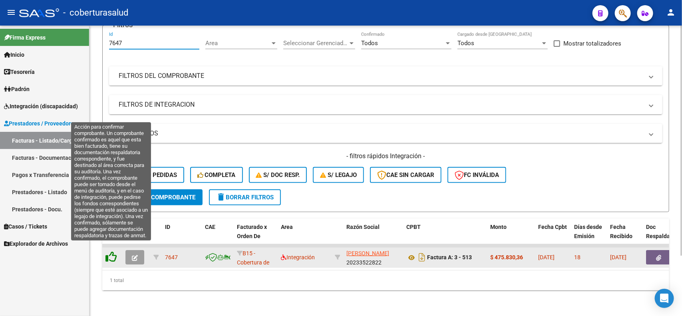
type input "7647"
click at [113, 252] on icon at bounding box center [110, 256] width 11 height 11
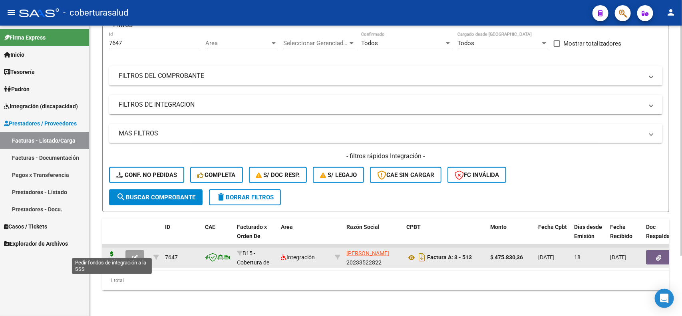
click at [111, 251] on icon at bounding box center [111, 256] width 13 height 11
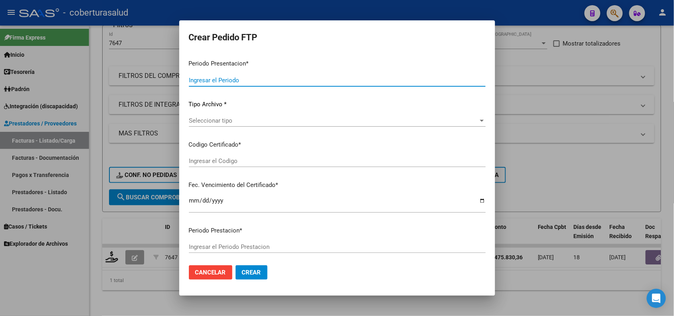
type input "202508"
type input "$ 475.830,36"
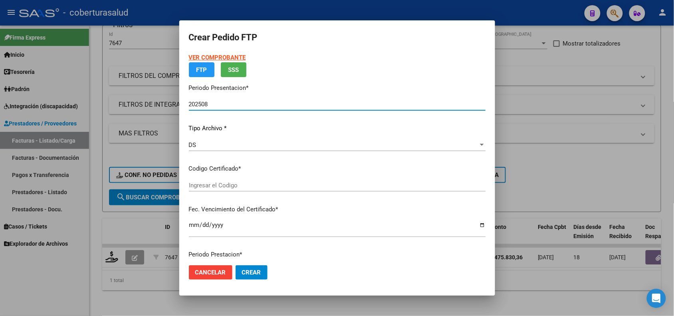
type input "ARG02000557523292021082620250826LA762"
type input "2025-08-26"
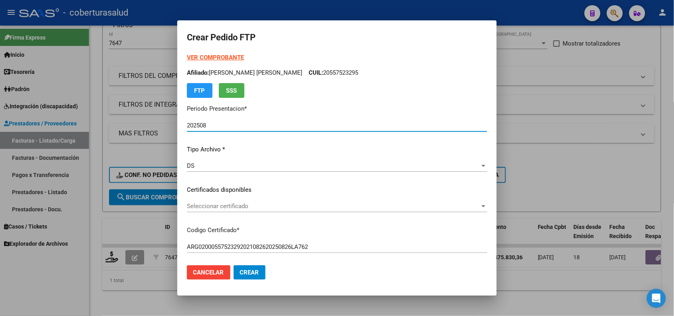
click at [200, 186] on p "Certificados disponibles" at bounding box center [337, 189] width 300 height 9
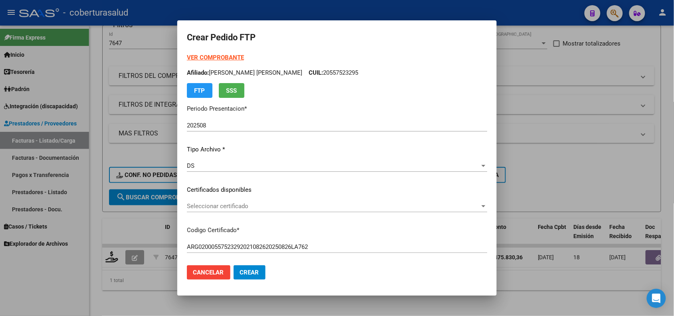
click at [200, 206] on span "Seleccionar certificado" at bounding box center [333, 205] width 293 height 7
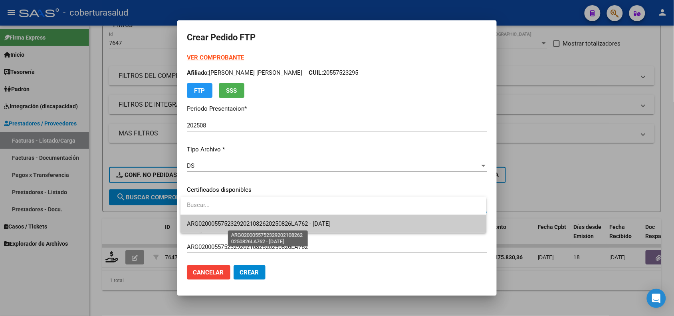
click at [208, 222] on span "ARG02000557523292021082620250826LA762 - 2025-08-26" at bounding box center [259, 223] width 144 height 7
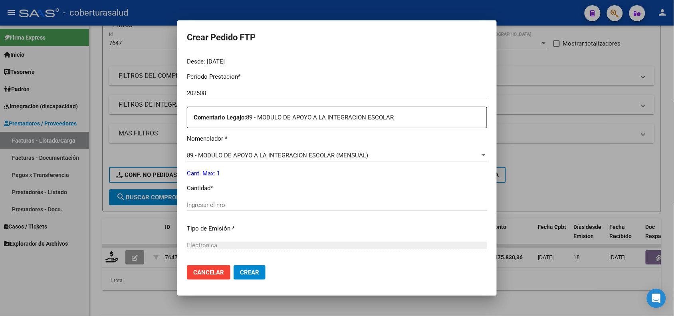
scroll to position [250, 0]
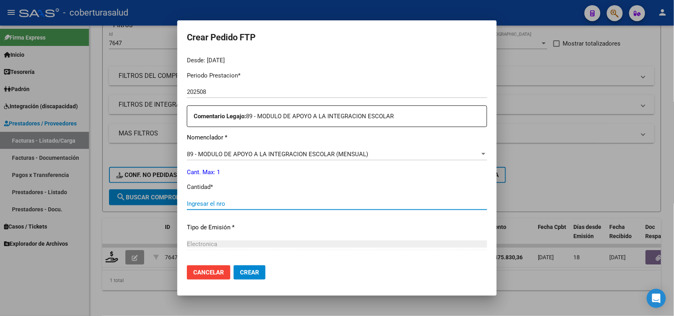
click at [217, 200] on input "Ingresar el nro" at bounding box center [337, 203] width 300 height 7
type input "1"
click at [248, 274] on span "Crear" at bounding box center [249, 272] width 19 height 7
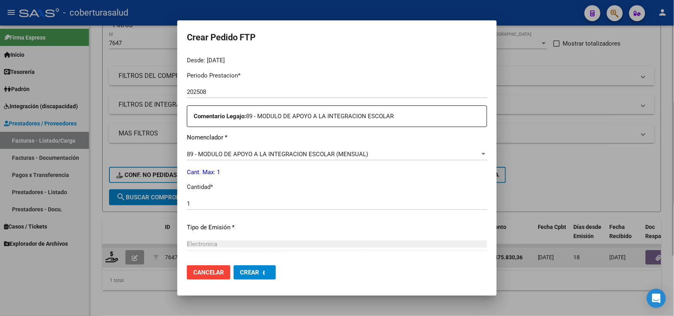
scroll to position [0, 0]
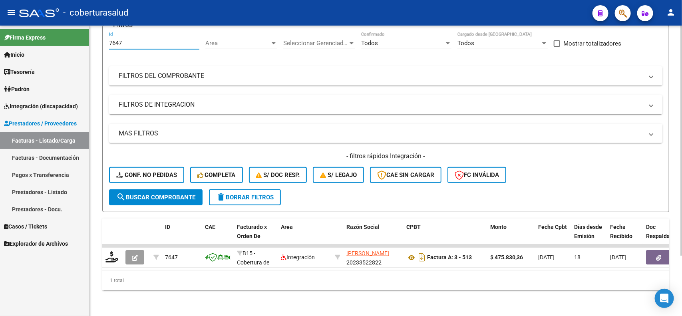
drag, startPoint x: 125, startPoint y: 34, endPoint x: 105, endPoint y: 41, distance: 21.1
click at [105, 41] on form "Filtros 7647 Id Area Area Seleccionar Gerenciador Seleccionar Gerenciador Todos…" at bounding box center [385, 118] width 567 height 187
paste input "8254"
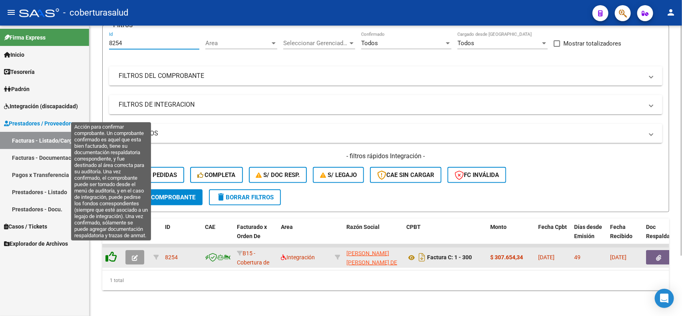
type input "8254"
click at [111, 252] on icon at bounding box center [110, 256] width 11 height 11
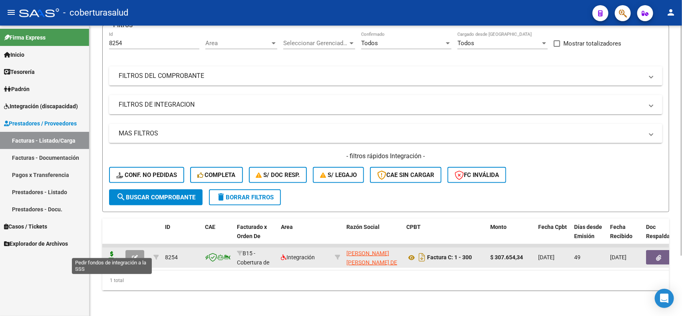
click at [109, 251] on icon at bounding box center [111, 256] width 13 height 11
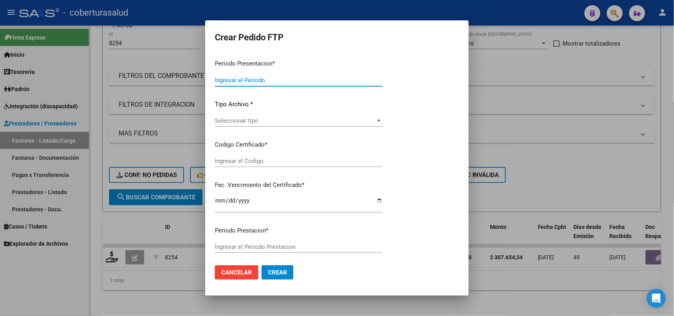
type input "202508"
type input "202507"
type input "$ 307.654,34"
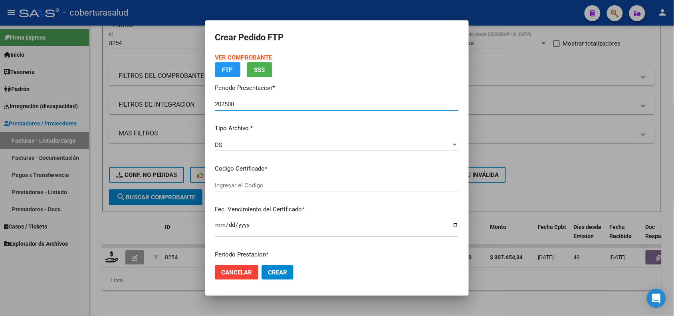
type input "ARG02000580123272024031220260312SAL124"
type input "2026-03-12"
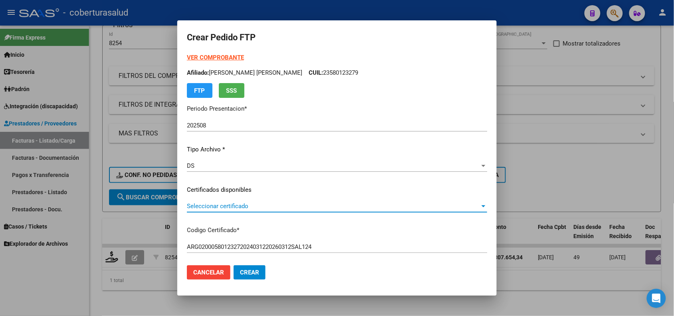
click at [234, 206] on span "Seleccionar certificado" at bounding box center [333, 205] width 293 height 7
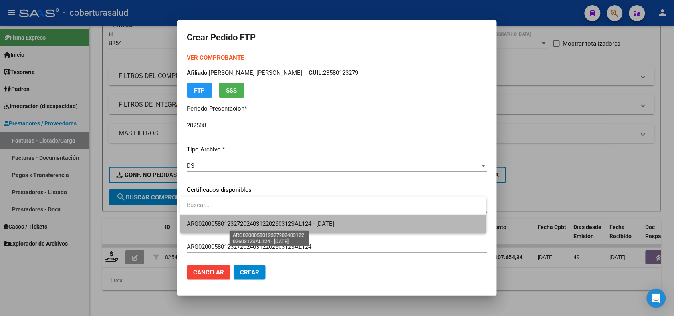
click at [248, 222] on span "ARG02000580123272024031220260312SAL124 - 2026-03-12" at bounding box center [260, 223] width 147 height 7
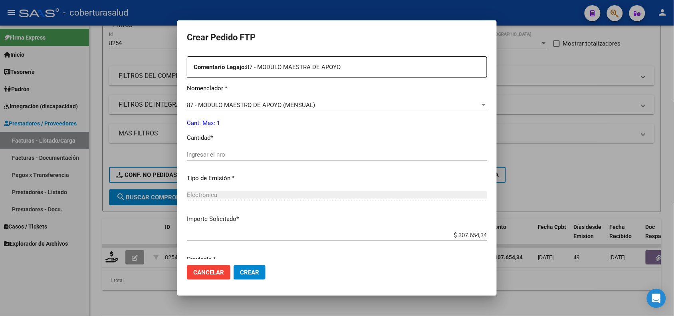
scroll to position [299, 0]
click at [214, 162] on div "Ingresar el nro" at bounding box center [337, 158] width 300 height 20
click at [214, 157] on div "Ingresar el nro" at bounding box center [337, 154] width 300 height 12
click at [213, 156] on input "Ingresar el nro" at bounding box center [337, 153] width 300 height 7
type input "1"
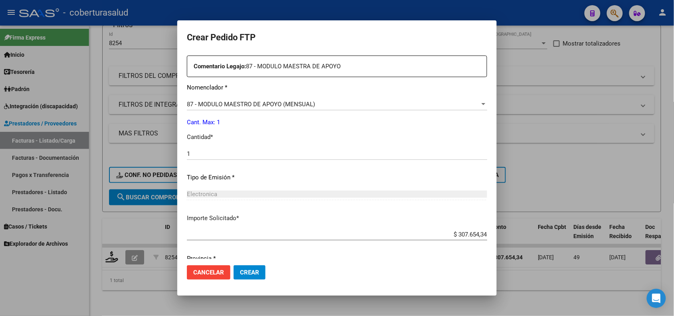
click at [245, 280] on mat-dialog-actions "Cancelar Crear" at bounding box center [337, 272] width 300 height 27
click at [250, 274] on span "Crear" at bounding box center [249, 272] width 19 height 7
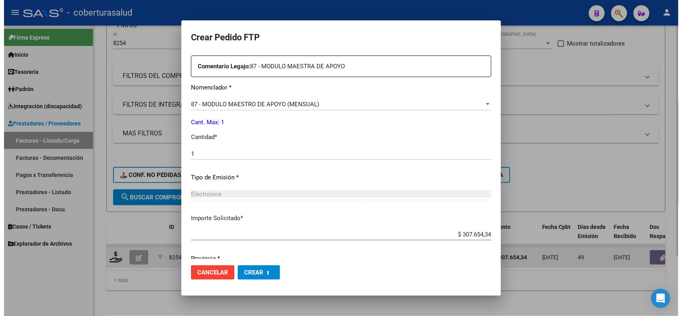
scroll to position [0, 0]
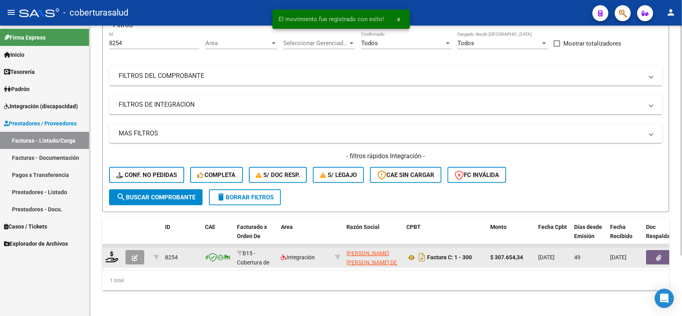
click at [139, 250] on button "button" at bounding box center [134, 257] width 19 height 14
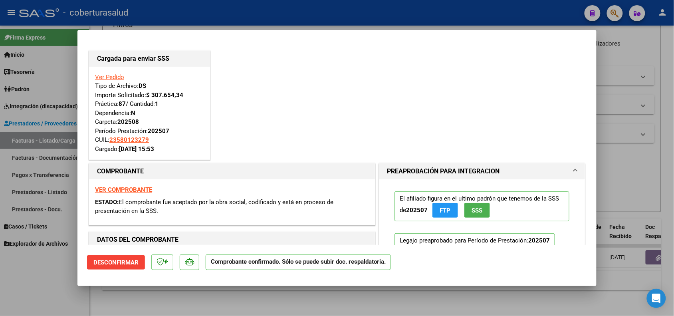
click at [150, 294] on div at bounding box center [337, 158] width 674 height 316
type input "$ 0,00"
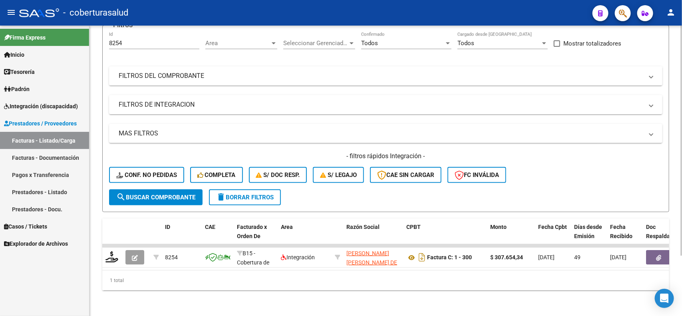
click at [222, 287] on div "1 total" at bounding box center [385, 280] width 567 height 20
drag, startPoint x: 123, startPoint y: 35, endPoint x: 86, endPoint y: 35, distance: 36.7
click at [86, 35] on mat-sidenav-container "Firma Express Inicio Calendario SSS Instructivos Contacto OS Tesorería Extracto…" at bounding box center [341, 171] width 682 height 290
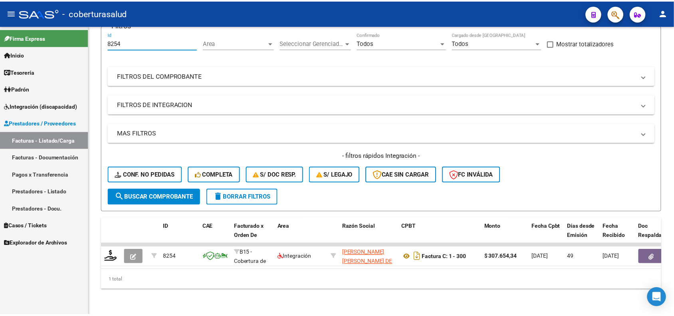
scroll to position [74, 0]
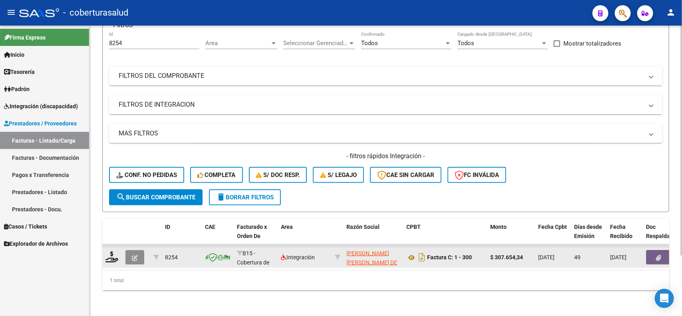
click at [131, 252] on button "button" at bounding box center [134, 257] width 19 height 14
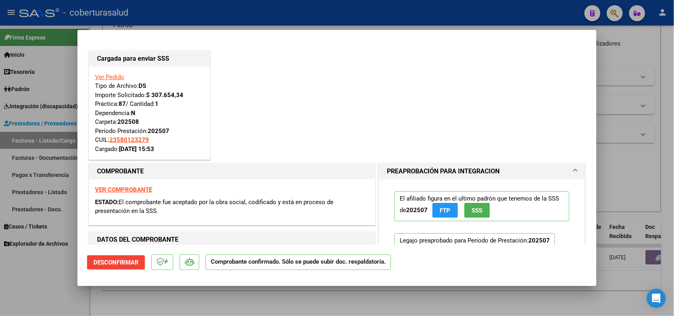
click at [152, 300] on div at bounding box center [337, 158] width 674 height 316
type input "$ 0,00"
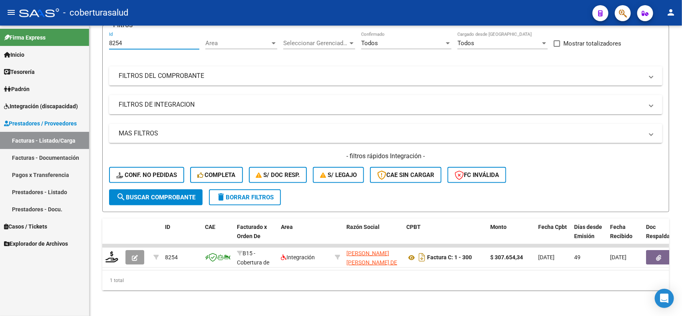
drag, startPoint x: 118, startPoint y: 39, endPoint x: 87, endPoint y: 39, distance: 31.5
click at [87, 39] on mat-sidenav-container "Firma Express Inicio Calendario SSS Instructivos Contacto OS Tesorería Extracto…" at bounding box center [341, 171] width 682 height 290
paste input "798"
type input "8798"
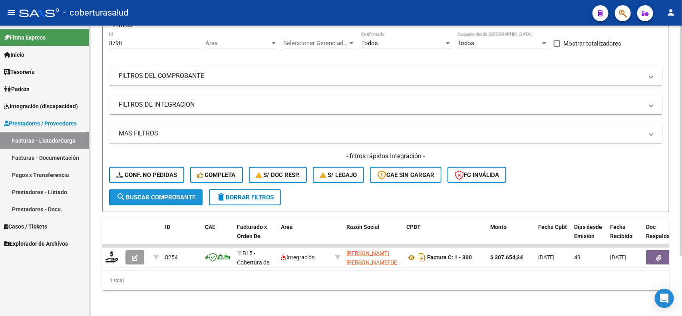
click at [152, 194] on span "search Buscar Comprobante" at bounding box center [155, 197] width 79 height 7
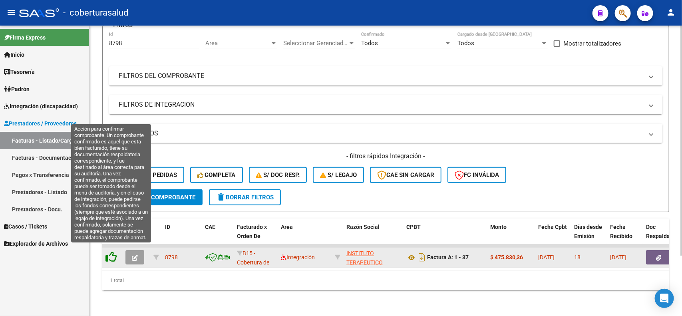
click at [111, 251] on icon at bounding box center [110, 256] width 11 height 11
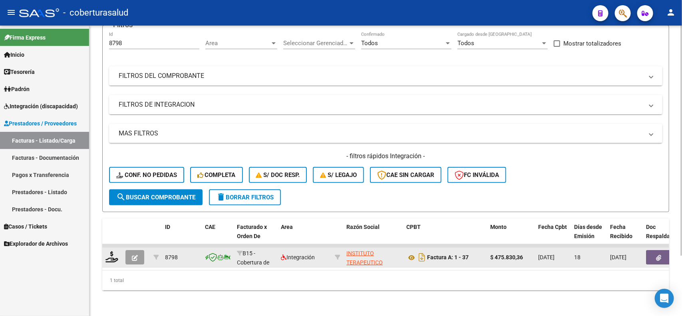
click at [130, 250] on button "button" at bounding box center [134, 257] width 19 height 14
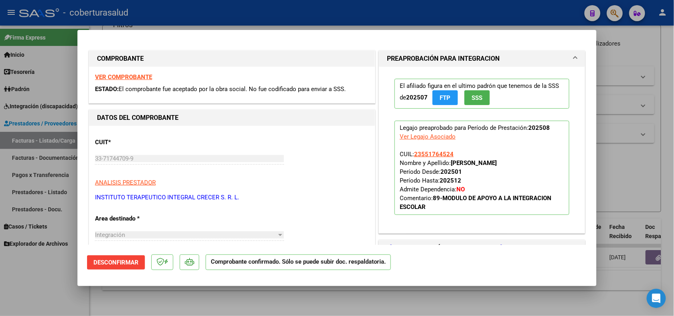
click at [160, 289] on div at bounding box center [337, 158] width 674 height 316
type input "$ 0,00"
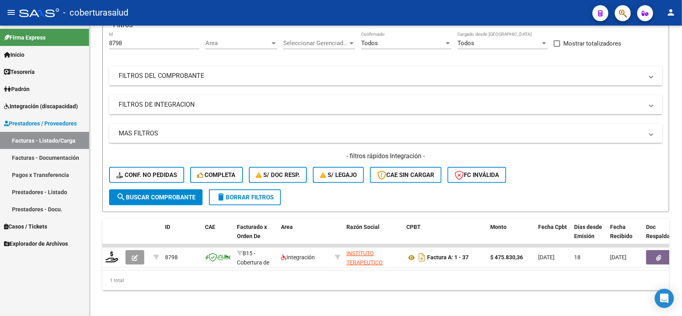
click at [107, 248] on datatable-body-cell at bounding box center [112, 258] width 20 height 20
click at [107, 251] on icon at bounding box center [111, 256] width 13 height 11
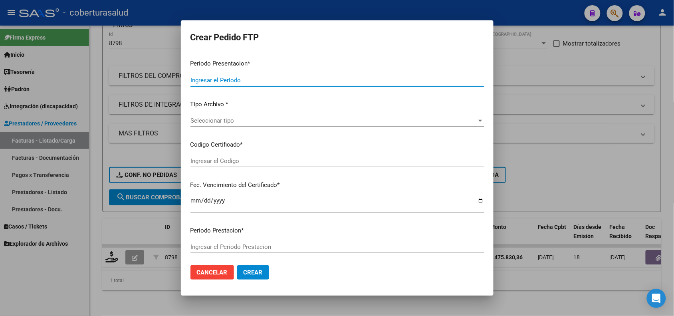
type input "202508"
type input "$ 475.830,36"
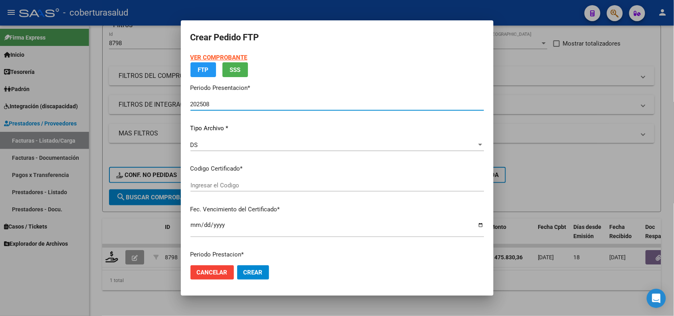
type input "ARG01000551764522023112320281123SAN10191"
type input "[DATE]"
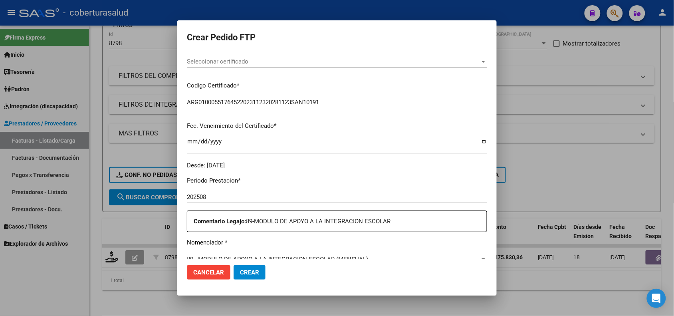
scroll to position [0, 0]
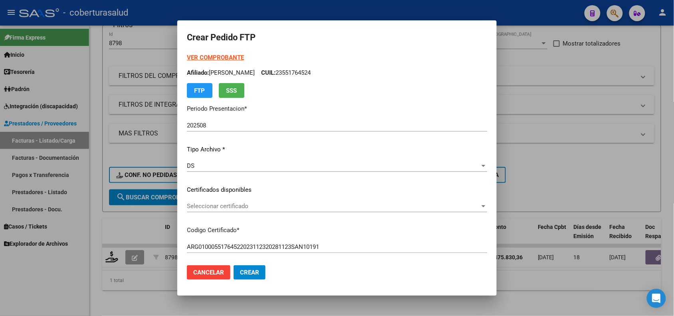
drag, startPoint x: 308, startPoint y: 31, endPoint x: 384, endPoint y: 208, distance: 192.5
click at [384, 208] on form "Crear Pedido FTP VER COMPROBANTE ARCA Padrón Afiliado: DIAZ MORENA CUIL: 235517…" at bounding box center [337, 158] width 300 height 256
click at [533, 287] on div at bounding box center [337, 158] width 674 height 316
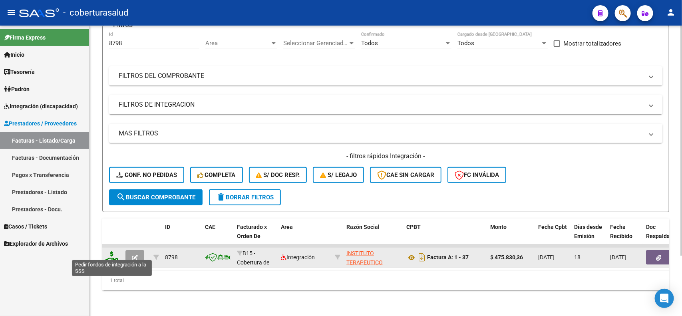
click at [117, 252] on icon at bounding box center [111, 256] width 13 height 11
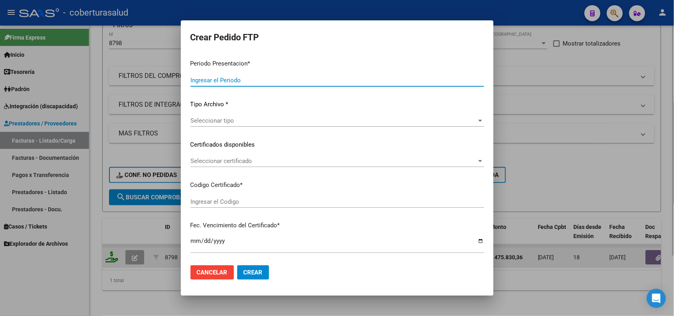
type input "202508"
type input "$ 475.830,36"
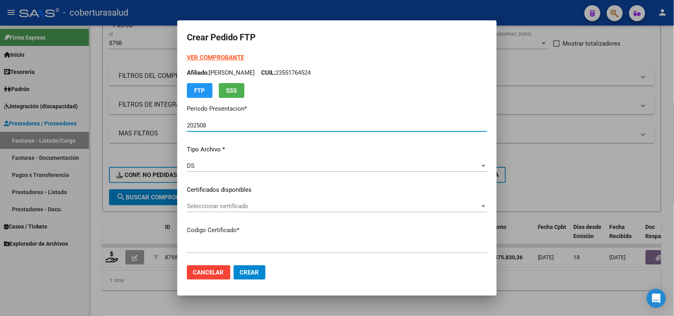
type input "ARG01000551764522023112320281123SAN10191"
type input "[DATE]"
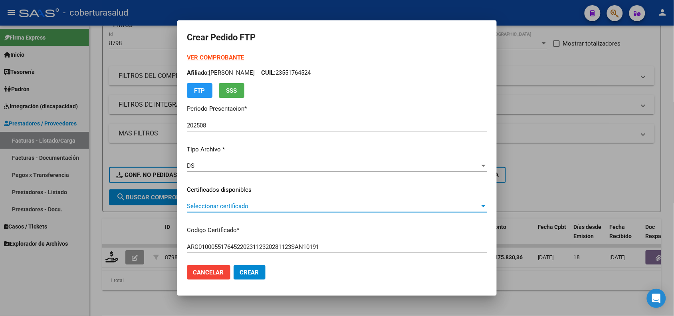
click at [215, 206] on span "Seleccionar certificado" at bounding box center [333, 205] width 293 height 7
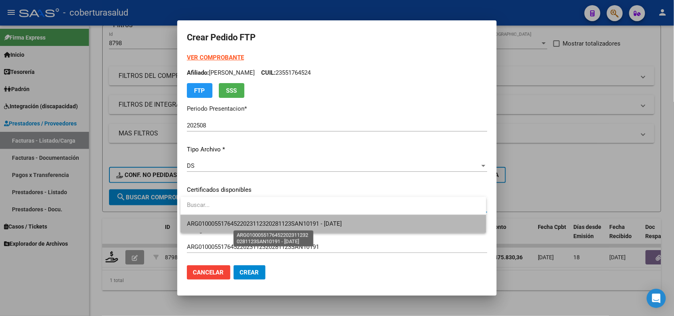
drag, startPoint x: 220, startPoint y: 222, endPoint x: 227, endPoint y: 224, distance: 6.8
click at [221, 222] on span "ARG01000551764522023112320281123SAN10191 - 2028-11-23" at bounding box center [264, 223] width 155 height 7
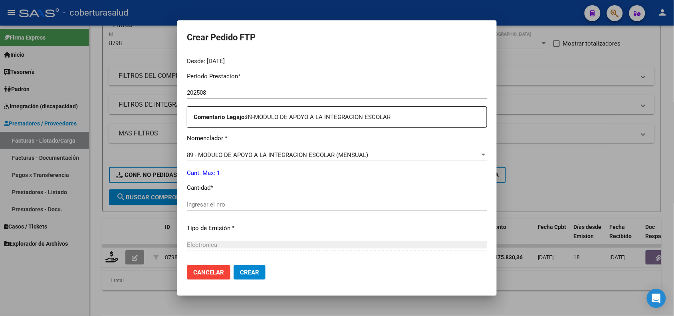
scroll to position [250, 0]
click at [232, 200] on input "Ingresar el nro" at bounding box center [337, 203] width 300 height 7
type input "1"
click at [258, 276] on button "Crear" at bounding box center [250, 272] width 32 height 14
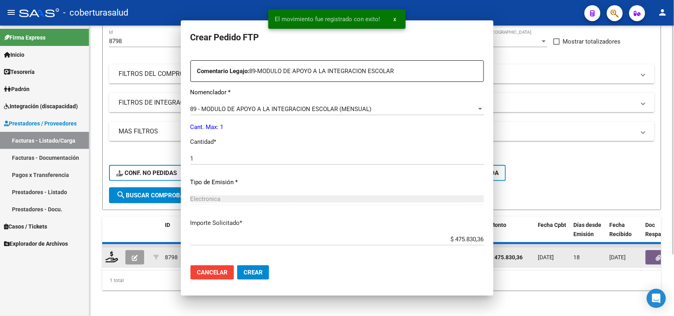
scroll to position [0, 0]
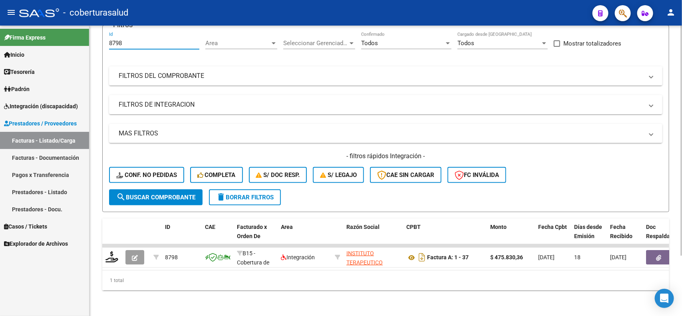
drag, startPoint x: 129, startPoint y: 40, endPoint x: 94, endPoint y: 39, distance: 34.8
click at [94, 39] on div "Video tutorial PRESTADORES -> Listado de CPBTs Emitidos por Prestadores / Prove…" at bounding box center [385, 136] width 592 height 360
paste input "254"
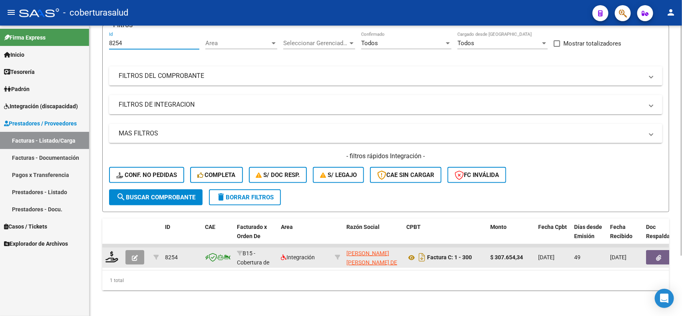
type input "8254"
click at [129, 250] on button "button" at bounding box center [134, 257] width 19 height 14
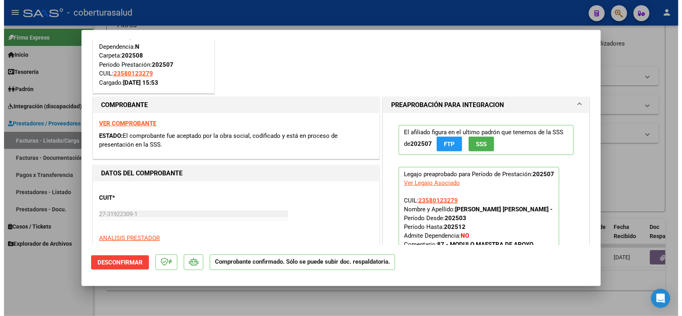
scroll to position [50, 0]
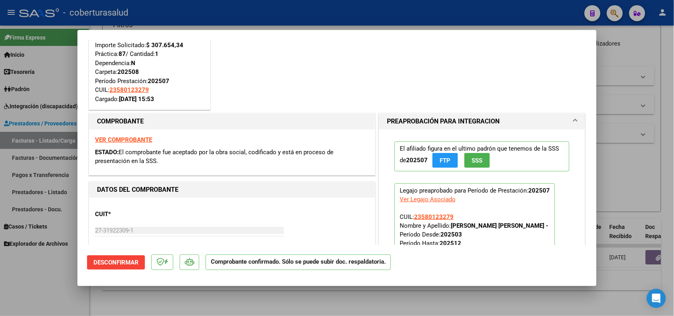
click at [167, 296] on div at bounding box center [337, 158] width 674 height 316
type input "$ 0,00"
